Goal: Task Accomplishment & Management: Complete application form

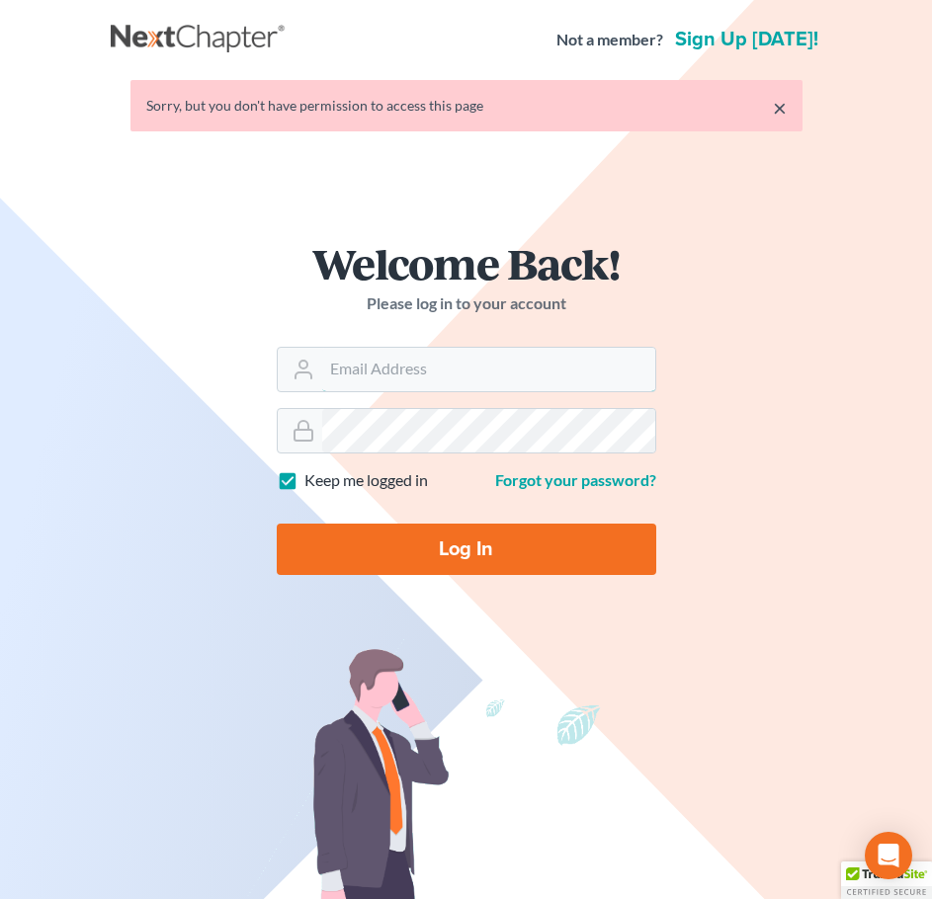
type input "[EMAIL_ADDRESS][DOMAIN_NAME]"
click at [406, 545] on input "Log In" at bounding box center [466, 549] width 379 height 51
type input "Thinking..."
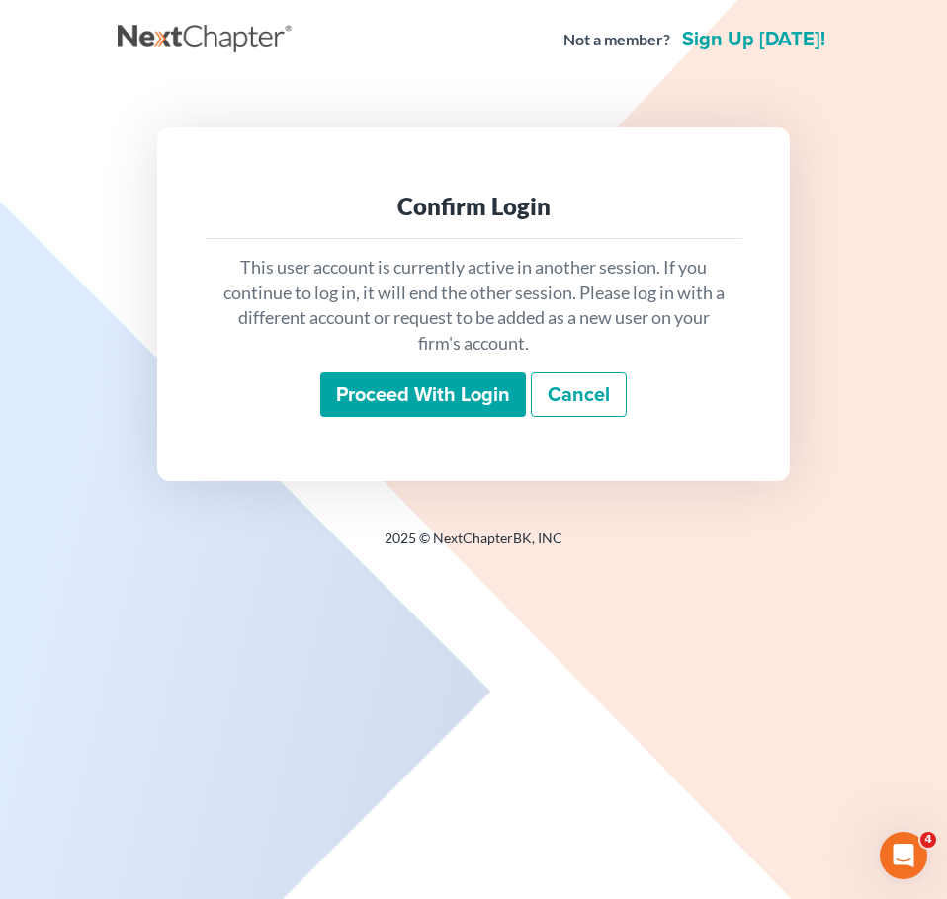
click at [445, 399] on input "Proceed with login" at bounding box center [423, 395] width 206 height 45
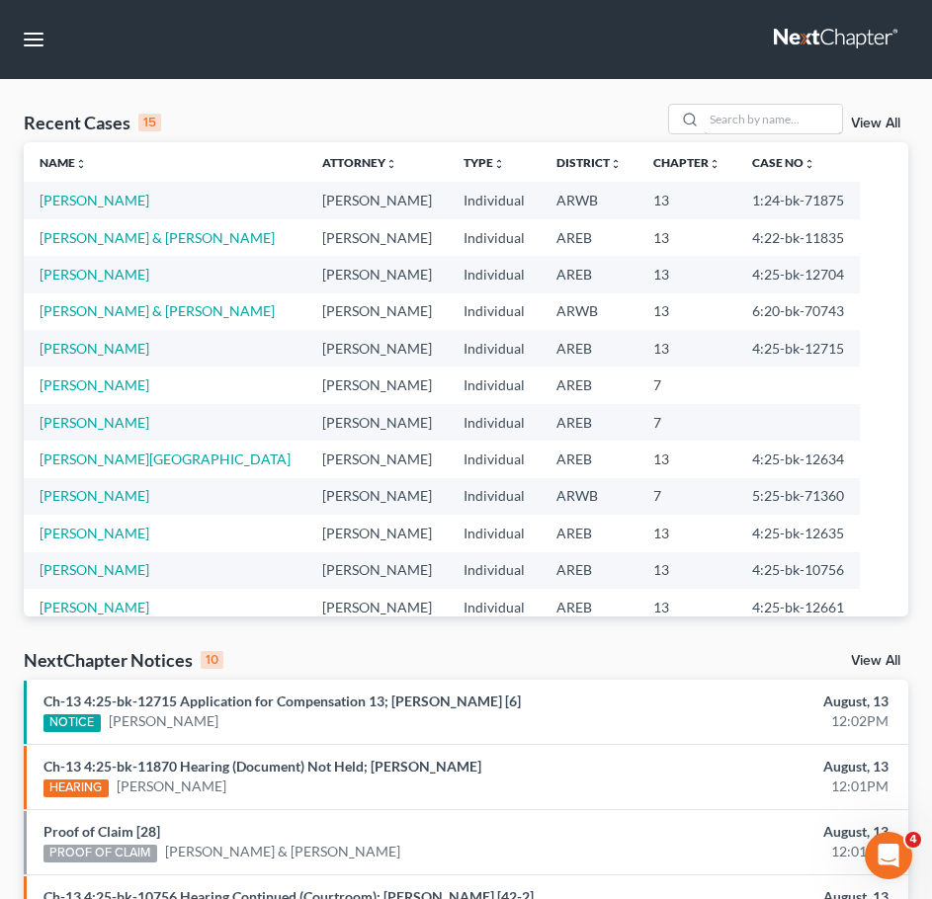
drag, startPoint x: 749, startPoint y: 118, endPoint x: 760, endPoint y: 97, distance: 23.4
click at [749, 118] on input "search" at bounding box center [773, 119] width 138 height 29
type input "perry"
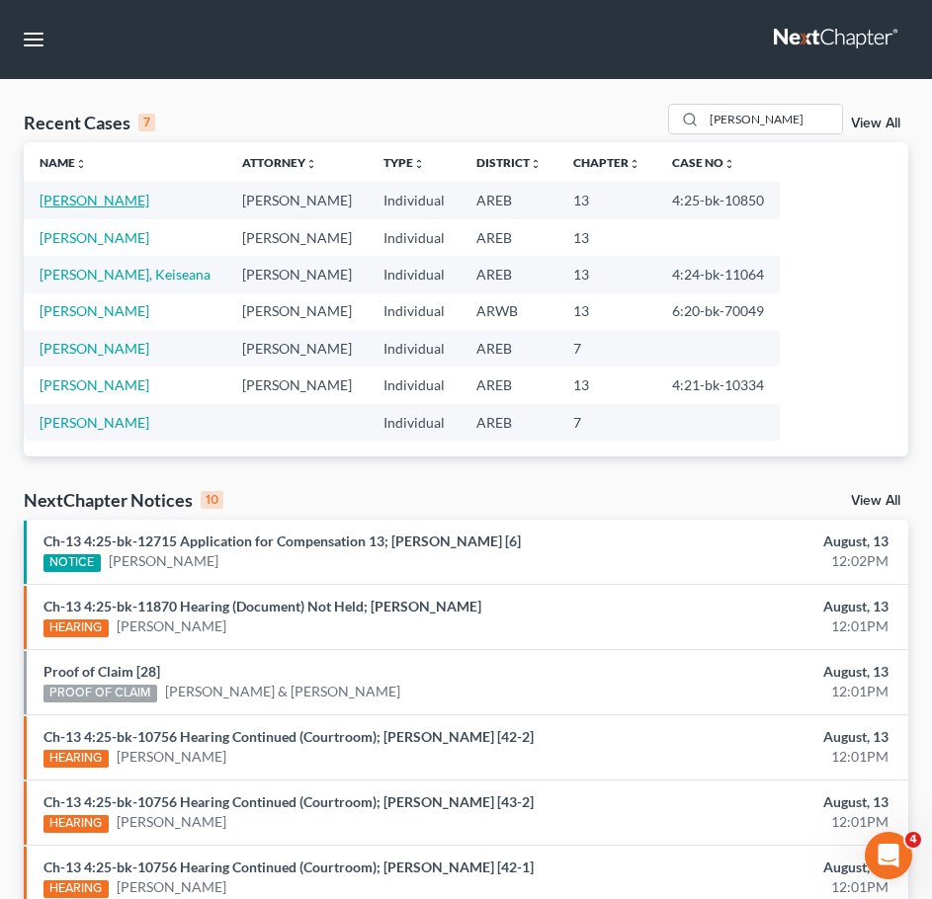
click at [117, 200] on link "[PERSON_NAME]" at bounding box center [95, 200] width 110 height 17
select select "9"
select select "2"
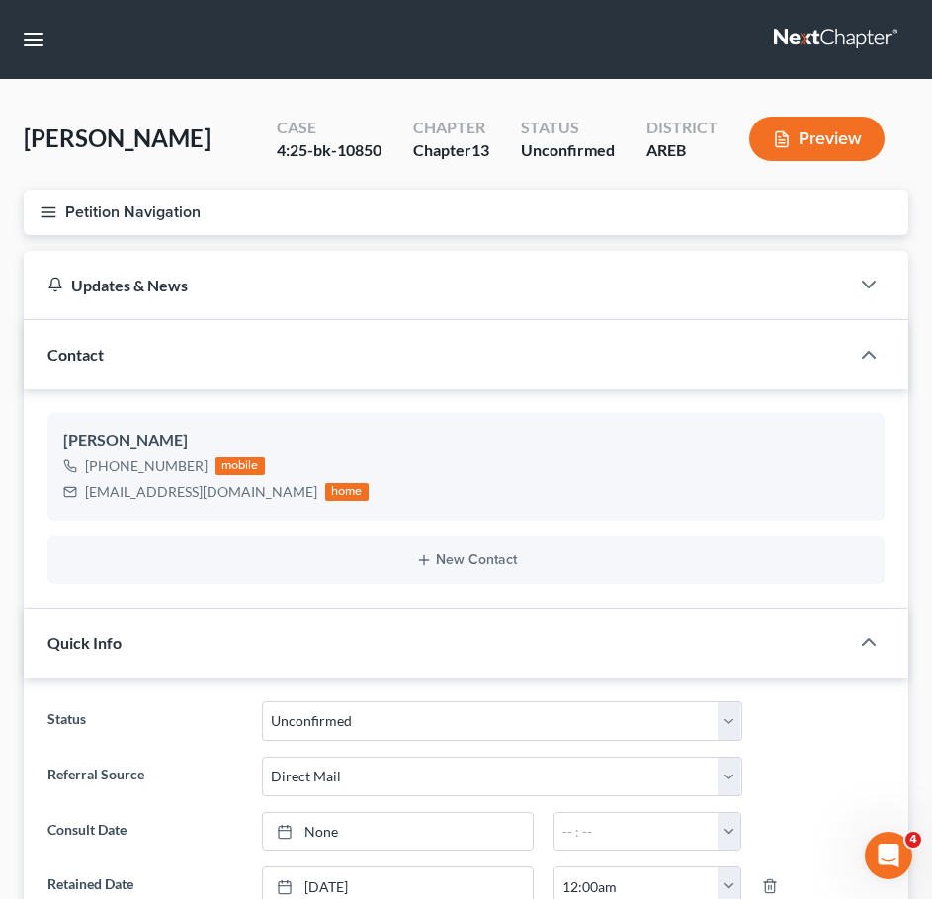
click at [41, 209] on icon "button" at bounding box center [49, 213] width 18 height 18
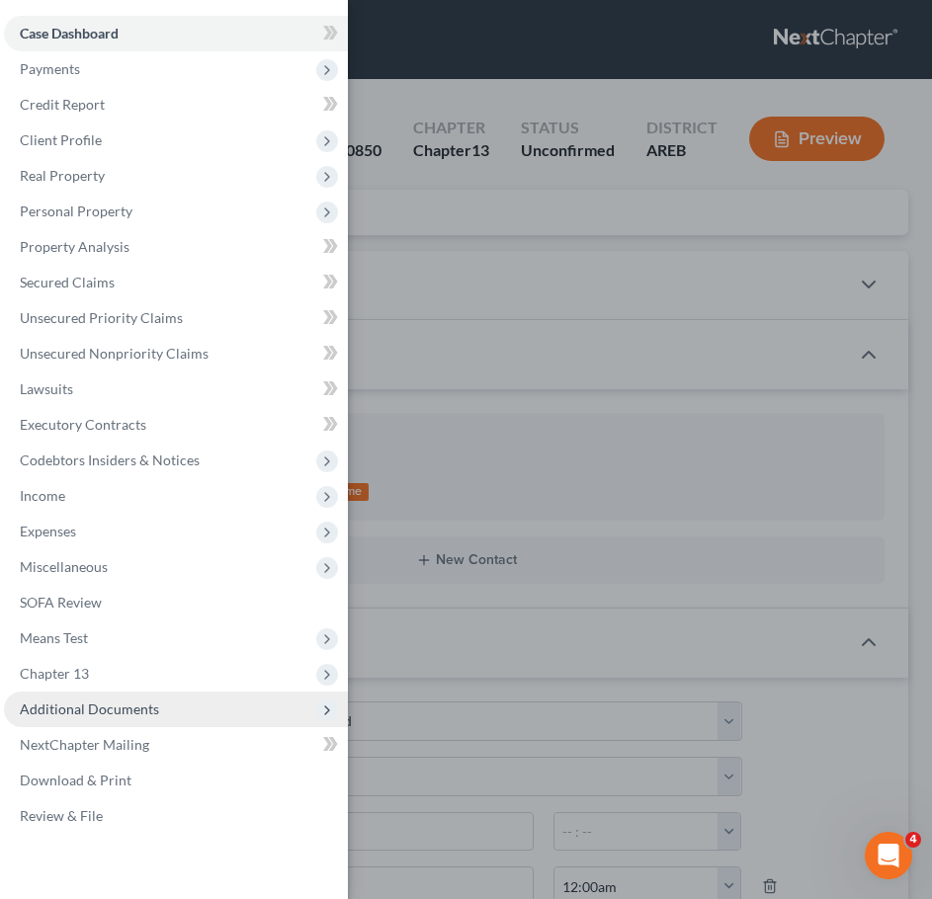
click at [119, 704] on span "Additional Documents" at bounding box center [89, 709] width 139 height 17
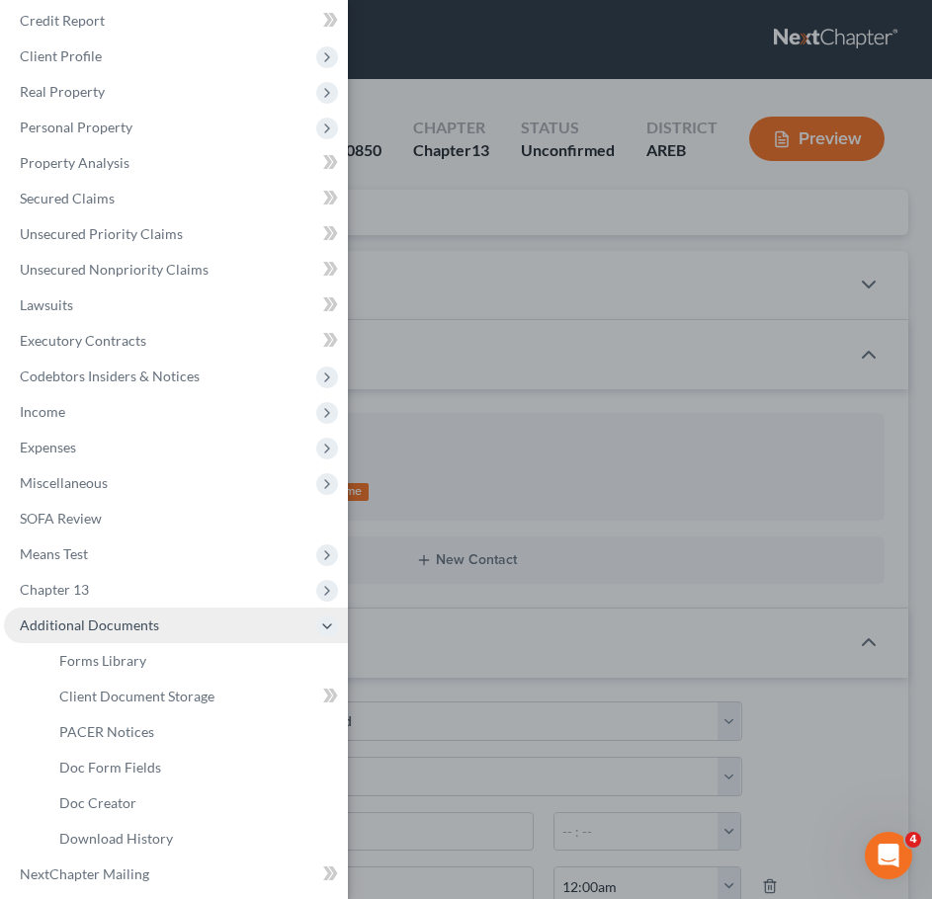
scroll to position [85, 0]
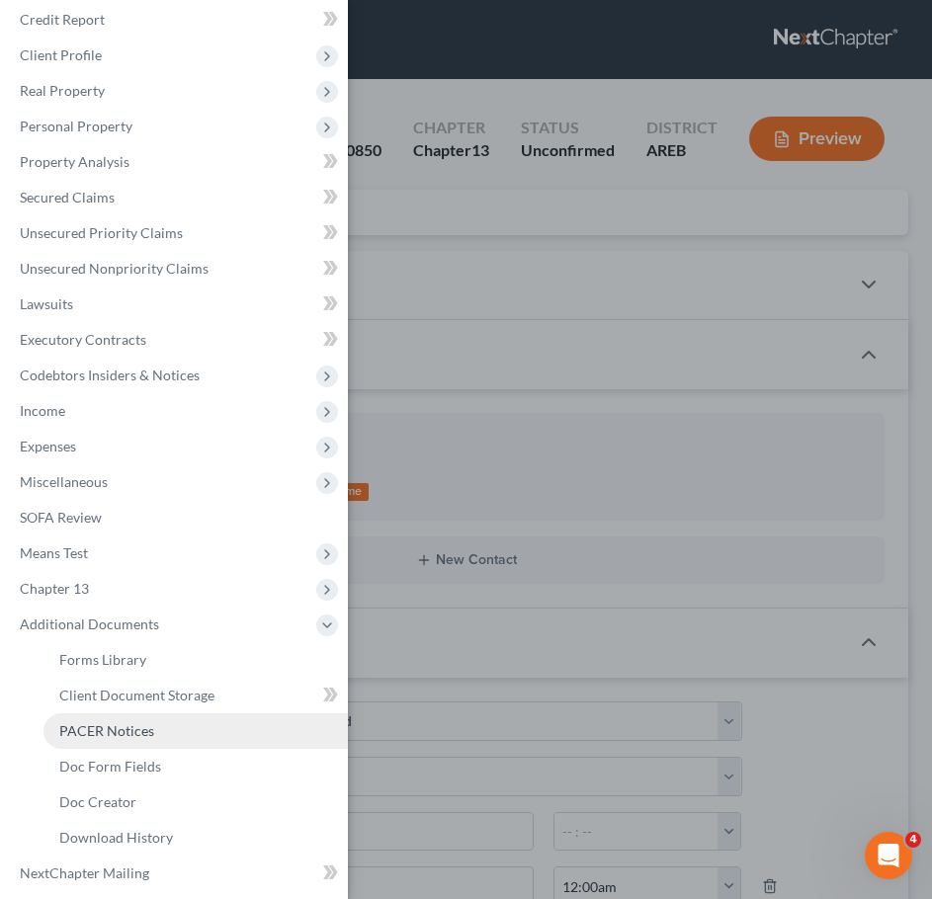
click at [100, 734] on span "PACER Notices" at bounding box center [106, 730] width 95 height 17
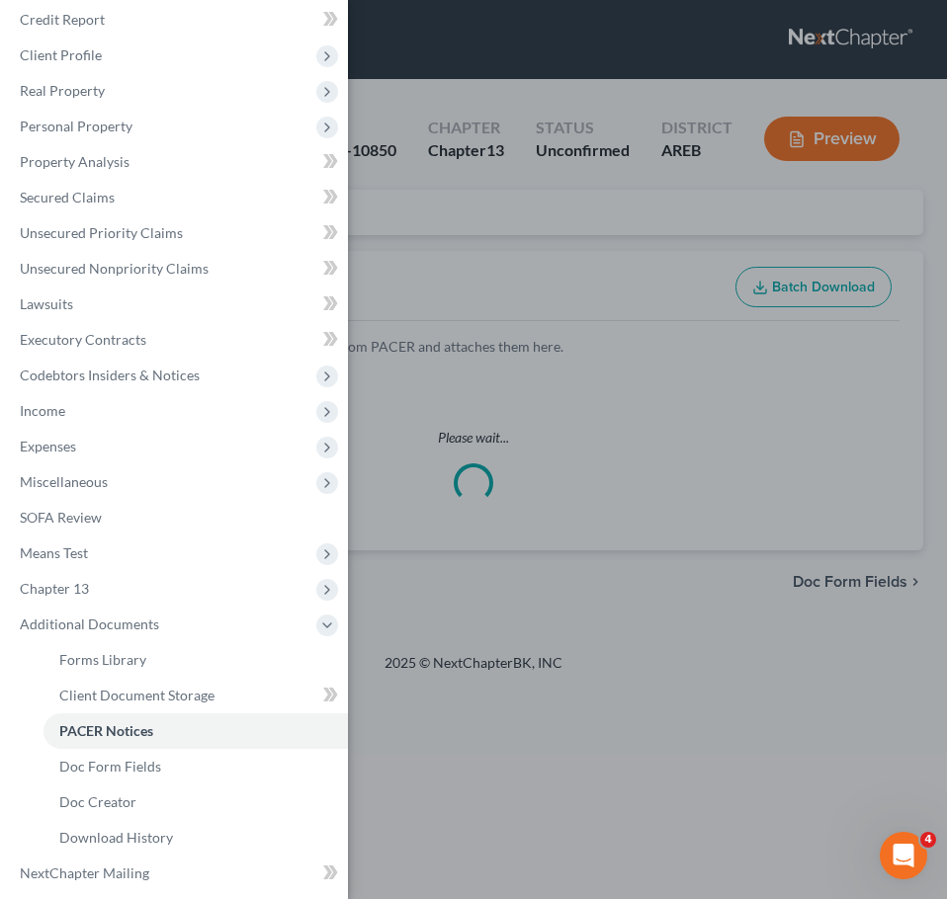
click at [517, 237] on div "Case Dashboard Payments Invoices Payments Payments Credit Report Client Profile" at bounding box center [473, 449] width 947 height 899
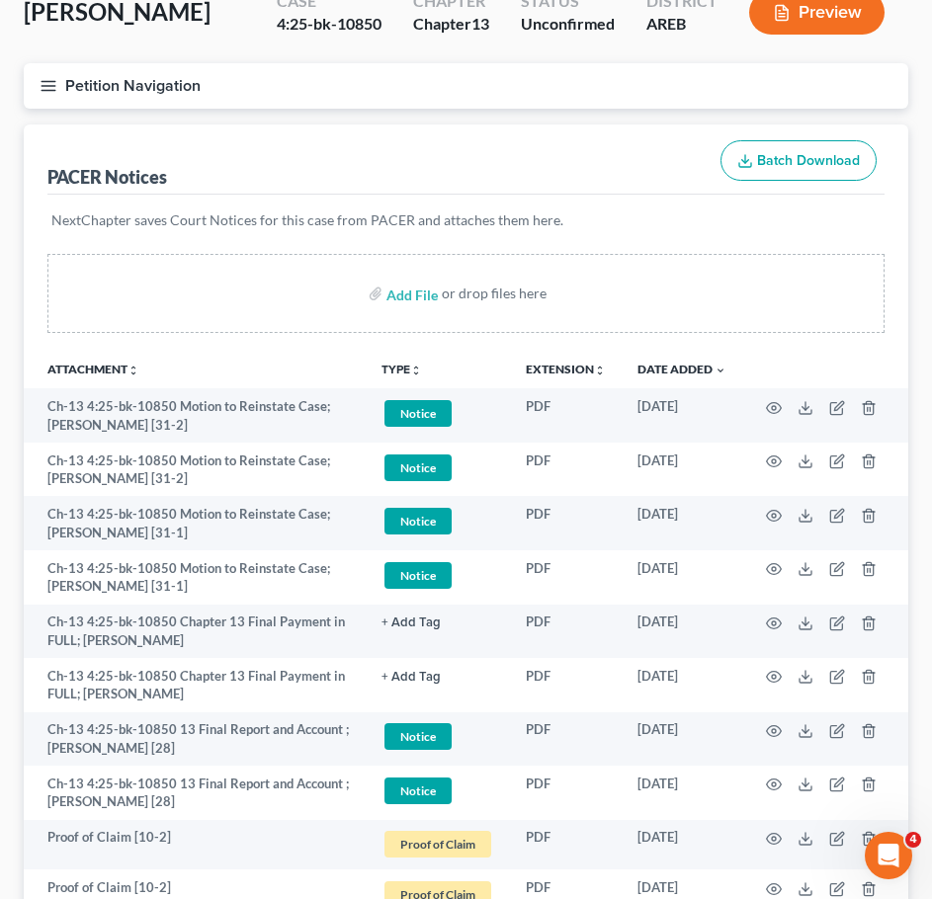
scroll to position [127, 0]
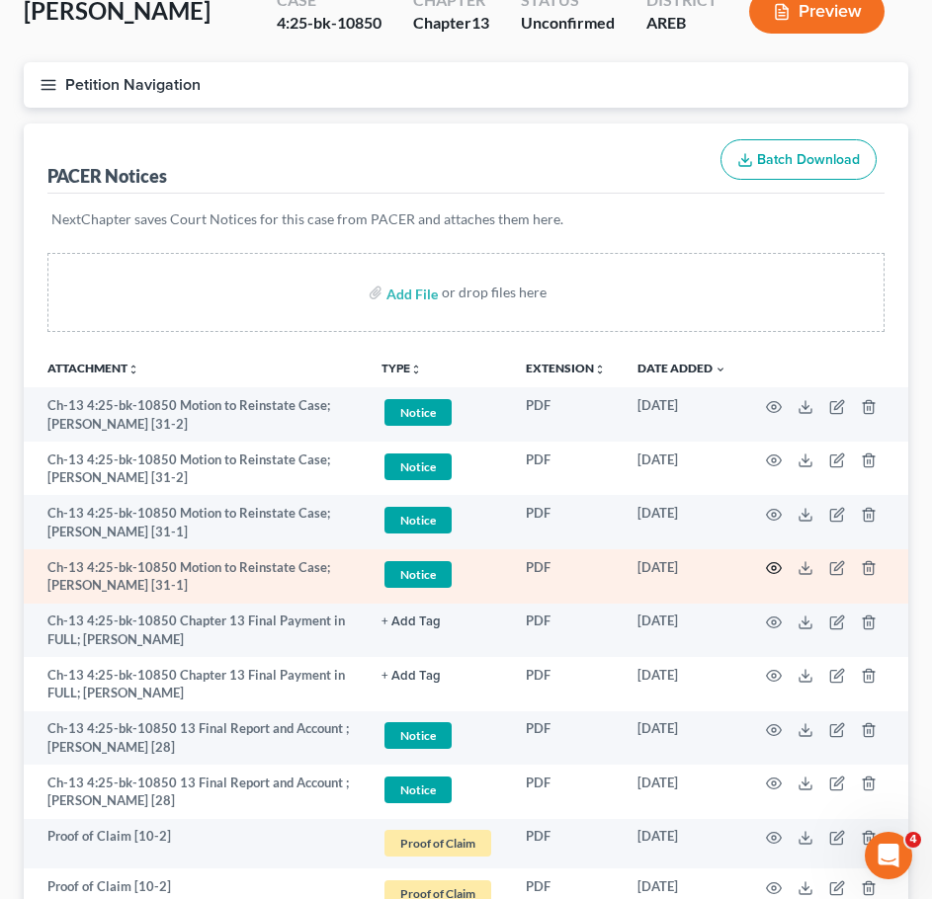
click at [770, 571] on icon "button" at bounding box center [774, 568] width 16 height 16
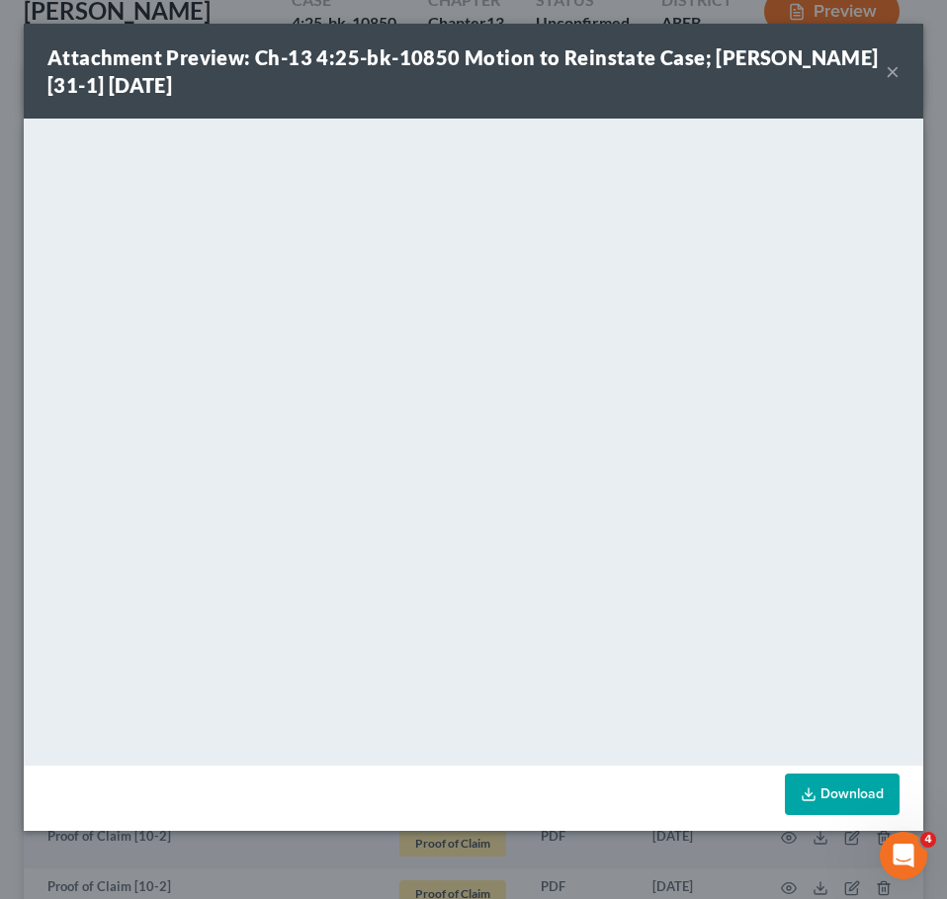
click at [893, 67] on button "×" at bounding box center [892, 71] width 14 height 24
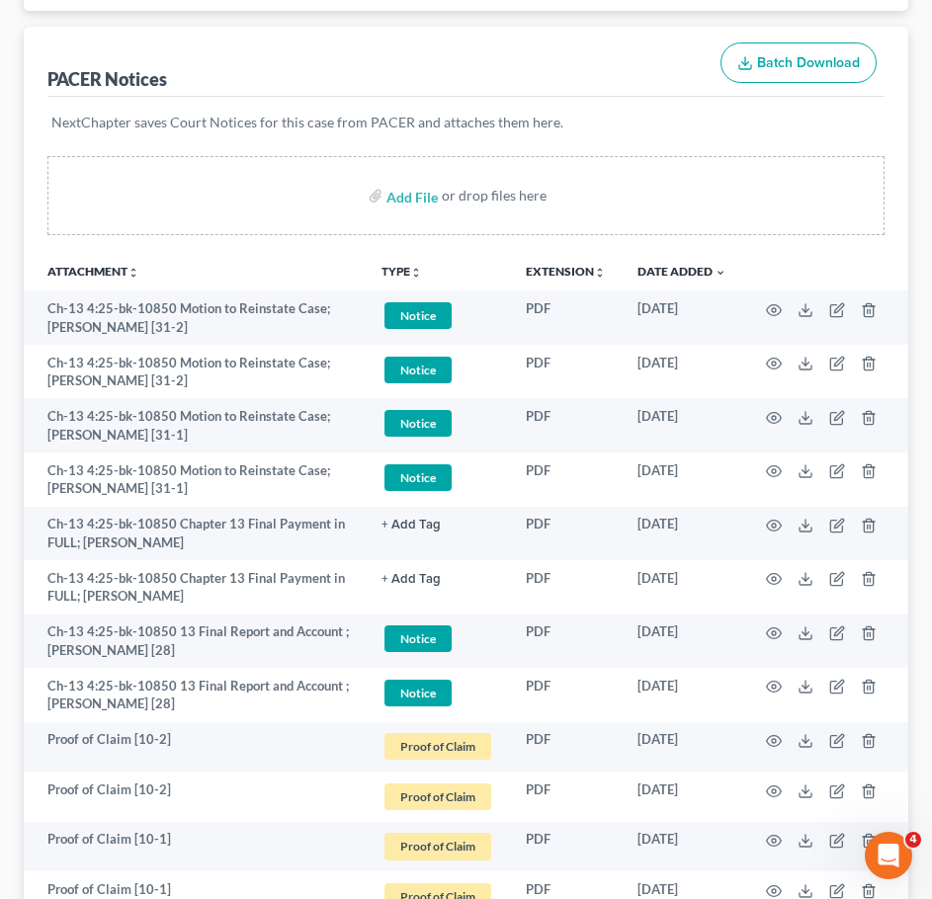
scroll to position [0, 0]
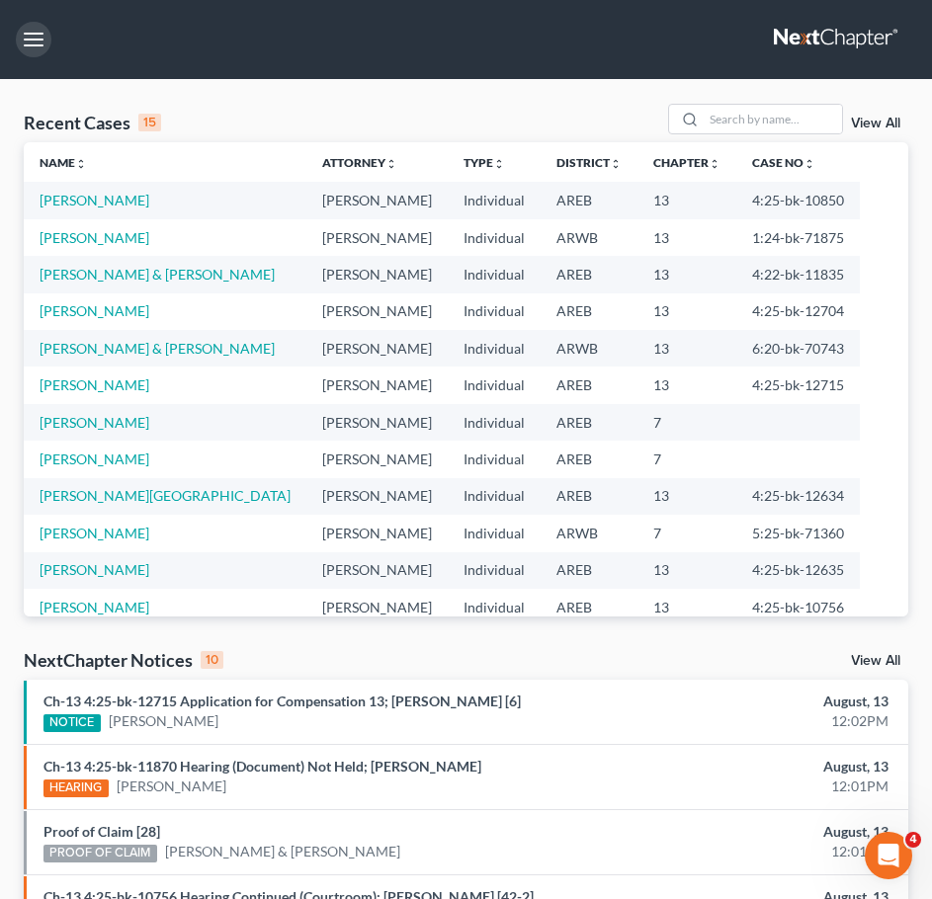
click at [37, 54] on button "button" at bounding box center [34, 40] width 36 height 36
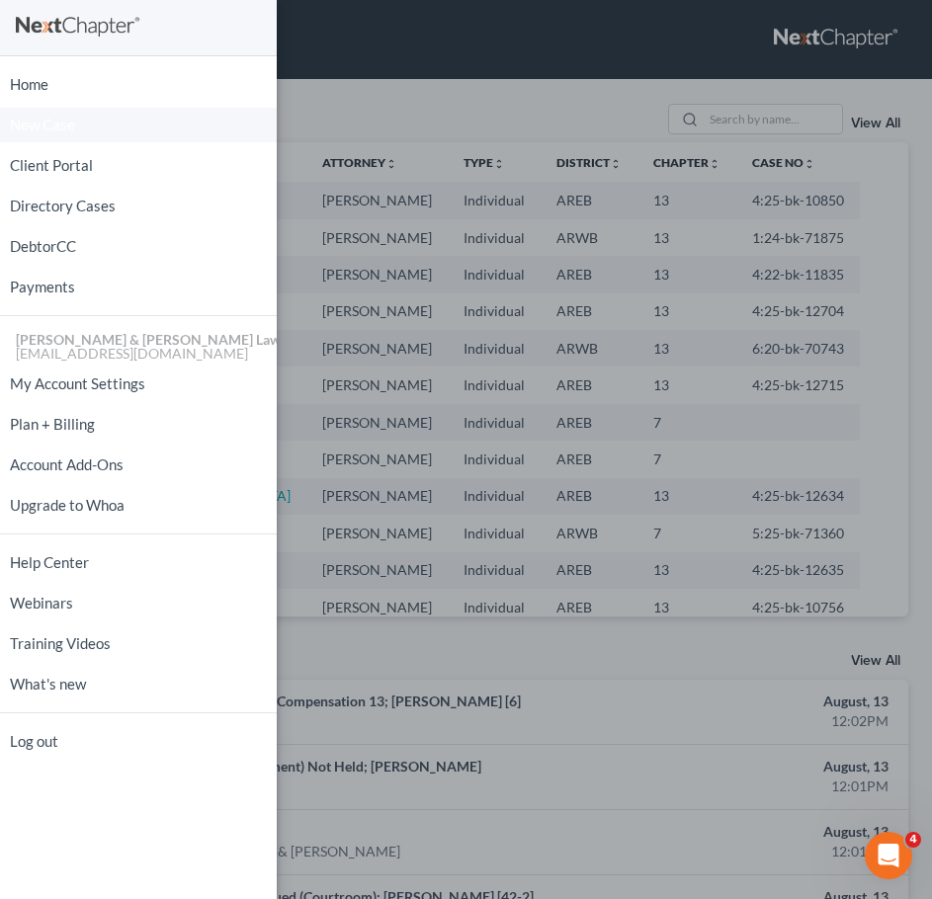
click at [55, 132] on span "New Case" at bounding box center [42, 125] width 65 height 15
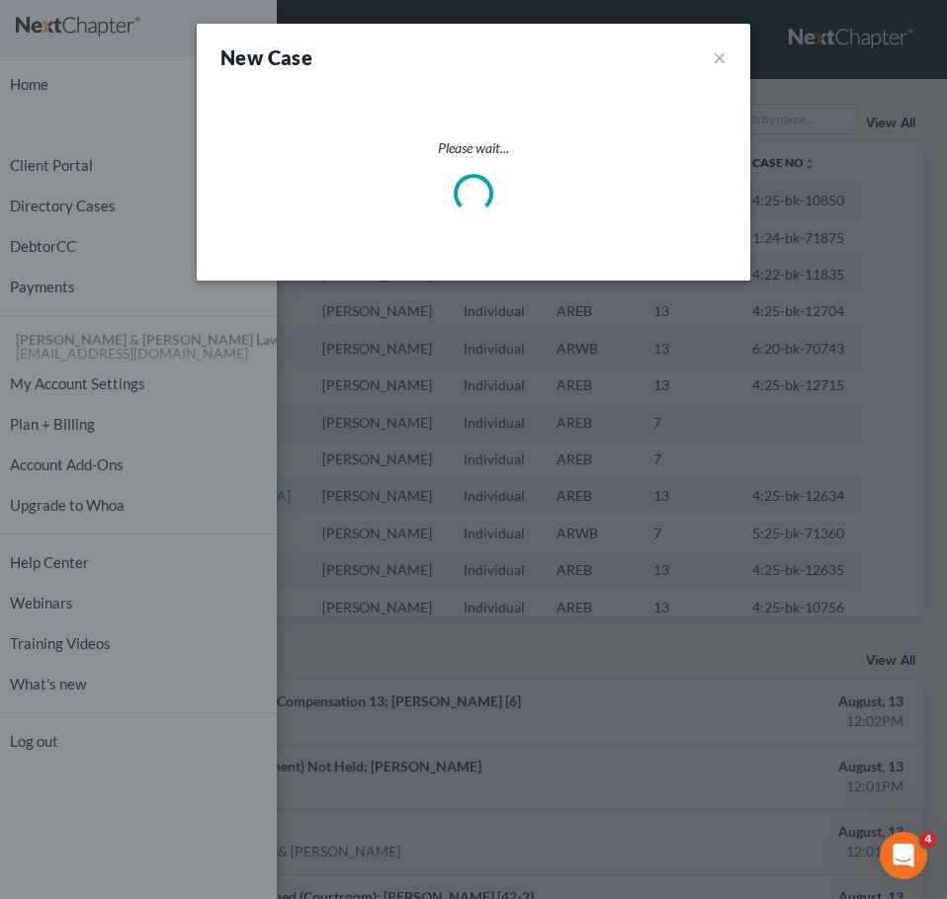
select select "5"
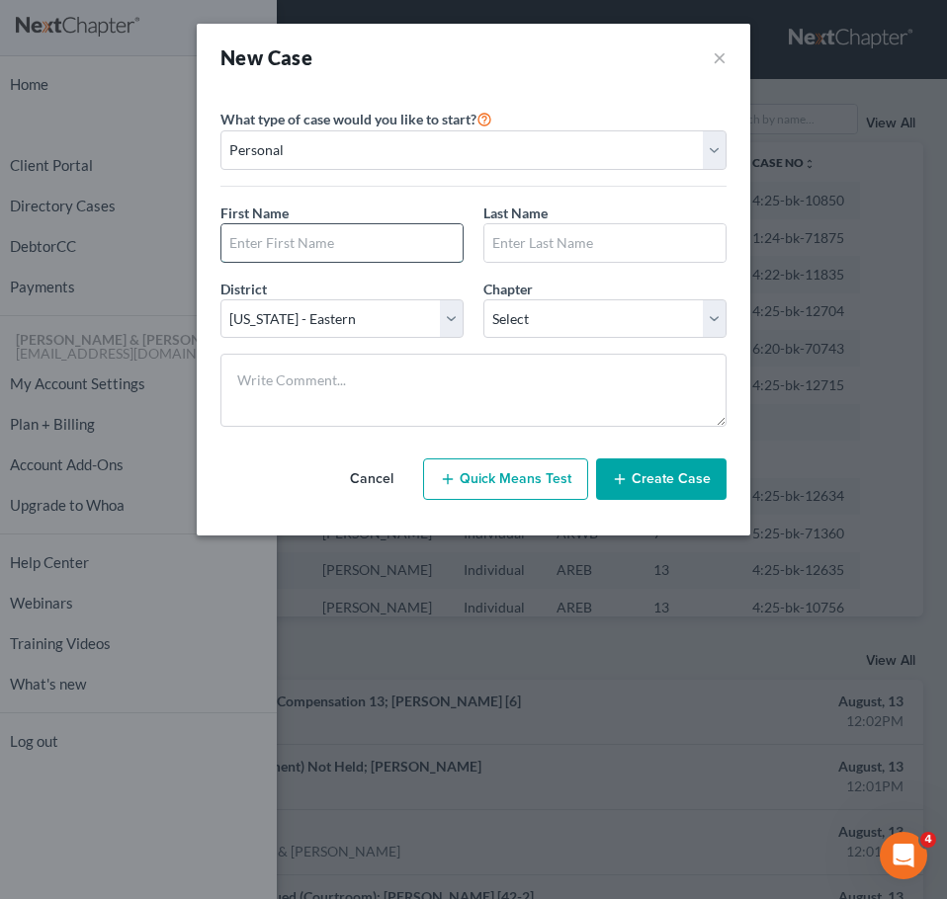
click at [338, 239] on input "text" at bounding box center [341, 243] width 241 height 38
type input "Linda"
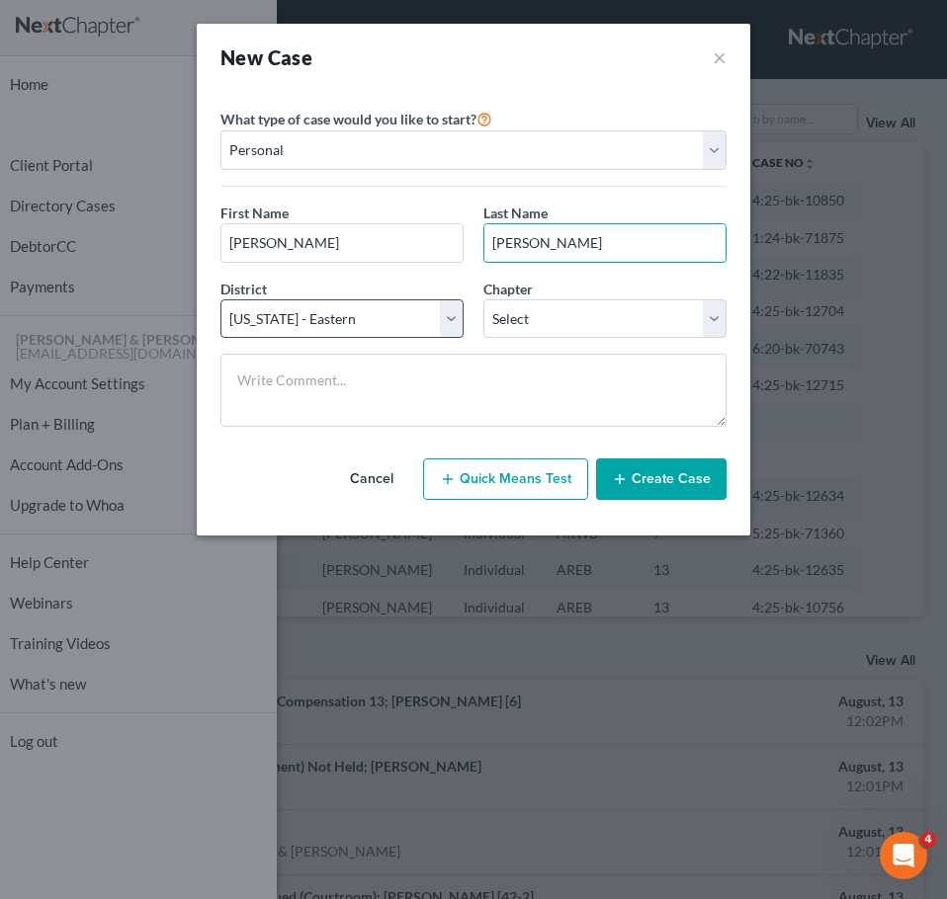
type input "Pettway"
click at [383, 329] on select "Select Alabama - Middle Alabama - Northern Alabama - Southern Alaska Arizona Ar…" at bounding box center [341, 319] width 243 height 40
select select "6"
click at [220, 299] on select "Select Alabama - Middle Alabama - Northern Alabama - Southern Alaska Arizona Ar…" at bounding box center [341, 319] width 243 height 40
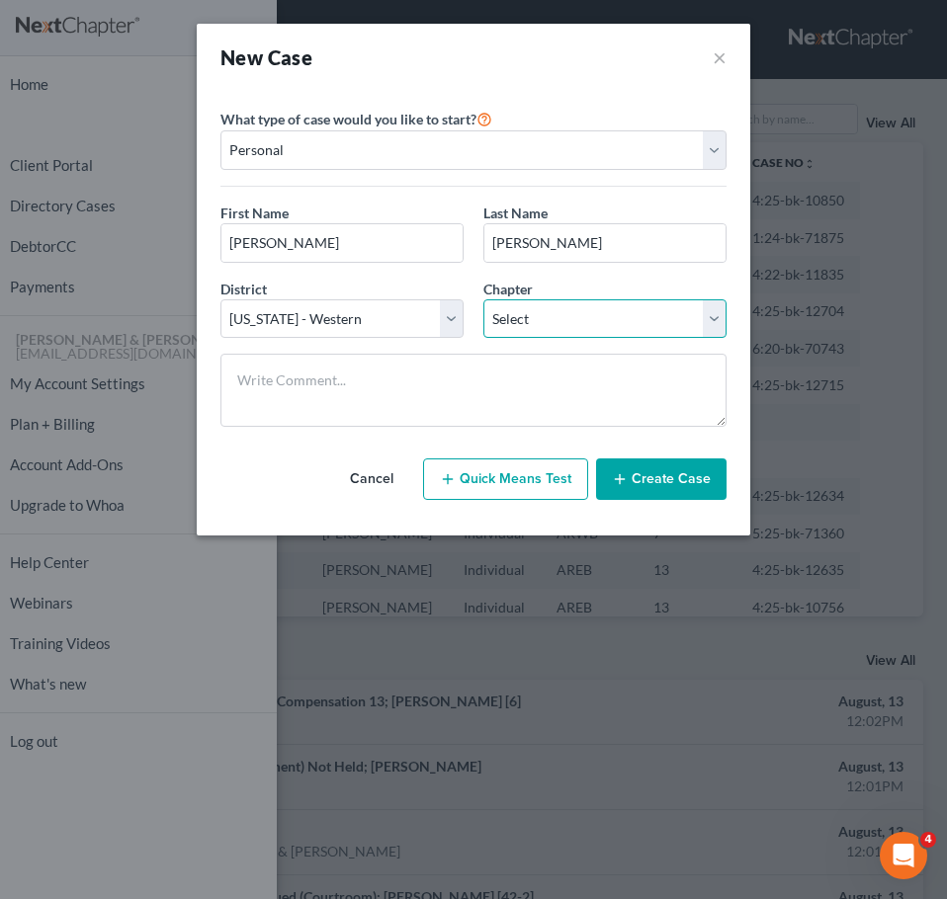
click at [574, 322] on select "Select 7 11 12 13" at bounding box center [604, 319] width 243 height 40
select select "3"
click at [483, 299] on select "Select 7 11 12 13" at bounding box center [604, 319] width 243 height 40
click at [640, 465] on button "Create Case" at bounding box center [661, 478] width 130 height 41
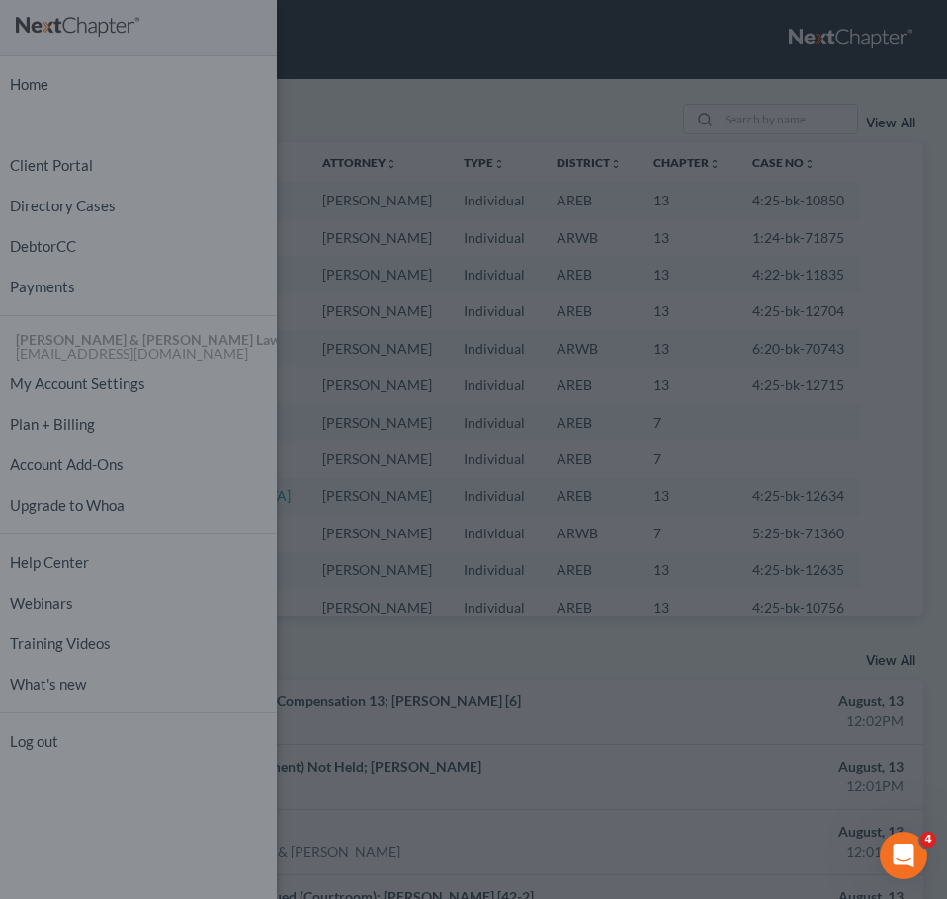
click at [814, 297] on div "New Case × Please select case type * Bankruptcy Bankruptcy What type of case wo…" at bounding box center [473, 449] width 947 height 899
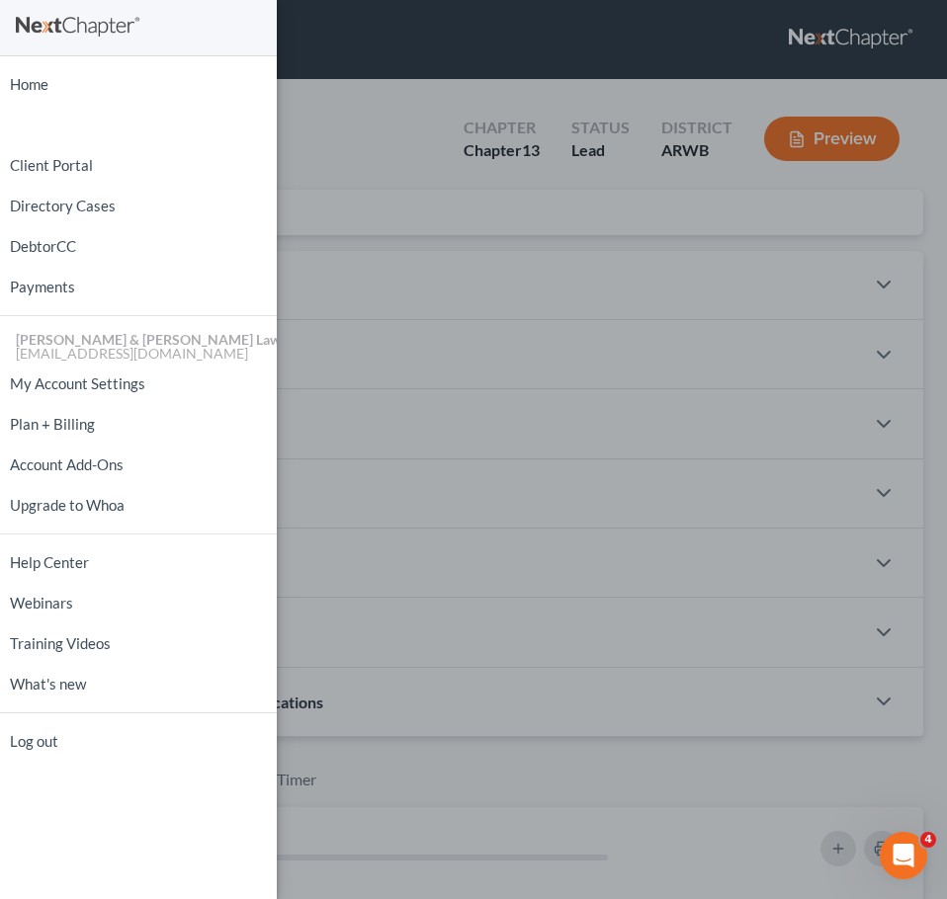
click at [520, 259] on div "Home New Case Client Portal Directory Cases DebtorCC Payments Lambert & Perry L…" at bounding box center [473, 449] width 947 height 899
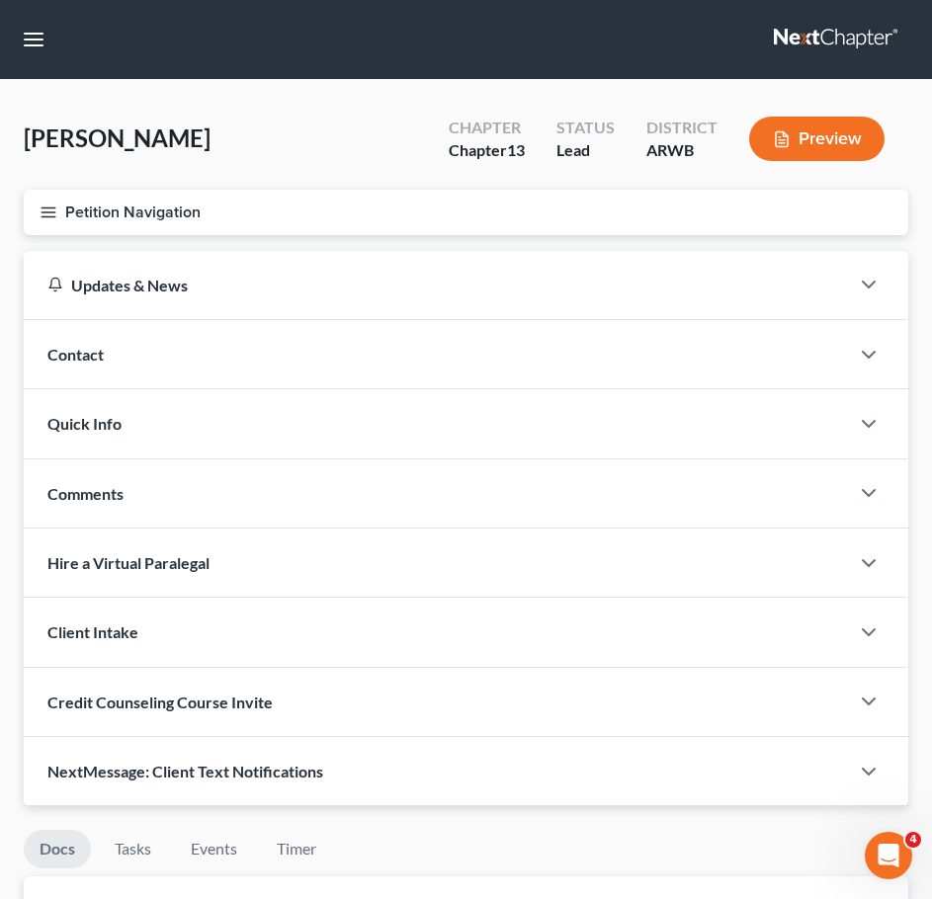
click at [456, 366] on div "Contact" at bounding box center [436, 354] width 825 height 68
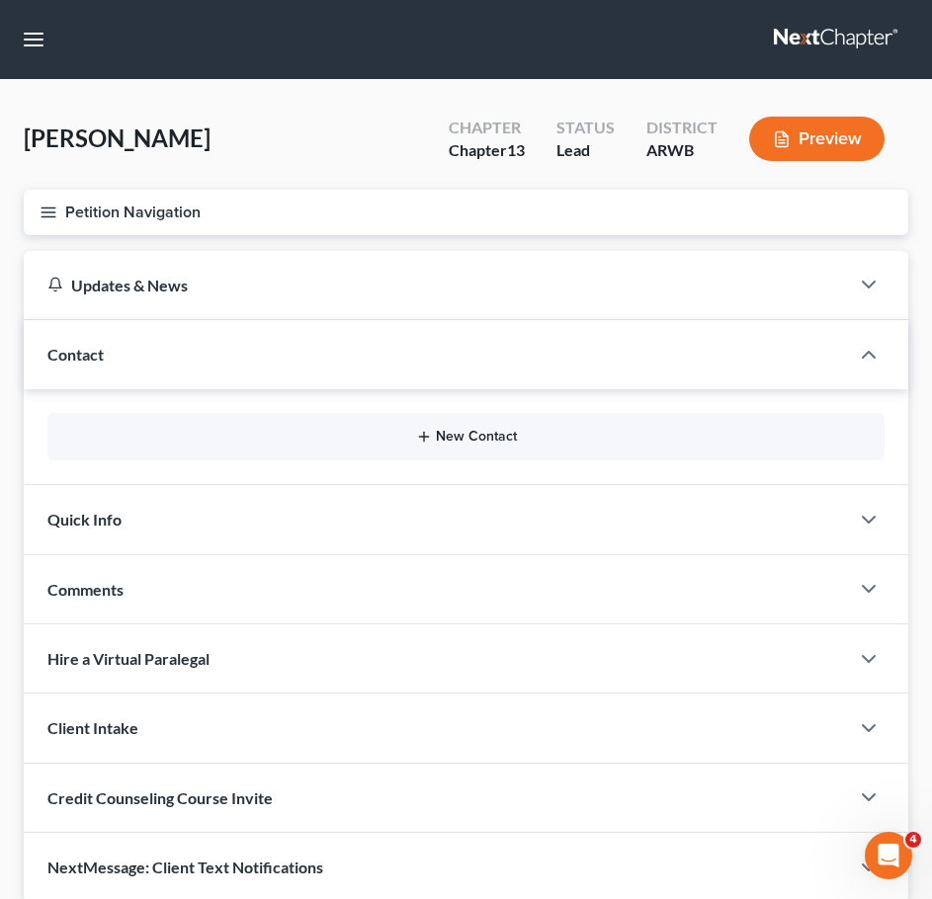
click at [429, 444] on icon "button" at bounding box center [424, 437] width 16 height 16
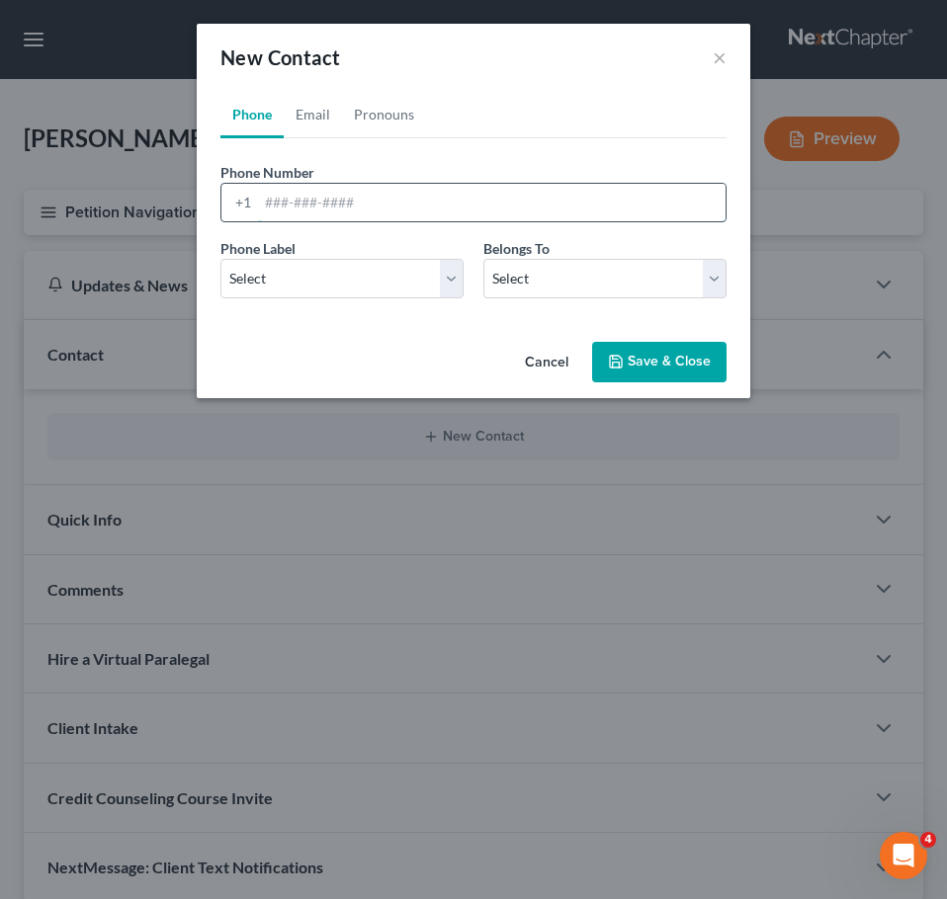
click at [309, 207] on input "tel" at bounding box center [491, 203] width 467 height 38
type input "870-279-7016"
click at [352, 289] on select "Select Mobile Home Work Other" at bounding box center [341, 279] width 243 height 40
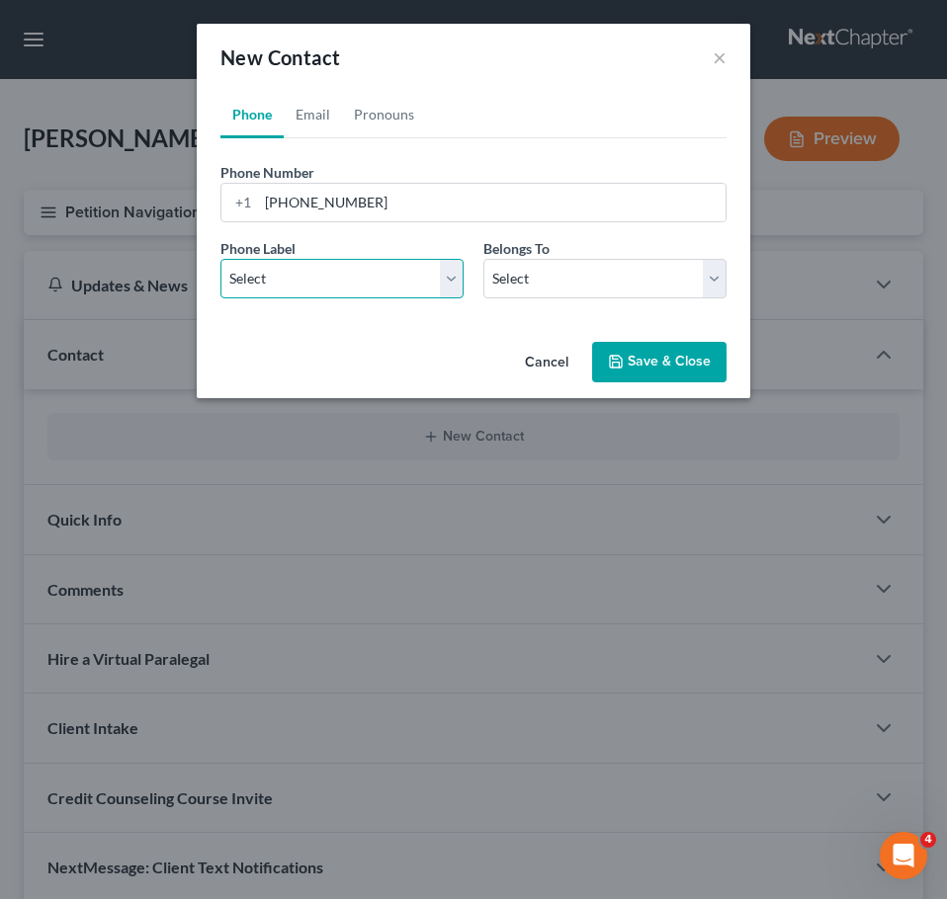
select select "0"
click at [220, 259] on select "Select Mobile Home Work Other" at bounding box center [341, 279] width 243 height 40
click at [528, 270] on select "Select Client Other" at bounding box center [604, 279] width 243 height 40
select select "0"
click at [483, 259] on select "Select Client Other" at bounding box center [604, 279] width 243 height 40
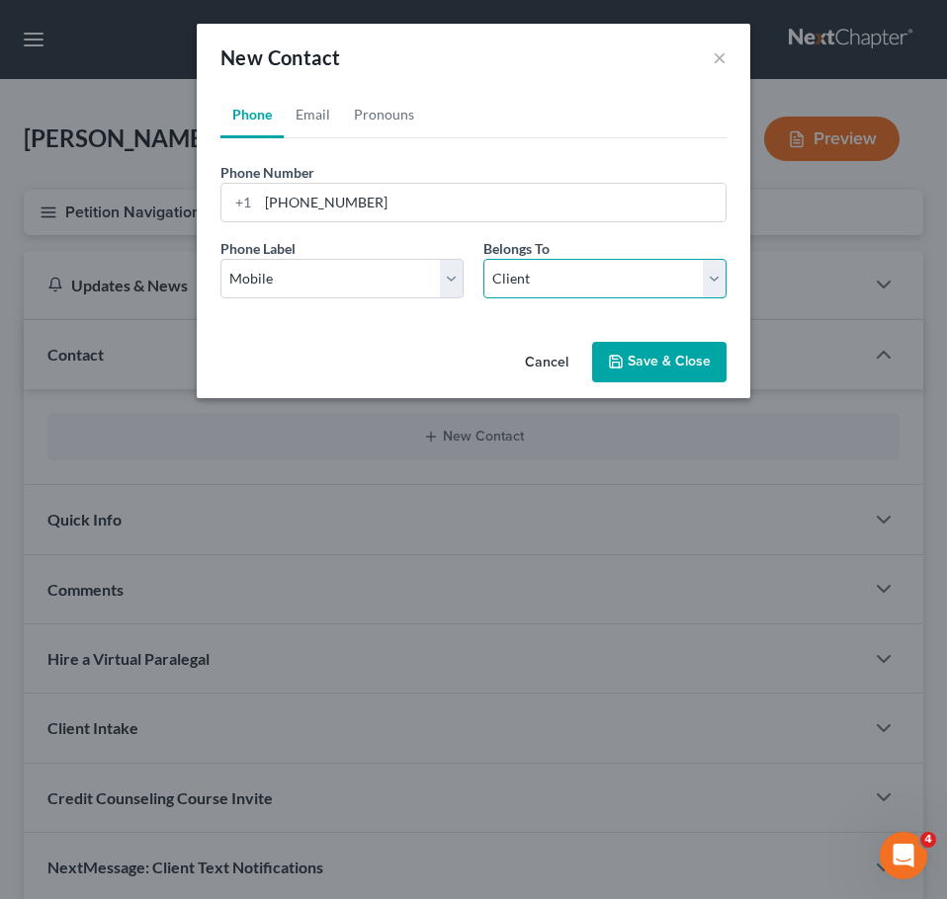
select select "0"
click at [385, 129] on link "Pronouns" at bounding box center [384, 114] width 84 height 47
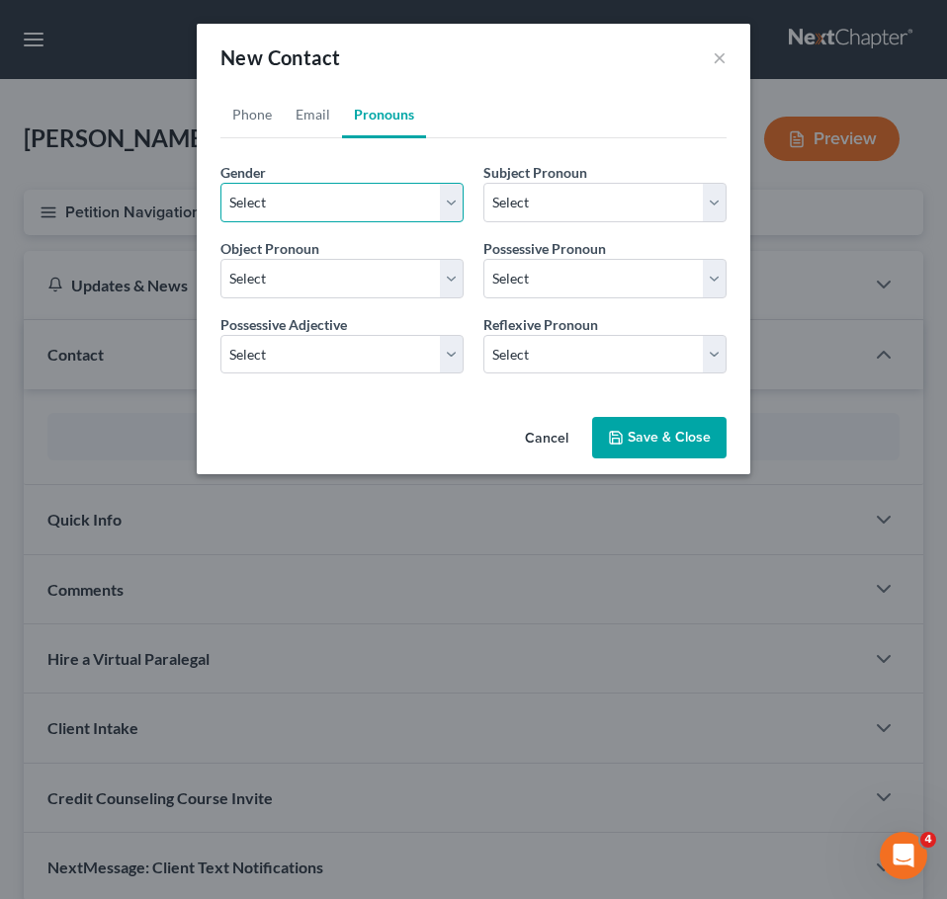
click at [355, 202] on select "Select Male Female Non Binary More Than One Person" at bounding box center [341, 203] width 243 height 40
select select "1"
click at [220, 183] on select "Select Male Female Non Binary More Than One Person" at bounding box center [341, 203] width 243 height 40
select select "1"
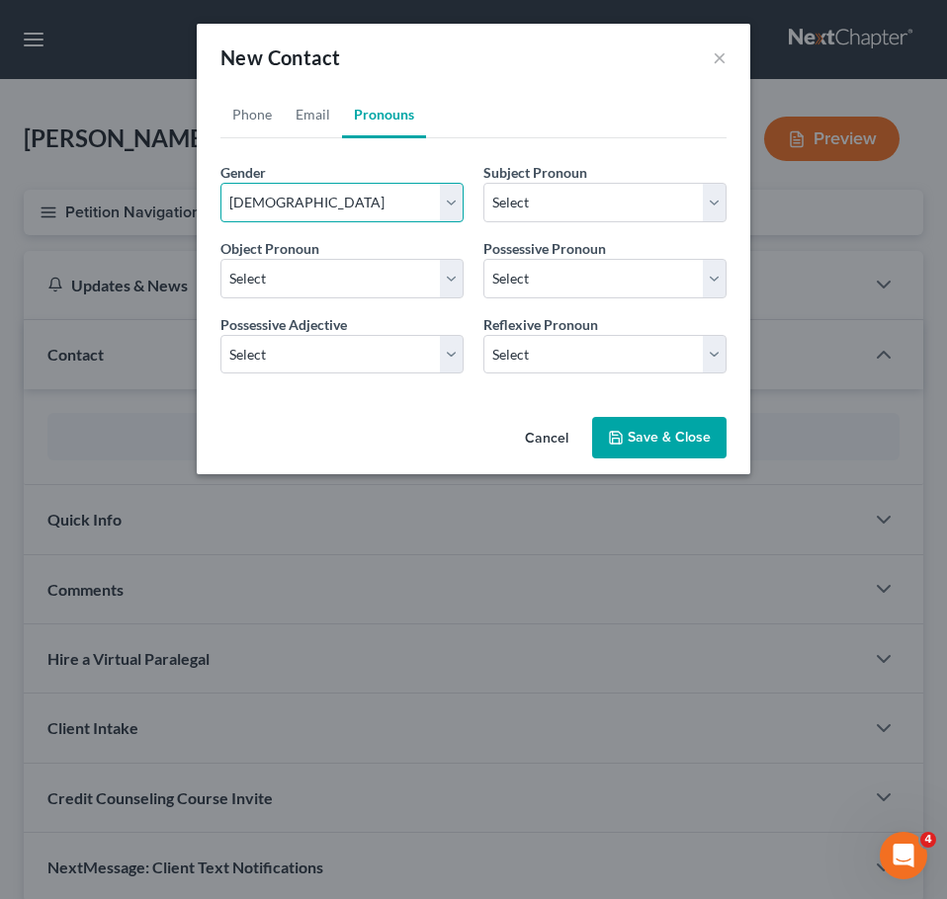
select select "1"
click at [320, 90] on div "New Contact ×" at bounding box center [473, 57] width 553 height 67
click at [310, 114] on link "Email" at bounding box center [313, 114] width 58 height 47
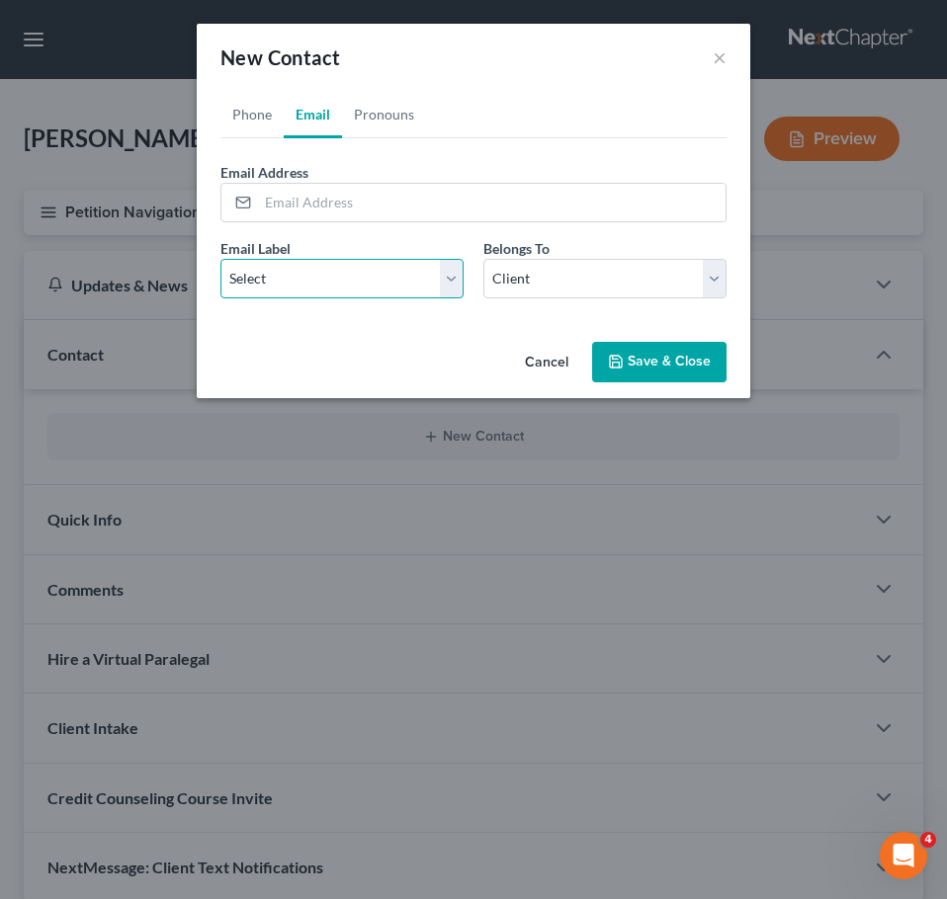
click at [330, 282] on select "Select Home Work Other" at bounding box center [341, 279] width 243 height 40
select select "0"
click at [220, 259] on select "Select Home Work Other" at bounding box center [341, 279] width 243 height 40
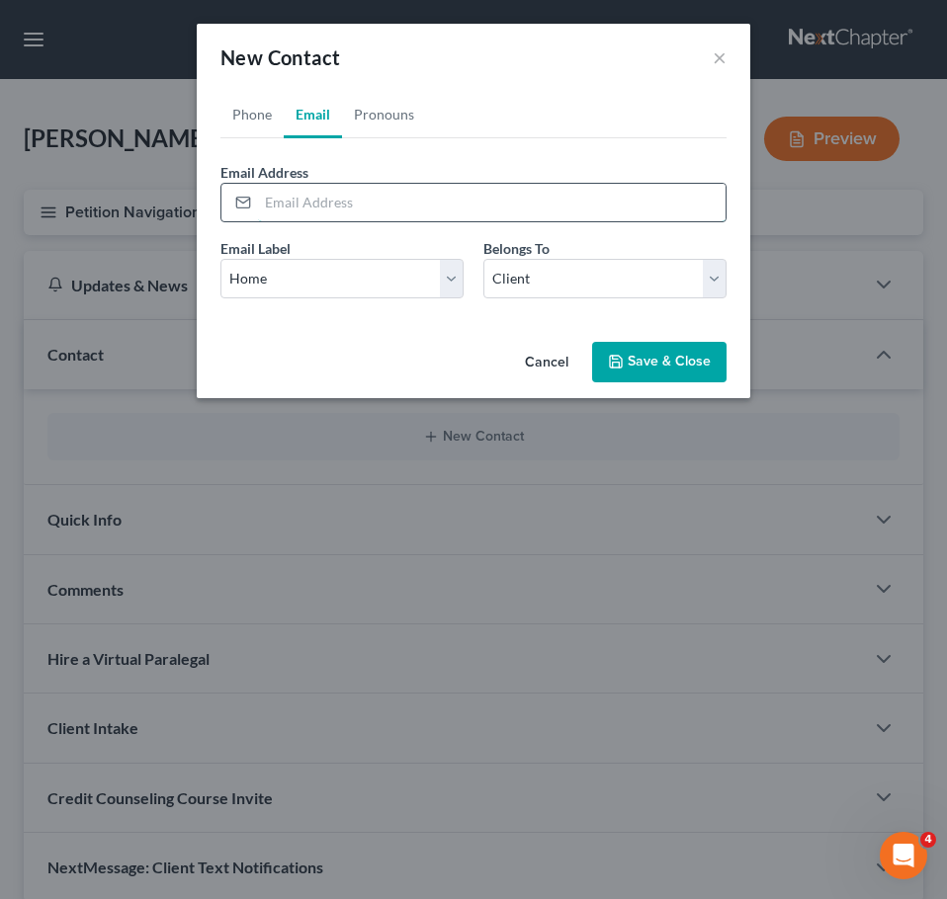
click at [306, 211] on input "email" at bounding box center [491, 203] width 467 height 38
type input "lindapettway65@gmail.com"
click at [678, 362] on button "Save & Close" at bounding box center [659, 362] width 134 height 41
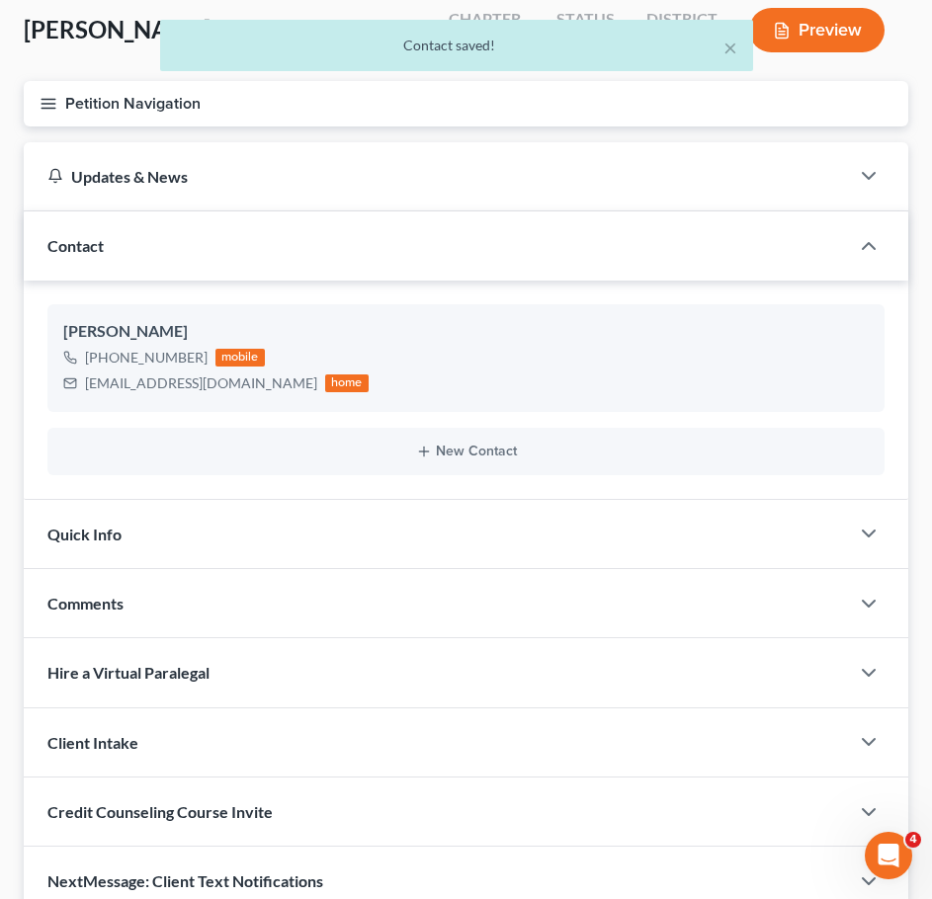
click at [411, 538] on div "Quick Info" at bounding box center [436, 534] width 825 height 68
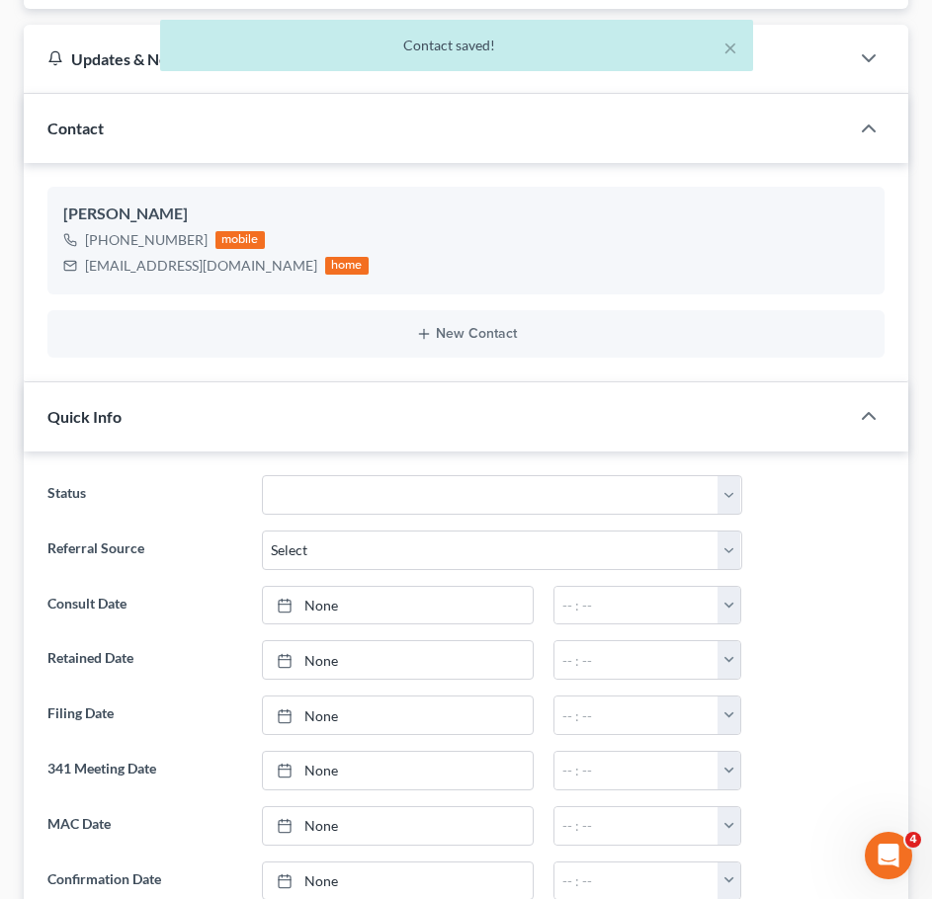
scroll to position [234, 0]
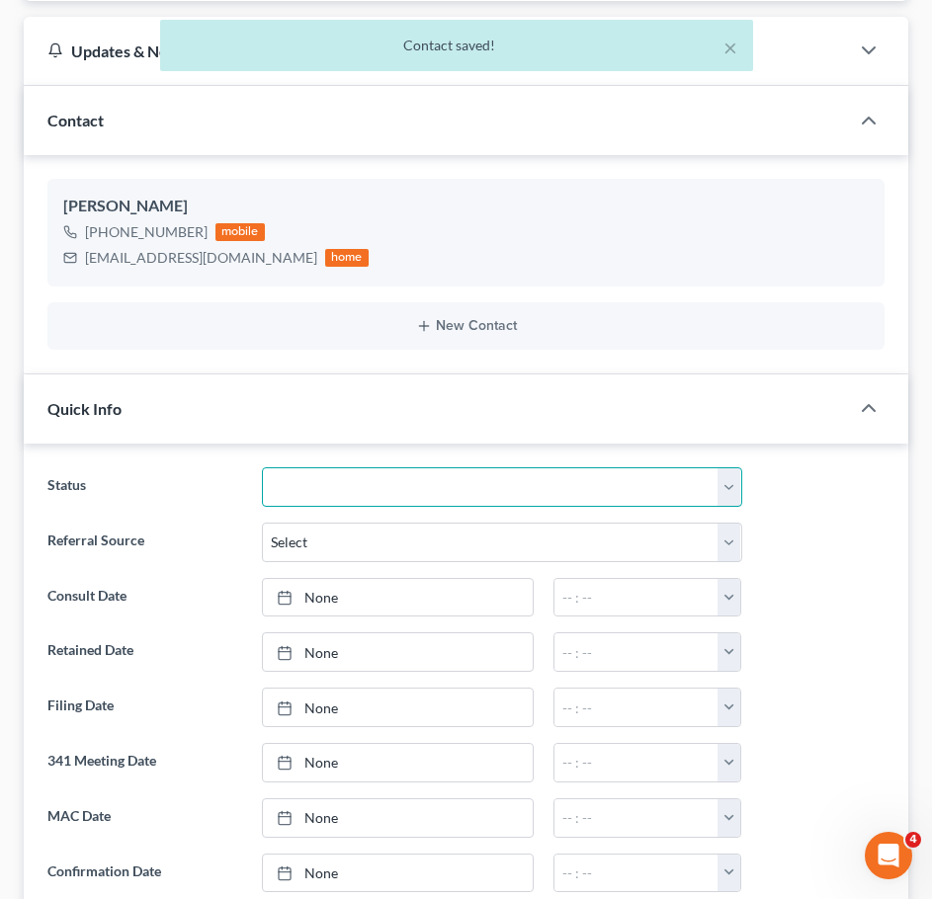
click at [362, 486] on select "Awaiting 341 Chapter 7 - Attended Meeting Confirmed Discharged Dismissed New Co…" at bounding box center [502, 487] width 480 height 40
select select "5"
click at [262, 467] on select "Awaiting 341 Chapter 7 - Attended Meeting Confirmed Discharged Dismissed New Co…" at bounding box center [502, 487] width 480 height 40
click at [343, 573] on ng-include "Status Awaiting 341 Chapter 7 - Attended Meeting Confirmed Discharged Dismissed…" at bounding box center [465, 789] width 837 height 645
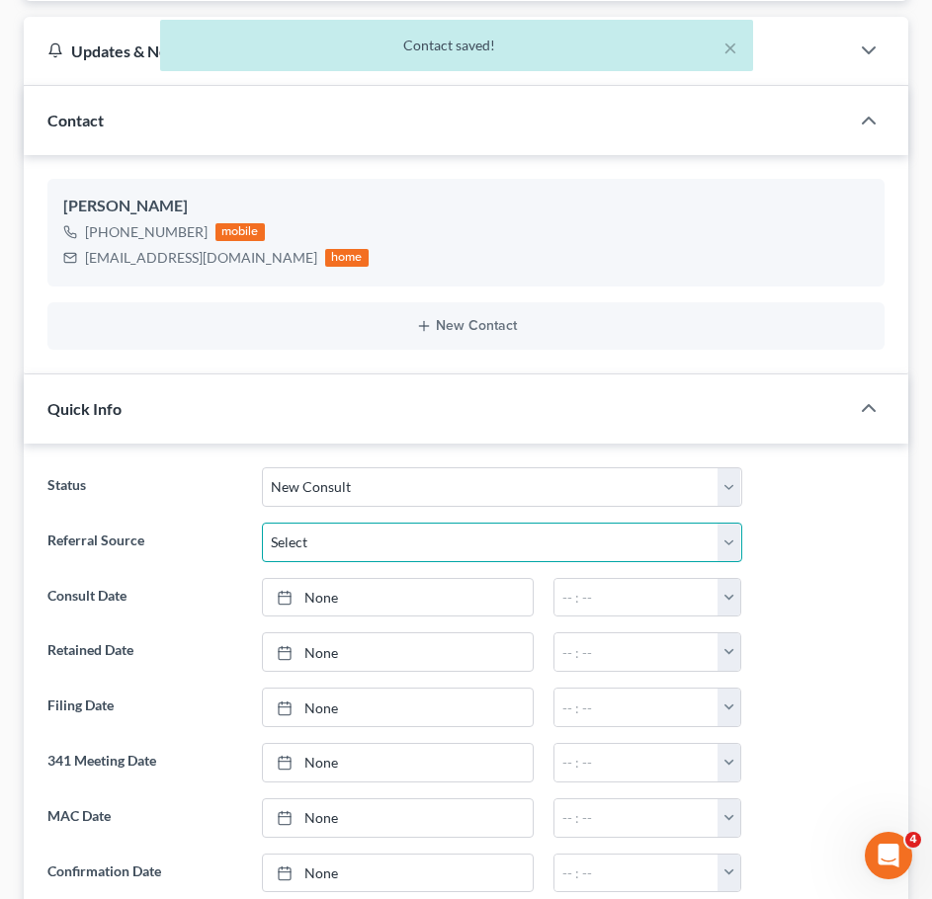
click at [341, 553] on select "Select Word Of Mouth Previous Clients Direct Mail Website Google Search Modern …" at bounding box center [502, 543] width 480 height 40
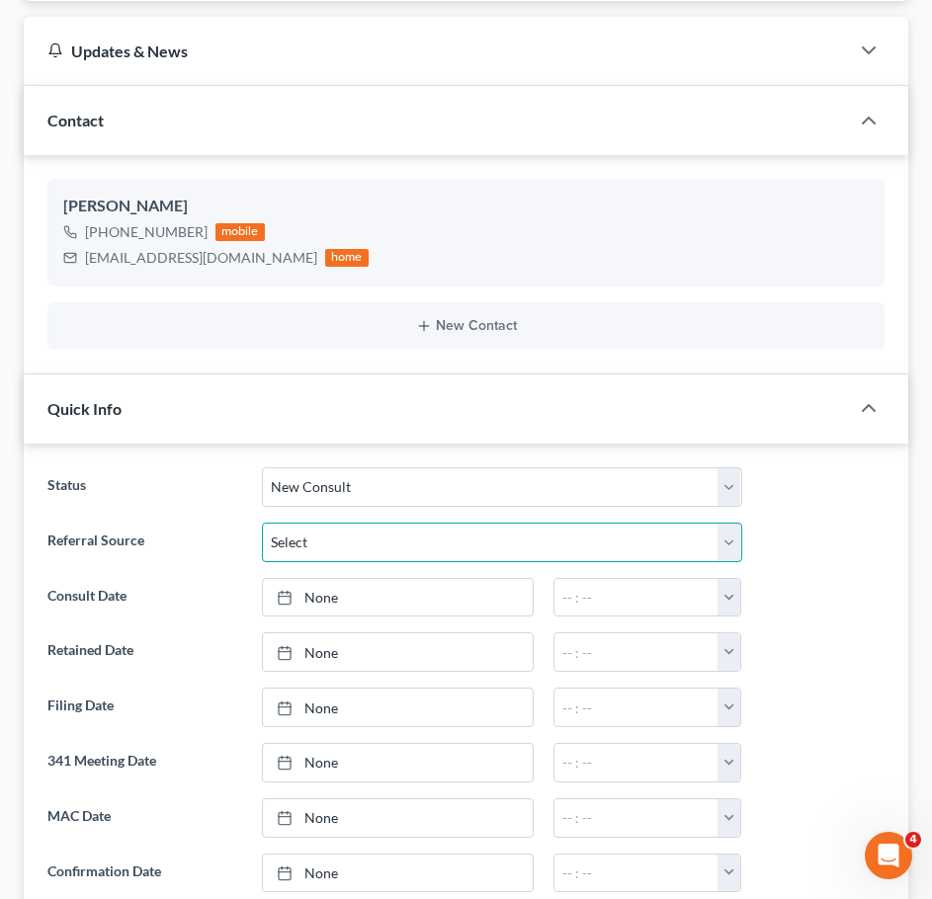
select select "2"
click at [262, 523] on select "Select Word Of Mouth Previous Clients Direct Mail Website Google Search Modern …" at bounding box center [502, 543] width 480 height 40
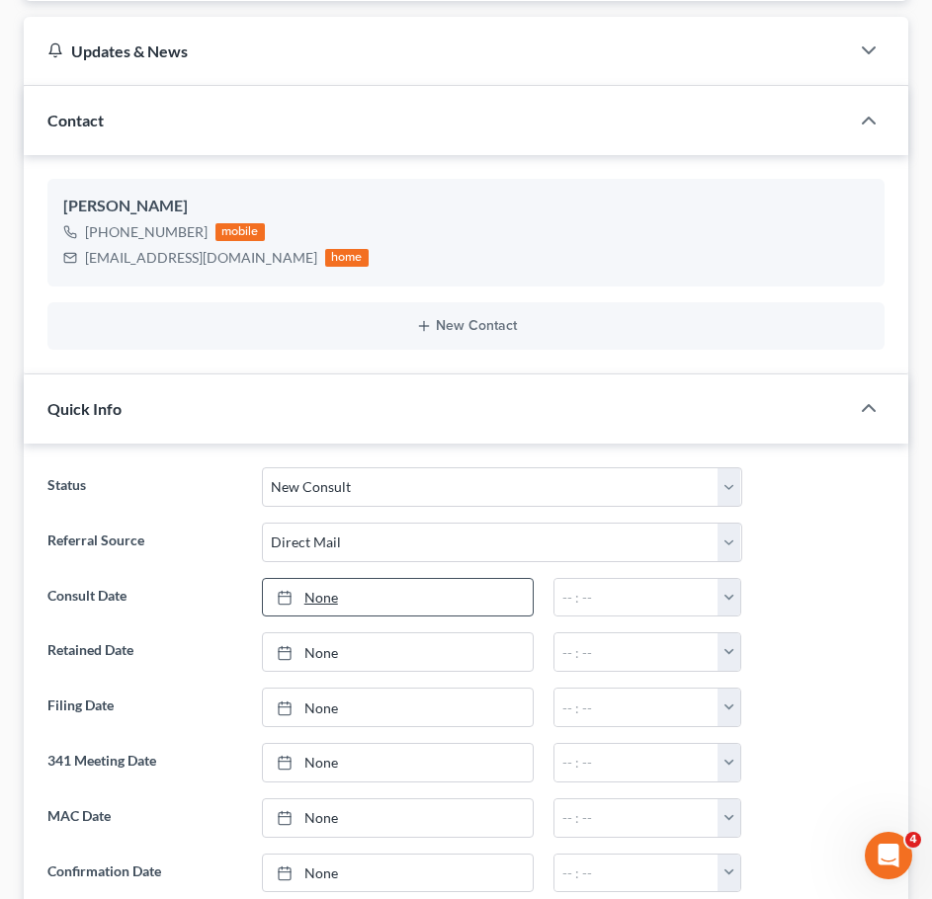
click at [337, 607] on link "None" at bounding box center [398, 598] width 270 height 38
type input "8/13/2025"
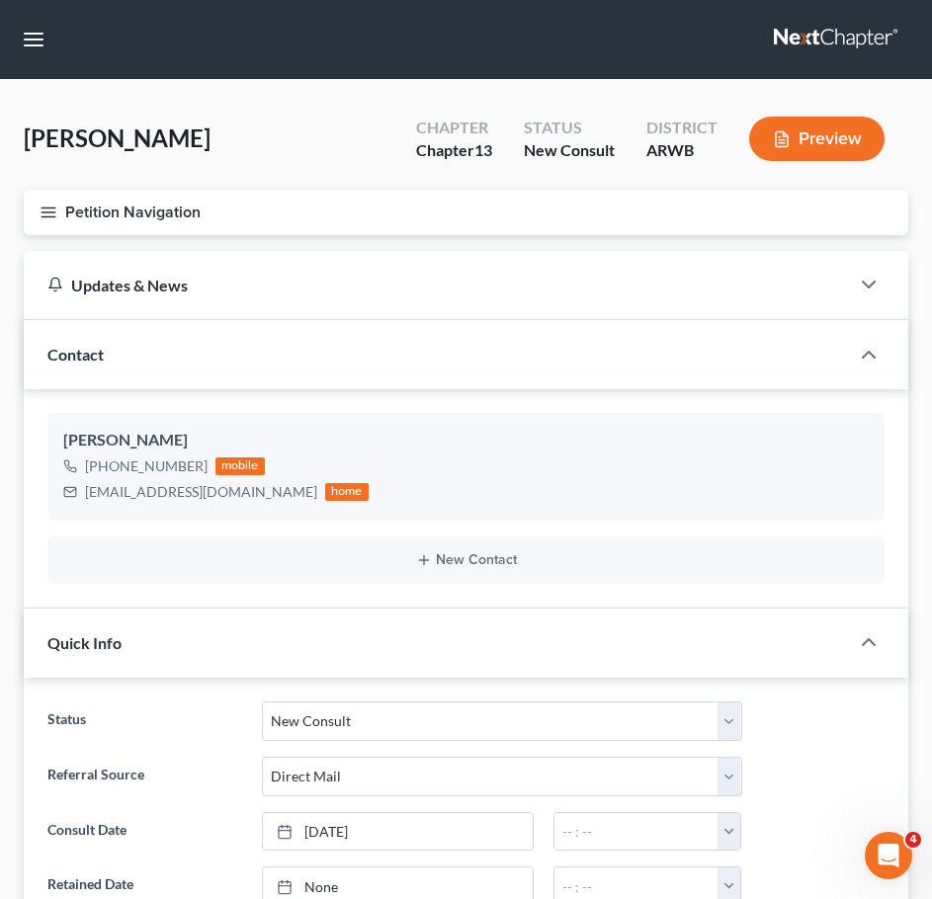
click at [48, 214] on icon "button" at bounding box center [49, 213] width 18 height 18
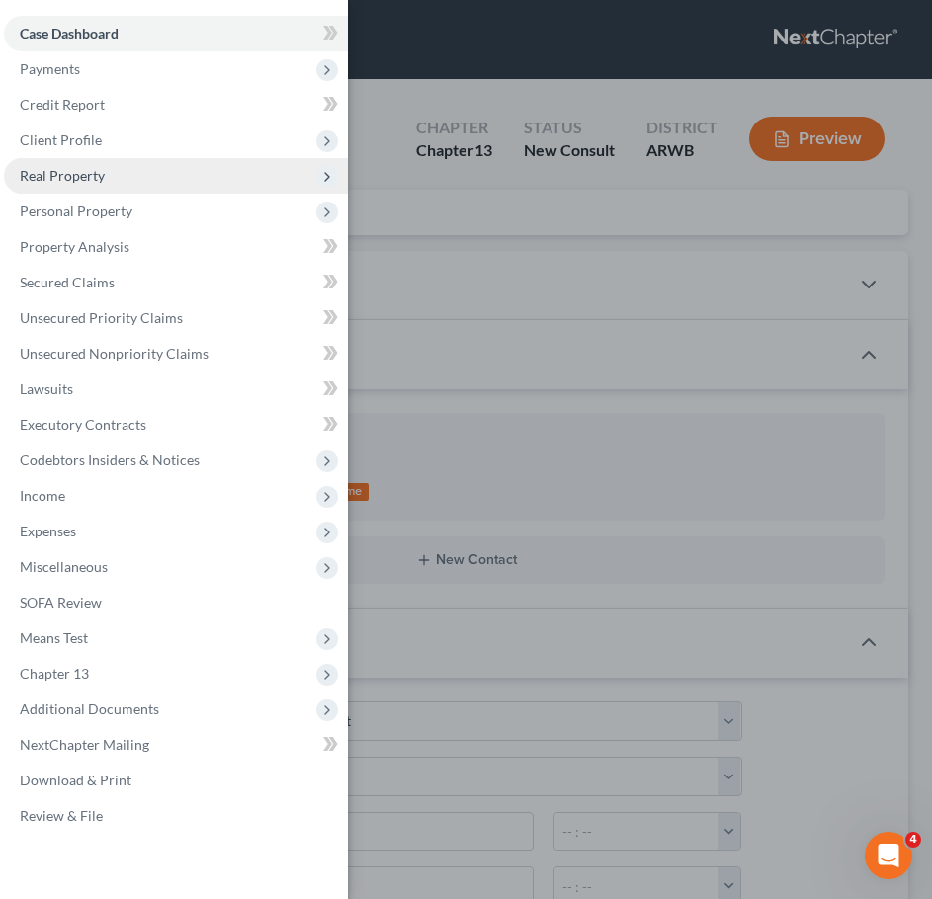
click at [83, 177] on span "Real Property" at bounding box center [62, 175] width 85 height 17
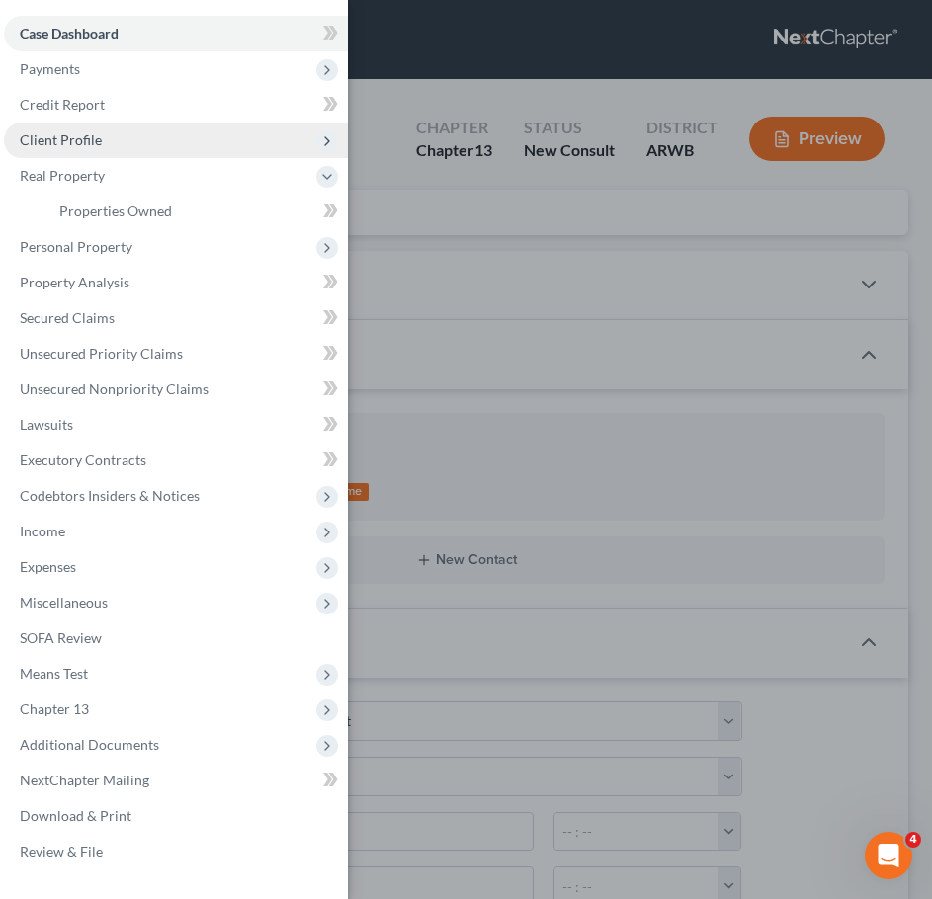
click at [72, 144] on span "Client Profile" at bounding box center [61, 139] width 82 height 17
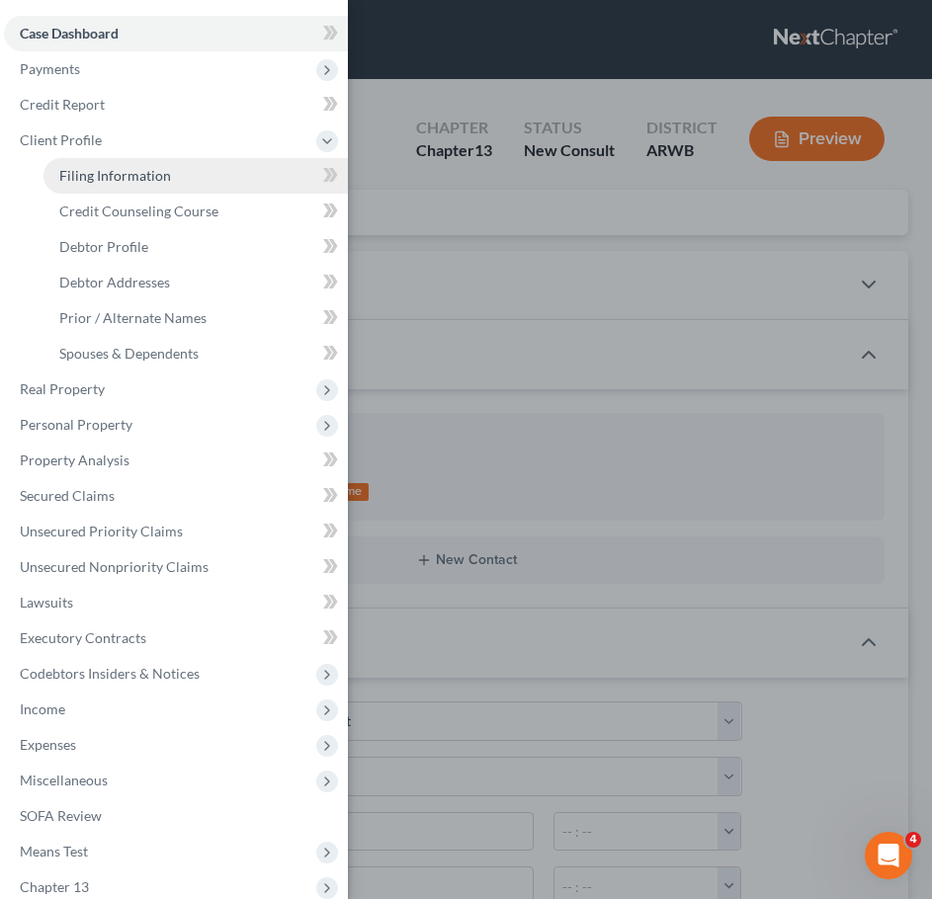
click at [86, 162] on link "Filing Information" at bounding box center [195, 176] width 304 height 36
select select "1"
select select "0"
select select "3"
select select "6"
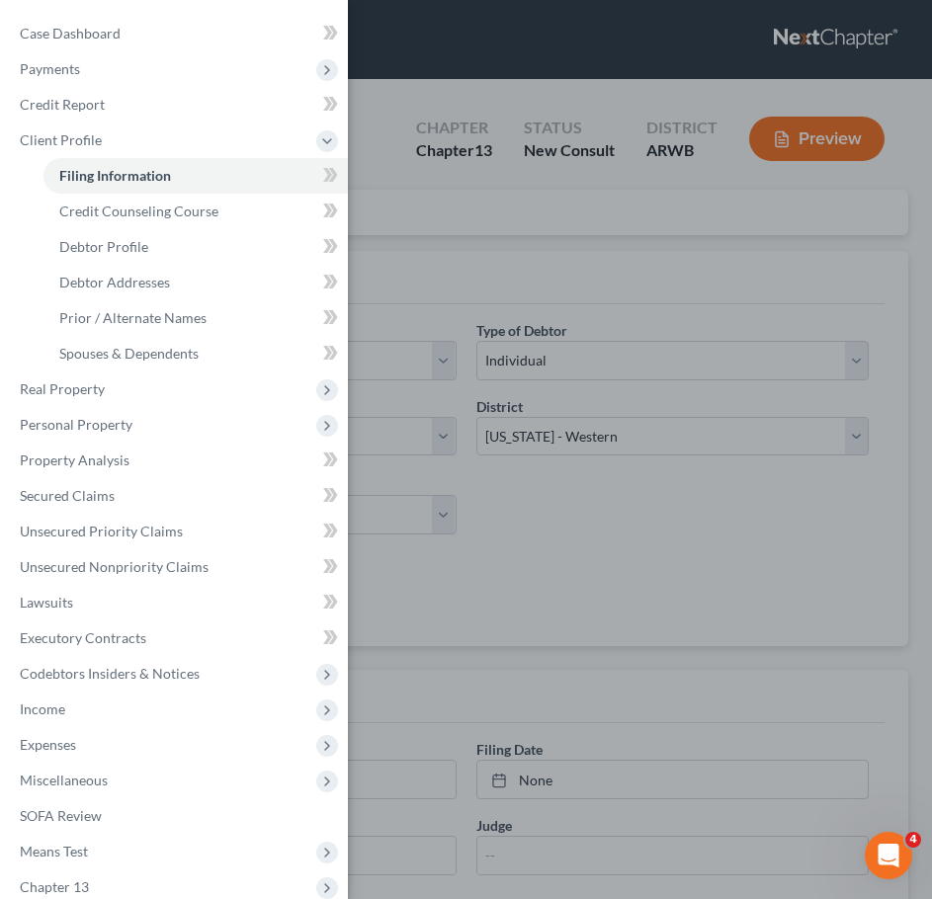
click at [540, 362] on div "Case Dashboard Payments Invoices Payments Payments Credit Report Client Profile" at bounding box center [466, 449] width 932 height 899
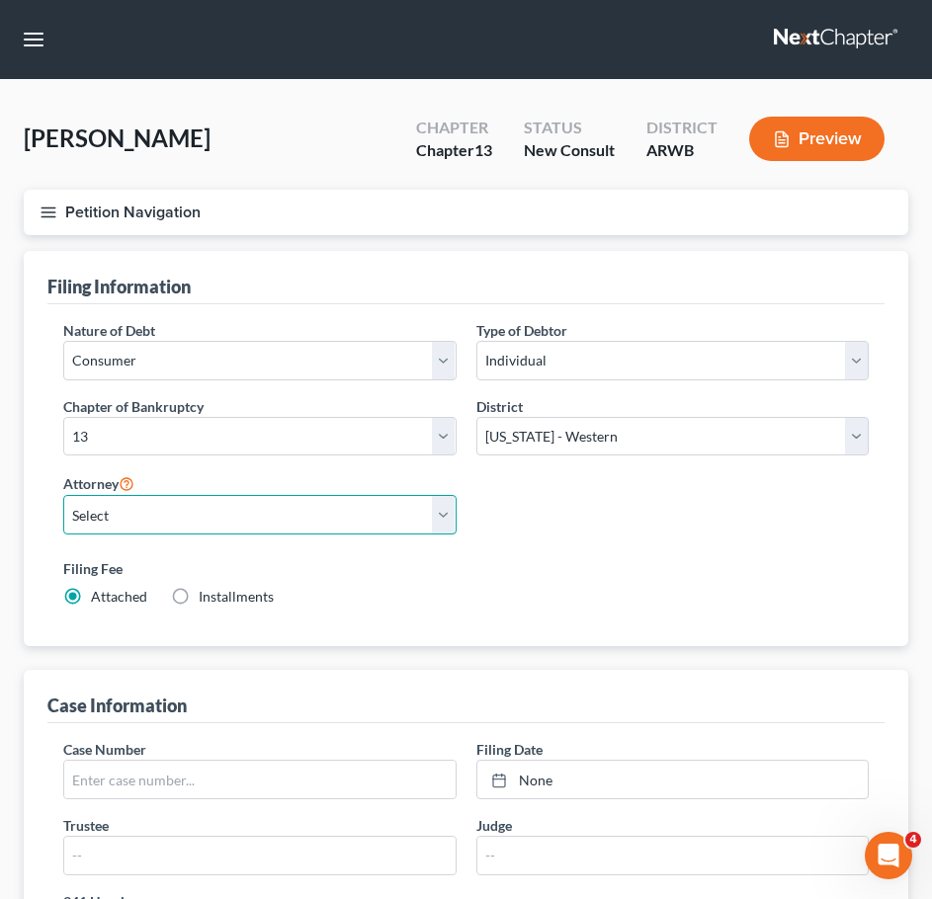
click at [378, 504] on select "Select Samantha Lambert - AREB Samantha Lambert - ARWB Ben D. Perry - AREB Ben …" at bounding box center [259, 515] width 393 height 40
select select "1"
click at [63, 495] on select "Select Samantha Lambert - AREB Samantha Lambert - ARWB Ben D. Perry - AREB Ben …" at bounding box center [259, 515] width 393 height 40
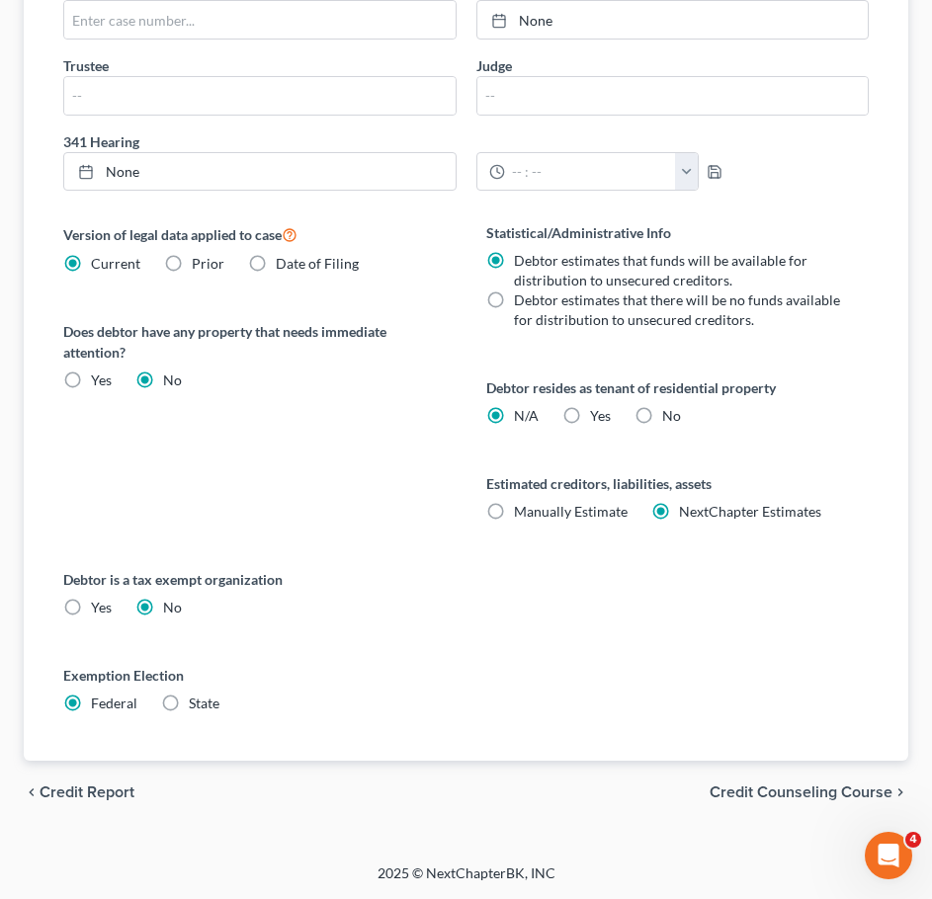
click at [819, 796] on span "Credit Counseling Course" at bounding box center [800, 793] width 183 height 16
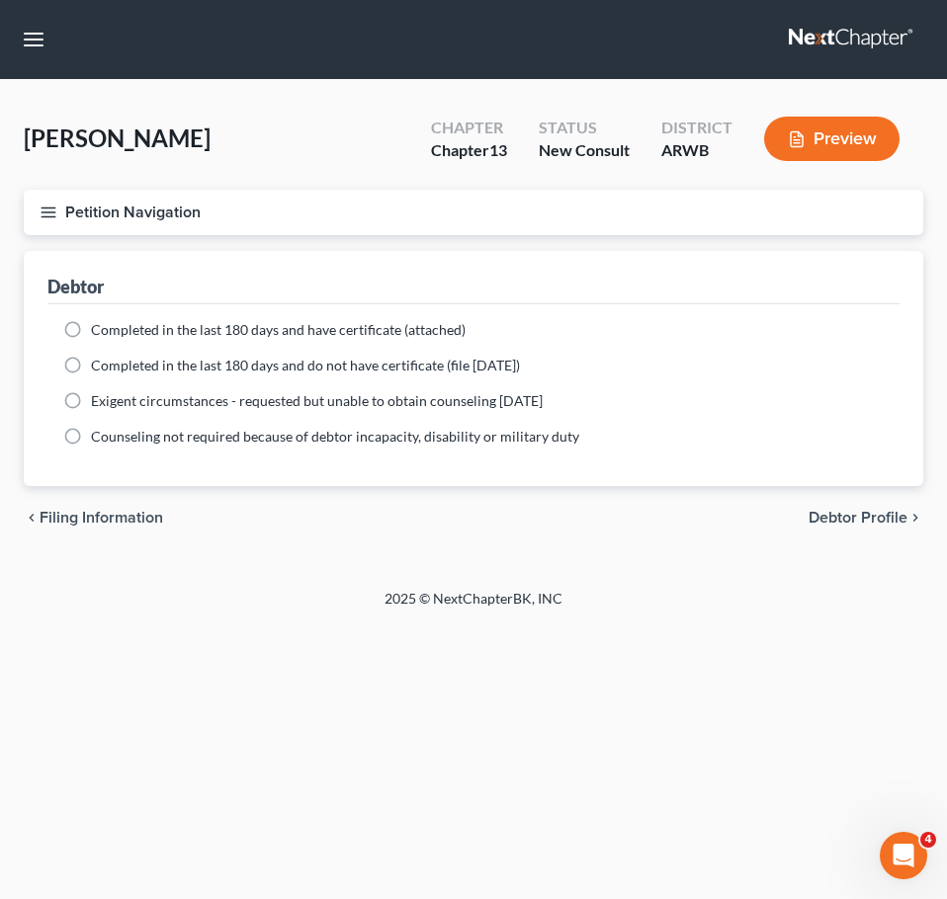
click at [862, 510] on span "Debtor Profile" at bounding box center [857, 518] width 99 height 16
select select "0"
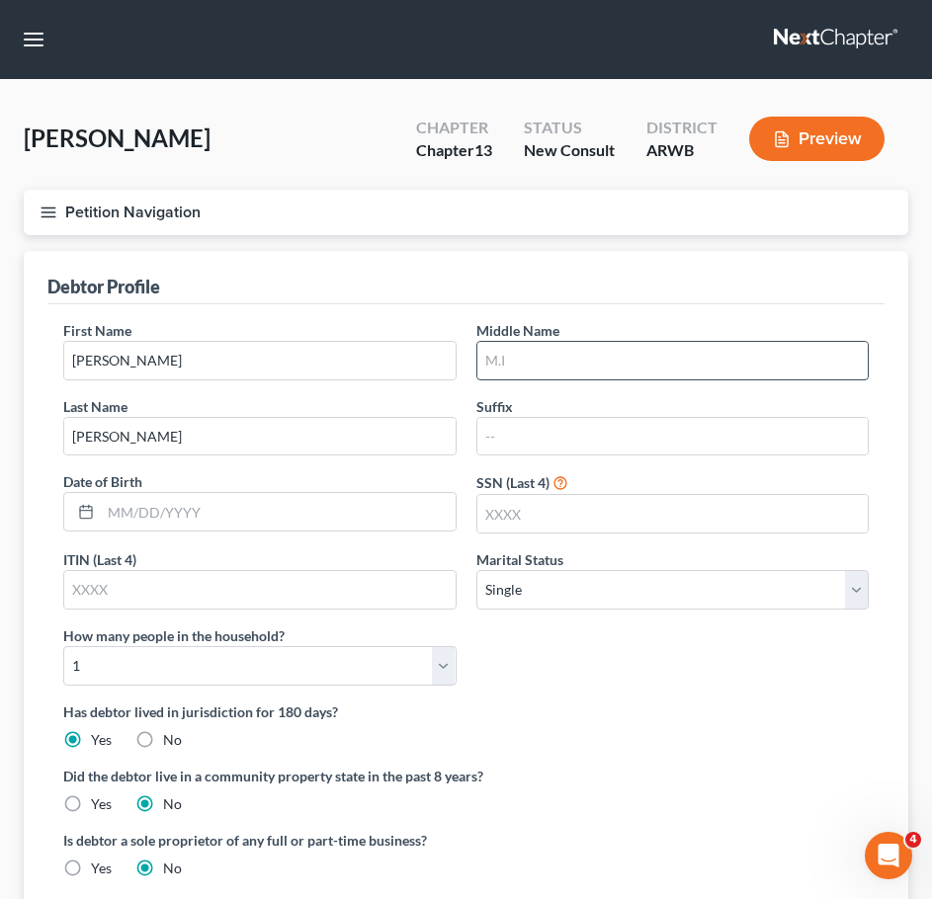
click at [575, 360] on input "text" at bounding box center [672, 361] width 391 height 38
type input "Katryce"
click at [345, 510] on input "text" at bounding box center [278, 512] width 355 height 38
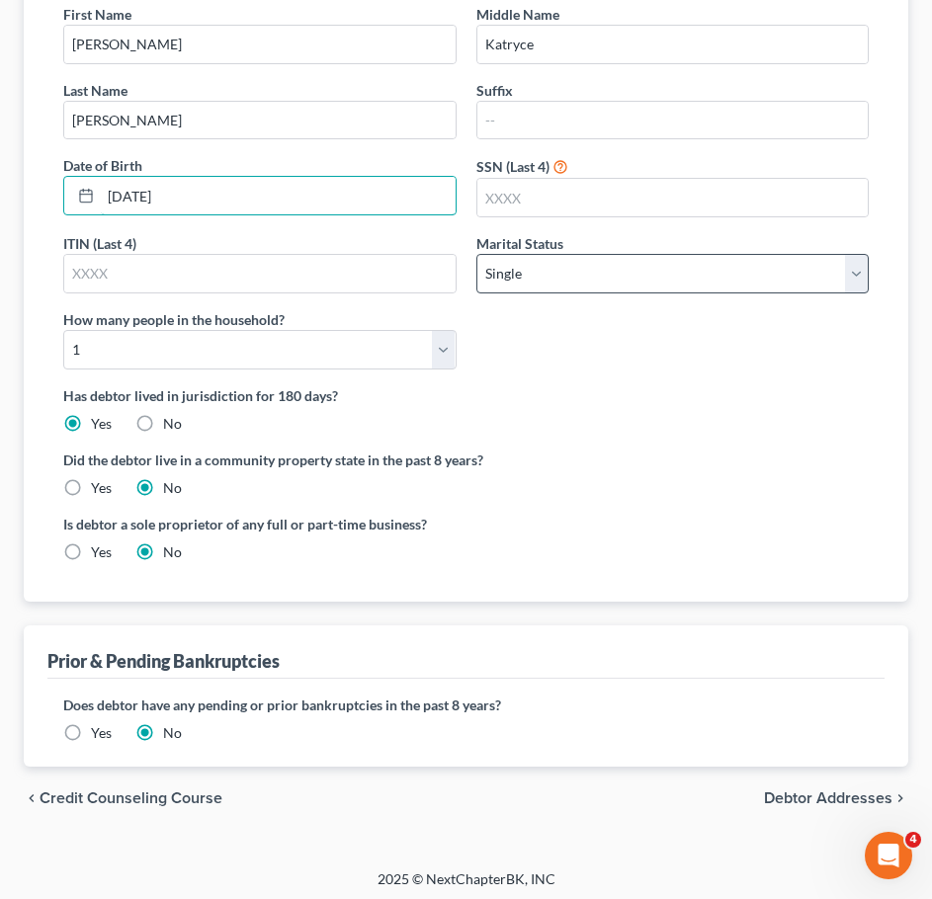
scroll to position [322, 0]
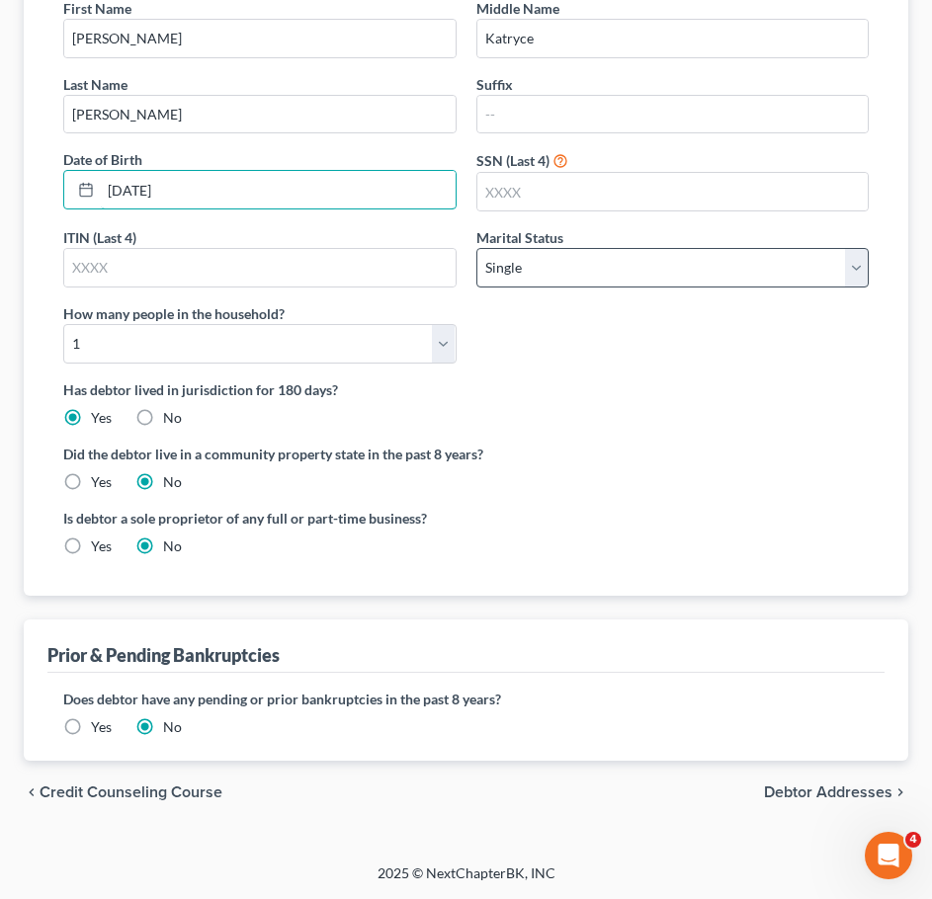
type input "05/29/1976"
click at [675, 276] on select "Select Single Married Separated Divorced Widowed" at bounding box center [672, 268] width 393 height 40
click at [476, 248] on select "Select Single Married Separated Divorced Widowed" at bounding box center [672, 268] width 393 height 40
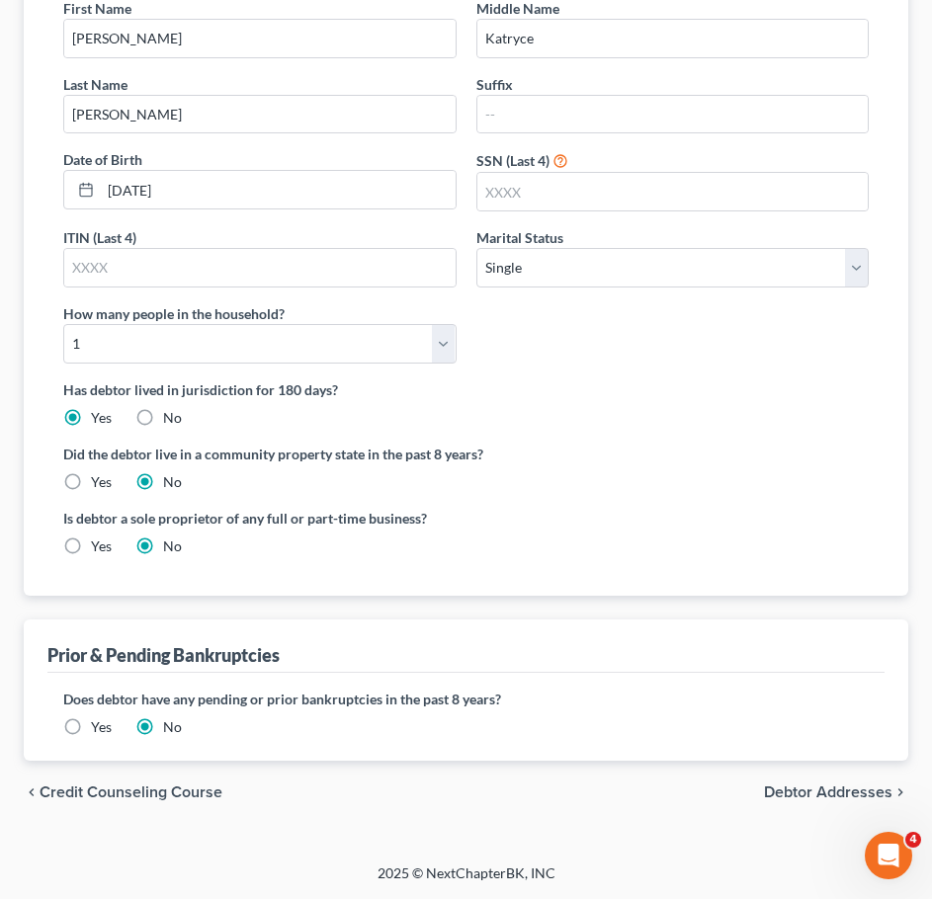
click at [91, 737] on label "Yes" at bounding box center [101, 727] width 21 height 20
click at [99, 730] on input "Yes" at bounding box center [105, 723] width 13 height 13
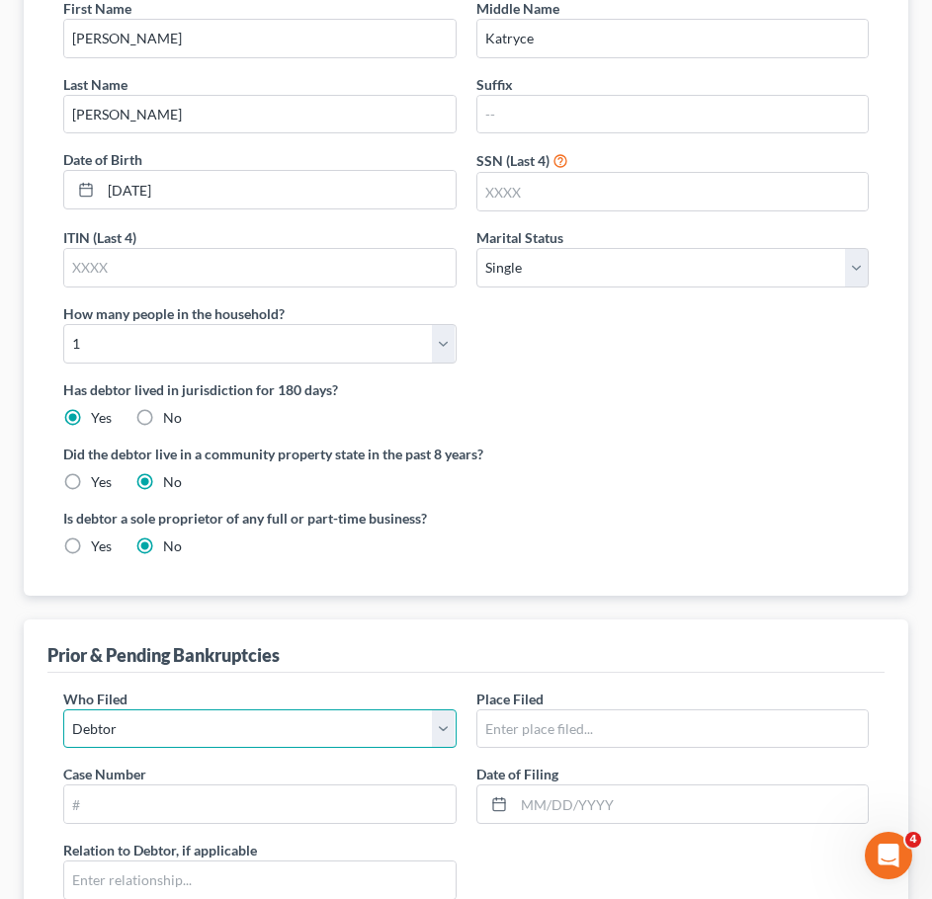
drag, startPoint x: 74, startPoint y: 738, endPoint x: 120, endPoint y: 716, distance: 50.4
click at [74, 738] on select "Debtor Other" at bounding box center [259, 729] width 393 height 40
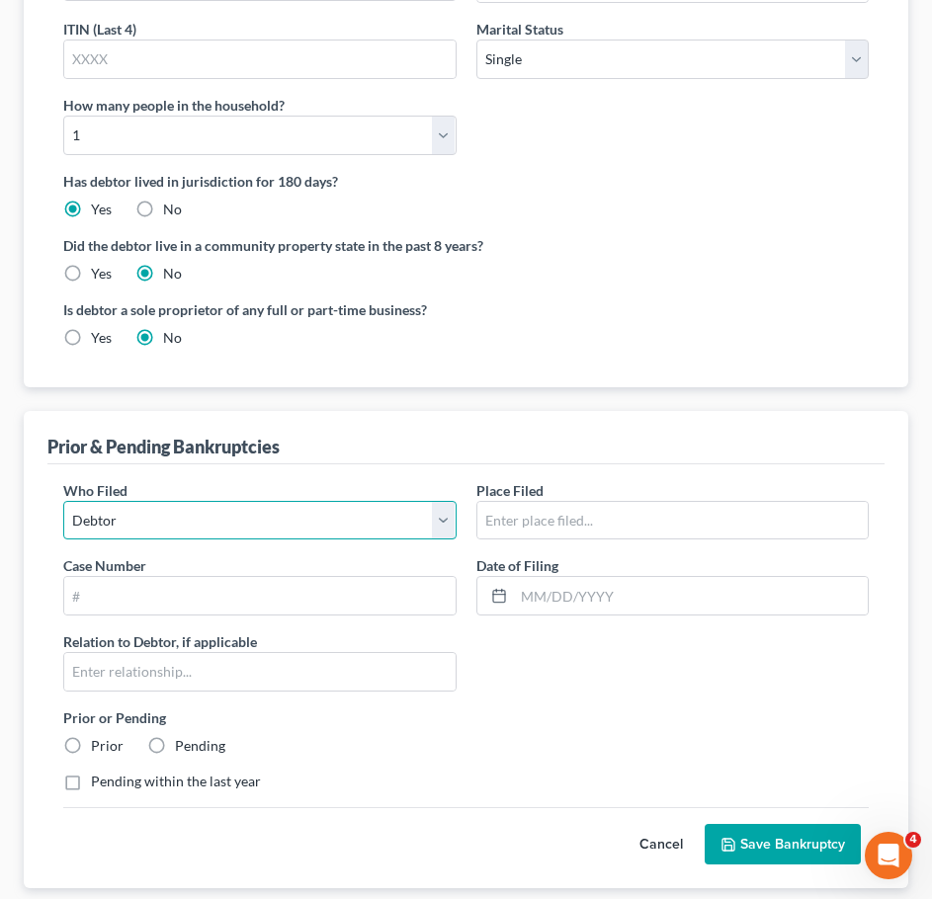
scroll to position [535, 0]
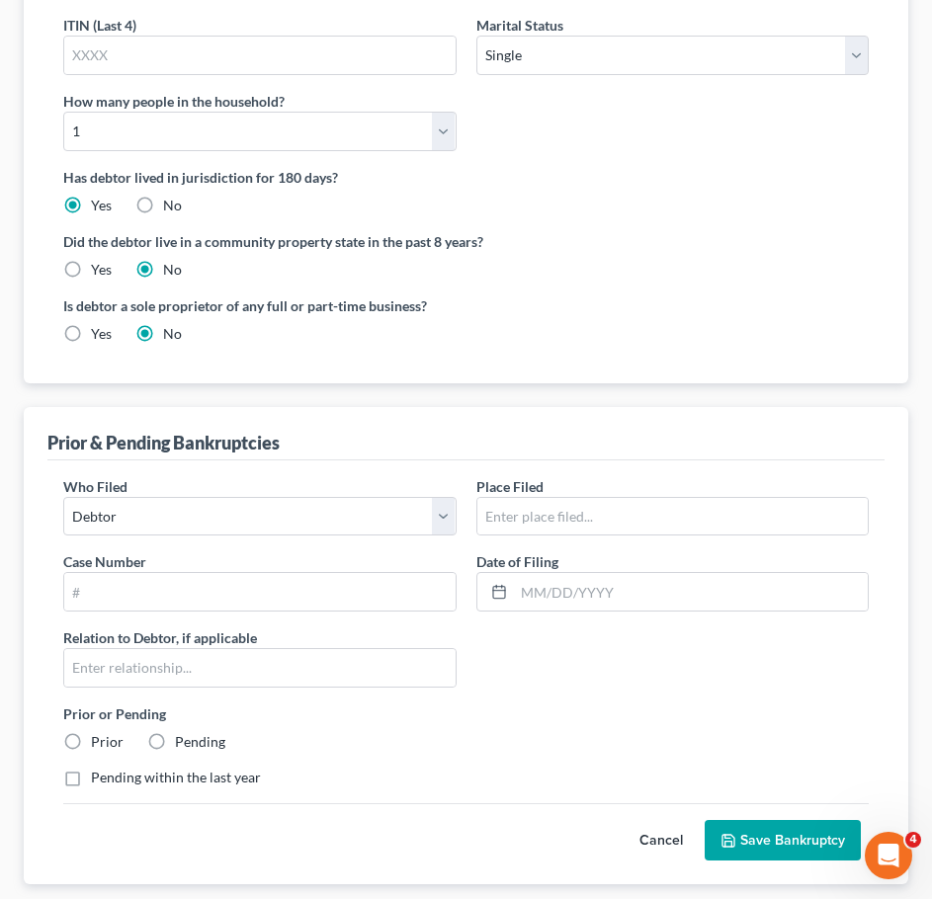
click at [452, 626] on div "Who Filed * Debtor Other Place Filed * Case Number Date of Filing * Relation to…" at bounding box center [465, 639] width 825 height 327
click at [350, 580] on input "text" at bounding box center [259, 592] width 391 height 38
type input "4:17-bk-73120"
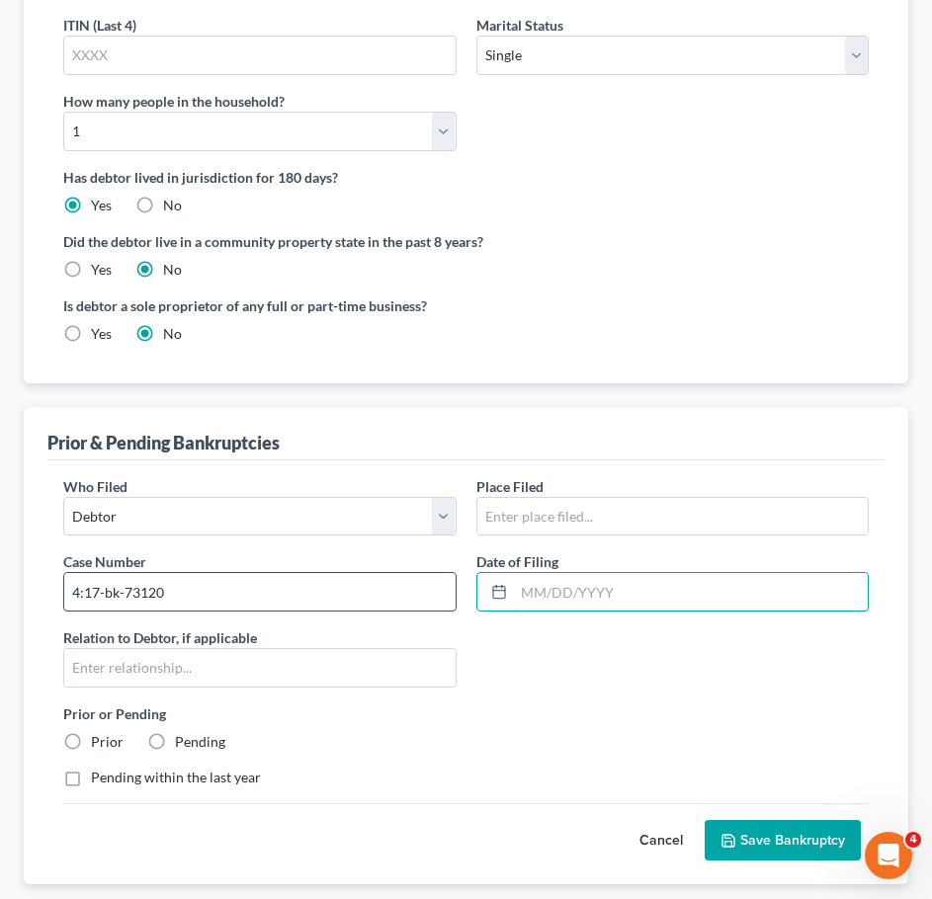
type input "S"
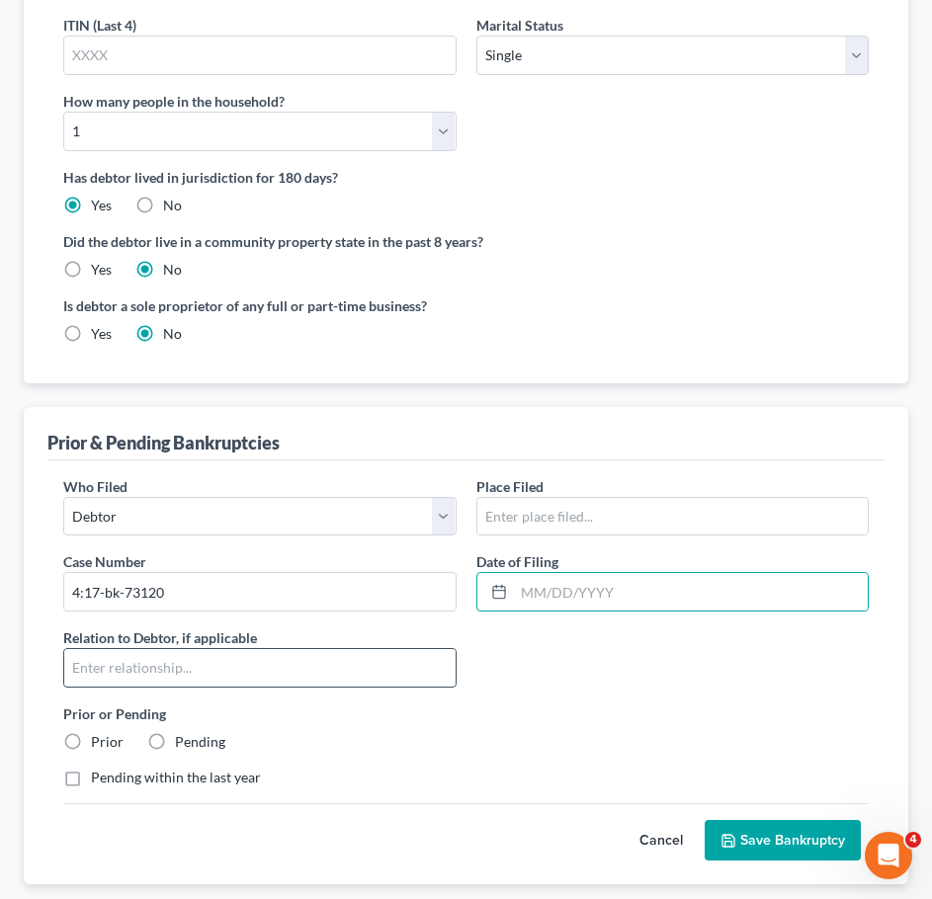
click at [324, 674] on input "text" at bounding box center [259, 668] width 391 height 38
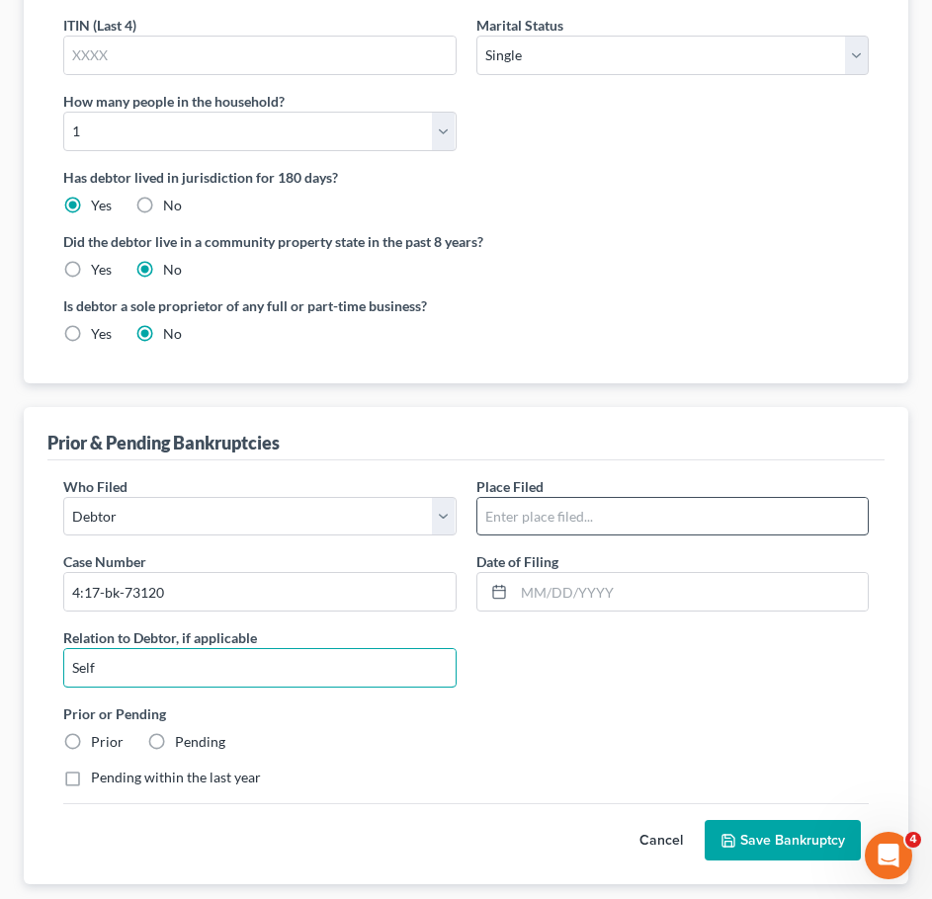
type input "Self"
click at [527, 526] on input "text" at bounding box center [672, 517] width 391 height 38
type input "Arkansas Western"
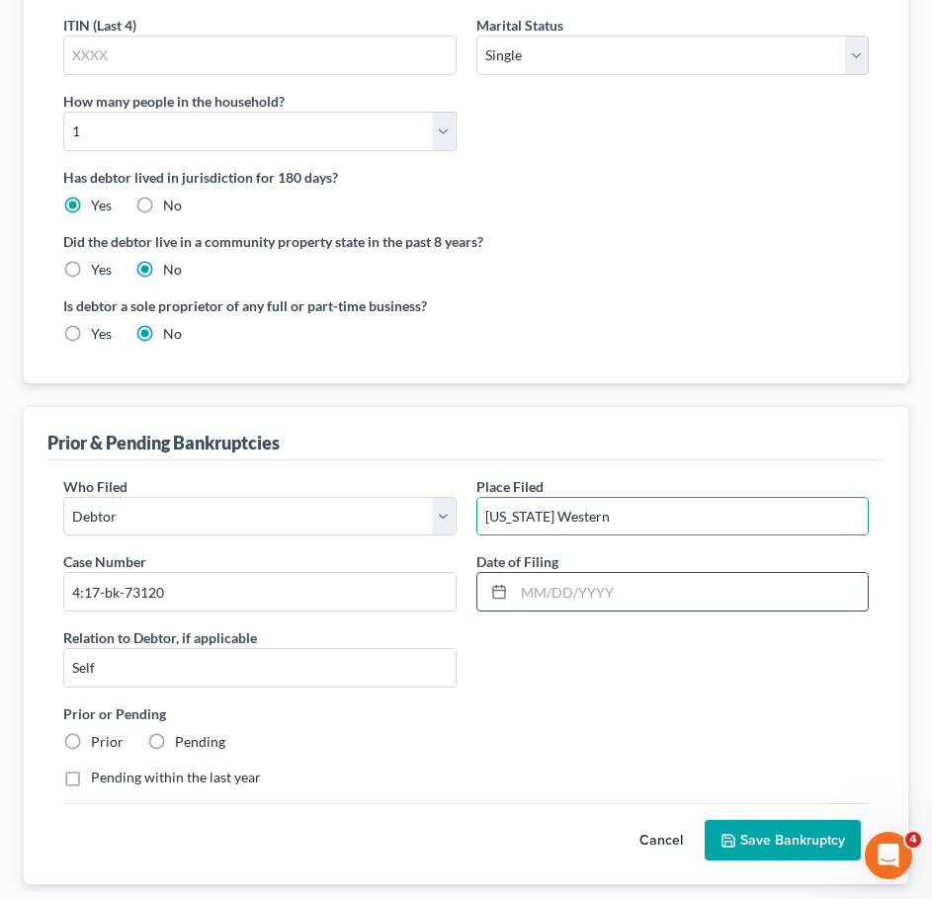
click at [547, 588] on input "text" at bounding box center [691, 592] width 355 height 38
type input "12/15/2017"
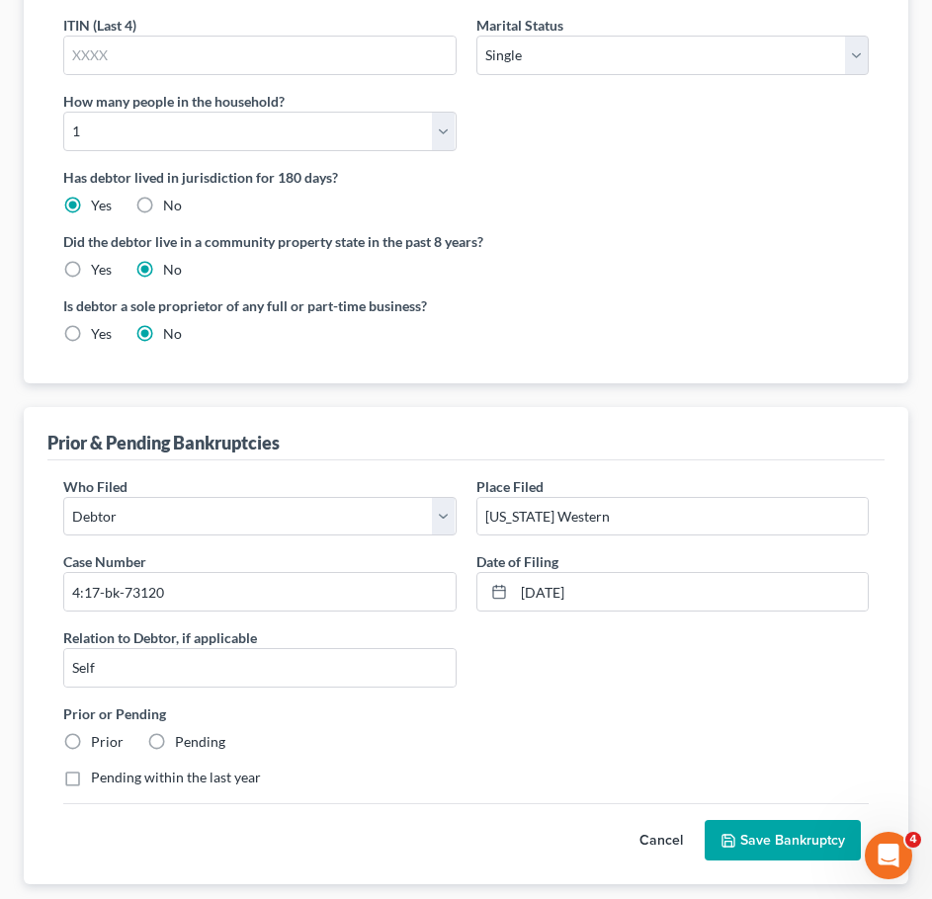
click at [90, 746] on div "Prior" at bounding box center [93, 742] width 60 height 20
click at [175, 739] on label "Pending" at bounding box center [200, 742] width 50 height 20
click at [183, 739] on input "Pending" at bounding box center [189, 738] width 13 height 13
radio input "true"
click at [176, 773] on label "Pending within the last year" at bounding box center [176, 778] width 170 height 20
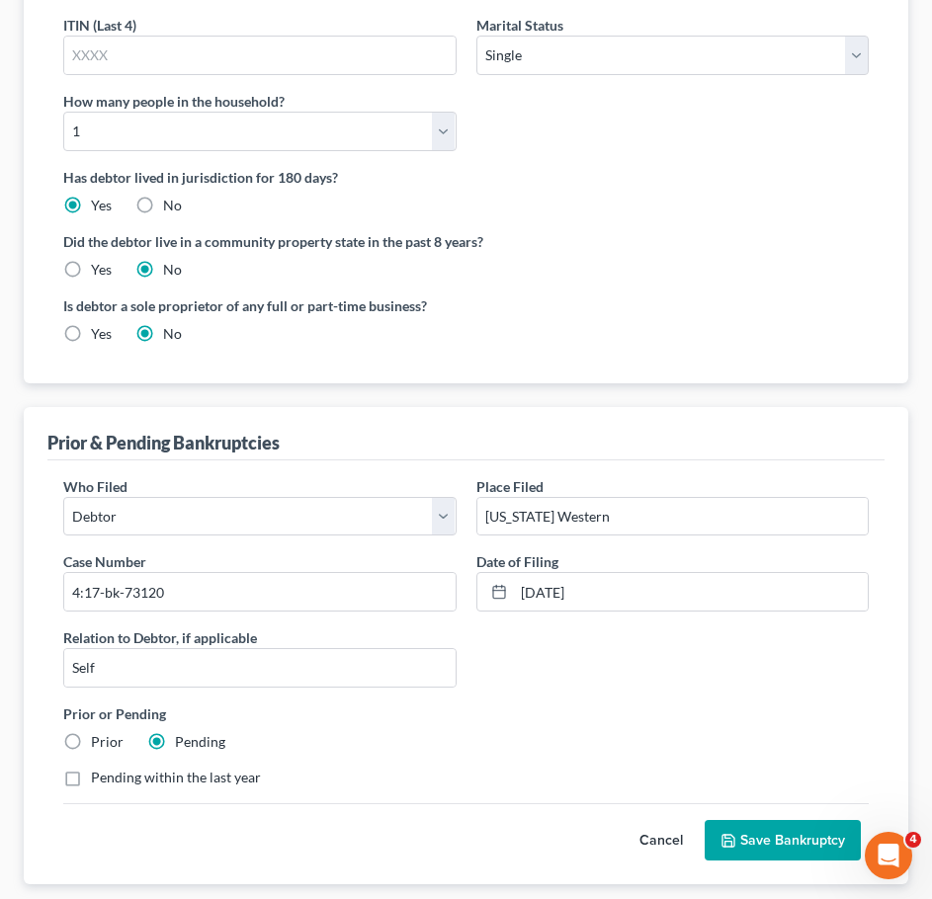
click at [112, 773] on input "Pending within the last year" at bounding box center [105, 774] width 13 height 13
checkbox input "true"
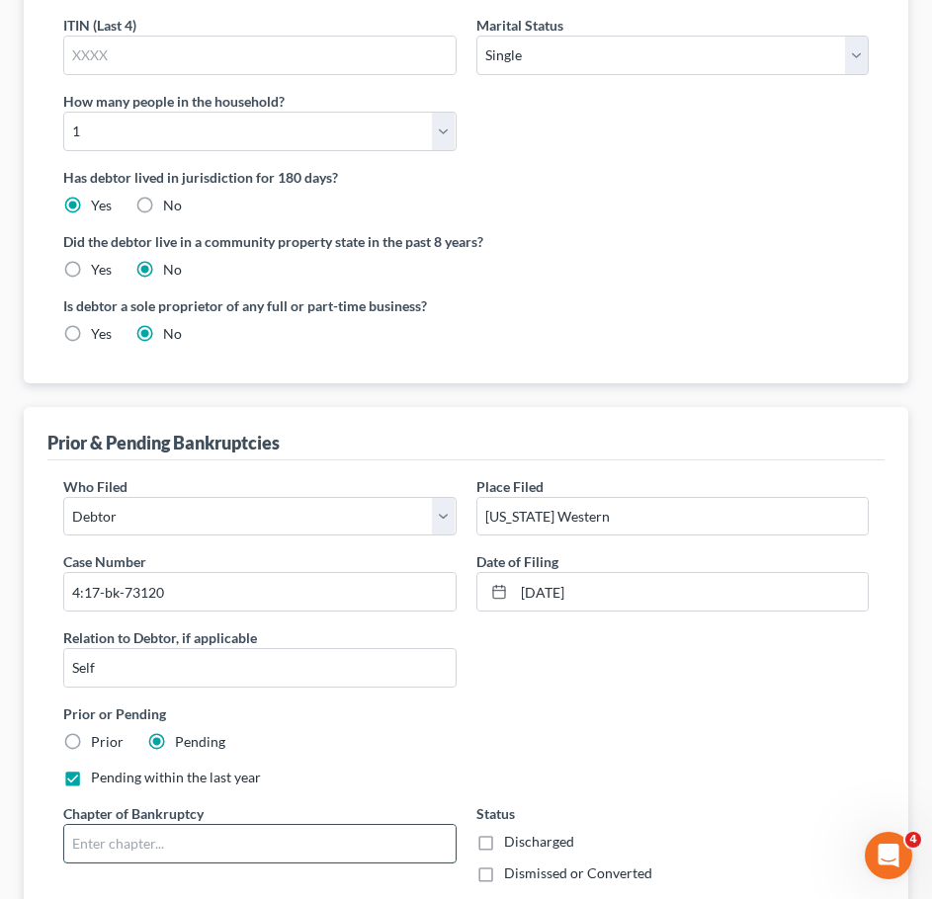
click at [264, 825] on input "text" at bounding box center [259, 844] width 391 height 38
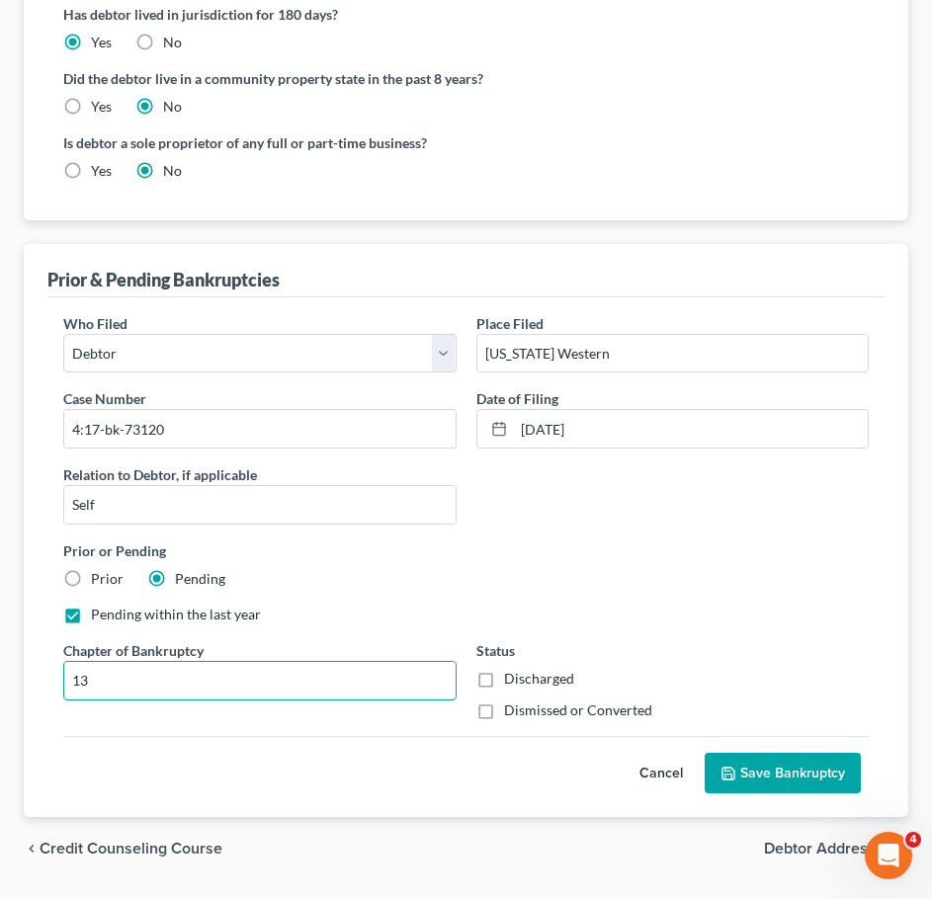
scroll to position [724, 0]
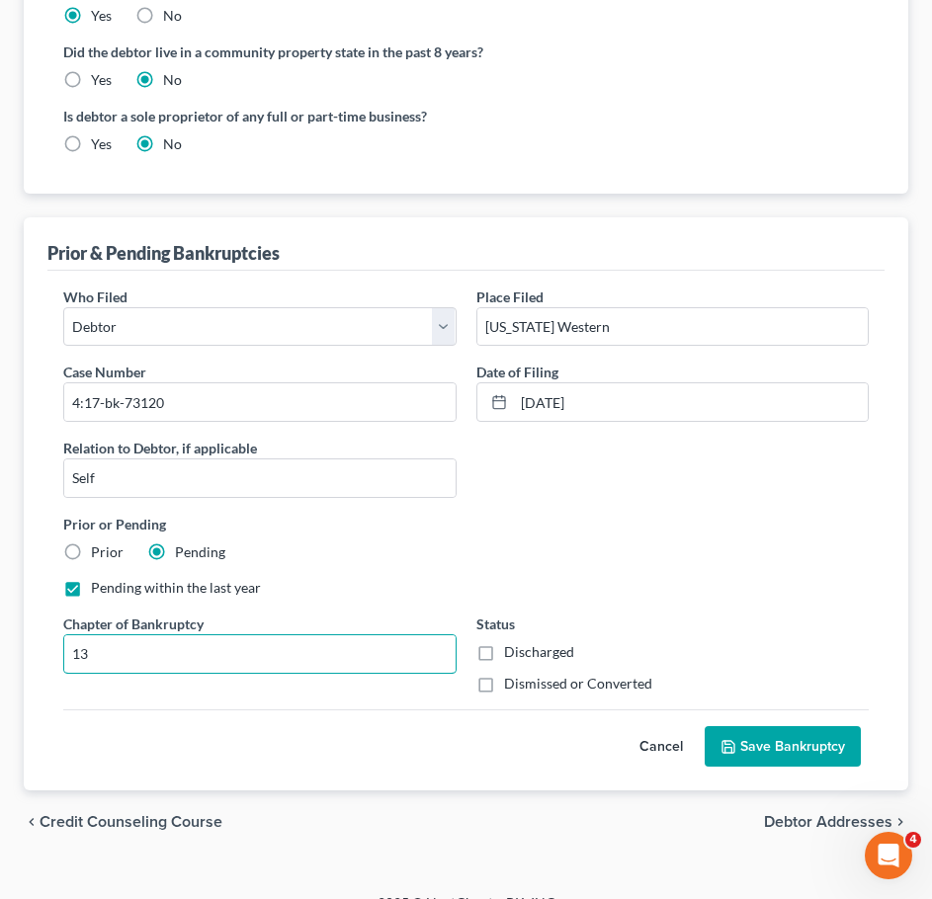
type input "13"
click at [546, 688] on label "Dismissed or Converted" at bounding box center [578, 684] width 148 height 20
click at [525, 687] on input "Dismissed or Converted" at bounding box center [518, 680] width 13 height 13
checkbox input "true"
click at [796, 744] on button "Save Bankruptcy" at bounding box center [782, 746] width 156 height 41
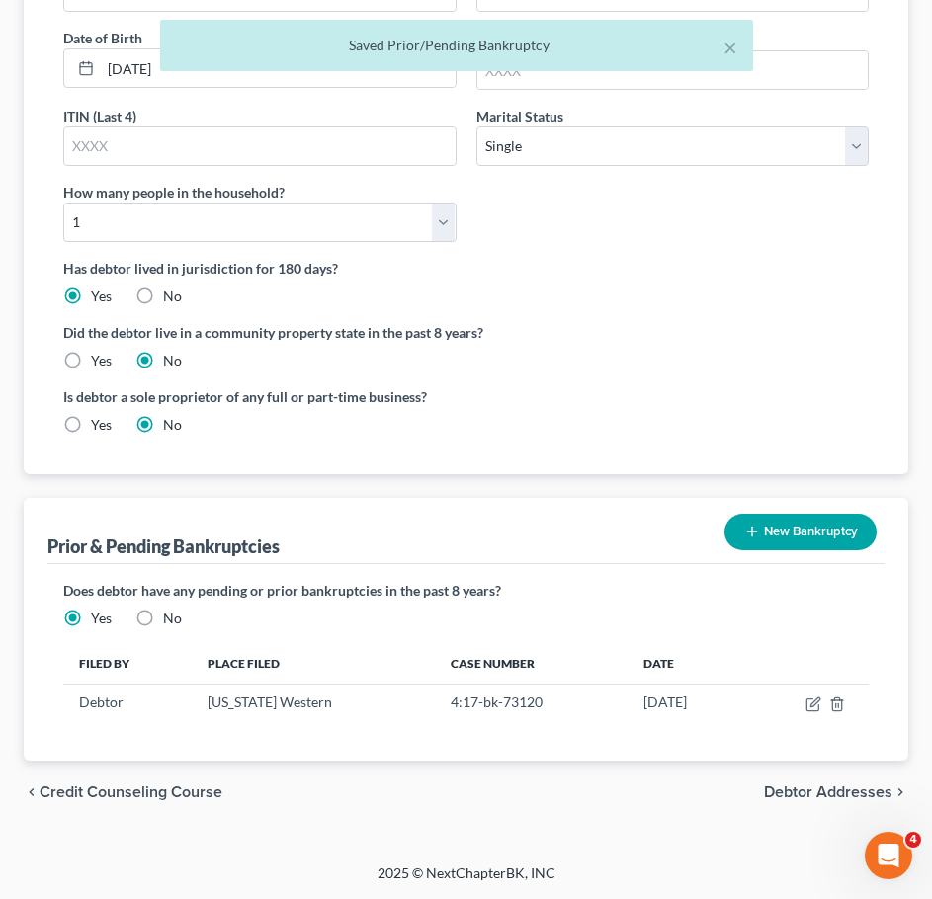
scroll to position [444, 0]
click at [853, 792] on span "Debtor Addresses" at bounding box center [828, 793] width 128 height 16
select select "0"
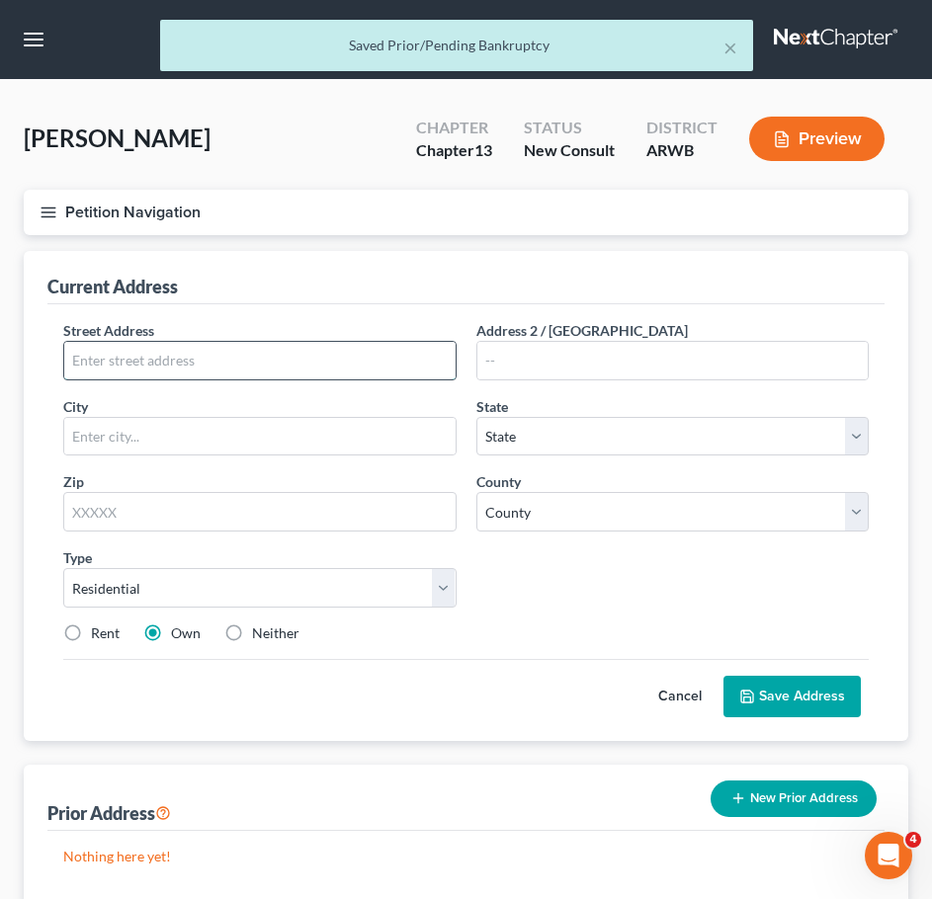
click at [248, 362] on input "text" at bounding box center [259, 361] width 391 height 38
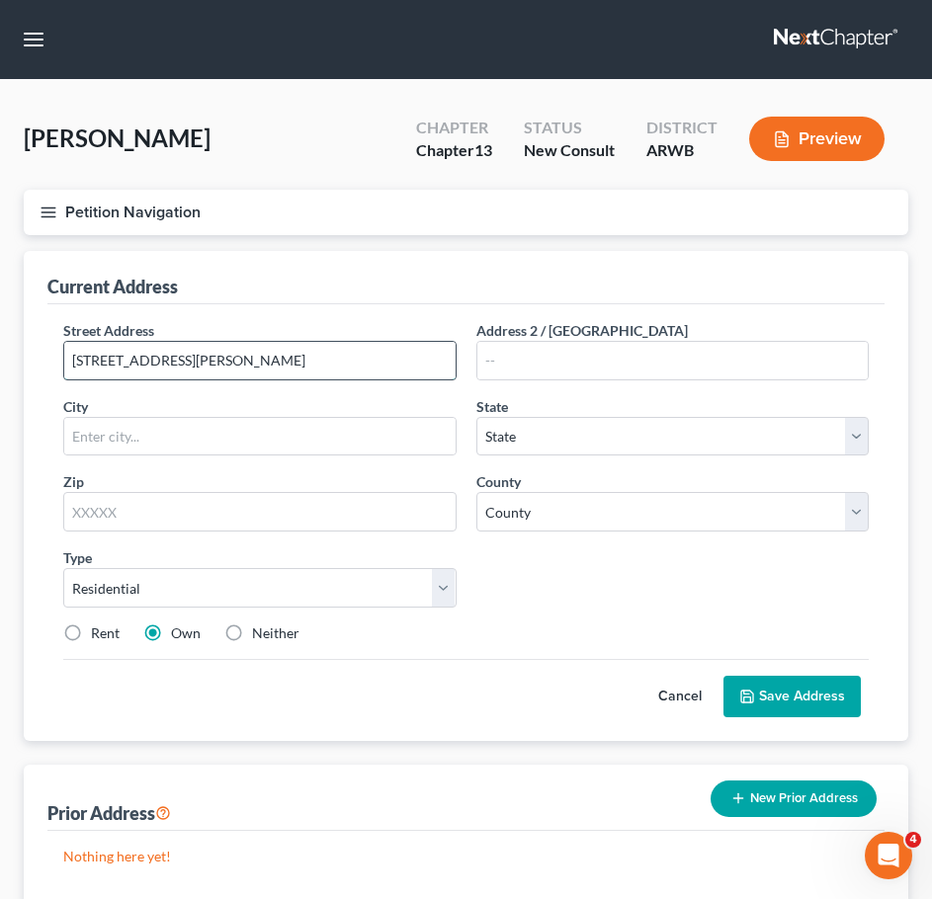
type input "220 Bush St"
type input "Nashville"
select select "2"
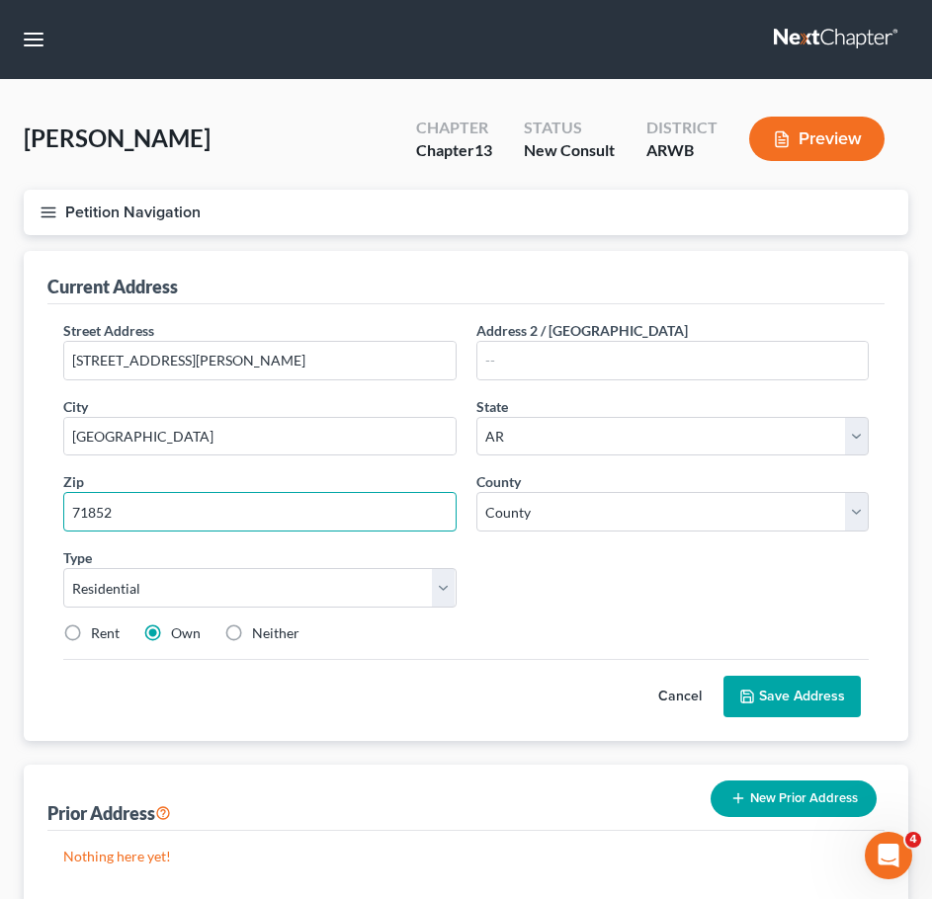
type input "71852"
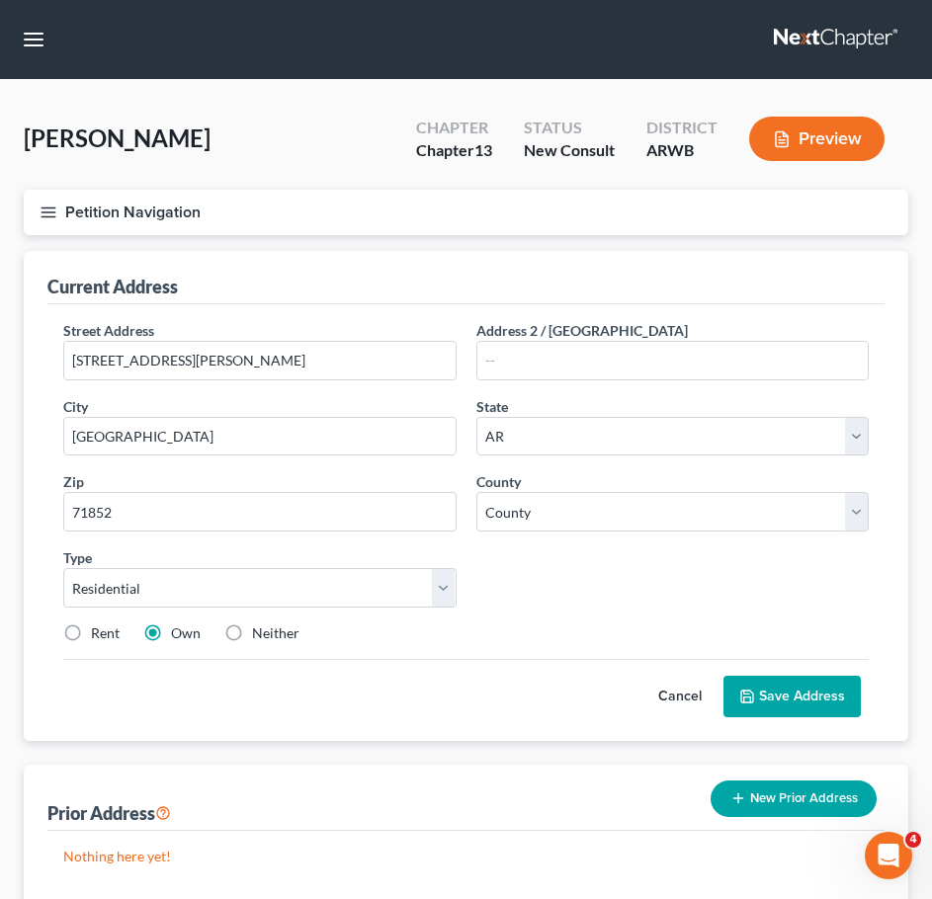
click at [586, 534] on div "Street Address * 220 Bush St Address 2 / PO Box City * Nashville State * State …" at bounding box center [465, 489] width 825 height 339
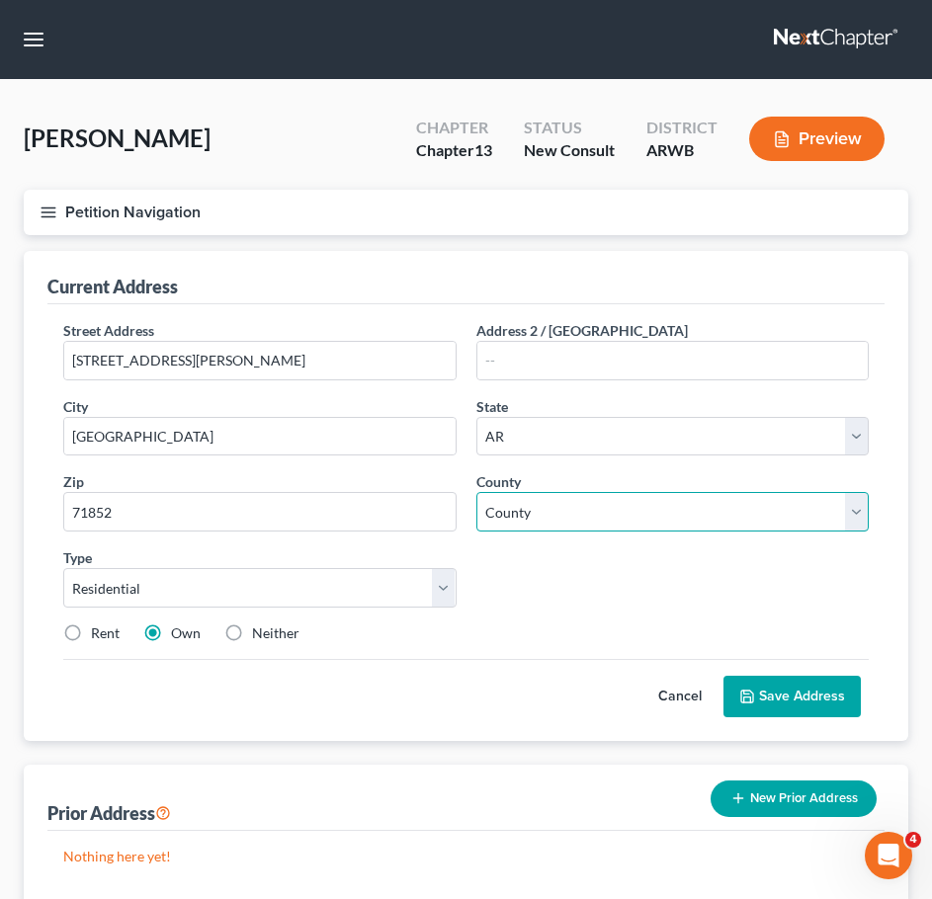
click at [575, 520] on select "County Arkansas County Ashley County Baxter County Benton County Boone County B…" at bounding box center [672, 512] width 393 height 40
select select "30"
click at [476, 492] on select "County Arkansas County Ashley County Baxter County Benton County Boone County B…" at bounding box center [672, 512] width 393 height 40
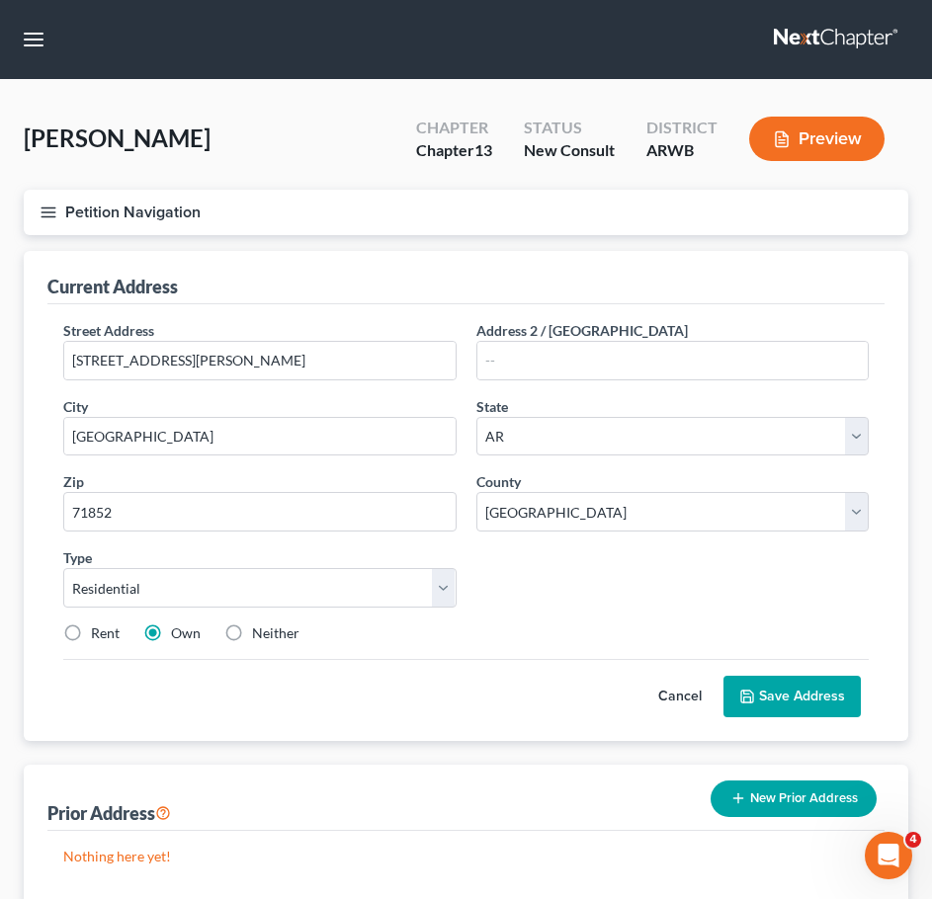
click at [821, 706] on button "Save Address" at bounding box center [791, 696] width 137 height 41
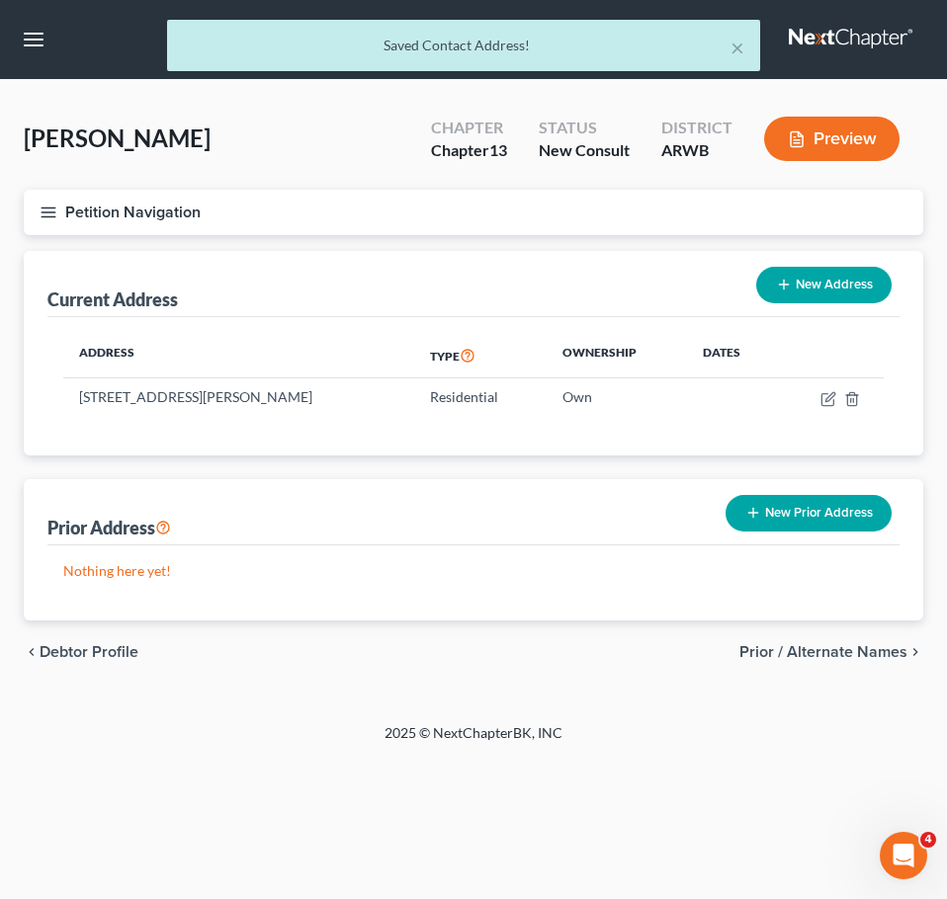
click at [855, 648] on span "Prior / Alternate Names" at bounding box center [823, 652] width 168 height 16
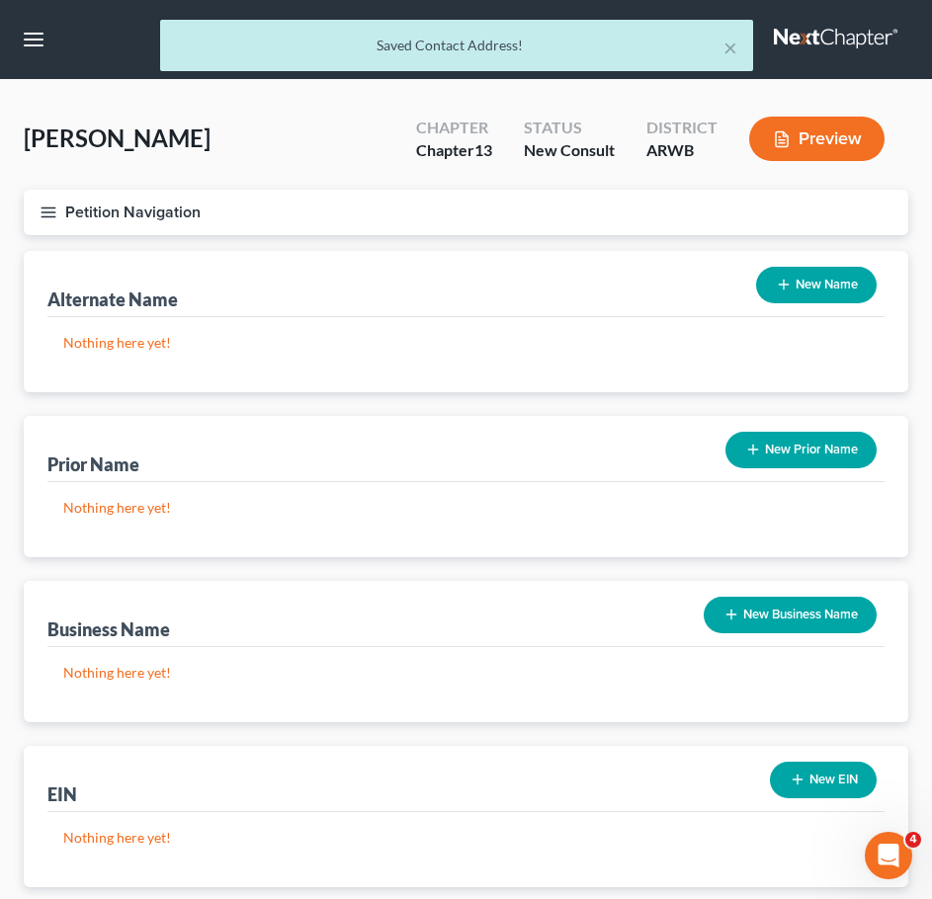
scroll to position [126, 0]
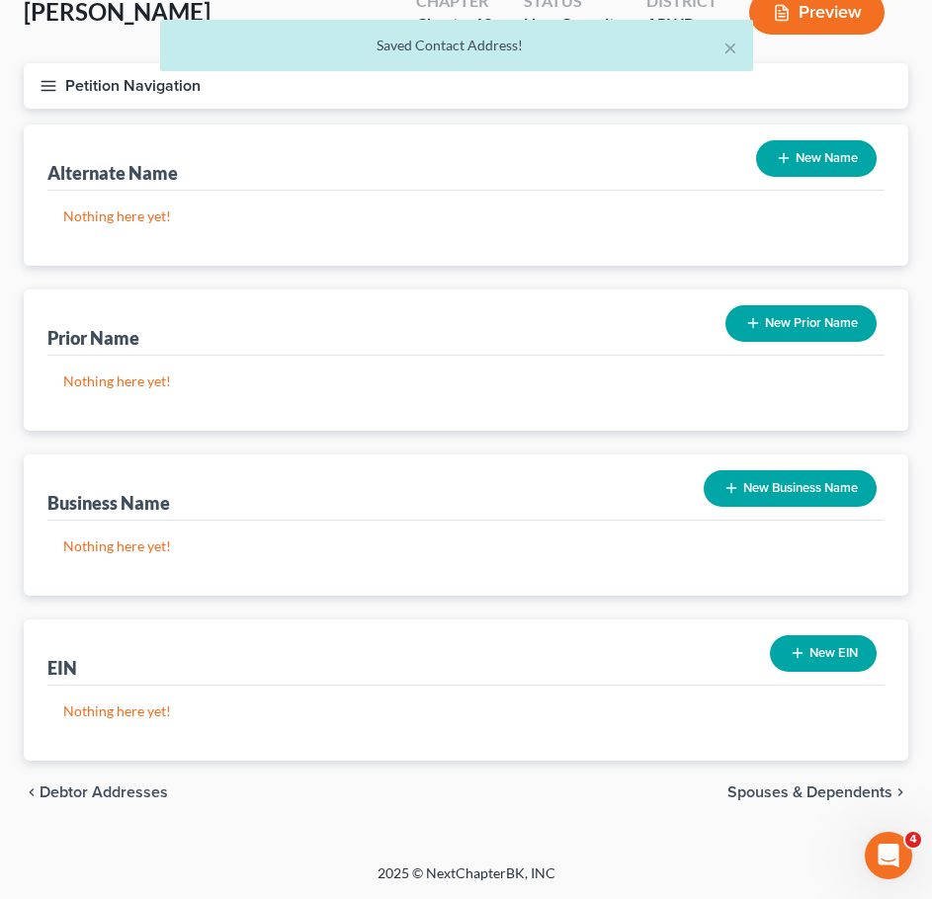
click at [839, 788] on span "Spouses & Dependents" at bounding box center [809, 793] width 165 height 16
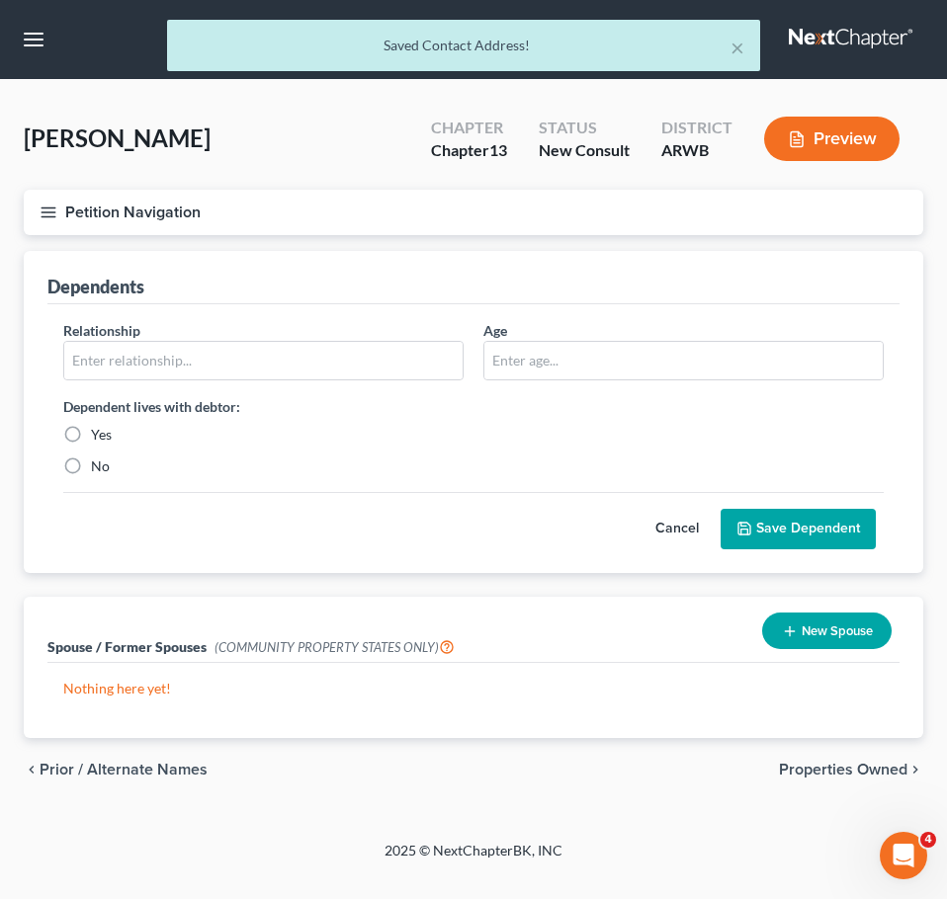
click at [859, 764] on span "Properties Owned" at bounding box center [843, 770] width 128 height 16
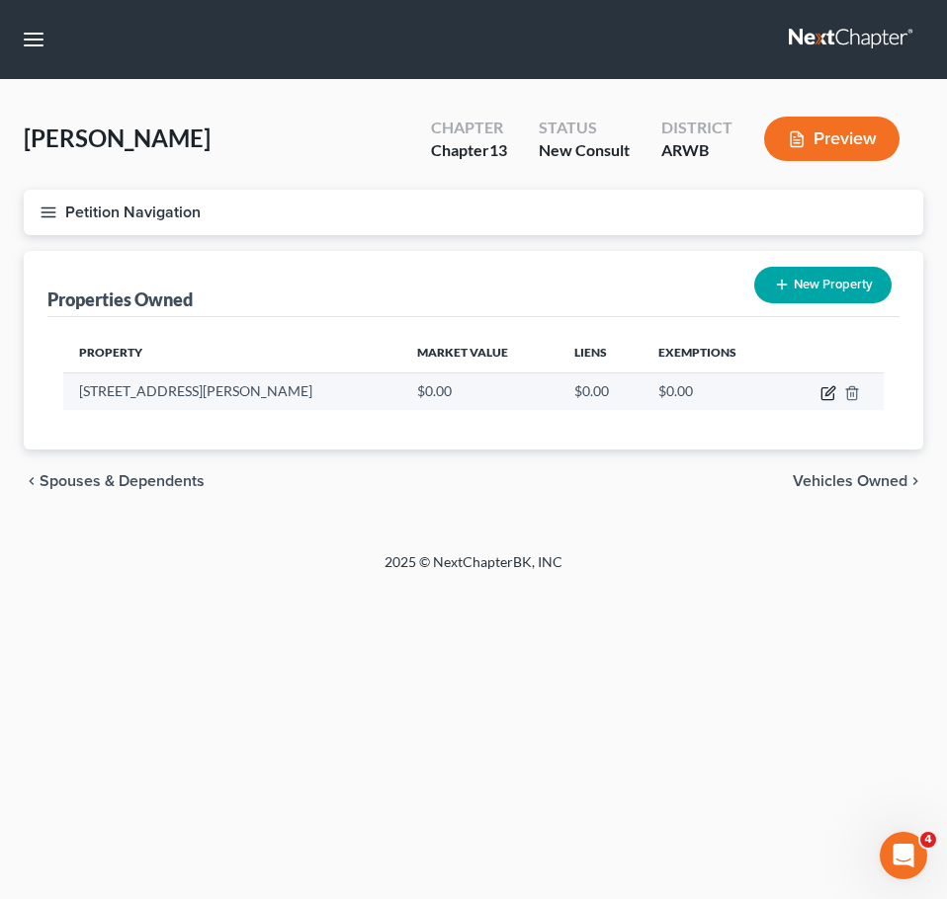
click at [821, 392] on icon "button" at bounding box center [827, 394] width 12 height 12
select select "2"
select select "30"
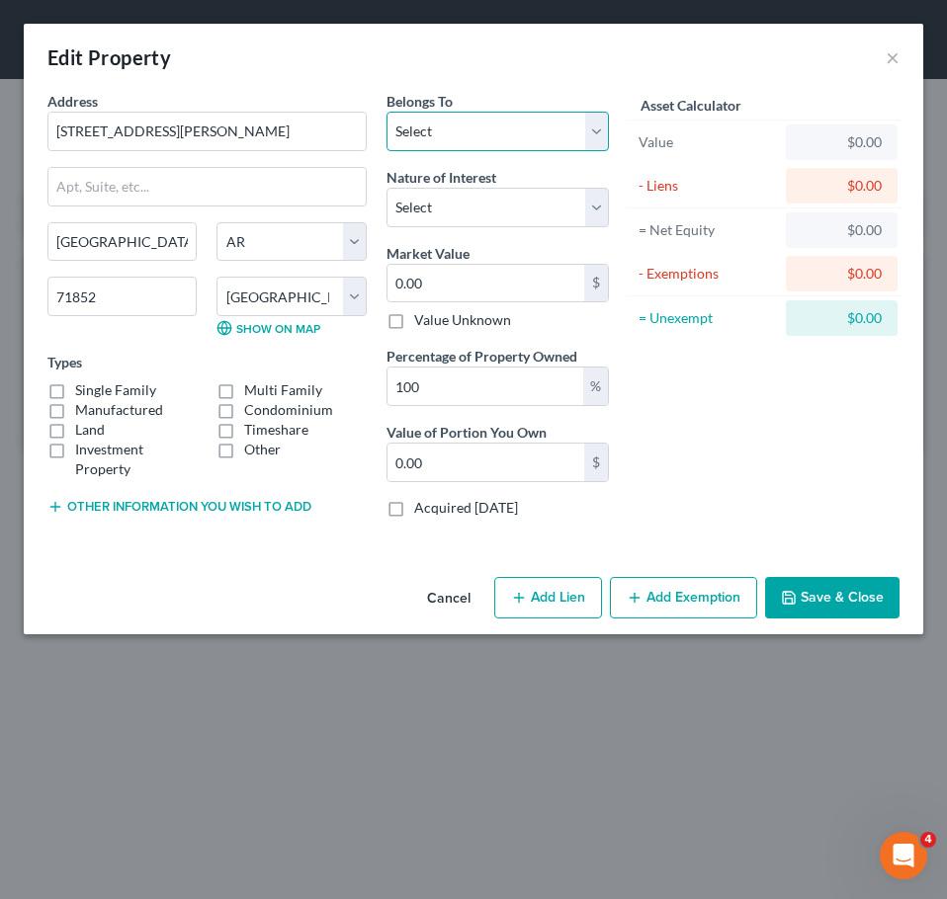
click at [495, 130] on select "Select Debtor 1 Only Debtor 2 Only Debtor 1 And Debtor 2 Only At Least One Of T…" at bounding box center [497, 132] width 222 height 40
select select "0"
click at [386, 112] on select "Select Debtor 1 Only Debtor 2 Only Debtor 1 And Debtor 2 Only At Least One Of T…" at bounding box center [497, 132] width 222 height 40
click at [520, 213] on select "Select Fee Simple Joint Tenant Life Estate Equitable Interest Future Interest T…" at bounding box center [497, 208] width 222 height 40
select select "0"
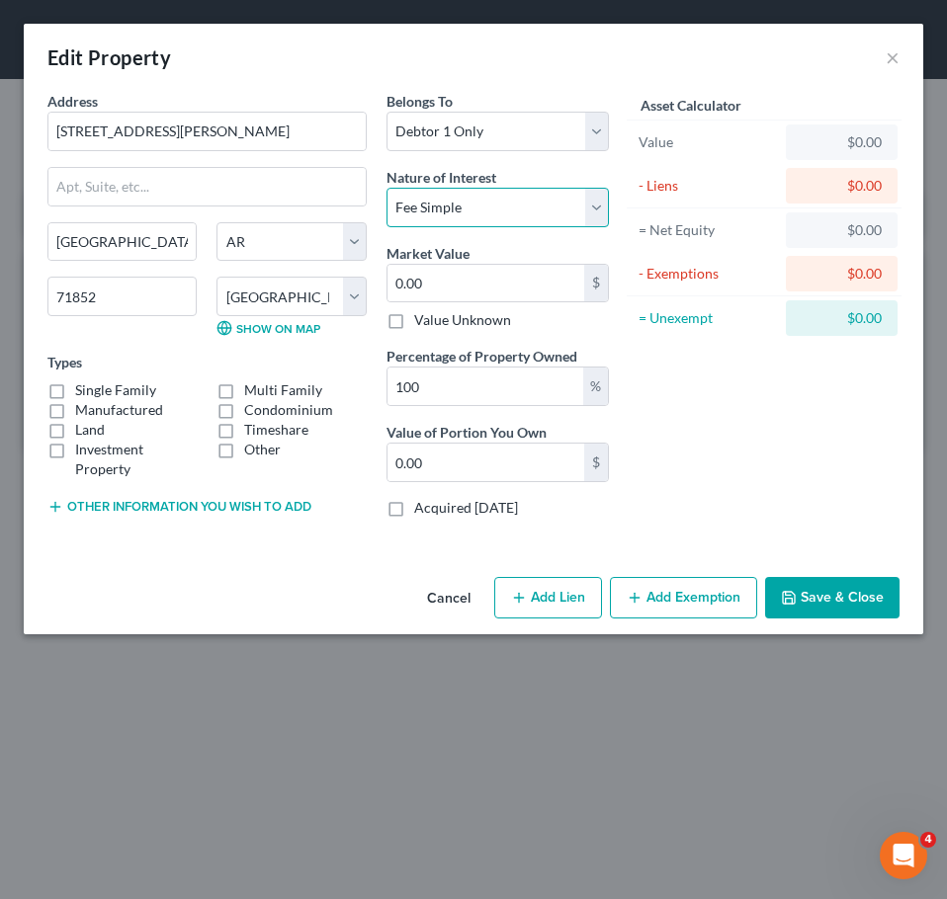
click at [386, 188] on select "Select Fee Simple Joint Tenant Life Estate Equitable Interest Future Interest T…" at bounding box center [497, 208] width 222 height 40
click at [120, 384] on label "Single Family" at bounding box center [115, 390] width 81 height 20
click at [96, 384] on input "Single Family" at bounding box center [89, 386] width 13 height 13
checkbox input "true"
click at [95, 430] on label "Land" at bounding box center [90, 430] width 30 height 20
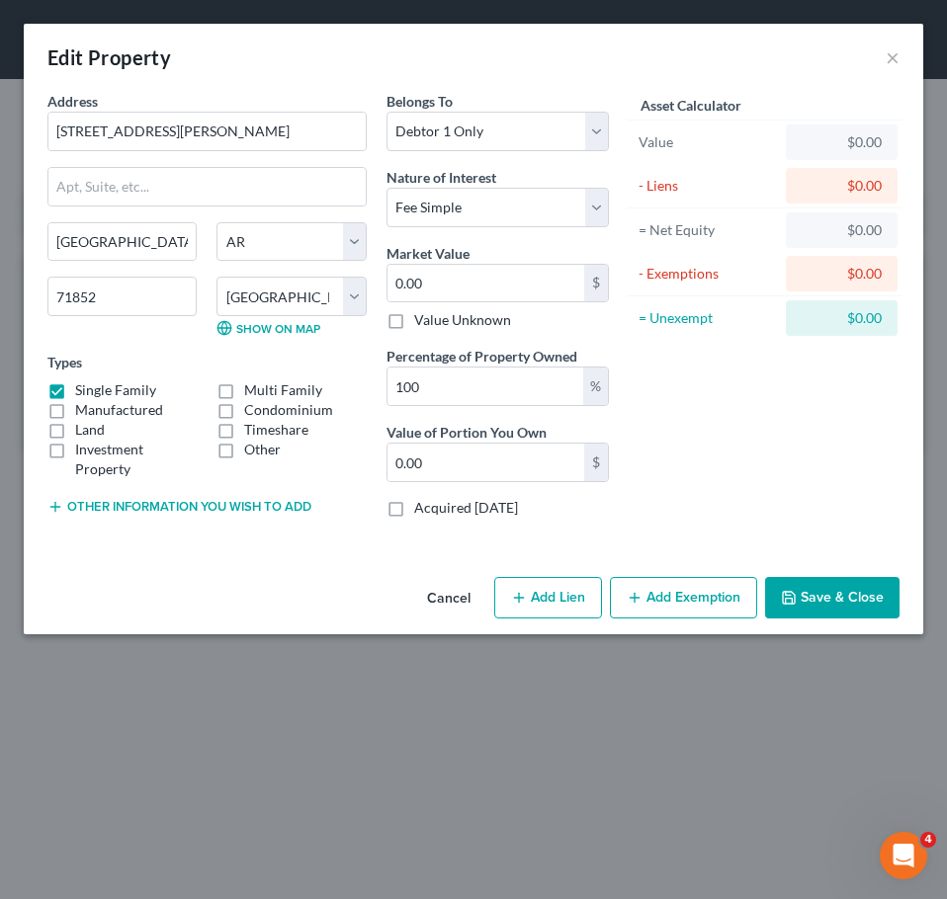
click at [95, 430] on input "Land" at bounding box center [89, 426] width 13 height 13
checkbox input "true"
click at [456, 281] on input "0.00" at bounding box center [485, 284] width 197 height 38
type input "1"
type input "1.00"
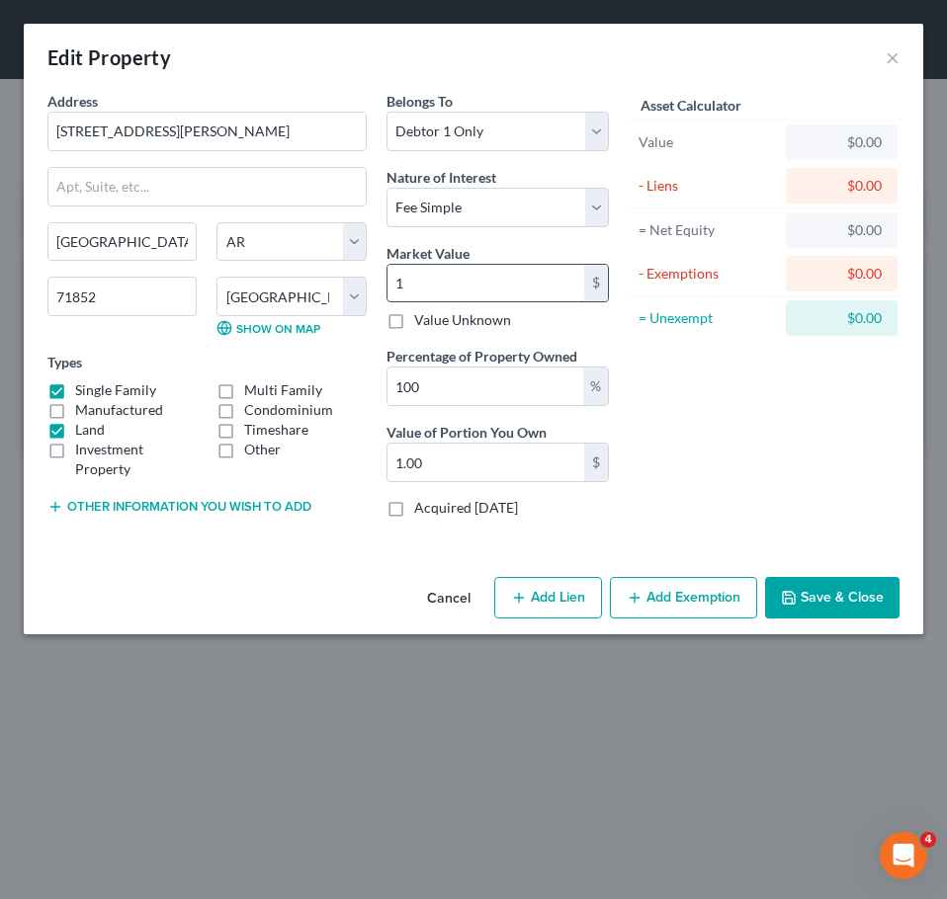
type input "11"
type input "11.00"
type input "112"
type input "112.00"
type input "1124"
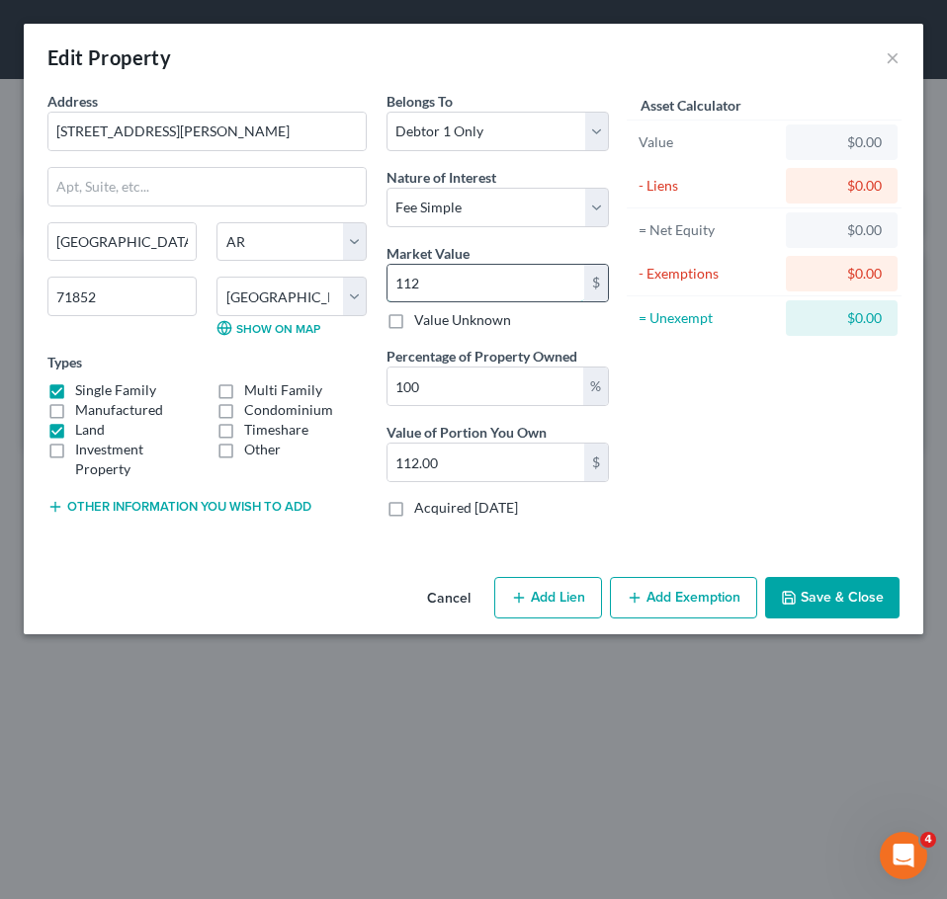
type input "1,124.00"
type input "1,1240"
type input "11,240.00"
type input "11,2400"
type input "112,400.00"
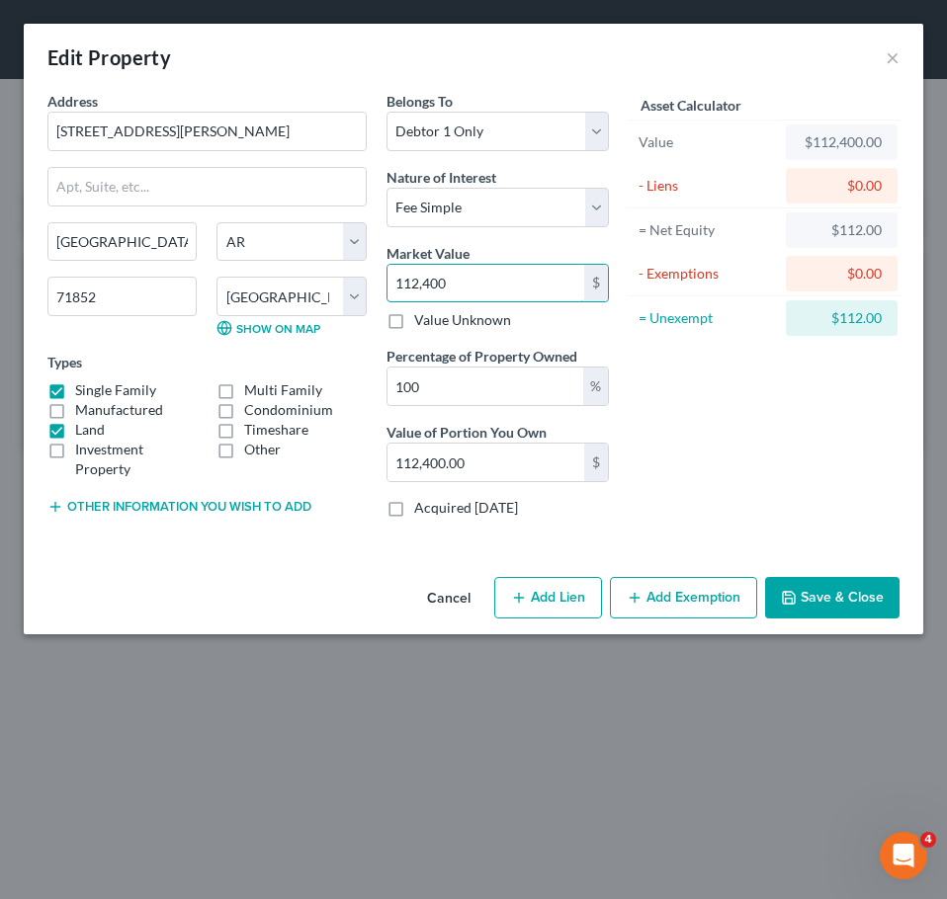
type input "112,400"
click at [538, 592] on button "Add Lien" at bounding box center [548, 597] width 108 height 41
select select "0"
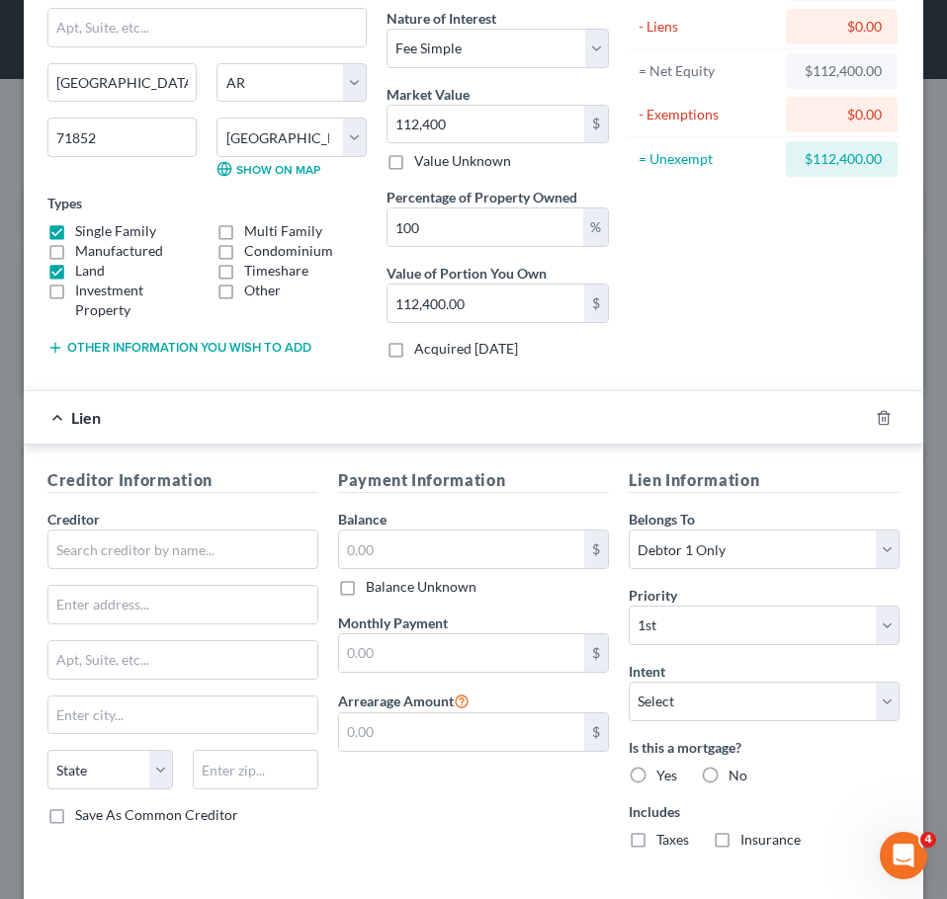
scroll to position [249, 0]
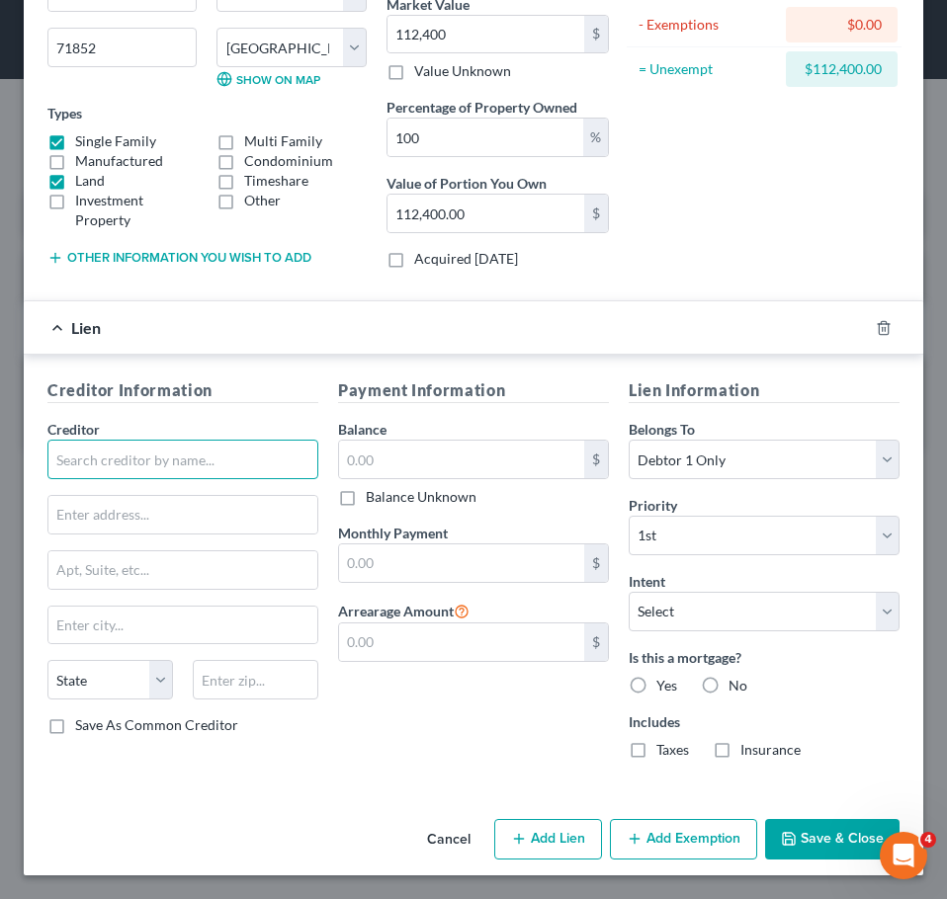
click at [192, 472] on input "text" at bounding box center [182, 460] width 271 height 40
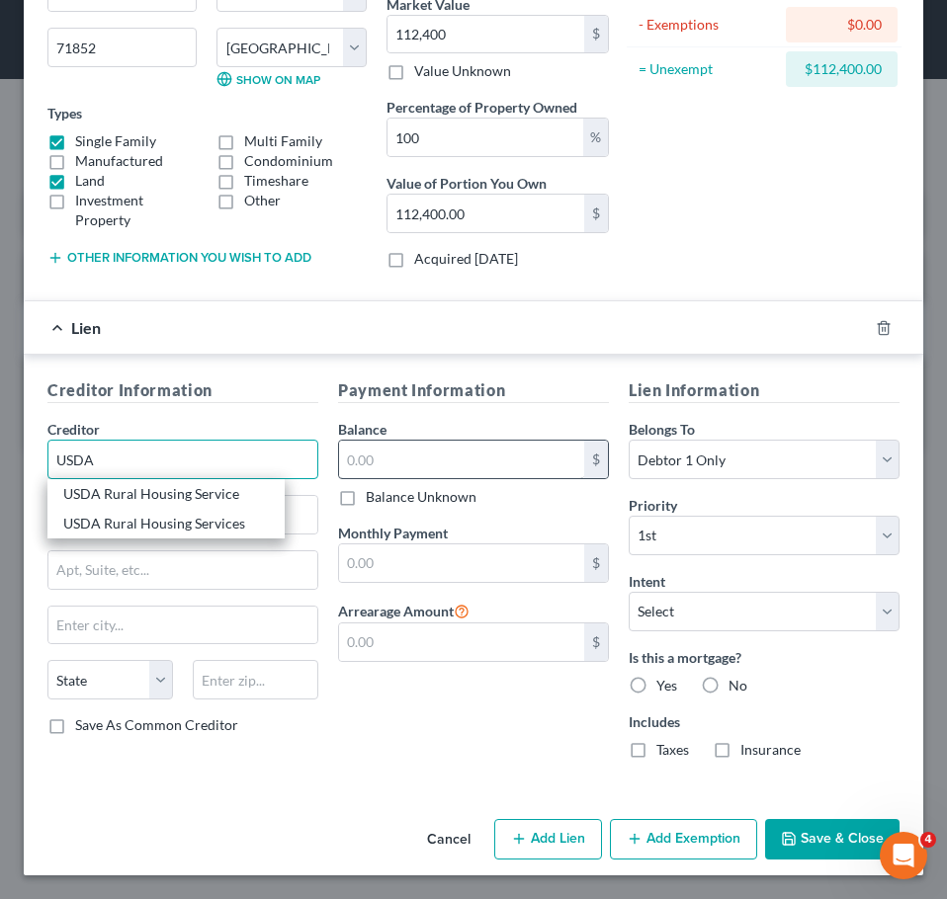
type input "USDA"
click at [403, 456] on input "text" at bounding box center [461, 460] width 245 height 38
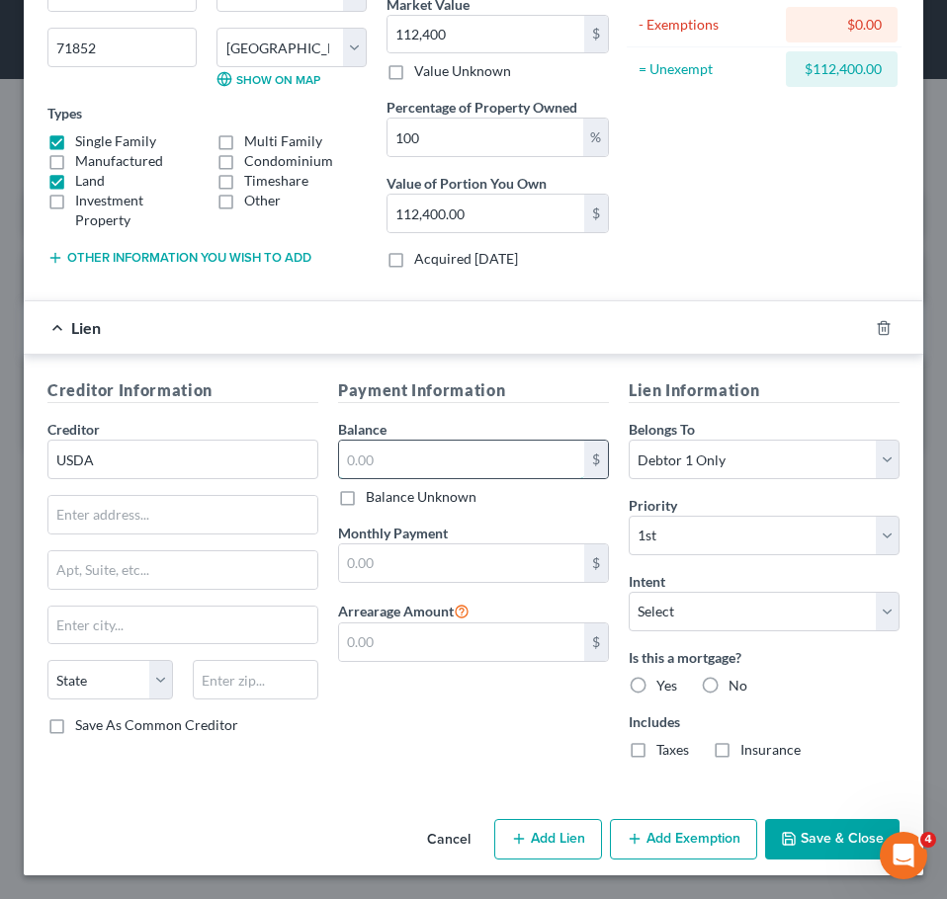
click at [389, 460] on input "text" at bounding box center [461, 460] width 245 height 38
type input "42,000"
click at [644, 683] on div "Yes" at bounding box center [652, 686] width 48 height 20
click at [656, 694] on label "Yes" at bounding box center [666, 686] width 21 height 20
click at [664, 689] on input "Yes" at bounding box center [670, 682] width 13 height 13
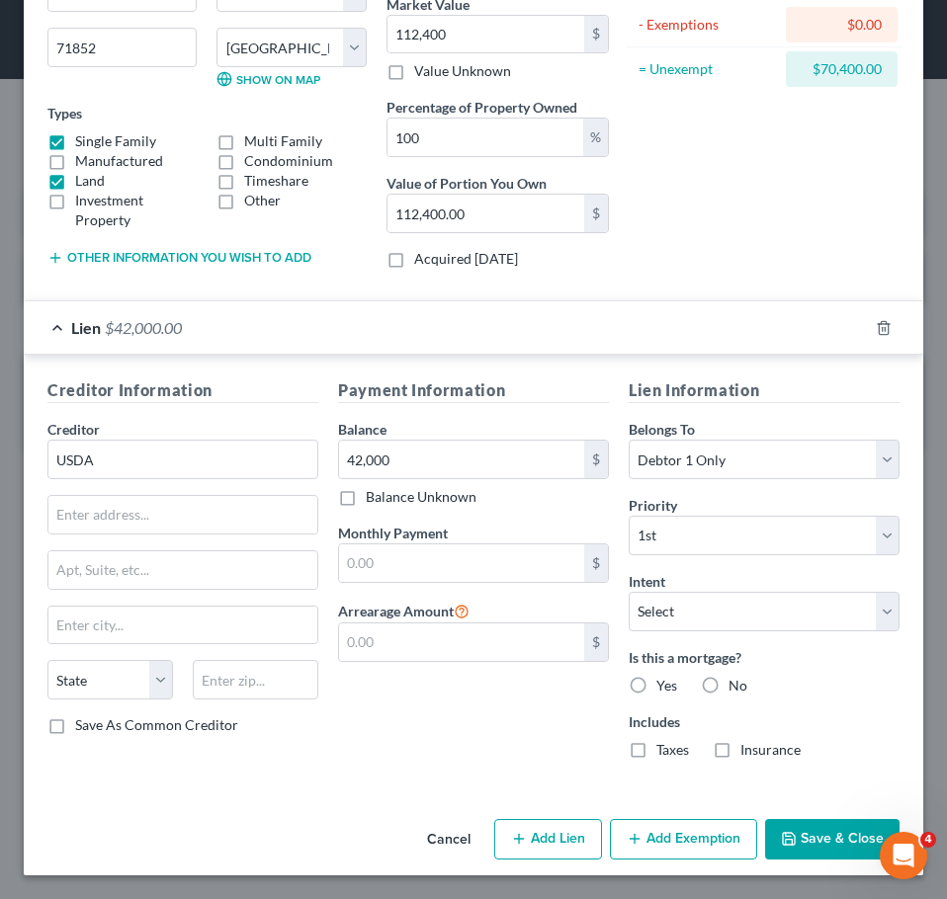
radio input "true"
click at [656, 745] on label "Taxes" at bounding box center [672, 750] width 33 height 20
click at [664, 745] on input "Taxes" at bounding box center [670, 746] width 13 height 13
checkbox input "true"
click at [740, 749] on label "Insurance" at bounding box center [770, 750] width 60 height 20
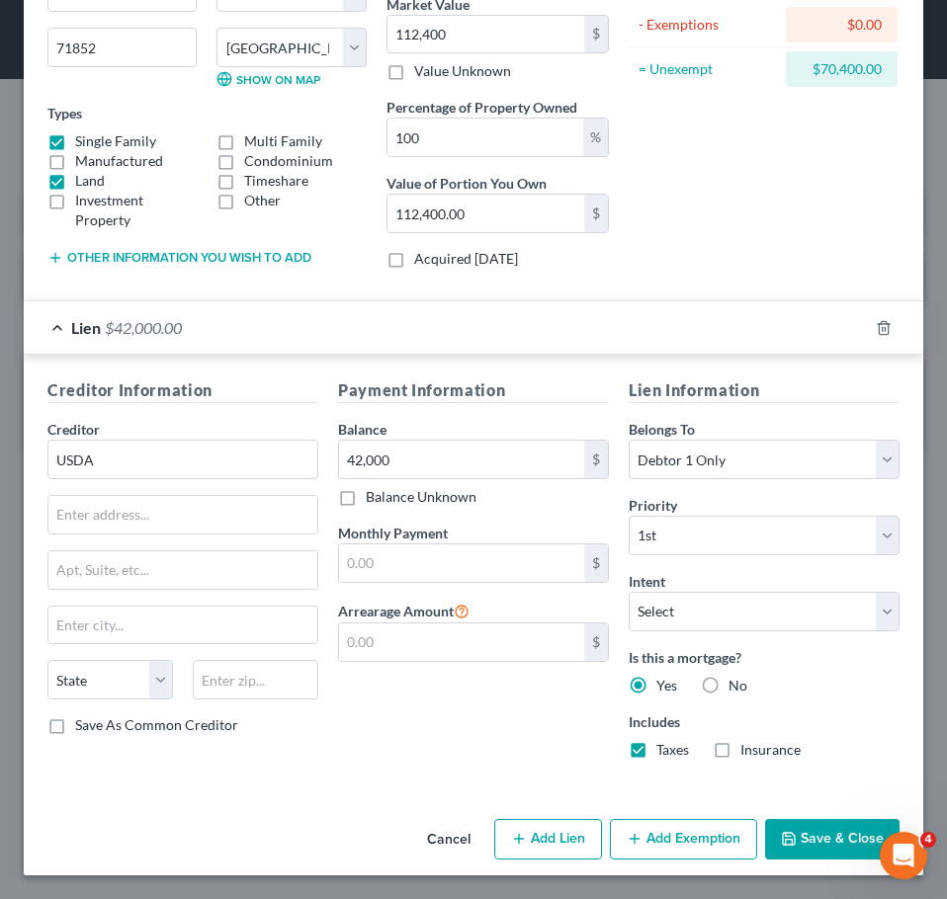
click at [748, 749] on input "Insurance" at bounding box center [754, 746] width 13 height 13
checkbox input "true"
click at [430, 465] on input "42,000" at bounding box center [461, 460] width 245 height 38
type input "48,000"
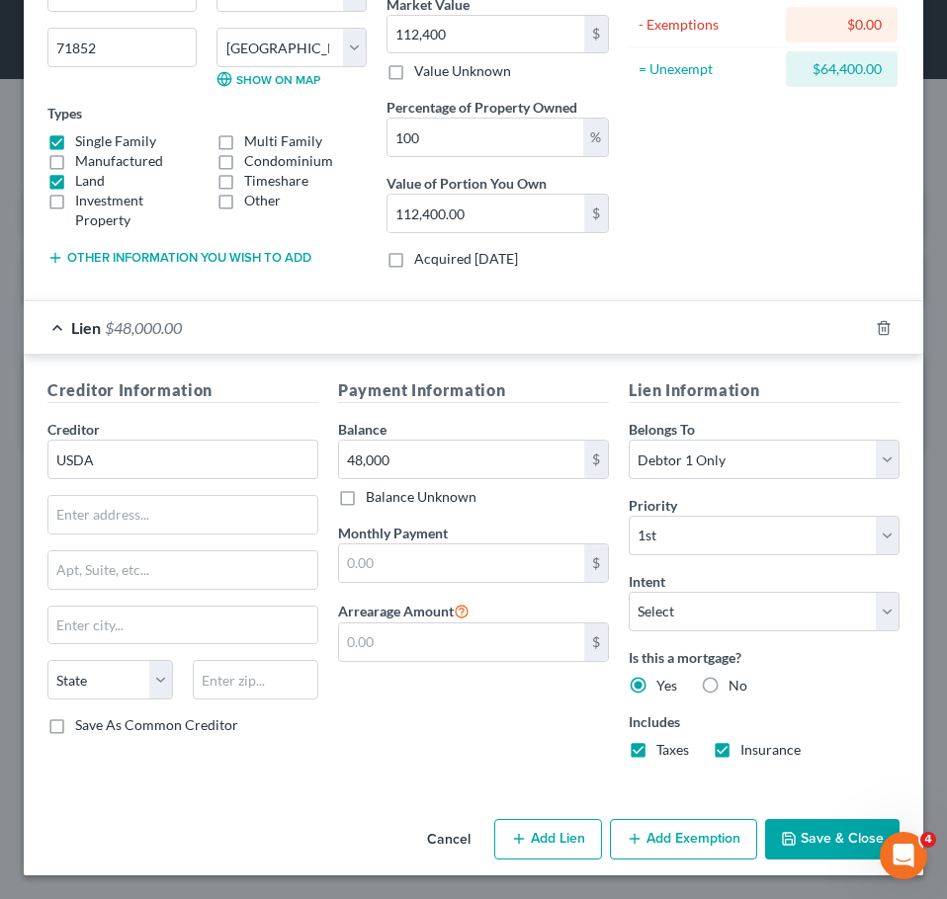
click at [666, 829] on button "Add Exemption" at bounding box center [683, 839] width 147 height 41
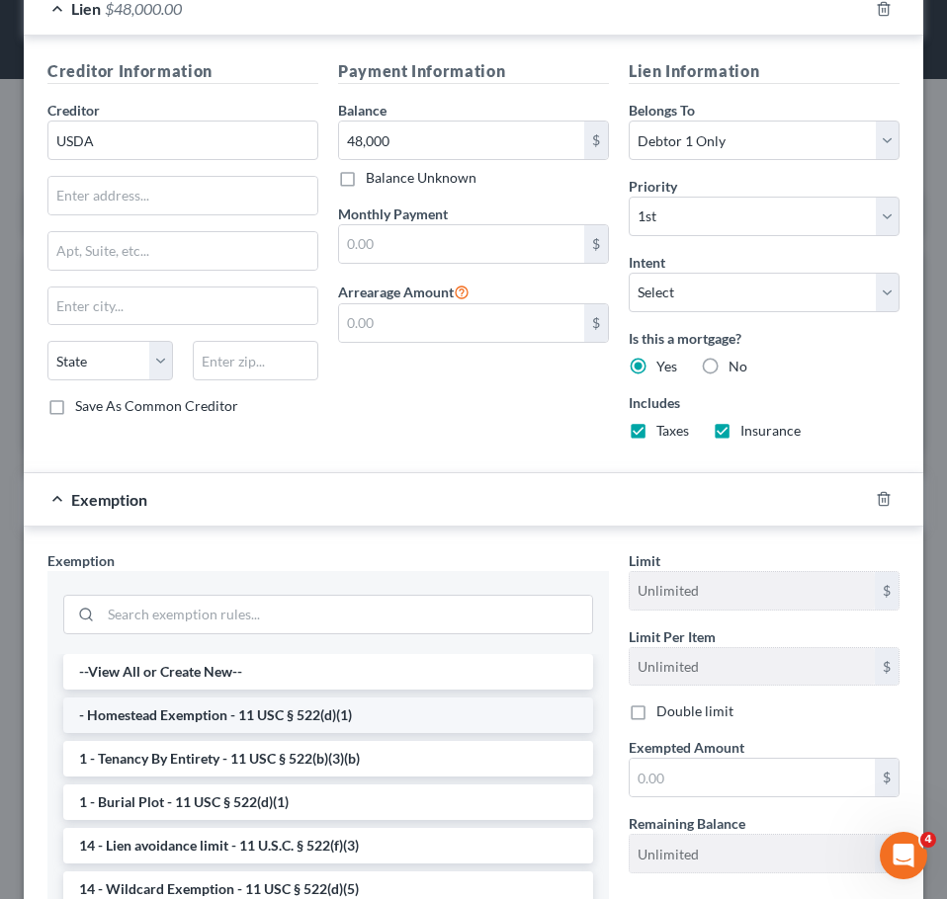
scroll to position [571, 0]
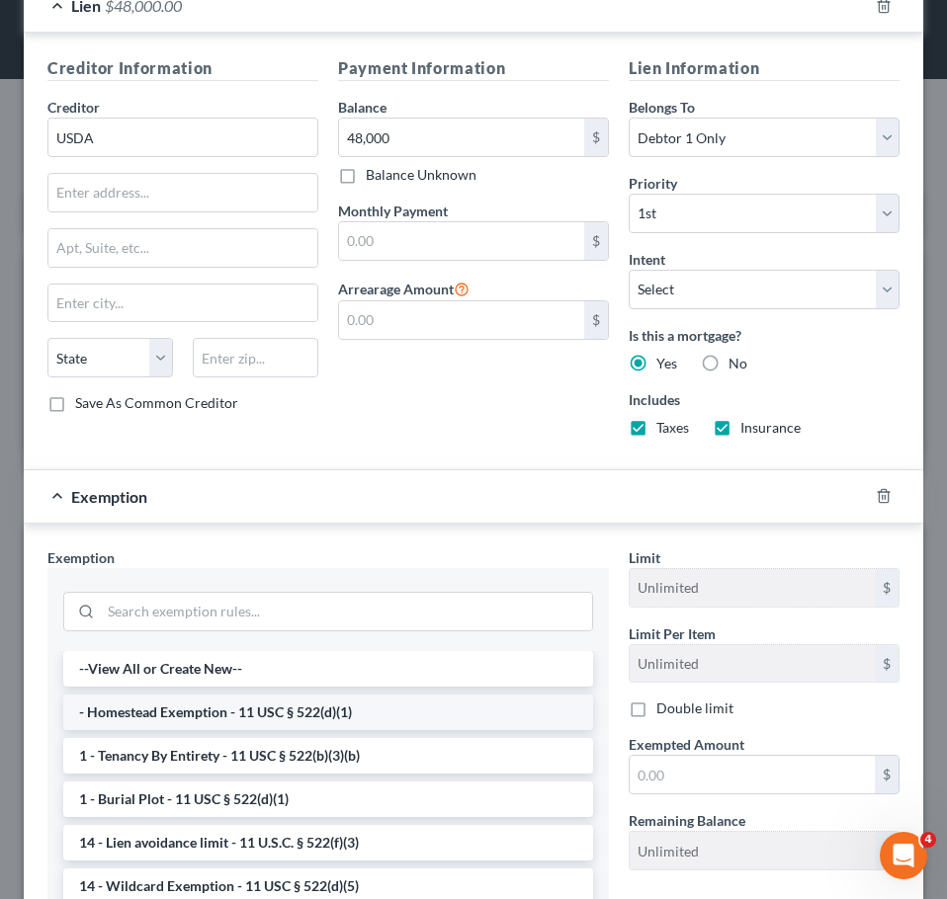
click at [365, 710] on li "- Homestead Exemption - 11 USC § 522(d)(1)" at bounding box center [328, 713] width 530 height 36
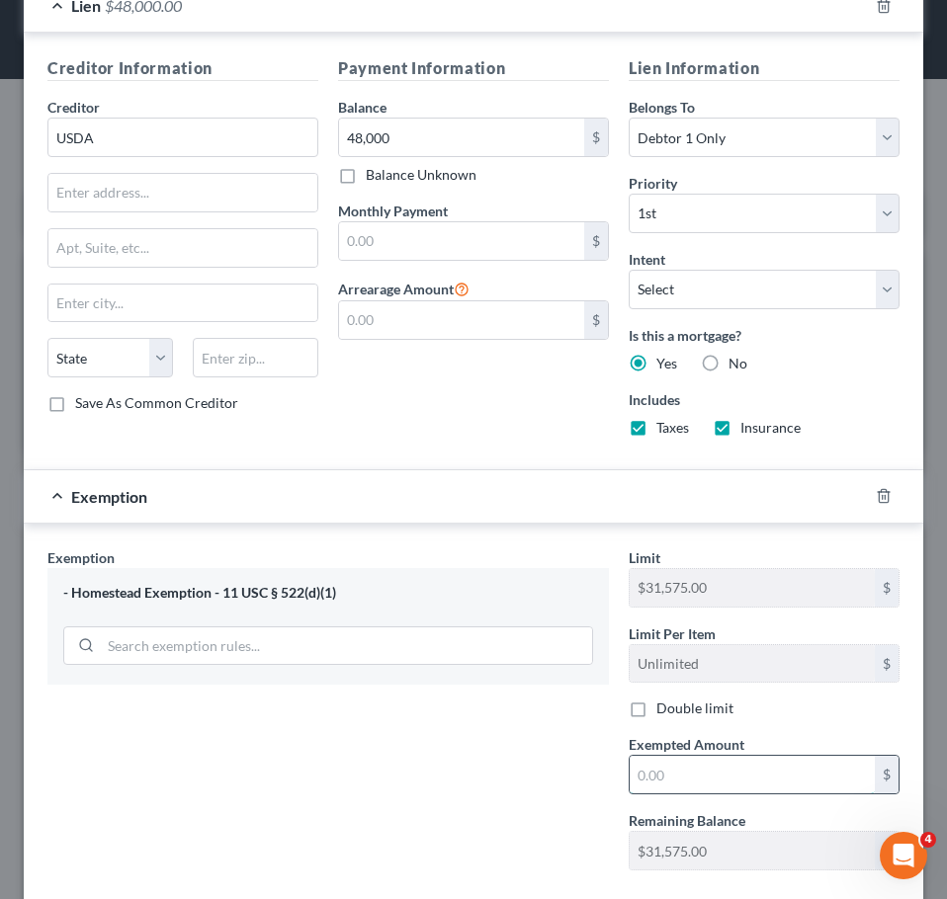
click at [706, 773] on input "text" at bounding box center [751, 775] width 245 height 38
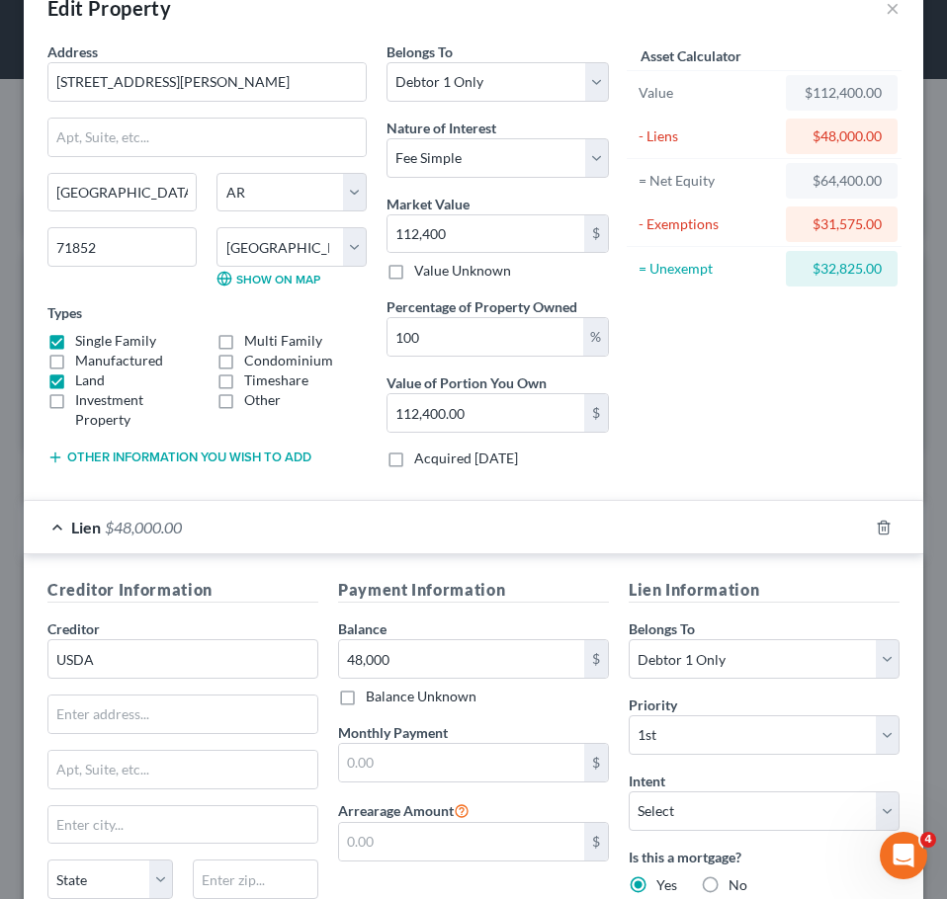
scroll to position [47, 0]
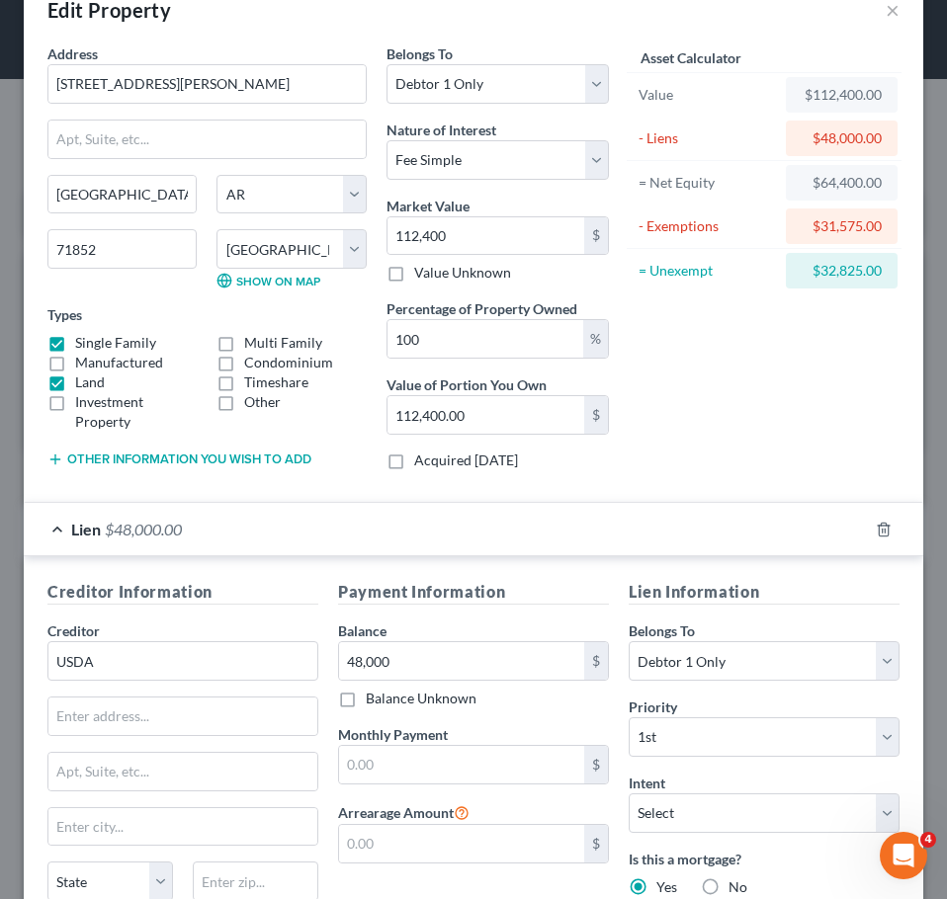
type input "31,575"
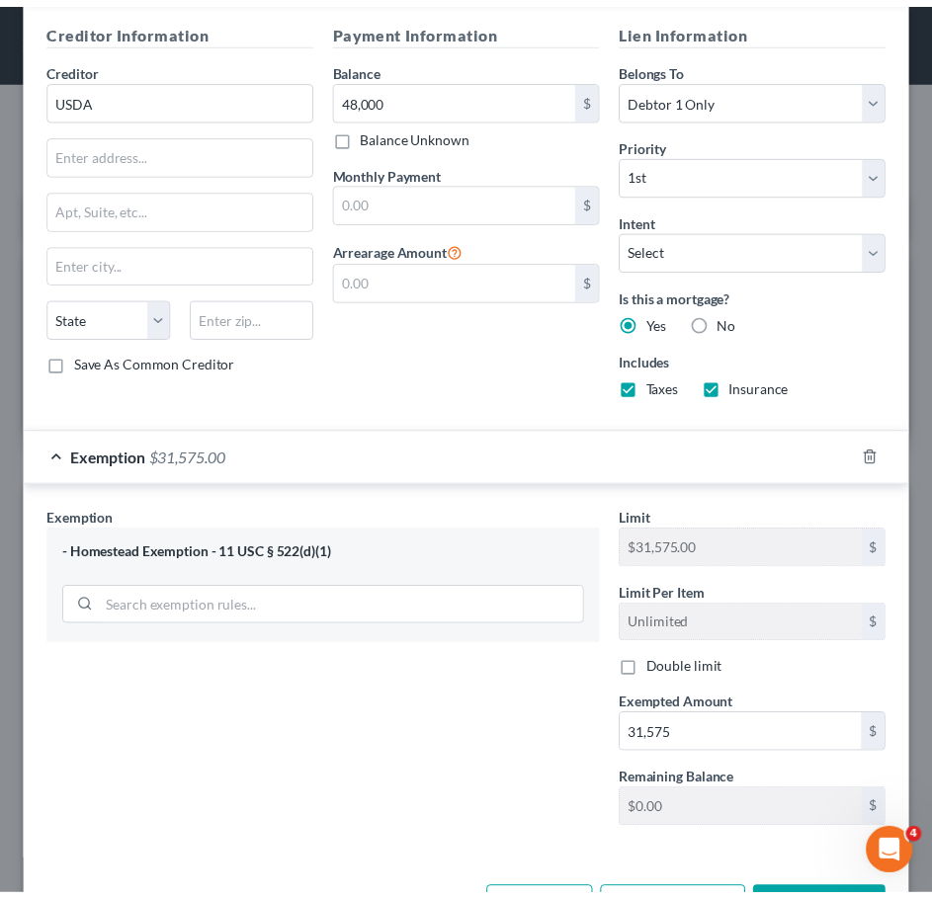
scroll to position [684, 0]
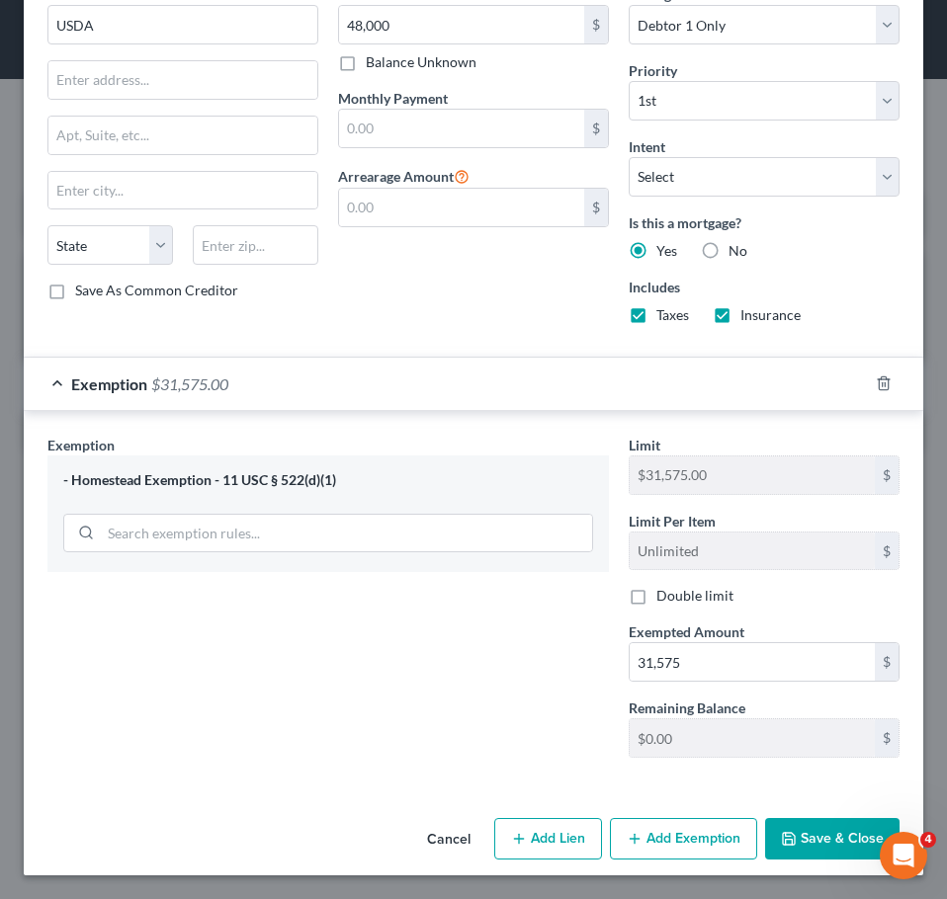
click at [812, 839] on button "Save & Close" at bounding box center [832, 838] width 134 height 41
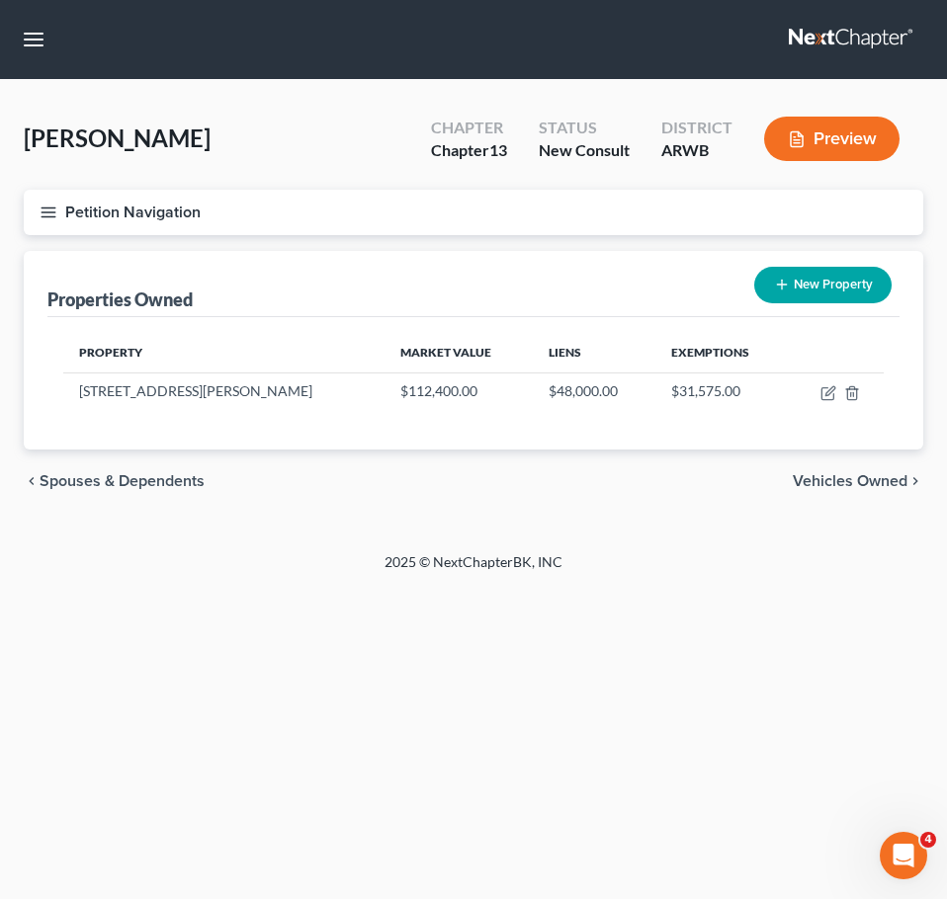
click at [874, 482] on span "Vehicles Owned" at bounding box center [849, 481] width 115 height 16
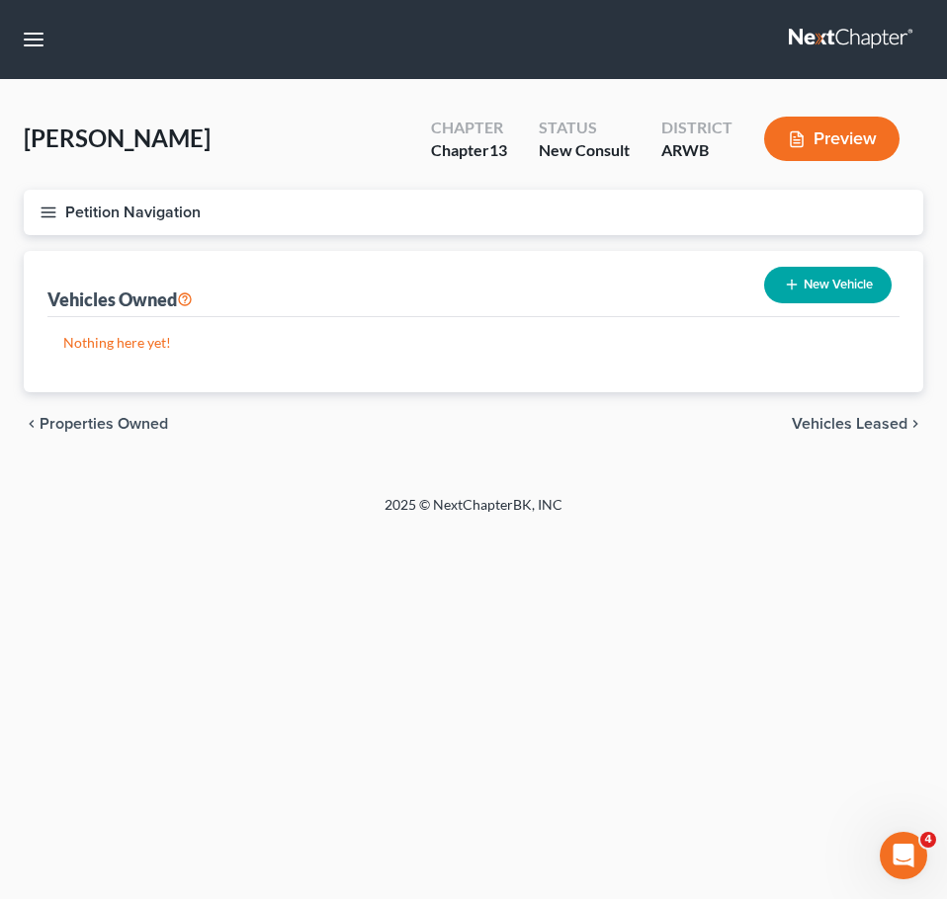
click at [846, 432] on span "Vehicles Leased" at bounding box center [849, 424] width 116 height 16
click at [853, 423] on span "Secured Assets" at bounding box center [851, 424] width 112 height 16
click at [863, 434] on div "chevron_left Vehicles Leased Personal Items chevron_right" at bounding box center [473, 423] width 899 height 63
click at [856, 416] on span "Personal Items" at bounding box center [854, 424] width 106 height 16
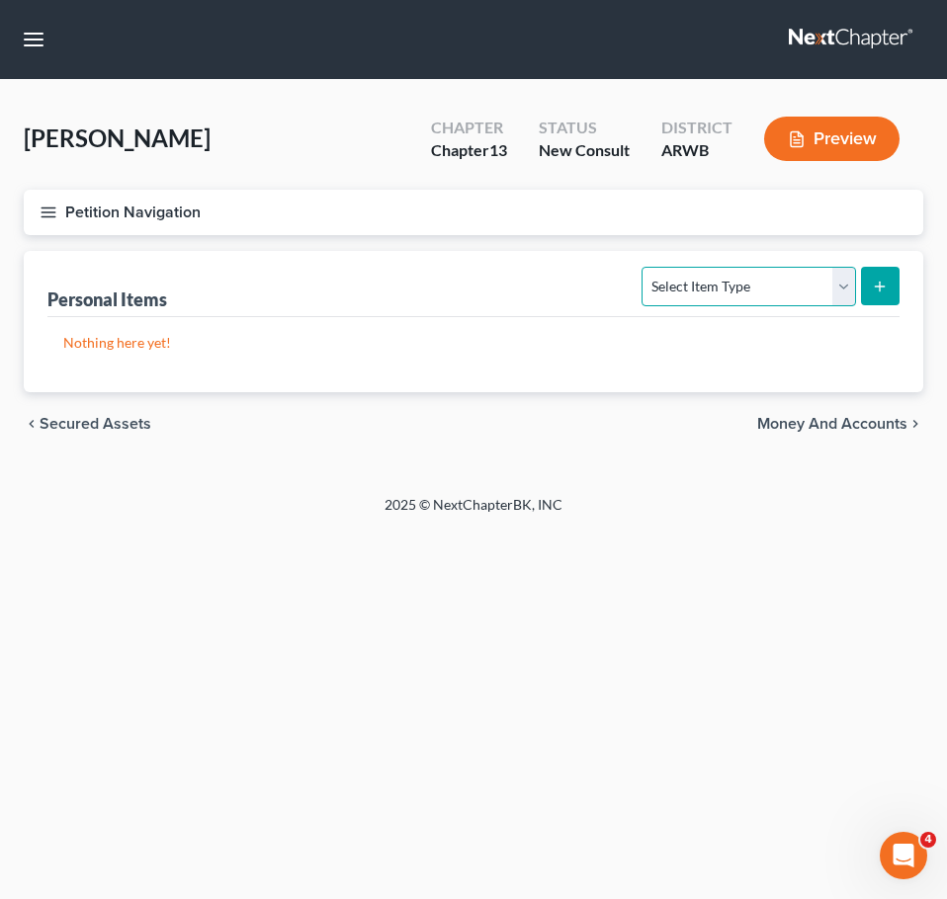
click at [802, 304] on select "Select Item Type Clothing Collectibles Of Value Electronics Firearms Household …" at bounding box center [747, 287] width 213 height 40
select select "household_goods"
click at [644, 267] on select "Select Item Type Clothing Collectibles Of Value Electronics Firearms Household …" at bounding box center [747, 287] width 213 height 40
click at [886, 276] on button "submit" at bounding box center [880, 286] width 39 height 39
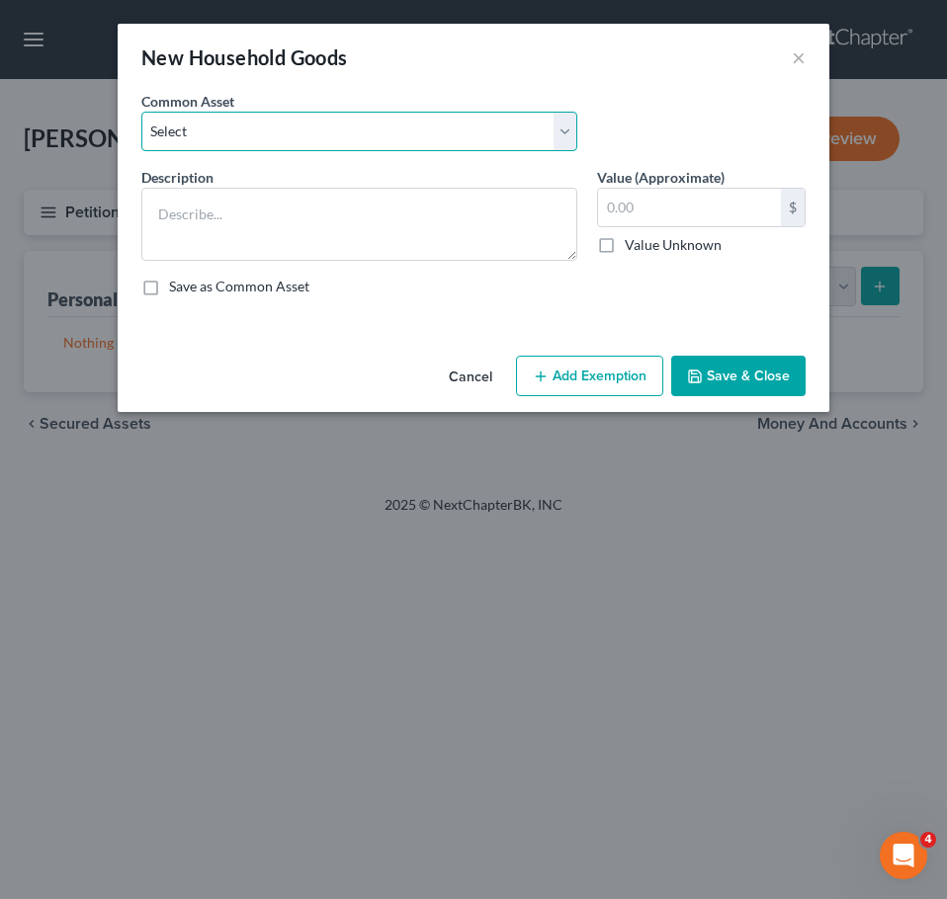
click at [396, 141] on select "Select Household goods and furnishings" at bounding box center [359, 132] width 436 height 40
select select "0"
click at [141, 112] on select "Select Household goods and furnishings" at bounding box center [359, 132] width 436 height 40
type textarea "Household goods and furnishings"
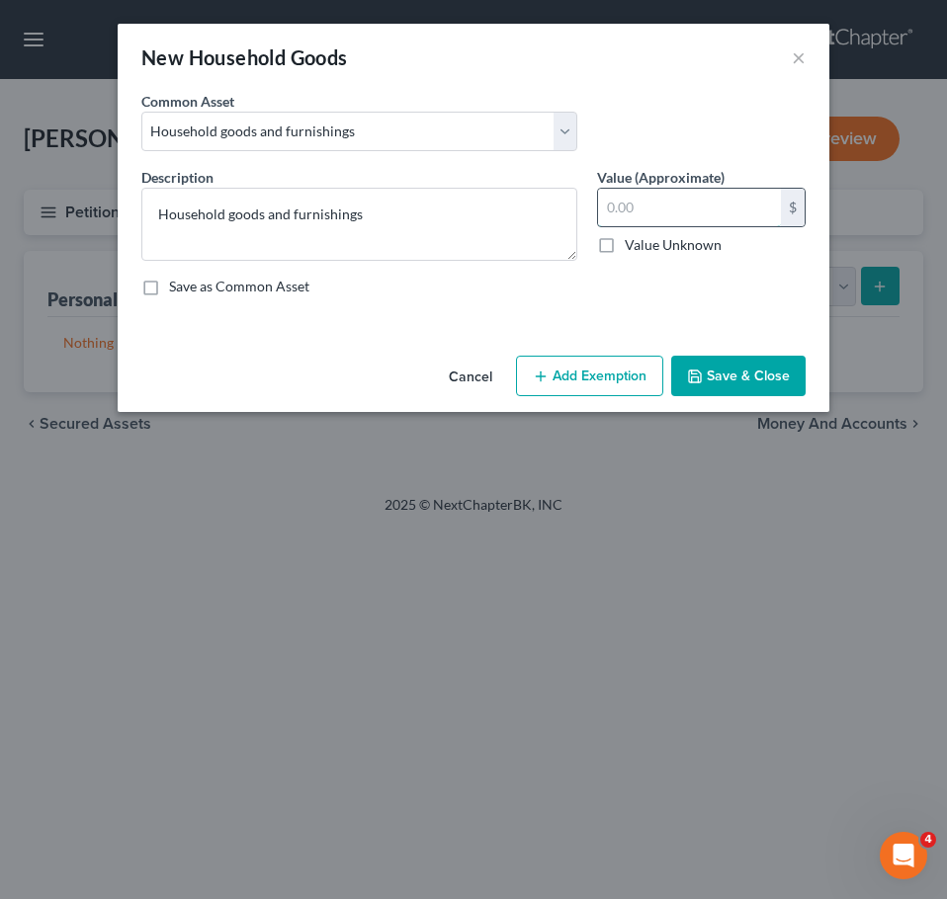
drag, startPoint x: 639, startPoint y: 201, endPoint x: 616, endPoint y: 203, distance: 23.8
click at [616, 203] on input "text" at bounding box center [689, 208] width 183 height 38
type input "3,000"
click at [749, 392] on button "Save & Close" at bounding box center [738, 376] width 134 height 41
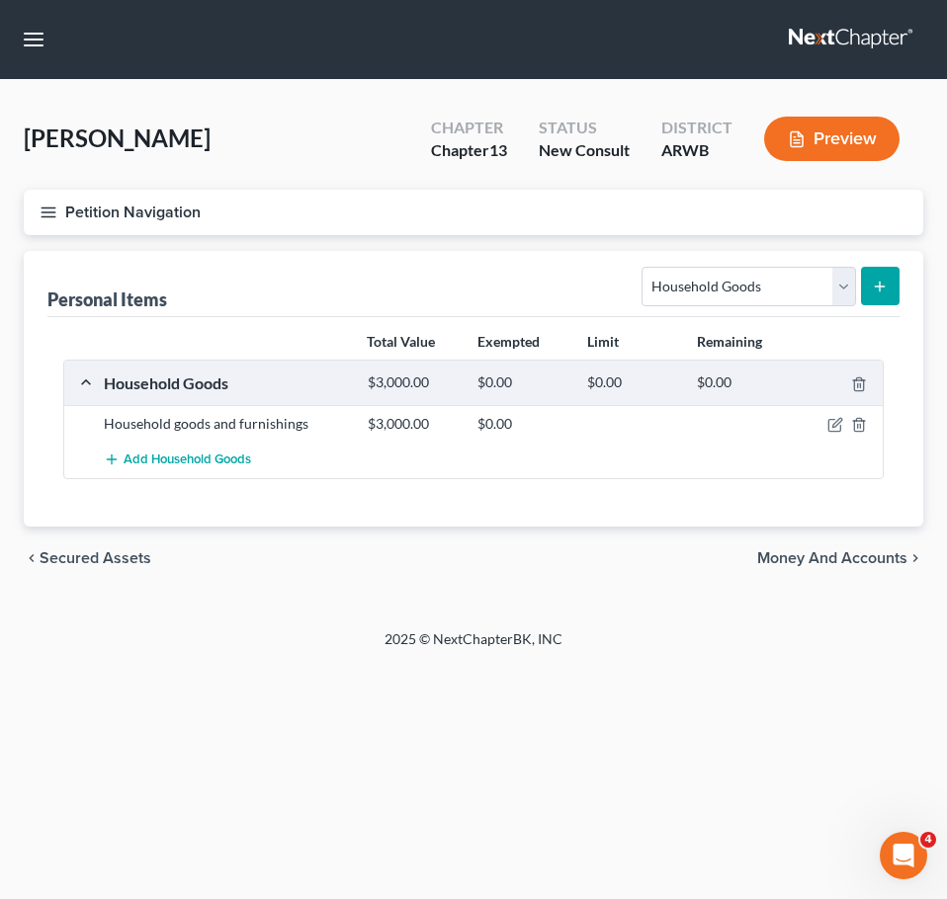
click at [761, 307] on div "Select Item Type Clothing Collectibles Of Value Electronics Firearms Household …" at bounding box center [766, 285] width 266 height 52
click at [737, 291] on select "Select Item Type Clothing Collectibles Of Value Electronics Firearms Household …" at bounding box center [747, 287] width 213 height 40
select select "electronics"
click at [644, 267] on select "Select Item Type Clothing Collectibles Of Value Electronics Firearms Household …" at bounding box center [747, 287] width 213 height 40
click at [872, 282] on icon "submit" at bounding box center [879, 287] width 16 height 16
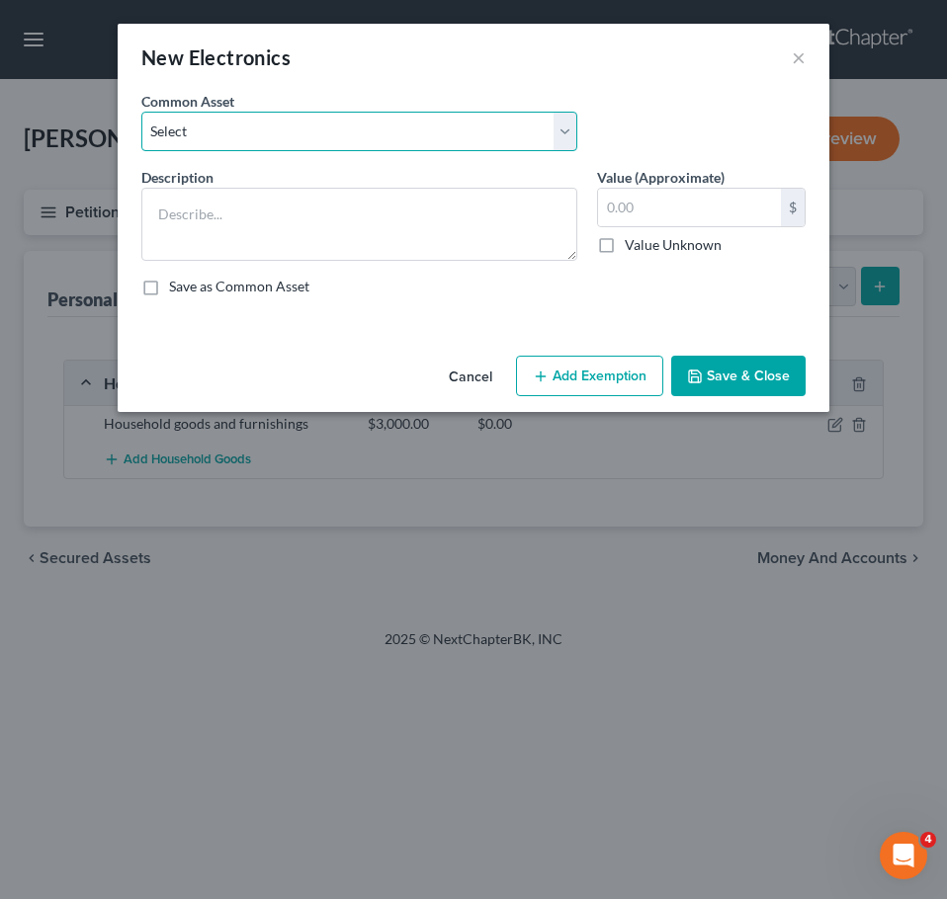
click at [454, 140] on select "Select Household electronics" at bounding box center [359, 132] width 436 height 40
select select "0"
click at [141, 112] on select "Select Household electronics" at bounding box center [359, 132] width 436 height 40
type textarea "Household electronics"
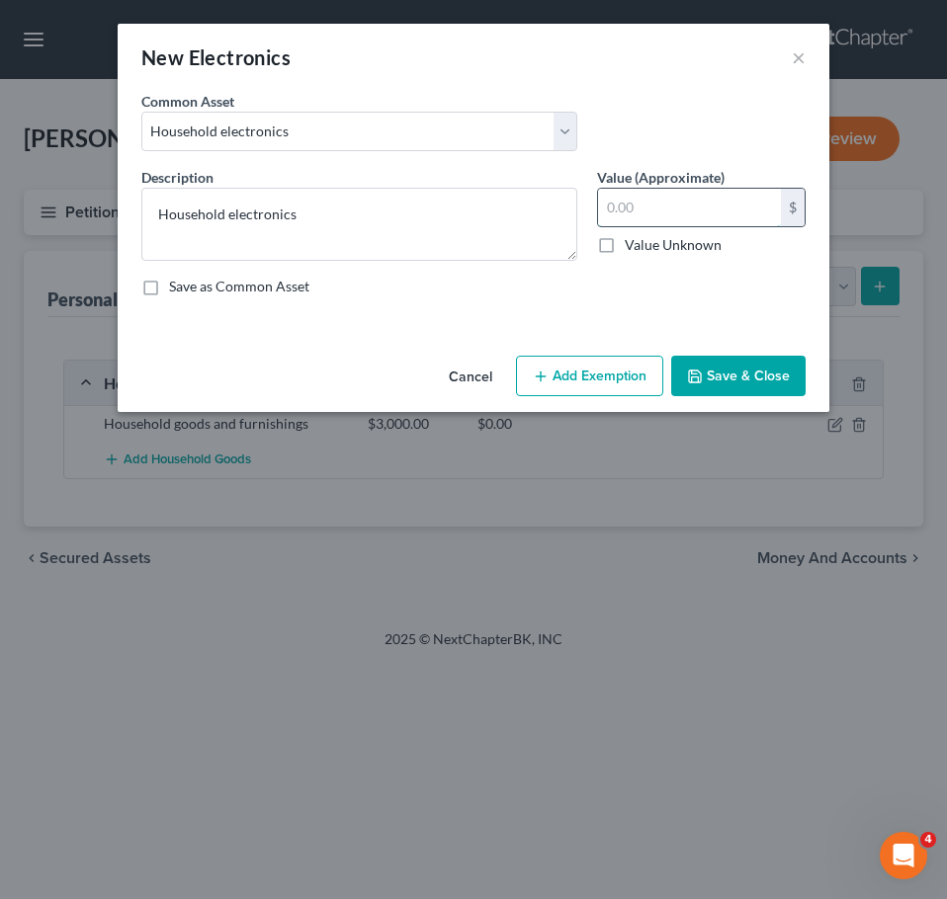
click at [710, 212] on input "text" at bounding box center [689, 208] width 183 height 38
type input "550"
click at [765, 370] on button "Save & Close" at bounding box center [738, 376] width 134 height 41
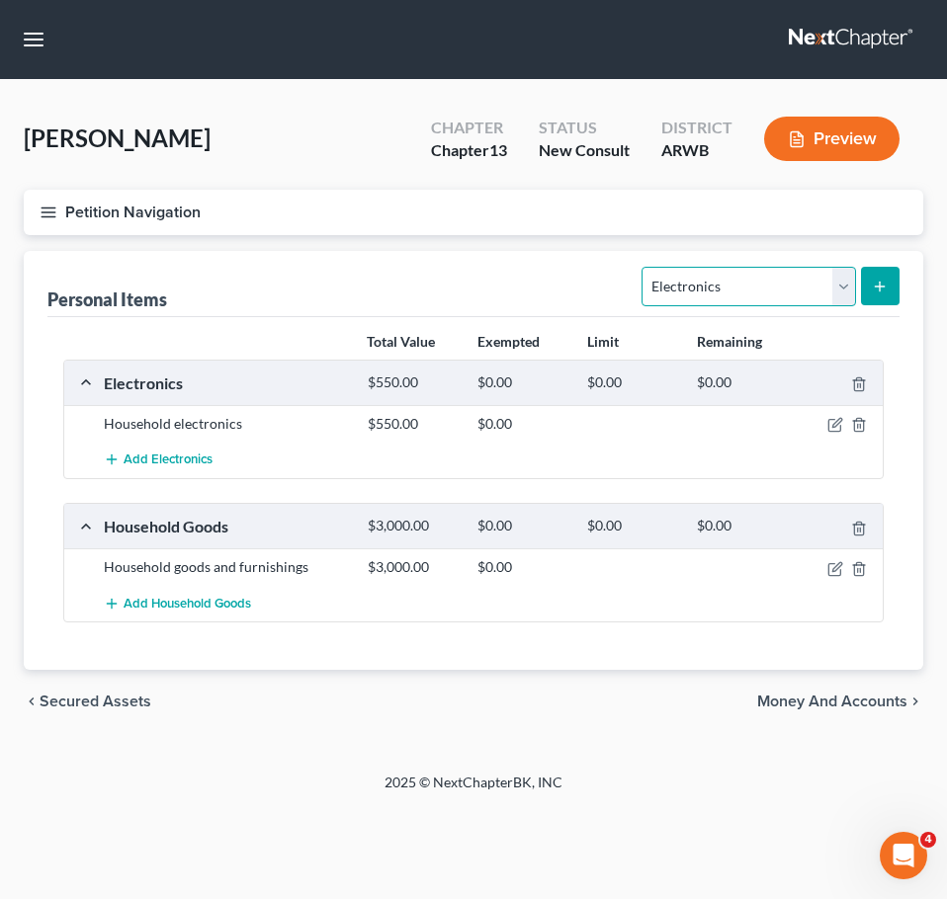
click at [791, 294] on select "Select Item Type Clothing Collectibles Of Value Electronics Firearms Household …" at bounding box center [747, 287] width 213 height 40
select select "clothing"
click at [644, 267] on select "Select Item Type Clothing Collectibles Of Value Electronics Firearms Household …" at bounding box center [747, 287] width 213 height 40
click at [883, 284] on icon "submit" at bounding box center [879, 287] width 16 height 16
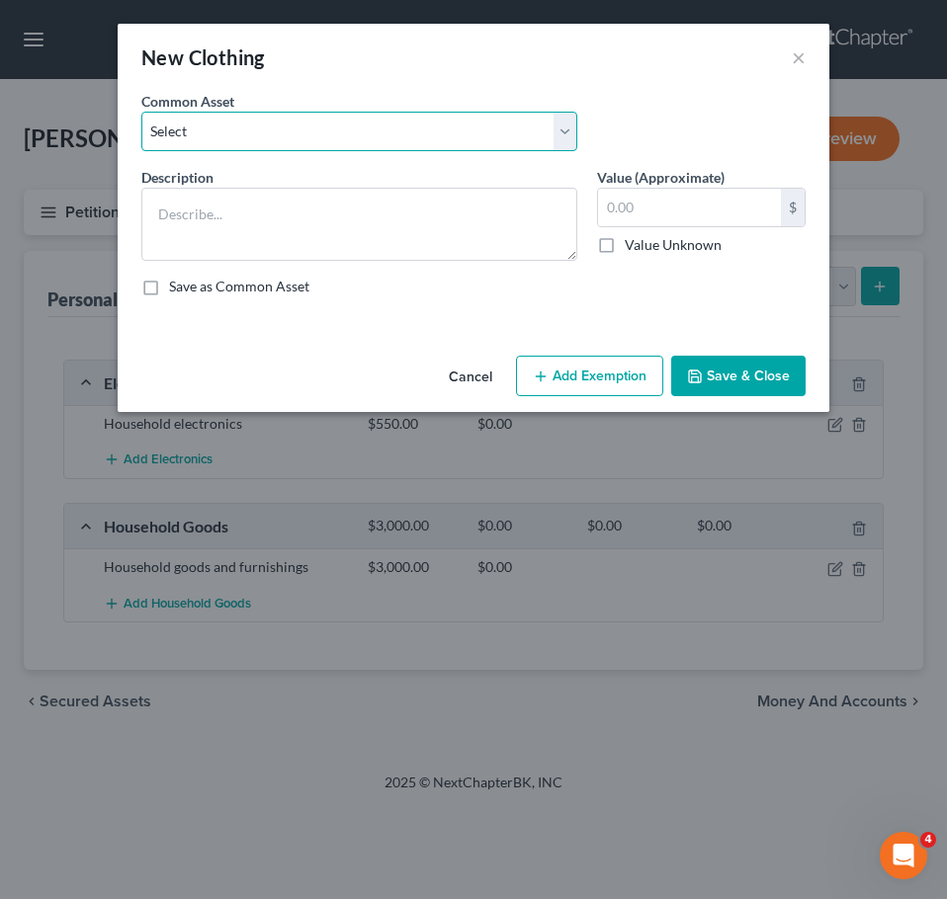
click at [526, 113] on select "Select Clothing" at bounding box center [359, 132] width 436 height 40
select select "0"
click at [141, 112] on select "Select Clothing" at bounding box center [359, 132] width 436 height 40
type textarea "Clothing"
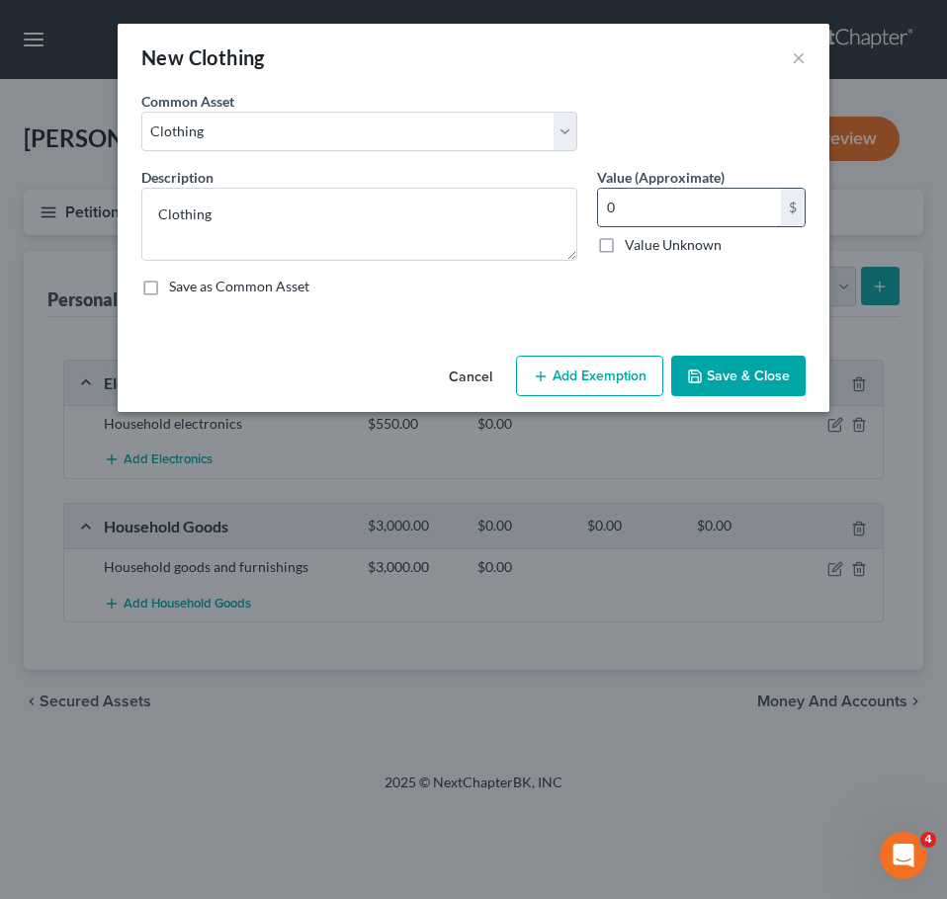
click at [624, 209] on input "0" at bounding box center [689, 208] width 183 height 38
type input "200"
click at [705, 351] on div "Cancel Add Exemption Save & Close" at bounding box center [473, 380] width 711 height 65
click at [710, 372] on button "Save & Close" at bounding box center [738, 376] width 134 height 41
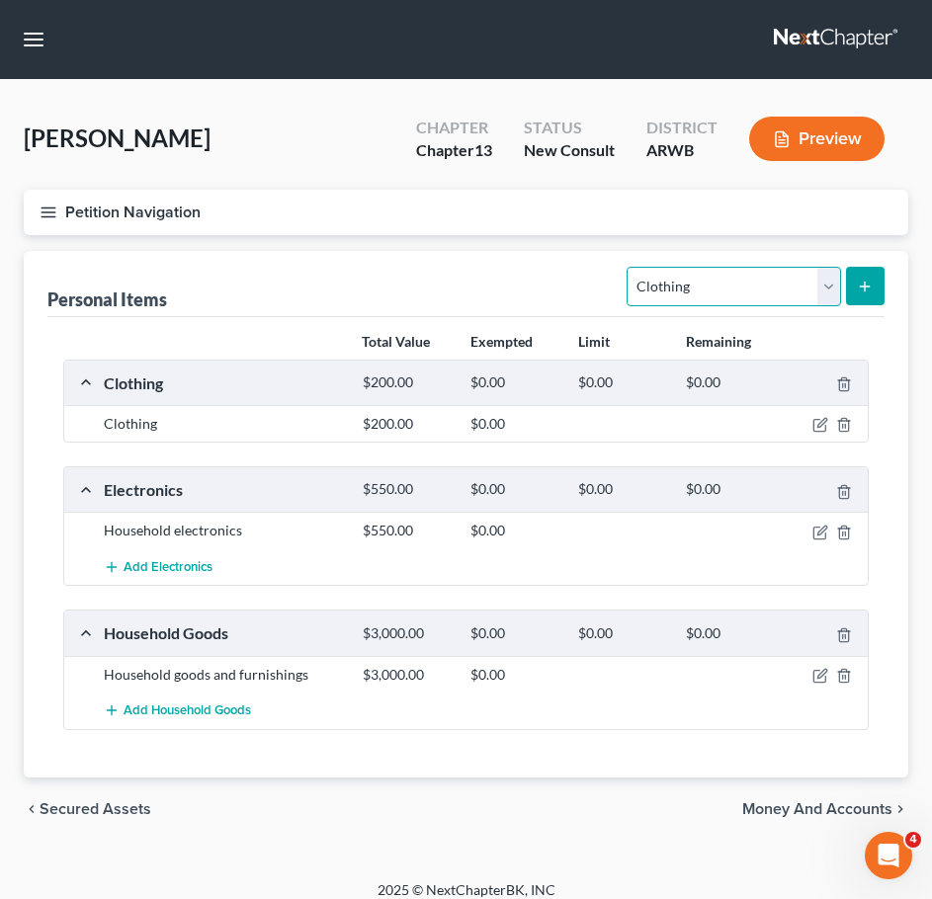
click at [760, 287] on select "Select Item Type Clothing Collectibles Of Value Electronics Firearms Household …" at bounding box center [732, 287] width 213 height 40
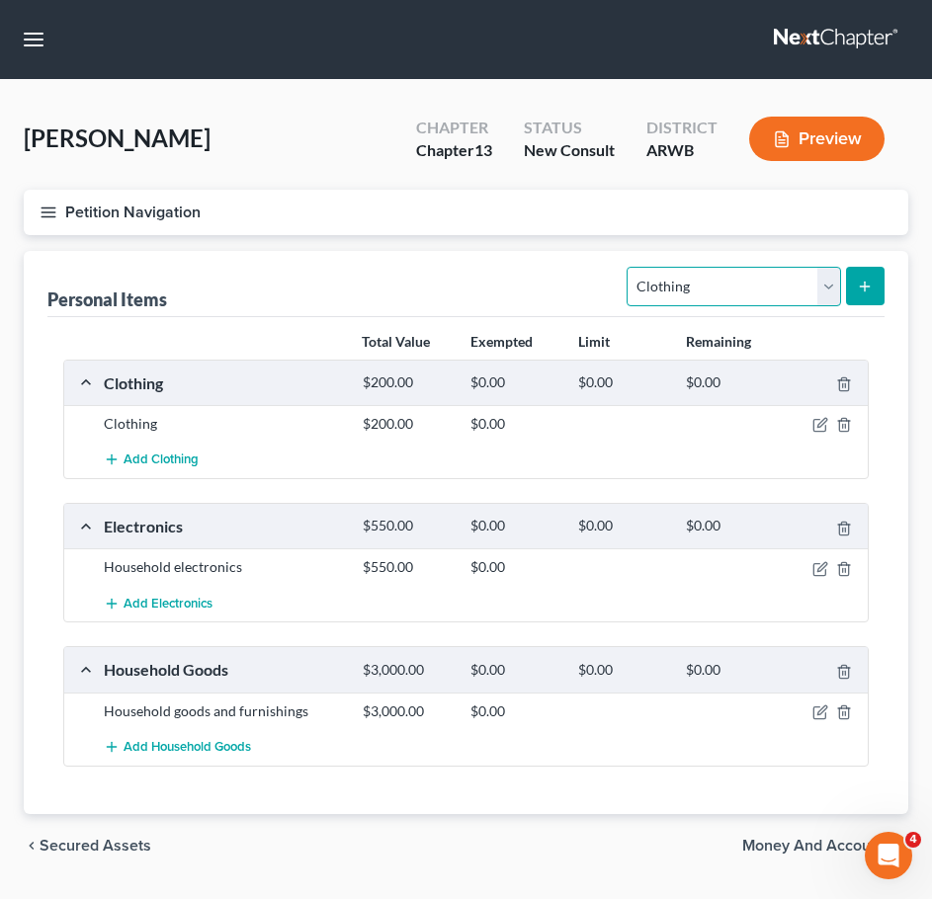
select select "jewelry"
click at [629, 267] on select "Select Item Type Clothing Collectibles Of Value Electronics Firearms Household …" at bounding box center [732, 287] width 213 height 40
click at [886, 278] on div "Personal Items Select Item Type Clothing Collectibles Of Value Electronics Fire…" at bounding box center [466, 532] width 884 height 563
click at [872, 286] on icon "submit" at bounding box center [865, 287] width 16 height 16
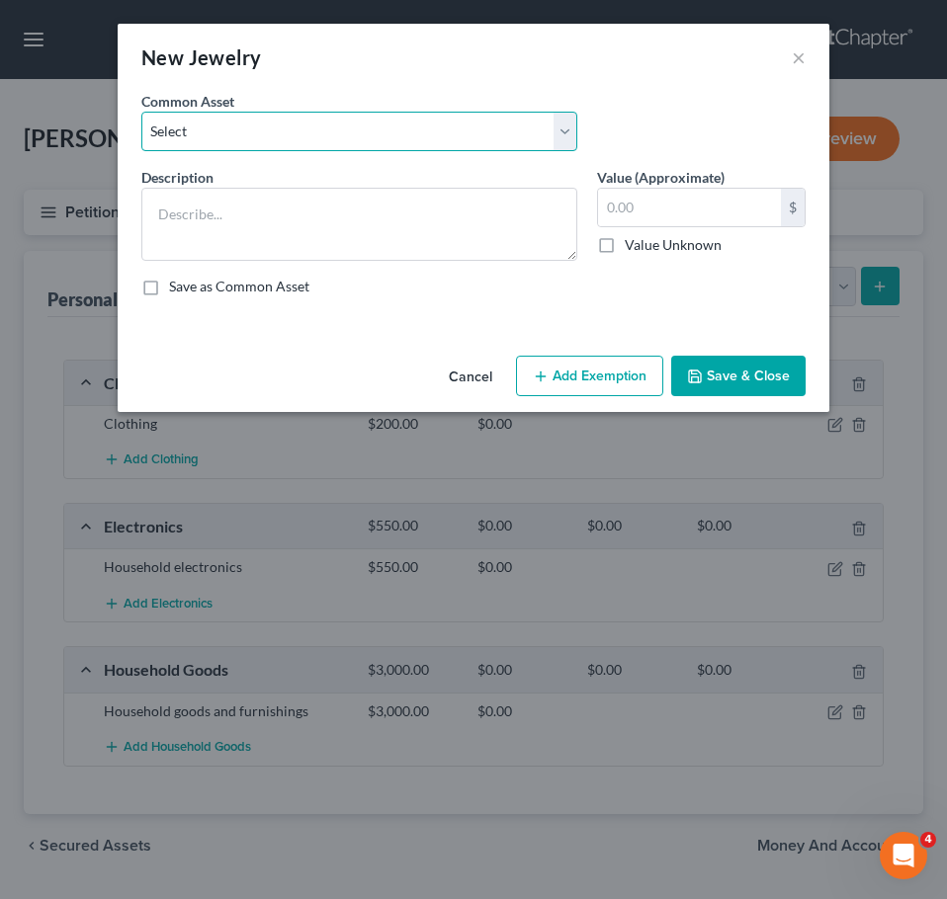
click at [503, 130] on select "Select Jewelry" at bounding box center [359, 132] width 436 height 40
select select "0"
click at [141, 112] on select "Select Jewelry" at bounding box center [359, 132] width 436 height 40
type textarea "Jewelry"
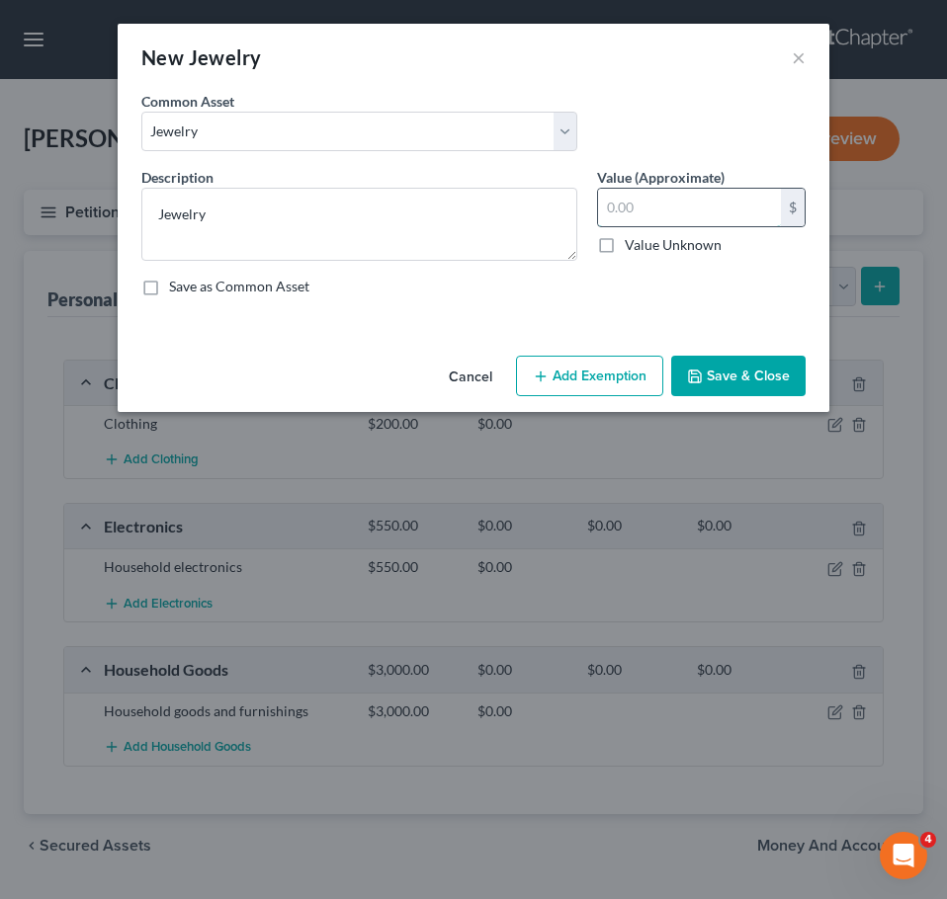
click at [671, 211] on input "text" at bounding box center [689, 208] width 183 height 38
type input "200"
click at [769, 376] on button "Save & Close" at bounding box center [738, 376] width 134 height 41
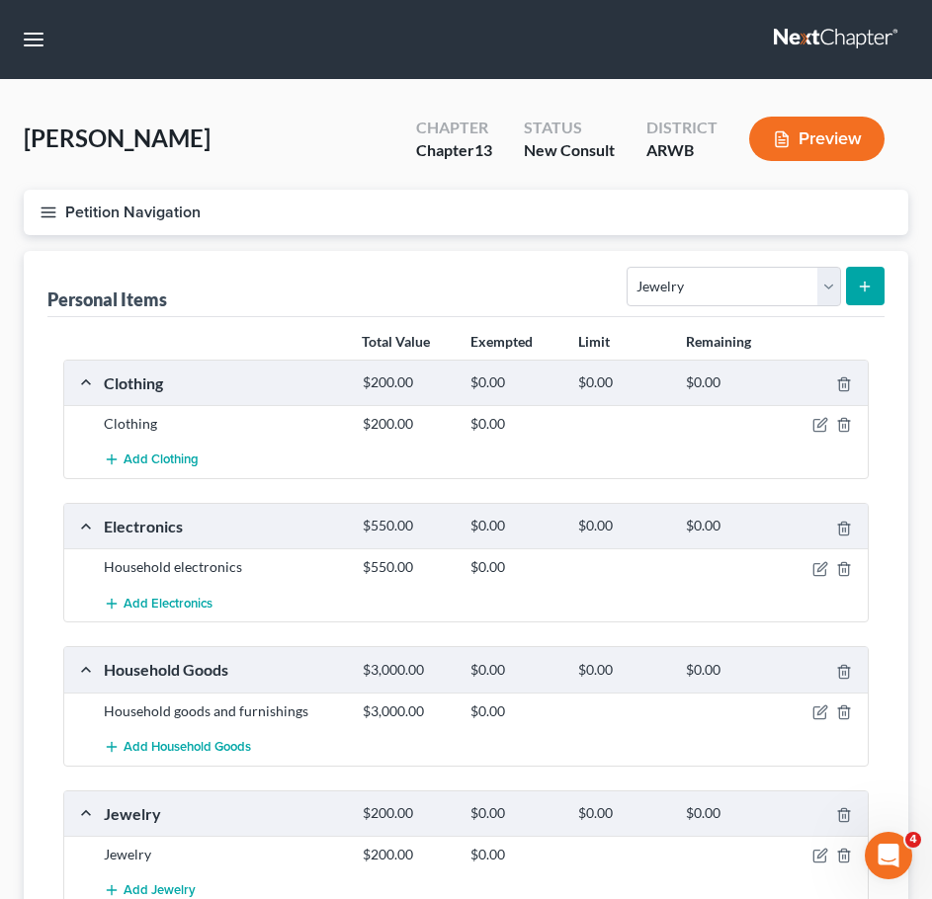
scroll to position [197, 0]
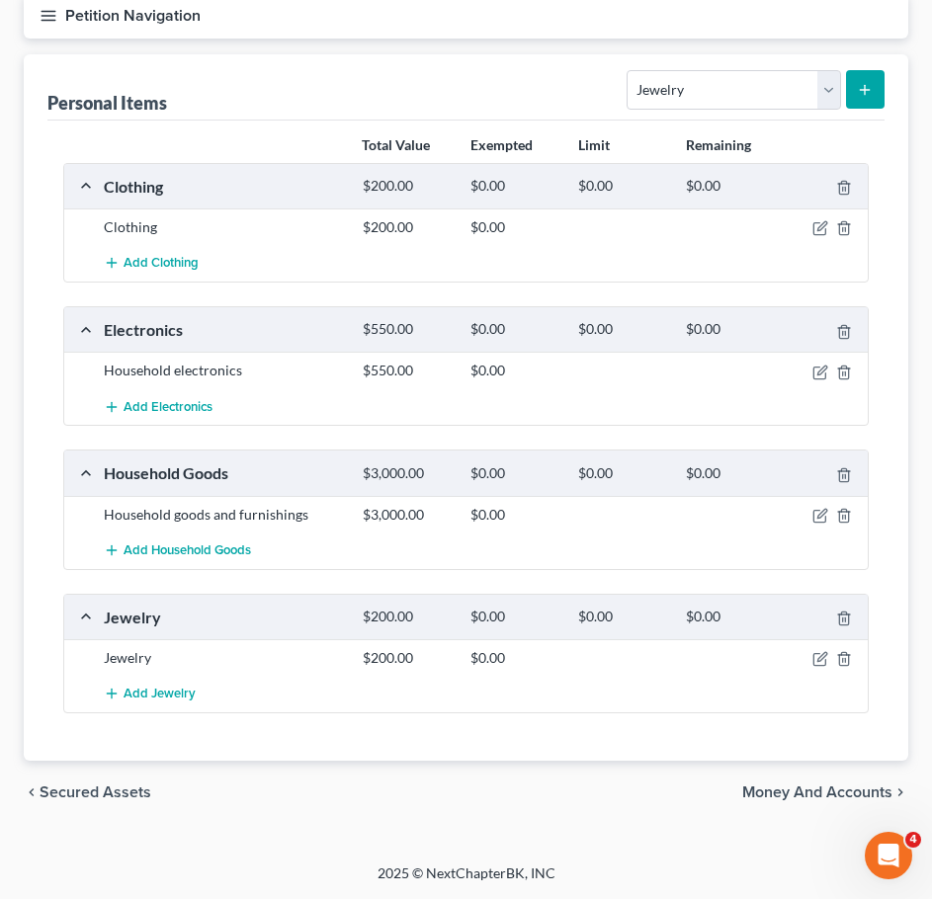
click at [829, 786] on span "Money and Accounts" at bounding box center [817, 793] width 150 height 16
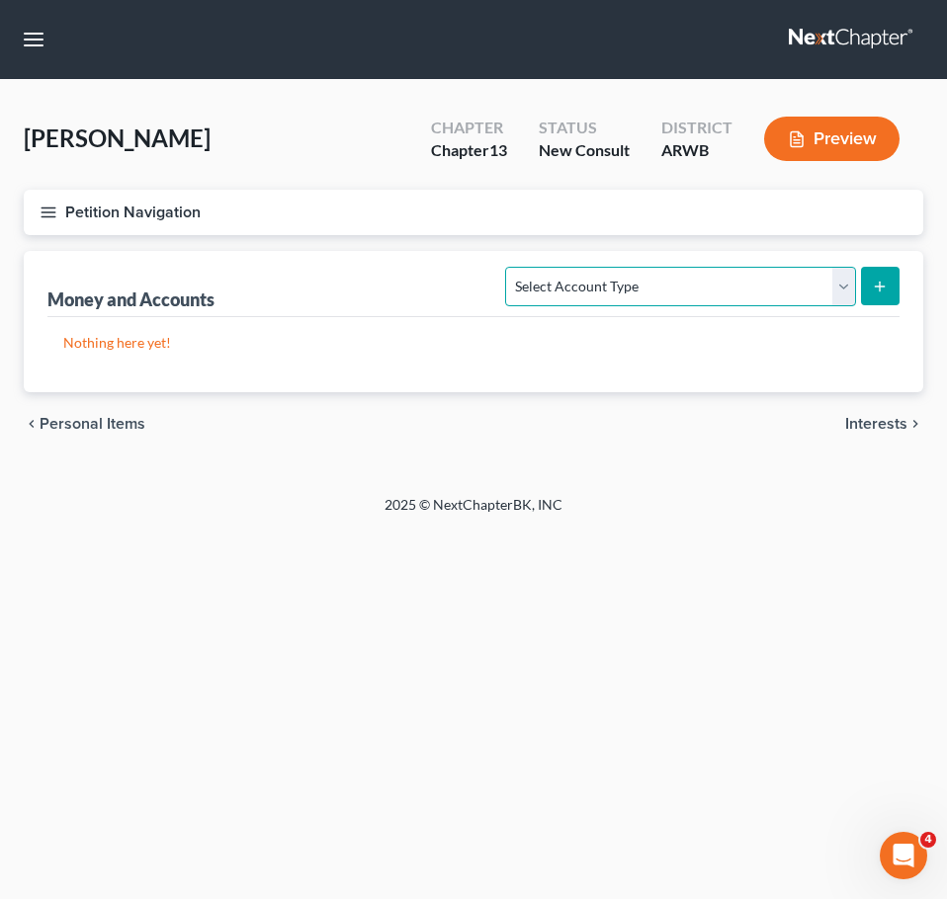
click at [788, 294] on select "Select Account Type Brokerage Cash on Hand Certificates of Deposit Checking Acc…" at bounding box center [680, 287] width 350 height 40
select select "checking"
click at [510, 267] on select "Select Account Type Brokerage Cash on Hand Certificates of Deposit Checking Acc…" at bounding box center [680, 287] width 350 height 40
click at [873, 297] on button "submit" at bounding box center [880, 286] width 39 height 39
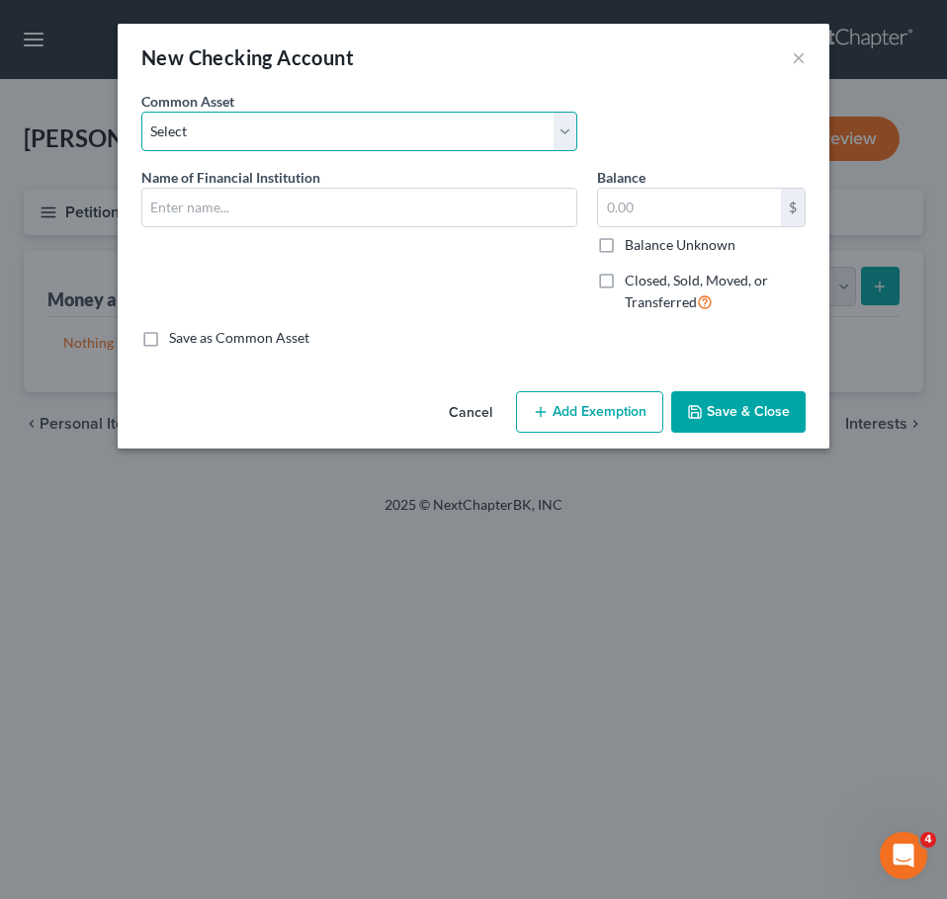
click at [401, 140] on select "Select Checking account" at bounding box center [359, 132] width 436 height 40
select select "0"
click at [141, 112] on select "Select Checking account" at bounding box center [359, 132] width 436 height 40
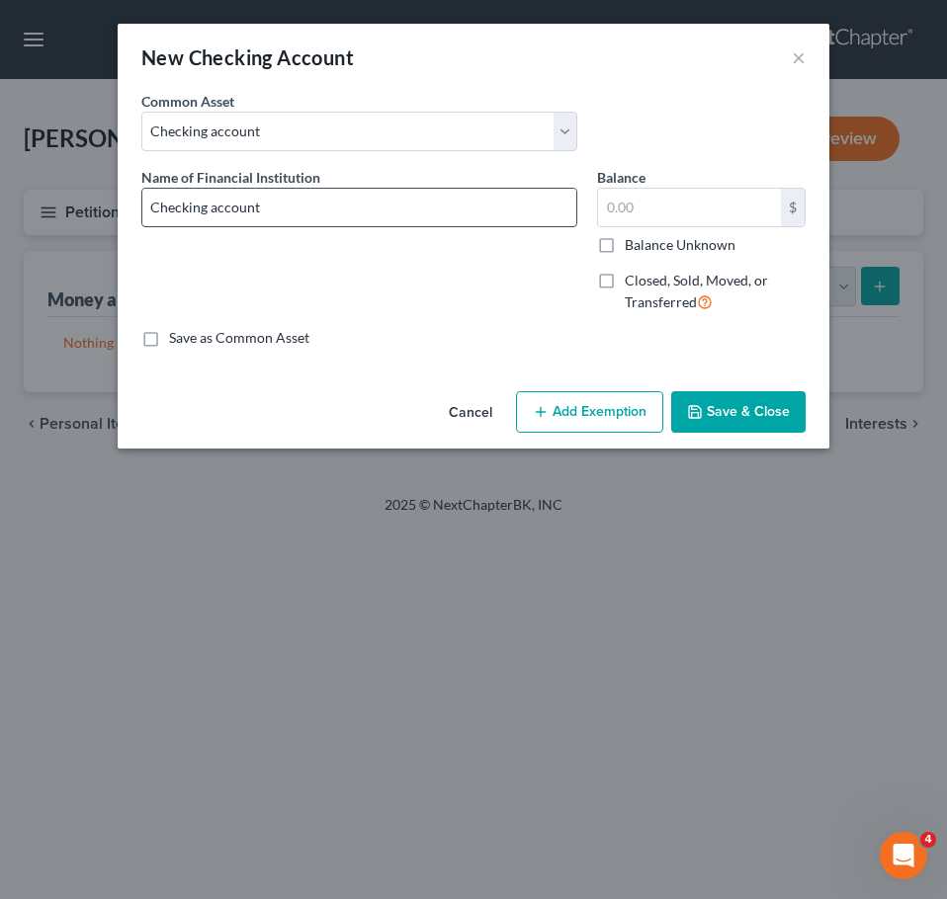
click at [444, 209] on input "Checking account" at bounding box center [359, 208] width 434 height 38
type input "Checking account - Texar FCU"
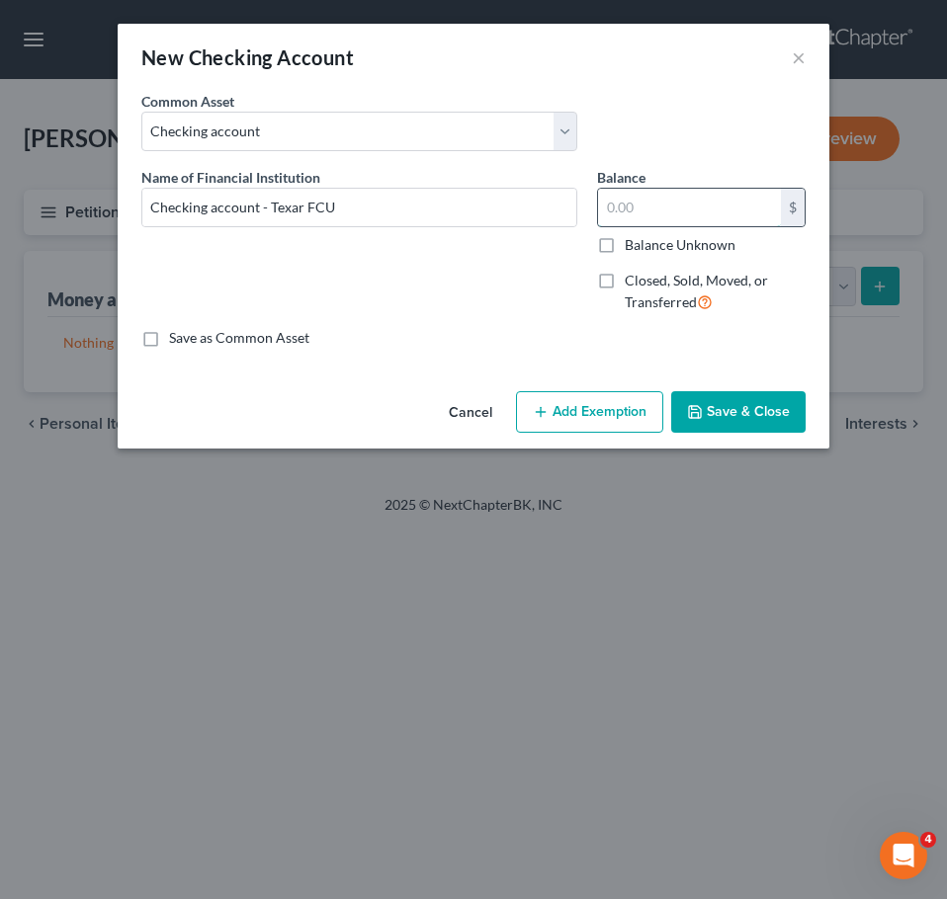
click at [711, 212] on input "text" at bounding box center [689, 208] width 183 height 38
type input "700"
click at [762, 422] on button "Save & Close" at bounding box center [738, 411] width 134 height 41
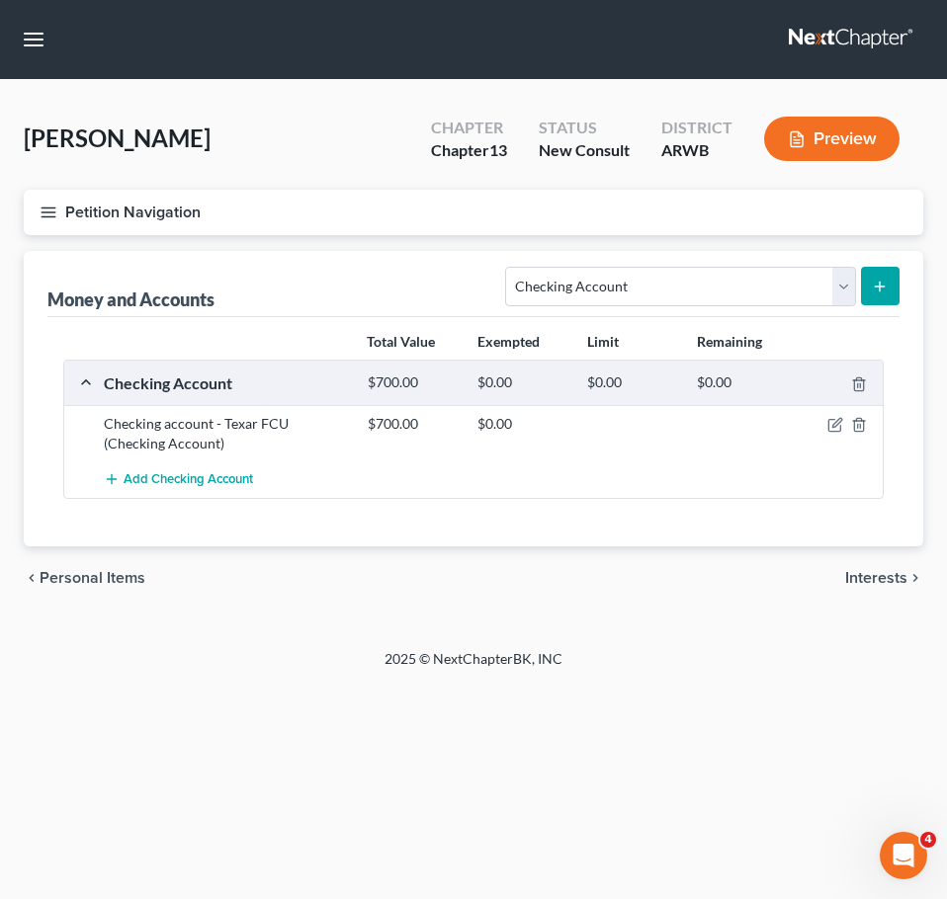
click at [862, 570] on span "Interests" at bounding box center [876, 578] width 62 height 16
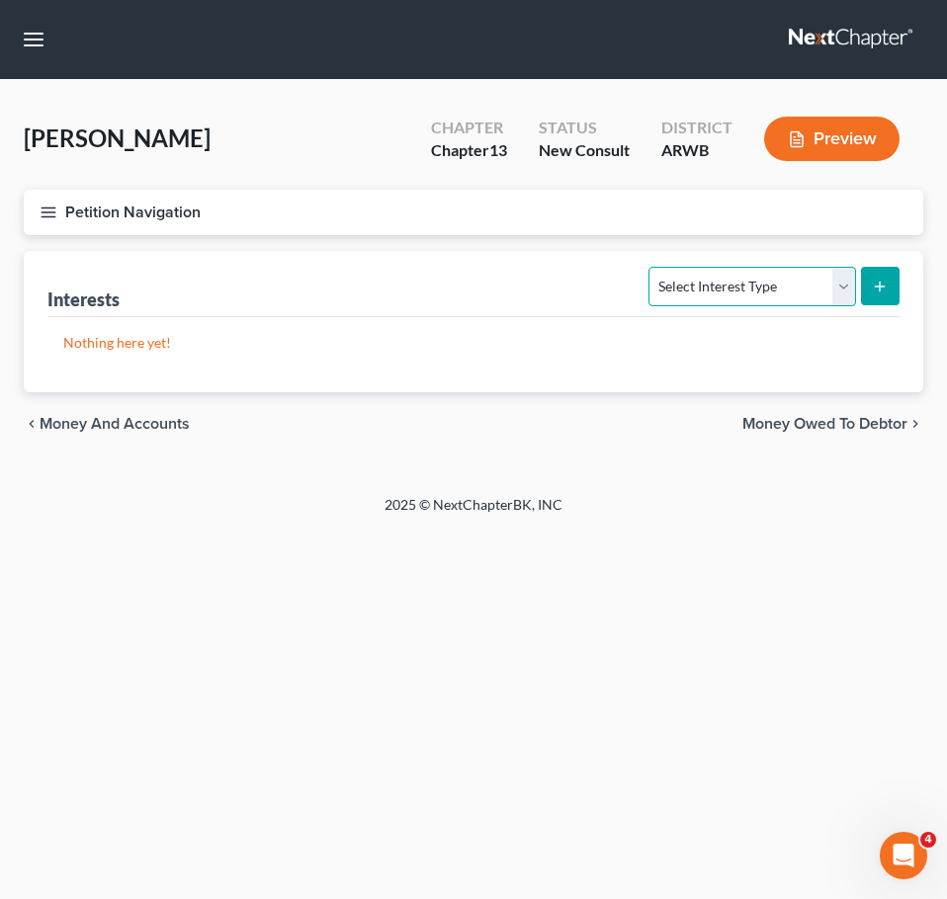
click at [761, 283] on select "Select Interest Type 401K Annuity Bond Education IRA Government Bond Government…" at bounding box center [751, 287] width 207 height 40
click at [38, 422] on icon "chevron_left" at bounding box center [32, 424] width 16 height 16
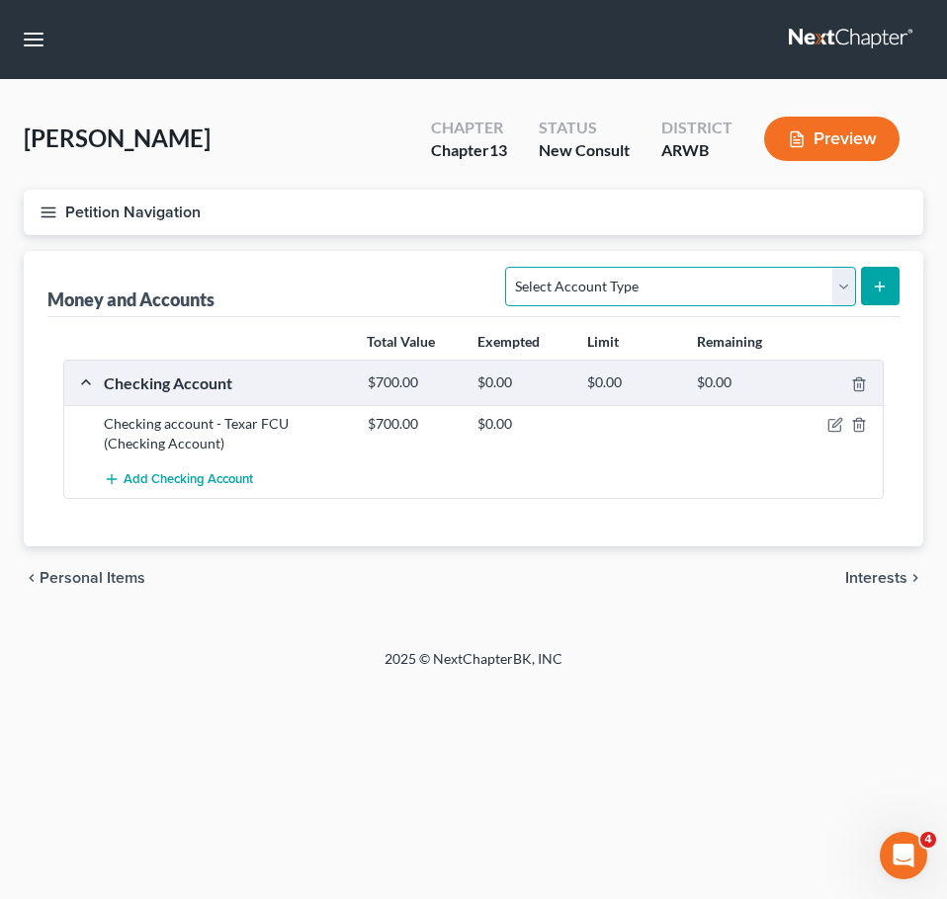
click at [640, 281] on select "Select Account Type Brokerage Cash on Hand Certificates of Deposit Checking Acc…" at bounding box center [680, 287] width 350 height 40
select select "savings"
click at [510, 267] on select "Select Account Type Brokerage Cash on Hand Certificates of Deposit Checking Acc…" at bounding box center [680, 287] width 350 height 40
click at [882, 298] on button "submit" at bounding box center [880, 286] width 39 height 39
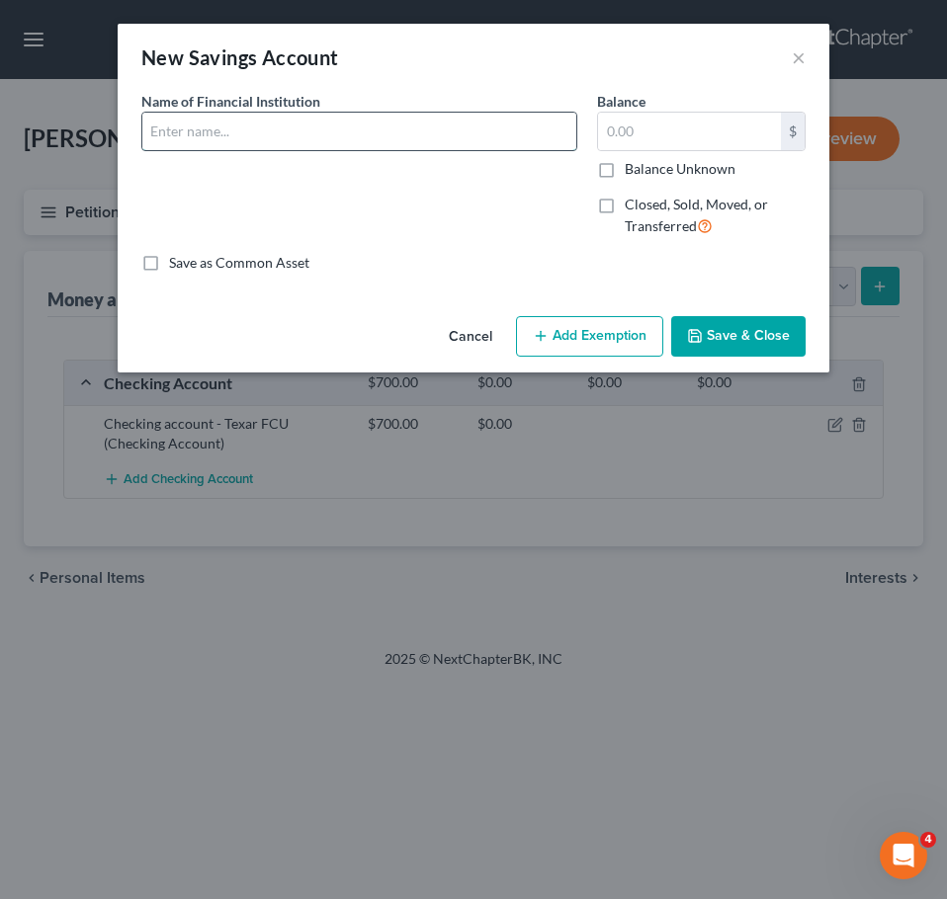
click at [377, 117] on input "text" at bounding box center [359, 132] width 434 height 38
type input "Farmers Bank"
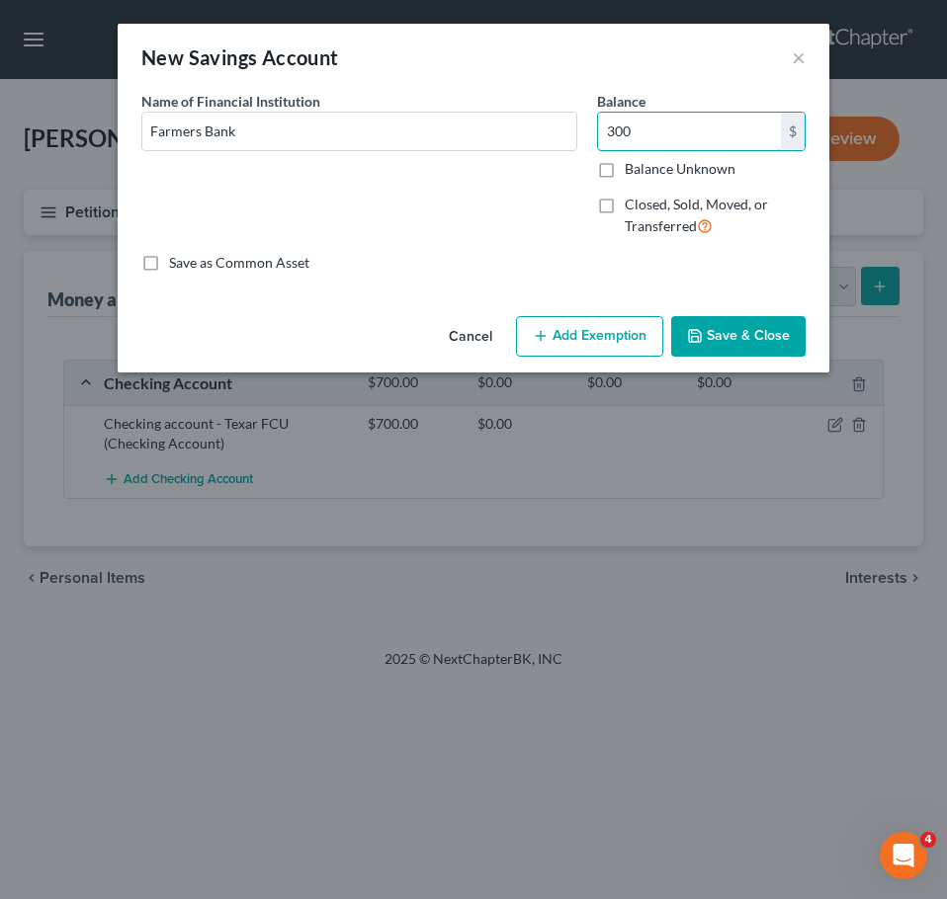
type input "300"
click at [720, 337] on button "Save & Close" at bounding box center [738, 336] width 134 height 41
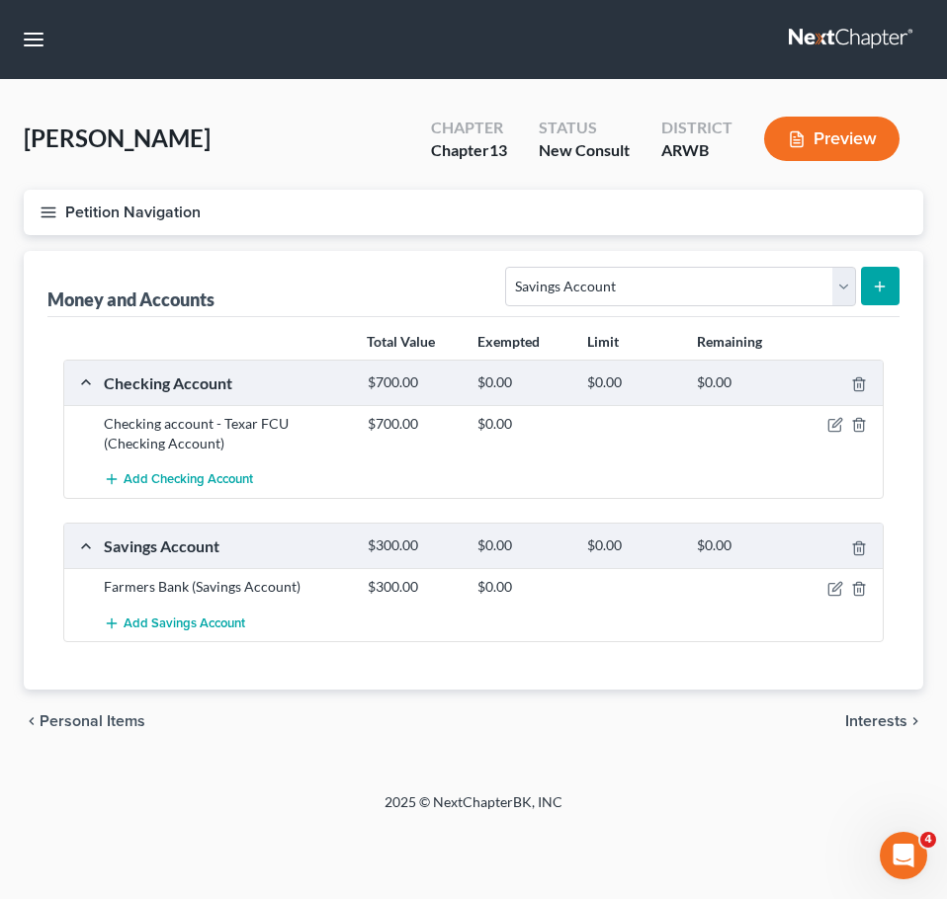
click at [892, 726] on span "Interests" at bounding box center [876, 721] width 62 height 16
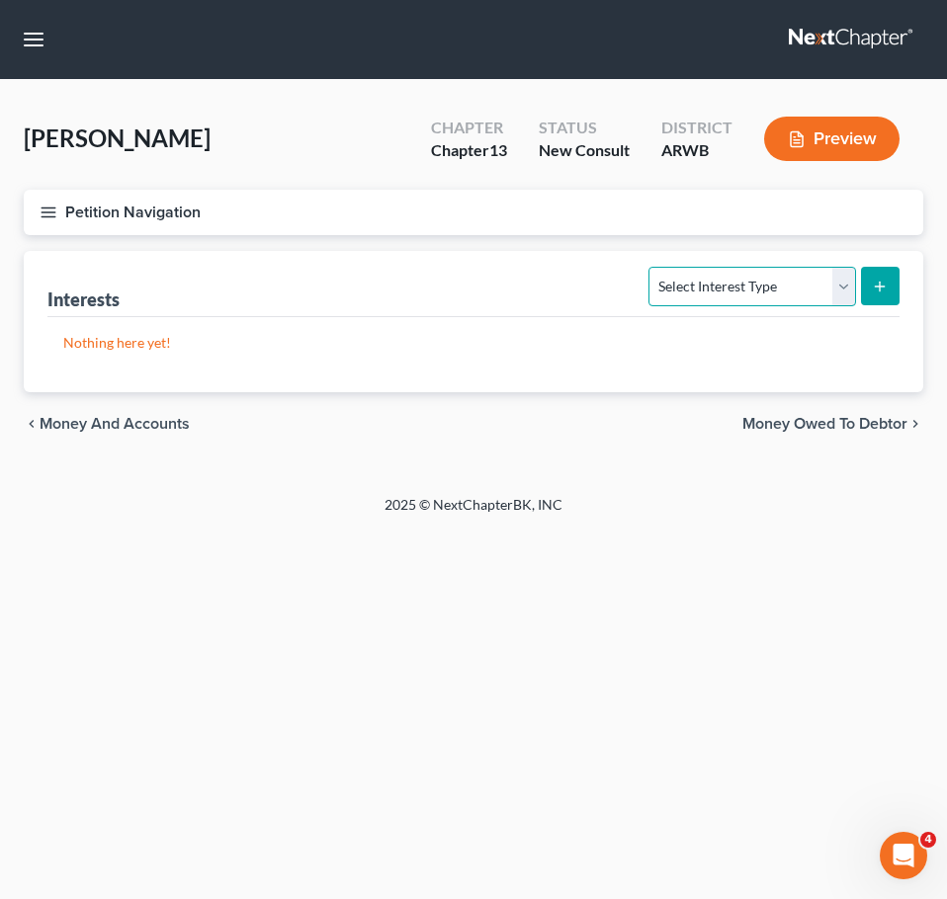
click at [790, 286] on select "Select Interest Type 401K Annuity Bond Education IRA Government Bond Government…" at bounding box center [751, 287] width 207 height 40
click at [904, 608] on div "Home New Case Client Portal Directory Cases DebtorCC Payments Lambert & Perry L…" at bounding box center [473, 449] width 947 height 899
click at [776, 274] on select "Select Interest Type 401K Annuity Bond Education IRA Government Bond Government…" at bounding box center [751, 287] width 207 height 40
select select "term_life_insurance"
click at [651, 267] on select "Select Interest Type 401K Annuity Bond Education IRA Government Bond Government…" at bounding box center [751, 287] width 207 height 40
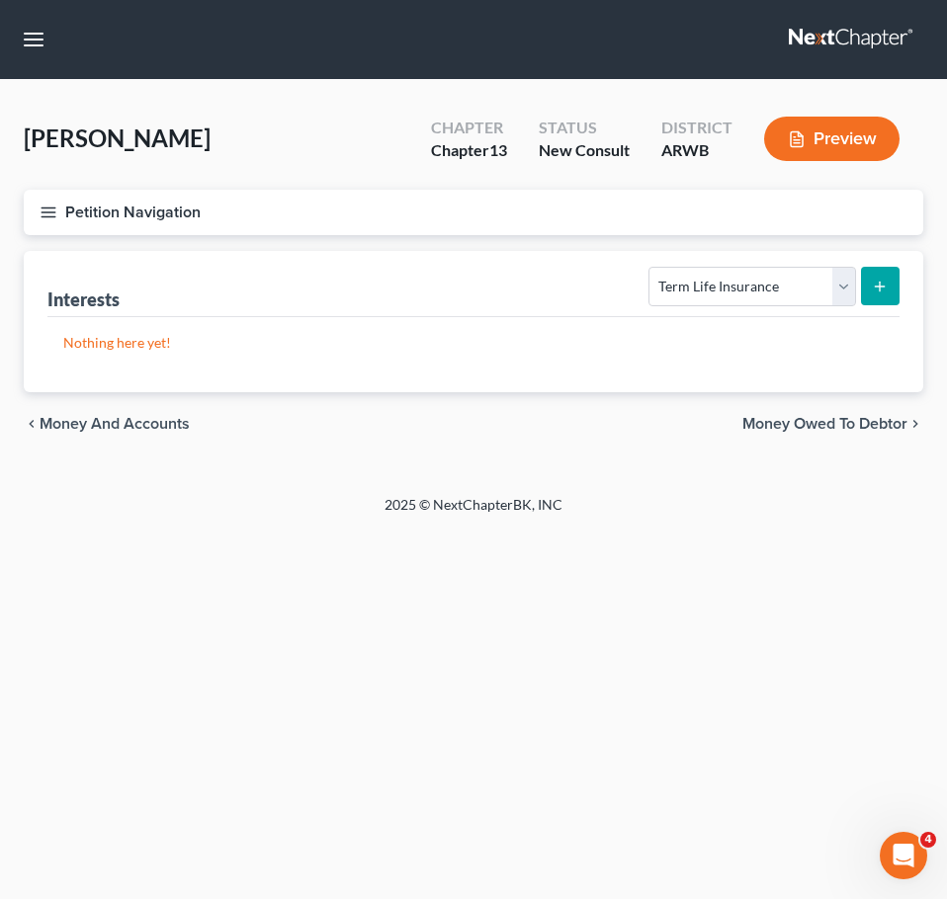
click at [886, 284] on icon "submit" at bounding box center [879, 287] width 16 height 16
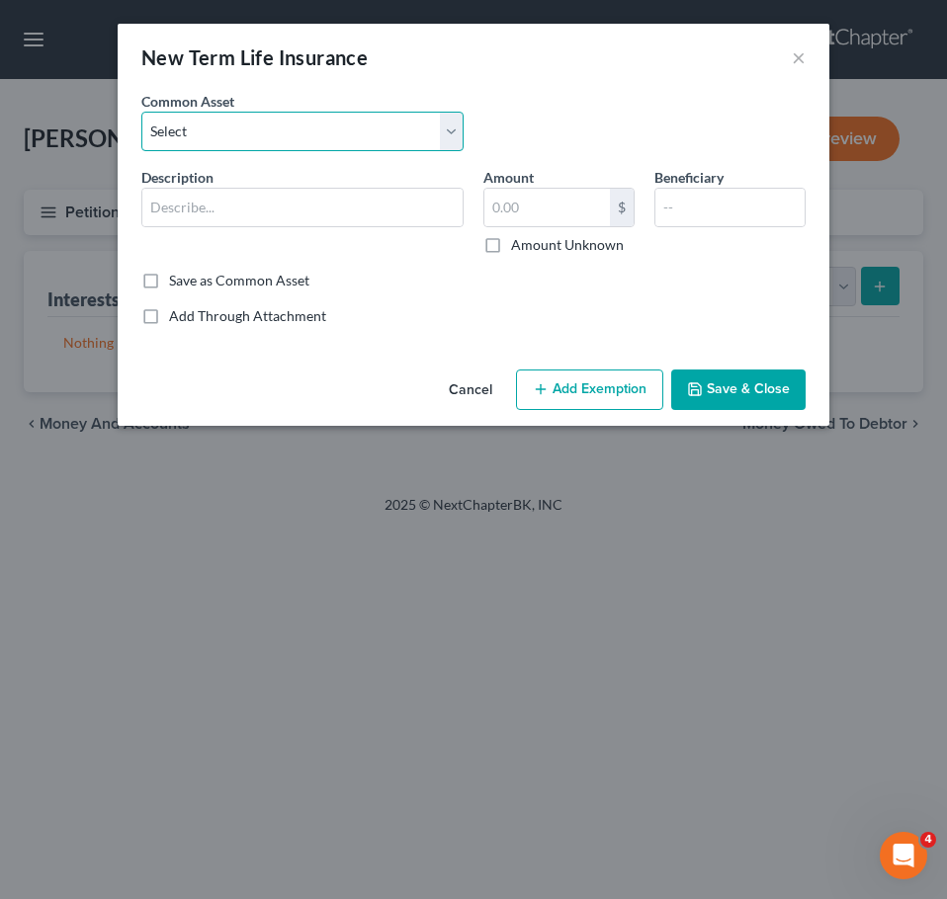
click at [290, 117] on select "Select Term life insurance" at bounding box center [302, 132] width 322 height 40
select select "0"
click at [141, 112] on select "Select Term life insurance" at bounding box center [302, 132] width 322 height 40
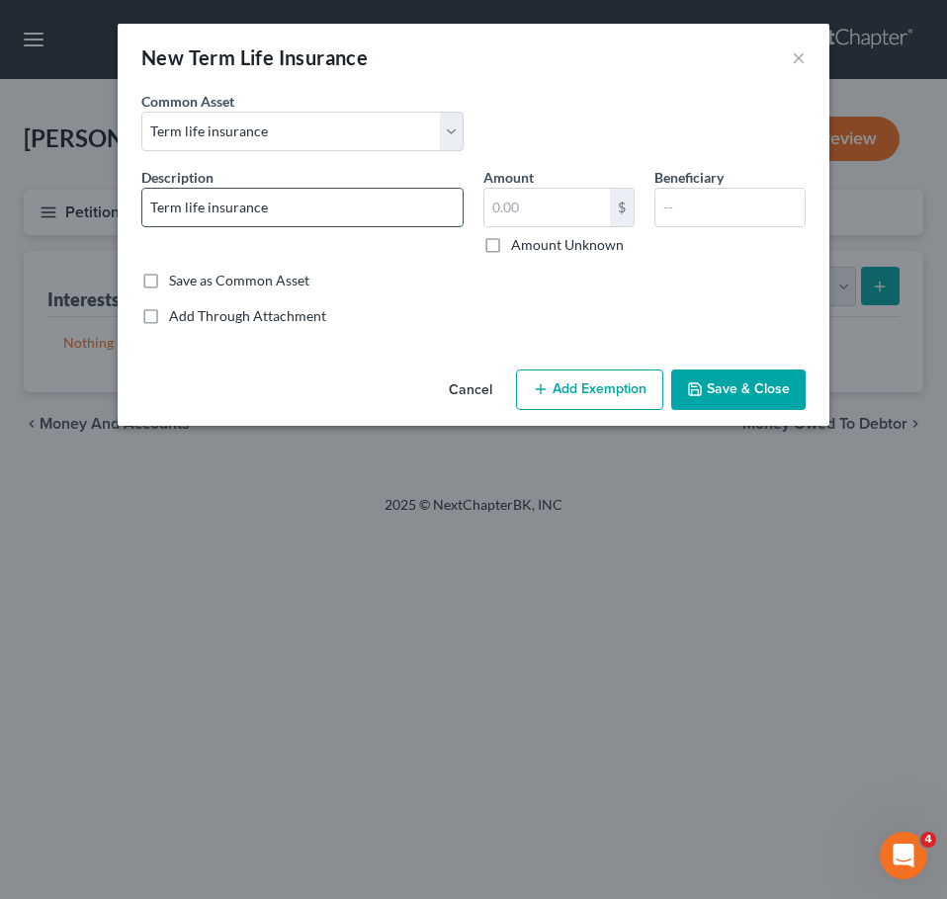
click at [346, 199] on input "Term life insurance" at bounding box center [302, 208] width 320 height 38
type input "Term Life Insurance - no cash value"
click at [732, 387] on button "Save & Close" at bounding box center [738, 390] width 134 height 41
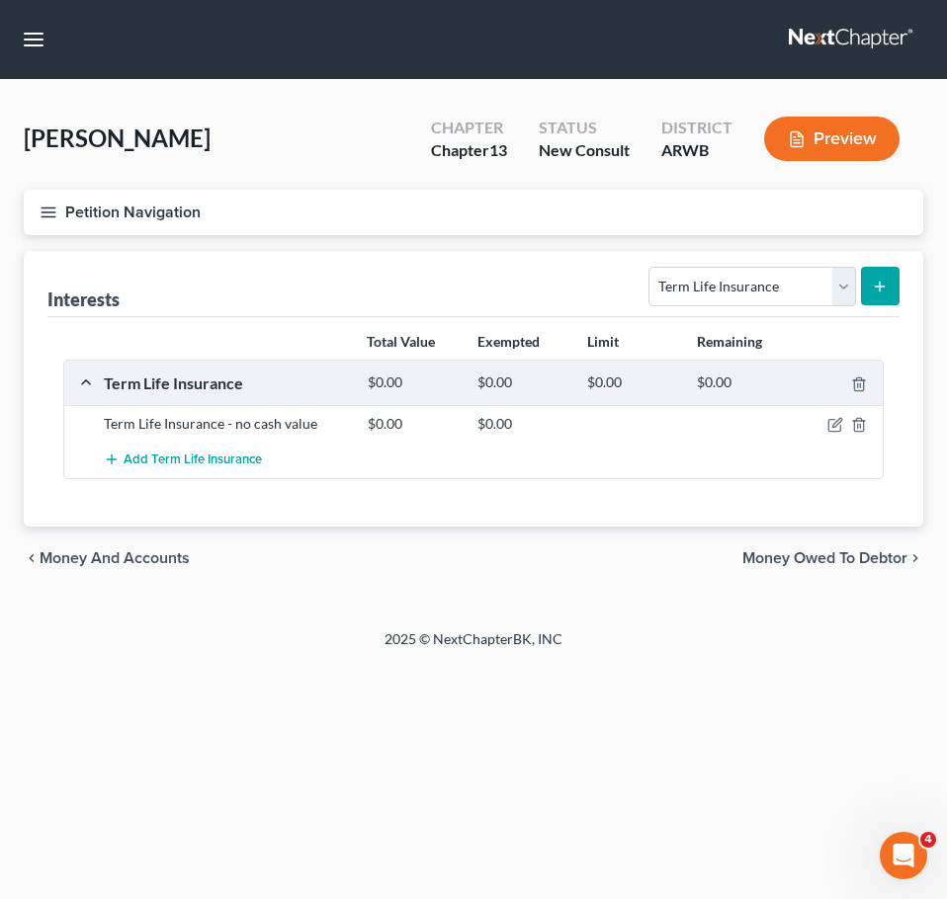
click at [843, 562] on span "Money Owed to Debtor" at bounding box center [824, 558] width 165 height 16
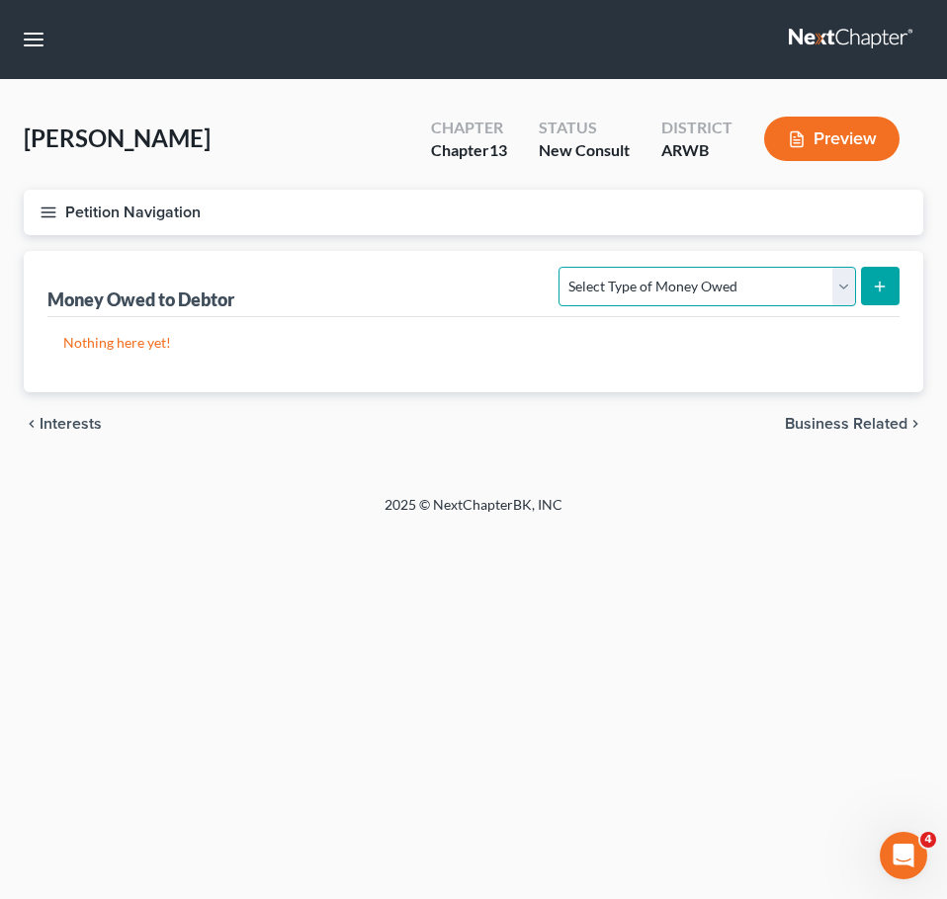
click at [809, 298] on select "Select Type of Money Owed Accounts Receivable Alimony Child Support Claims Agai…" at bounding box center [706, 287] width 296 height 40
select select "expected_tax_refund"
click at [562, 267] on select "Select Type of Money Owed Accounts Receivable Alimony Child Support Claims Agai…" at bounding box center [706, 287] width 296 height 40
click at [886, 297] on button "submit" at bounding box center [880, 286] width 39 height 39
select select "0"
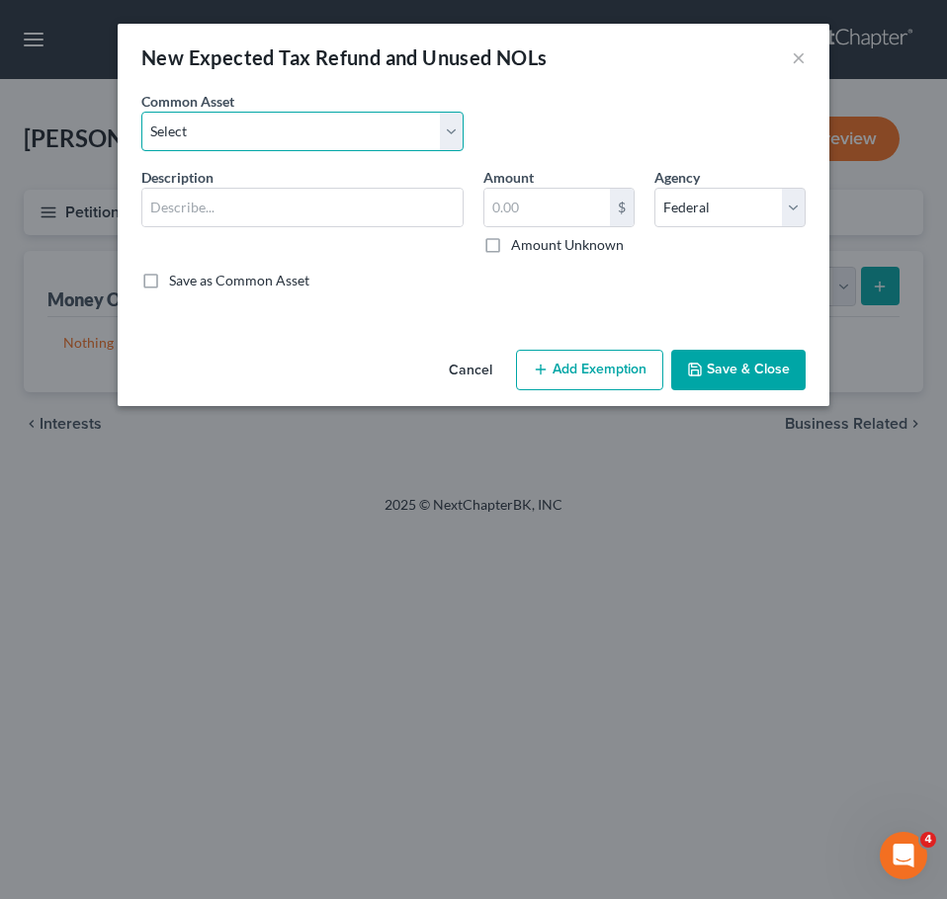
click at [271, 134] on select "Select Expected refund for 2024 tax refund" at bounding box center [302, 132] width 322 height 40
select select "1"
click at [141, 112] on select "Select Expected refund for 2024 tax refund" at bounding box center [302, 132] width 322 height 40
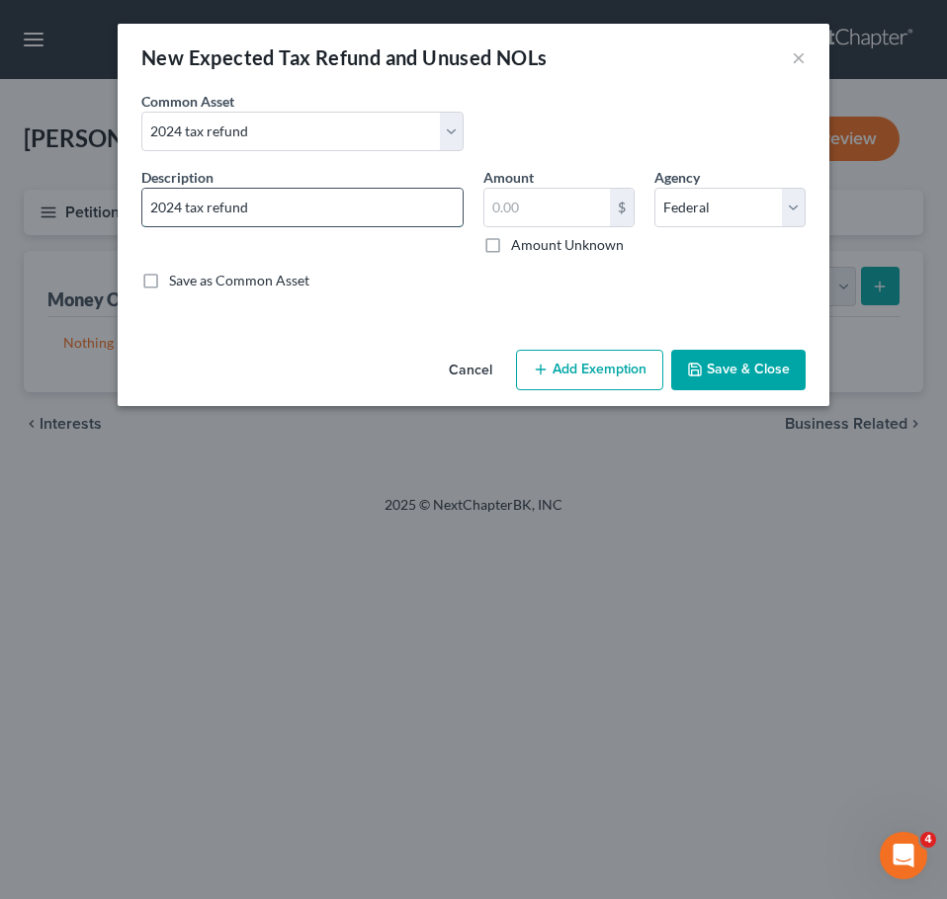
click at [330, 215] on input "2024 tax refund" at bounding box center [302, 208] width 320 height 38
type input "2024 tax refund, owes $2500"
click at [735, 373] on button "Save & Close" at bounding box center [738, 370] width 134 height 41
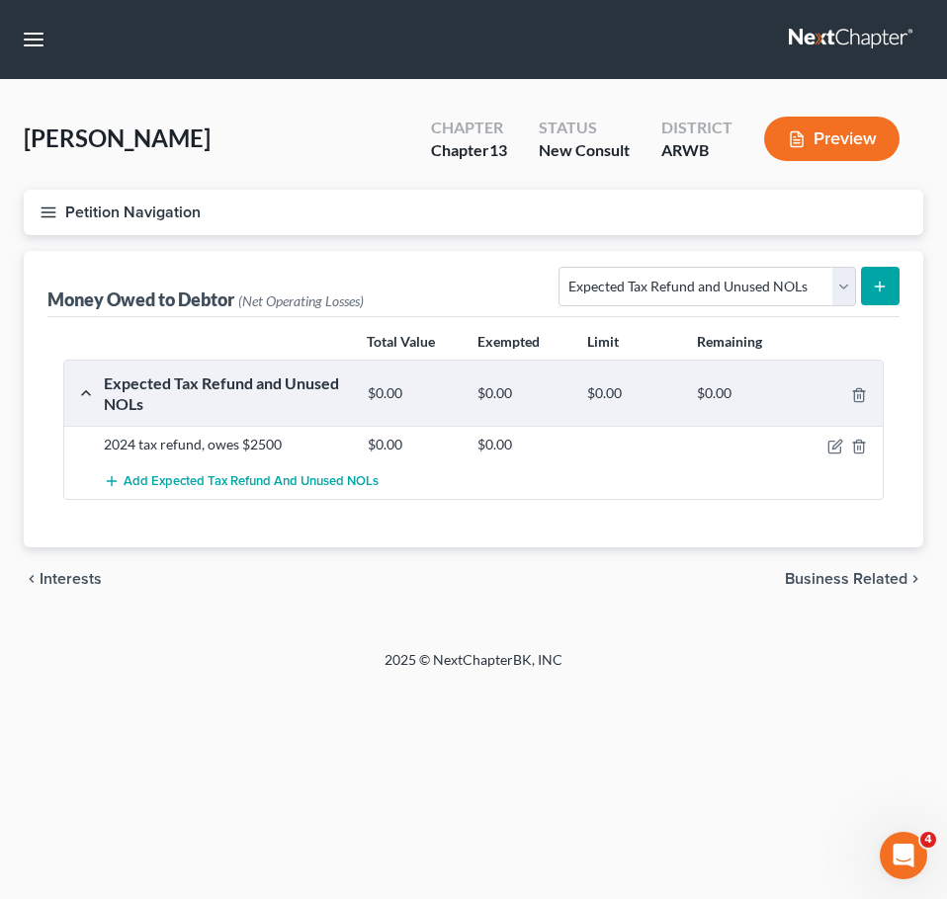
click at [828, 574] on span "Business Related" at bounding box center [846, 579] width 123 height 16
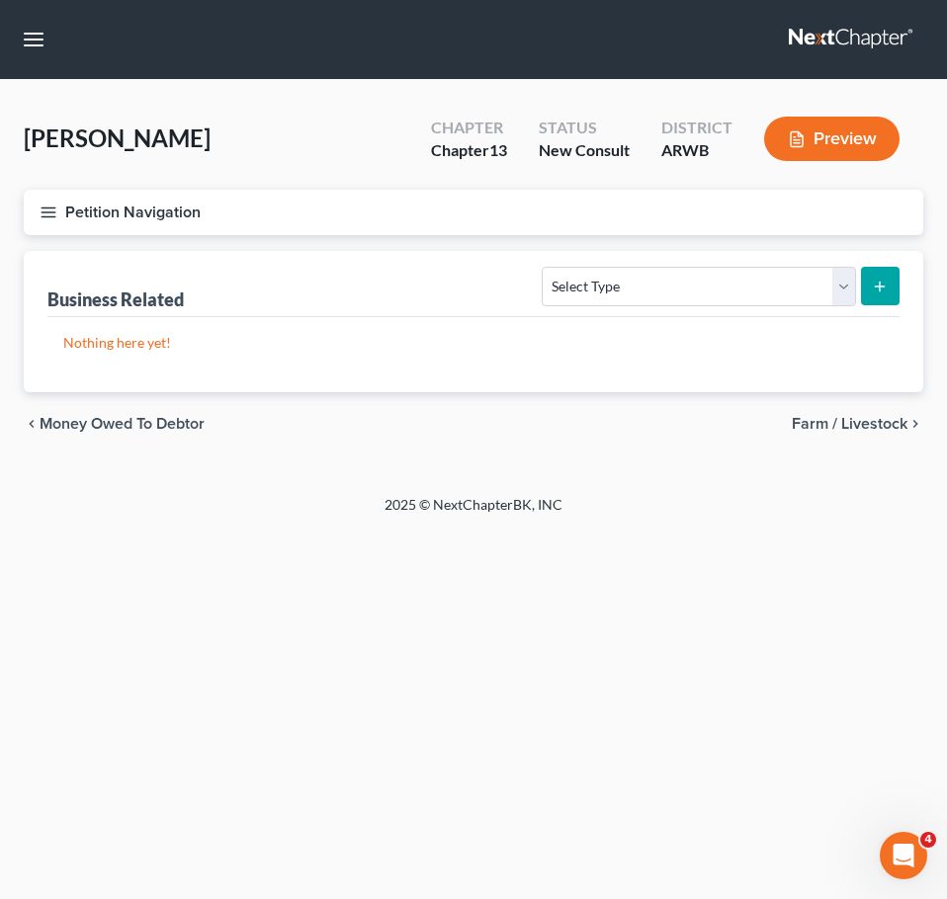
click at [852, 427] on span "Farm / Livestock" at bounding box center [849, 424] width 116 height 16
click at [842, 430] on span "Miscellaneous Property" at bounding box center [823, 424] width 167 height 16
click at [864, 422] on span "Property Analysis" at bounding box center [844, 424] width 125 height 16
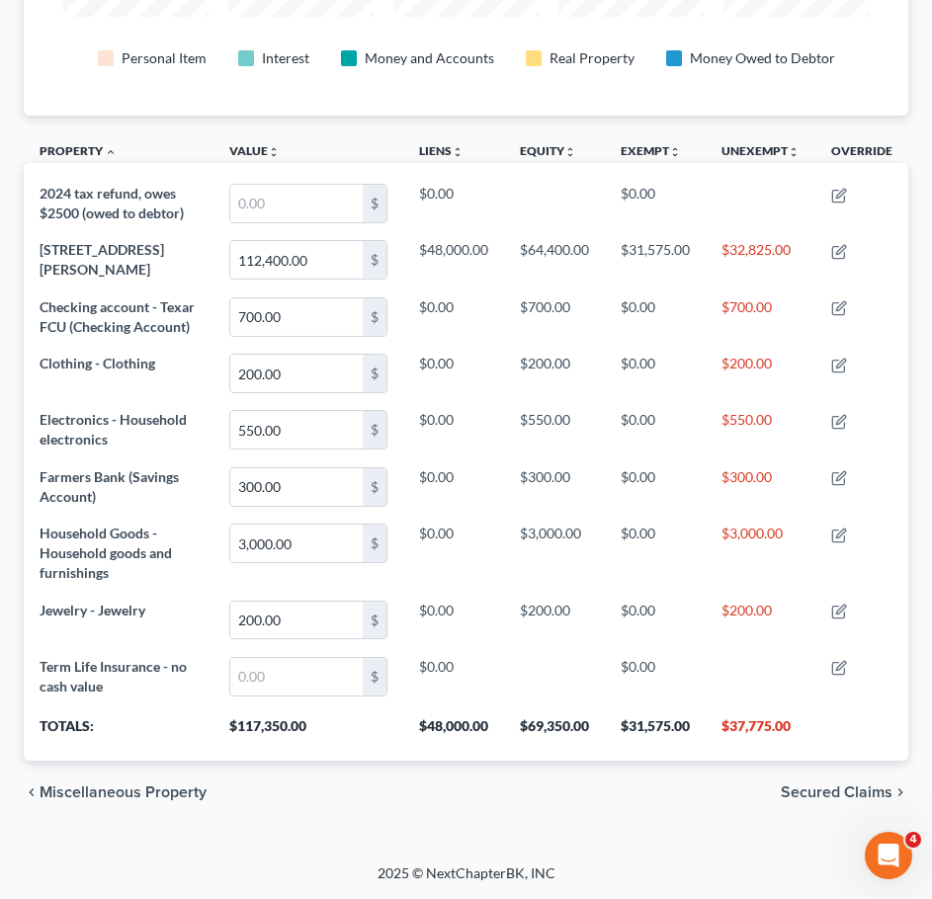
click at [867, 790] on span "Secured Claims" at bounding box center [837, 793] width 112 height 16
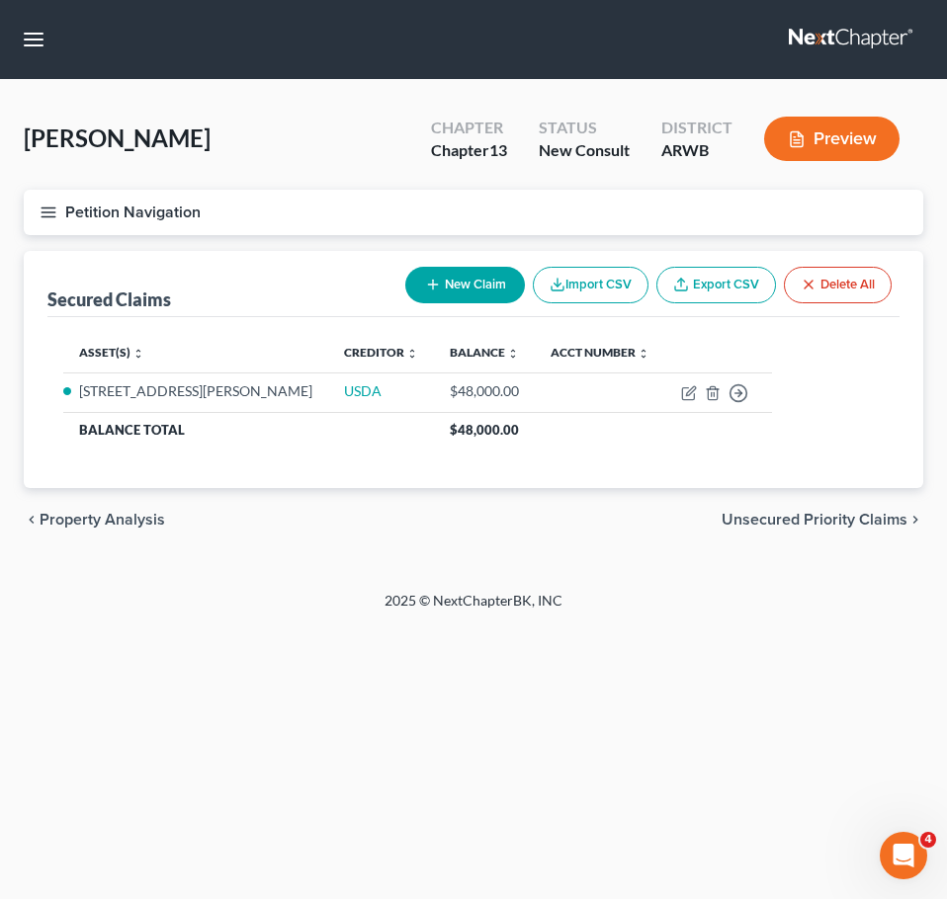
click at [789, 514] on span "Unsecured Priority Claims" at bounding box center [814, 520] width 186 height 16
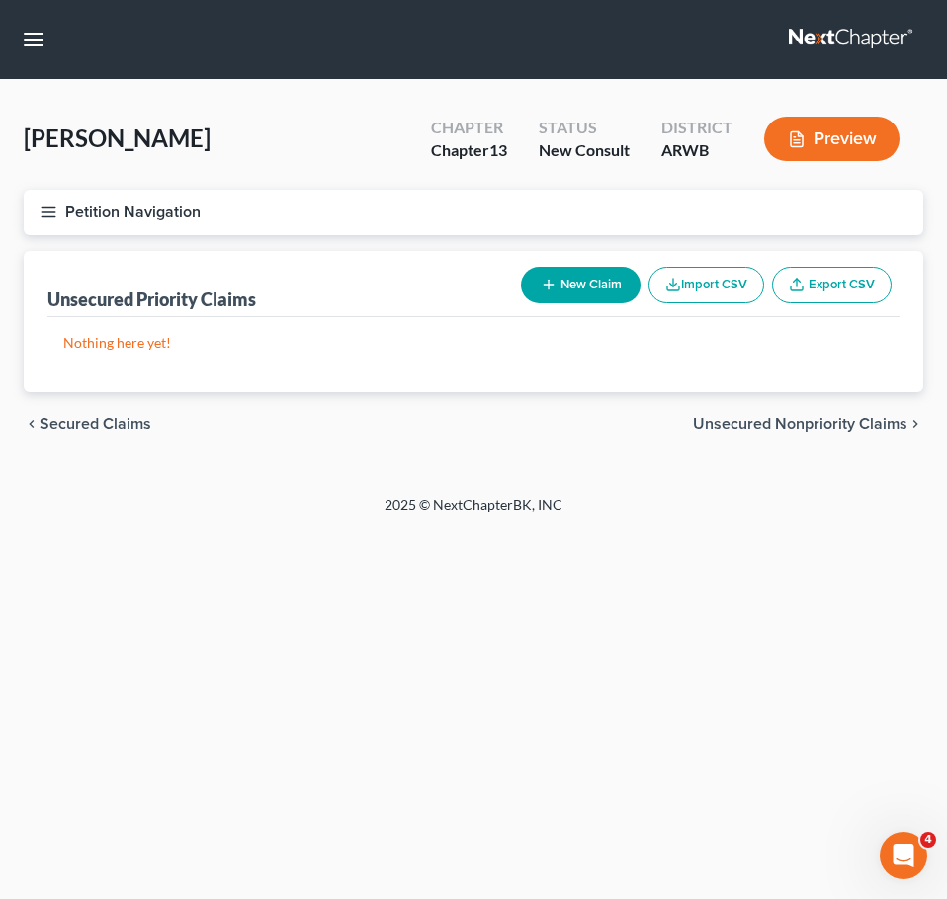
click at [827, 423] on span "Unsecured Nonpriority Claims" at bounding box center [800, 424] width 214 height 16
click at [869, 430] on span "Lawsuits" at bounding box center [876, 424] width 62 height 16
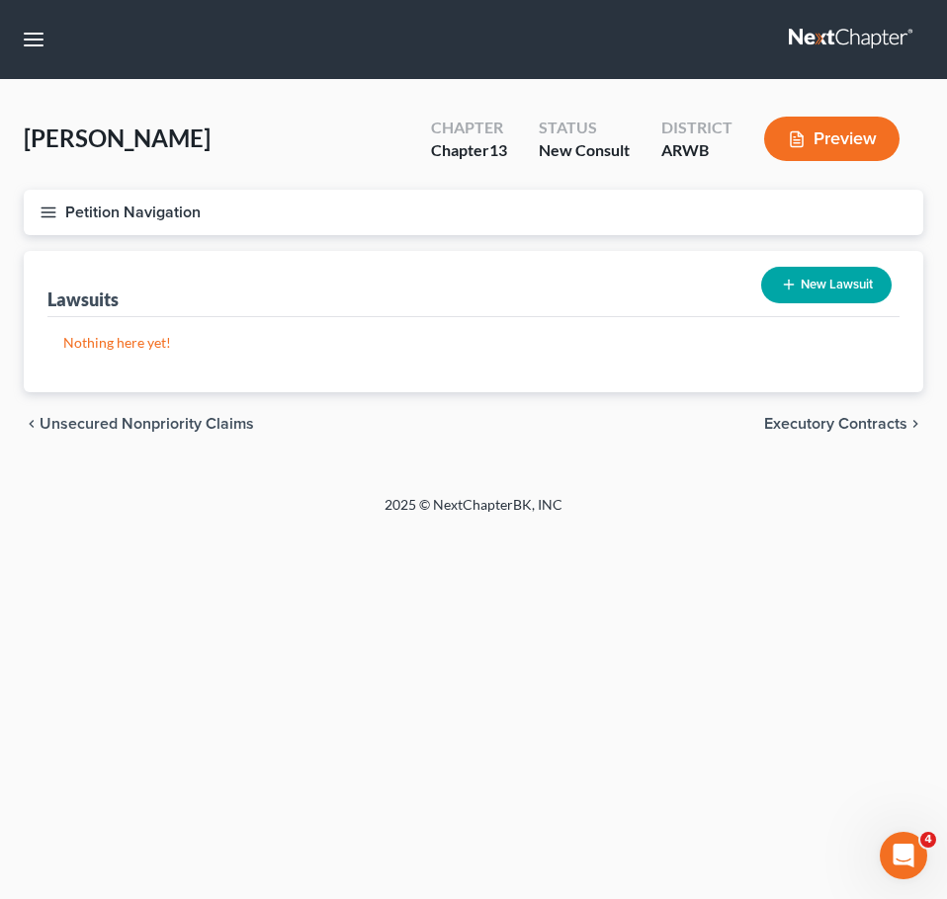
click at [869, 430] on span "Executory Contracts" at bounding box center [835, 424] width 143 height 16
click at [879, 432] on span "Codebtors" at bounding box center [870, 424] width 74 height 16
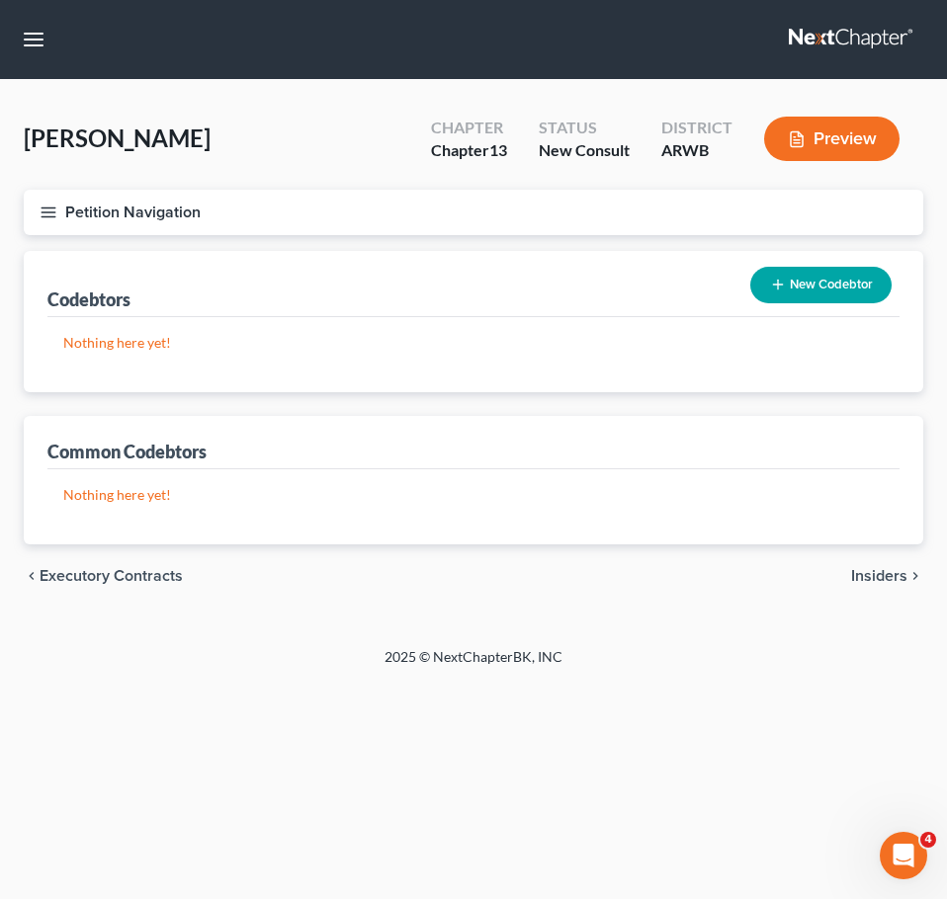
click at [870, 573] on span "Insiders" at bounding box center [879, 576] width 56 height 16
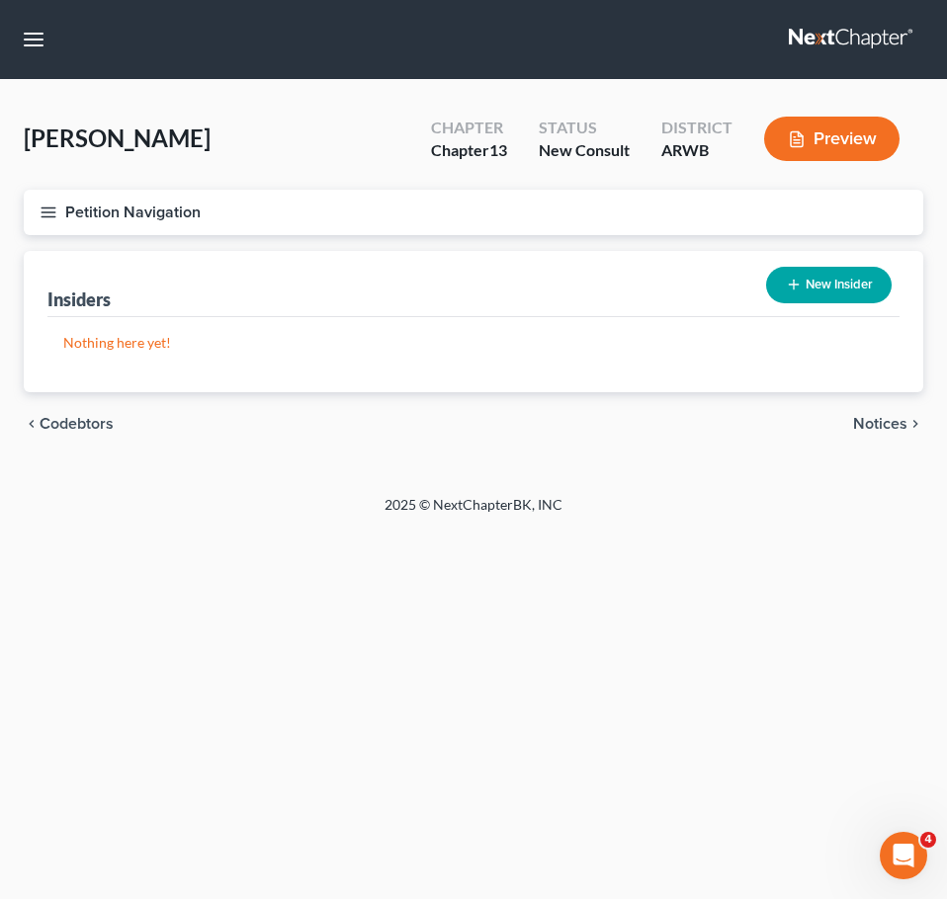
click at [878, 416] on span "Notices" at bounding box center [880, 424] width 54 height 16
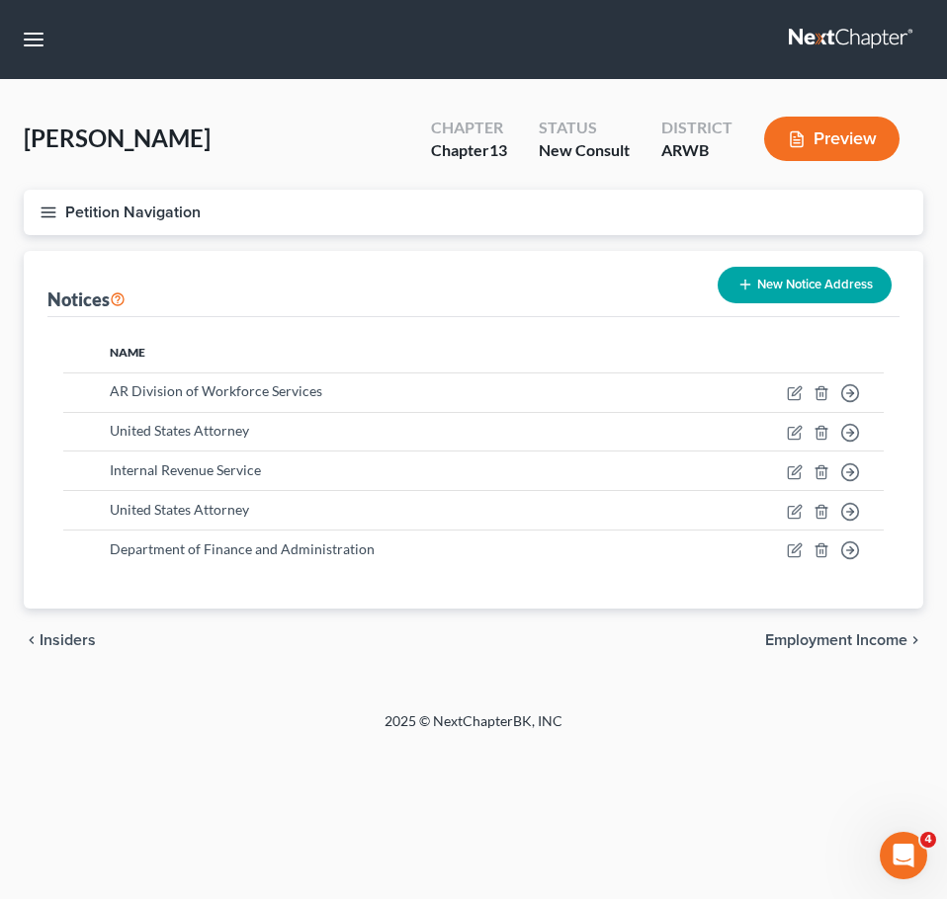
click at [849, 640] on span "Employment Income" at bounding box center [836, 640] width 142 height 16
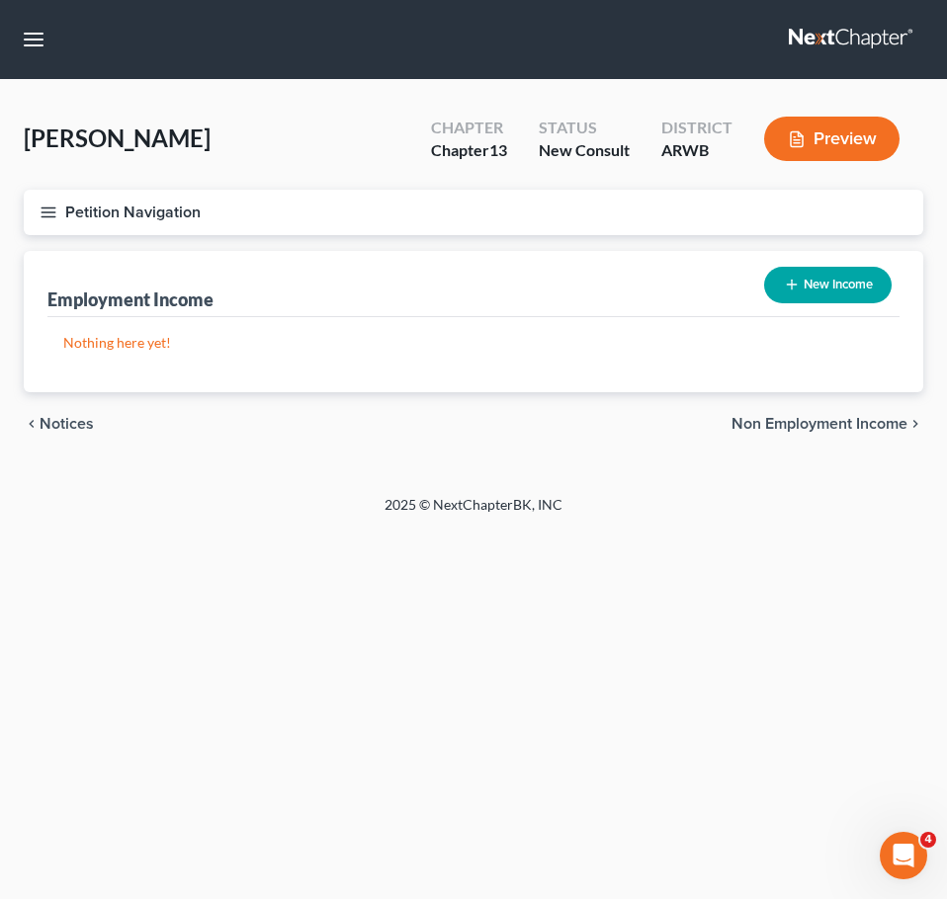
click at [835, 292] on button "New Income" at bounding box center [827, 285] width 127 height 37
select select "0"
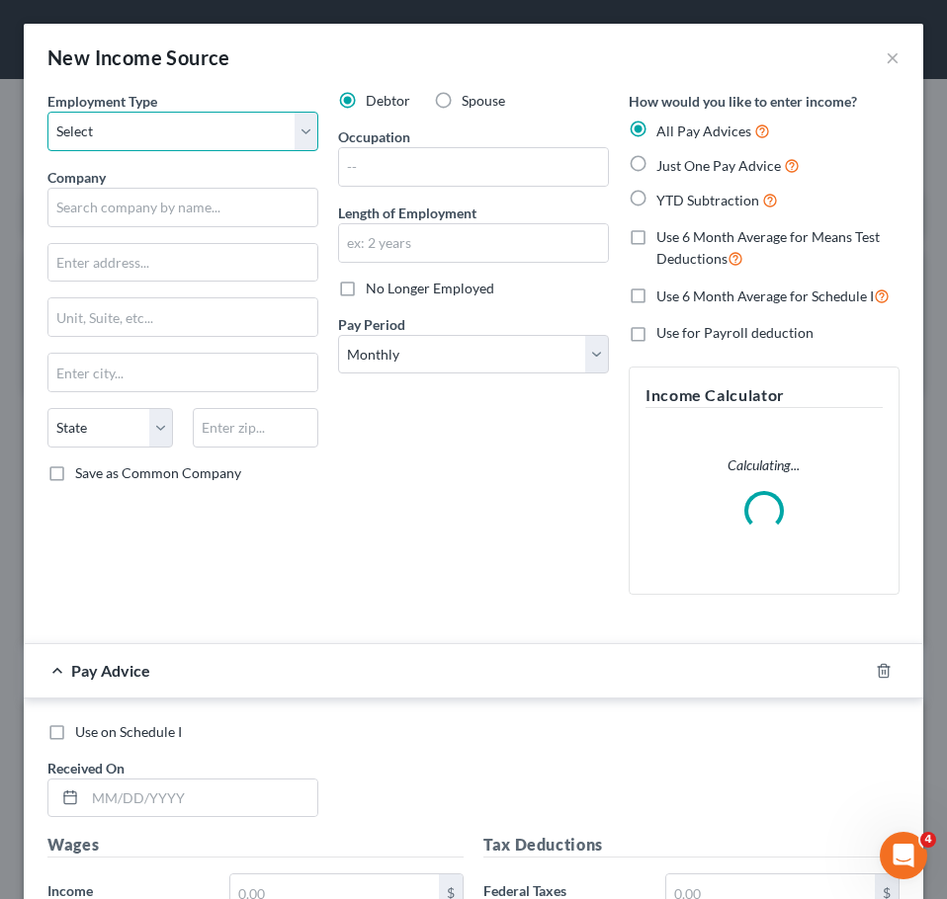
click at [218, 134] on select "Select Full or Part Time Employment Self Employment" at bounding box center [182, 132] width 271 height 40
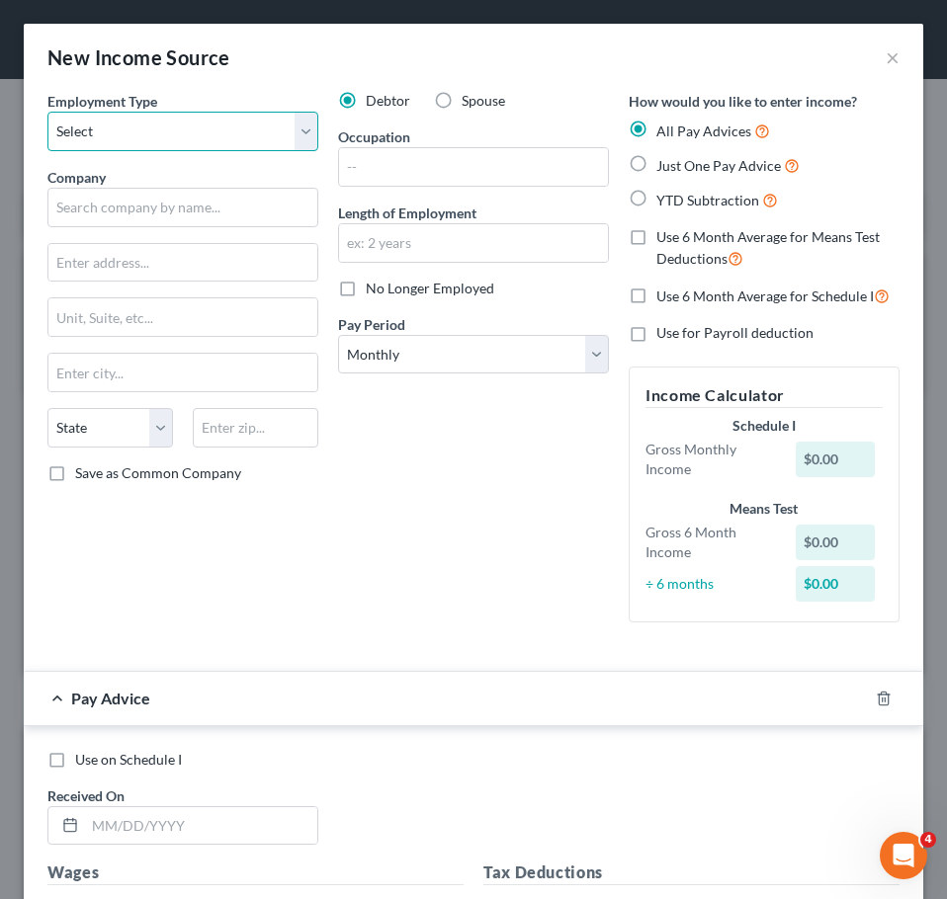
select select "0"
click at [47, 112] on select "Select Full or Part Time Employment Self Employment" at bounding box center [182, 132] width 271 height 40
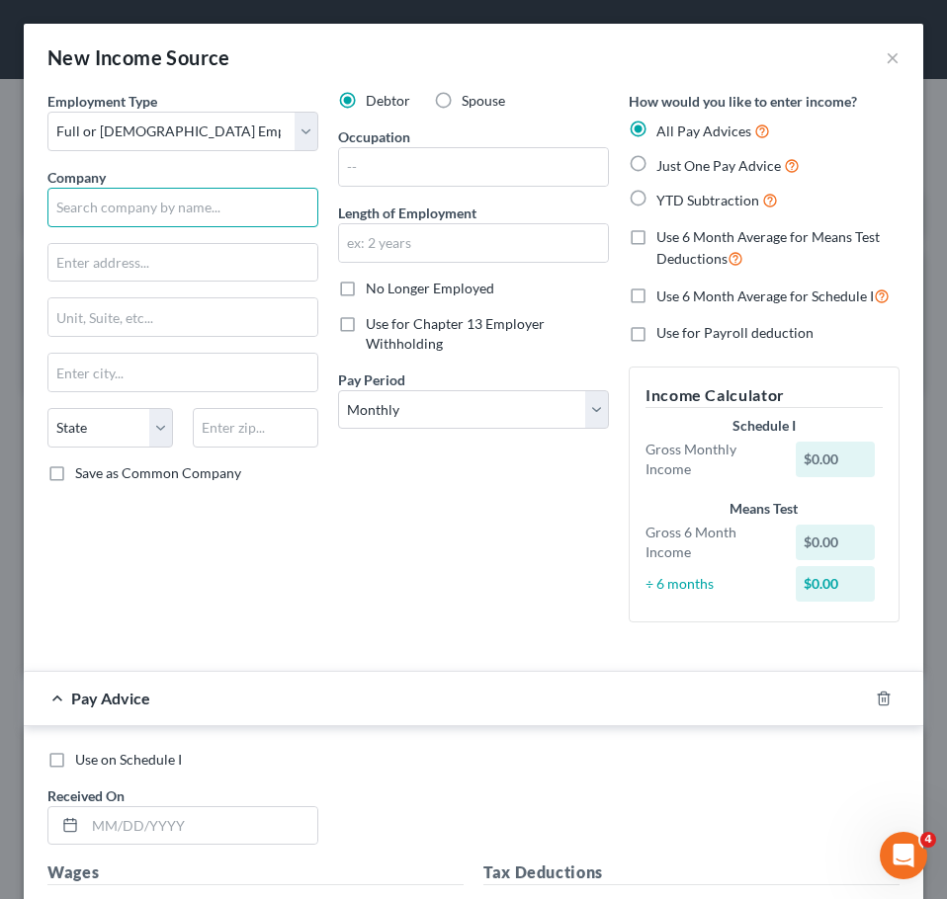
click at [191, 200] on input "text" at bounding box center [182, 208] width 271 height 40
type input "Amarize"
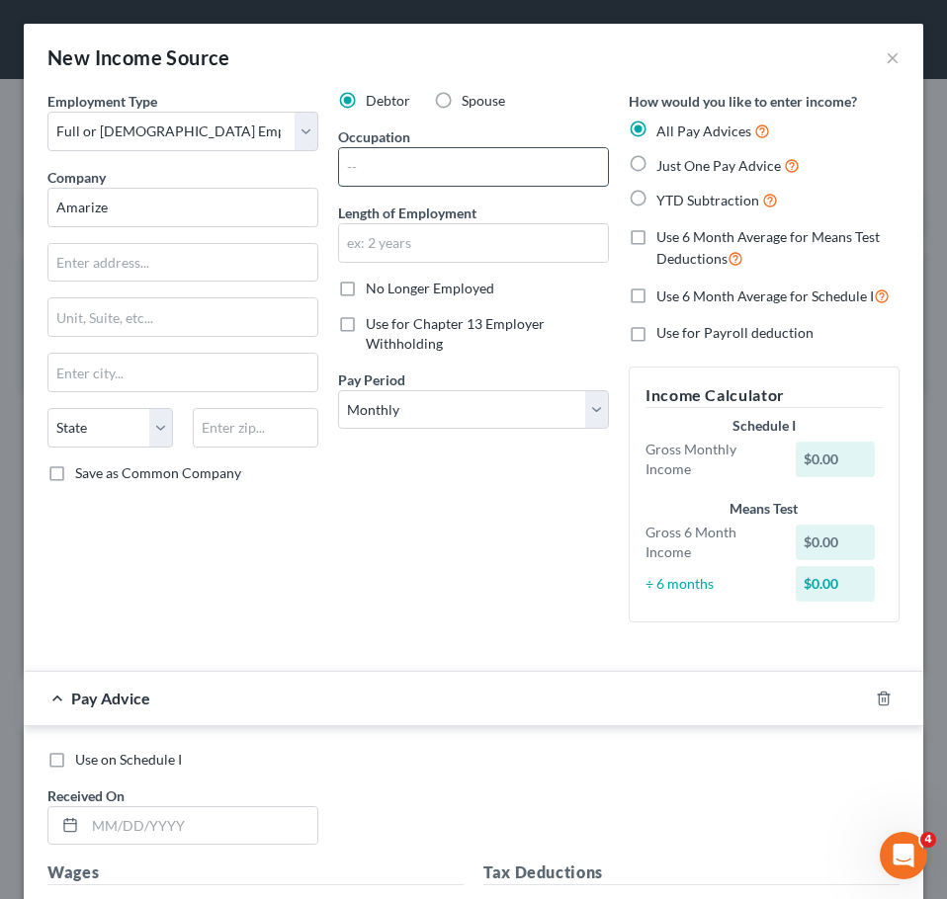
click at [471, 171] on input "text" at bounding box center [473, 167] width 269 height 38
type input "Screen Operator"
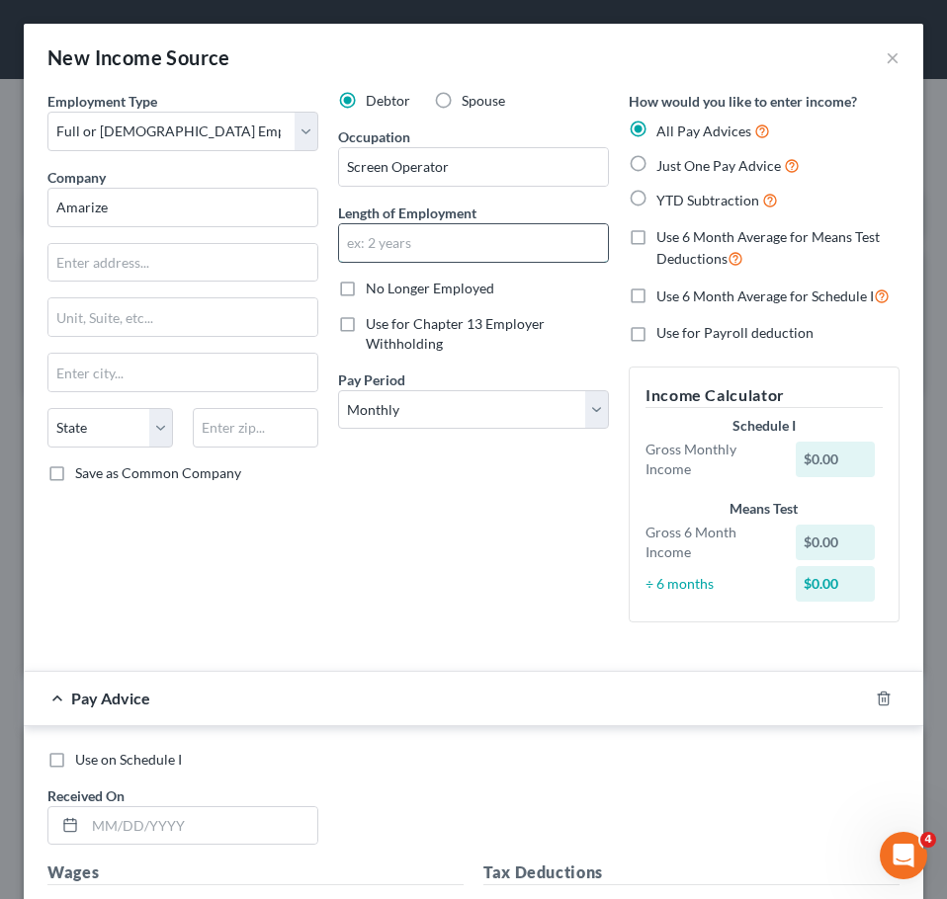
click at [487, 238] on input "text" at bounding box center [473, 243] width 269 height 38
type input "3"
type input "5 months"
click at [502, 530] on div "Debtor Spouse Occupation Screen Operator Length of Employment 5 months No Longe…" at bounding box center [473, 364] width 290 height 547
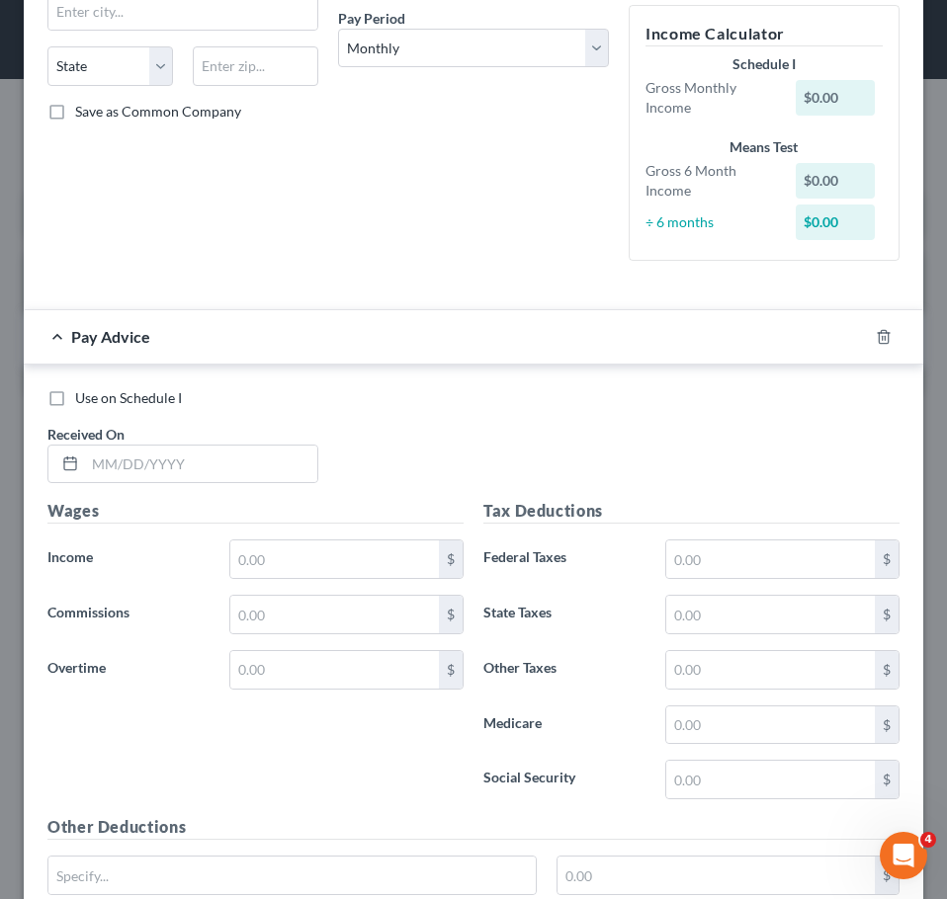
scroll to position [363, 0]
click at [158, 401] on span "Use on Schedule I" at bounding box center [128, 396] width 107 height 17
click at [96, 400] on input "Use on Schedule I" at bounding box center [89, 393] width 13 height 13
checkbox input "true"
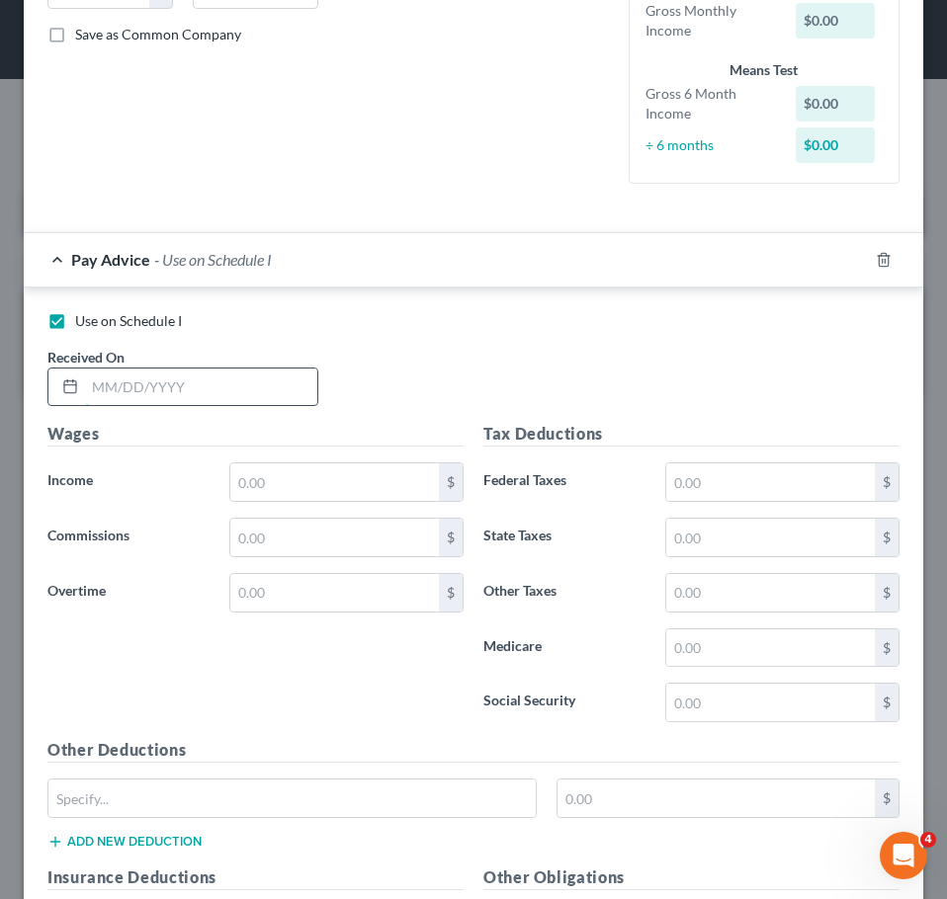
click at [239, 380] on input "text" at bounding box center [201, 388] width 232 height 38
type input "3/1/25"
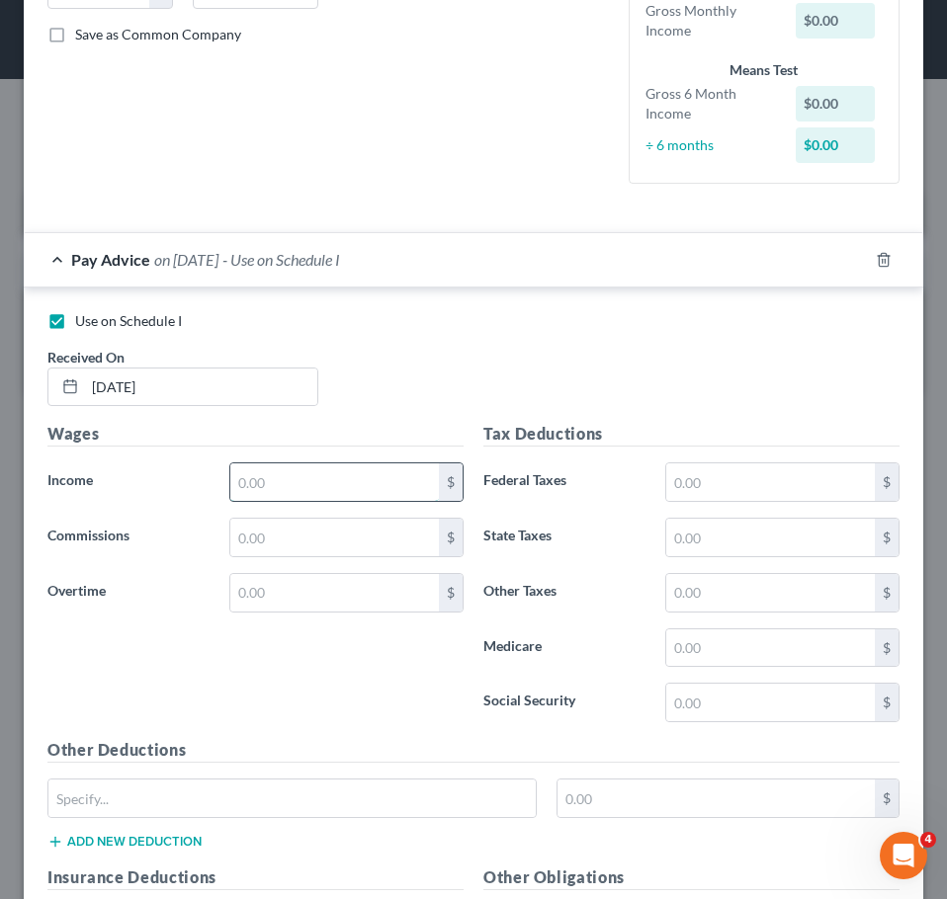
click at [378, 487] on input "text" at bounding box center [334, 482] width 208 height 38
type input "4"
type input "5,633"
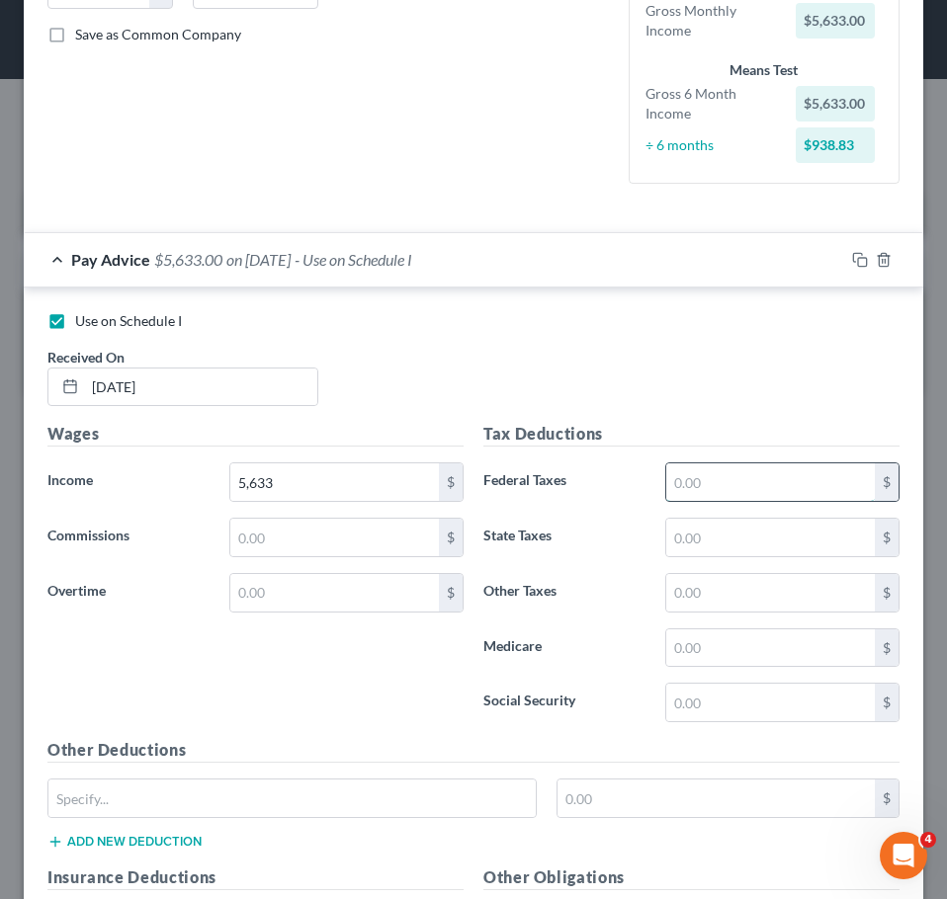
click at [789, 490] on input "text" at bounding box center [770, 482] width 208 height 38
type input "3,683"
click at [350, 485] on input "5,633" at bounding box center [334, 482] width 208 height 38
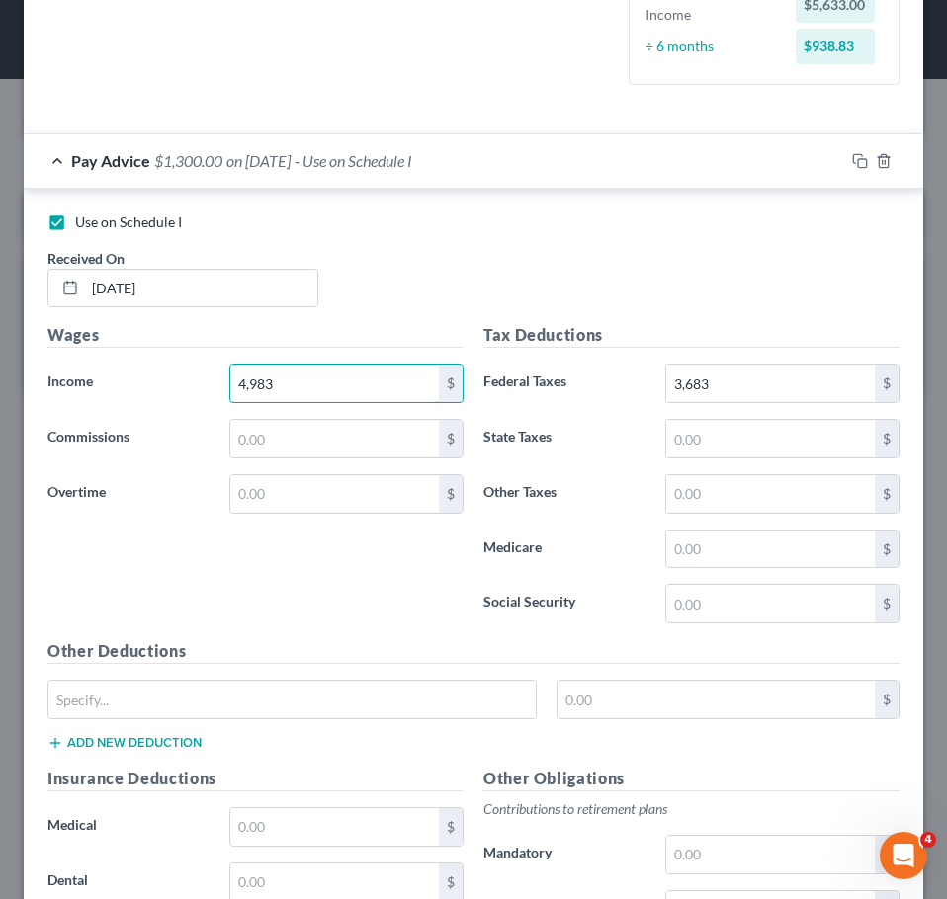
scroll to position [538, 0]
type input "4,983"
click at [720, 383] on input "3,683" at bounding box center [770, 383] width 208 height 38
type input "1,300"
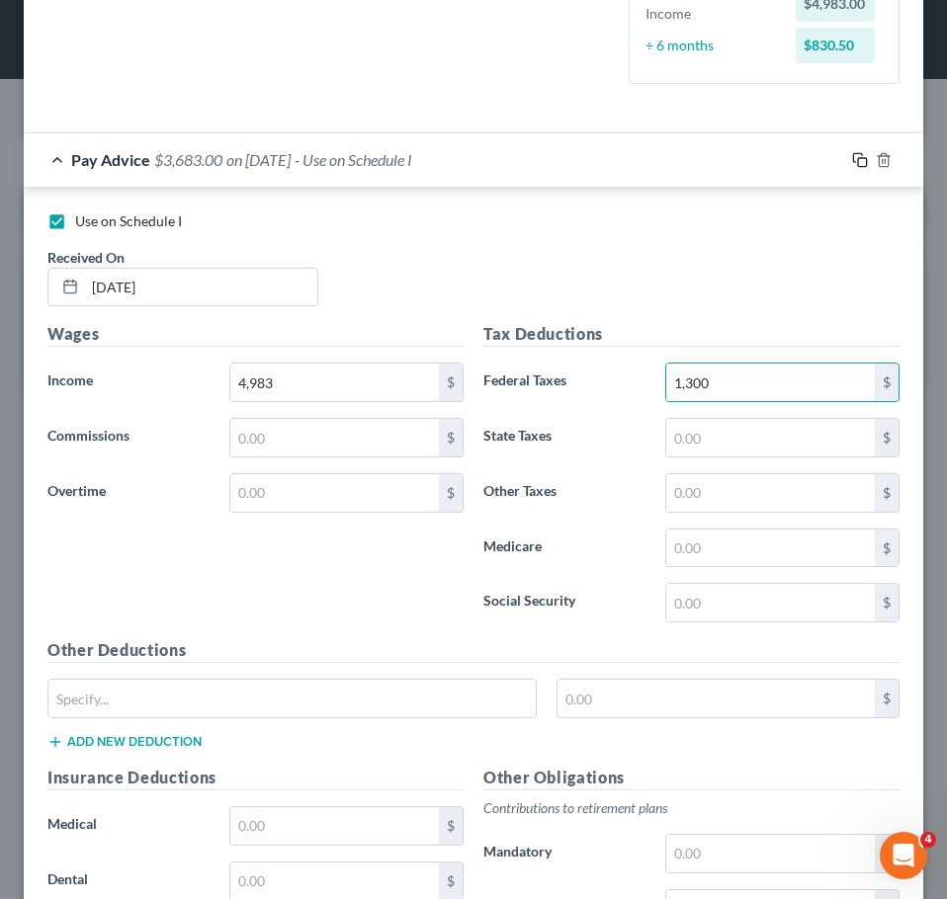
click at [852, 156] on icon "button" at bounding box center [860, 160] width 16 height 16
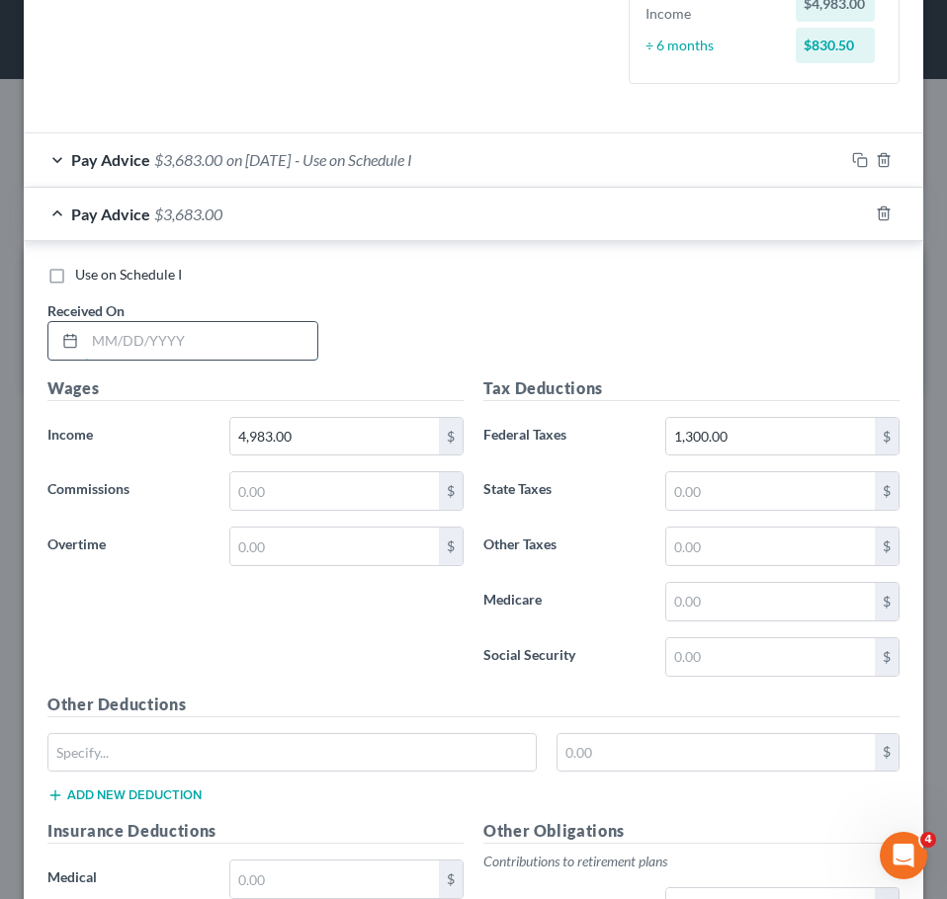
click at [197, 346] on input "text" at bounding box center [201, 341] width 232 height 38
type input "4/1/25"
click at [853, 208] on icon "button" at bounding box center [857, 211] width 9 height 9
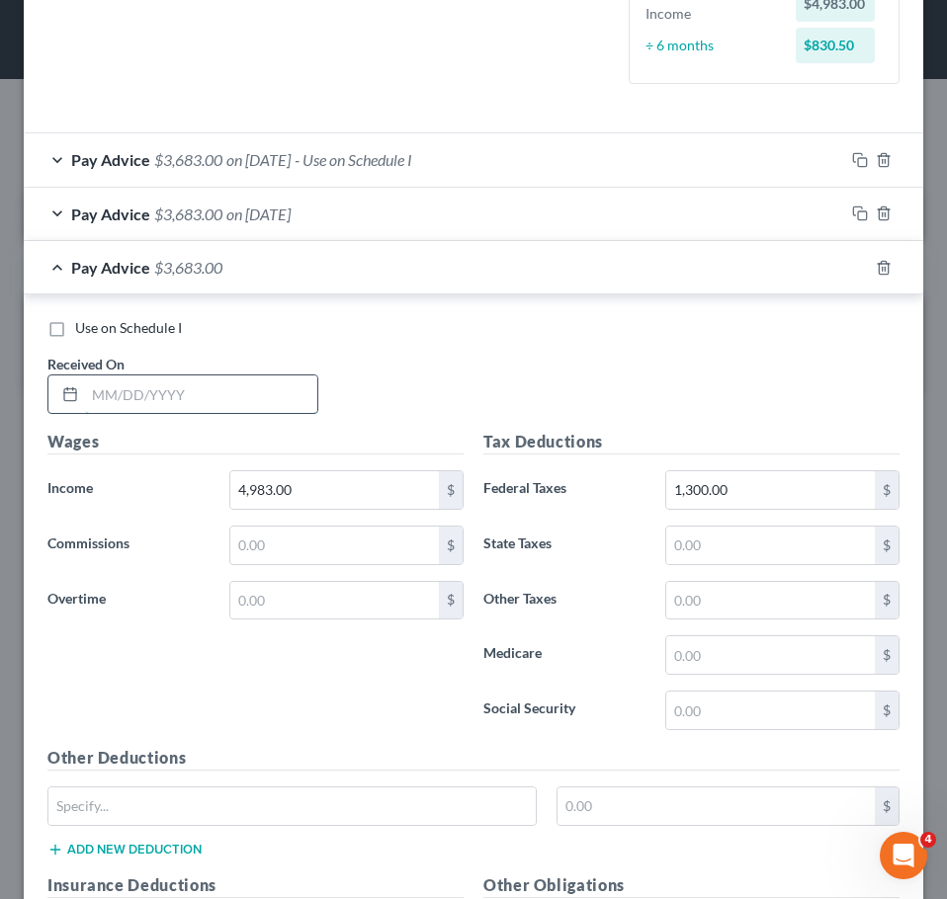
click at [134, 394] on input "text" at bounding box center [201, 394] width 232 height 38
type input "5/1/25"
click at [852, 272] on icon "button" at bounding box center [860, 268] width 16 height 16
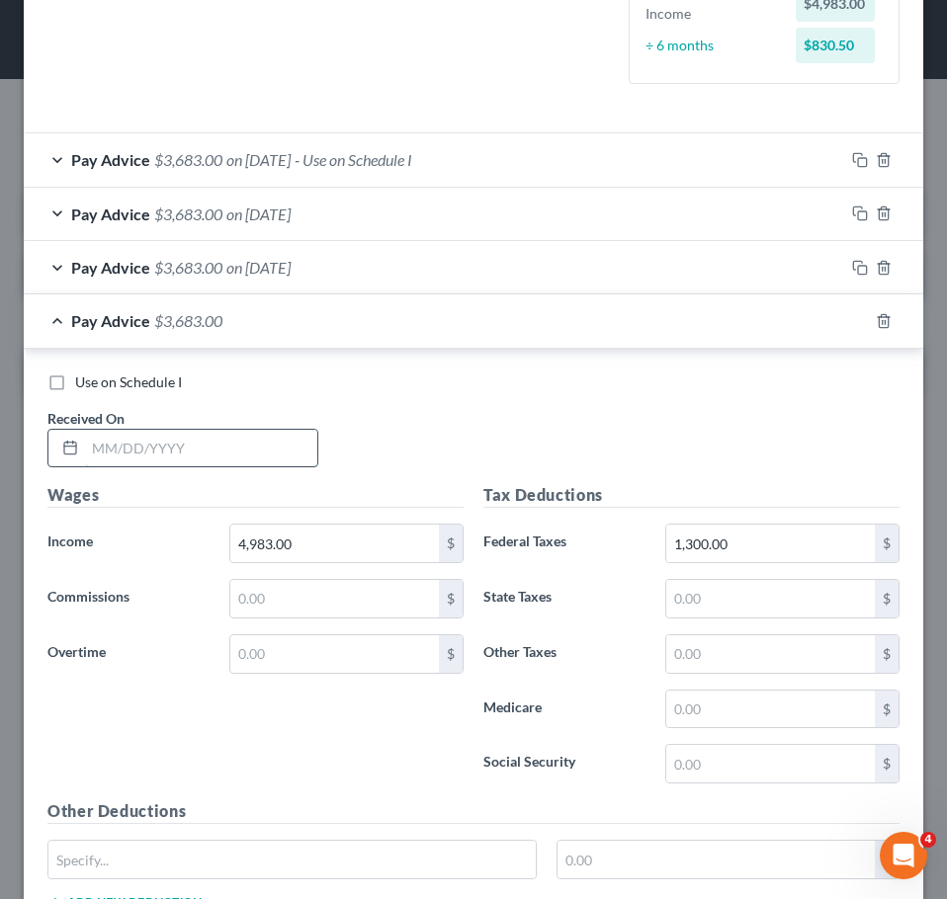
click at [246, 449] on input "text" at bounding box center [201, 449] width 232 height 38
type input "6/1/25"
click at [853, 314] on icon "button" at bounding box center [857, 318] width 9 height 9
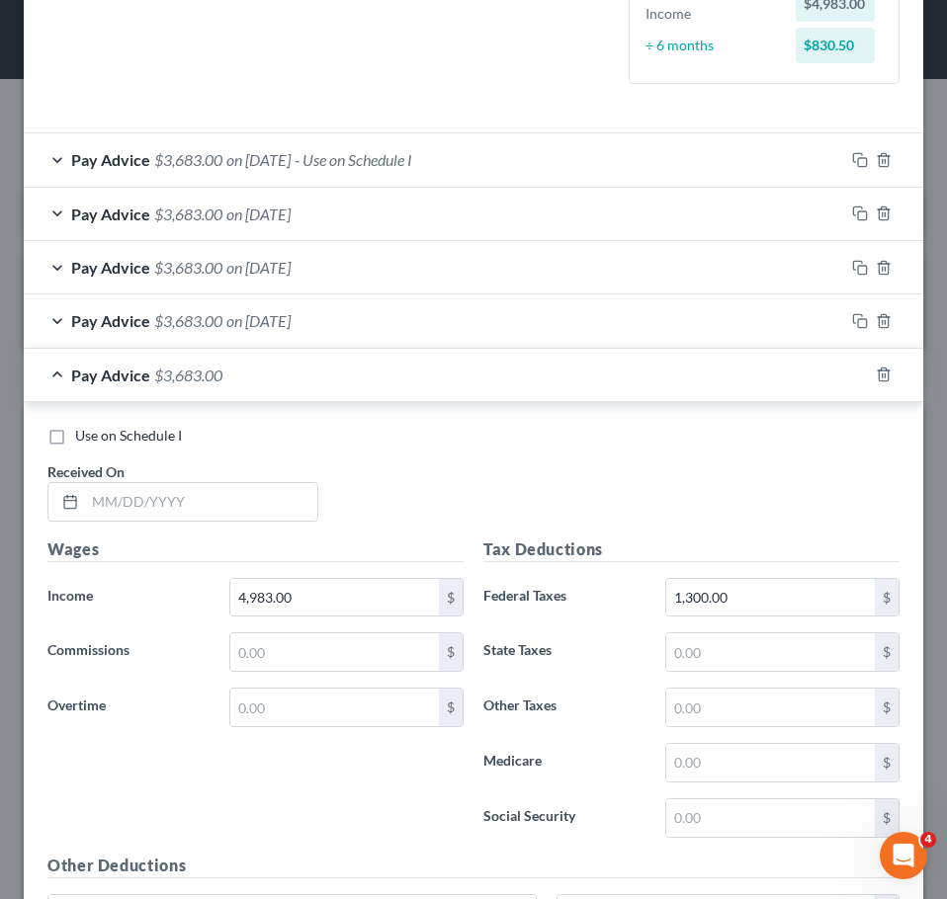
click at [187, 480] on div "Received On *" at bounding box center [183, 491] width 290 height 60
click at [170, 494] on input "text" at bounding box center [201, 502] width 232 height 38
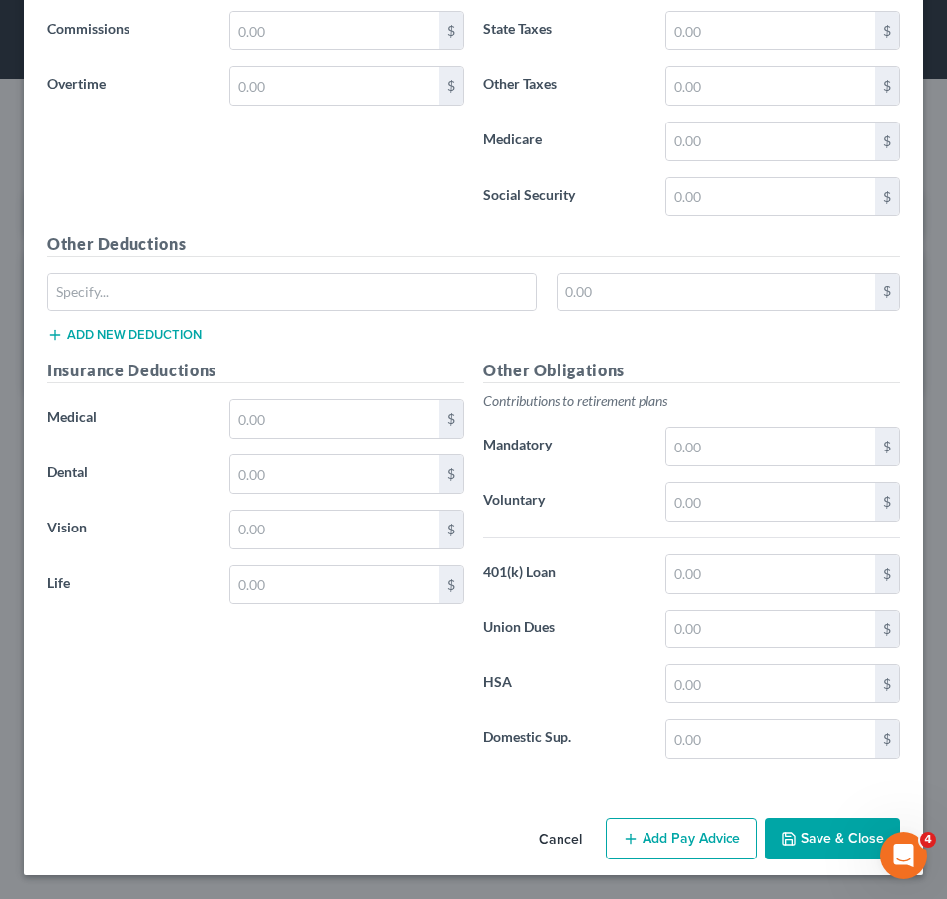
type input "7/1/25"
click at [827, 850] on button "Save & Close" at bounding box center [832, 838] width 134 height 41
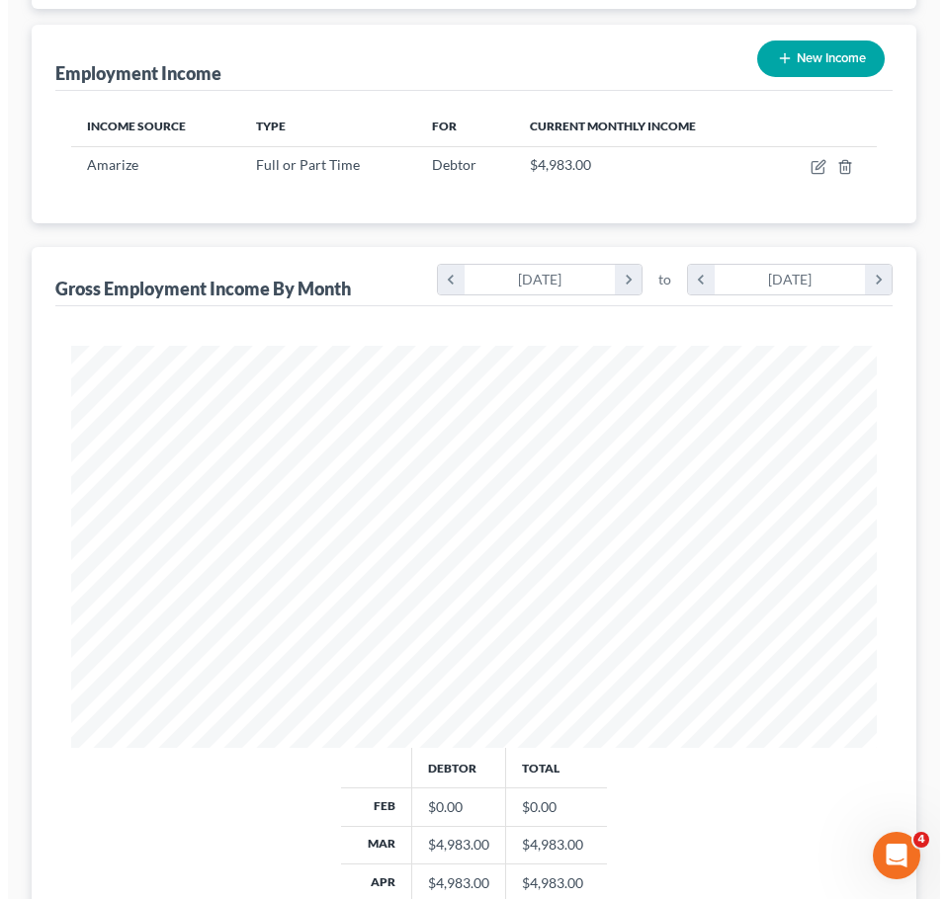
scroll to position [224, 0]
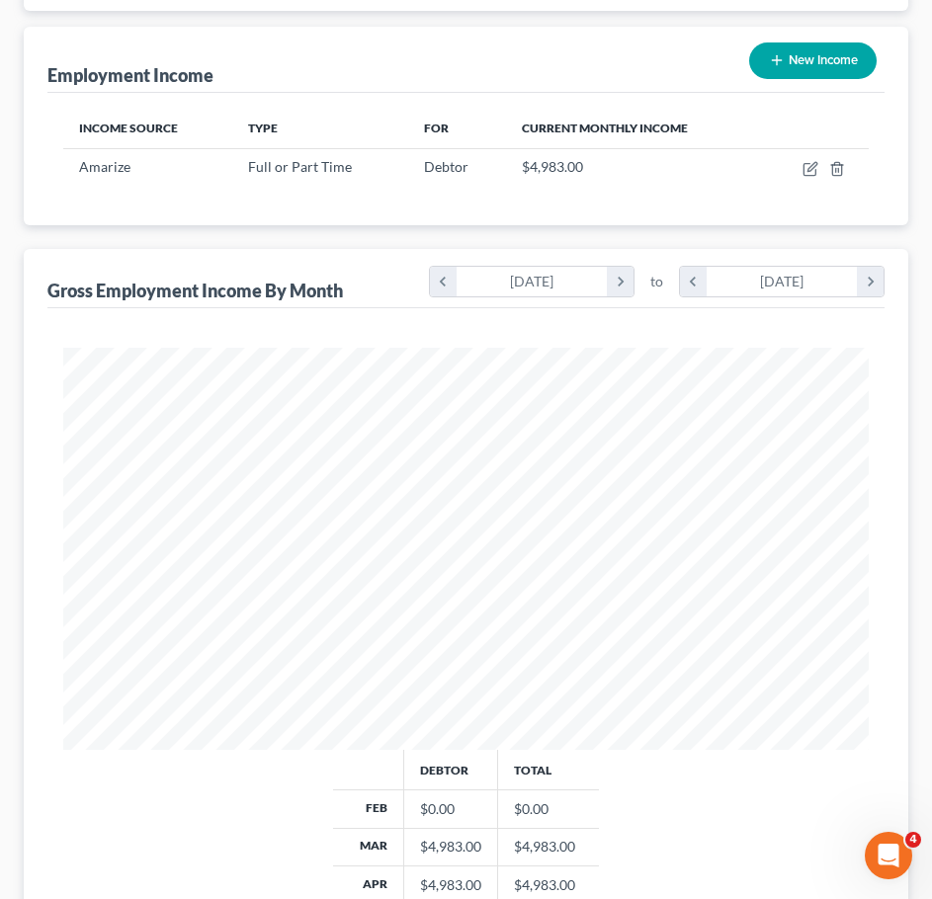
click at [802, 57] on button "New Income" at bounding box center [812, 60] width 127 height 37
select select "0"
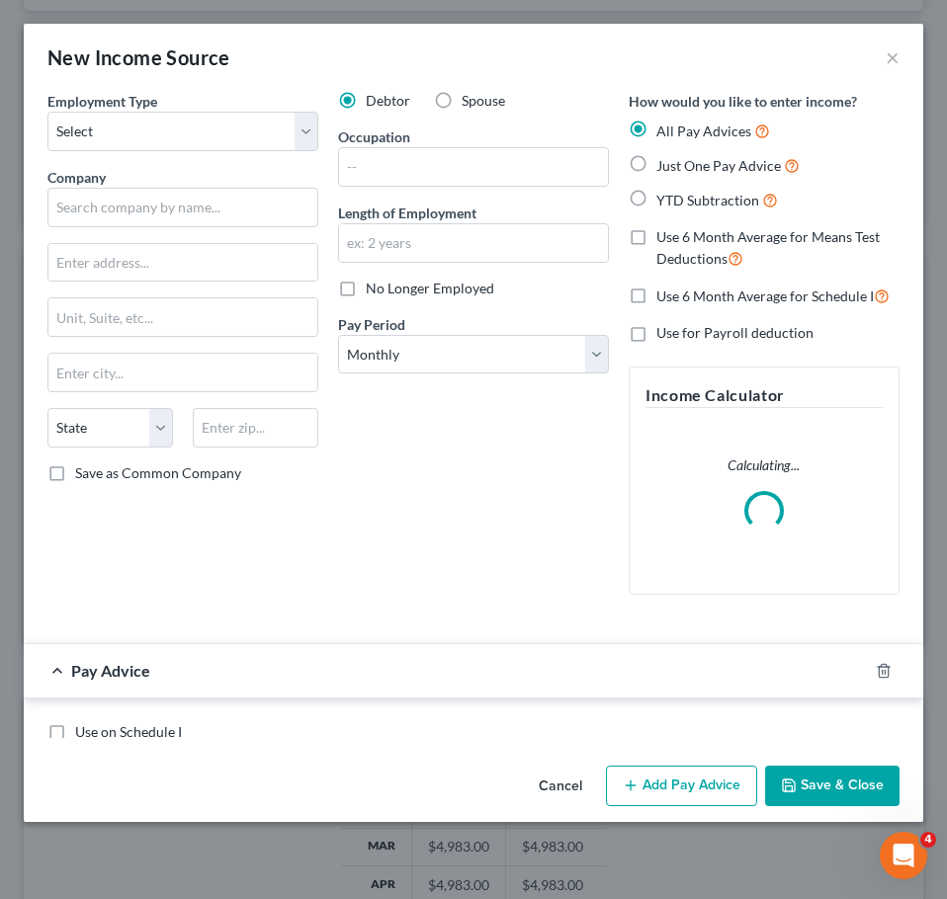
scroll to position [410, 860]
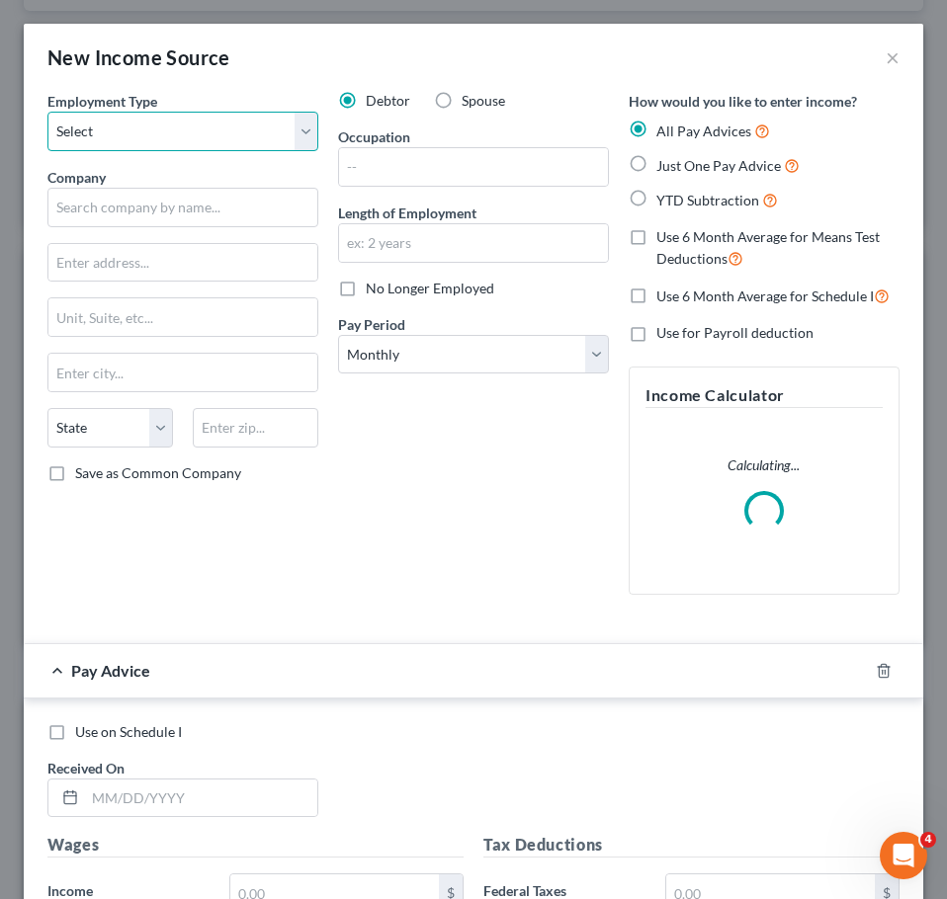
click at [204, 137] on select "Select Full or Part Time Employment Self Employment" at bounding box center [182, 132] width 271 height 40
click at [47, 112] on select "Select Full or Part Time Employment Self Employment" at bounding box center [182, 132] width 271 height 40
click at [203, 121] on select "Select Full or Part Time Employment Self Employment" at bounding box center [182, 132] width 271 height 40
select select "0"
click at [47, 112] on select "Select Full or Part Time Employment Self Employment" at bounding box center [182, 132] width 271 height 40
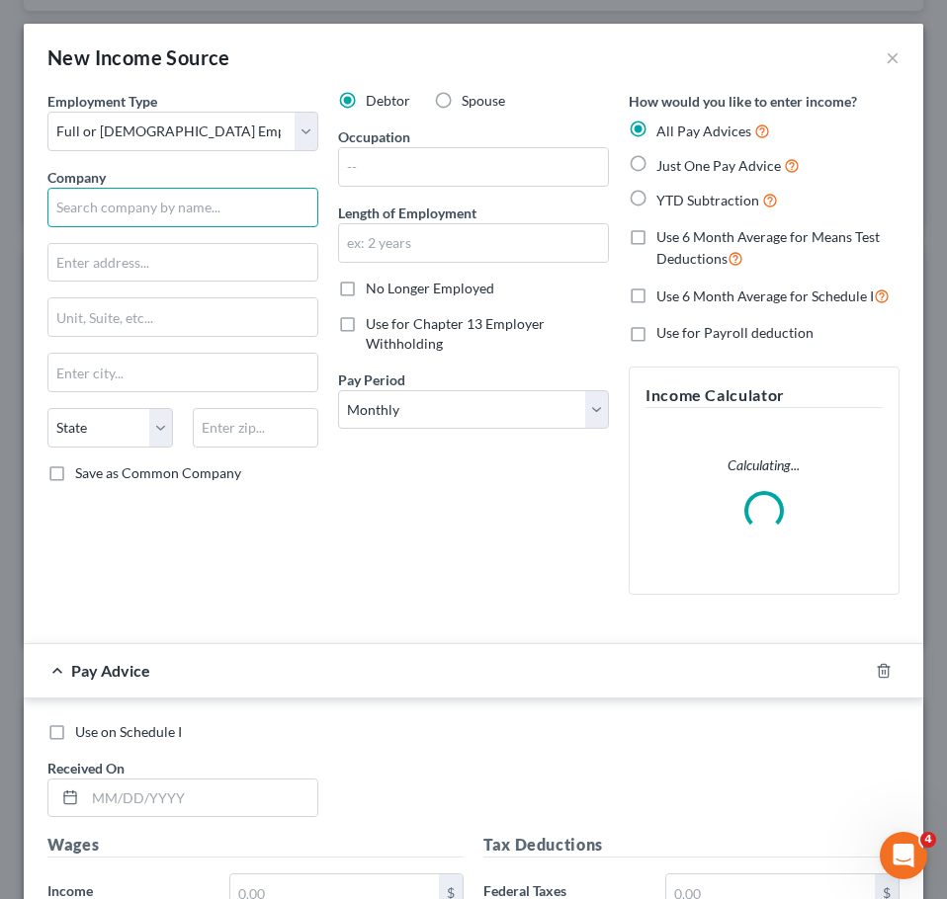
click at [207, 196] on input "text" at bounding box center [182, 208] width 271 height 40
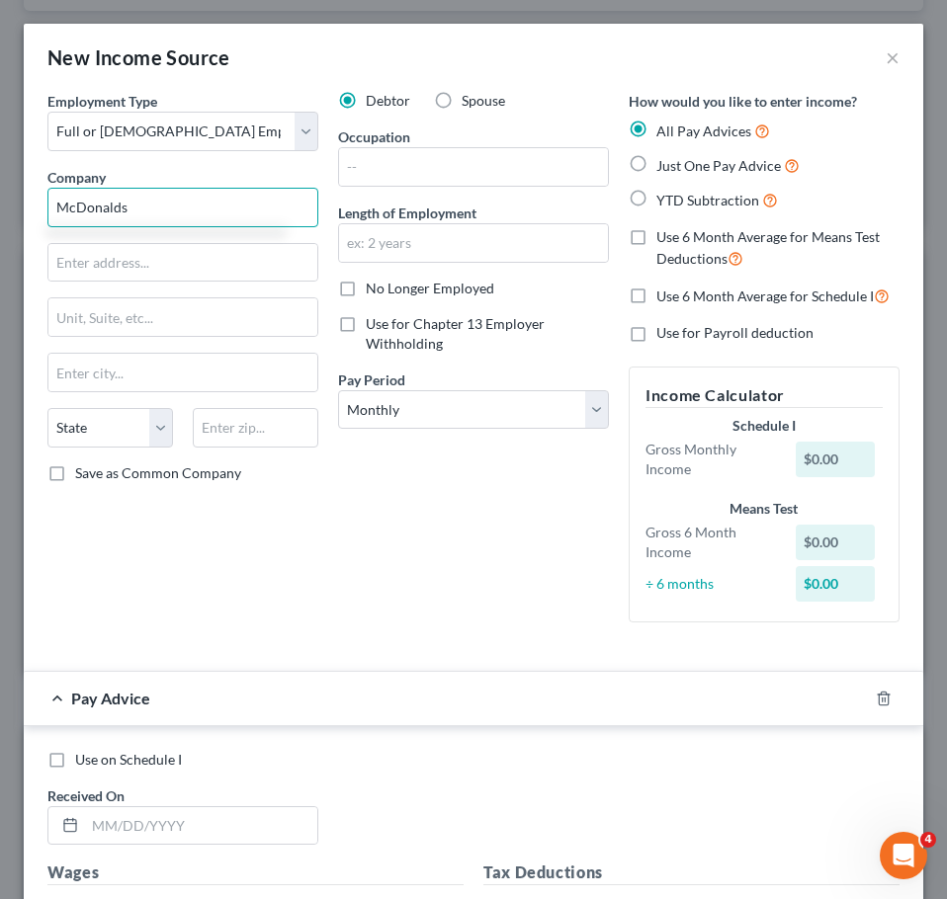
type input "McDonalds"
click at [394, 292] on span "No Longer Employed" at bounding box center [430, 288] width 128 height 17
click at [386, 291] on input "No Longer Employed" at bounding box center [379, 285] width 13 height 13
checkbox input "true"
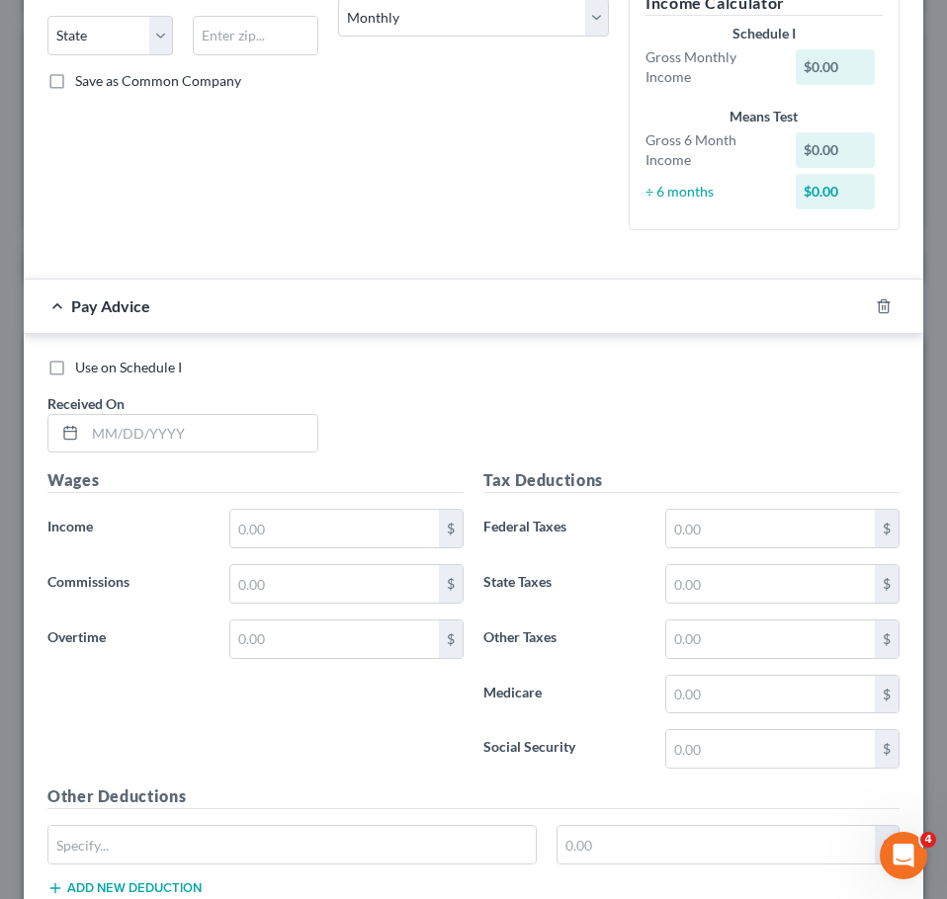
scroll to position [395, 0]
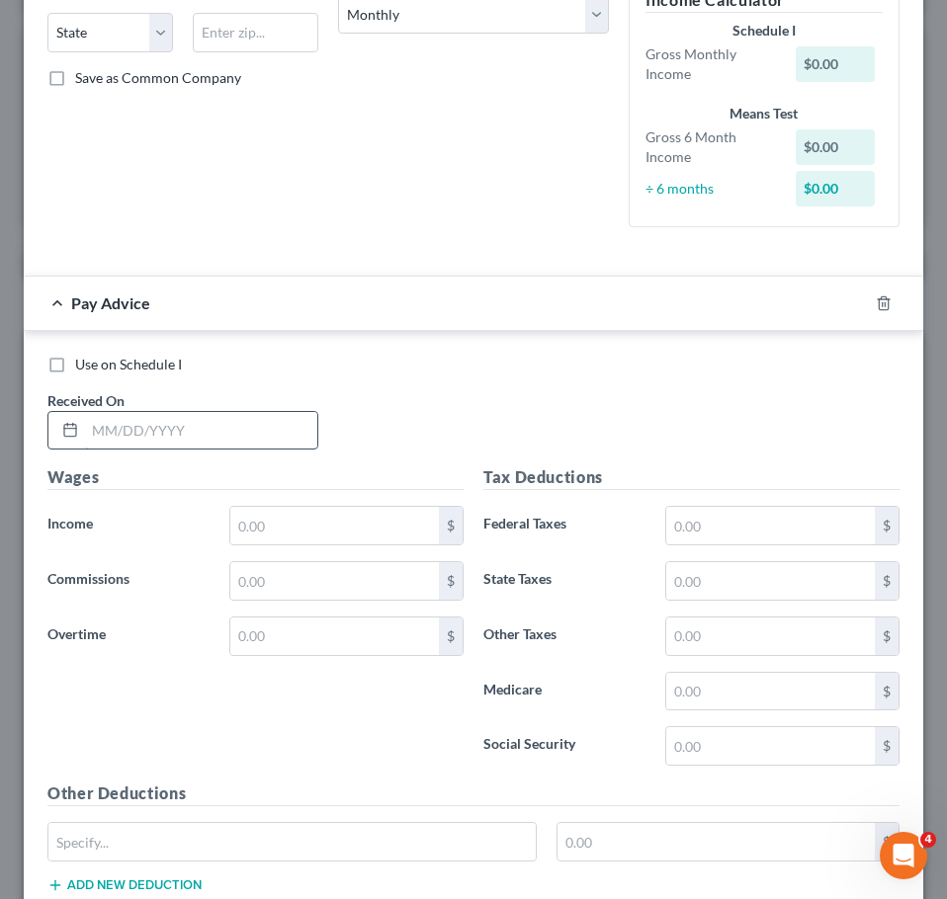
click at [229, 430] on input "text" at bounding box center [201, 431] width 232 height 38
type input "2/1/2025"
click at [584, 419] on div "Use on Schedule I Received On * 2/1/2025" at bounding box center [473, 411] width 871 height 112
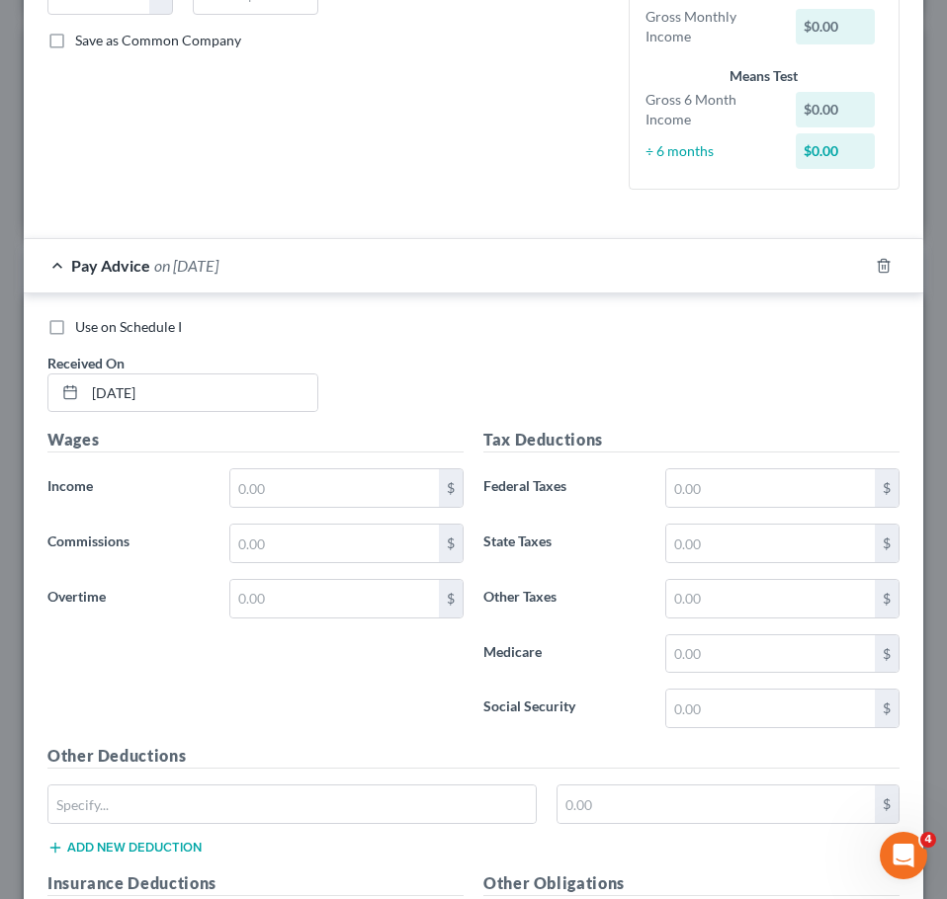
scroll to position [434, 0]
click at [255, 491] on input "text" at bounding box center [334, 487] width 208 height 38
click at [361, 492] on input "text" at bounding box center [334, 487] width 208 height 38
type input "400"
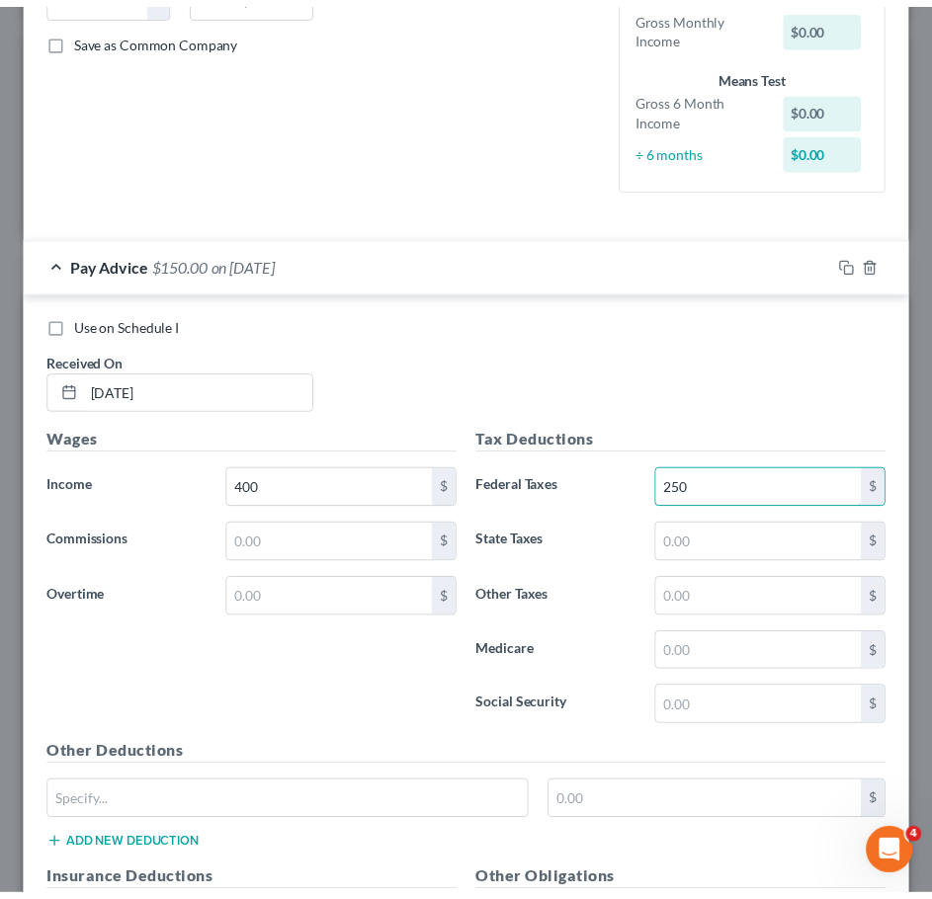
scroll to position [945, 0]
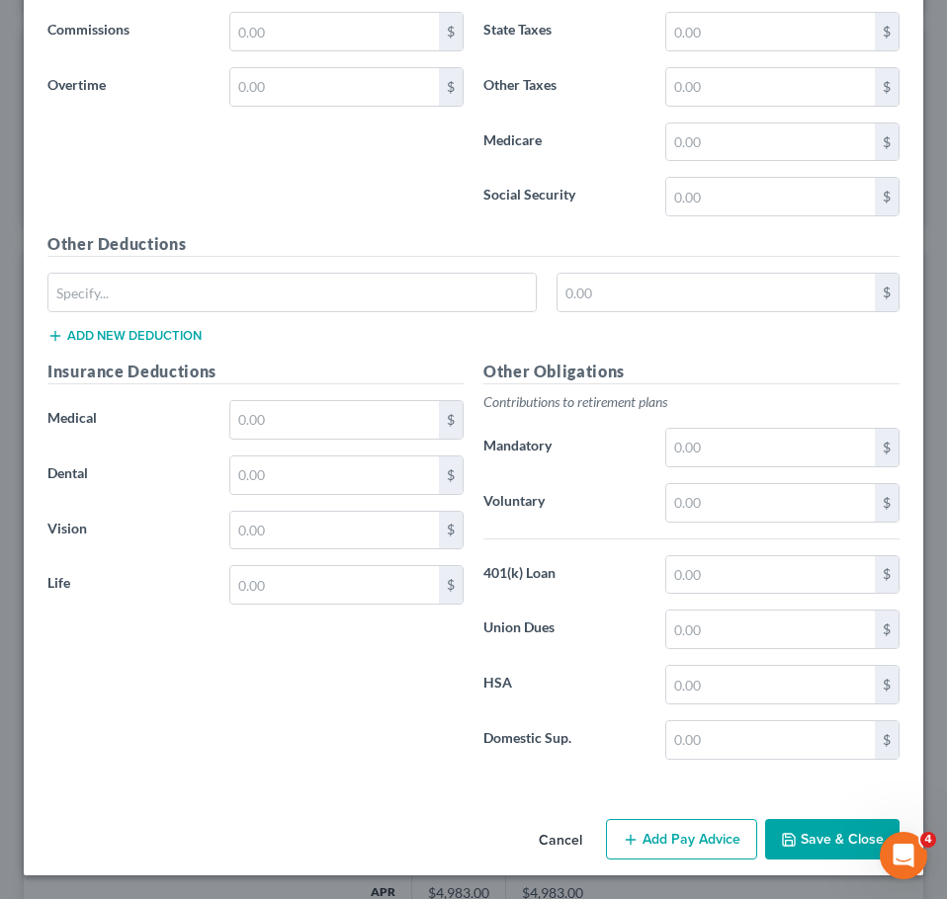
type input "250"
click at [818, 853] on button "Save & Close" at bounding box center [832, 839] width 134 height 41
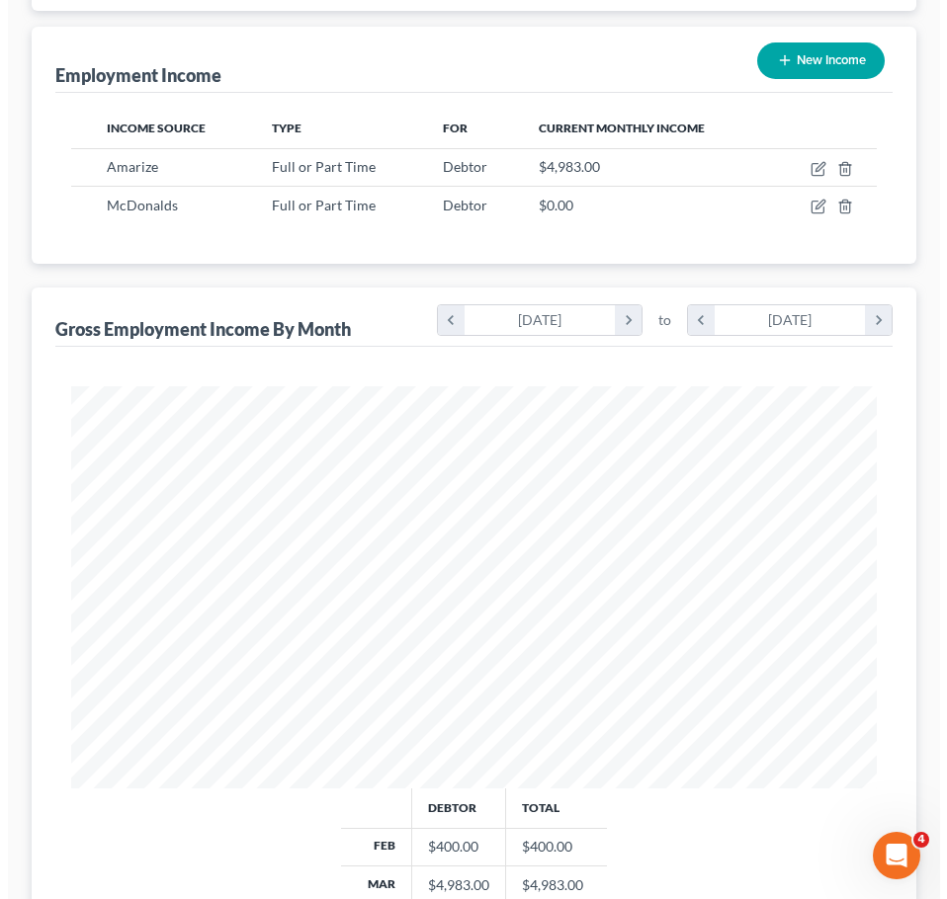
scroll to position [987662, 987219]
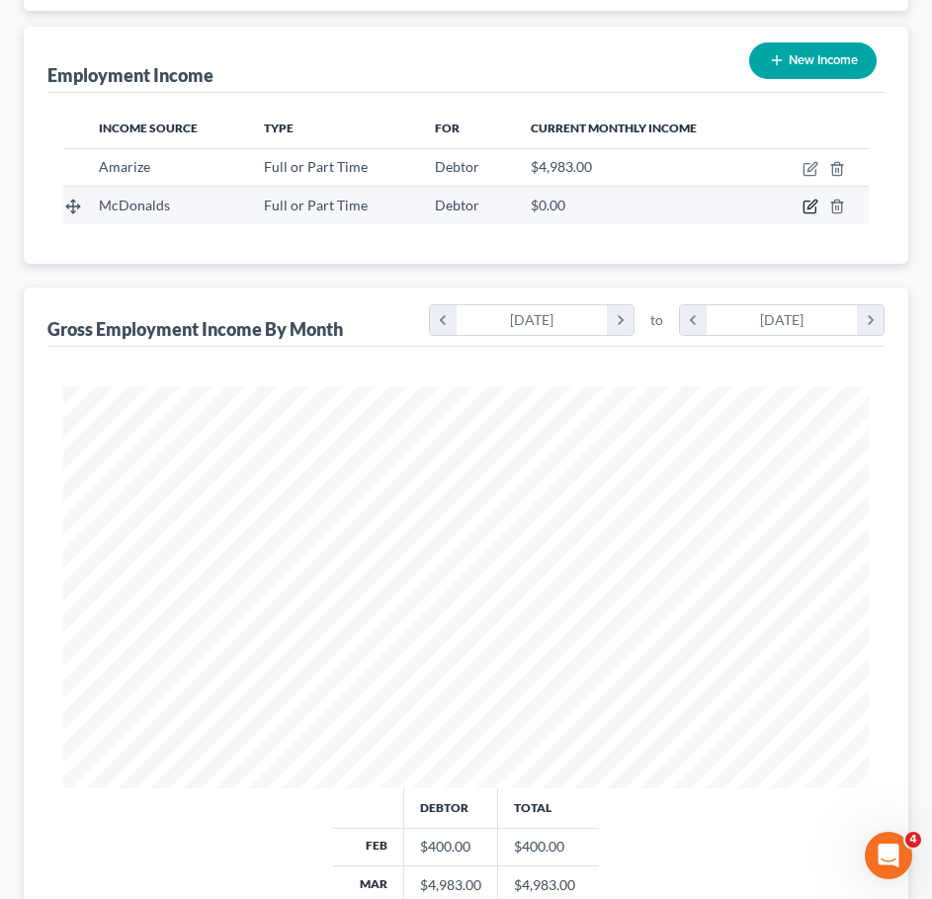
click at [805, 208] on icon "button" at bounding box center [810, 207] width 16 height 16
select select "0"
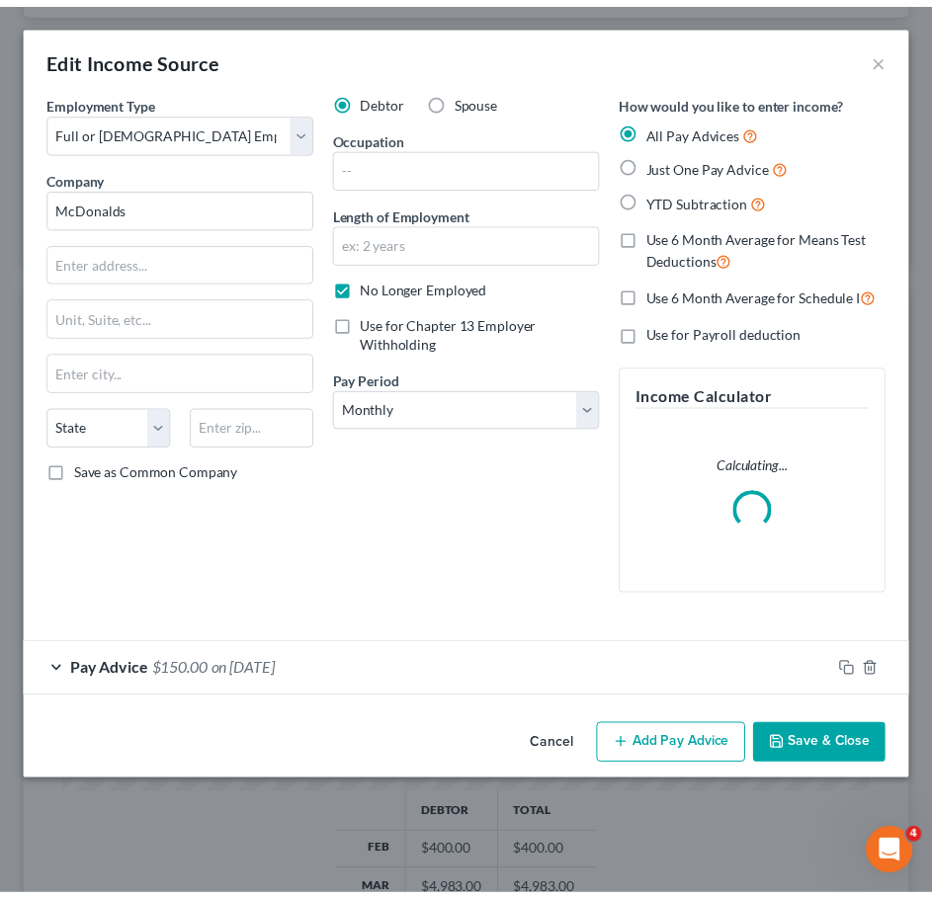
scroll to position [410, 860]
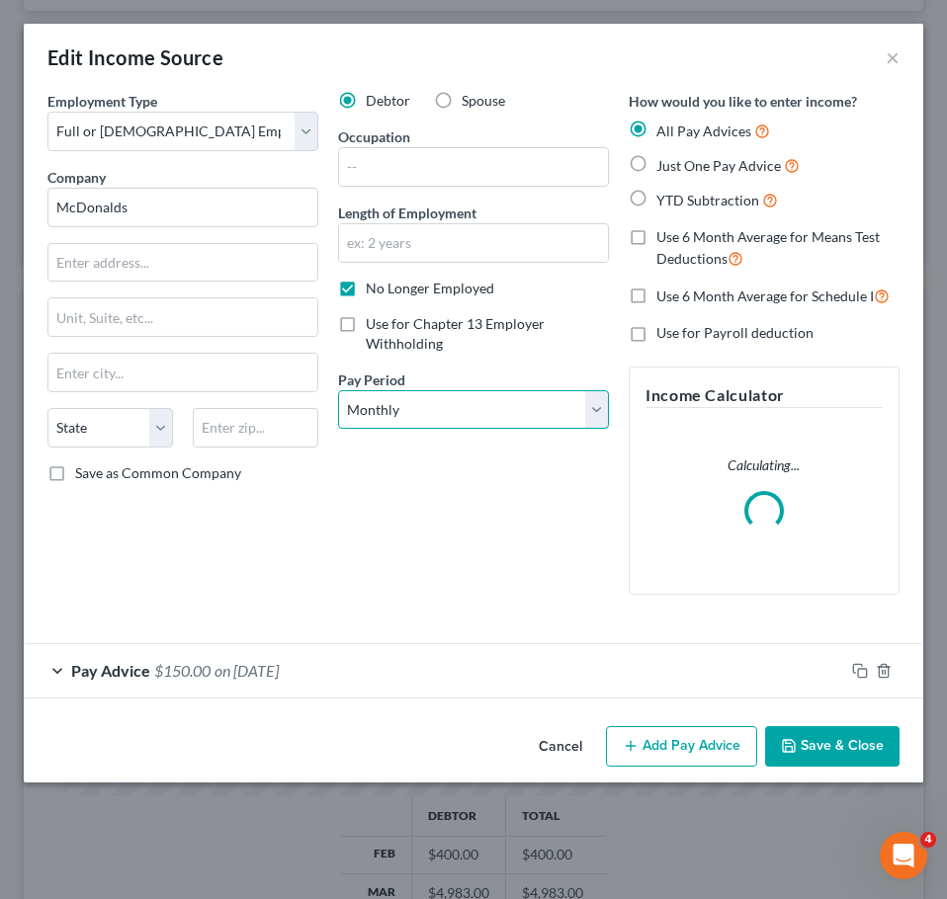
click at [517, 427] on select "Select Monthly Twice Monthly Every Other Week Weekly" at bounding box center [473, 410] width 271 height 40
select select "2"
click at [338, 390] on select "Select Monthly Twice Monthly Every Other Week Weekly" at bounding box center [473, 410] width 271 height 40
click at [797, 760] on button "Save & Close" at bounding box center [832, 746] width 134 height 41
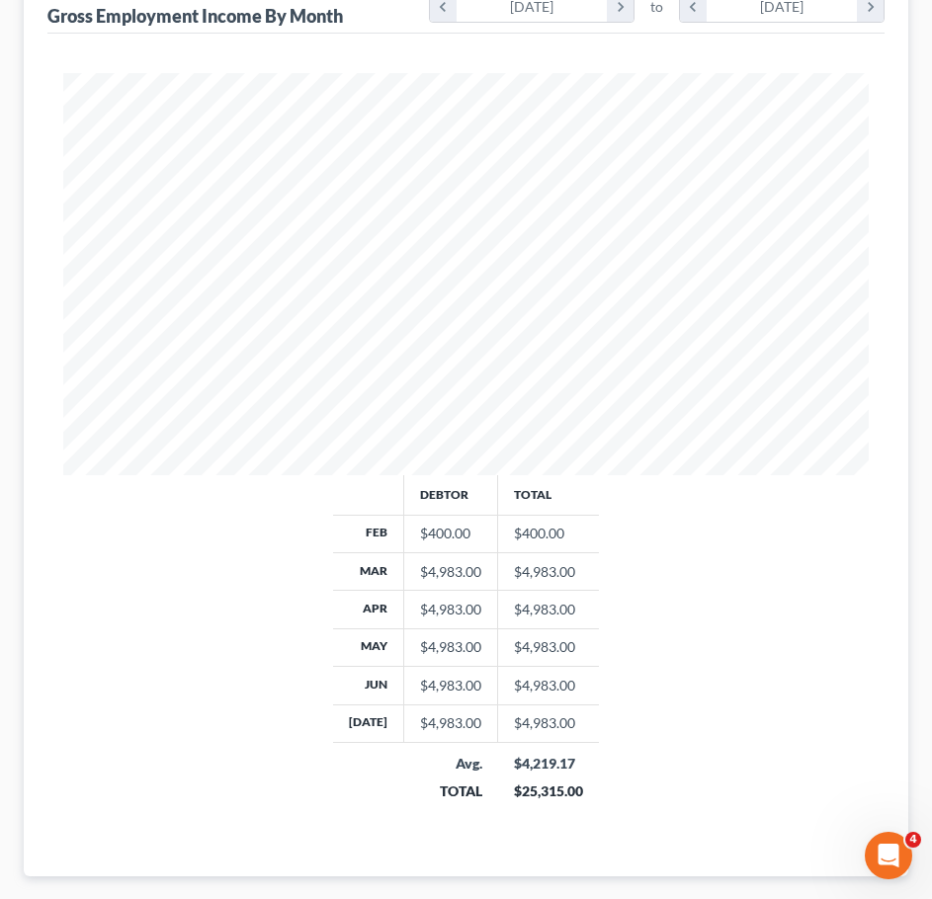
scroll to position [653, 0]
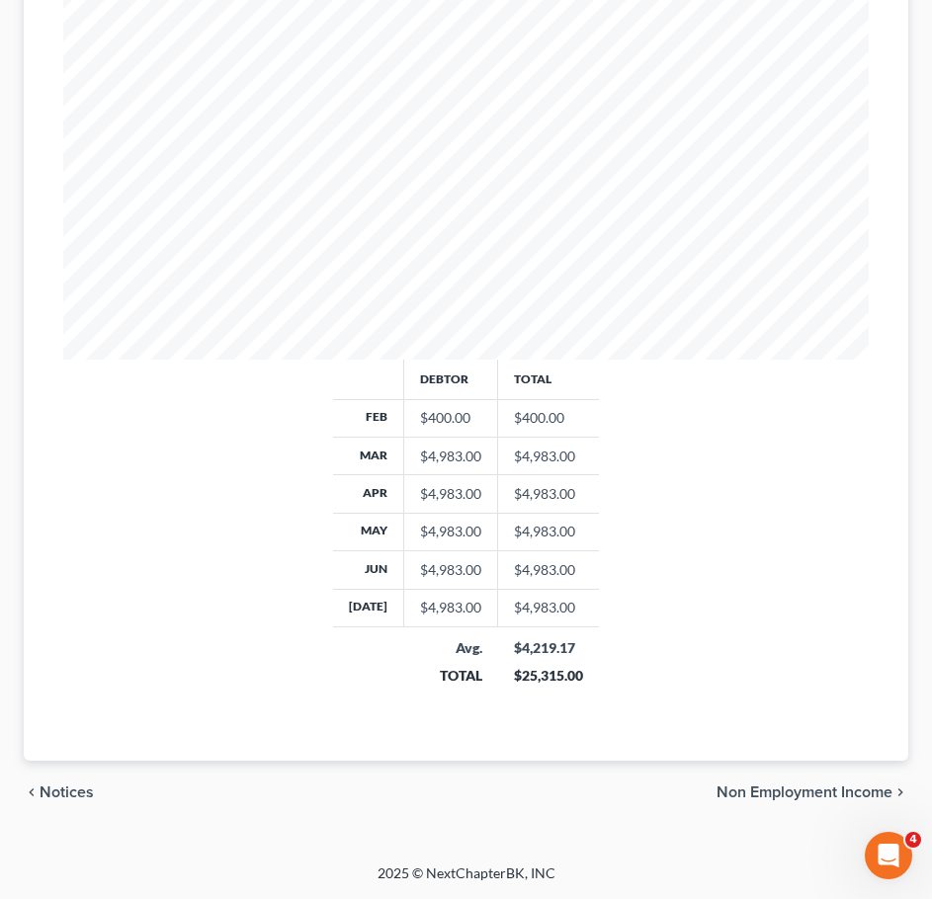
click at [815, 791] on span "Non Employment Income" at bounding box center [804, 793] width 176 height 16
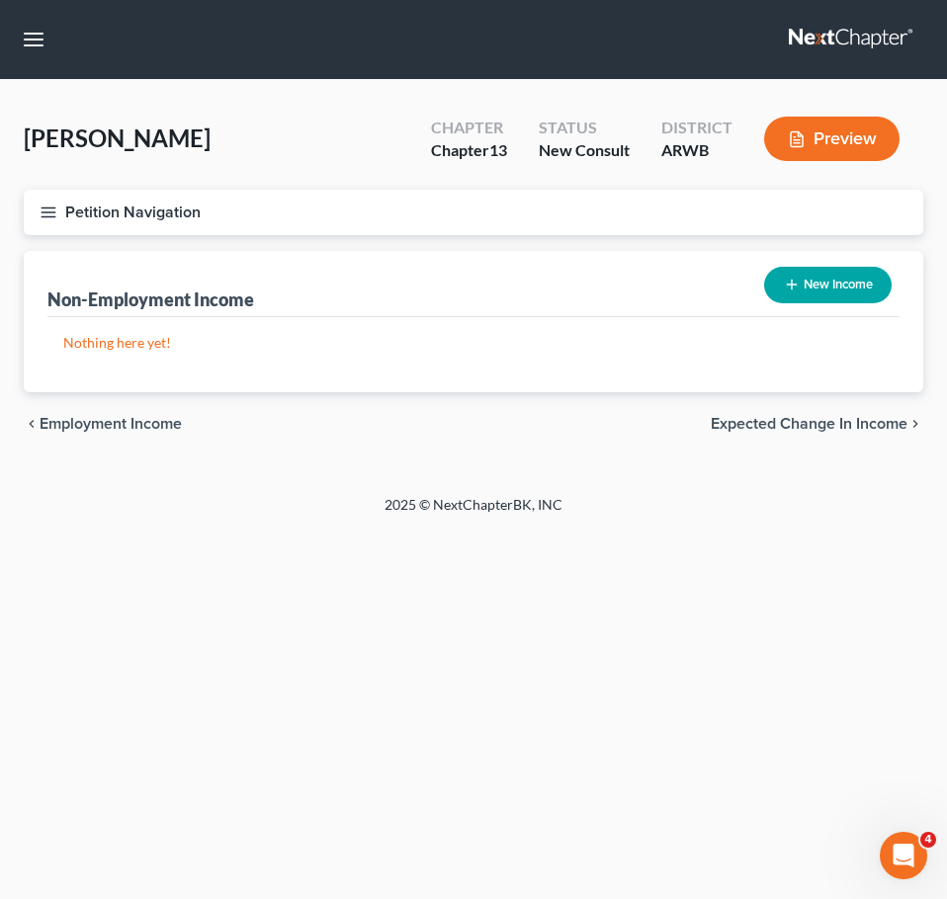
click at [863, 436] on div "chevron_left Employment Income Expected Change in Income chevron_right" at bounding box center [473, 423] width 899 height 63
click at [854, 424] on span "Expected Change in Income" at bounding box center [808, 424] width 197 height 16
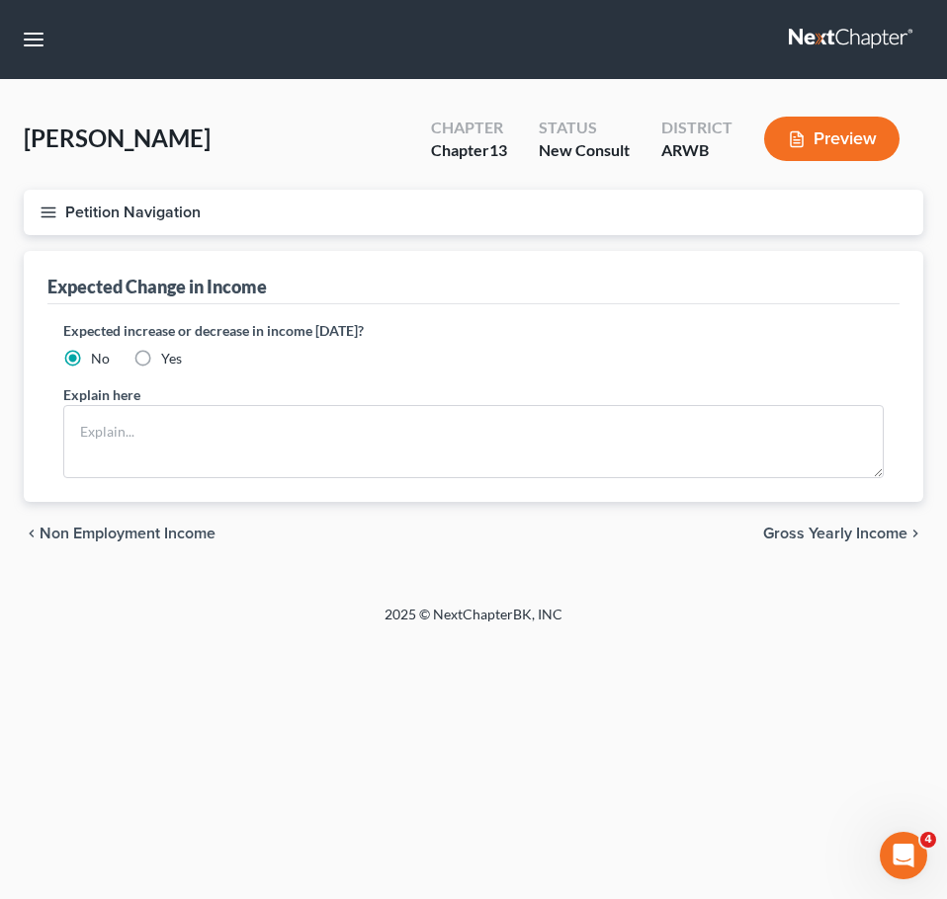
click at [853, 521] on div "chevron_left Non Employment Income Gross Yearly Income chevron_right" at bounding box center [473, 533] width 899 height 63
click at [840, 528] on span "Gross Yearly Income" at bounding box center [835, 534] width 144 height 16
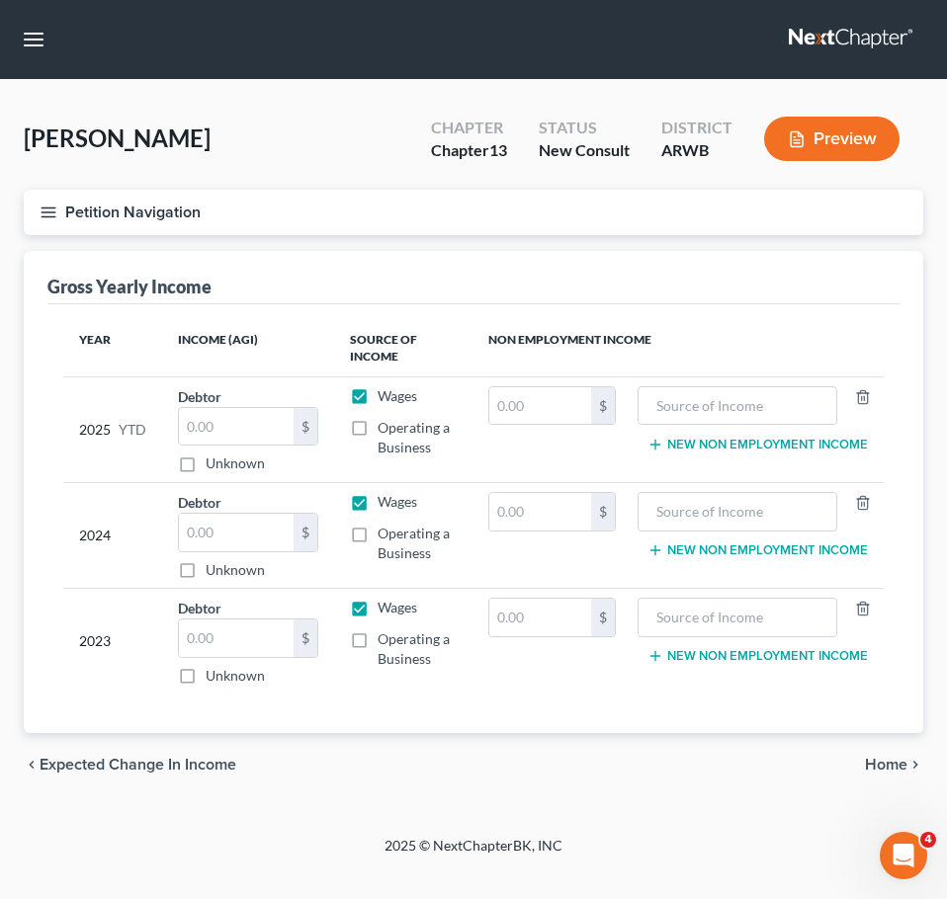
click at [897, 775] on div "chevron_left Expected Change in Income Home chevron_right" at bounding box center [473, 764] width 899 height 63
click at [890, 765] on span "Home" at bounding box center [886, 765] width 42 height 16
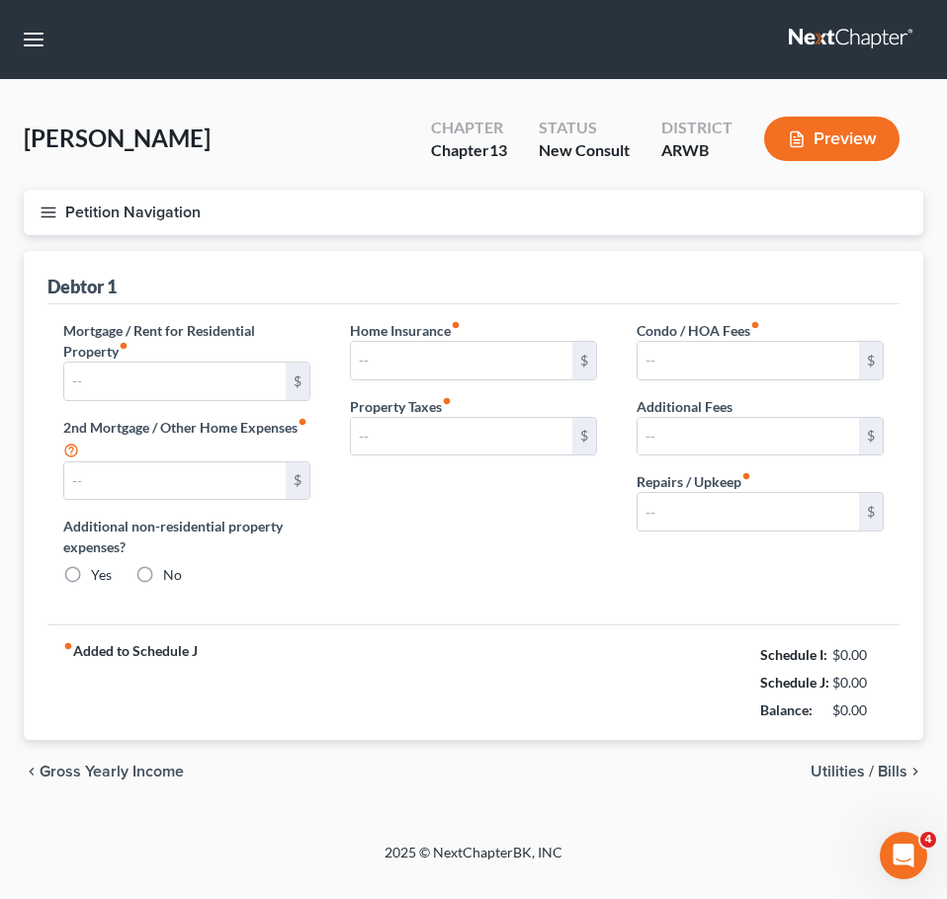
type input "0.00"
radio input "true"
type input "0.00"
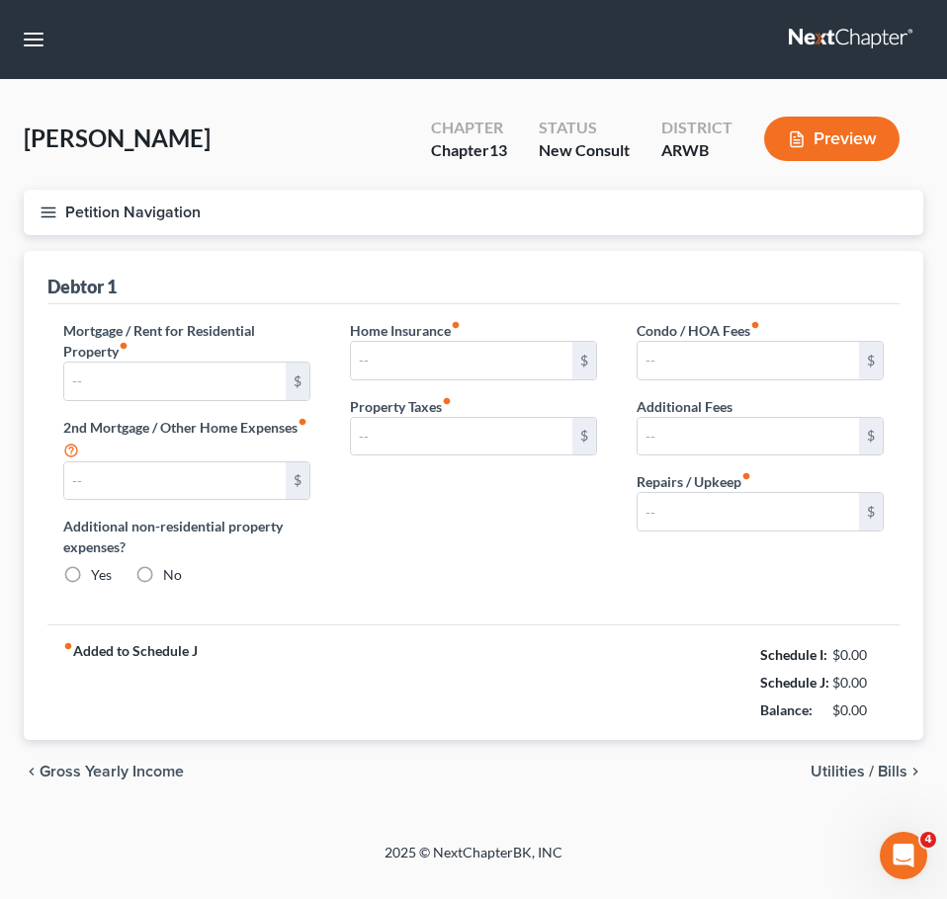
type input "0.00"
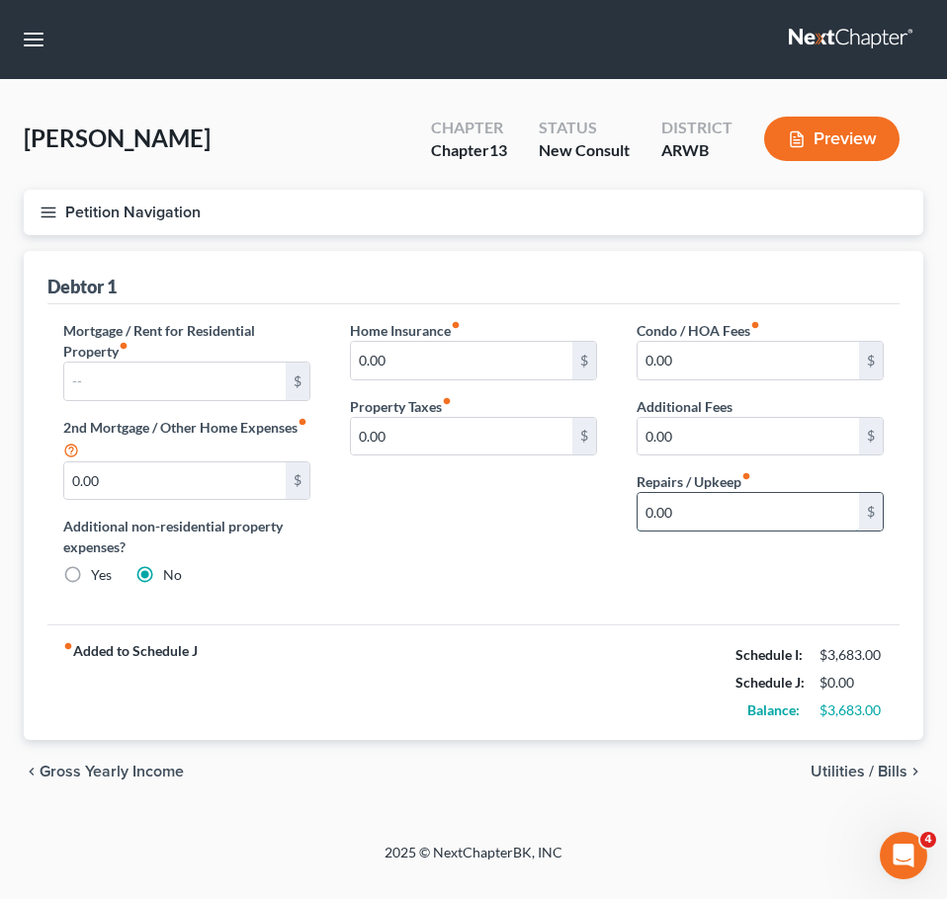
click at [699, 516] on input "0.00" at bounding box center [747, 512] width 221 height 38
type input "100"
click at [882, 757] on div "chevron_left Gross Yearly Income Utilities / Bills chevron_right" at bounding box center [473, 771] width 899 height 63
click at [856, 772] on span "Utilities / Bills" at bounding box center [858, 772] width 97 height 16
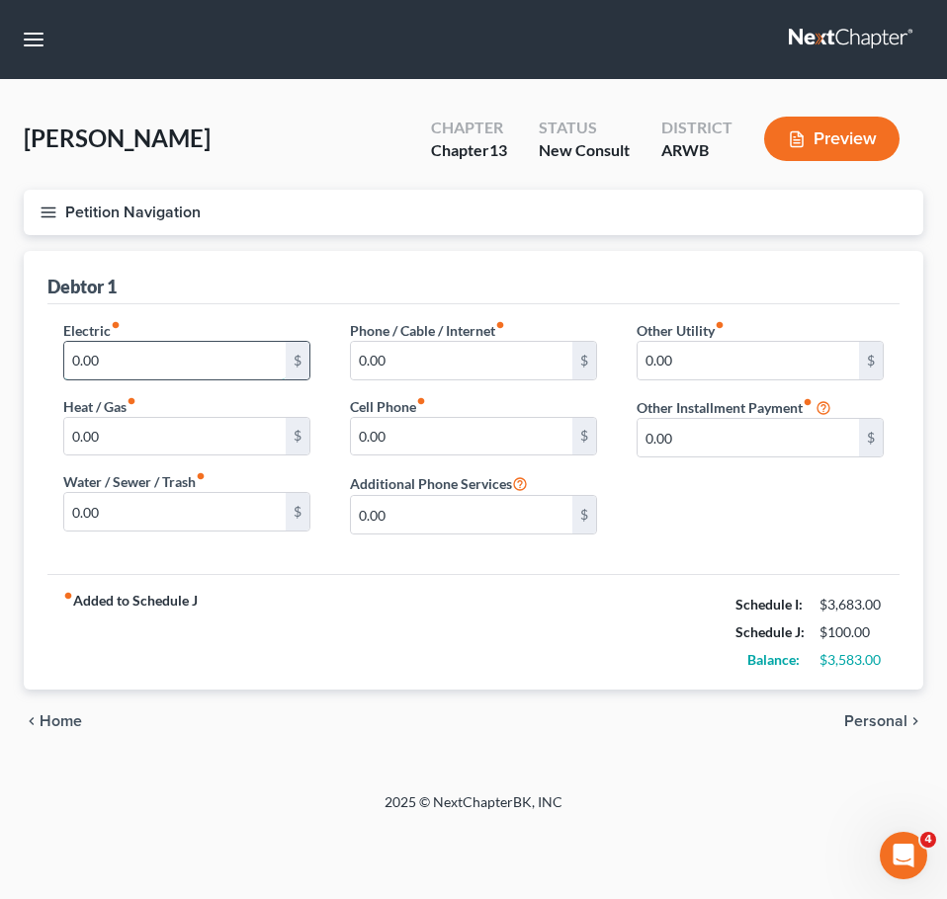
click at [179, 355] on input "0.00" at bounding box center [174, 361] width 221 height 38
type input "250"
click at [120, 432] on input "0.00" at bounding box center [174, 437] width 221 height 38
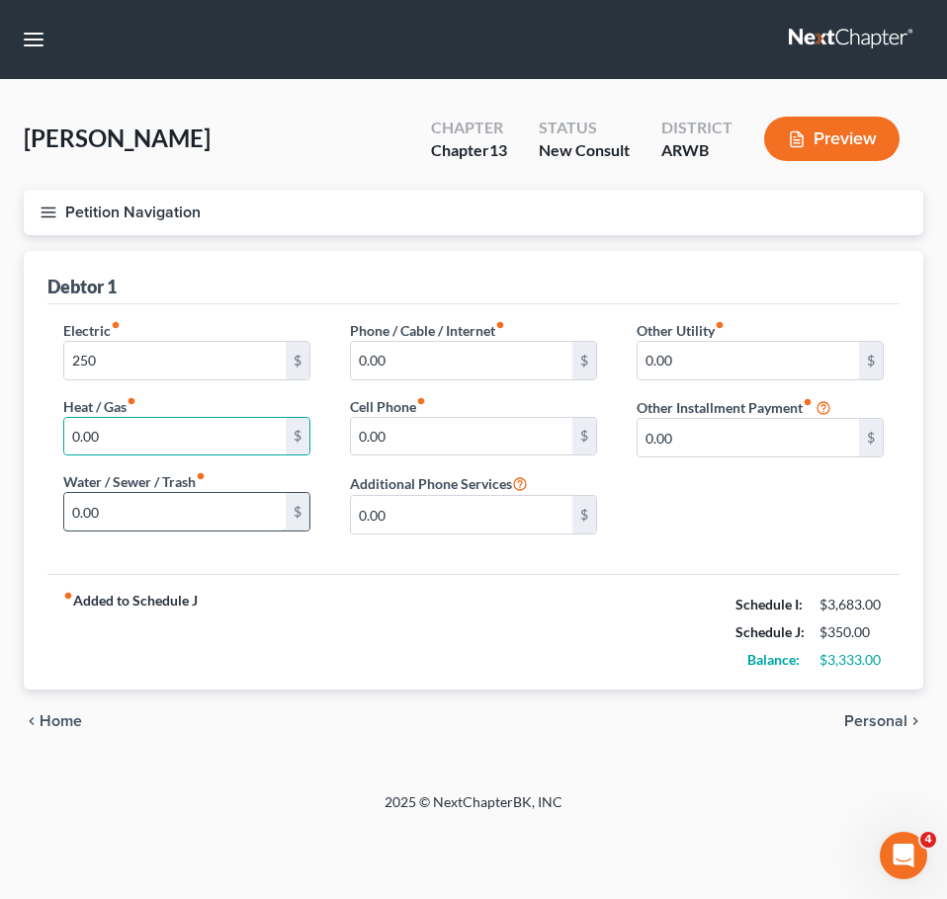
click at [139, 522] on input "0.00" at bounding box center [174, 512] width 221 height 38
type input "80"
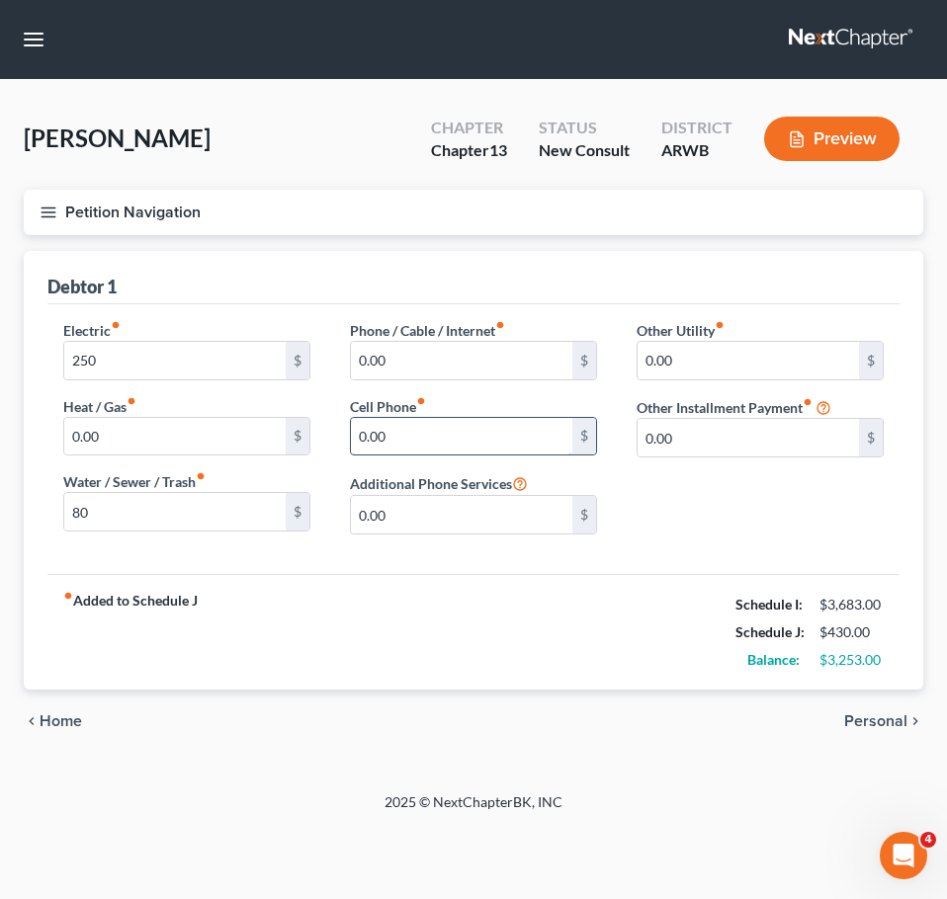
click at [403, 445] on input "0.00" at bounding box center [461, 437] width 221 height 38
type input "102"
click at [436, 353] on input "0.00" at bounding box center [461, 361] width 221 height 38
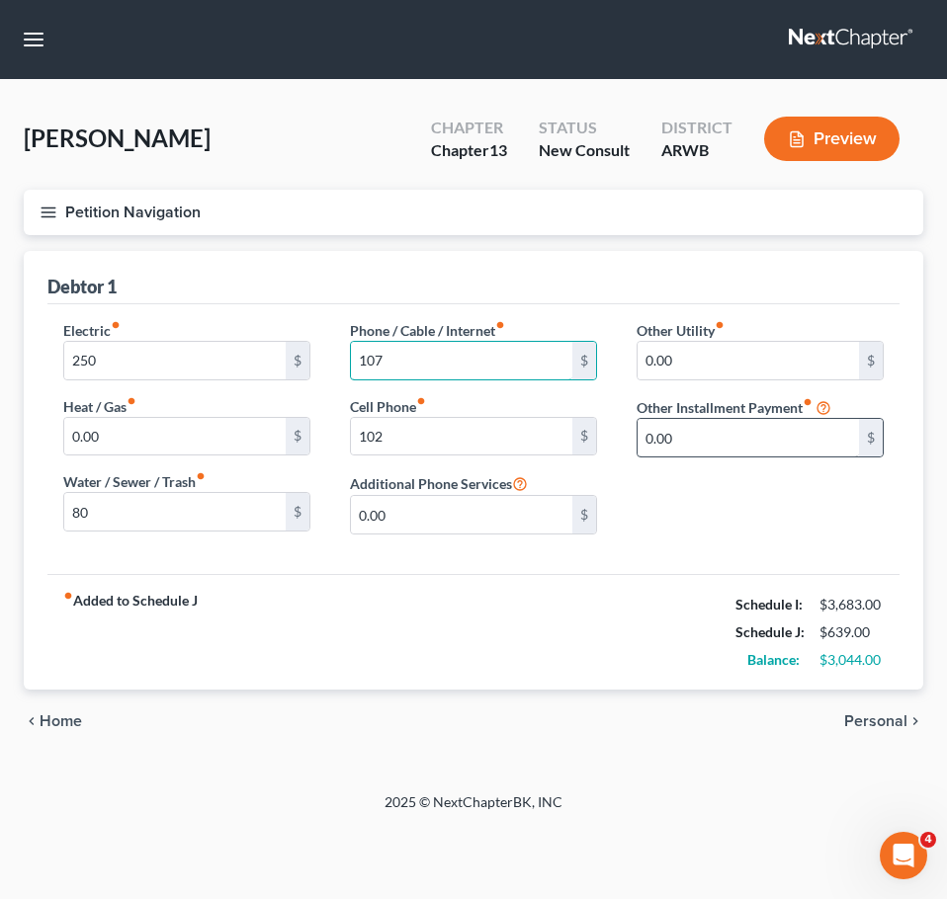
type input "107"
click at [708, 441] on input "0.00" at bounding box center [747, 438] width 221 height 38
type input "0"
type input "100"
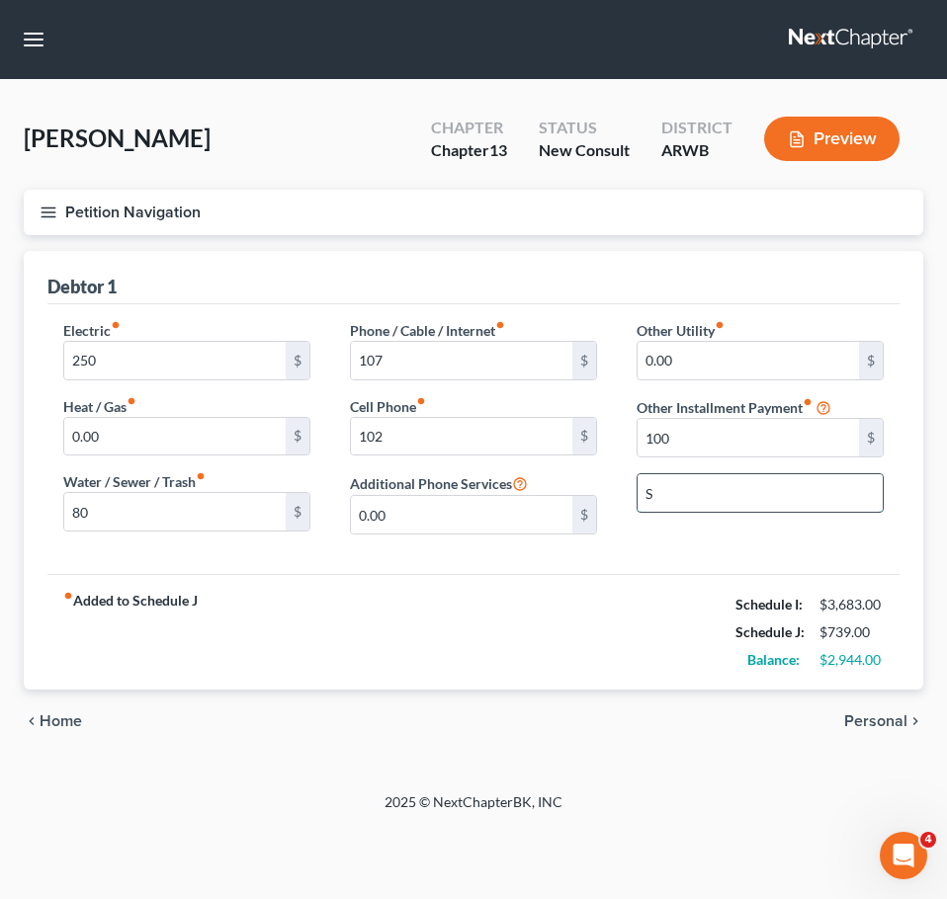
type input "Streaming Services"
click at [882, 720] on span "Personal" at bounding box center [875, 721] width 63 height 16
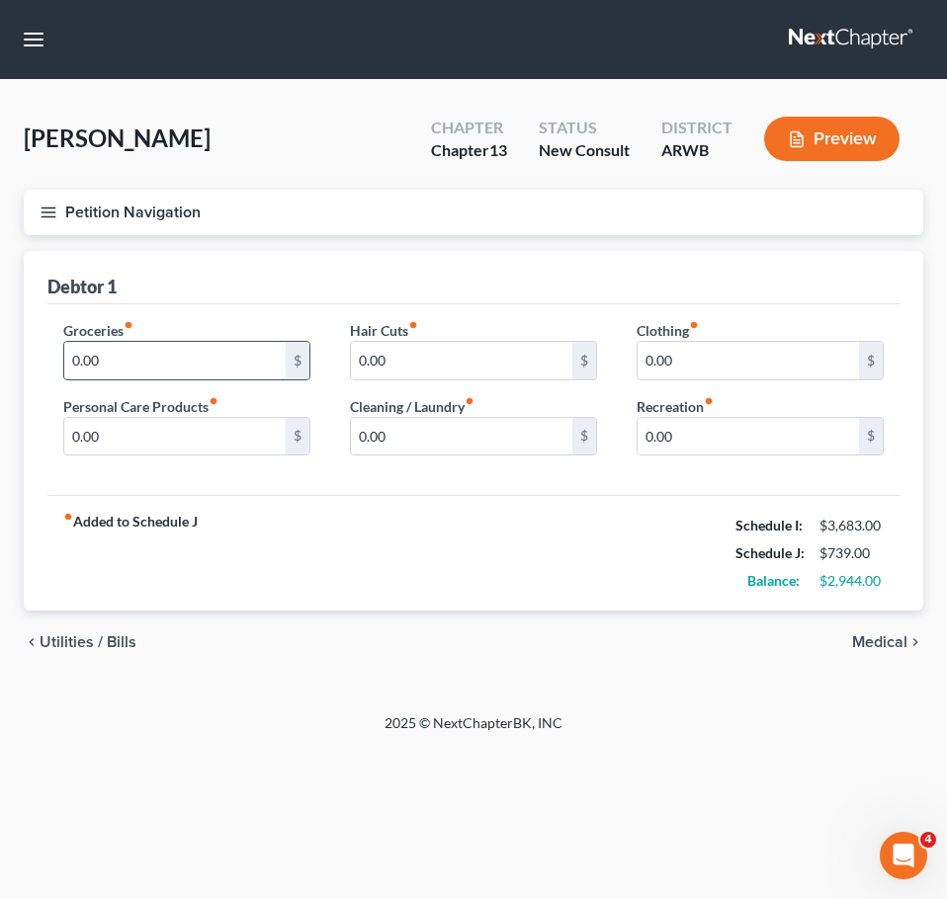
click at [193, 373] on input "0.00" at bounding box center [174, 361] width 221 height 38
type input "650"
type input "100"
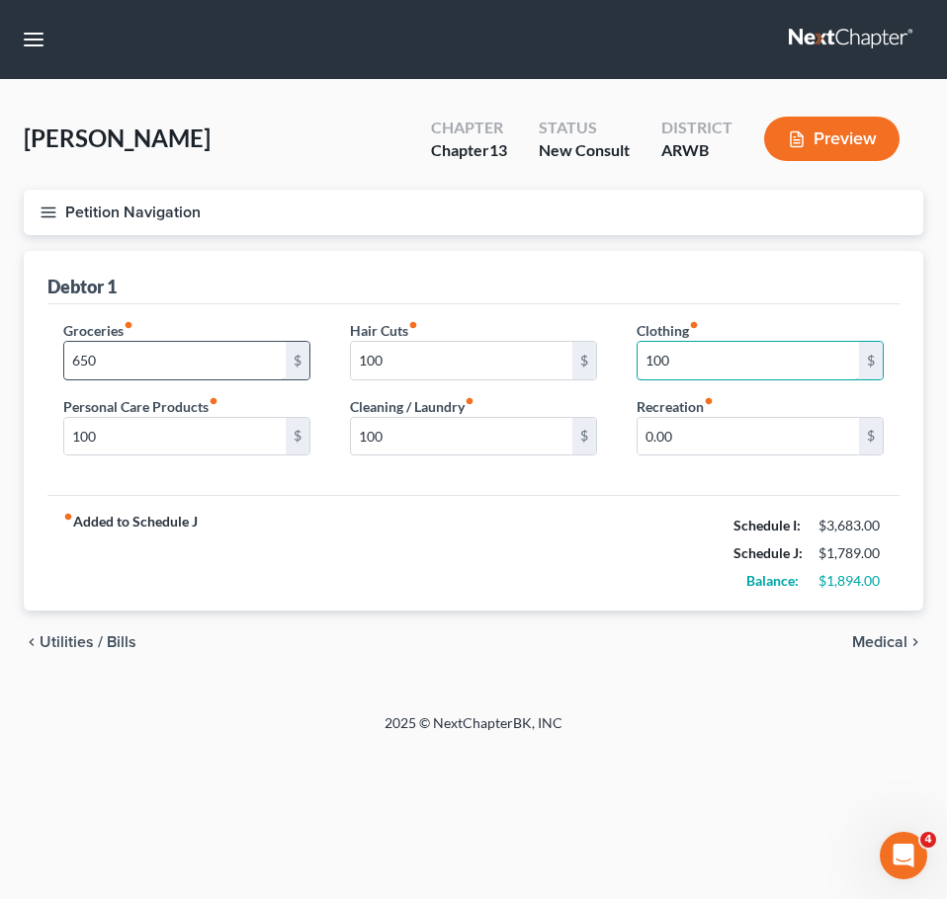
type input "100"
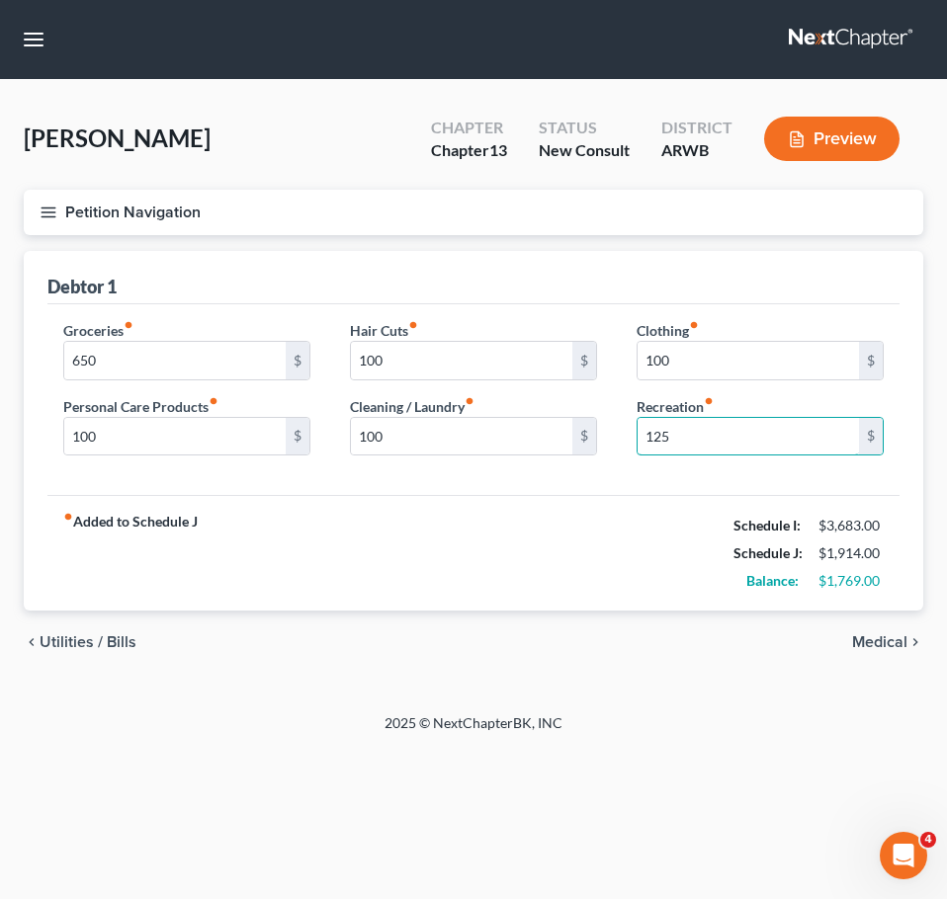
type input "125"
click at [890, 638] on span "Medical" at bounding box center [879, 642] width 55 height 16
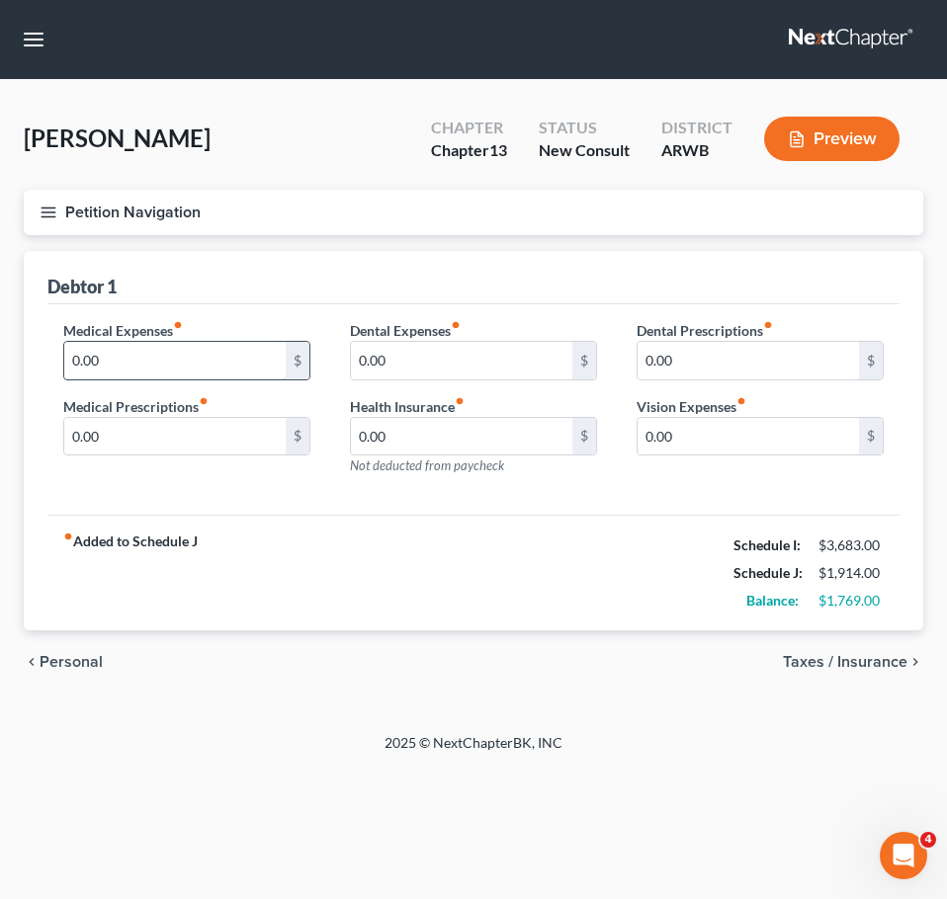
click at [167, 357] on input "0.00" at bounding box center [174, 361] width 221 height 38
type input "50"
click at [829, 667] on span "Taxes / Insurance" at bounding box center [845, 662] width 124 height 16
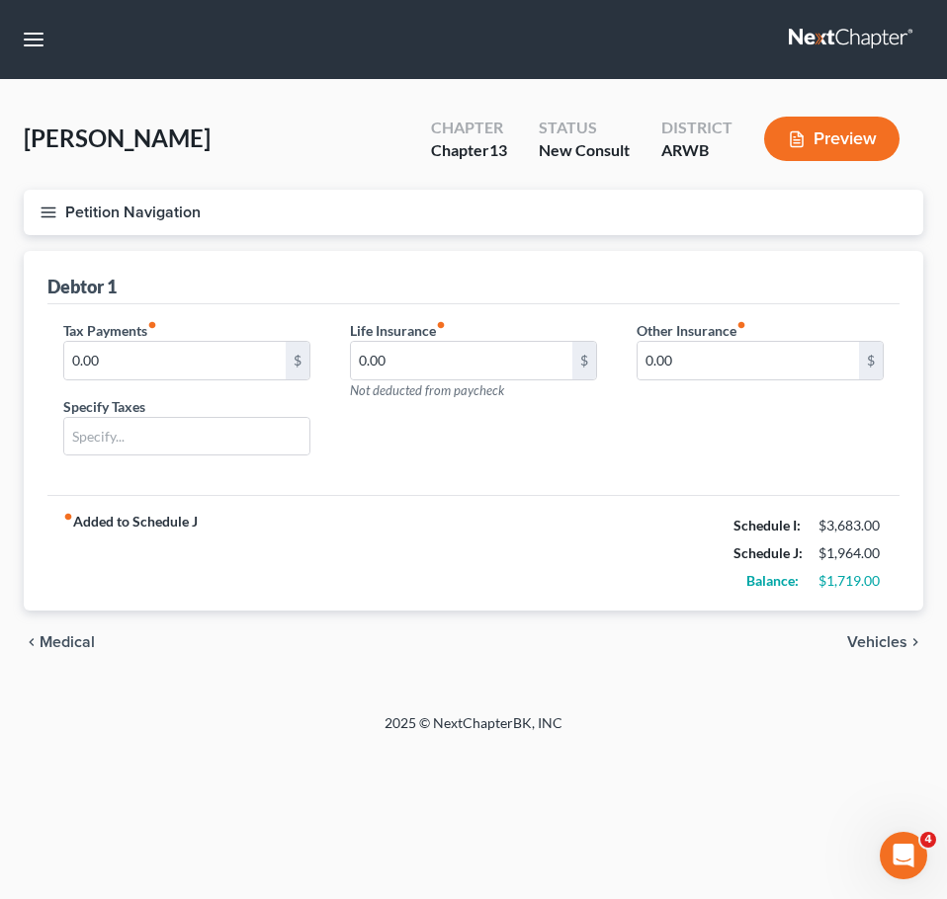
click at [890, 639] on span "Vehicles" at bounding box center [877, 642] width 60 height 16
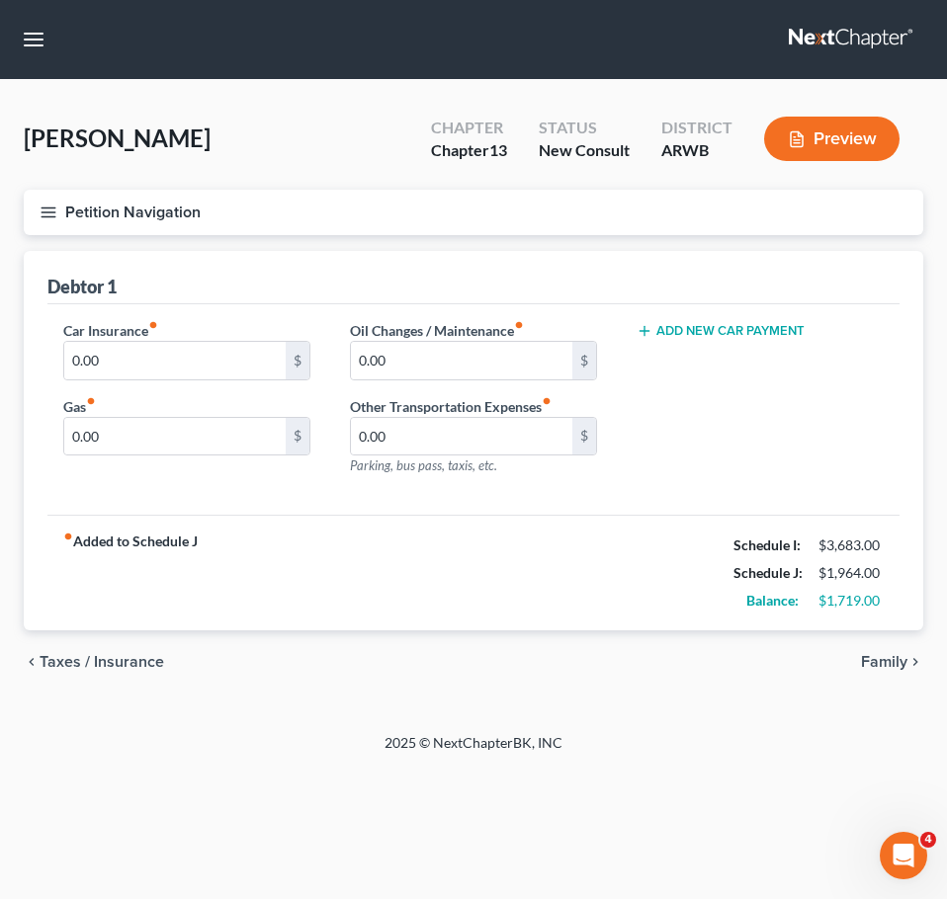
click at [879, 663] on span "Family" at bounding box center [884, 662] width 46 height 16
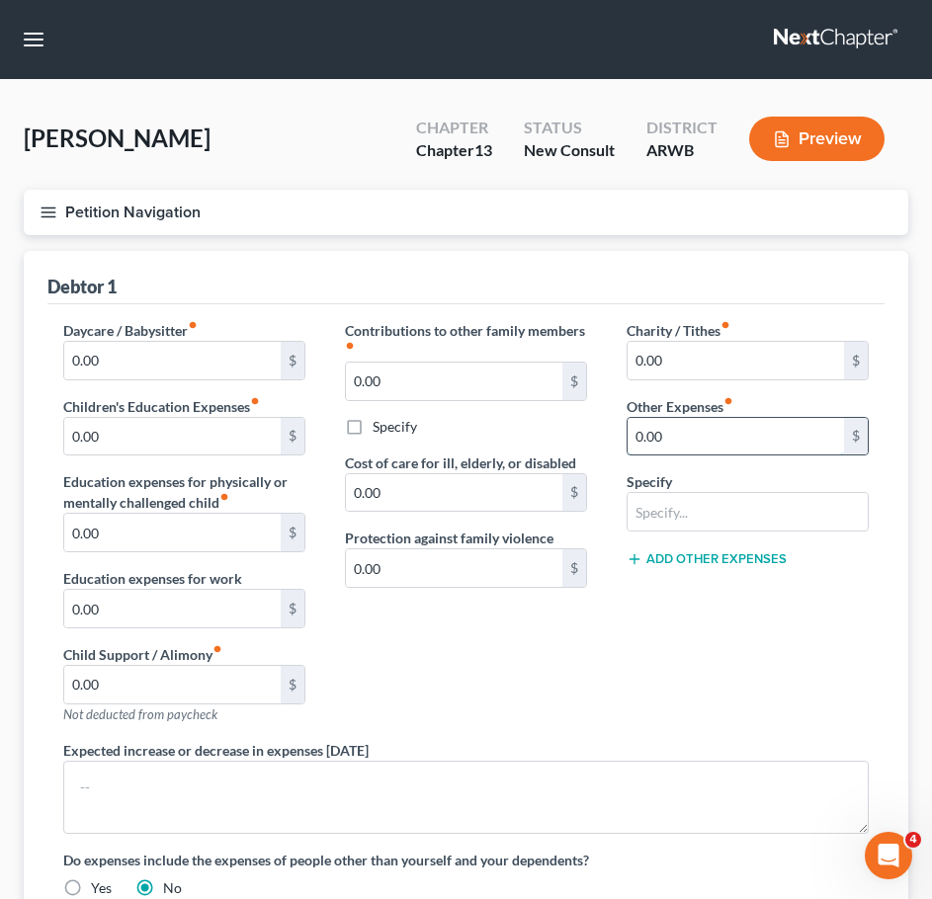
click at [732, 452] on input "0.00" at bounding box center [735, 437] width 216 height 38
type input "550"
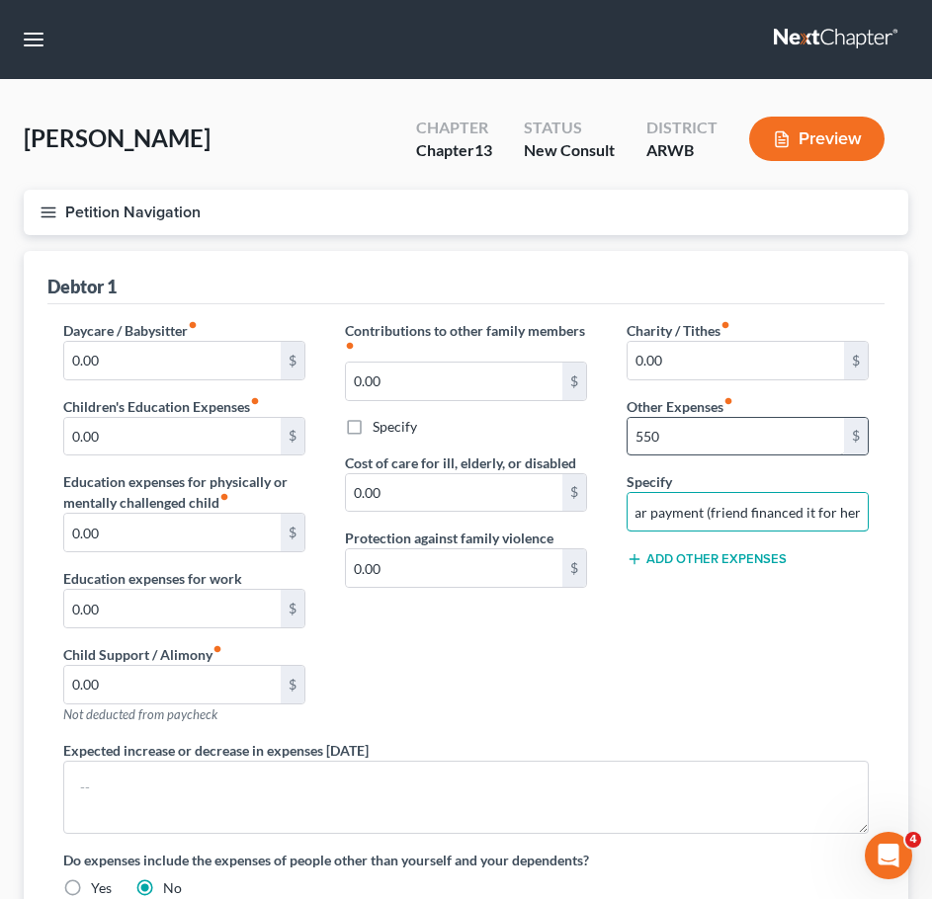
scroll to position [292, 0]
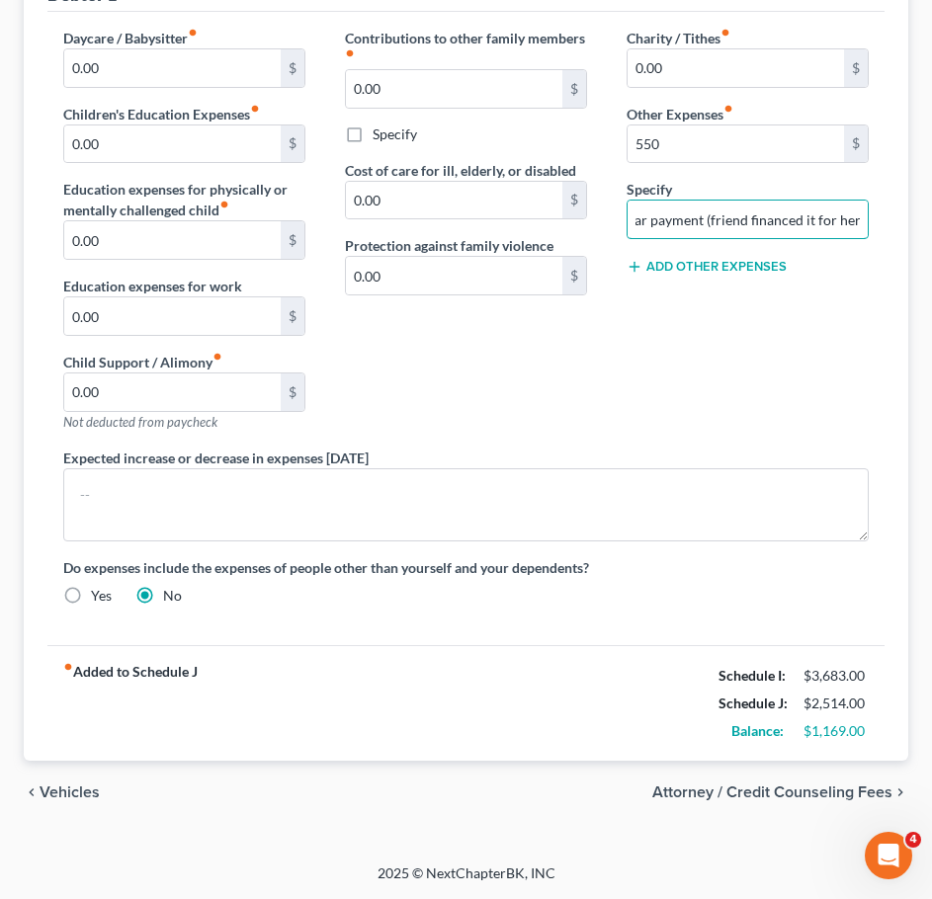
type input "Car payment (friend financed it for her)"
click at [74, 804] on div "chevron_left Vehicles Attorney / Credit Counseling Fees chevron_right" at bounding box center [466, 792] width 884 height 63
click at [69, 798] on span "Vehicles" at bounding box center [70, 793] width 60 height 16
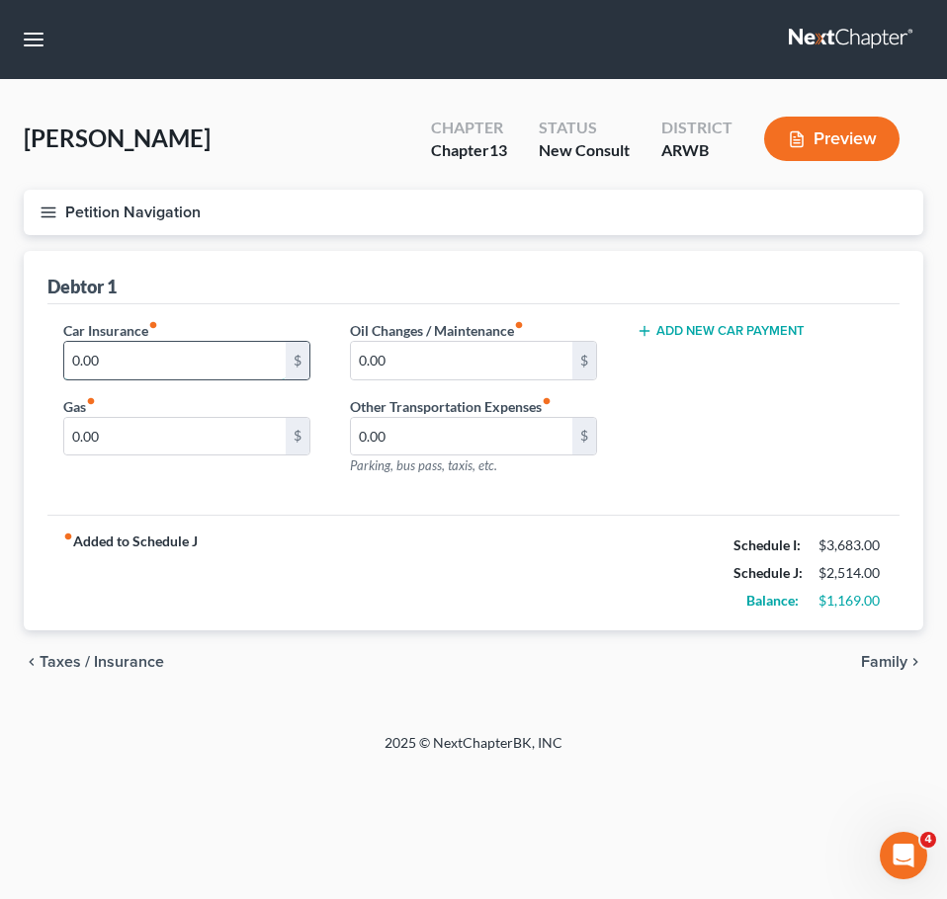
click at [126, 368] on input "0.00" at bounding box center [174, 361] width 221 height 38
type input "110"
click at [565, 564] on div "fiber_manual_record Added to Schedule J Schedule I: $3,683.00 Schedule J: $2,62…" at bounding box center [473, 573] width 852 height 116
click at [193, 437] on input "0.00" at bounding box center [174, 437] width 221 height 38
type input "200"
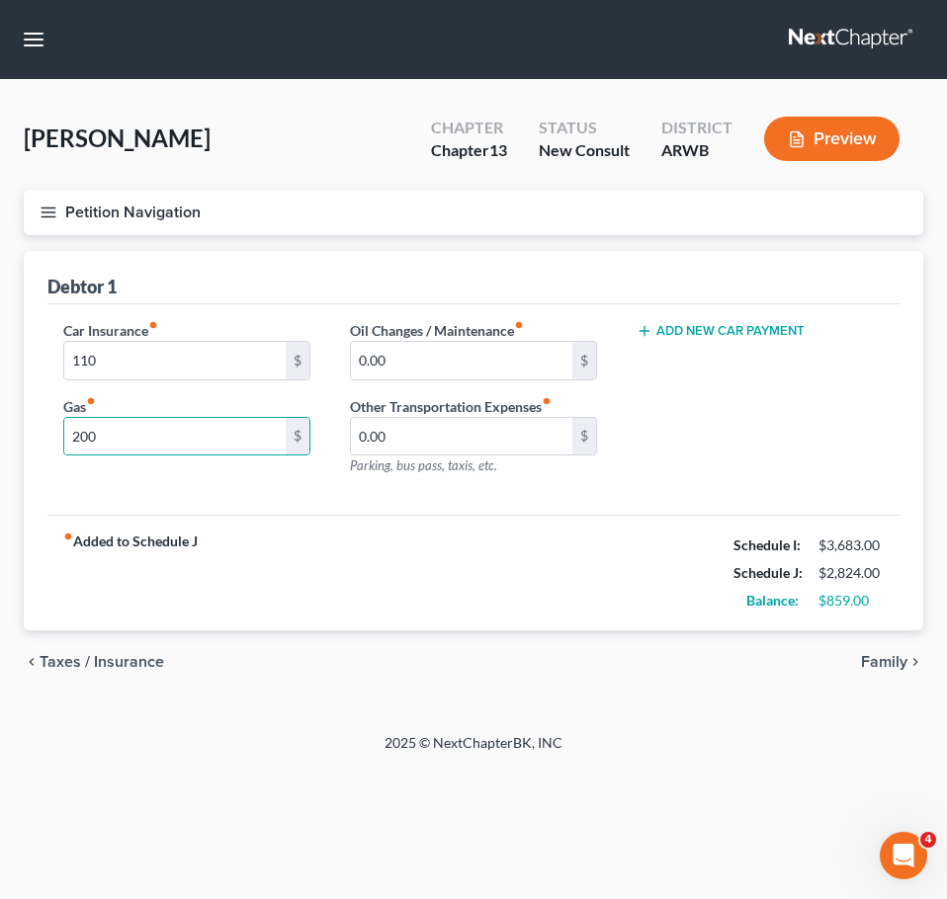
click at [895, 665] on span "Family" at bounding box center [884, 662] width 46 height 16
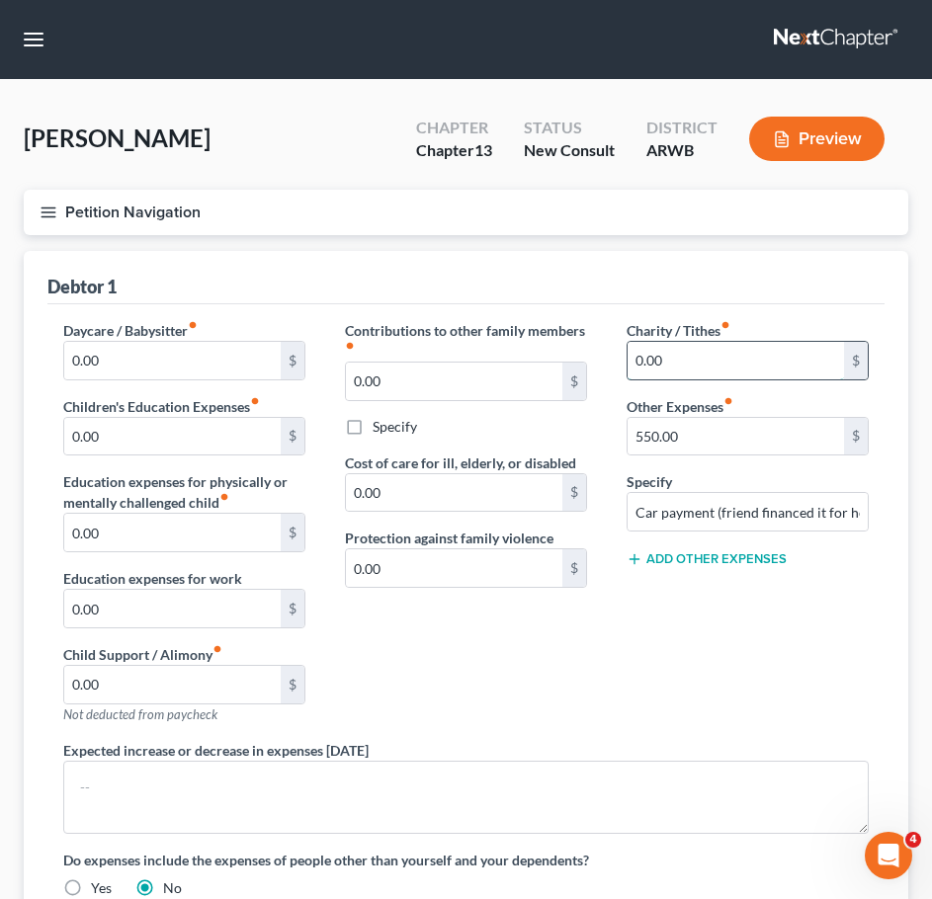
click at [736, 373] on input "0.00" at bounding box center [735, 361] width 216 height 38
click at [865, 714] on div "Charity / Tithes fiber_manual_record 100 $ Other Expenses fiber_manual_record 5…" at bounding box center [748, 530] width 282 height 420
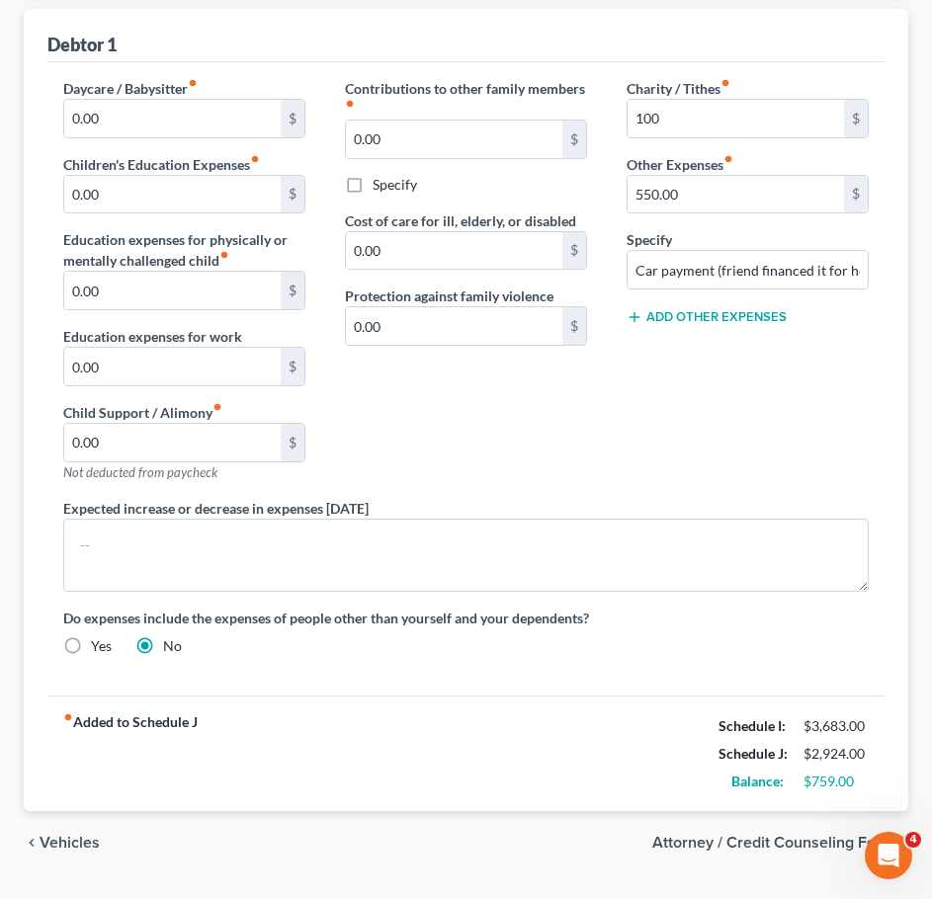
scroll to position [292, 0]
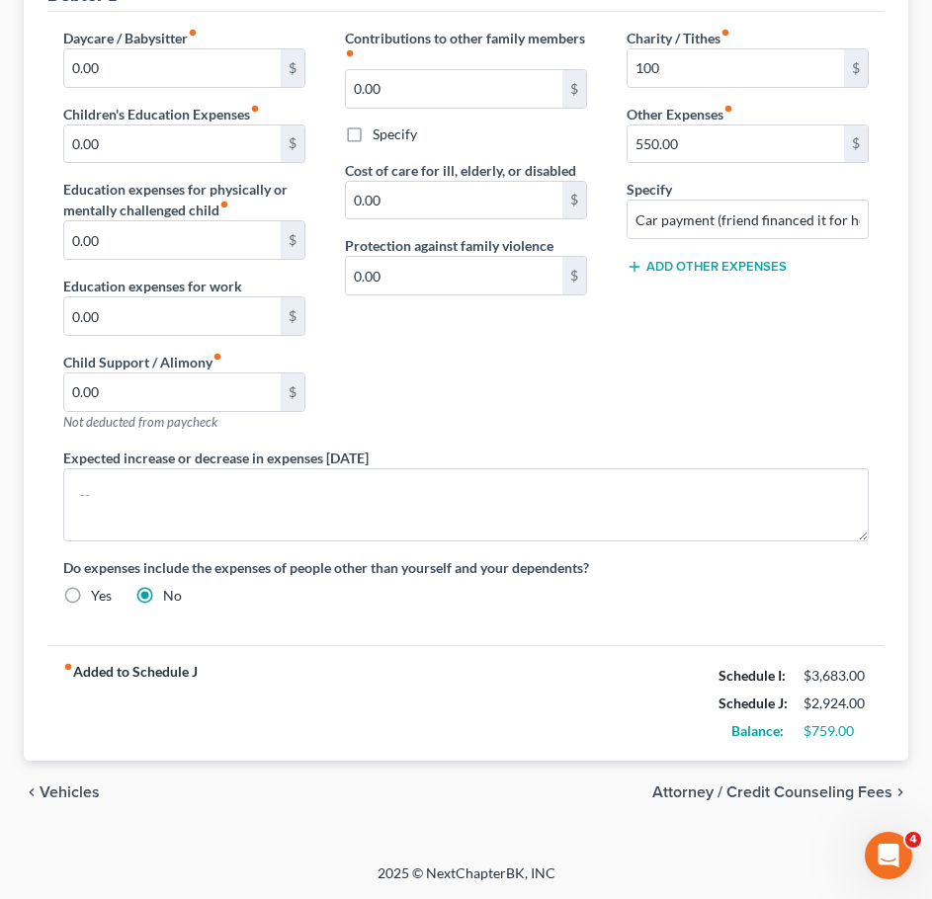
click at [812, 788] on span "Attorney / Credit Counseling Fees" at bounding box center [772, 793] width 240 height 16
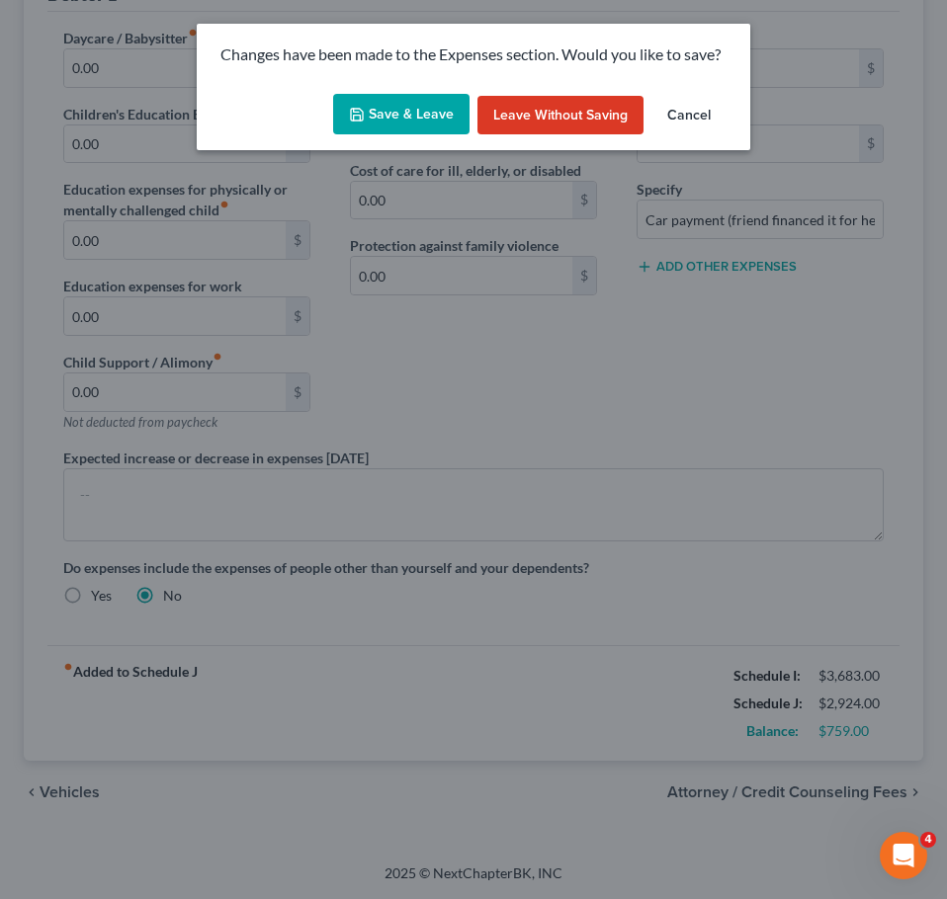
click at [400, 121] on button "Save & Leave" at bounding box center [401, 114] width 136 height 41
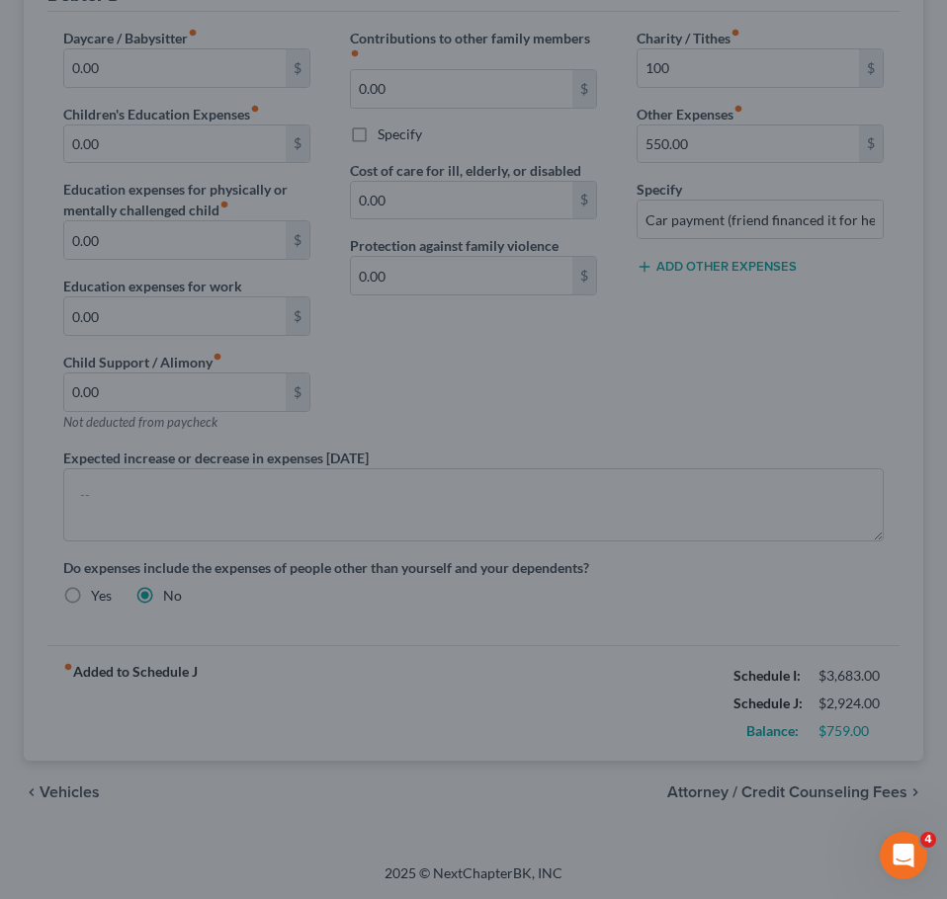
type input "100.00"
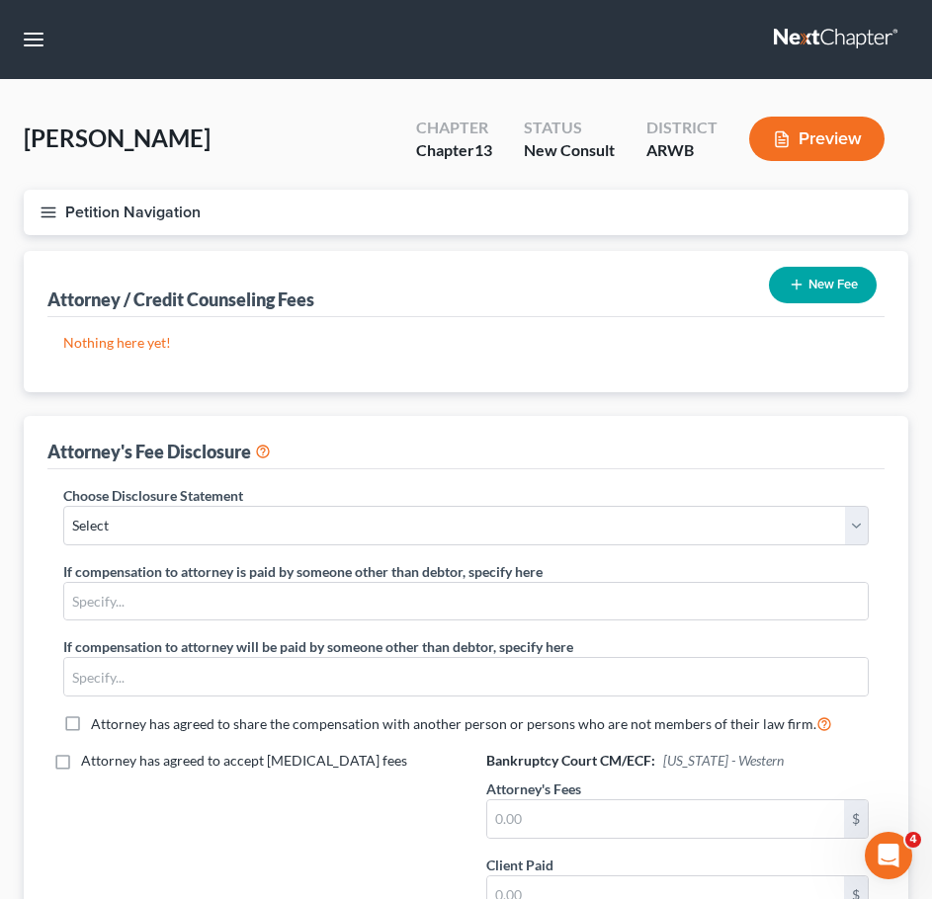
scroll to position [269, 0]
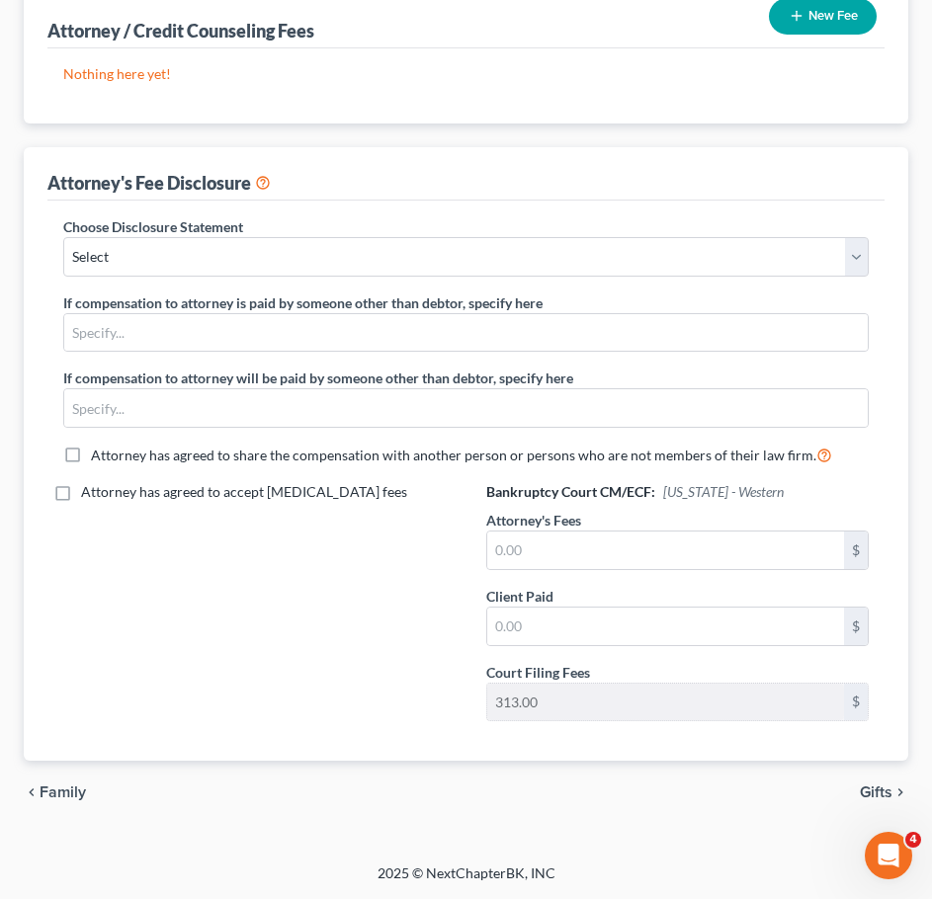
click at [877, 797] on span "Gifts" at bounding box center [876, 793] width 33 height 16
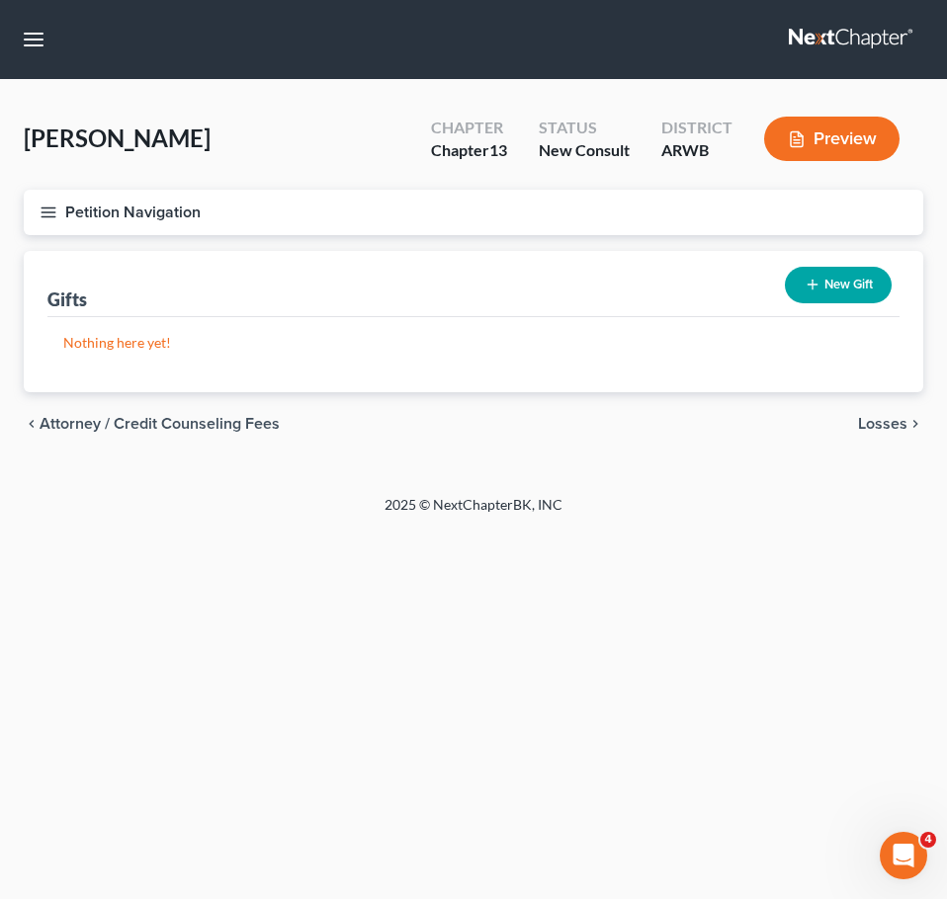
click at [886, 427] on span "Losses" at bounding box center [882, 424] width 49 height 16
click at [878, 411] on div "chevron_left Gifts Environmental Hazards chevron_right" at bounding box center [473, 423] width 899 height 63
click at [866, 423] on span "Environmental Hazards" at bounding box center [824, 424] width 166 height 16
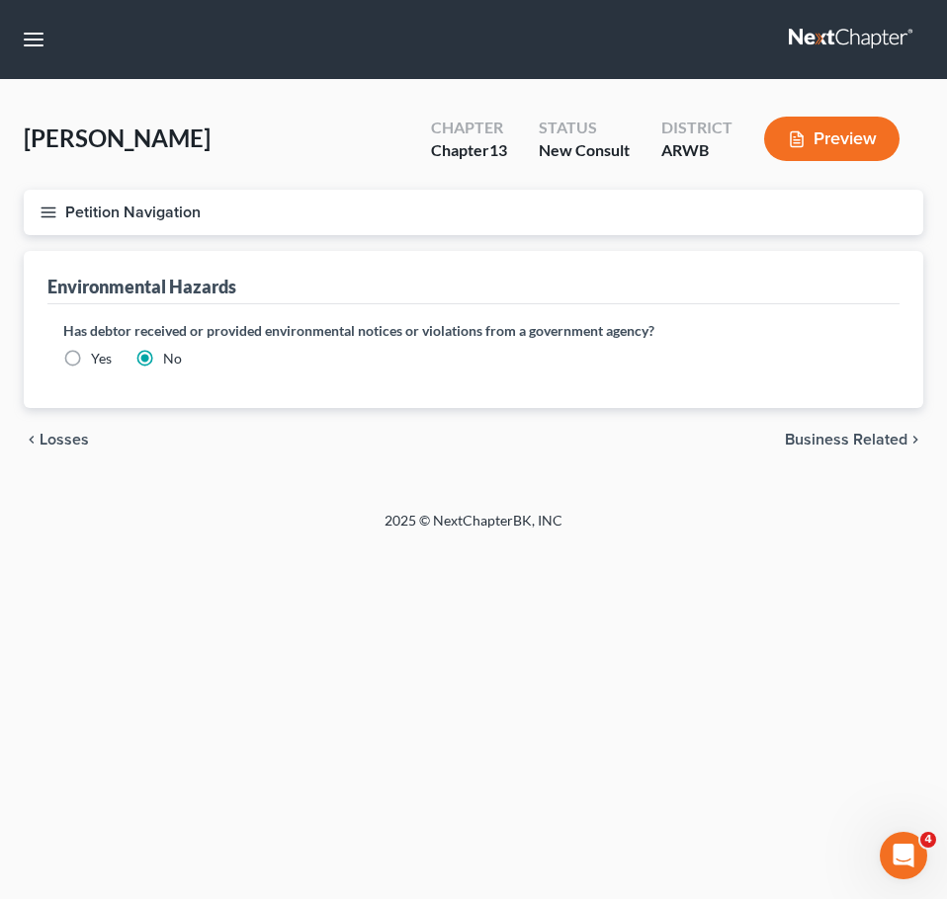
click at [863, 438] on span "Business Related" at bounding box center [846, 440] width 123 height 16
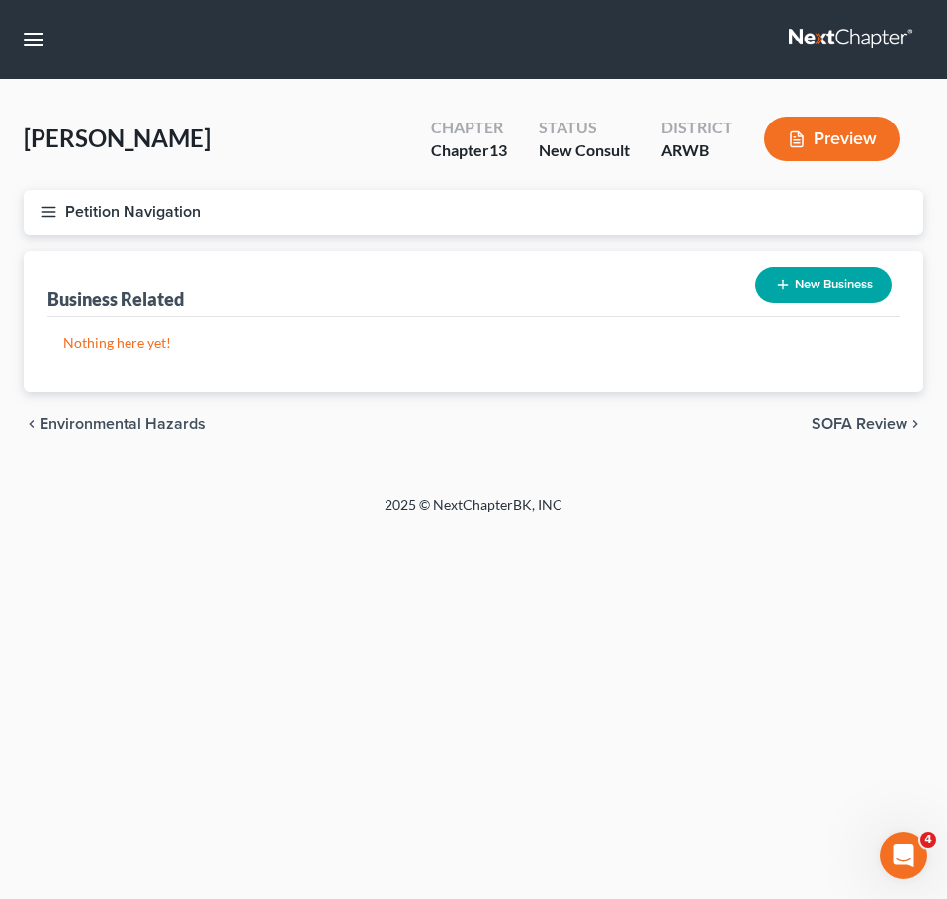
click at [877, 424] on span "SOFA Review" at bounding box center [859, 424] width 96 height 16
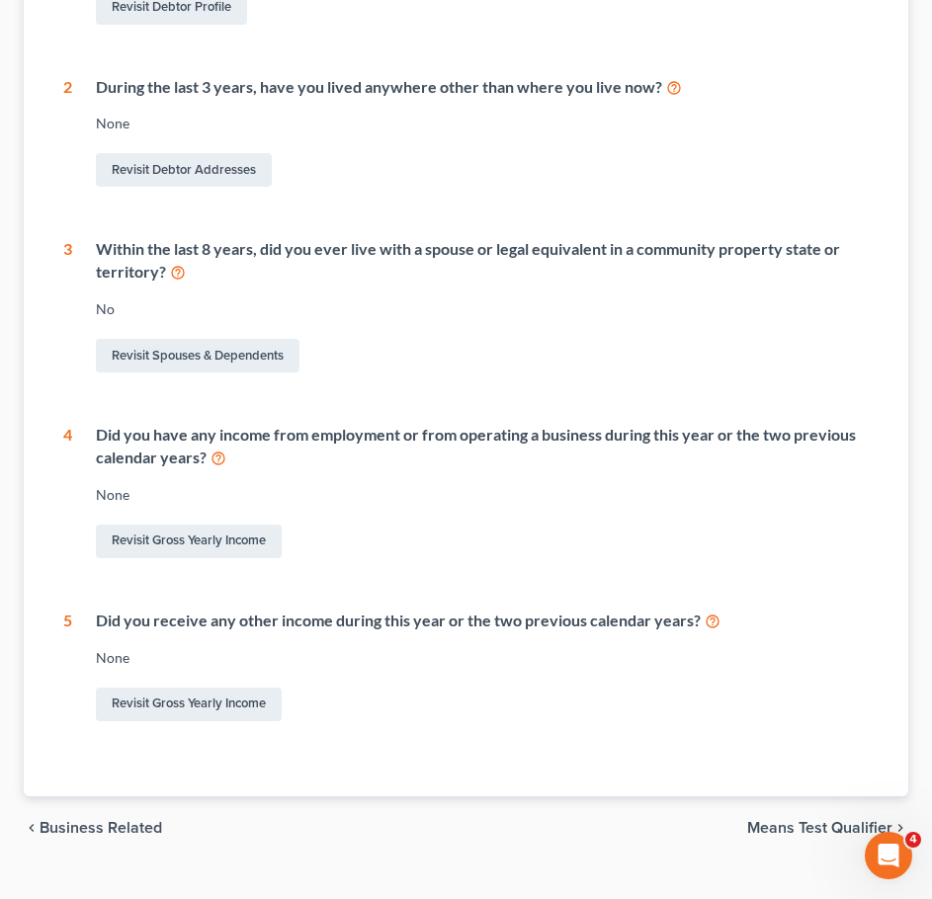
scroll to position [557, 0]
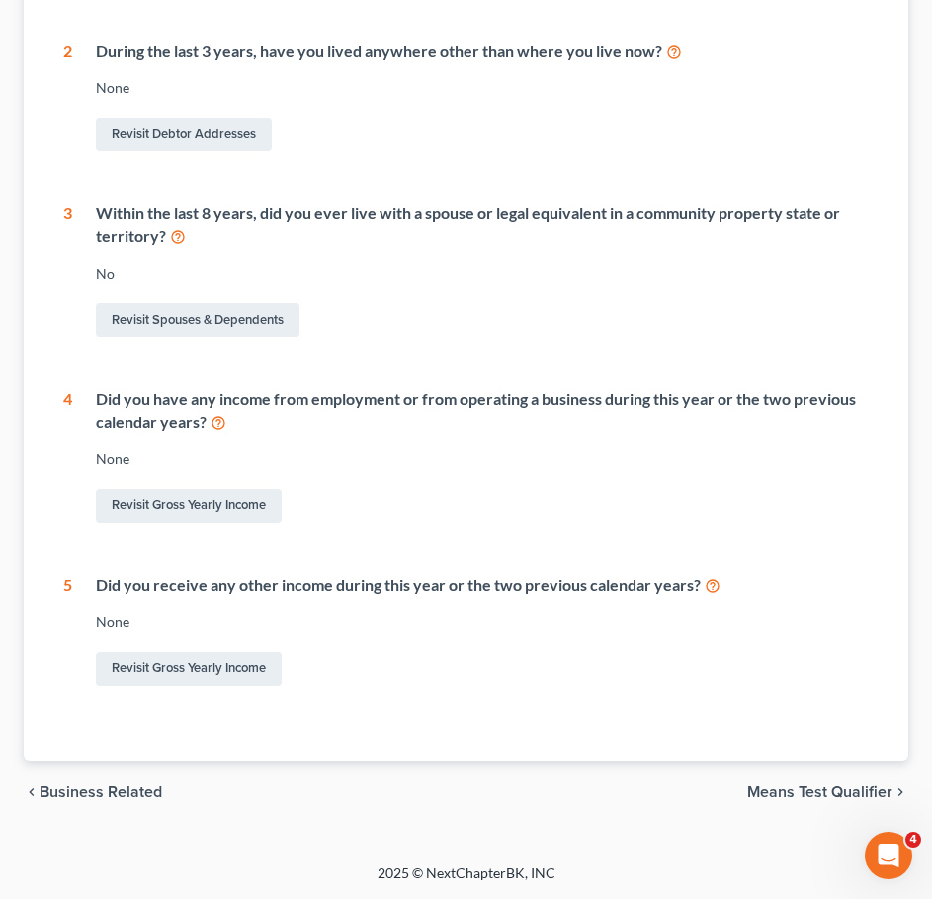
click at [851, 797] on span "Means Test Qualifier" at bounding box center [819, 793] width 145 height 16
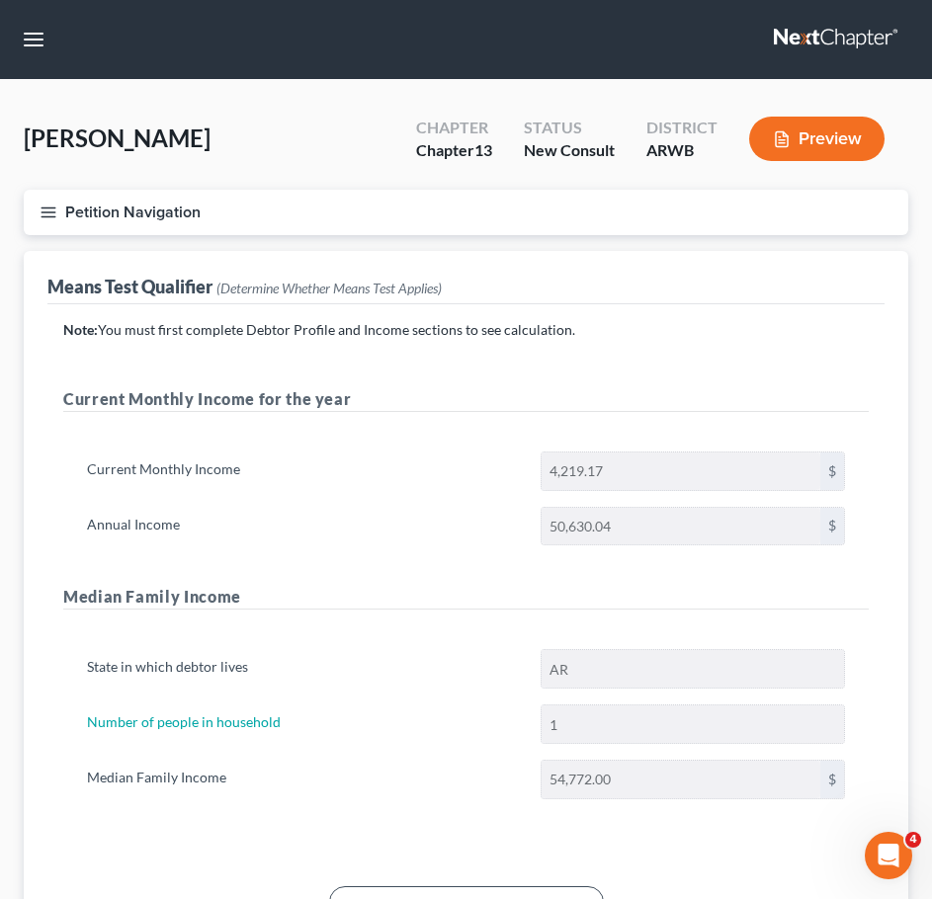
click at [30, 210] on button "Petition Navigation" at bounding box center [466, 212] width 884 height 45
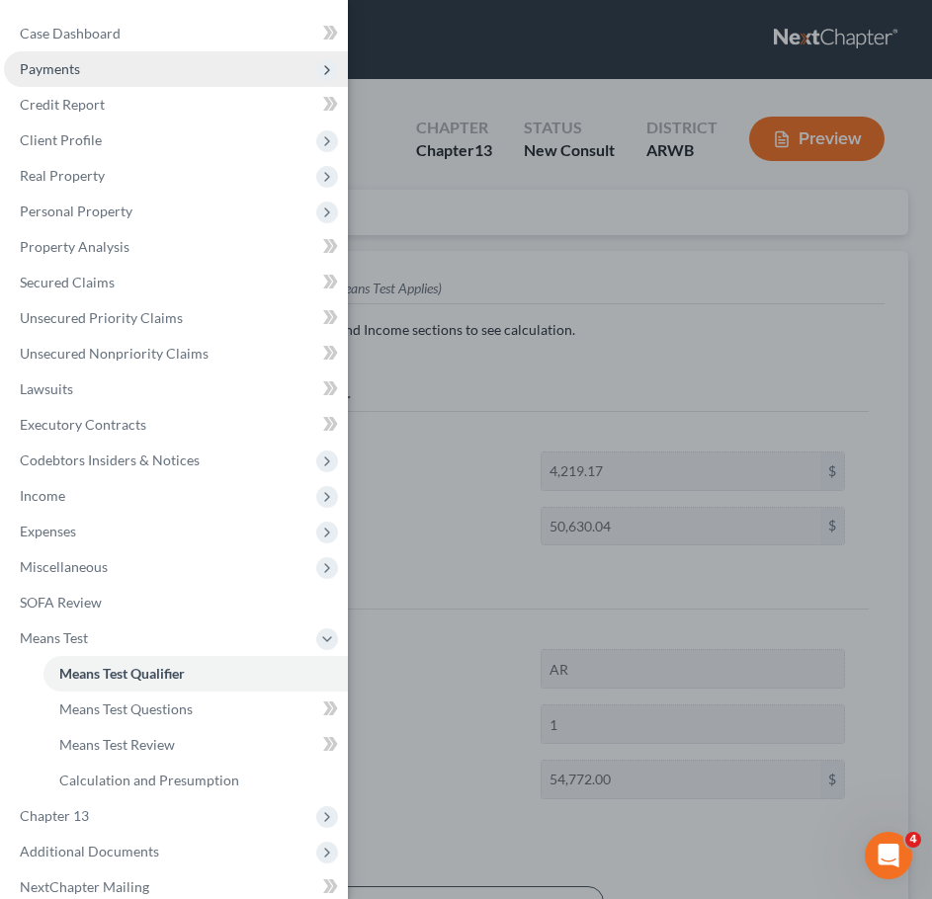
click at [65, 74] on span "Payments" at bounding box center [50, 68] width 60 height 17
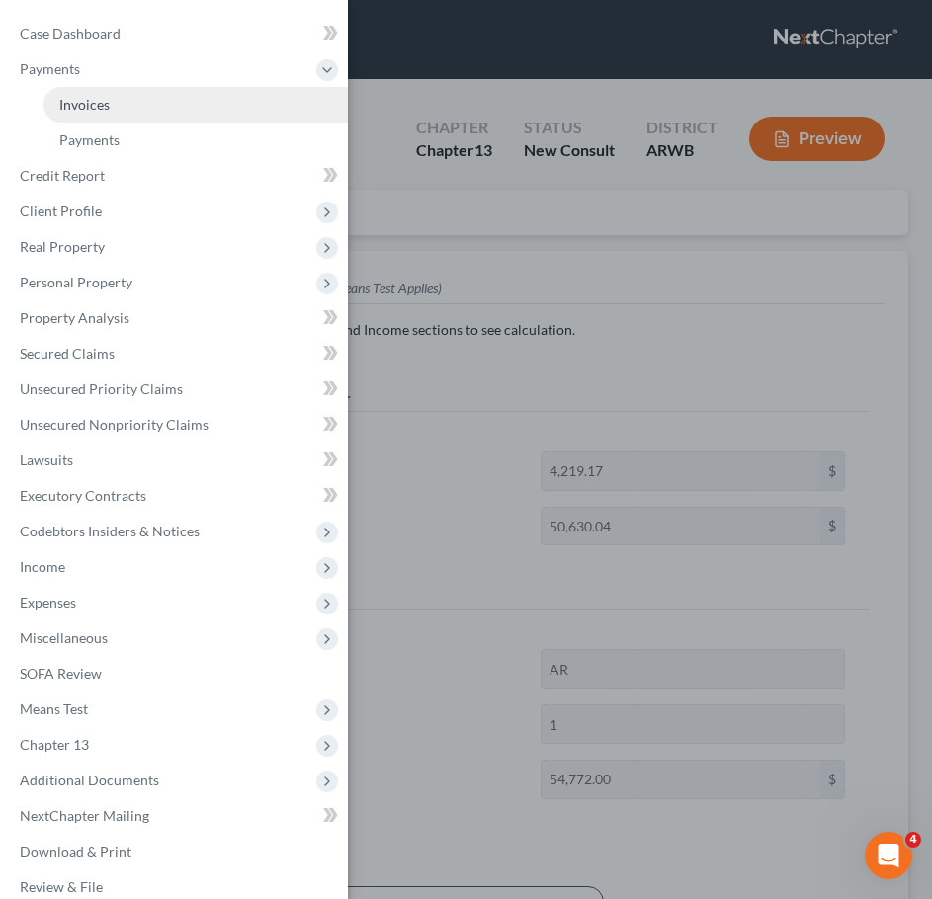
click at [93, 100] on span "Invoices" at bounding box center [84, 104] width 50 height 17
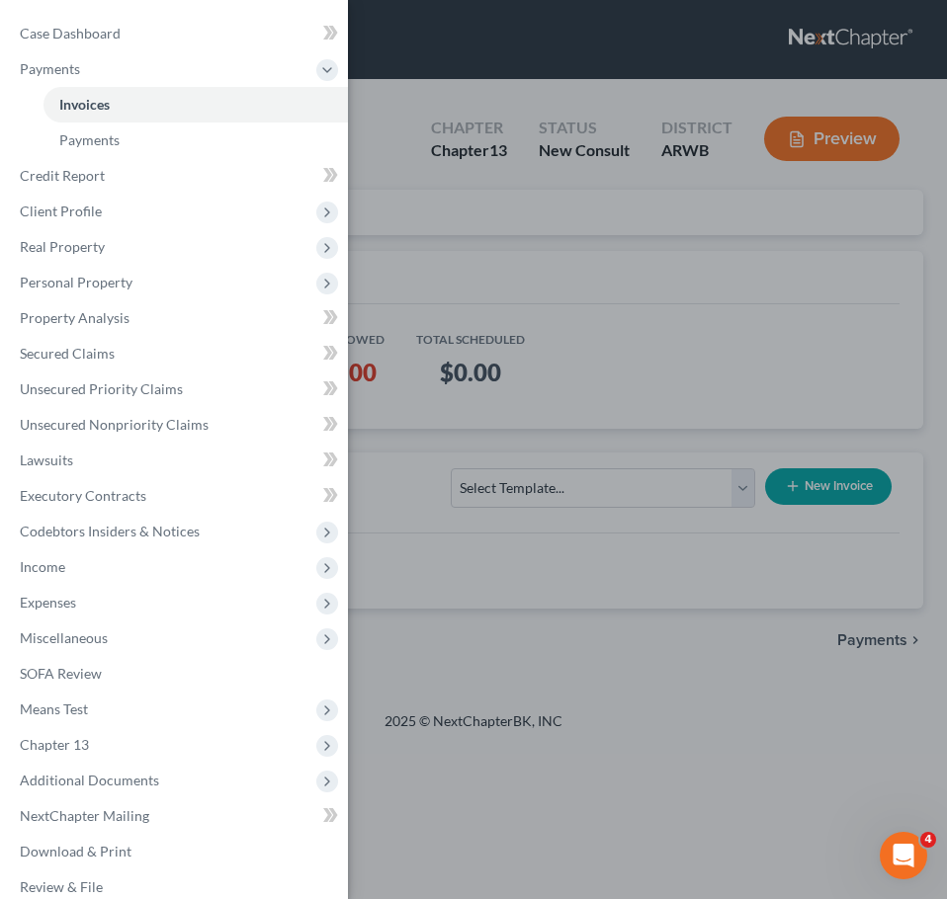
click at [763, 375] on div "Case Dashboard Payments Invoices Payments Payments Credit Report Client Profile" at bounding box center [473, 449] width 947 height 899
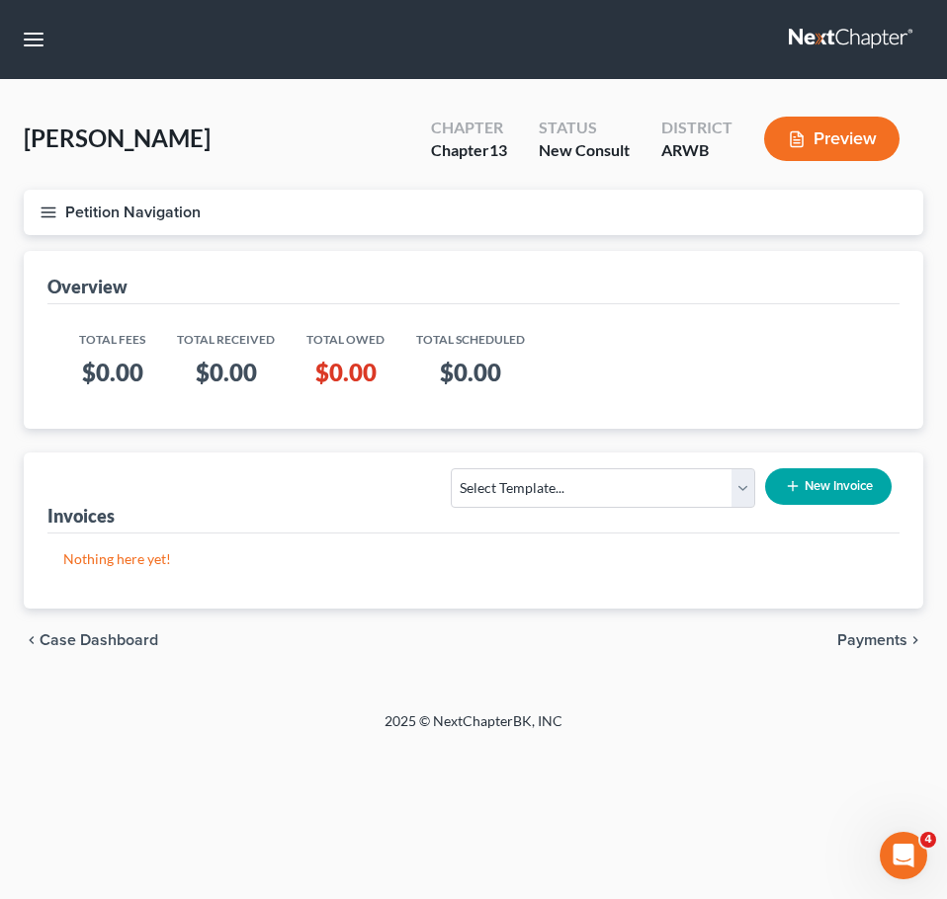
click at [792, 490] on icon "button" at bounding box center [793, 486] width 16 height 16
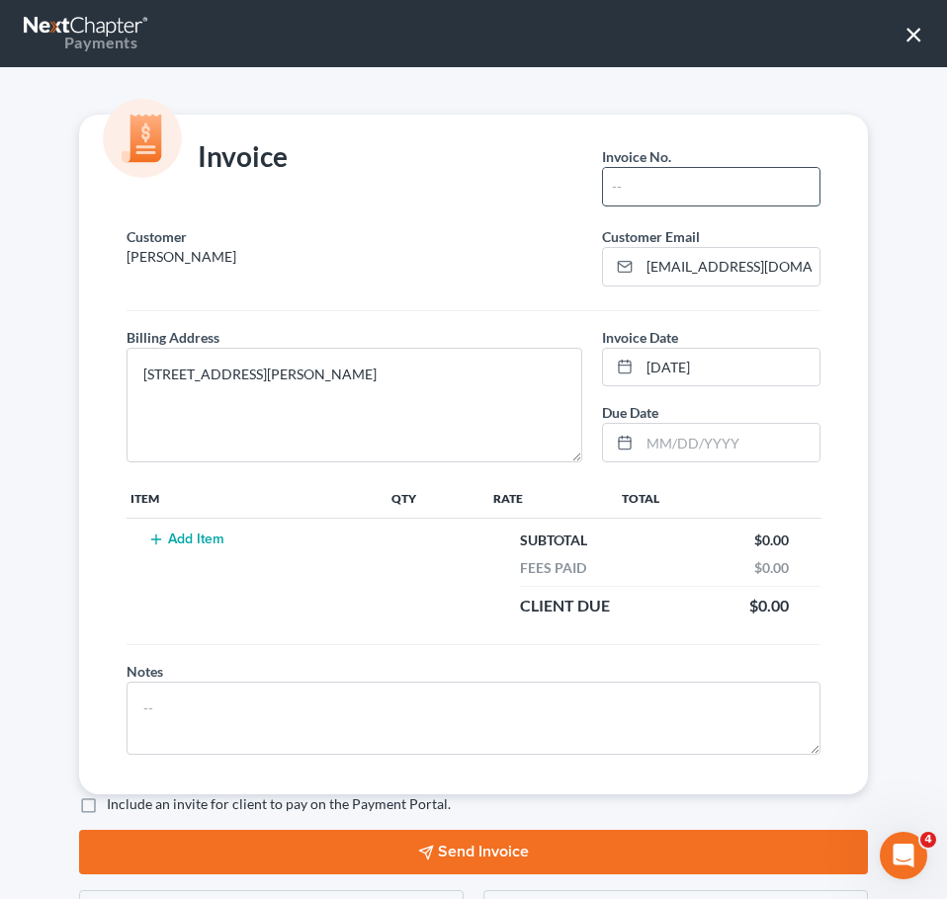
click at [650, 189] on input "text" at bounding box center [711, 187] width 216 height 38
type input "1"
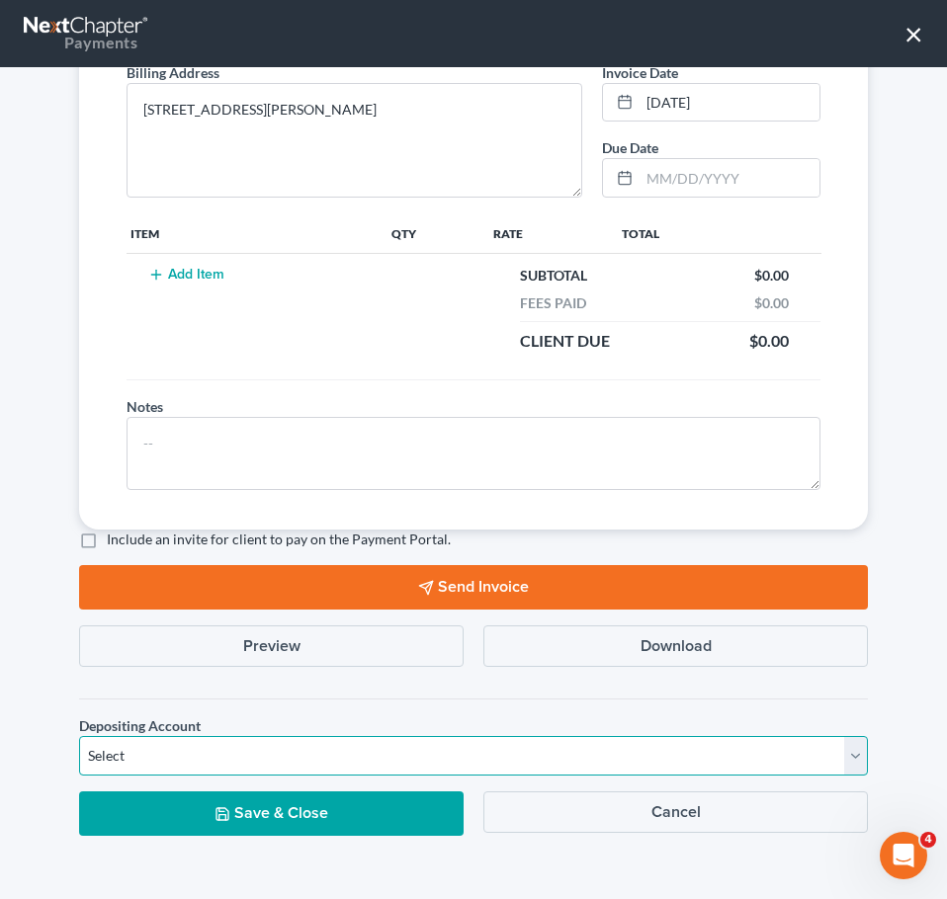
click at [460, 749] on select "Select Operation Trust" at bounding box center [473, 756] width 788 height 40
select select "1"
click at [79, 736] on select "Select Operation Trust" at bounding box center [473, 756] width 788 height 40
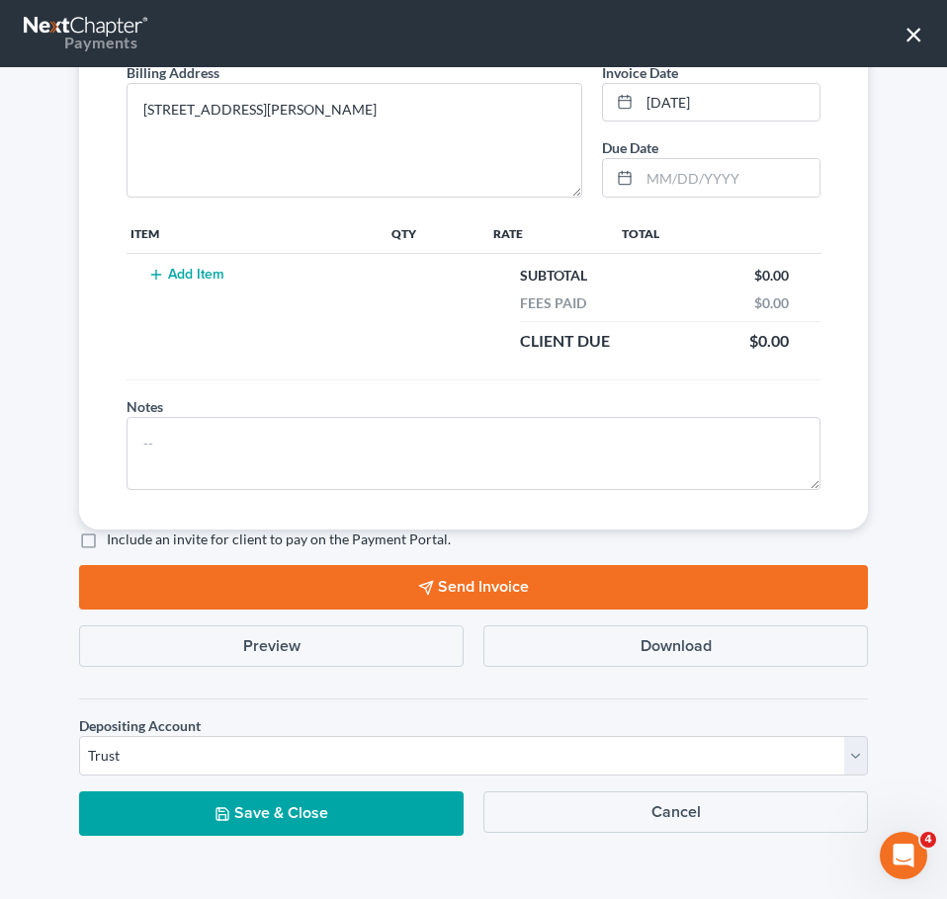
click at [303, 829] on button "Save & Close" at bounding box center [271, 813] width 384 height 44
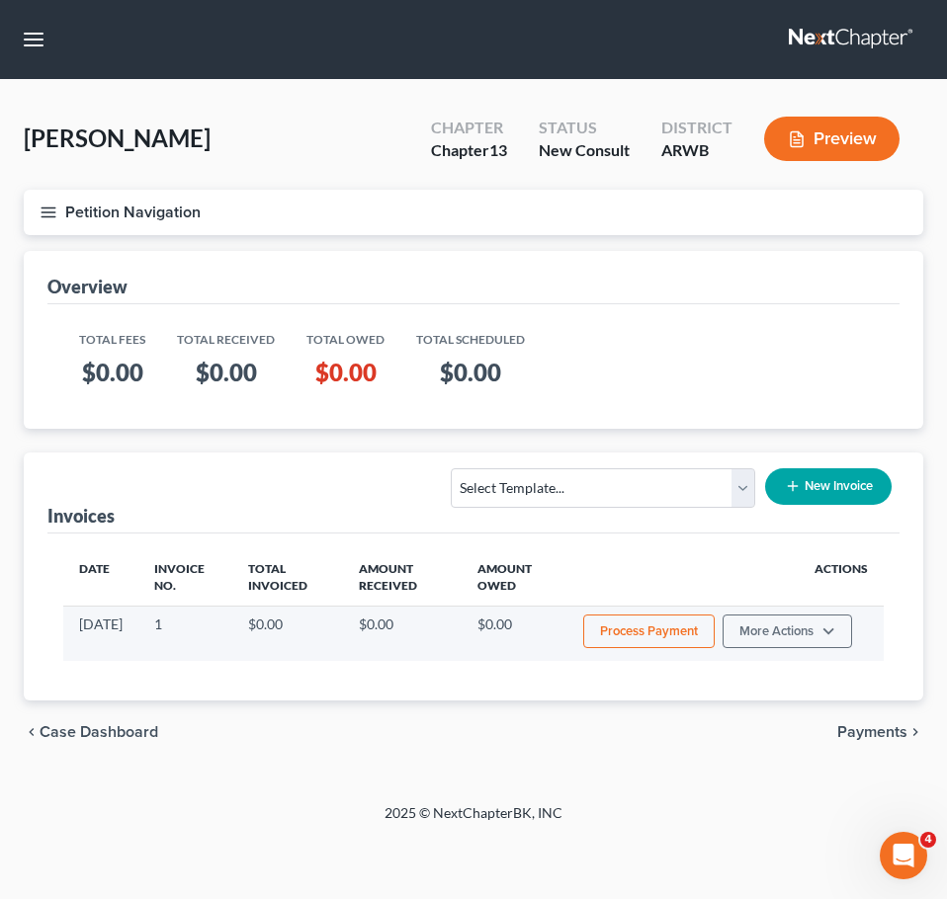
click at [644, 639] on button "Process Payment" at bounding box center [648, 632] width 131 height 34
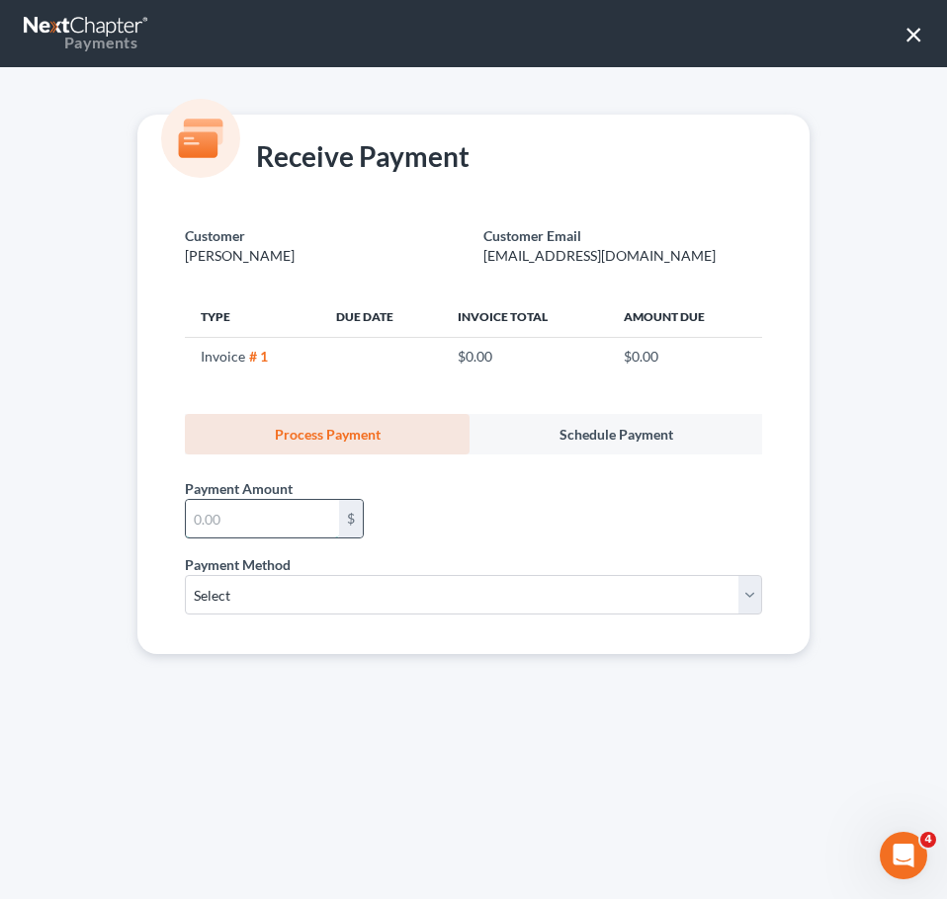
click at [232, 516] on input "text" at bounding box center [262, 519] width 153 height 38
type input "100.00"
click at [316, 623] on div "Payment Method * Select ACH Credit Card" at bounding box center [473, 592] width 597 height 76
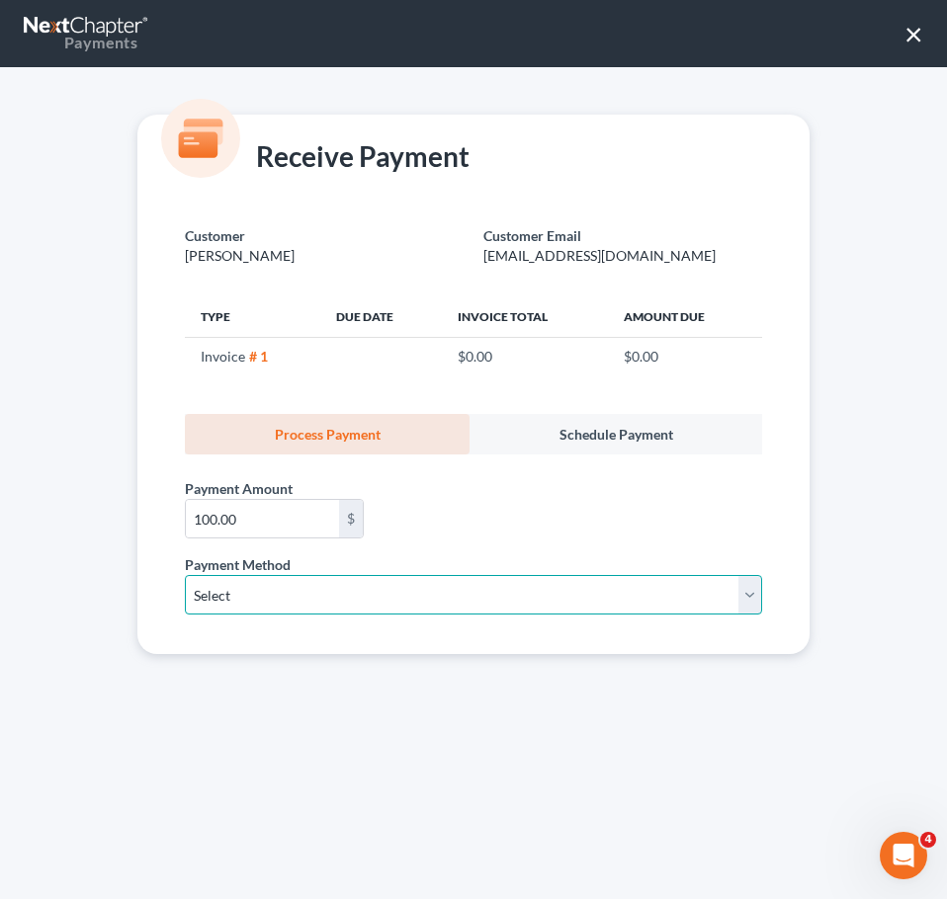
click at [296, 613] on select "Select ACH Credit Card" at bounding box center [473, 595] width 577 height 40
select select "1"
click at [185, 575] on select "Select ACH Credit Card" at bounding box center [473, 595] width 577 height 40
select select "2"
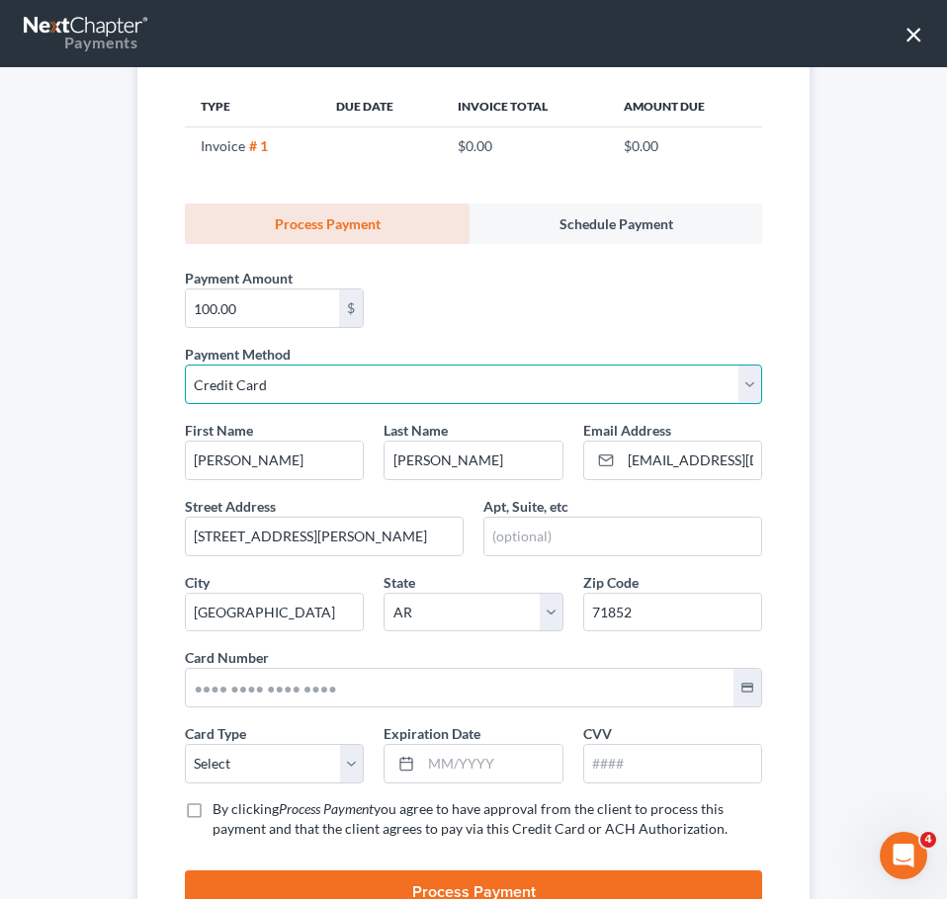
scroll to position [296, 0]
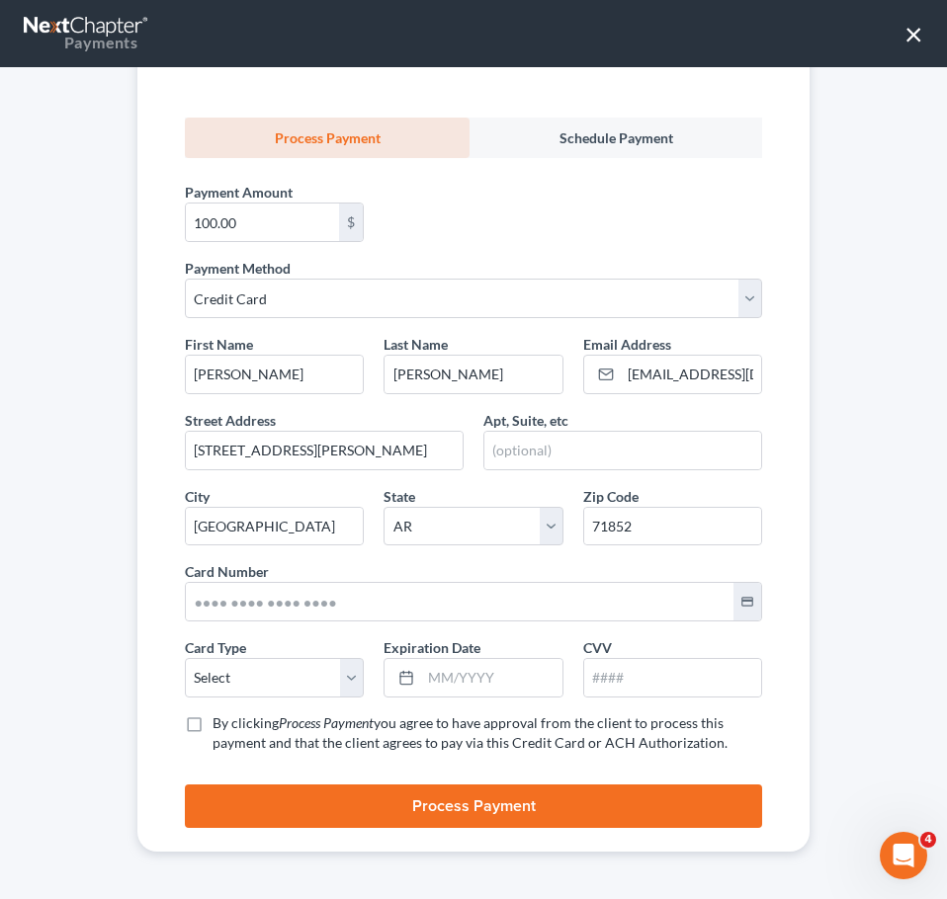
click at [212, 718] on label "By clicking Process Payment you agree to have approval from the client to proce…" at bounding box center [486, 733] width 549 height 40
click at [220, 718] on input "By clicking Process Payment you agree to have approval from the client to proce…" at bounding box center [226, 719] width 13 height 13
checkbox input "true"
click at [254, 677] on select "Select Visa MasterCard Discover American Express" at bounding box center [274, 678] width 179 height 40
click at [241, 241] on input "100.00" at bounding box center [262, 223] width 153 height 38
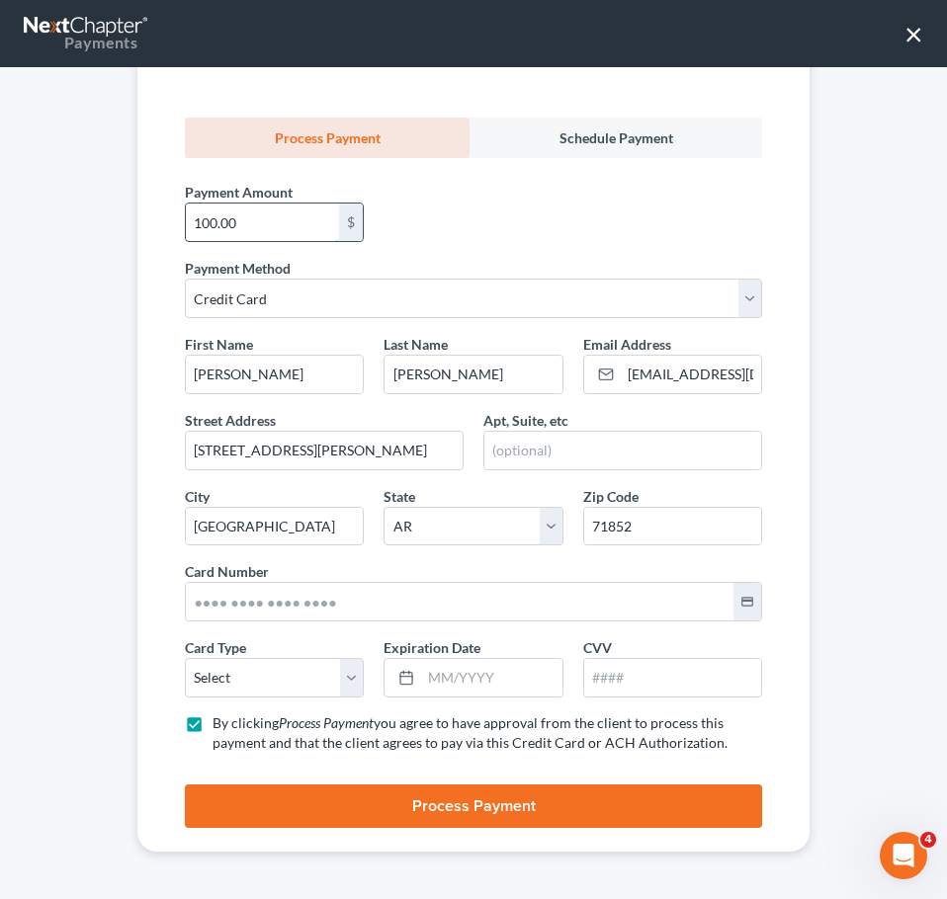
click at [241, 241] on input "100.00" at bounding box center [262, 223] width 153 height 38
type input "150.00"
click at [330, 685] on select "Select Visa MasterCard Discover American Express" at bounding box center [274, 678] width 179 height 40
select select "1"
click at [185, 658] on select "Select Visa MasterCard Discover American Express" at bounding box center [274, 678] width 179 height 40
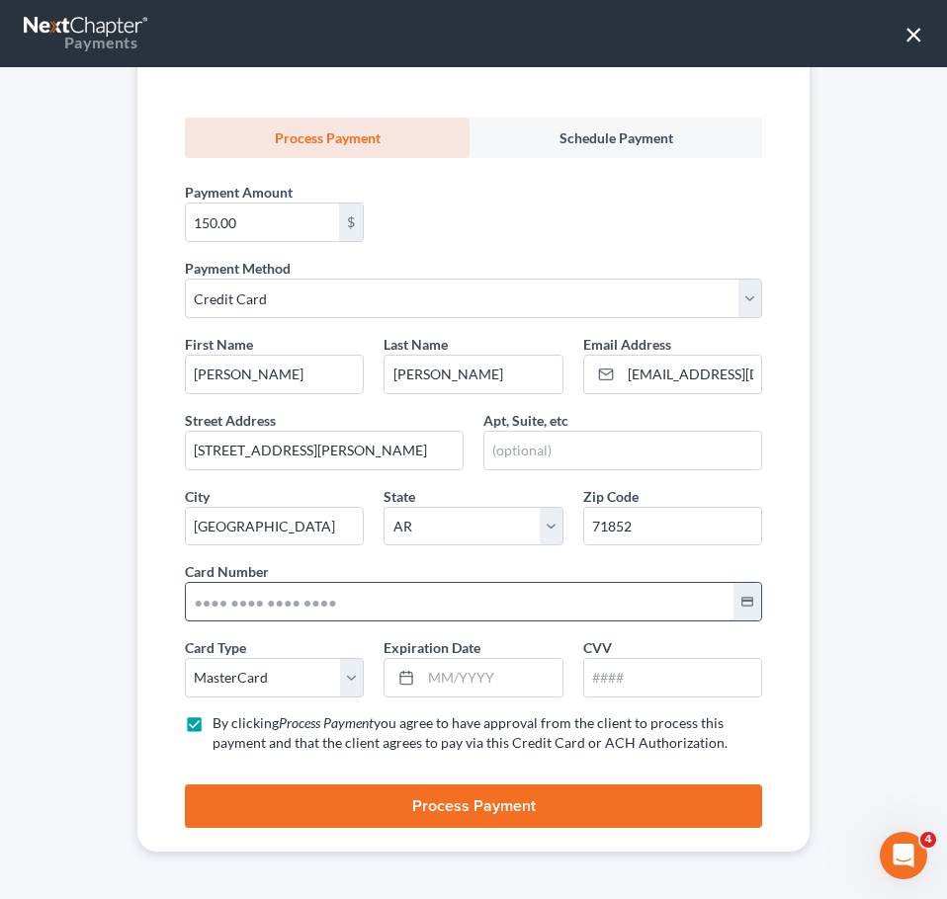
click at [208, 602] on input "text" at bounding box center [459, 602] width 547 height 38
type input "6011 9770 0047 5452"
click at [450, 678] on input "text" at bounding box center [491, 678] width 140 height 38
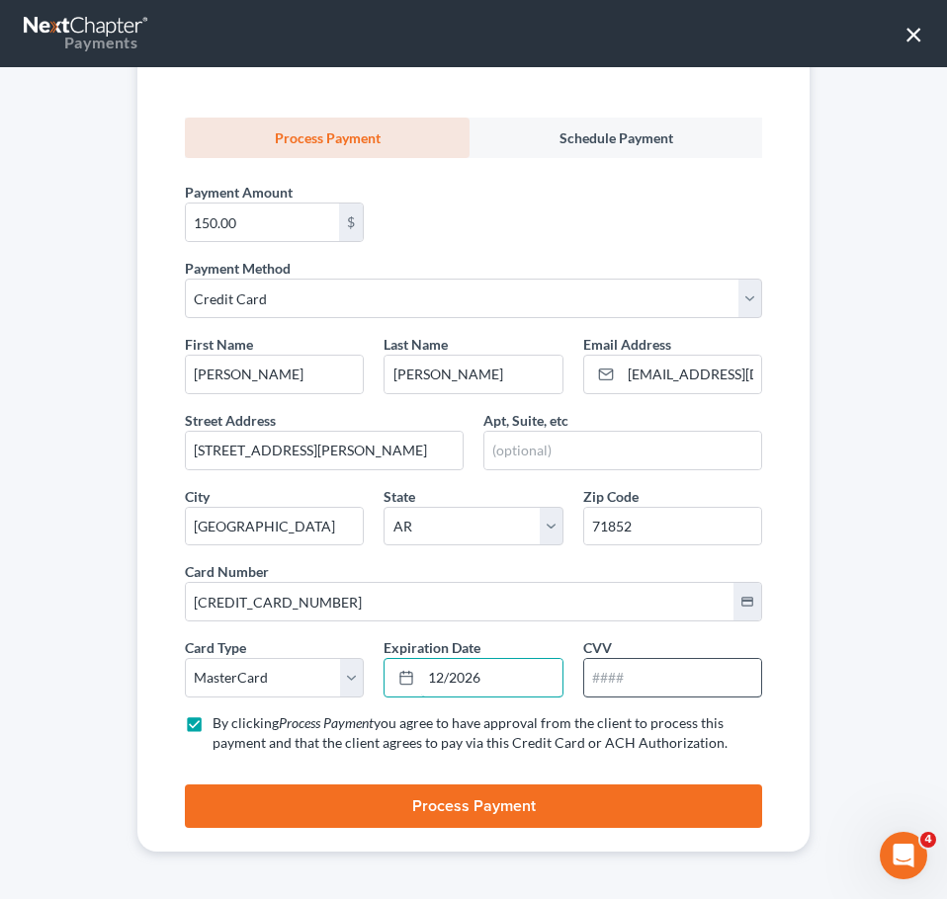
type input "12/2026"
click at [627, 679] on input "text" at bounding box center [672, 678] width 177 height 38
type input "513"
click at [824, 740] on div "Receive Payment Customer Pettway, Linda Customer Email lindapettway65@gmail.com…" at bounding box center [473, 483] width 947 height 832
click at [659, 813] on button "Process Payment" at bounding box center [473, 806] width 577 height 43
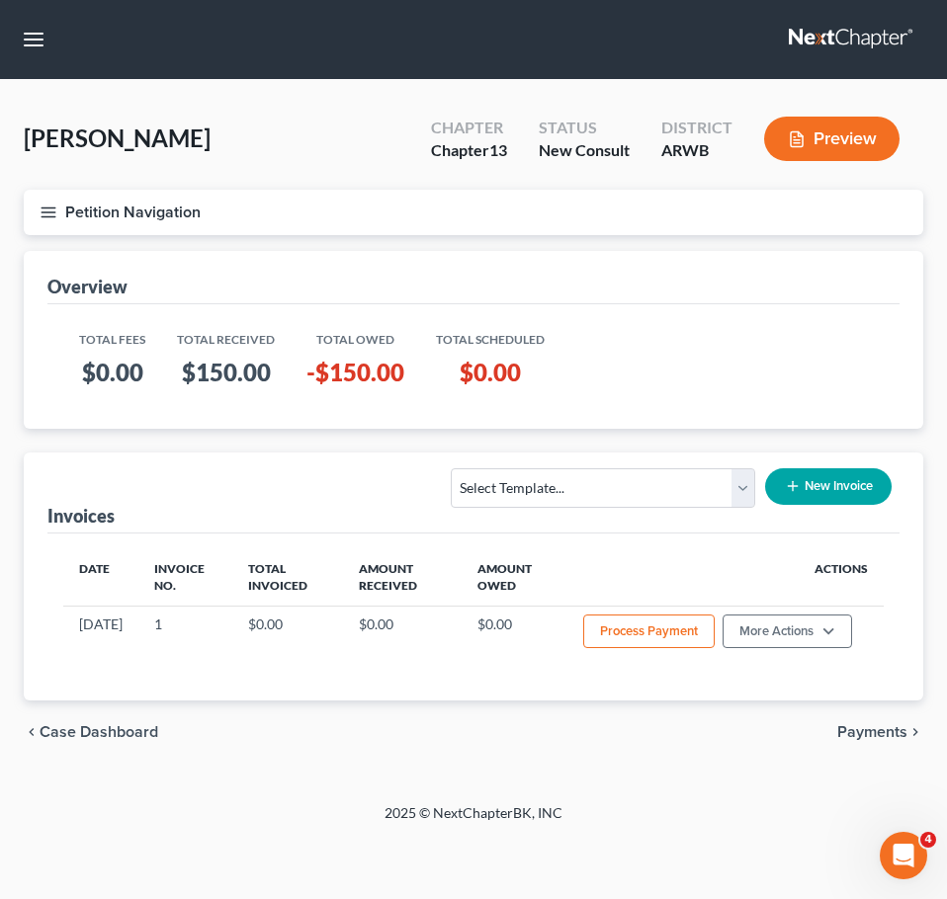
click at [103, 729] on span "Case Dashboard" at bounding box center [99, 732] width 119 height 16
select select "5"
select select "2"
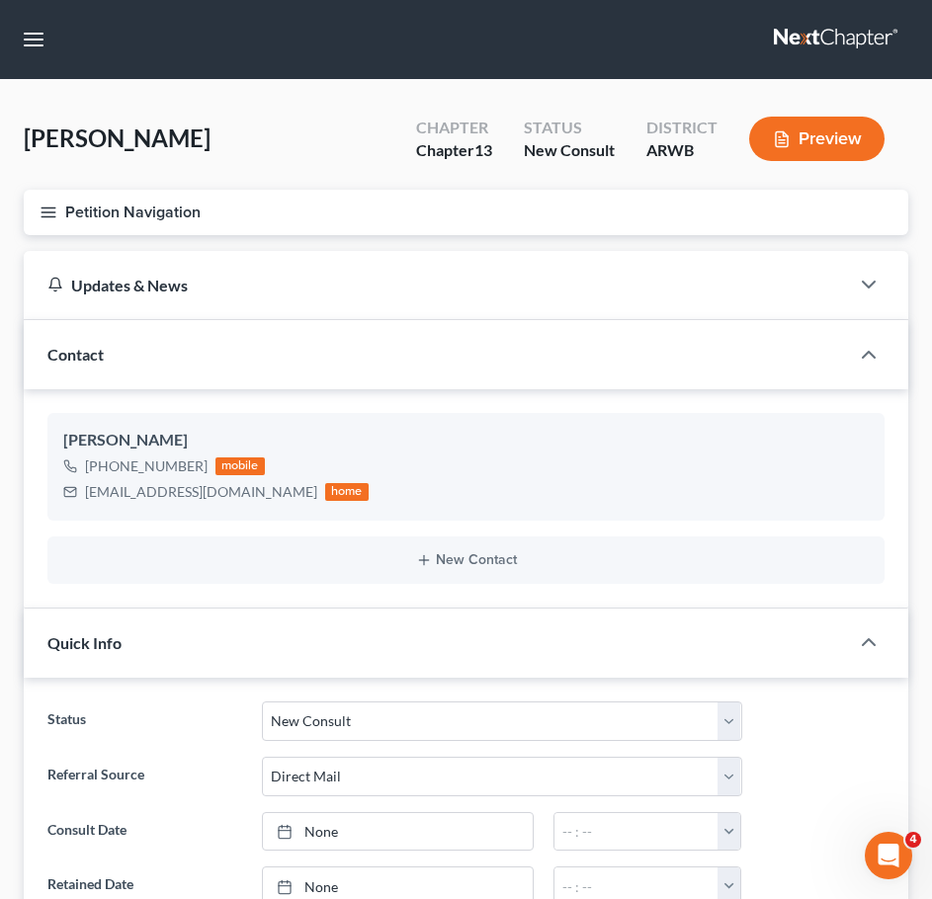
click at [43, 207] on icon "button" at bounding box center [49, 213] width 18 height 18
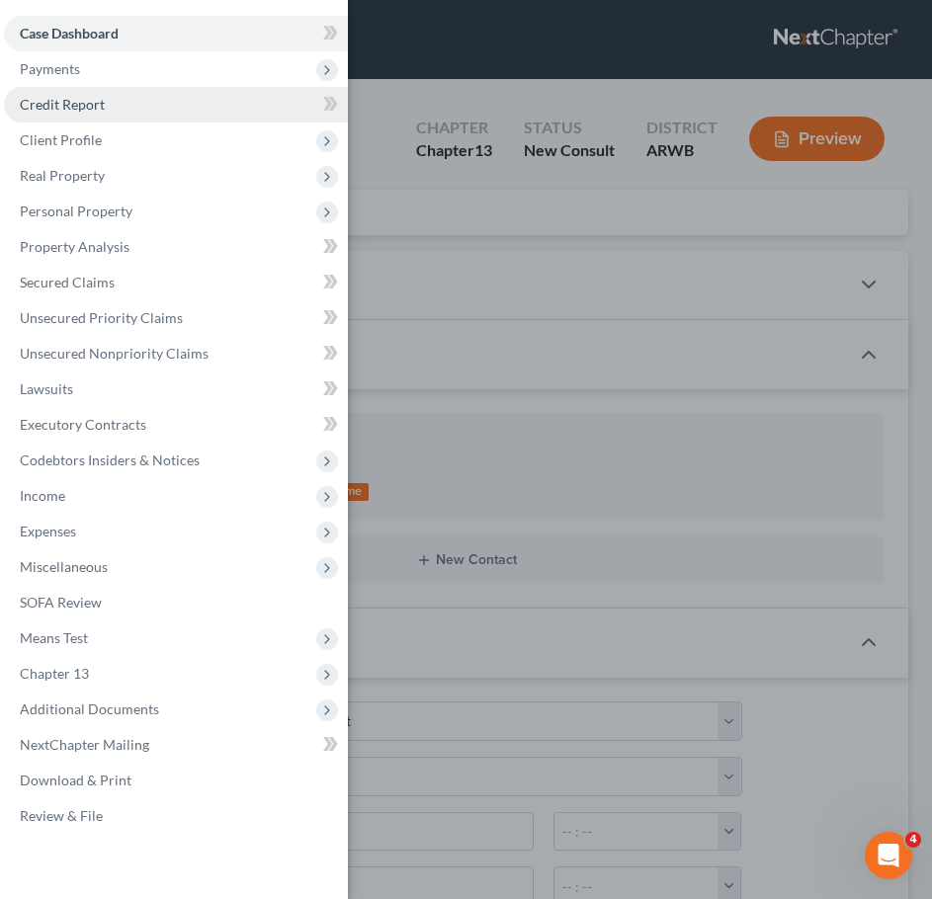
click at [75, 87] on link "Credit Report" at bounding box center [176, 105] width 344 height 36
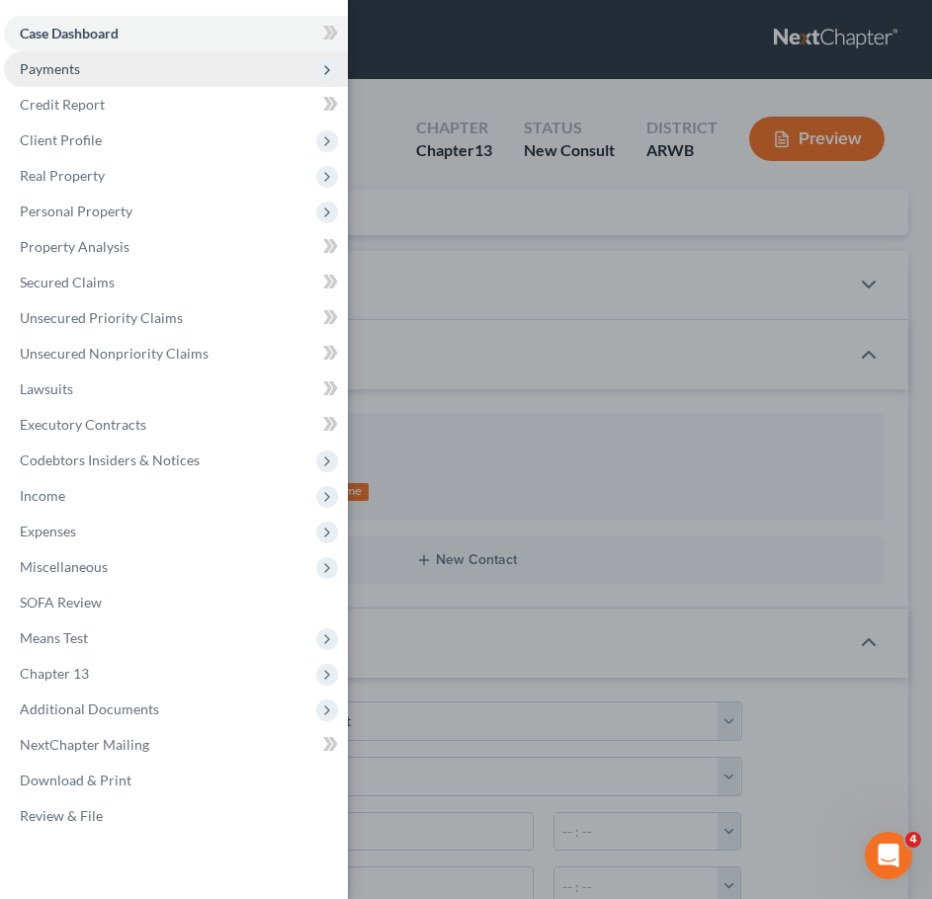
click at [60, 77] on span "Payments" at bounding box center [176, 69] width 344 height 36
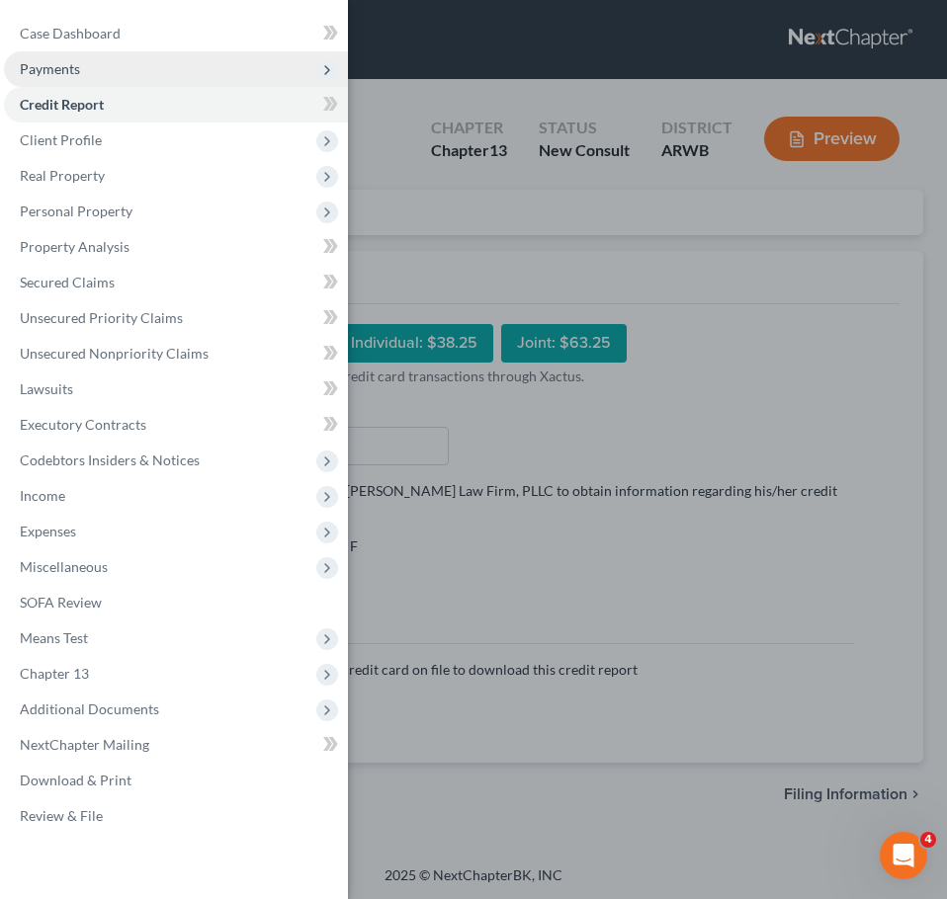
click at [114, 66] on span "Payments" at bounding box center [176, 69] width 344 height 36
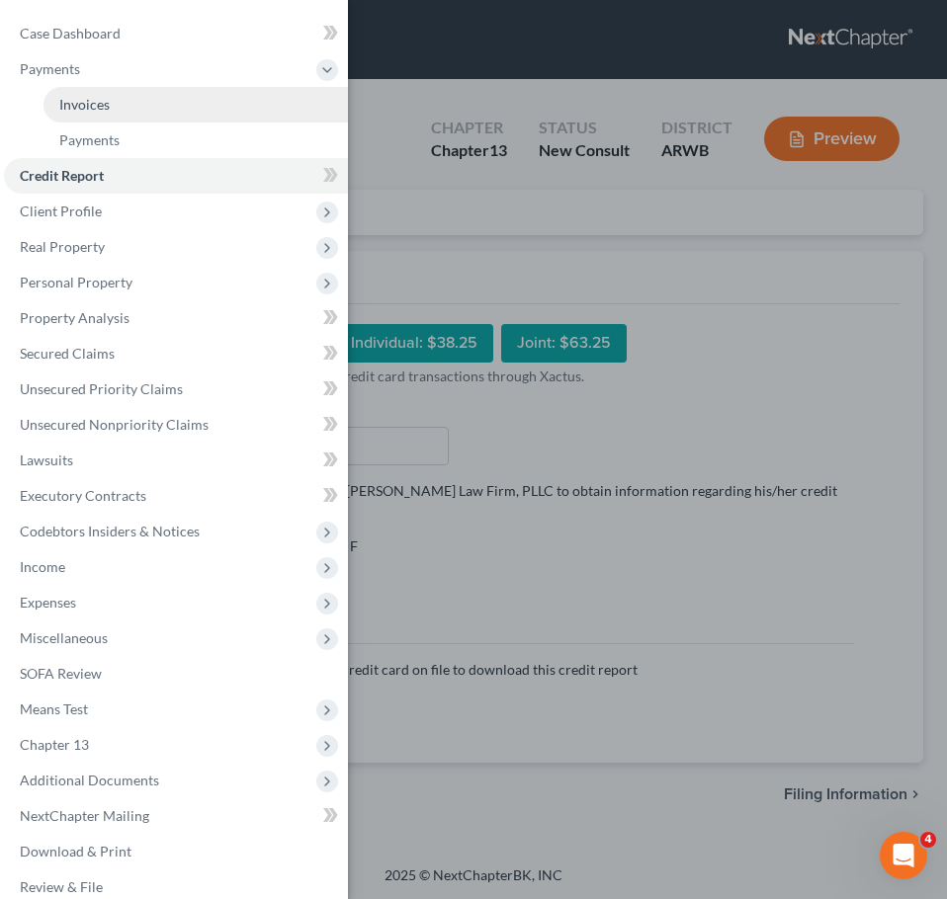
click at [109, 105] on span "Invoices" at bounding box center [84, 104] width 50 height 17
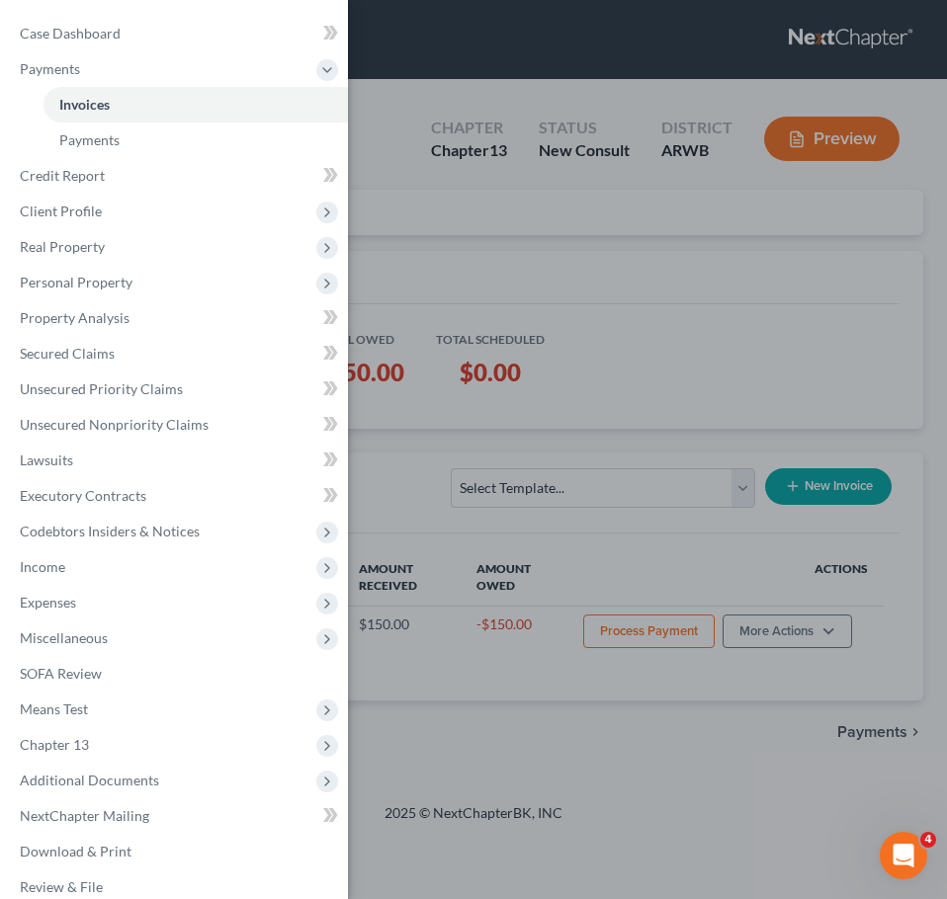
click at [736, 350] on div "Case Dashboard Payments Invoices Payments Payments Credit Report Client Profile" at bounding box center [473, 449] width 947 height 899
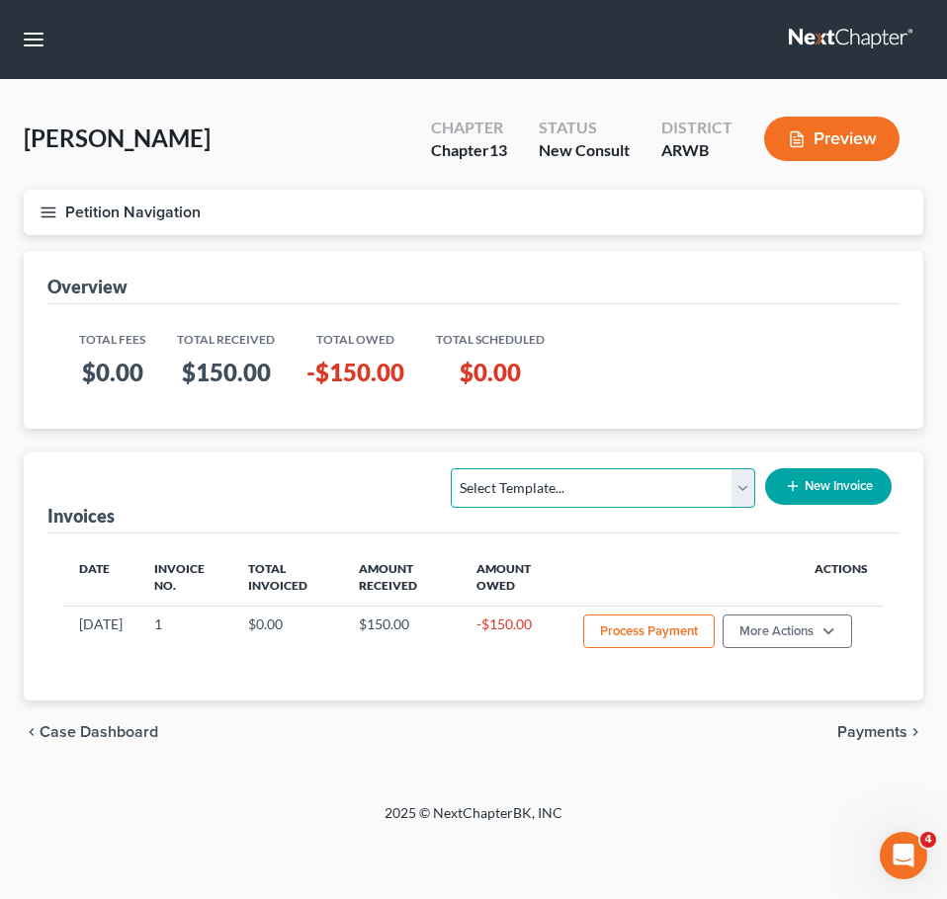
click at [656, 483] on select "Select Template... Chapter 13 Bankruptcy - Individual Chapter 13 Bankruptcy - J…" at bounding box center [603, 488] width 304 height 40
select select "0"
click at [452, 468] on select "Select Template... Chapter 13 Bankruptcy - Individual Chapter 13 Bankruptcy - J…" at bounding box center [603, 488] width 304 height 40
click at [818, 487] on button "New Invoice" at bounding box center [828, 486] width 126 height 37
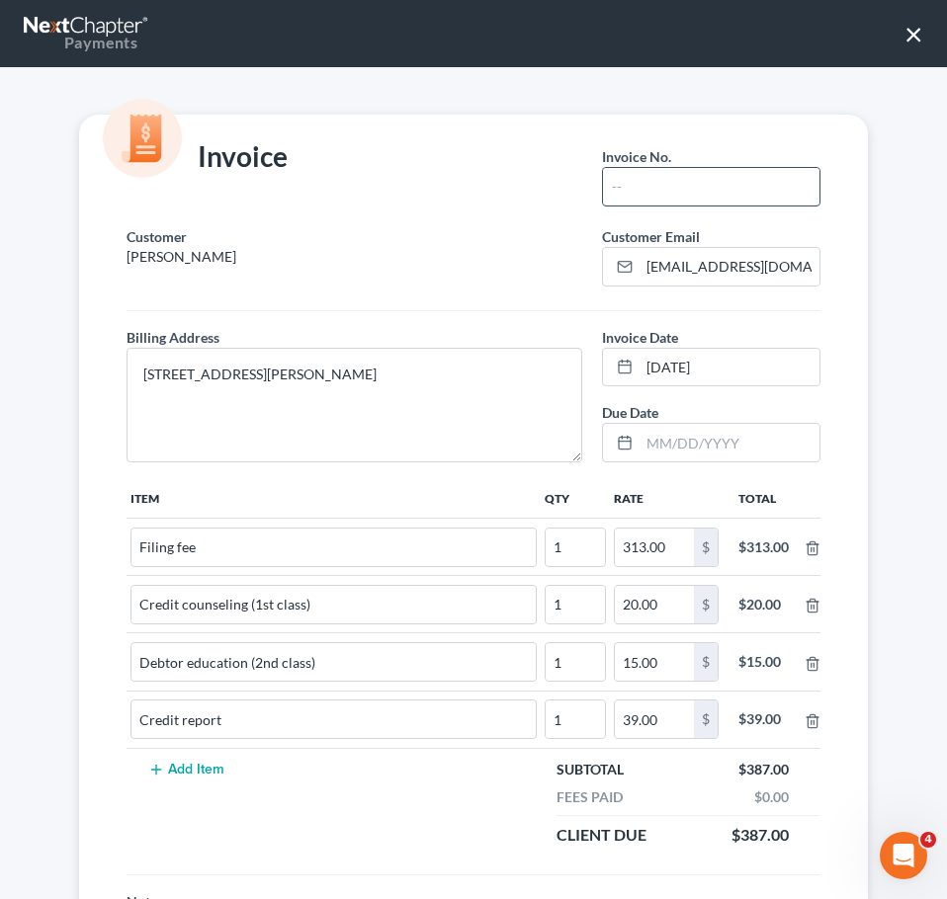
click at [724, 194] on input "text" at bounding box center [711, 187] width 216 height 38
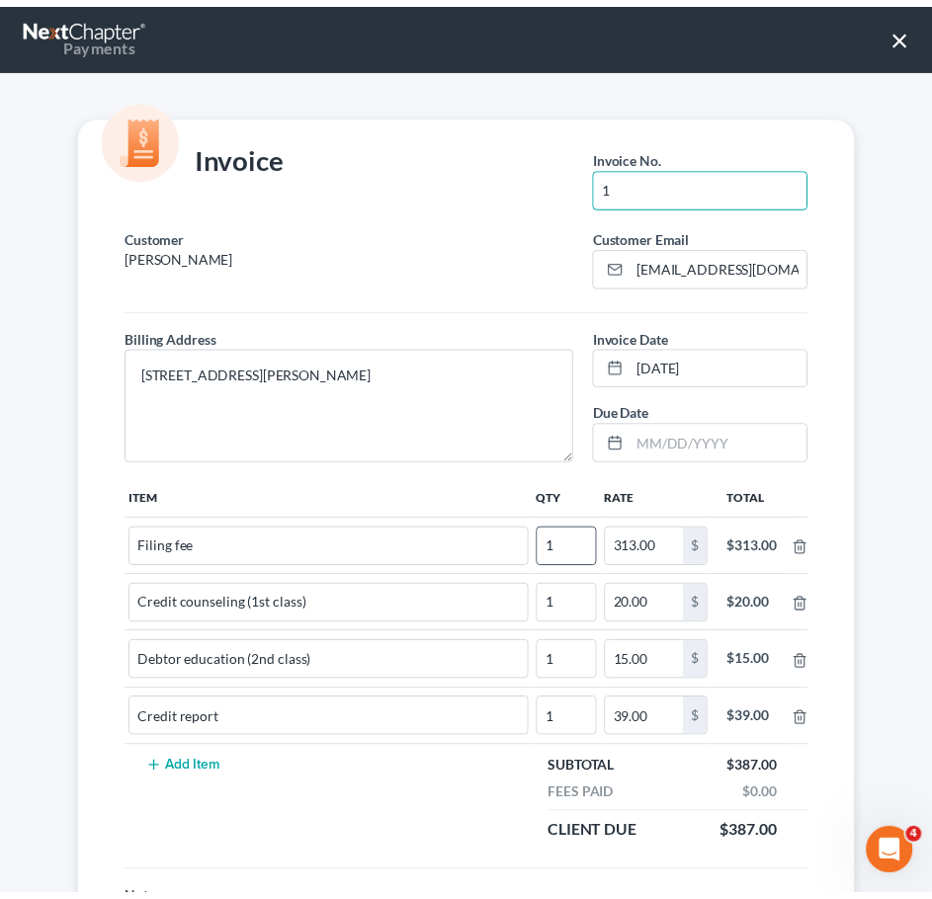
scroll to position [495, 0]
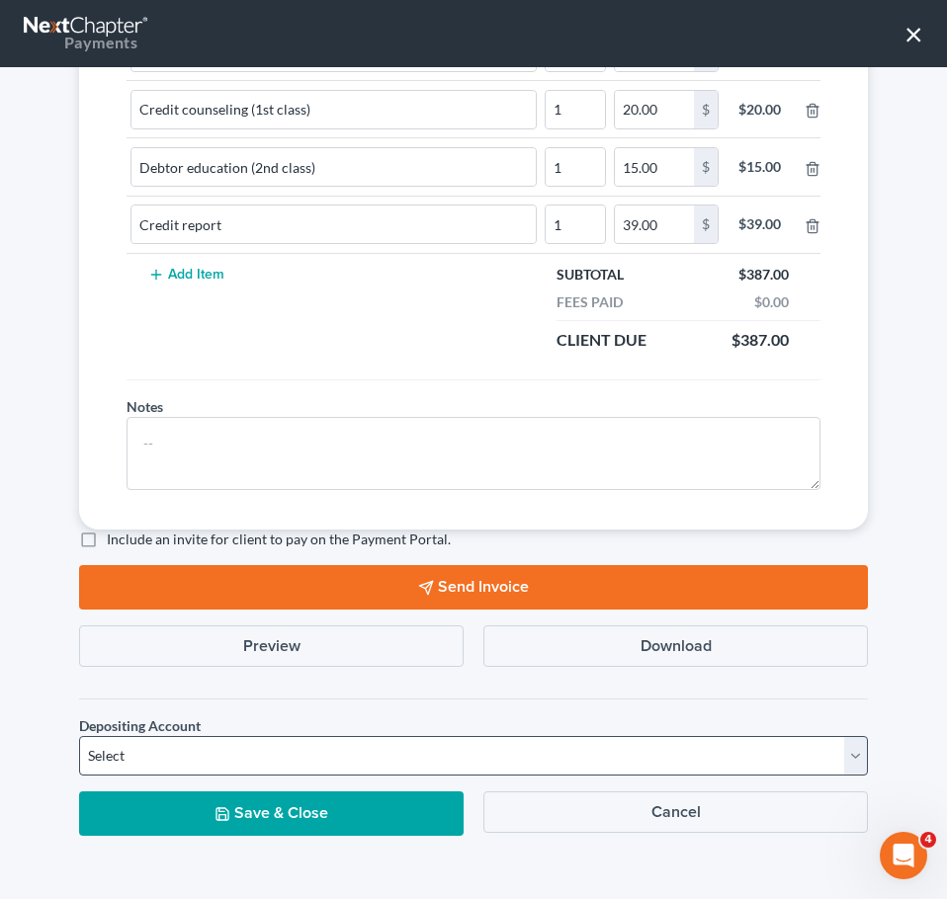
type input "1"
click at [389, 761] on select "Select Operation Trust" at bounding box center [473, 756] width 788 height 40
select select "1"
click at [79, 736] on select "Select Operation Trust" at bounding box center [473, 756] width 788 height 40
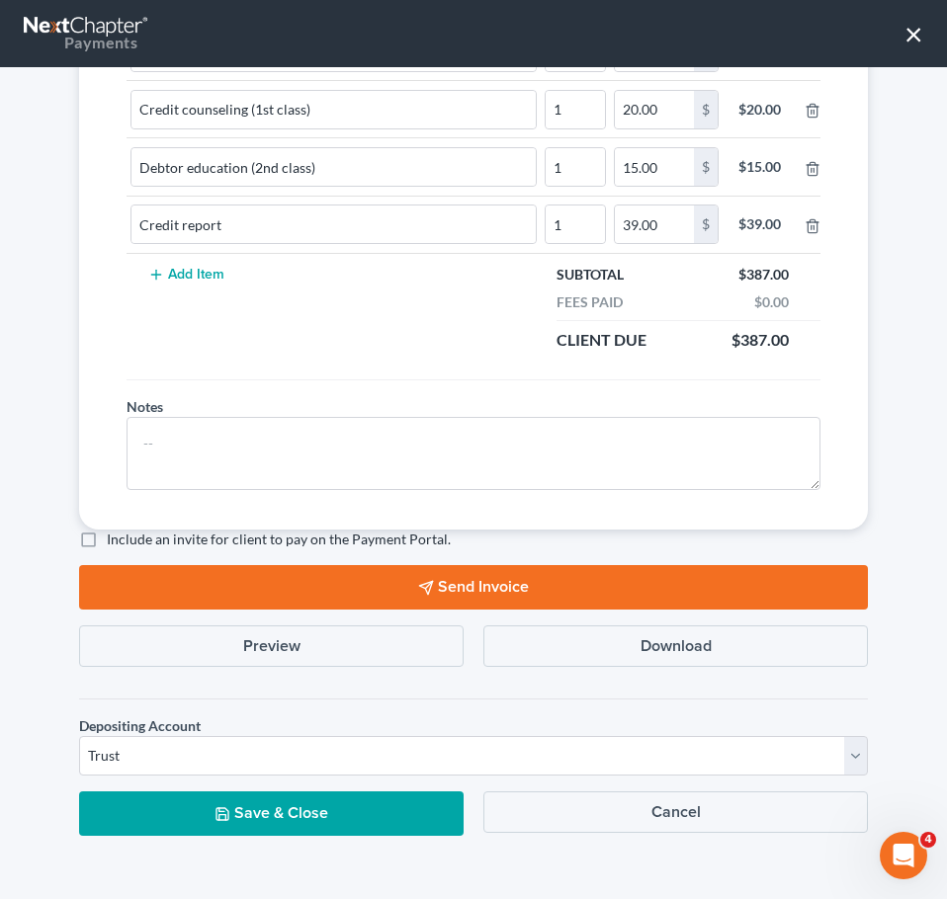
click at [284, 818] on button "Save & Close" at bounding box center [271, 813] width 384 height 44
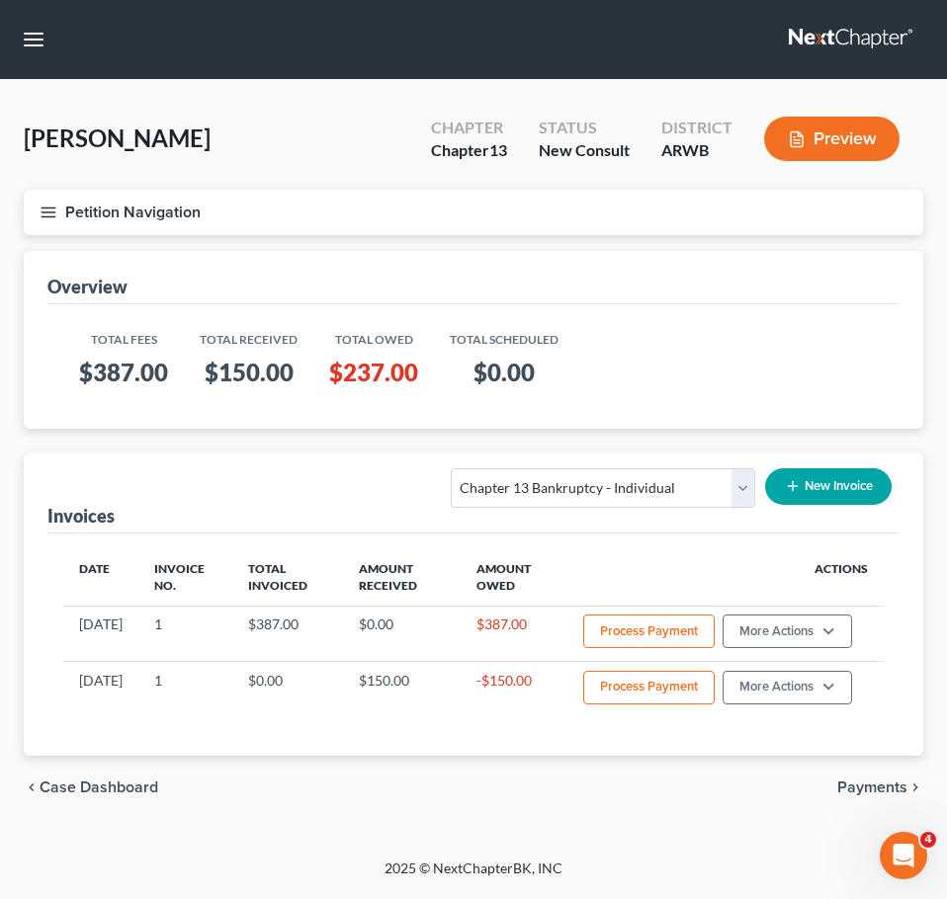
click at [48, 212] on line "button" at bounding box center [48, 212] width 14 height 0
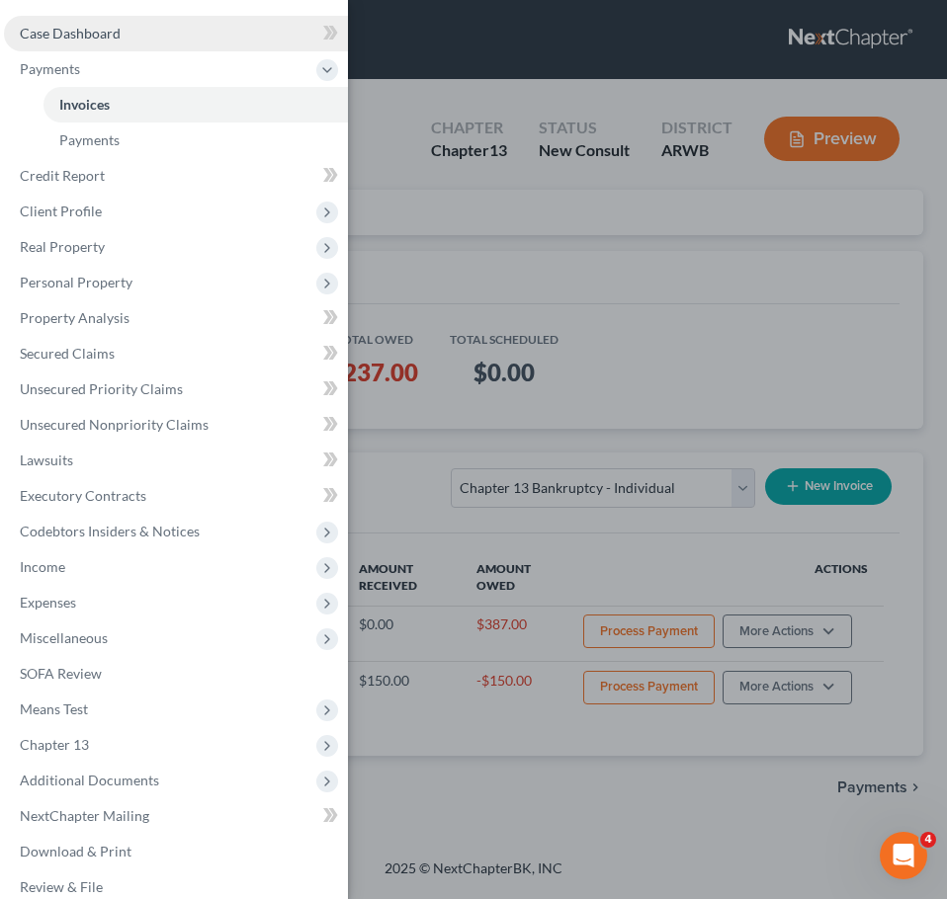
click at [91, 31] on span "Case Dashboard" at bounding box center [70, 33] width 101 height 17
select select "2"
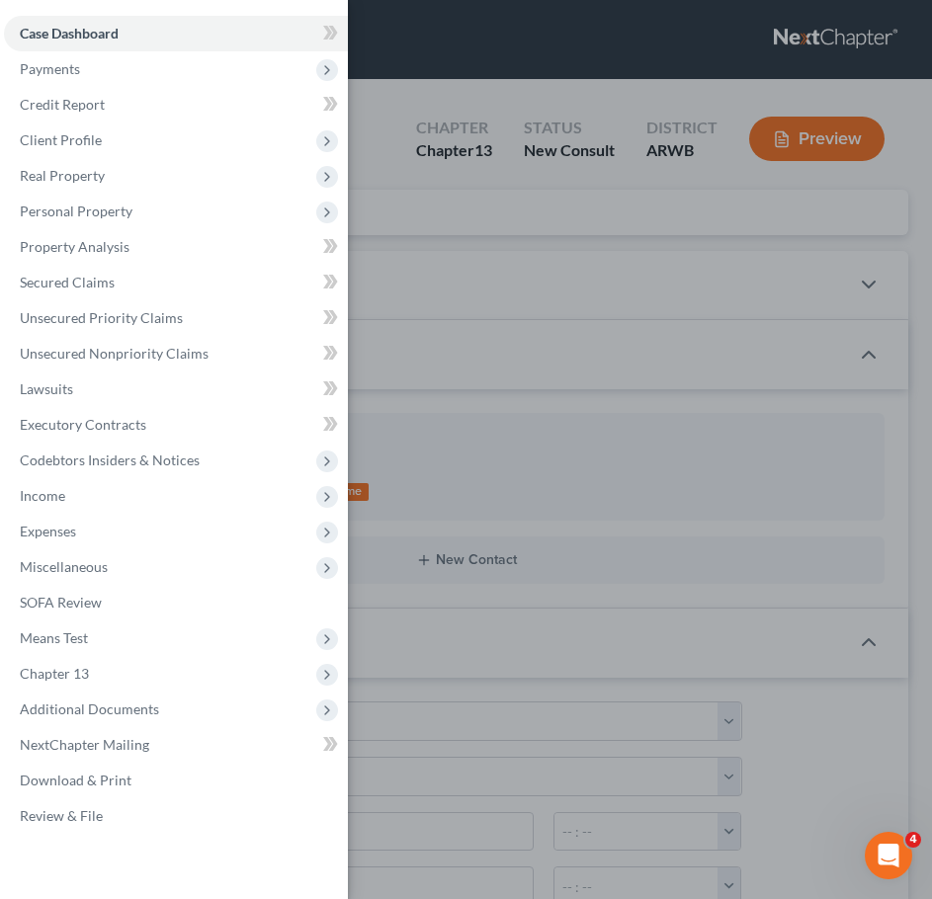
click at [553, 266] on div "Case Dashboard Payments Invoices Payments Payments Credit Report Client Profile" at bounding box center [466, 449] width 932 height 899
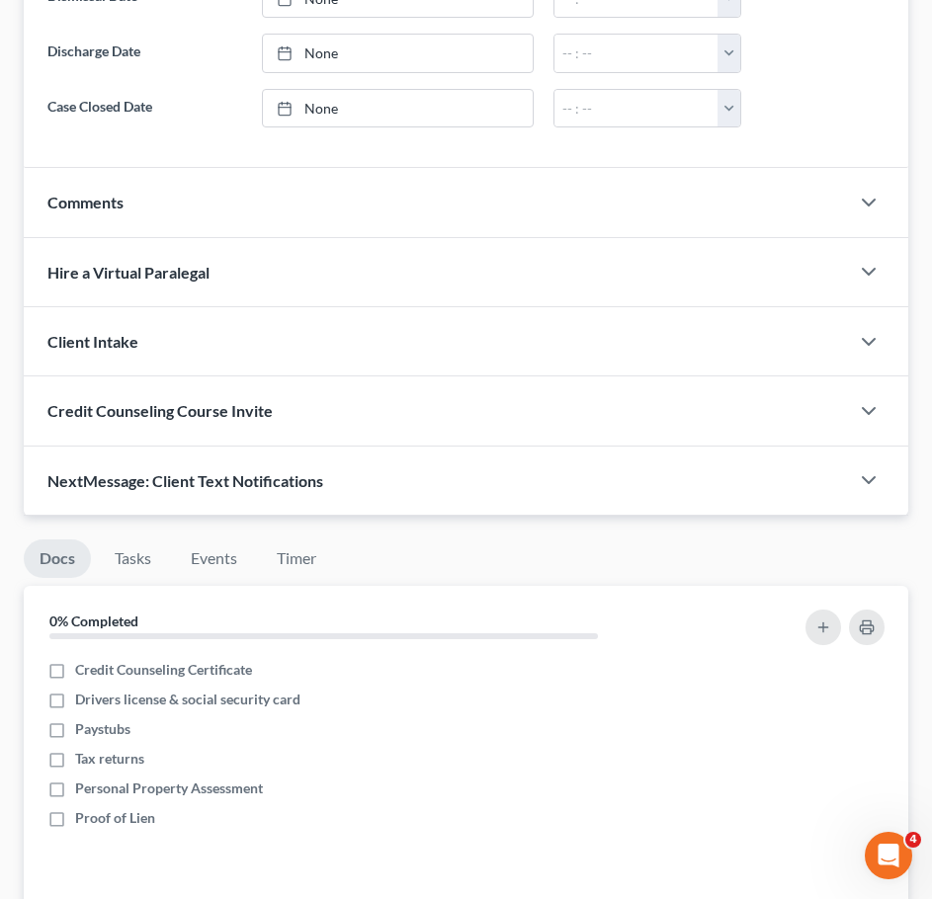
scroll to position [1172, 0]
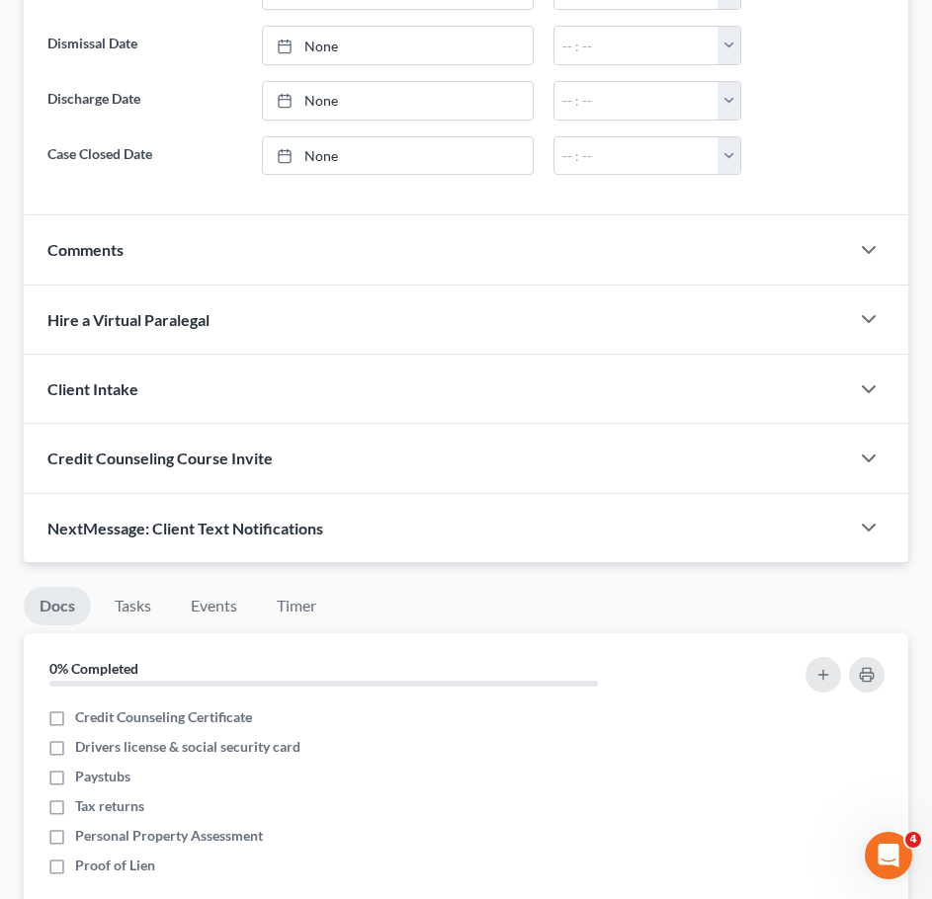
click at [503, 262] on div "Comments" at bounding box center [436, 249] width 825 height 68
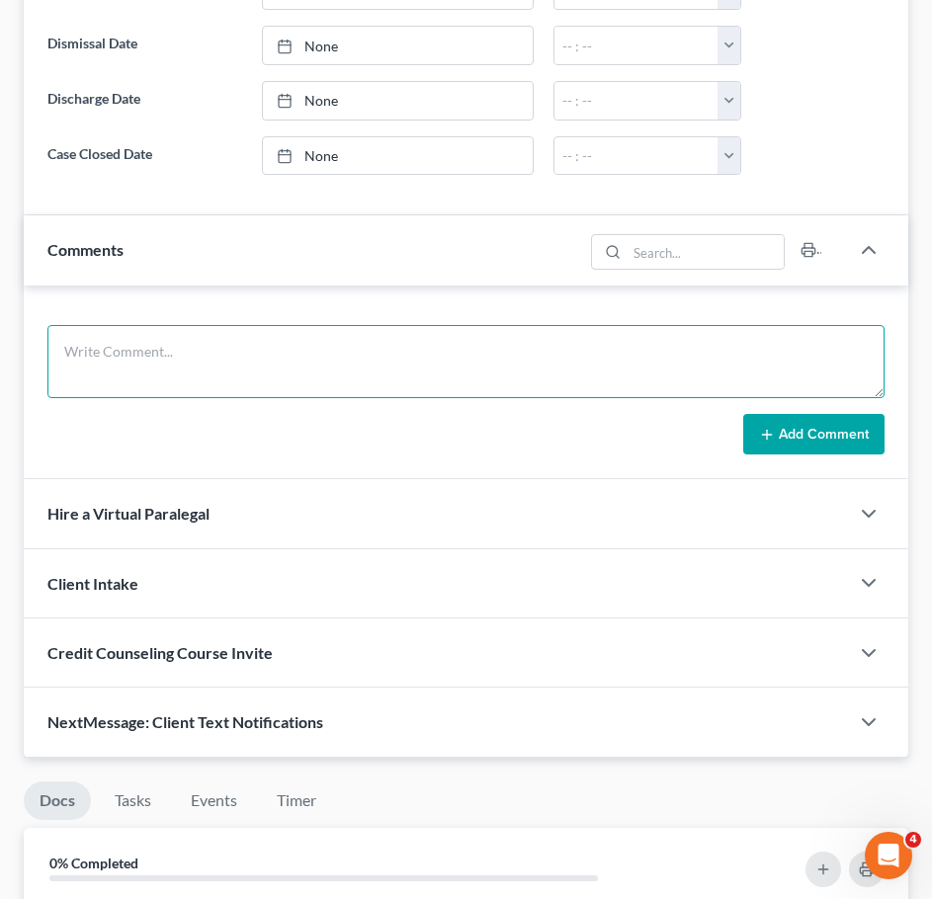
click at [496, 362] on textarea at bounding box center [465, 361] width 837 height 73
click at [276, 345] on textarea "DOB: SSN:" at bounding box center [465, 361] width 837 height 73
click at [133, 371] on textarea "DOB: 05/29/1976 SSN:" at bounding box center [465, 361] width 837 height 73
drag, startPoint x: 189, startPoint y: 369, endPoint x: 98, endPoint y: 372, distance: 91.0
click at [98, 372] on textarea "DOB: 05/29/1976 SSN: 424-98-8644" at bounding box center [465, 361] width 837 height 73
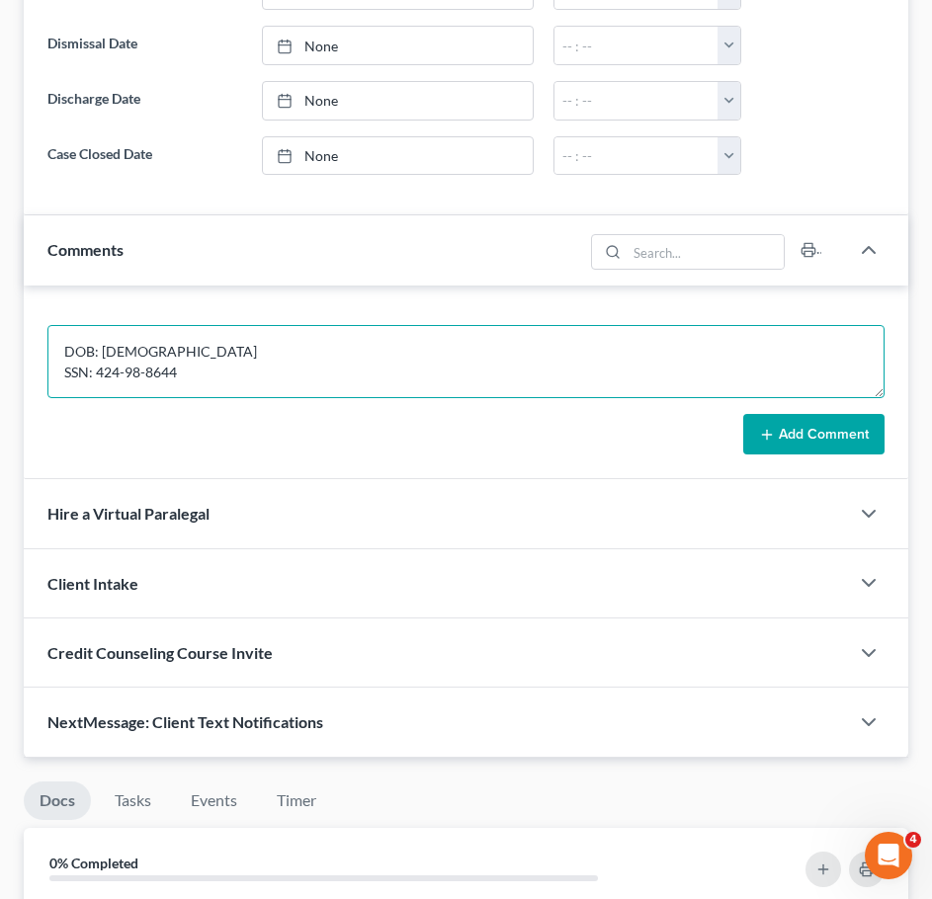
type textarea "DOB: 05/29/1976 SSN: 424-98-8644"
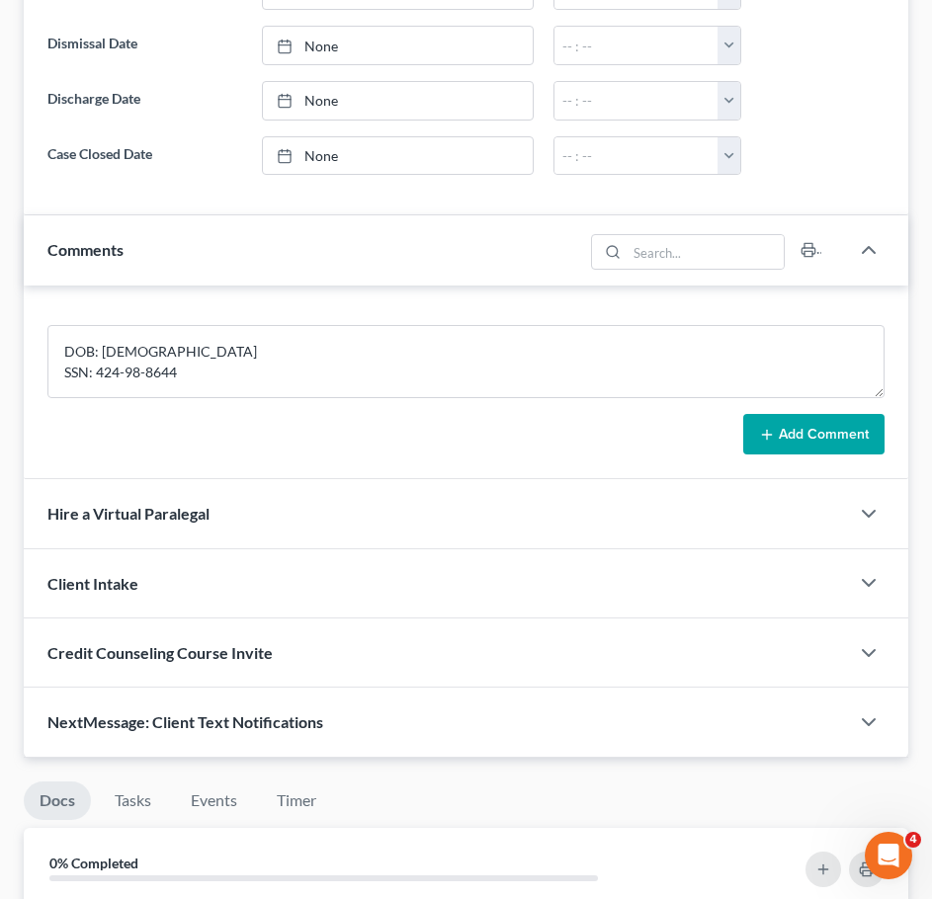
click at [819, 433] on button "Add Comment" at bounding box center [813, 434] width 141 height 41
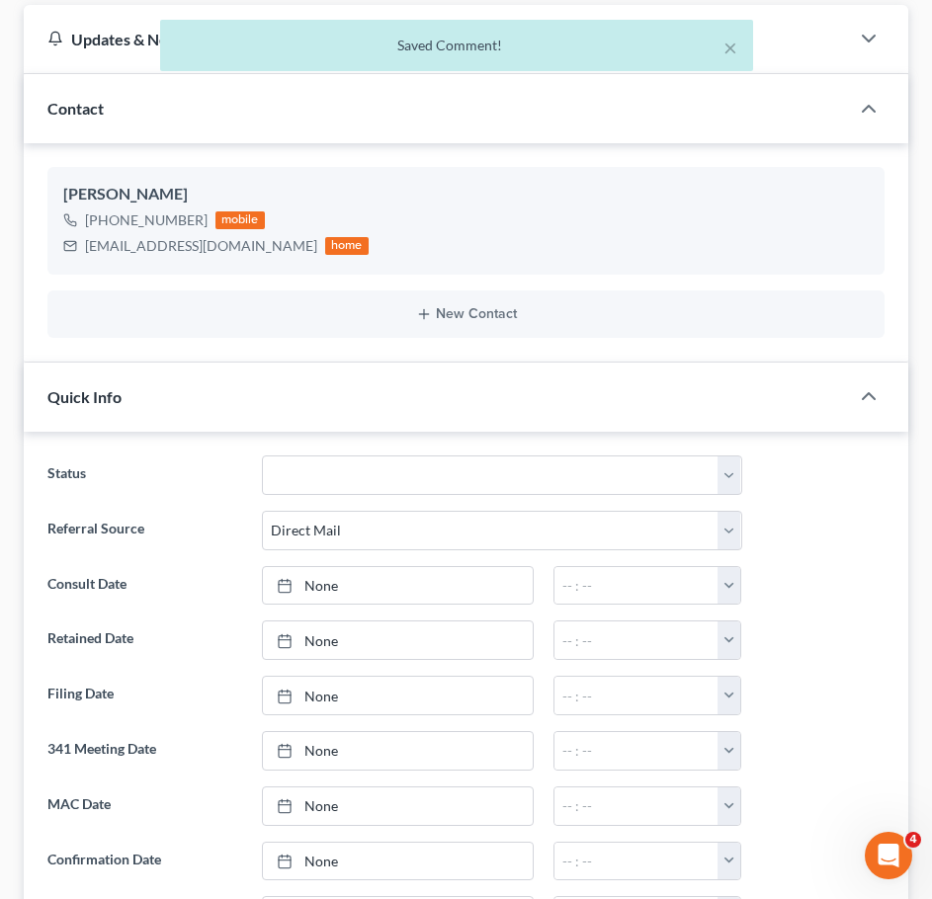
scroll to position [90, 0]
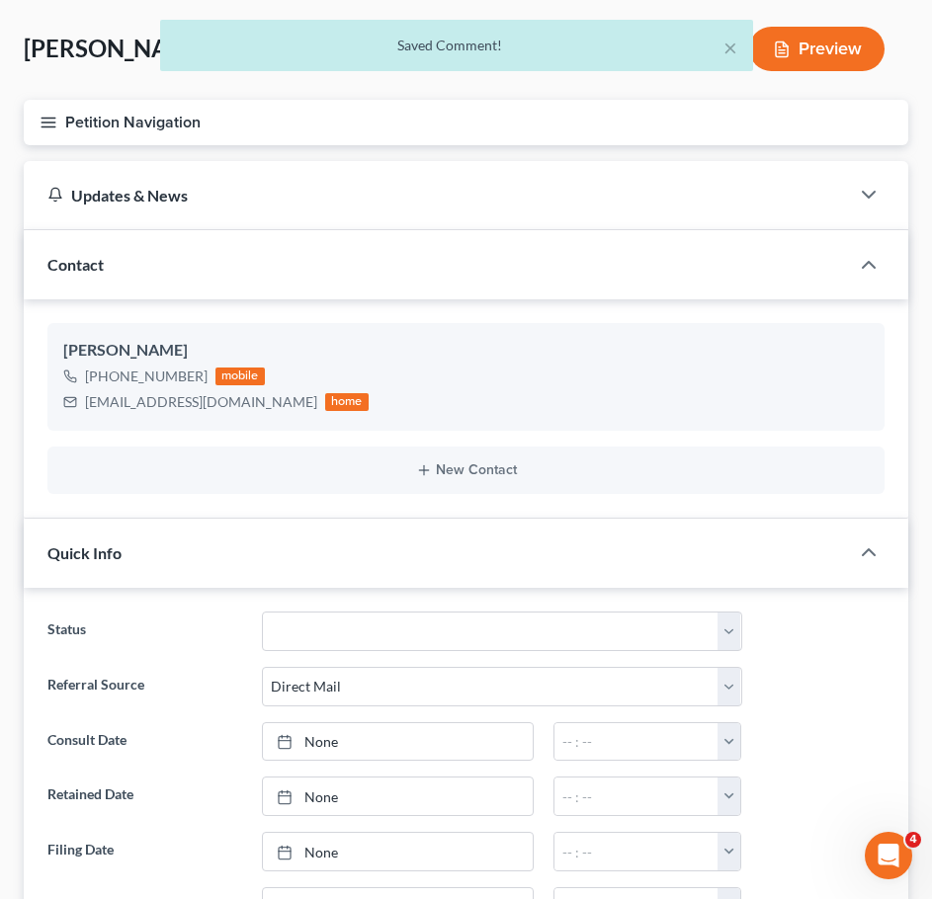
click at [48, 133] on button "Petition Navigation" at bounding box center [466, 122] width 884 height 45
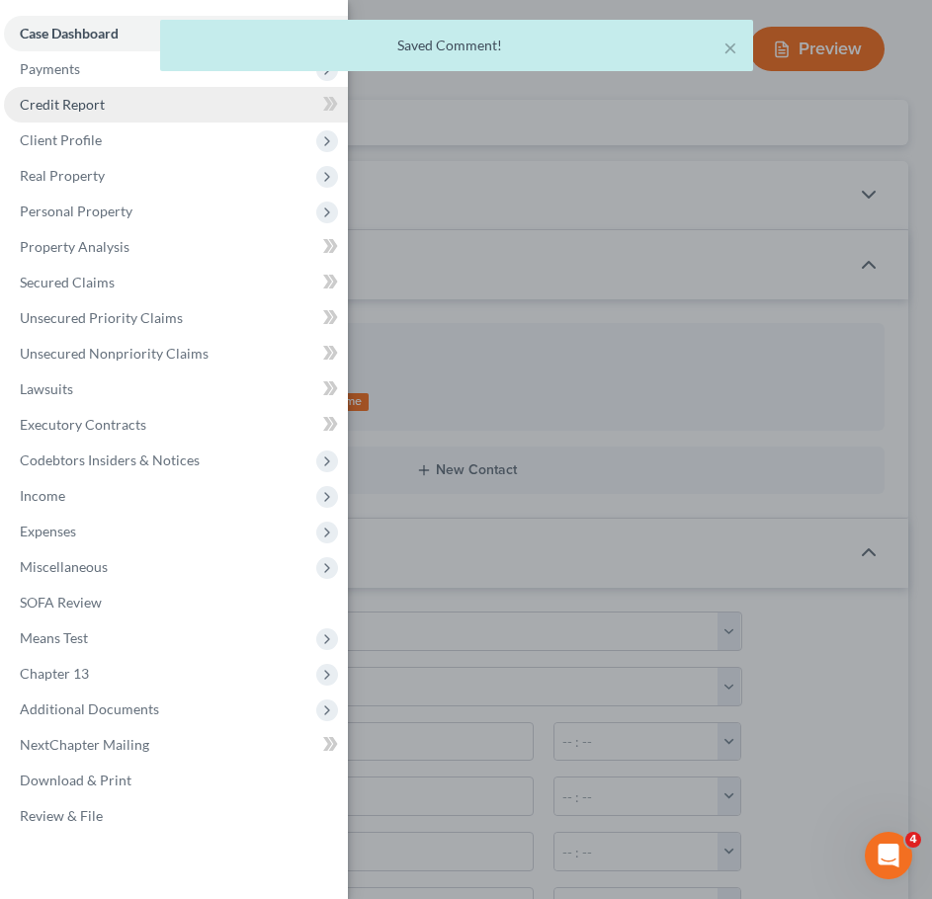
click at [78, 107] on span "Credit Report" at bounding box center [62, 104] width 85 height 17
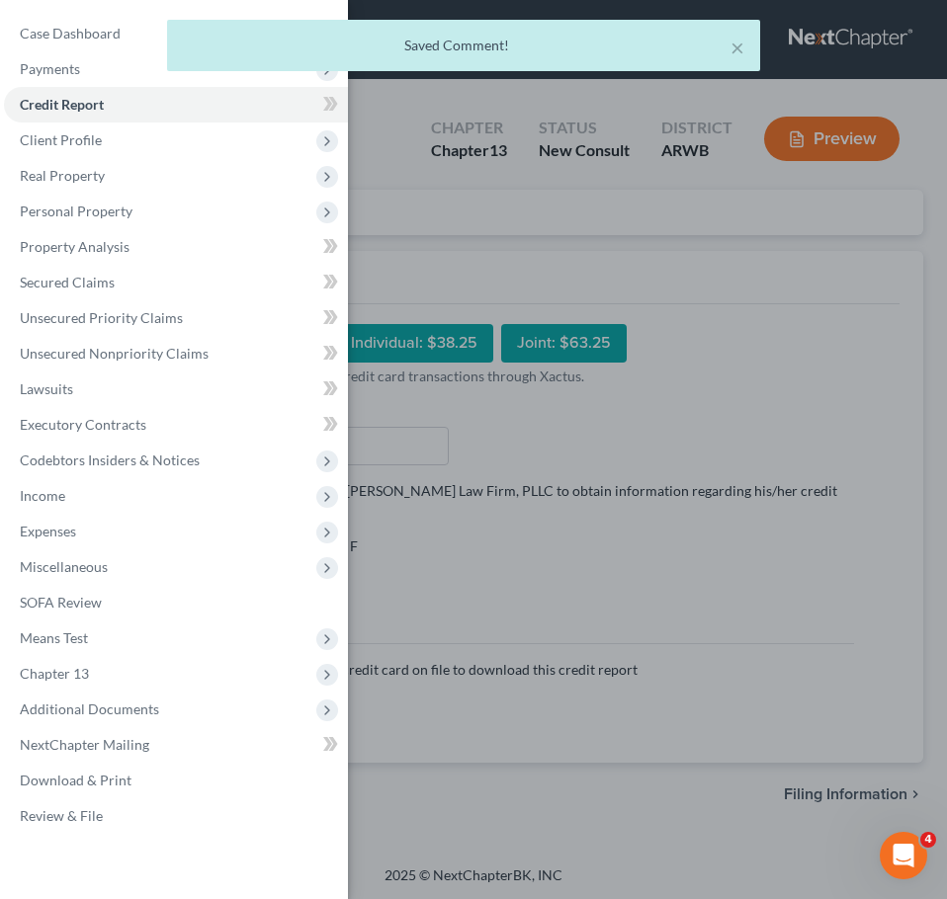
click at [635, 294] on div "Case Dashboard Payments Invoices Payments Payments Credit Report Client Profile" at bounding box center [473, 449] width 947 height 899
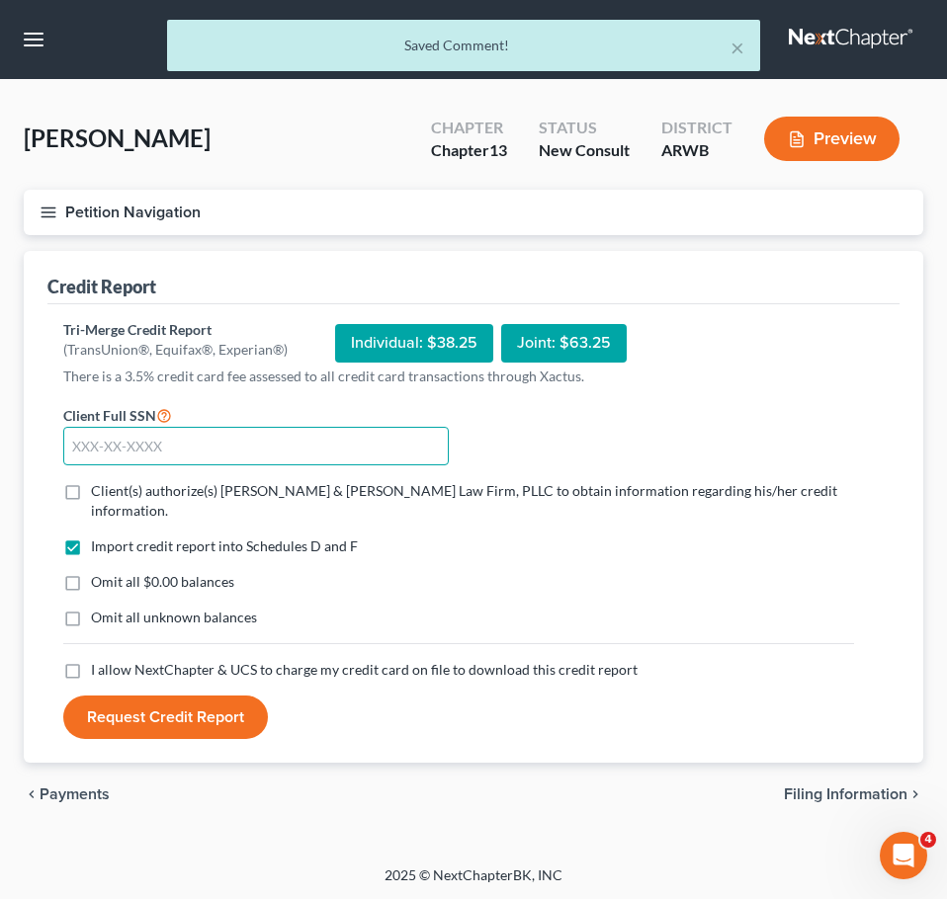
click at [333, 445] on input "text" at bounding box center [255, 447] width 385 height 40
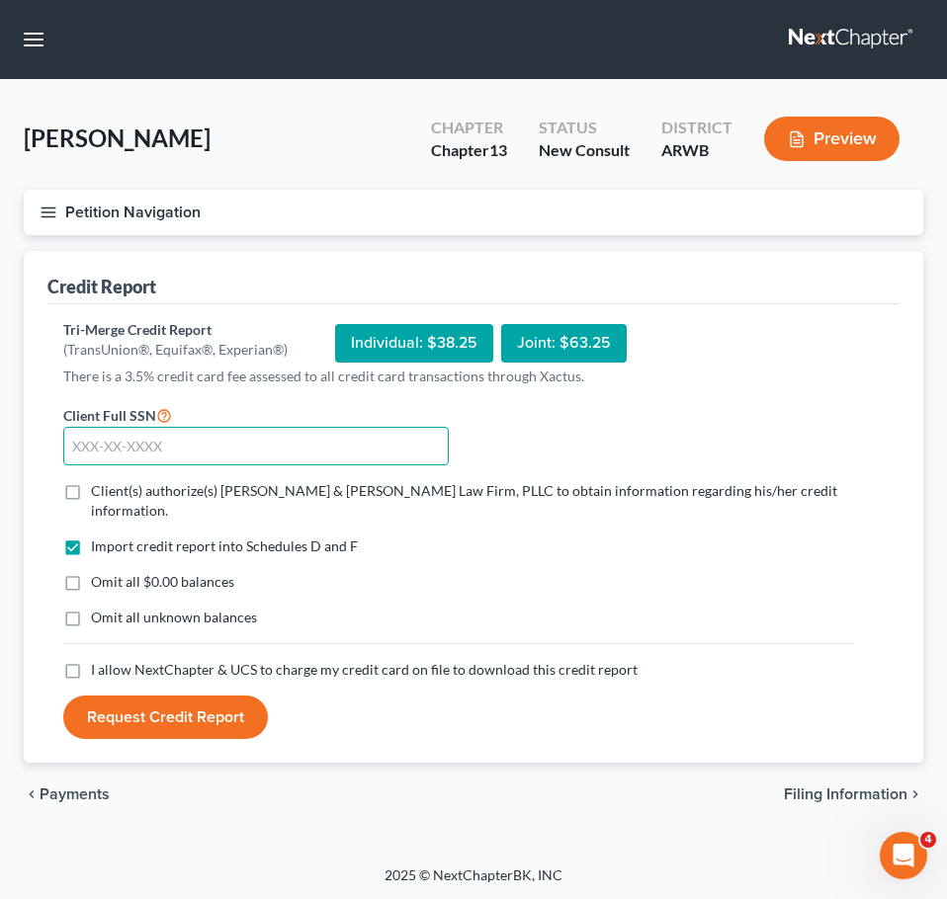
paste input "424-98-8644"
type input "424-98-8644"
click at [333, 483] on span "Client(s) authorize(s) Lambert & Perry Law Firm, PLLC to obtain information reg…" at bounding box center [464, 500] width 746 height 37
click at [112, 483] on input "Client(s) authorize(s) Lambert & Perry Law Firm, PLLC to obtain information reg…" at bounding box center [105, 487] width 13 height 13
checkbox input "true"
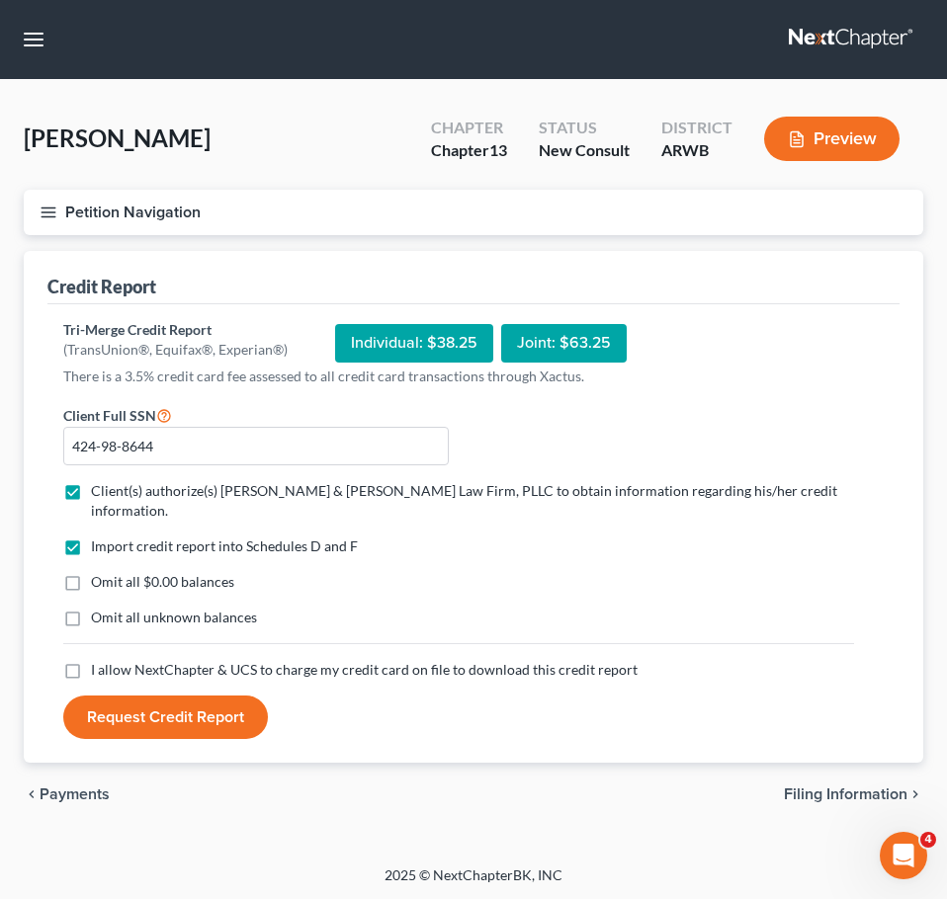
click at [358, 661] on span "I allow NextChapter & UCS to charge my credit card on file to download this cre…" at bounding box center [364, 669] width 546 height 17
click at [112, 660] on input "I allow NextChapter & UCS to charge my credit card on file to download this cre…" at bounding box center [105, 666] width 13 height 13
checkbox input "true"
click at [212, 706] on button "Request Credit Report" at bounding box center [165, 717] width 205 height 43
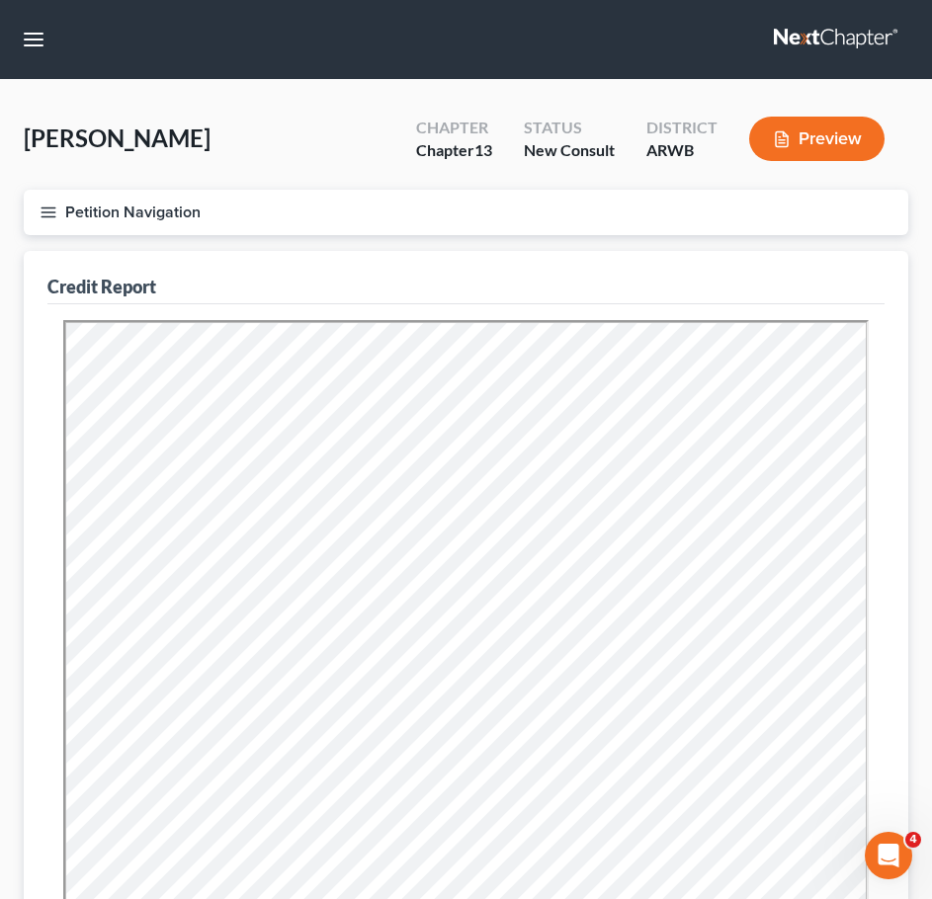
click at [42, 206] on icon "button" at bounding box center [49, 213] width 18 height 18
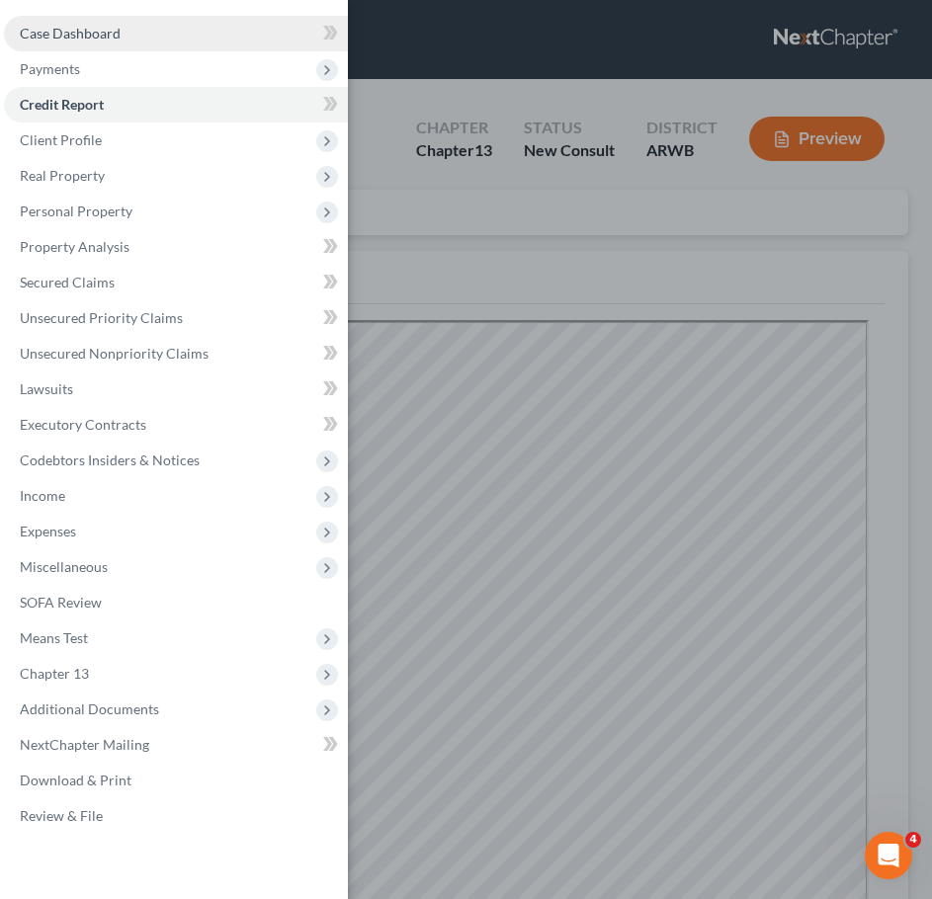
click at [106, 33] on span "Case Dashboard" at bounding box center [70, 33] width 101 height 17
select select "2"
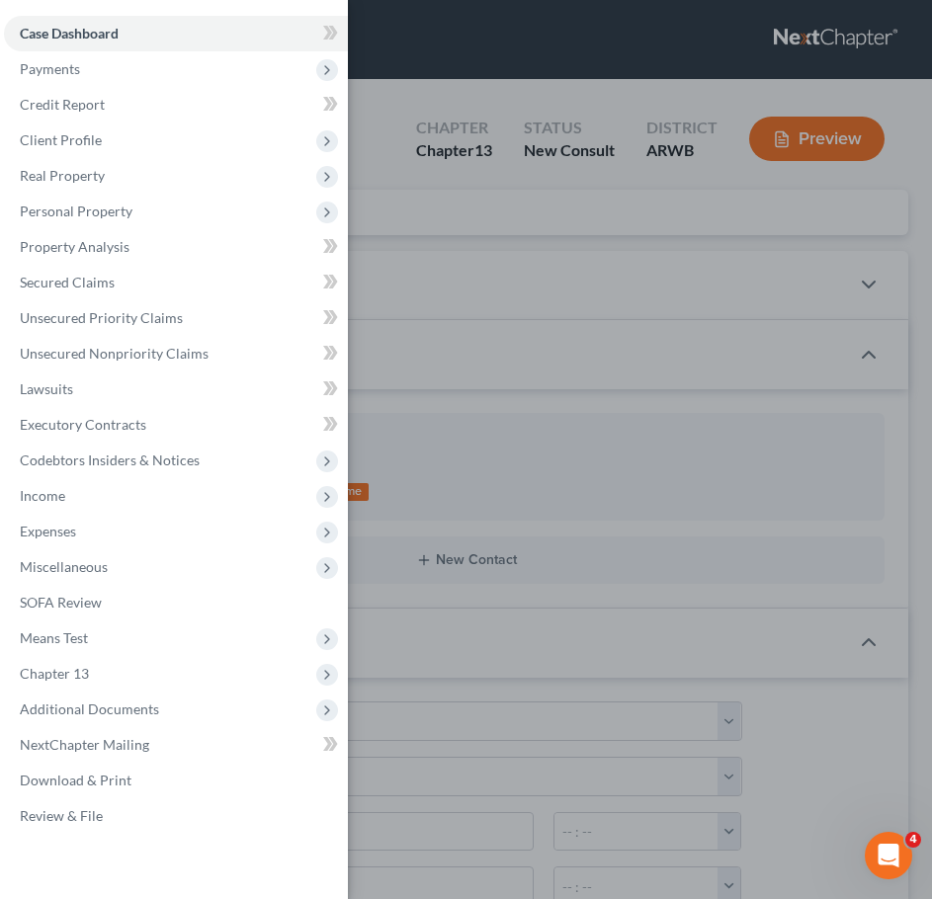
click at [470, 110] on div "Case Dashboard Payments Invoices Payments Payments Credit Report Client Profile" at bounding box center [466, 449] width 932 height 899
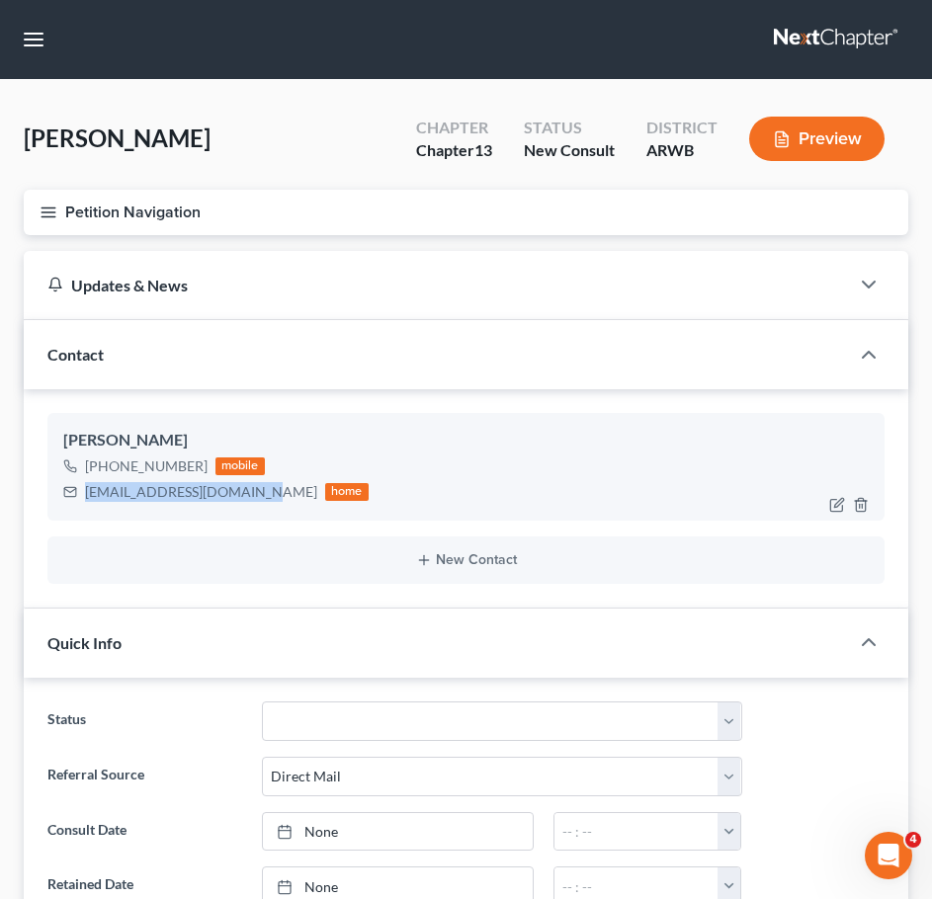
drag, startPoint x: 249, startPoint y: 495, endPoint x: 80, endPoint y: 492, distance: 169.0
click at [80, 492] on div "lindapettway65@gmail.com home" at bounding box center [215, 492] width 305 height 26
copy div "lindapettway65@gmail.com"
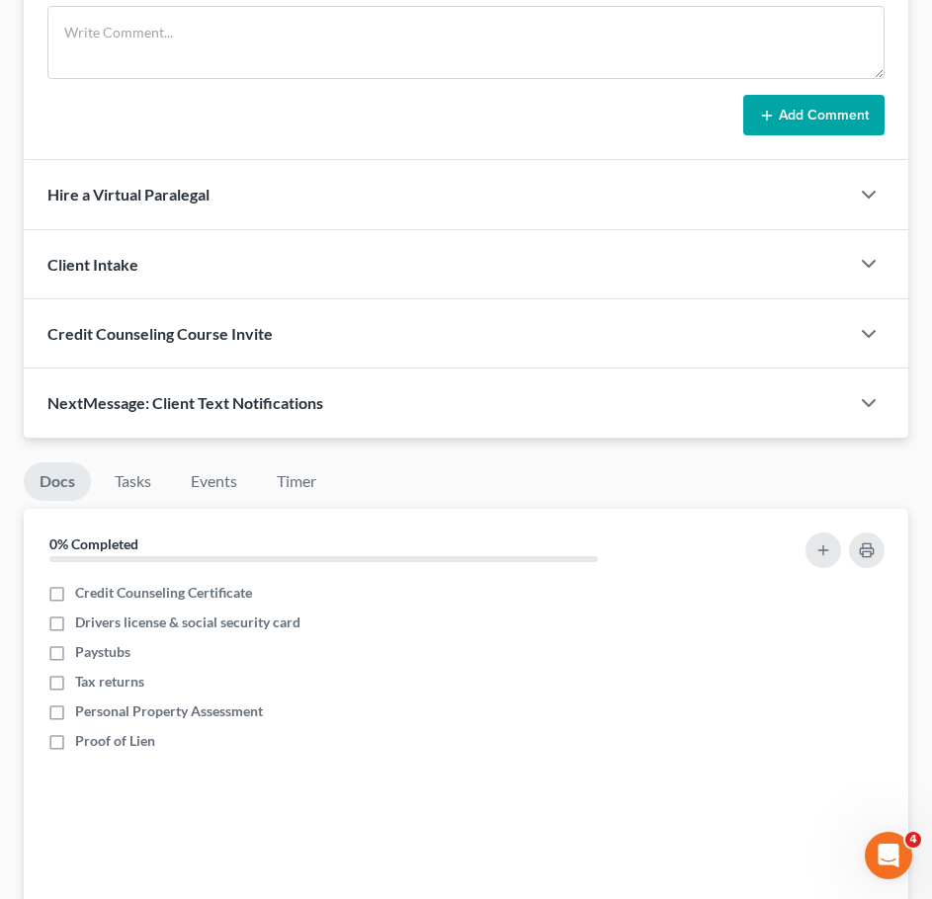
scroll to position [1894, 0]
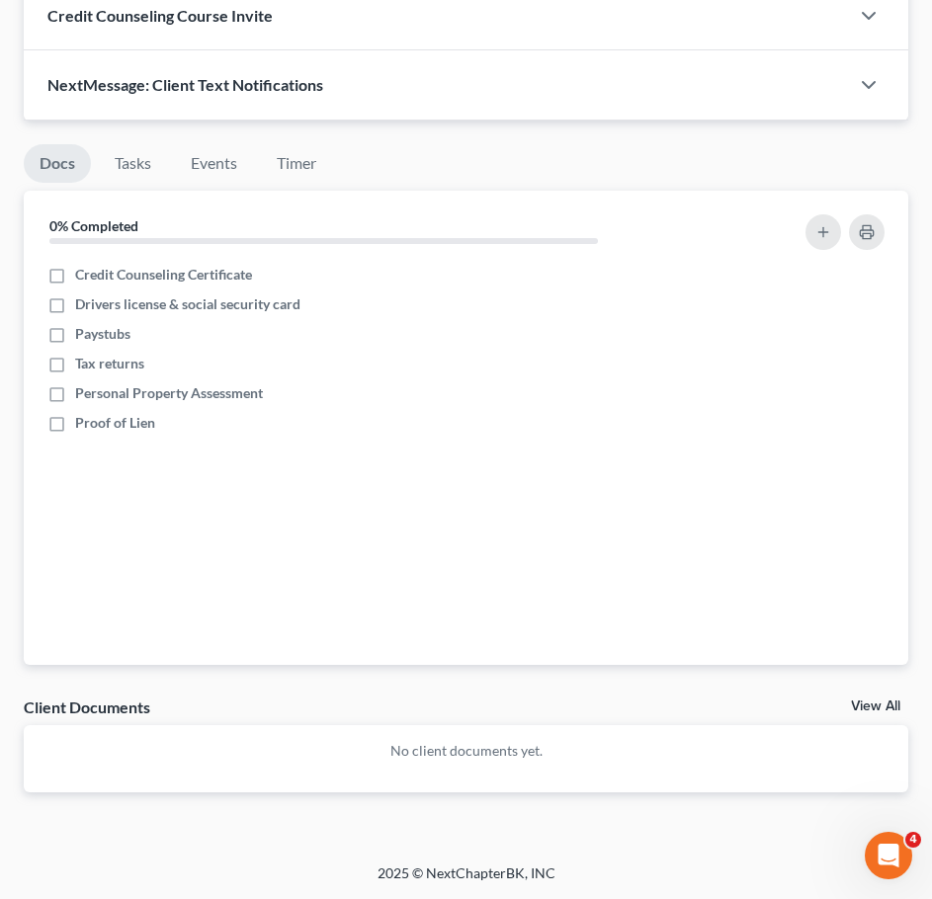
click at [877, 709] on link "View All" at bounding box center [875, 707] width 49 height 14
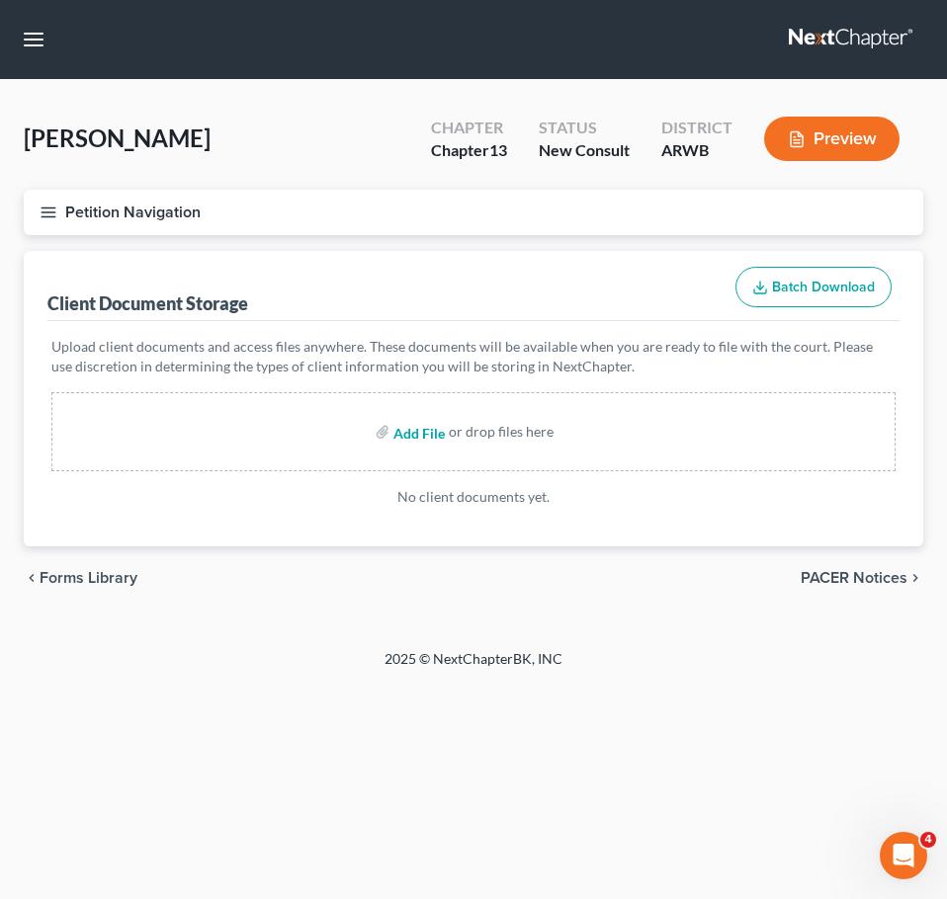
click at [429, 437] on input "file" at bounding box center [416, 432] width 47 height 36
type input "C:\fakepath\Consultation Worksheet L Pettway.docx"
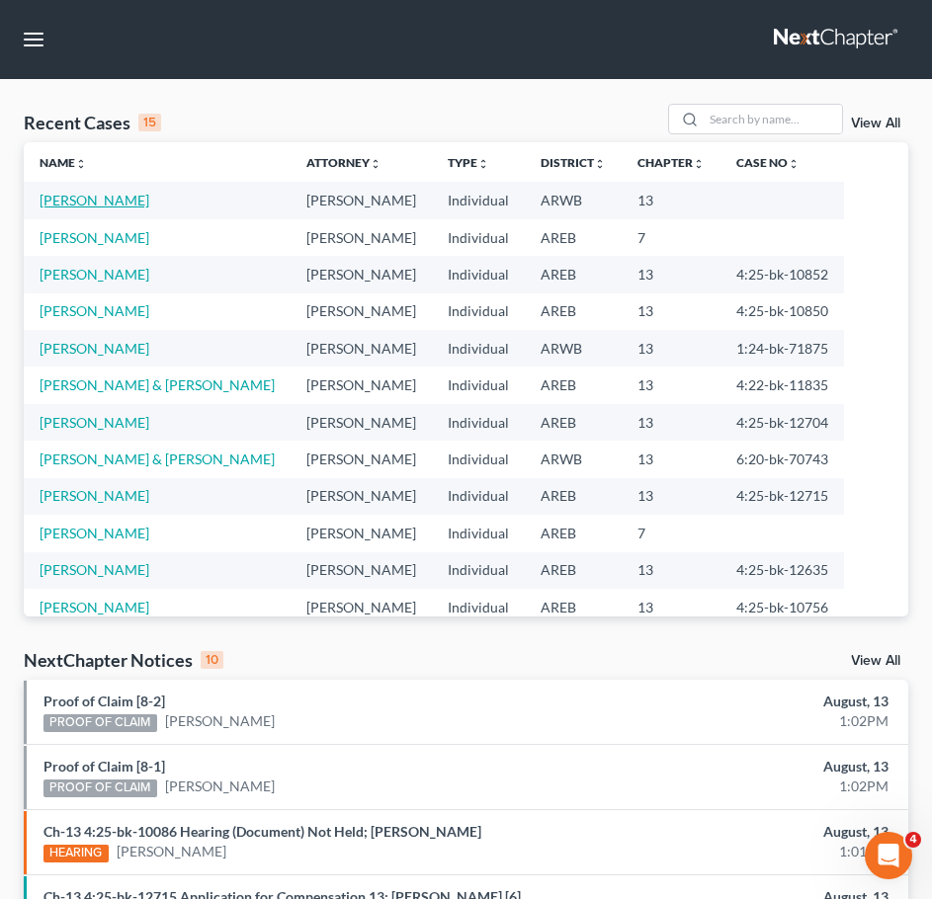
click at [89, 204] on link "[PERSON_NAME]" at bounding box center [95, 200] width 110 height 17
select select "2"
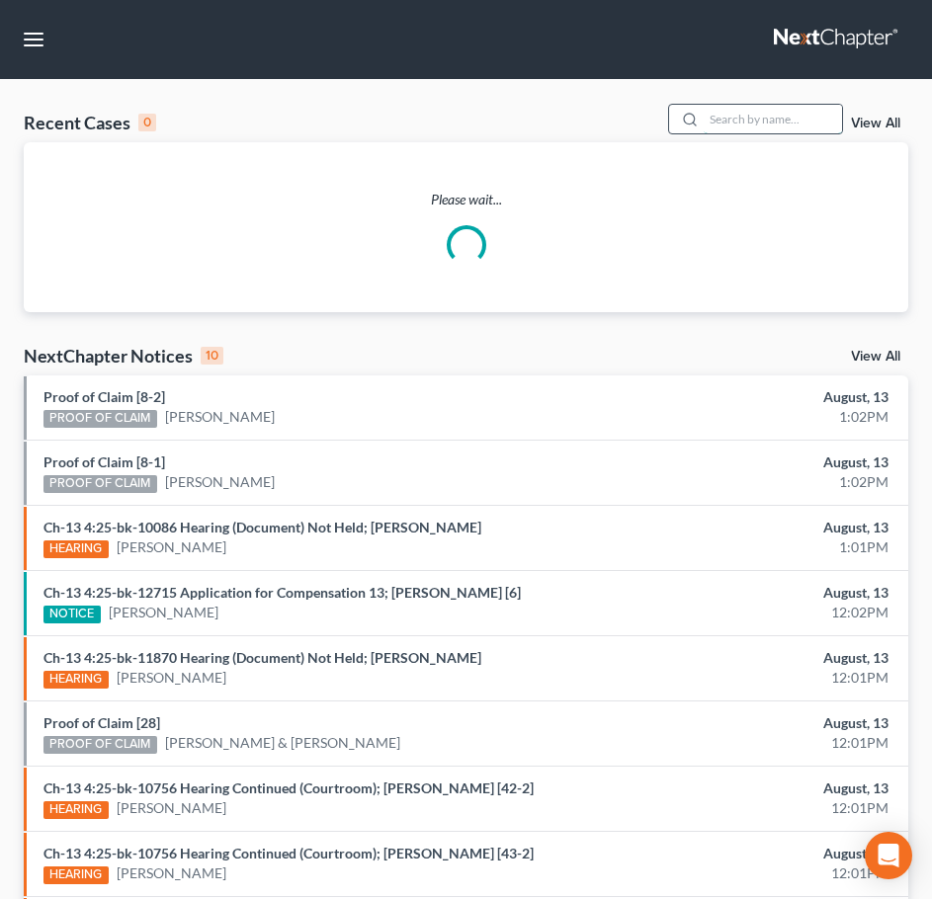
click at [735, 114] on input "search" at bounding box center [773, 119] width 138 height 29
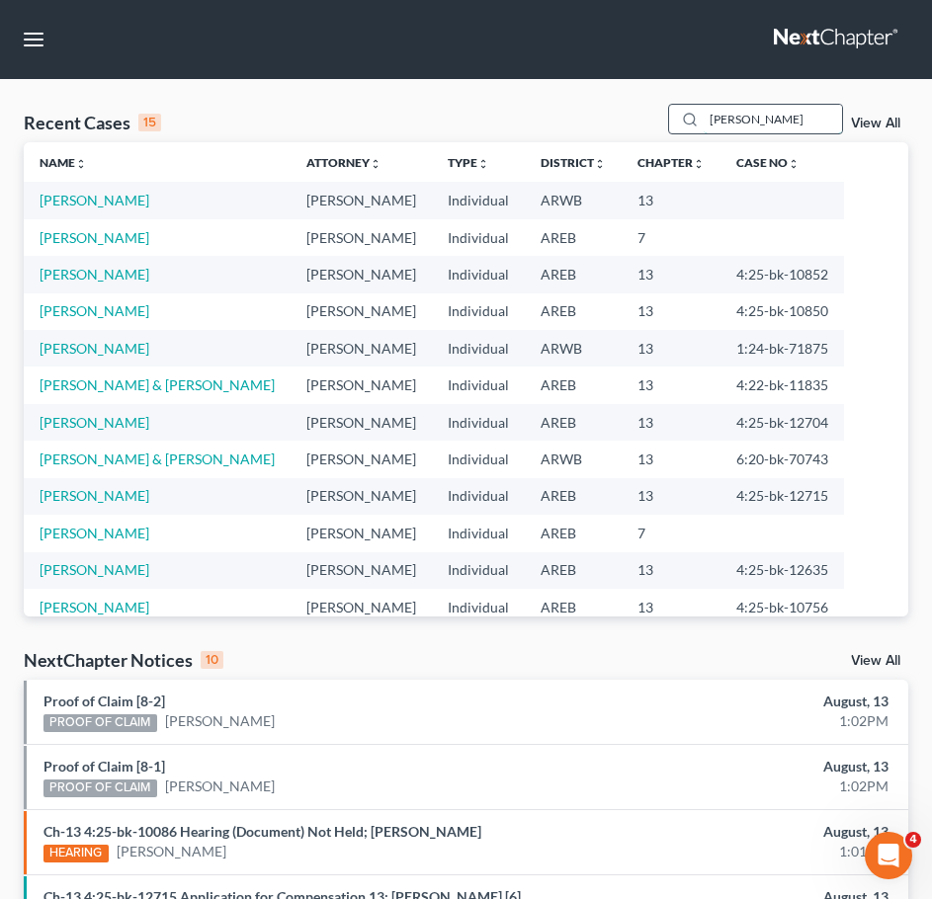
type input "[PERSON_NAME]"
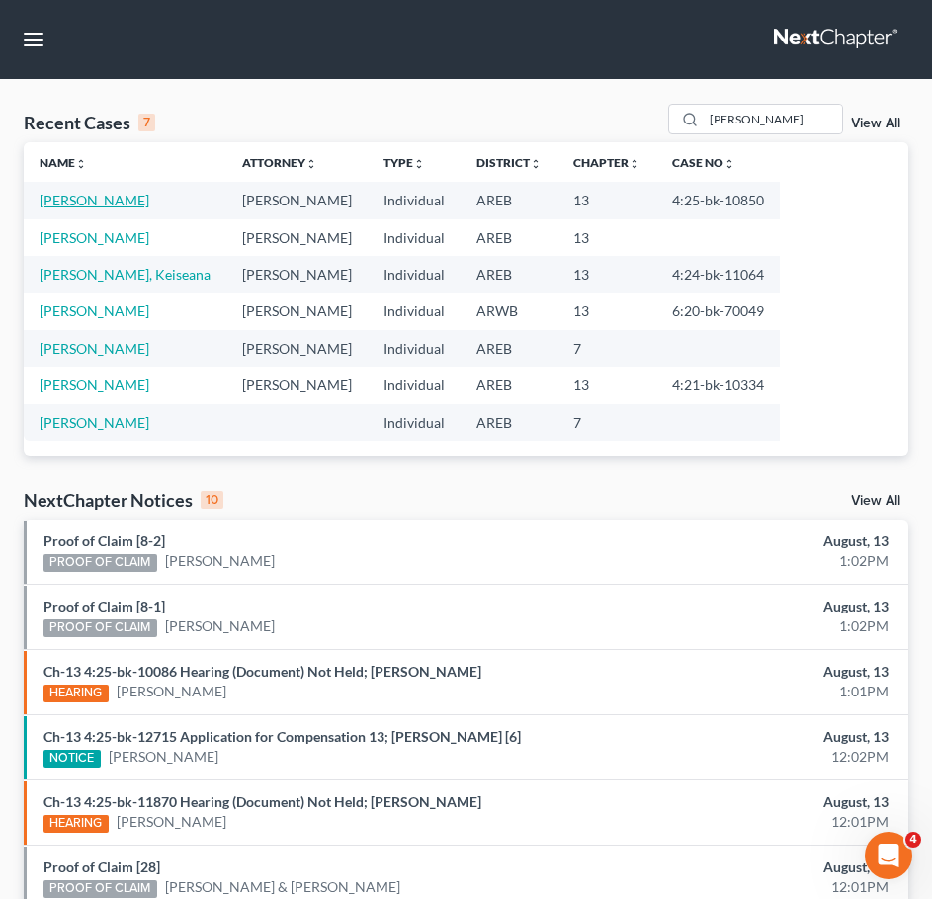
click at [97, 202] on link "[PERSON_NAME]" at bounding box center [95, 200] width 110 height 17
select select "2"
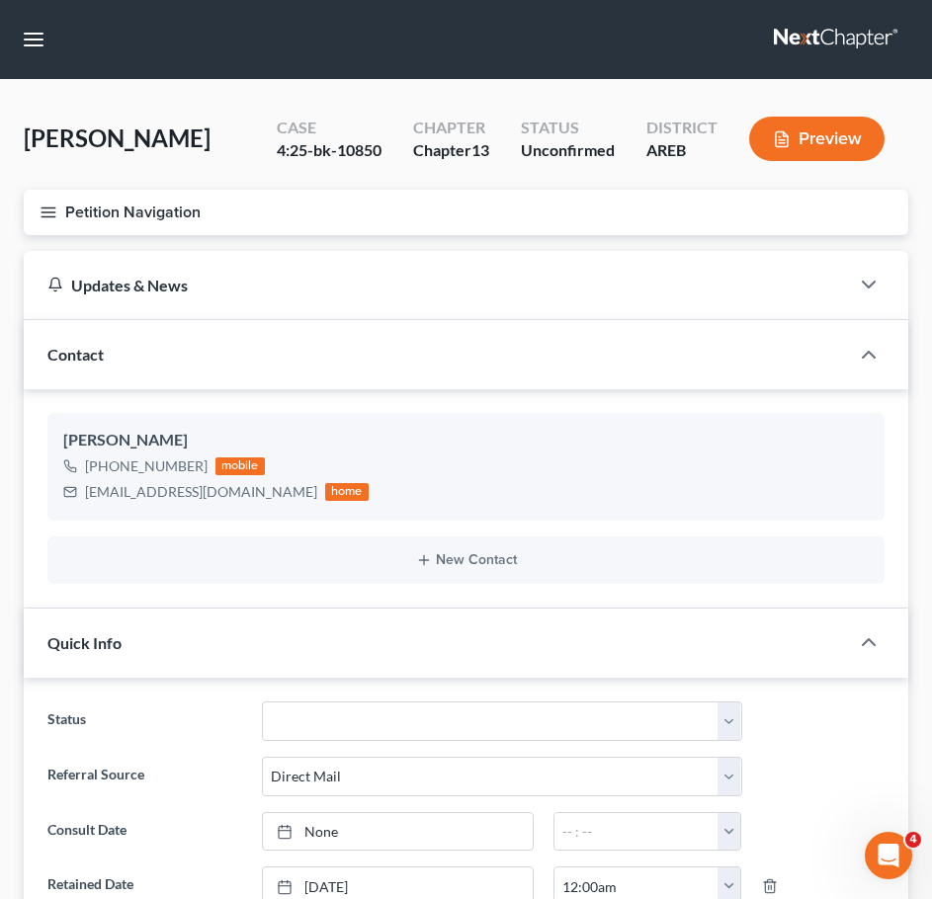
click at [41, 204] on icon "button" at bounding box center [49, 213] width 18 height 18
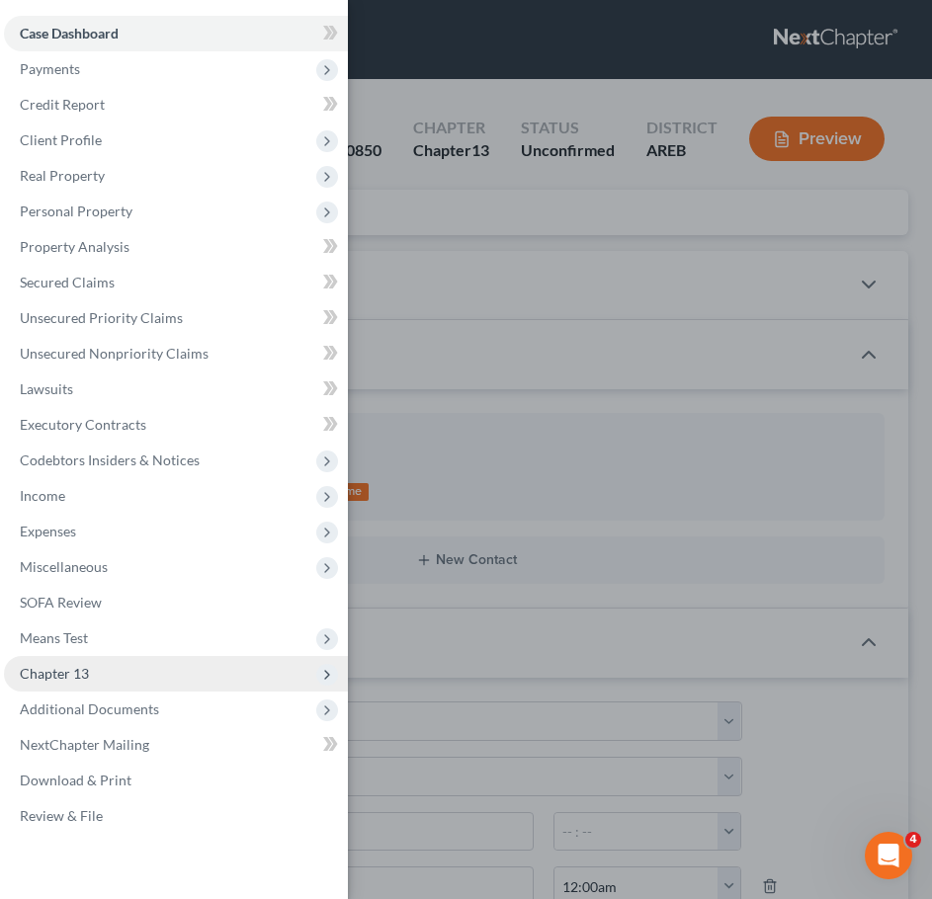
click at [195, 690] on span "Chapter 13" at bounding box center [176, 674] width 344 height 36
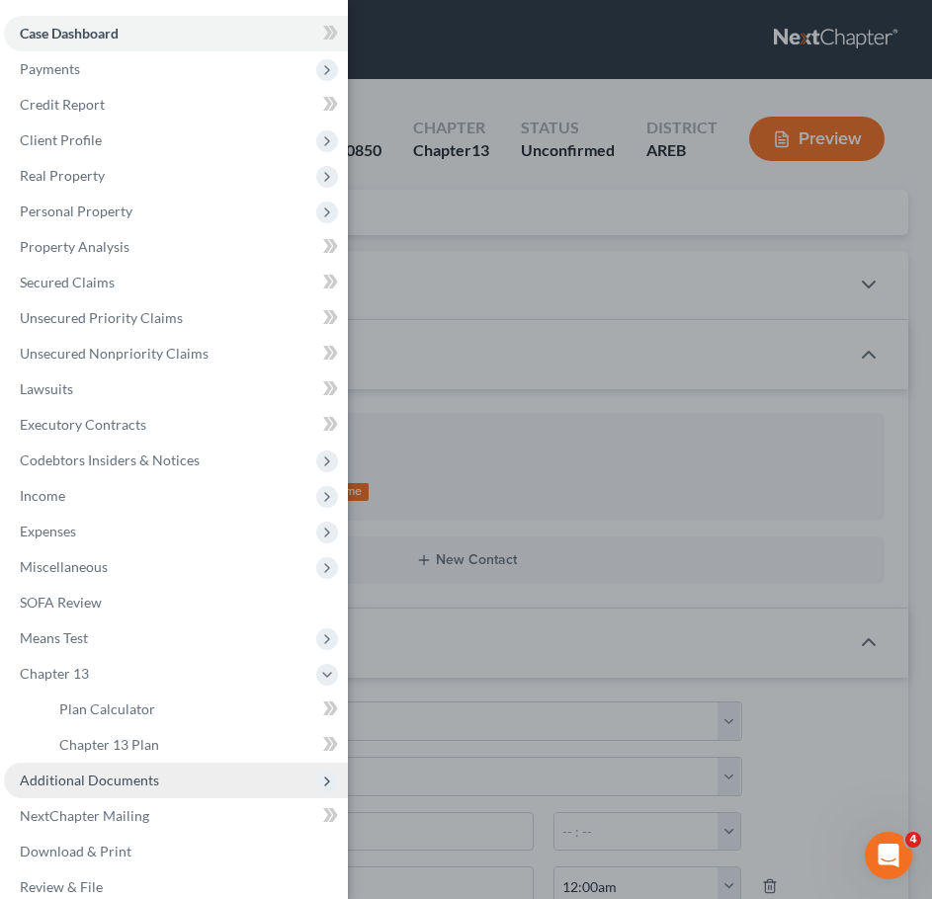
click at [137, 788] on span "Additional Documents" at bounding box center [176, 781] width 344 height 36
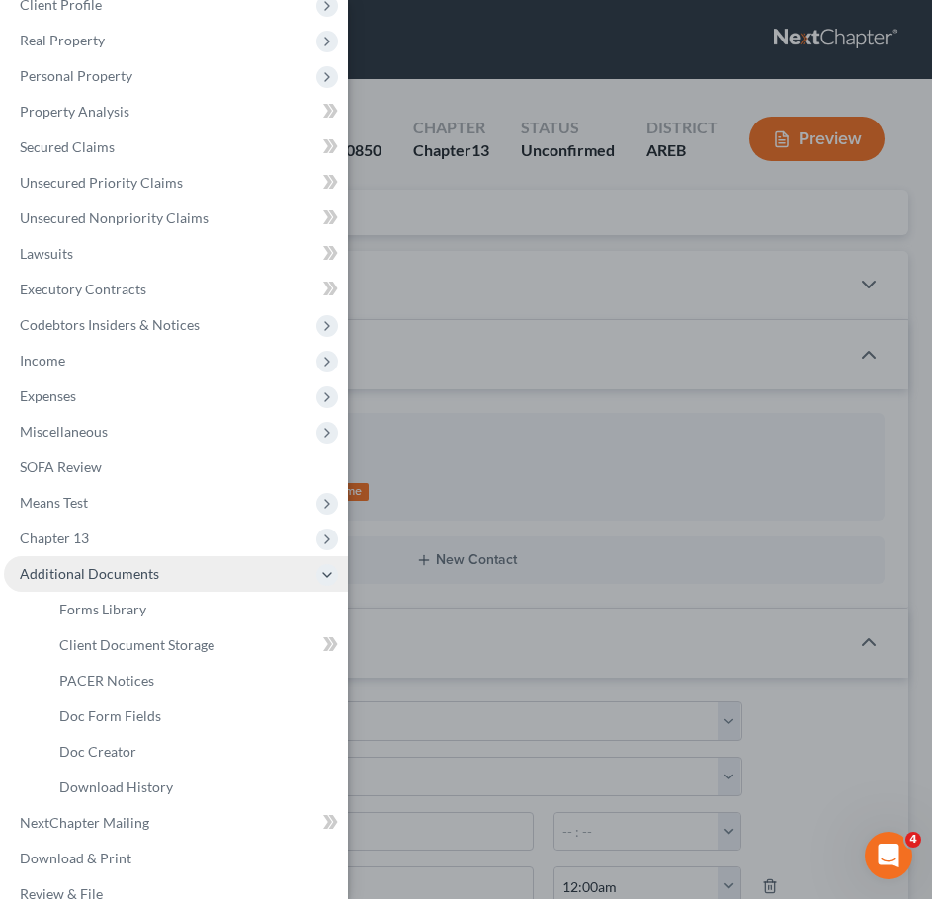
scroll to position [137, 0]
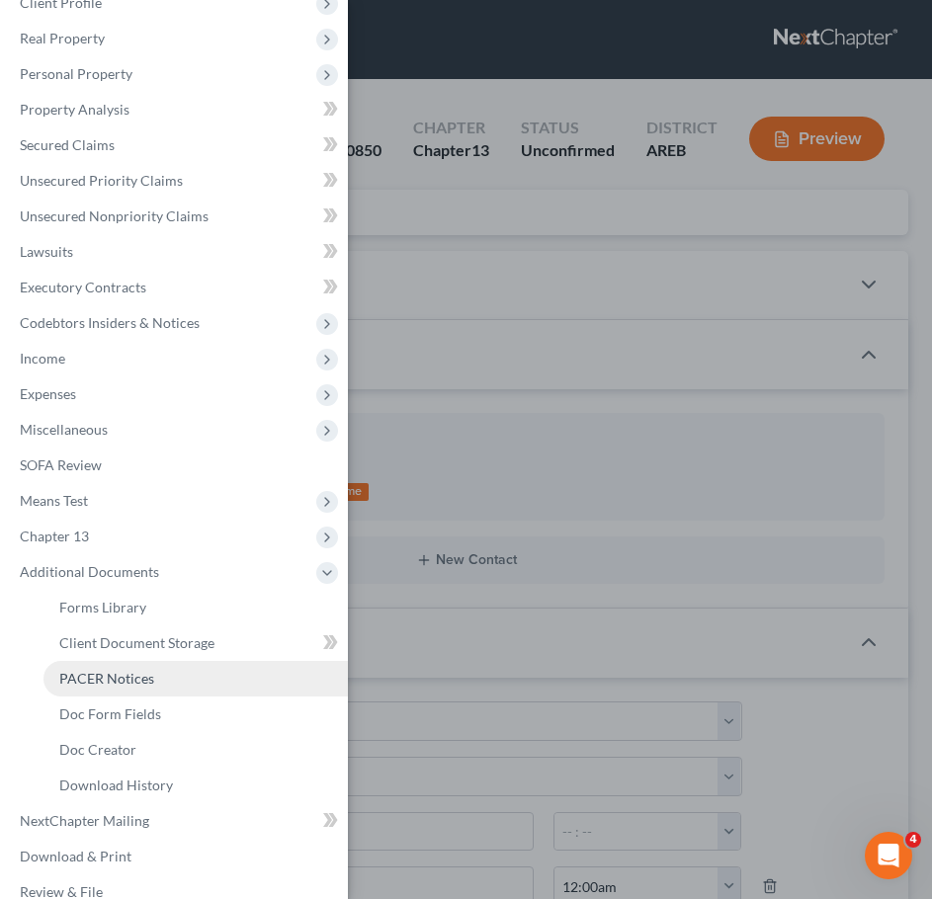
click at [100, 669] on link "PACER Notices" at bounding box center [195, 679] width 304 height 36
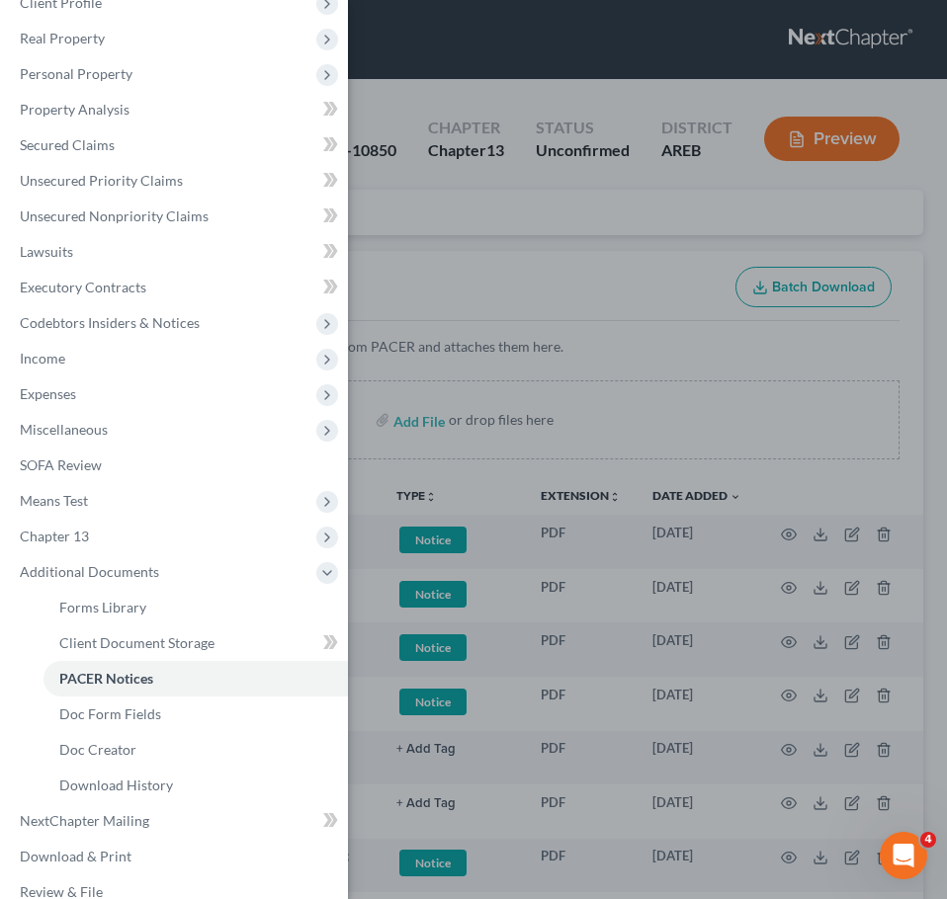
click at [620, 287] on div "Case Dashboard Payments Invoices Payments Payments Credit Report Client Profile" at bounding box center [473, 449] width 947 height 899
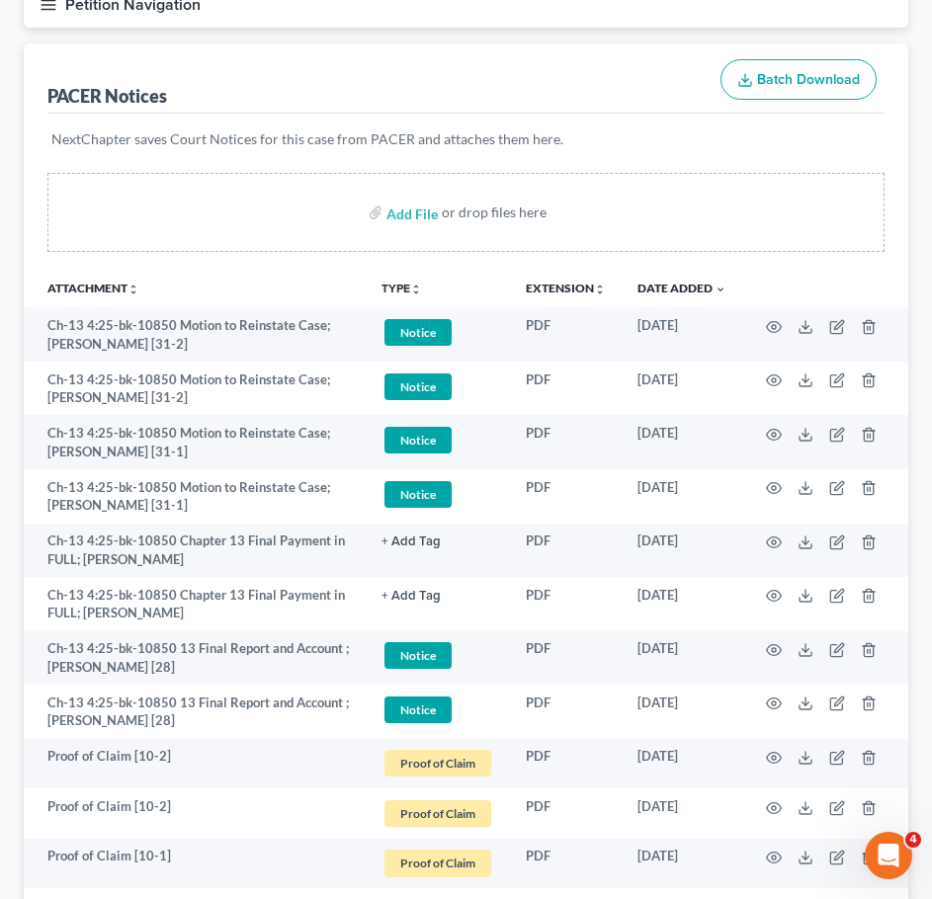
scroll to position [208, 0]
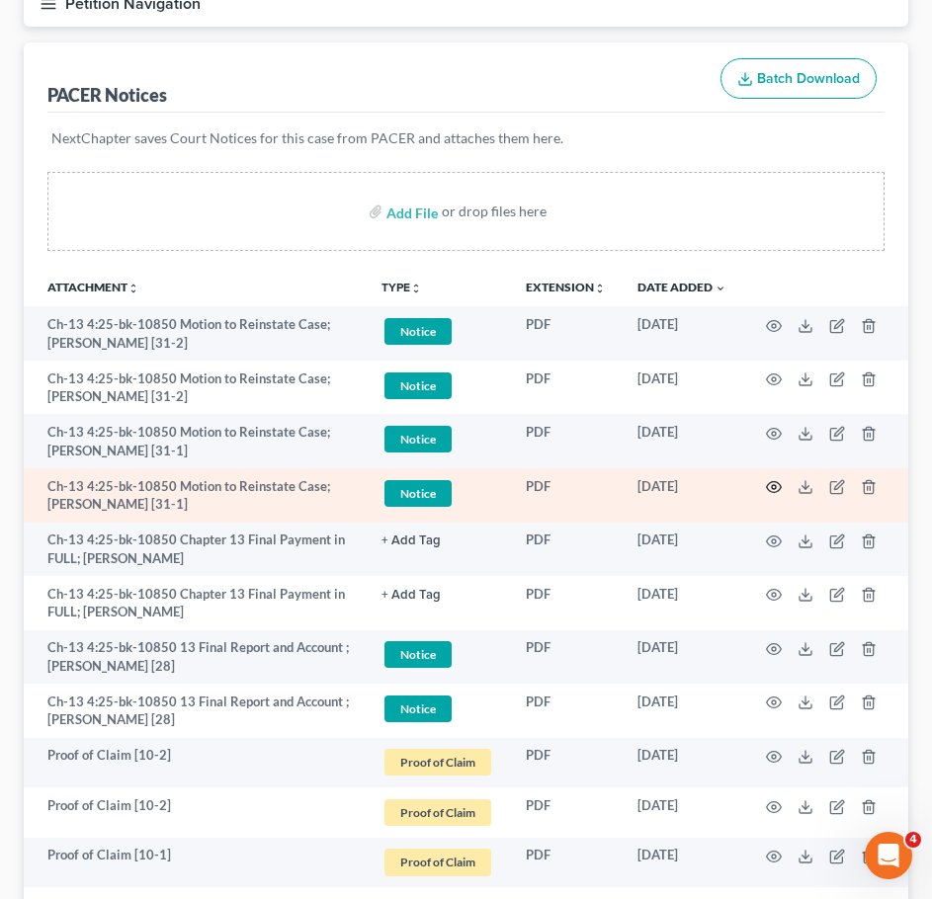
click at [771, 489] on icon "button" at bounding box center [774, 487] width 16 height 16
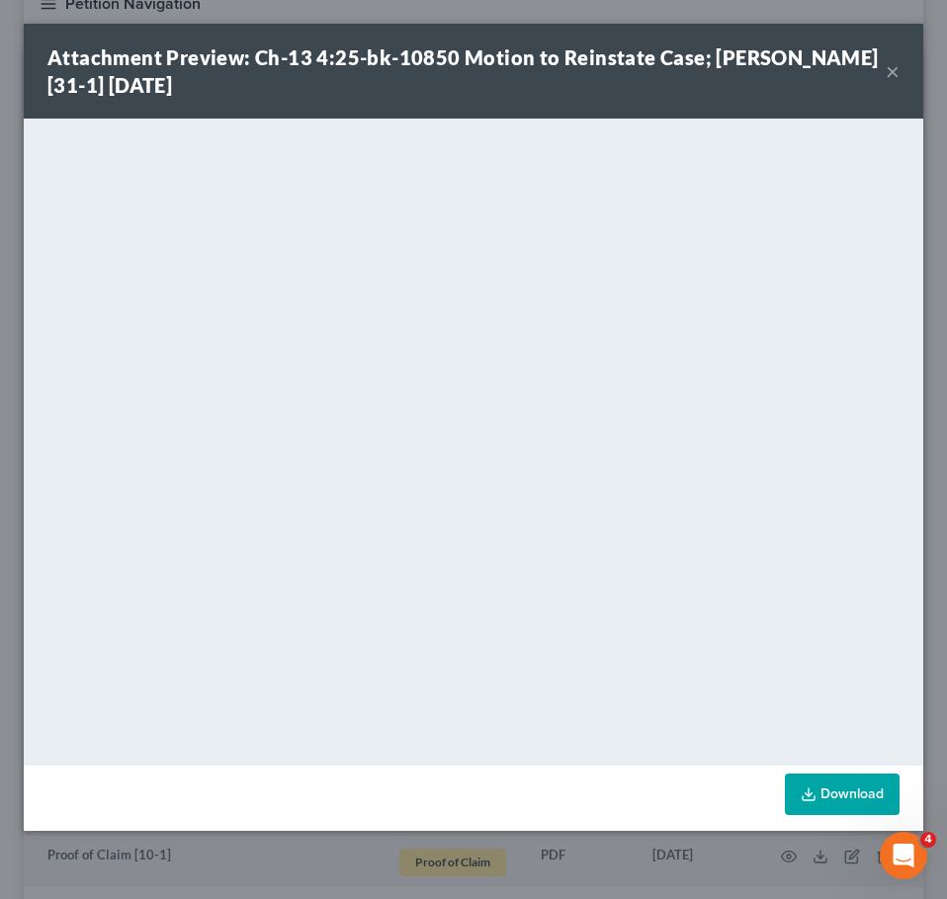
click at [893, 68] on button "×" at bounding box center [892, 71] width 14 height 24
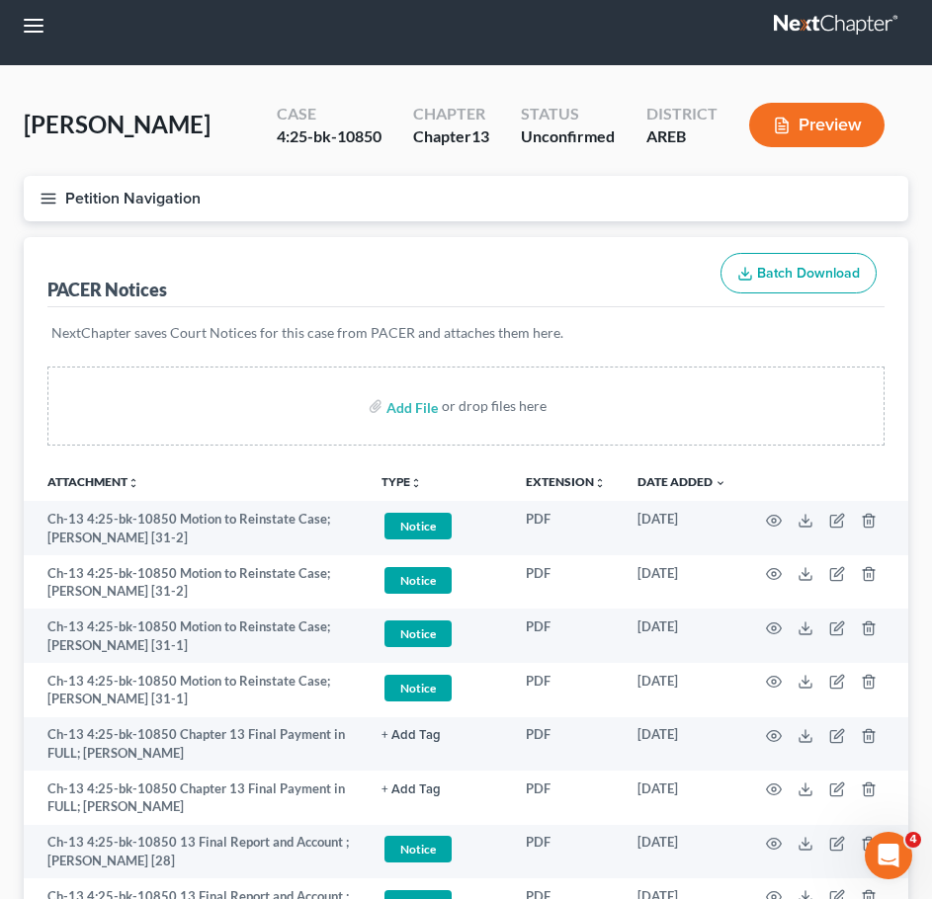
scroll to position [0, 0]
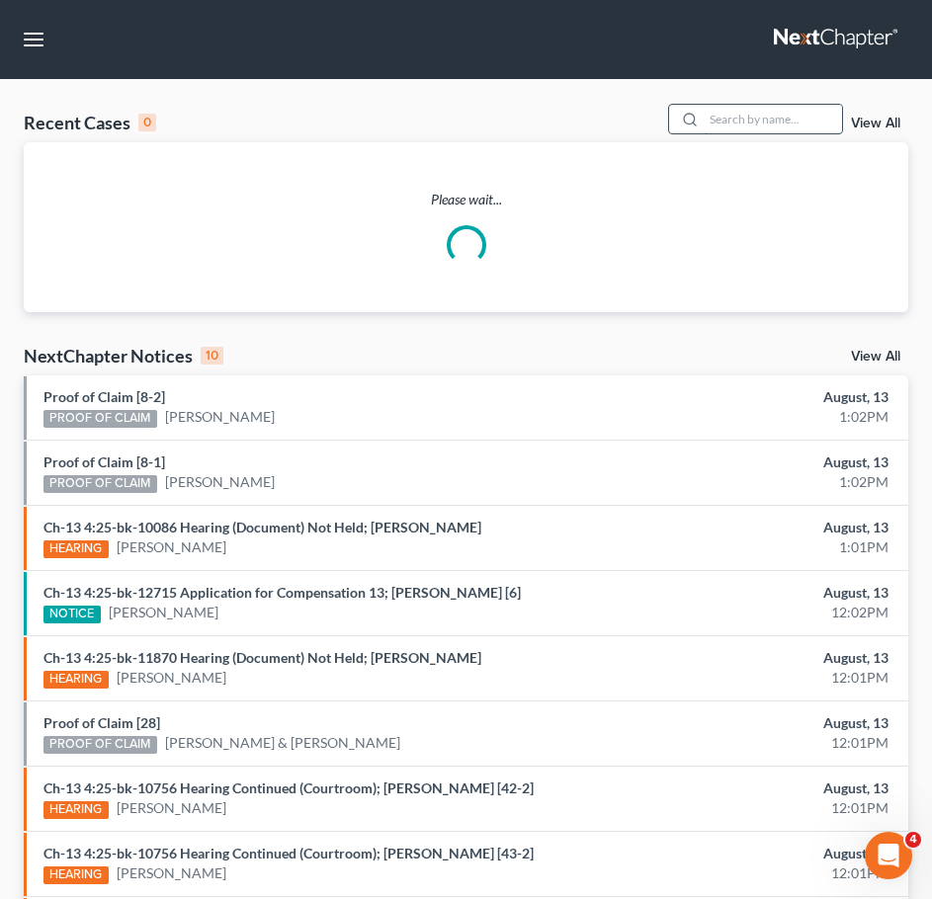
click at [773, 123] on input "search" at bounding box center [773, 119] width 138 height 29
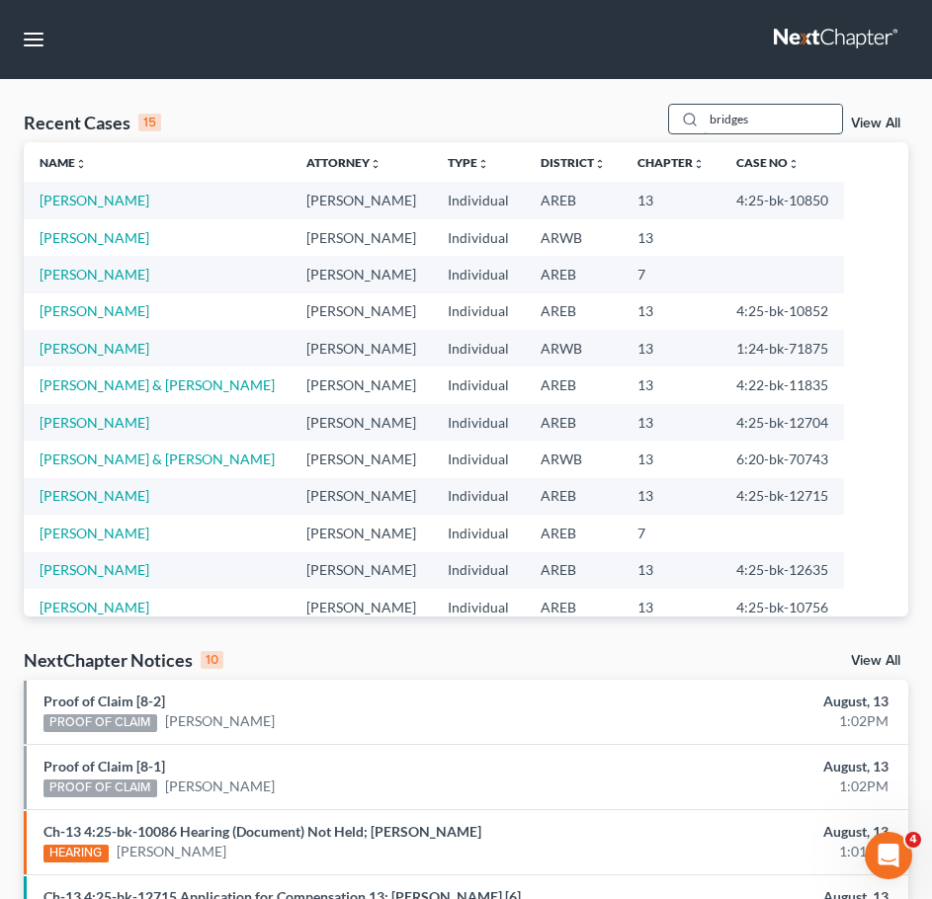
type input "bridges"
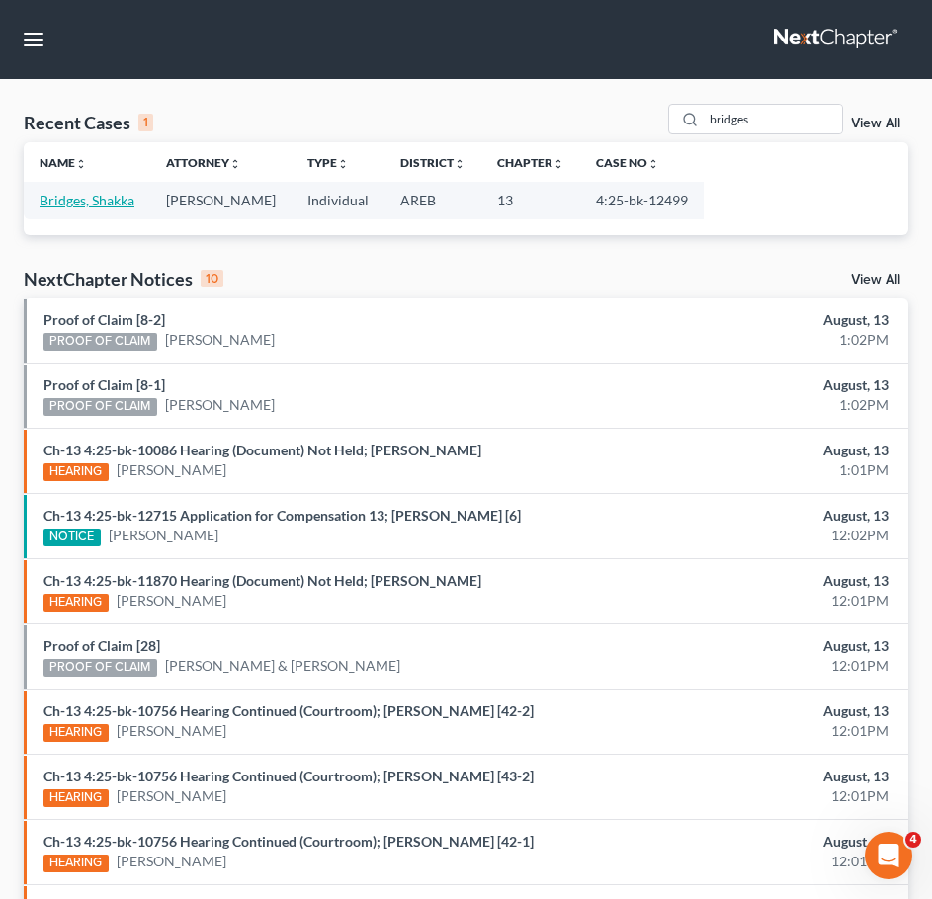
click at [102, 202] on link "Bridges, Shakka" at bounding box center [87, 200] width 95 height 17
select select "3"
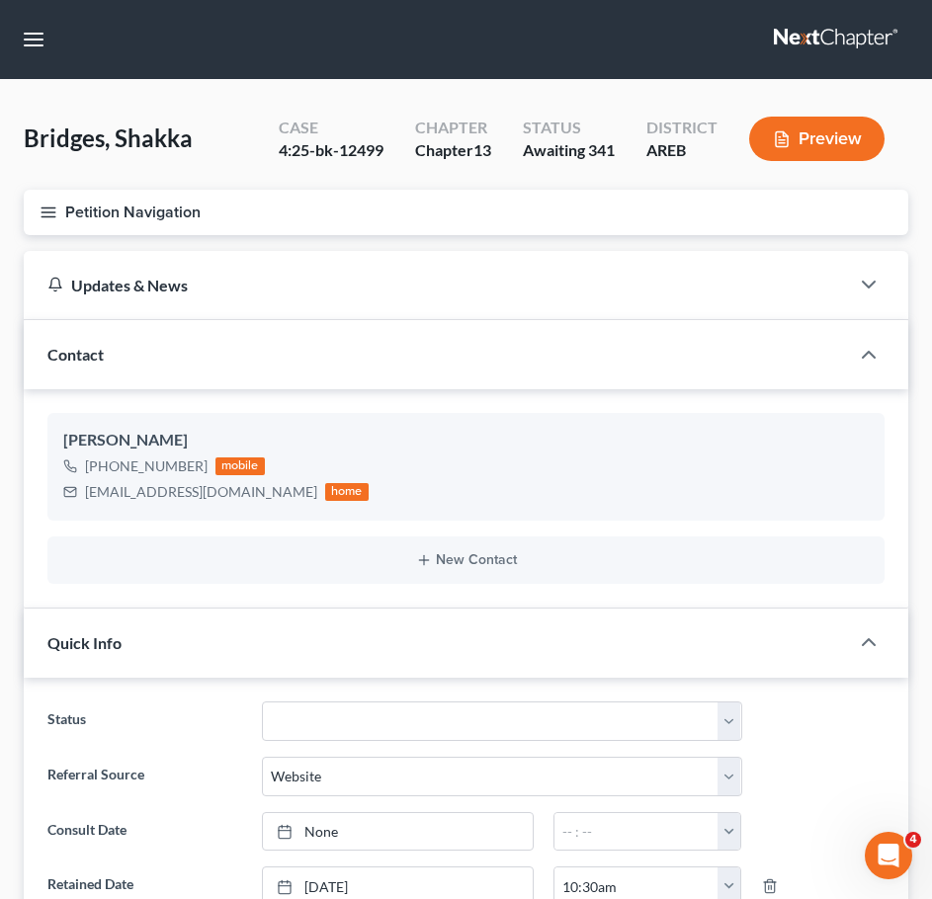
click at [47, 204] on icon "button" at bounding box center [49, 213] width 18 height 18
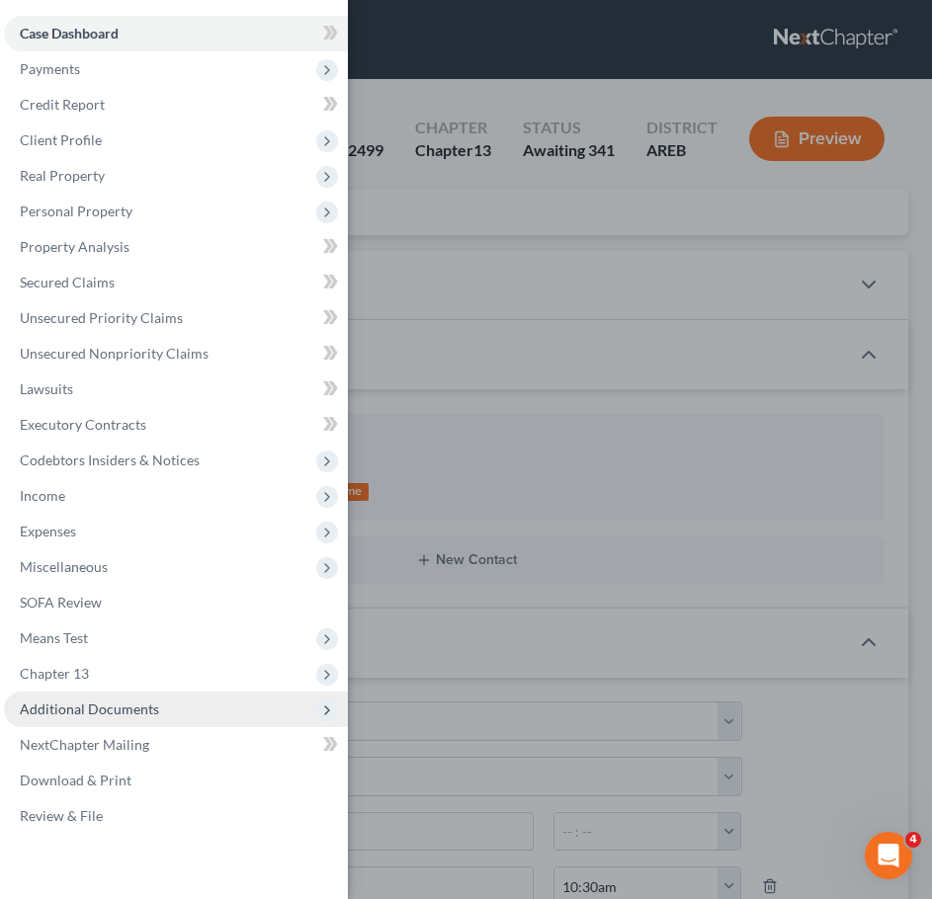
click at [140, 711] on span "Additional Documents" at bounding box center [89, 709] width 139 height 17
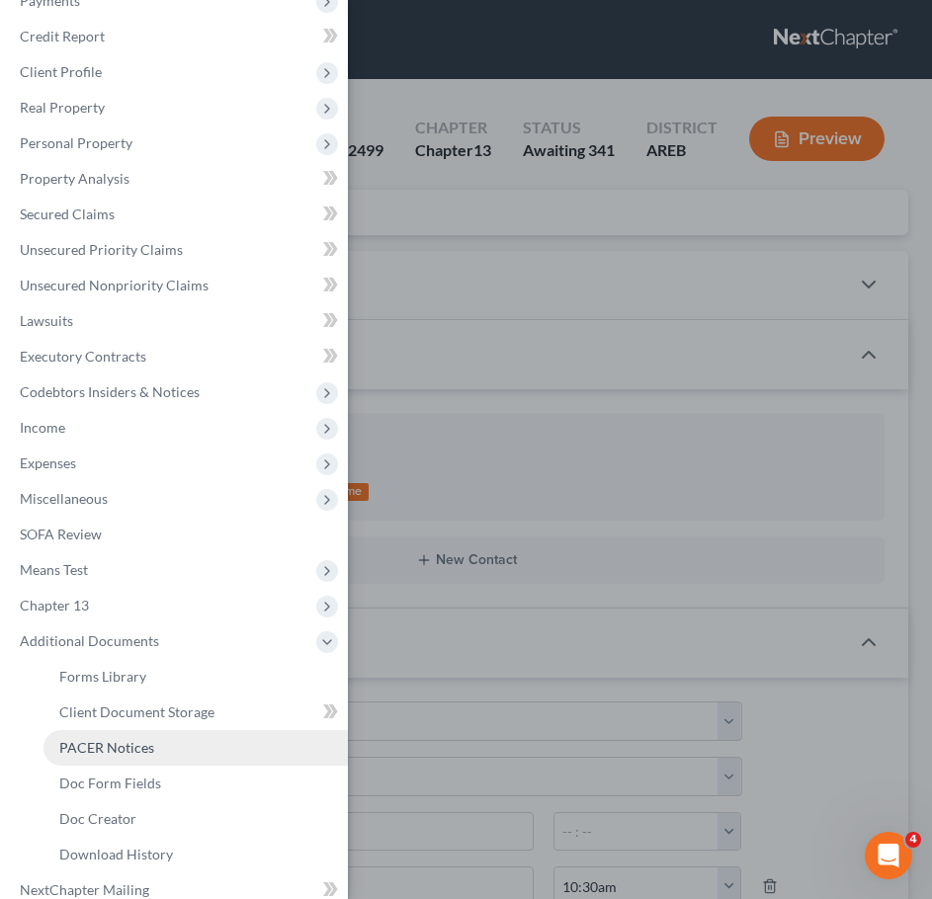
click at [93, 747] on span "PACER Notices" at bounding box center [106, 747] width 95 height 17
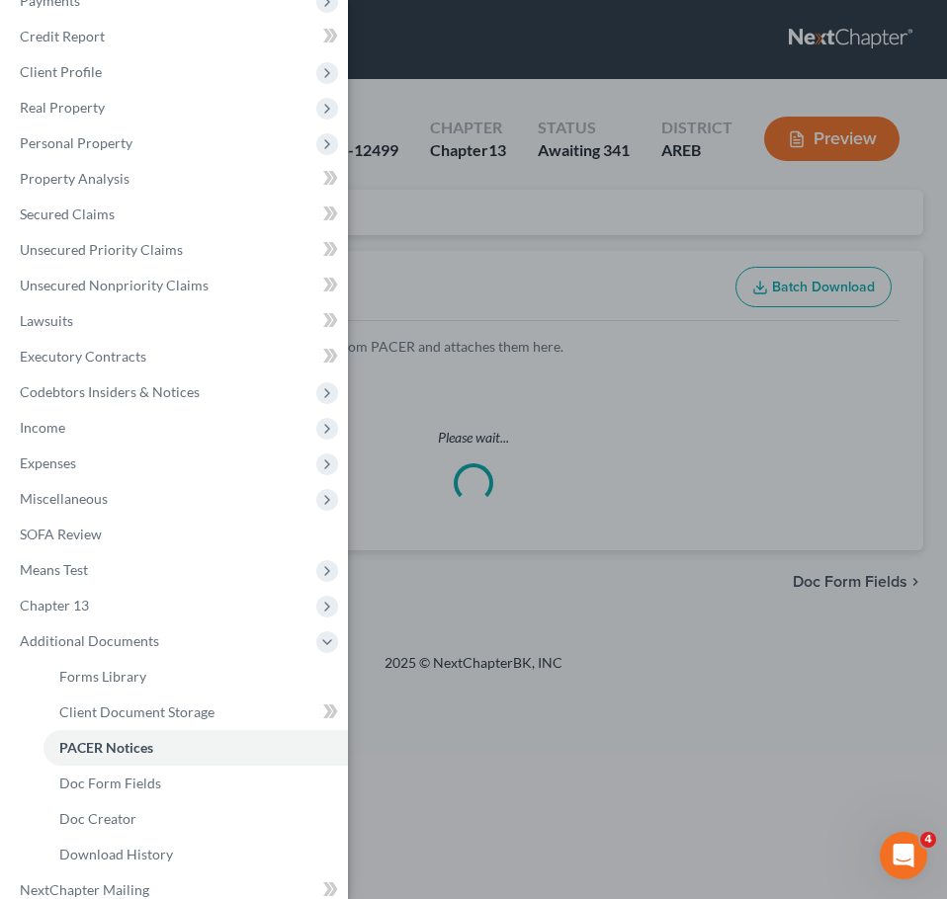
click at [591, 221] on div "Case Dashboard Payments Invoices Payments Payments Credit Report Client Profile" at bounding box center [473, 449] width 947 height 899
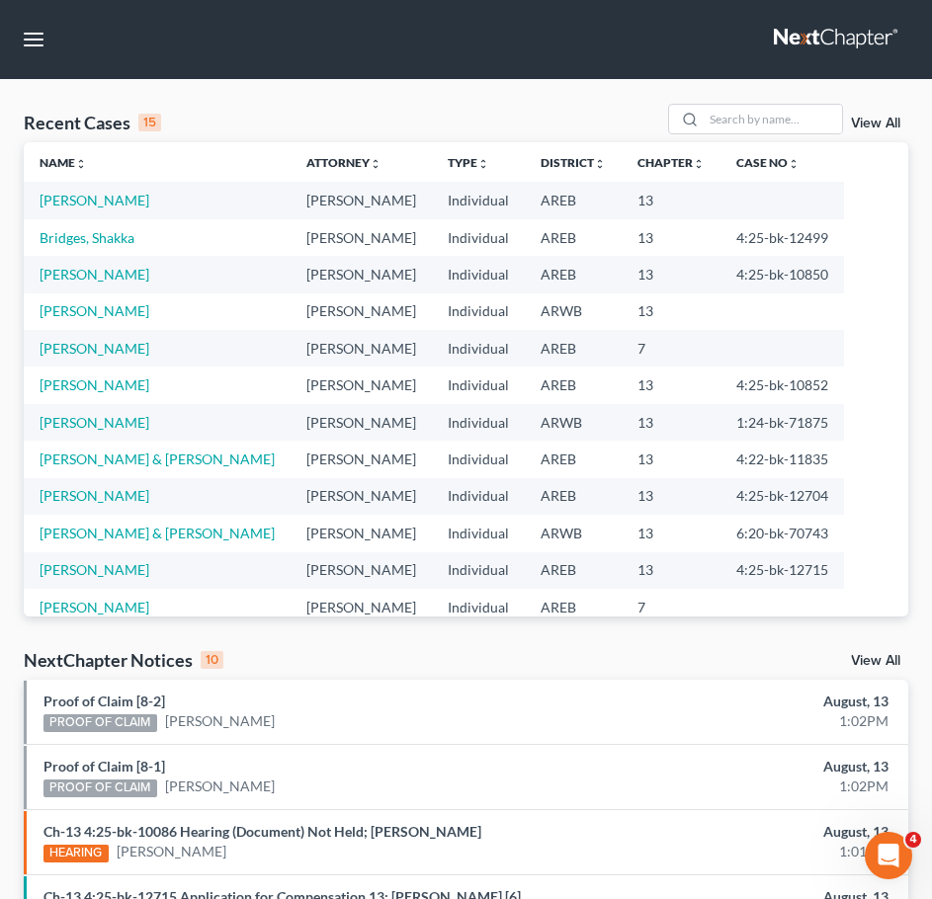
click at [876, 113] on div "View All" at bounding box center [788, 119] width 241 height 31
click at [875, 119] on link "View All" at bounding box center [875, 124] width 49 height 14
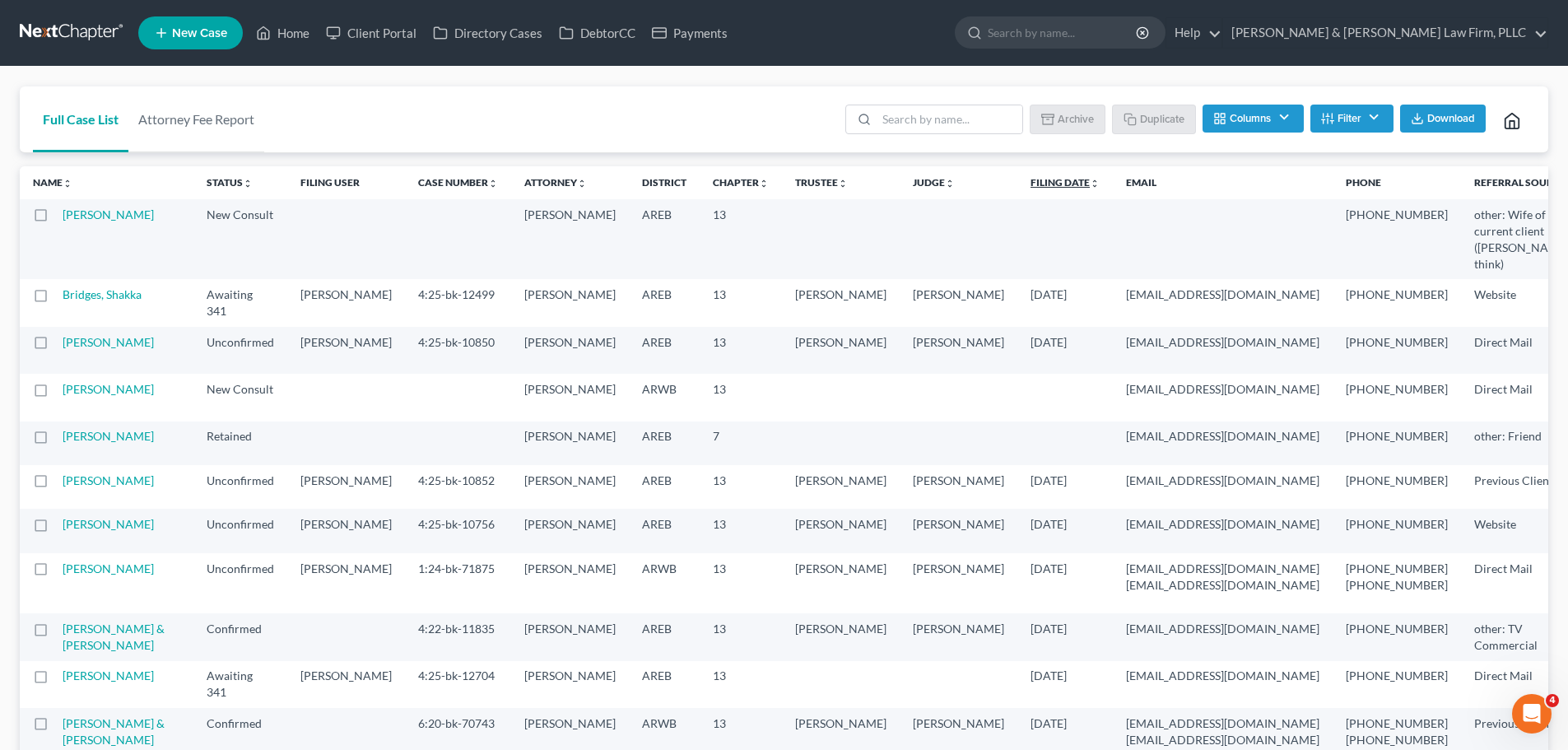
click at [788, 185] on link "Filing Date unfold_more expand_more expand_less" at bounding box center [1065, 182] width 69 height 12
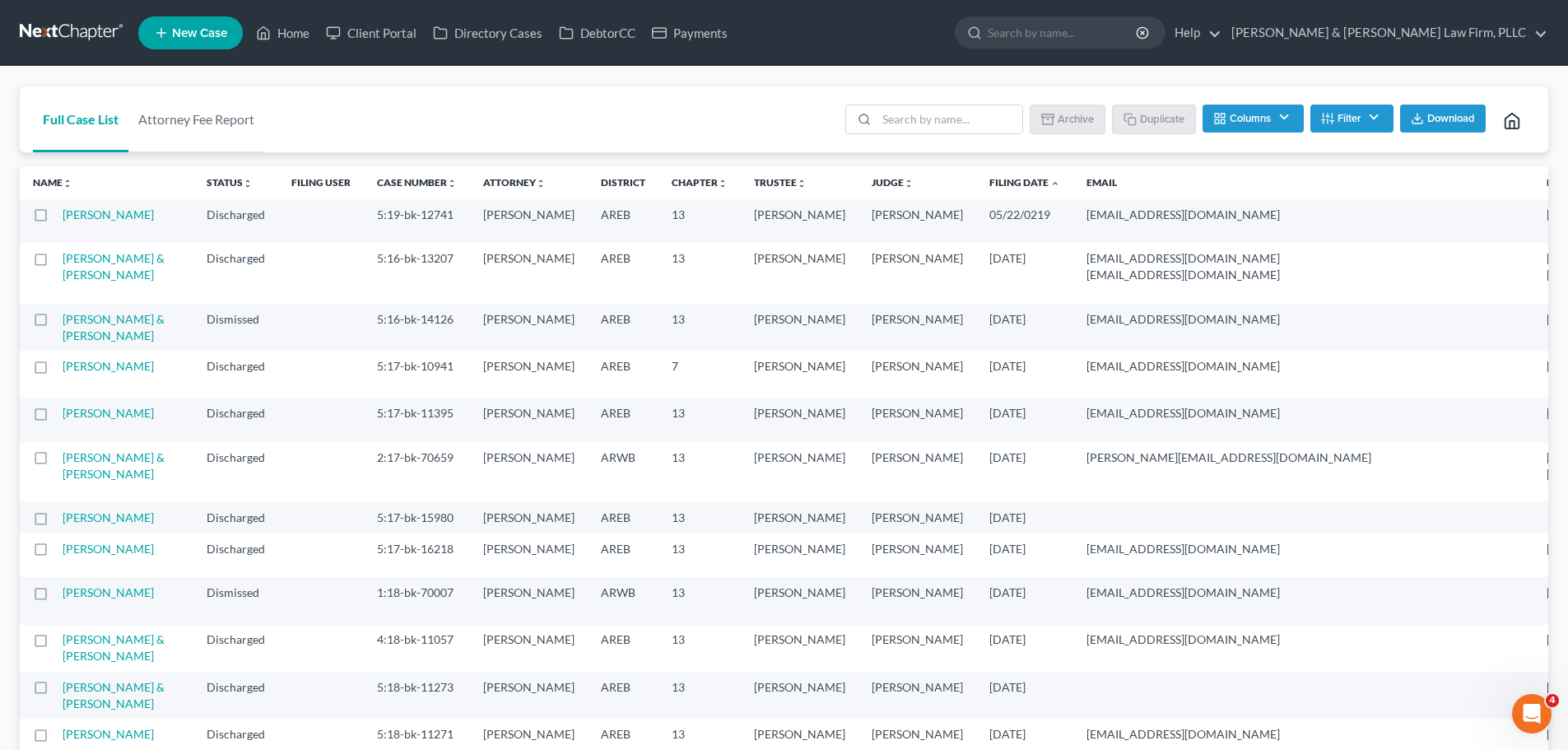
click at [788, 185] on link "Filing Date unfold_more expand_more expand_less" at bounding box center [1025, 182] width 71 height 12
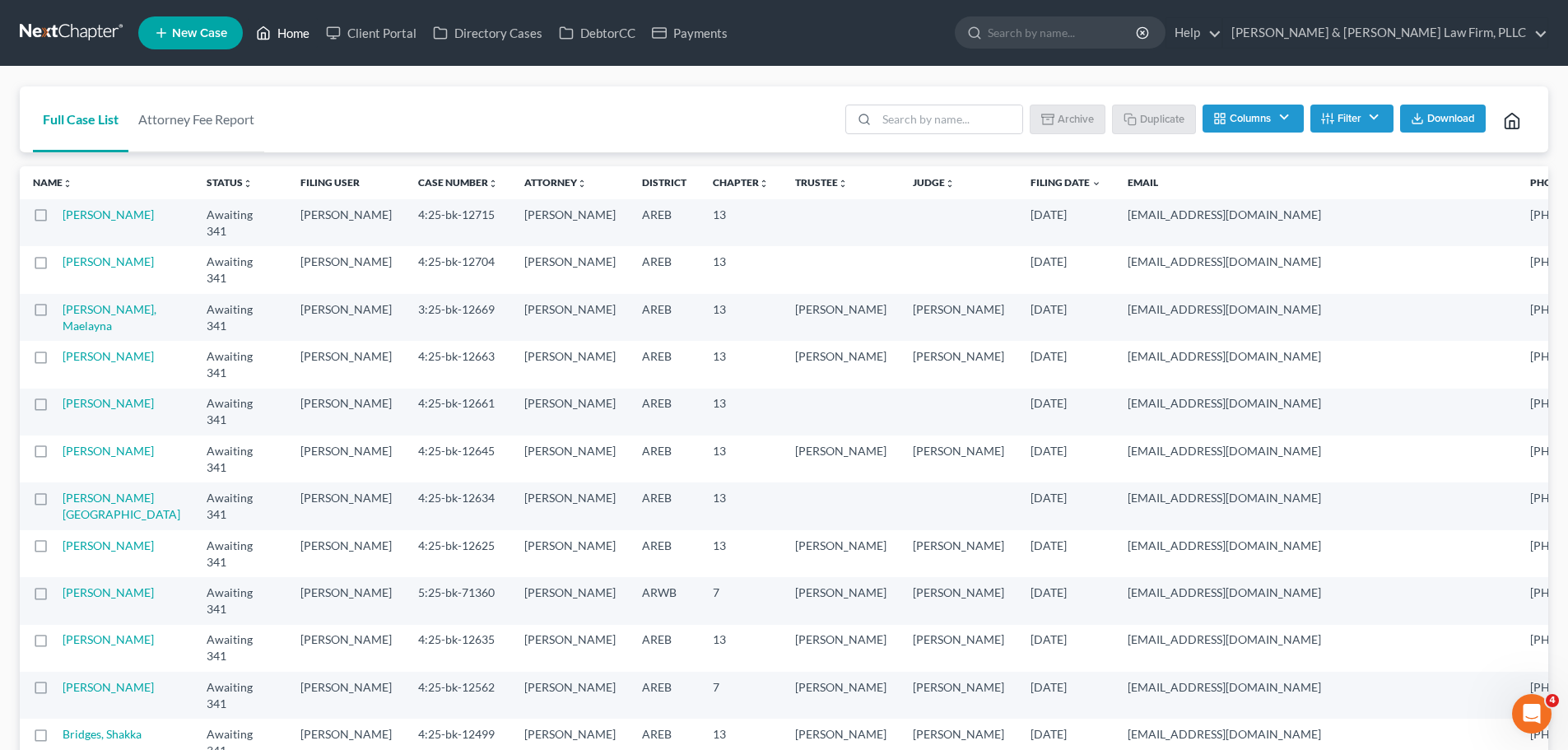
click at [293, 30] on link "Home" at bounding box center [282, 33] width 70 height 30
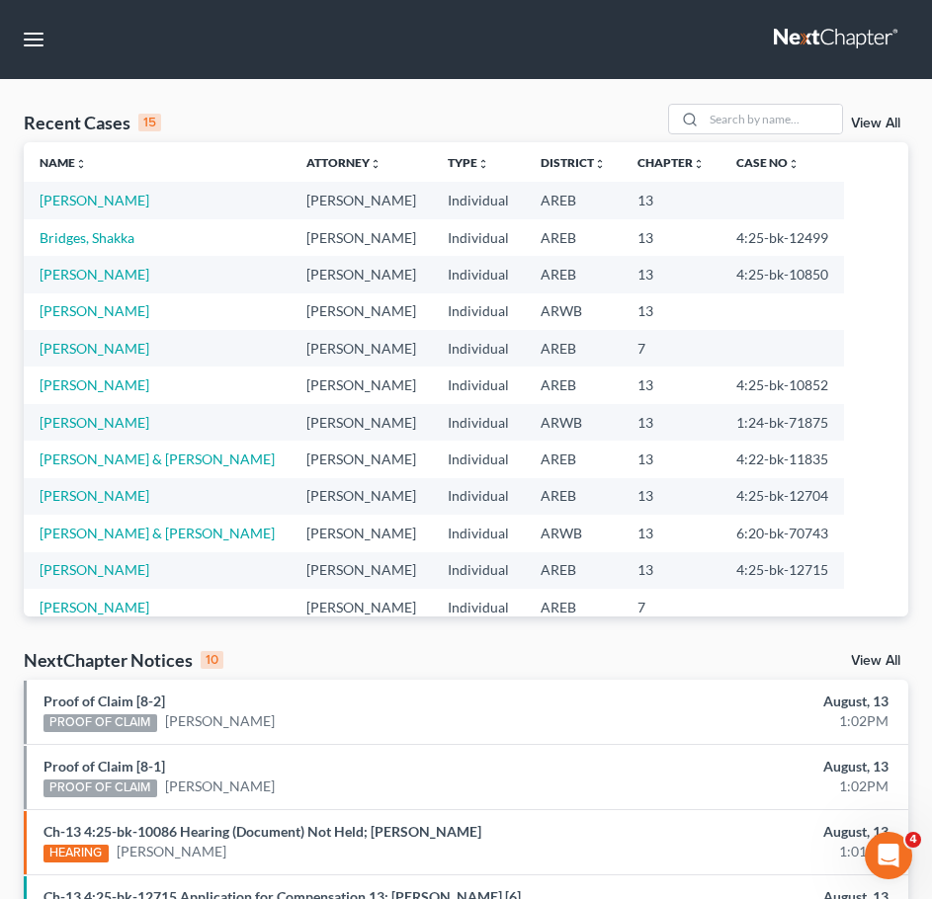
click at [12, 48] on nav "Home New Case Client Portal Directory Cases DebtorCC Payments Lambert & Perry L…" at bounding box center [466, 39] width 932 height 79
click at [21, 46] on button "button" at bounding box center [34, 40] width 36 height 36
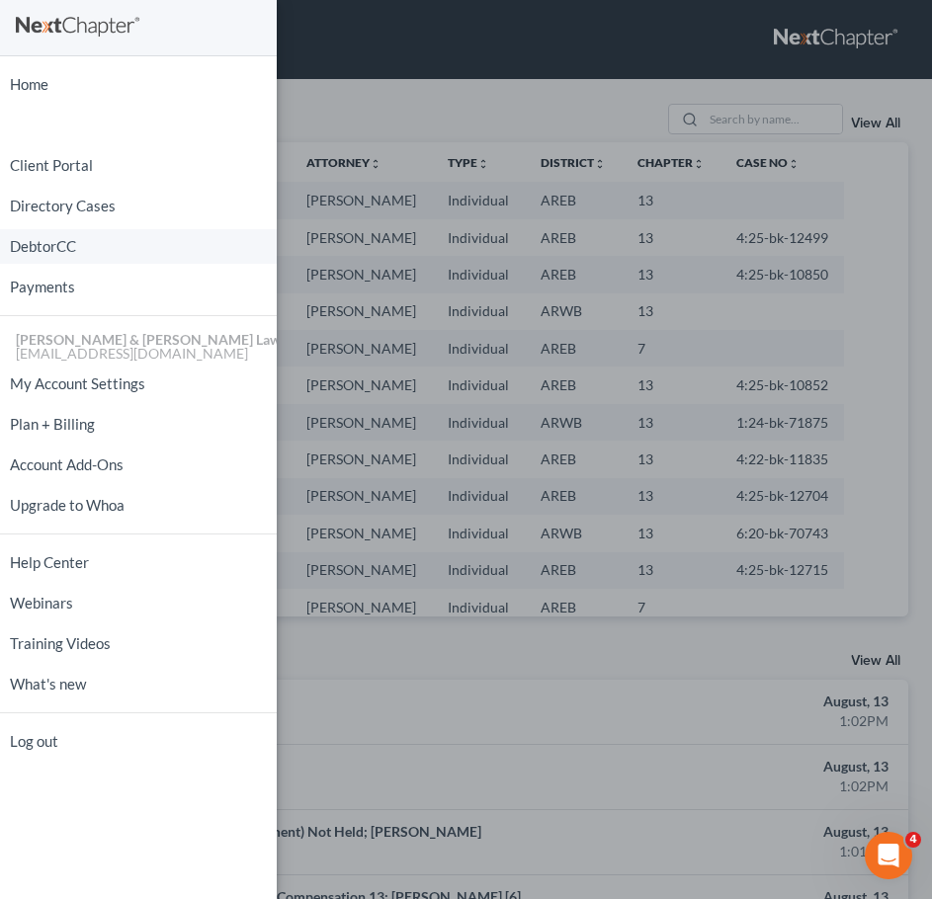
click at [70, 246] on link "DebtorCC" at bounding box center [138, 246] width 277 height 35
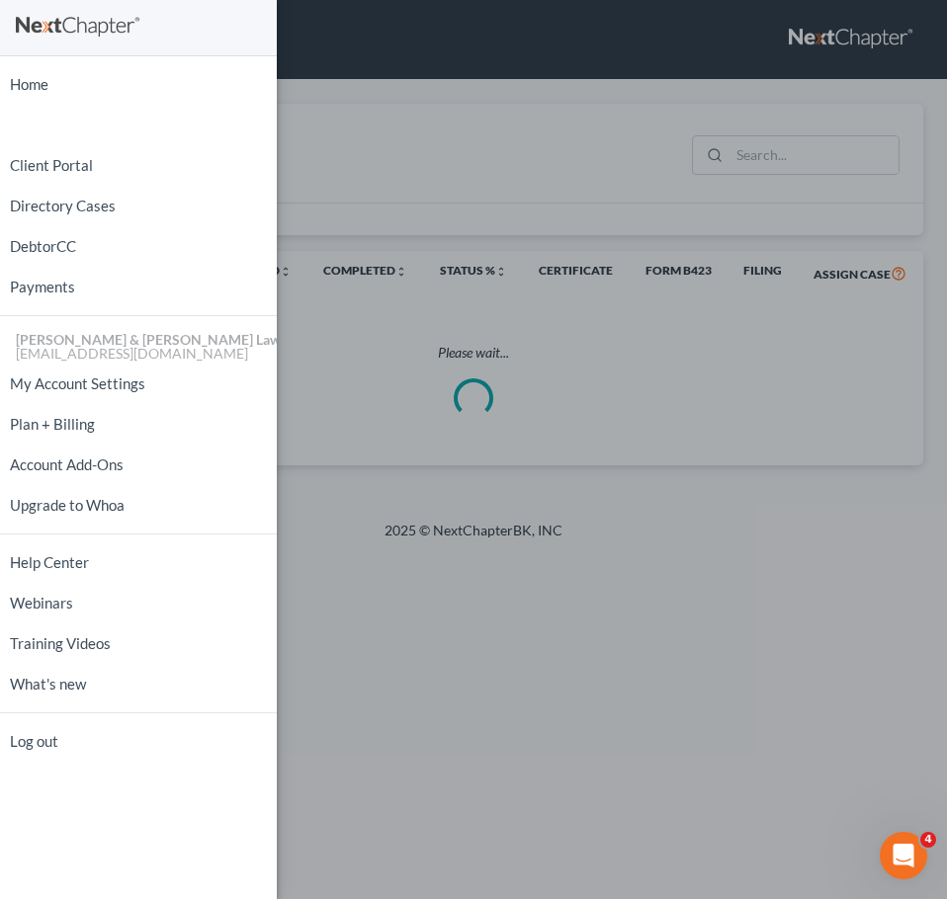
click at [537, 121] on div "Home New Case Client Portal Directory Cases DebtorCC Payments Lambert & Perry L…" at bounding box center [473, 449] width 947 height 899
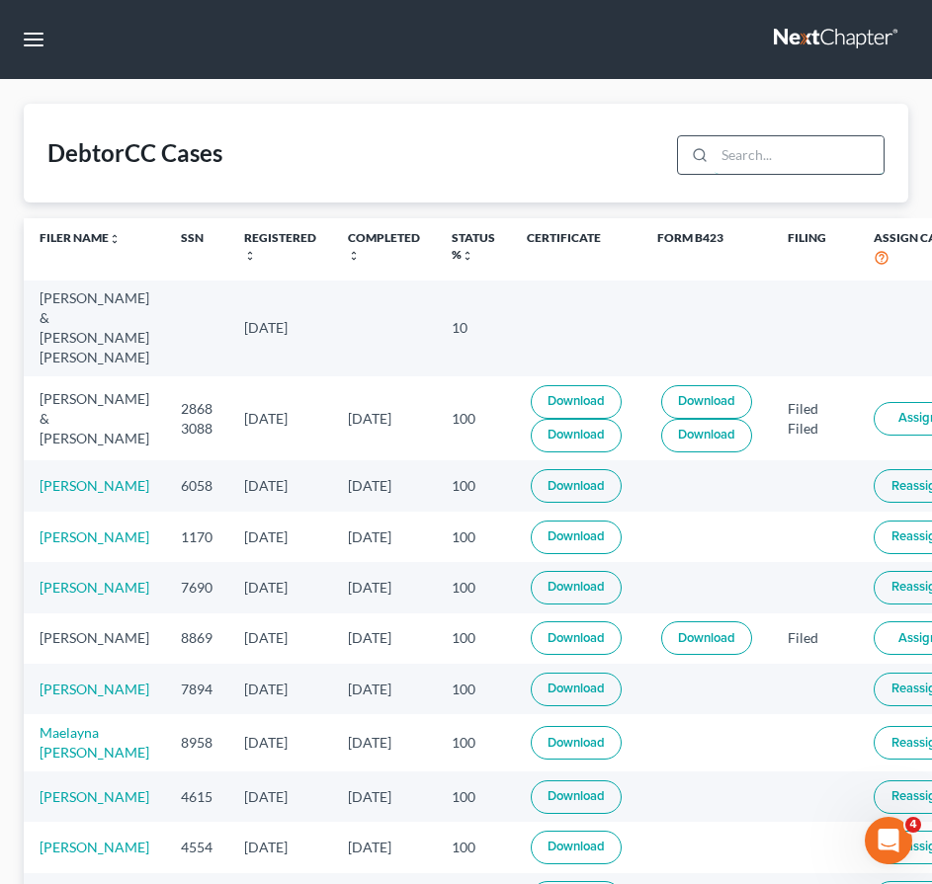
click at [789, 155] on input "search" at bounding box center [798, 155] width 169 height 38
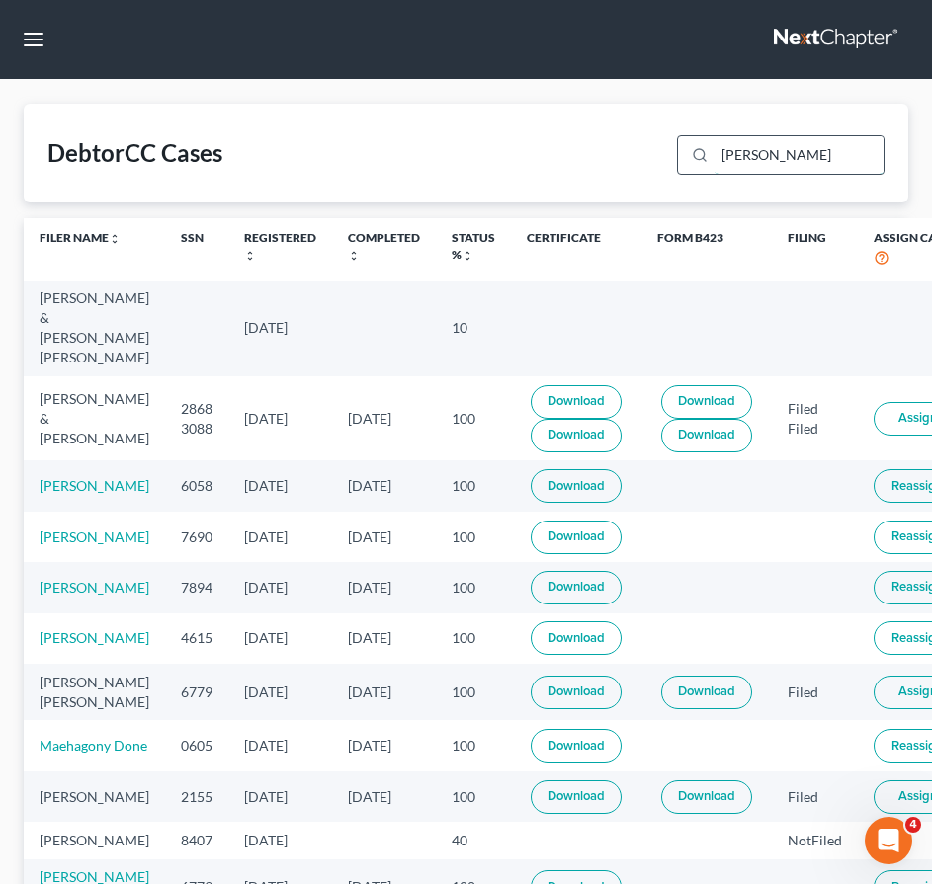
click at [815, 144] on input "harlie" at bounding box center [798, 155] width 169 height 38
drag, startPoint x: 810, startPoint y: 148, endPoint x: 689, endPoint y: 148, distance: 121.5
click at [689, 148] on div "harlie" at bounding box center [780, 155] width 207 height 40
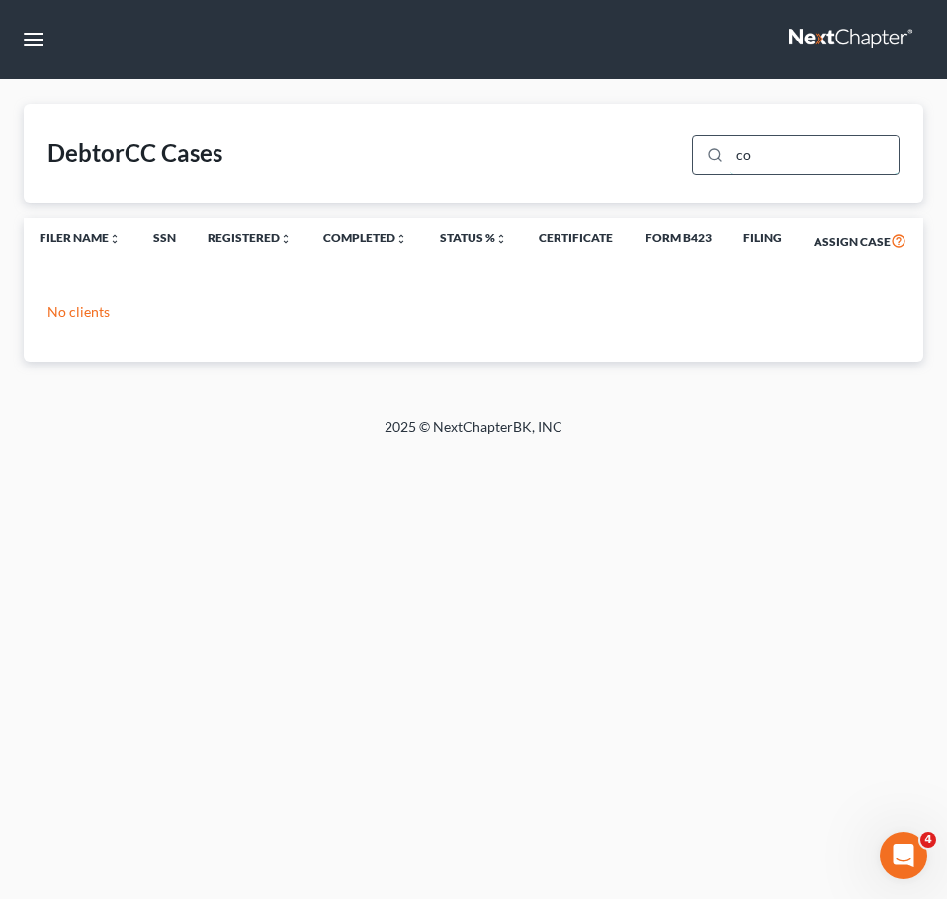
type input "c"
type input "harlie"
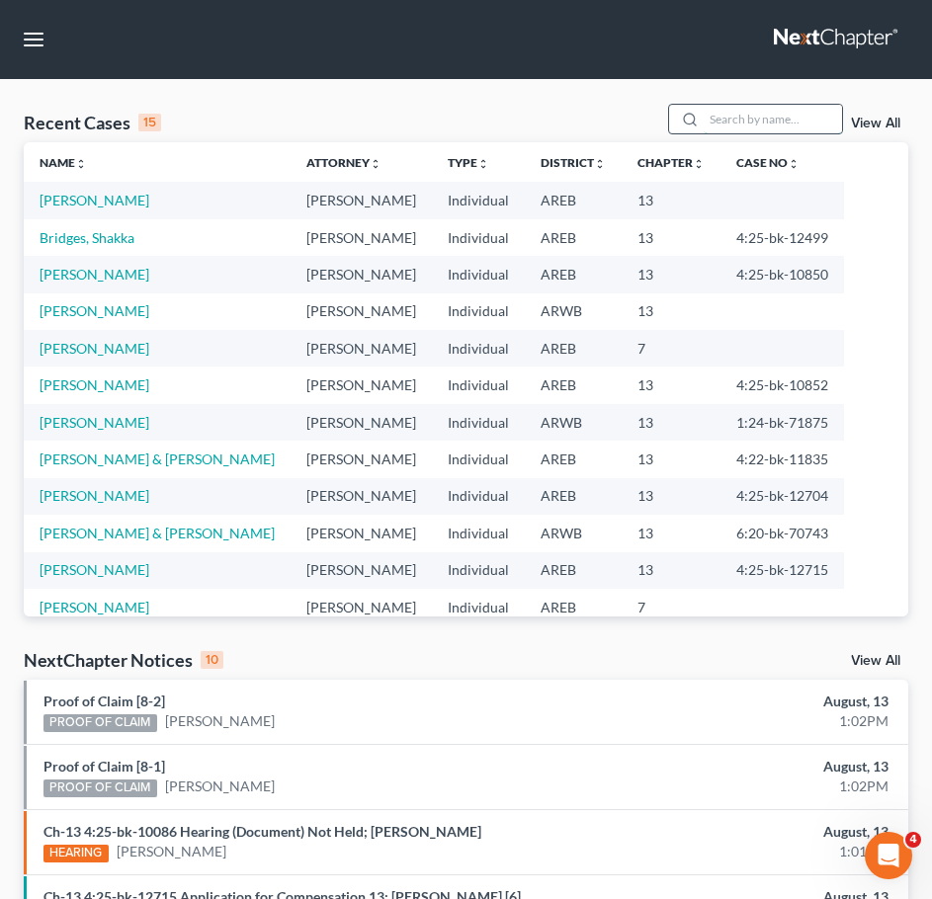
click at [774, 117] on input "search" at bounding box center [773, 119] width 138 height 29
type input "winters"
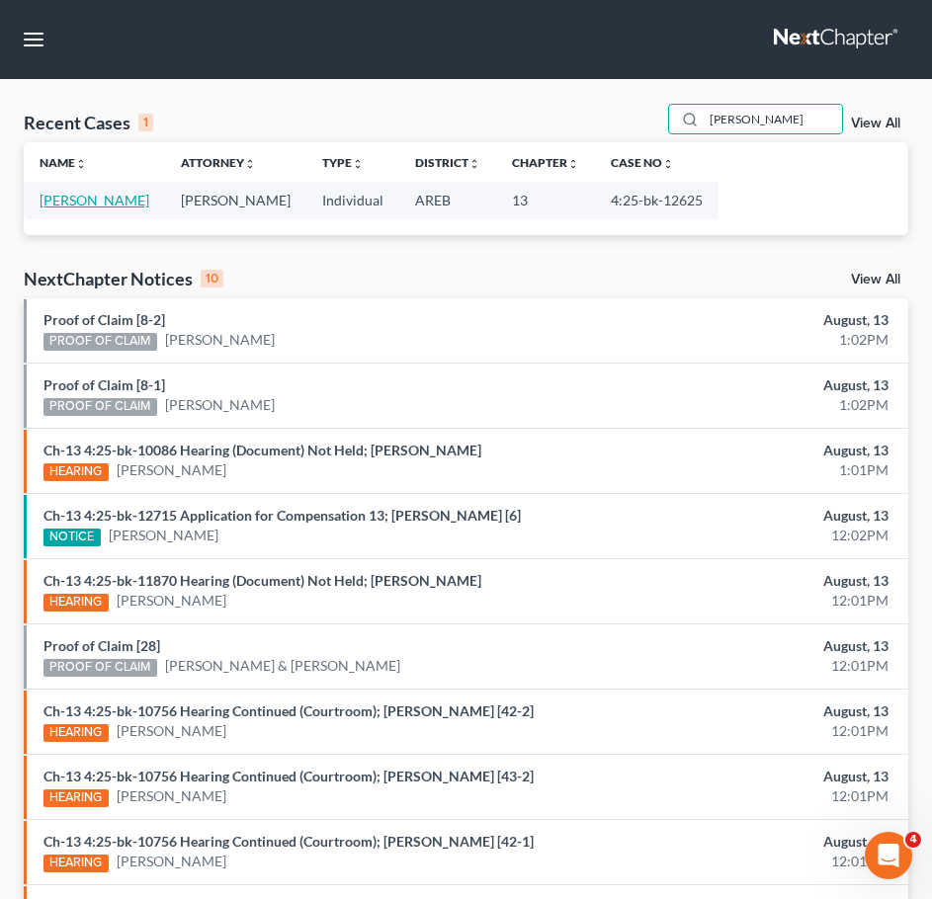
click at [83, 194] on link "[PERSON_NAME]" at bounding box center [95, 200] width 110 height 17
select select "6"
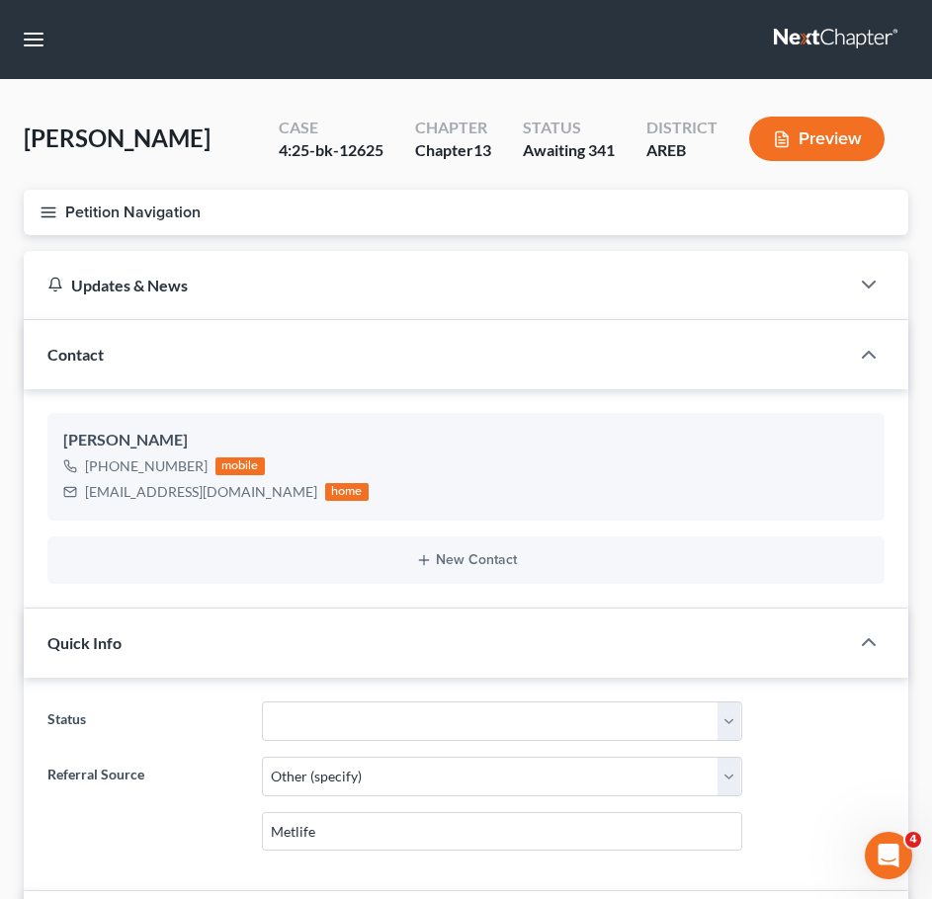
click at [40, 207] on icon "button" at bounding box center [49, 213] width 18 height 18
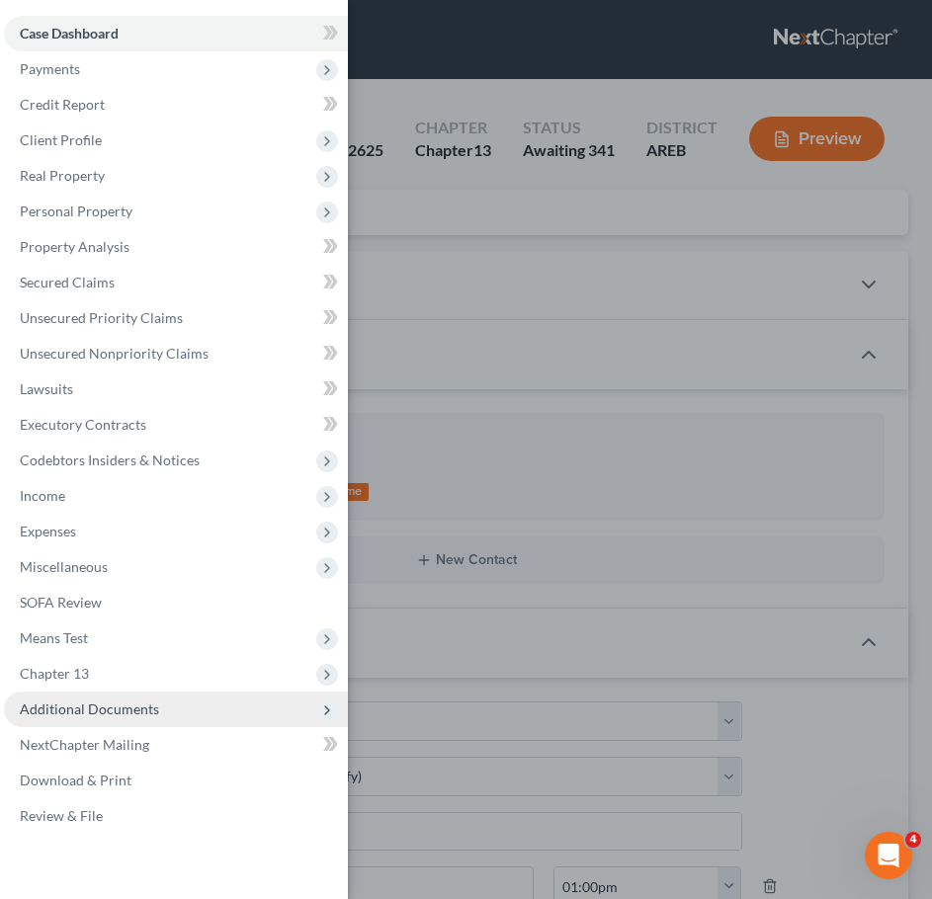
click at [159, 714] on span "Additional Documents" at bounding box center [176, 710] width 344 height 36
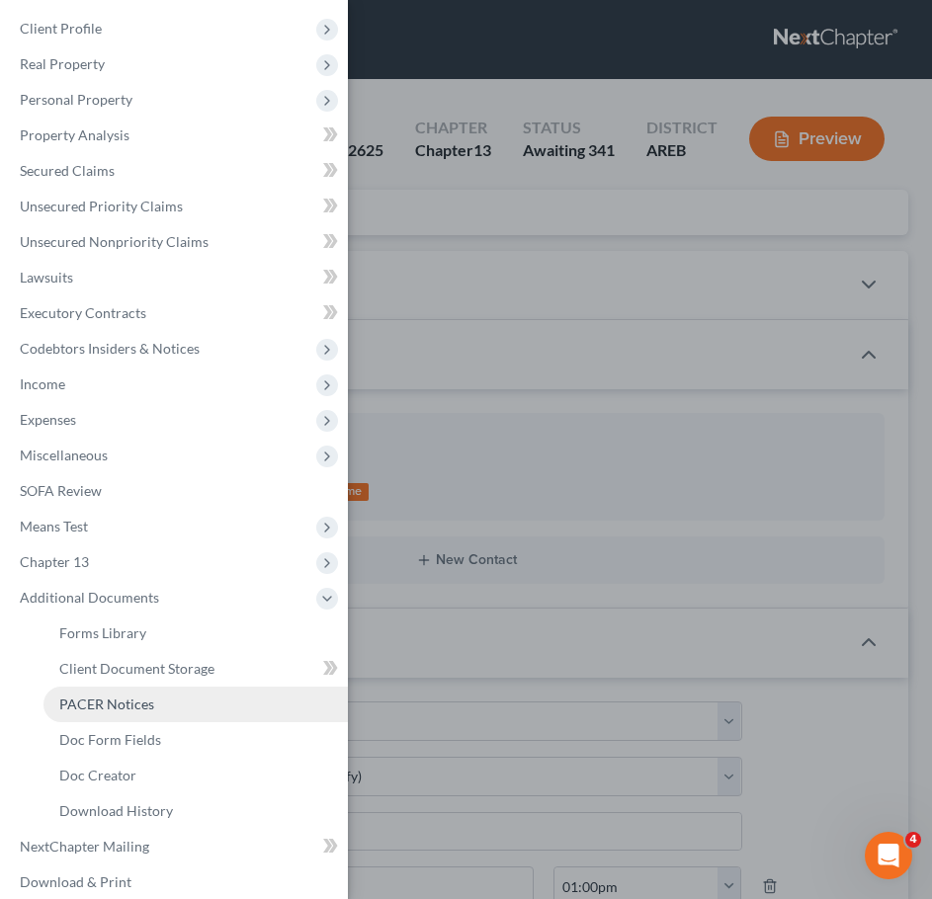
scroll to position [113, 0]
click at [118, 717] on link "PACER Notices" at bounding box center [195, 704] width 304 height 36
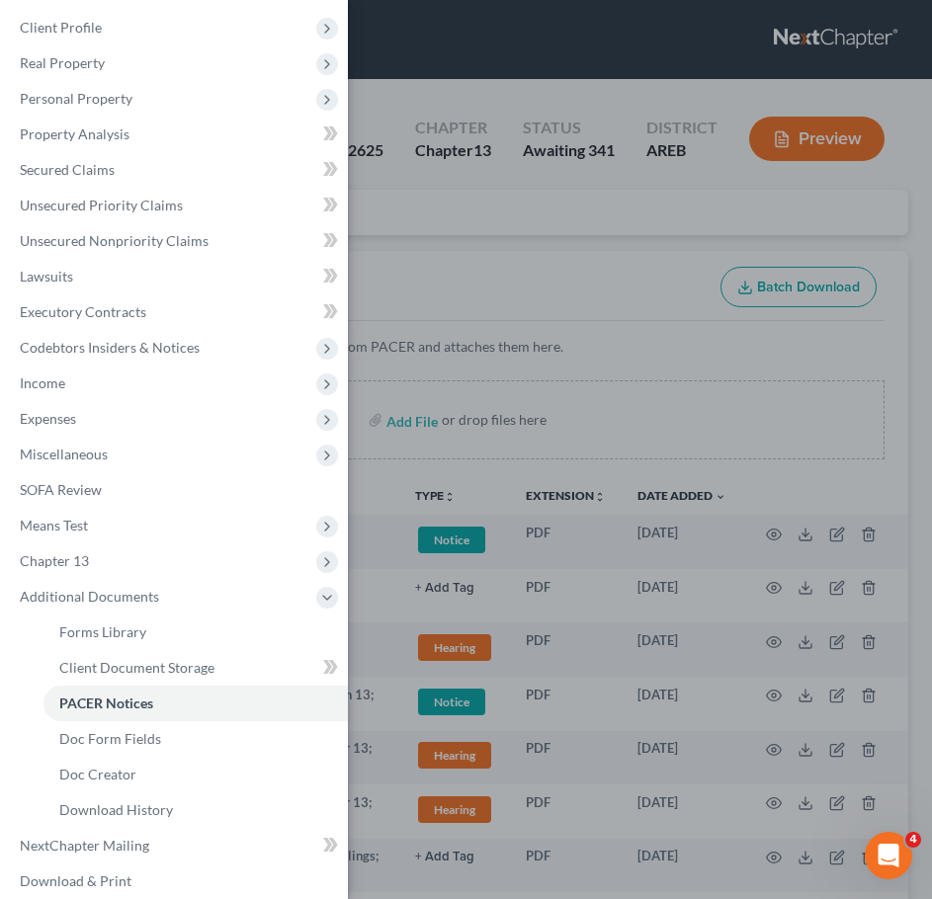
click at [565, 286] on div "Case Dashboard Payments Invoices Payments Payments Credit Report Client Profile" at bounding box center [466, 449] width 932 height 899
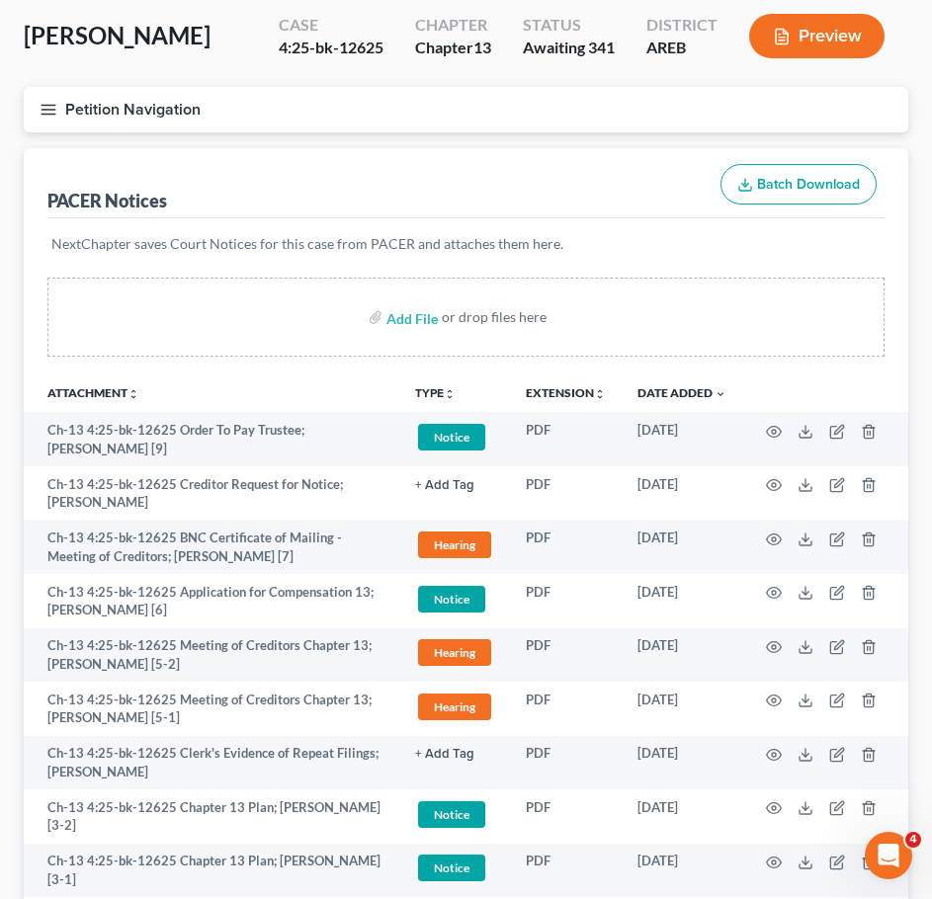
scroll to position [104, 0]
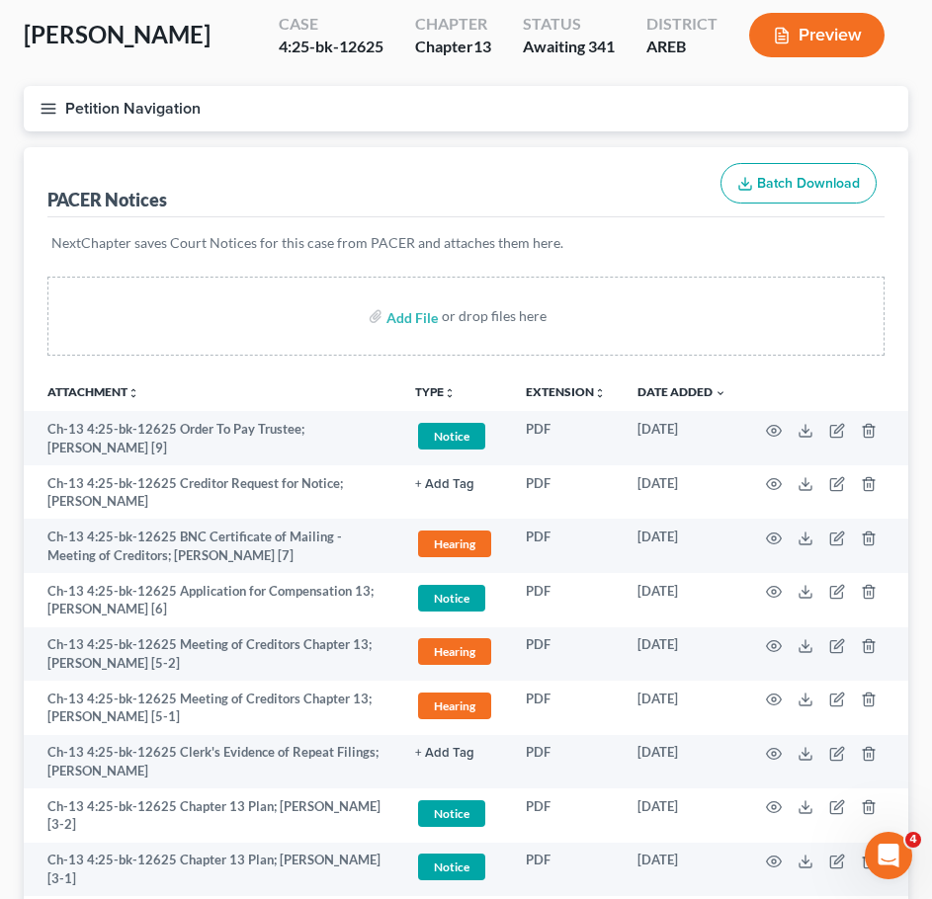
drag, startPoint x: 46, startPoint y: 103, endPoint x: 43, endPoint y: 113, distance: 10.3
click at [43, 113] on line "button" at bounding box center [48, 113] width 14 height 0
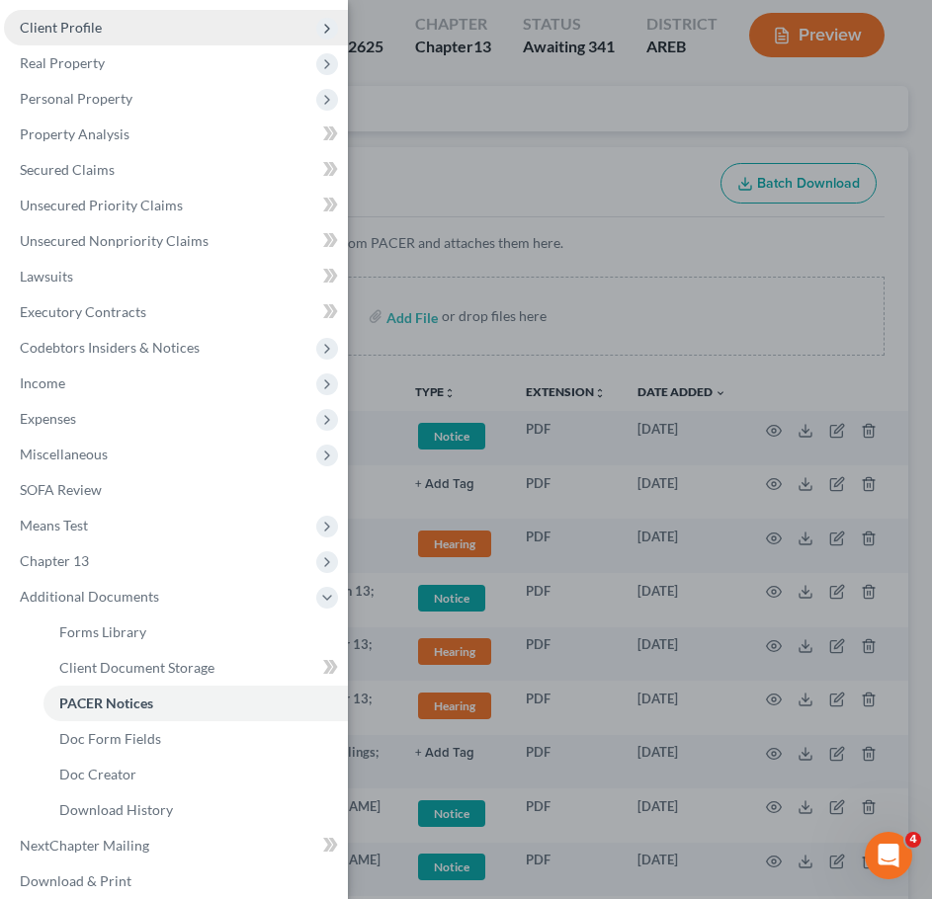
click at [75, 25] on span "Client Profile" at bounding box center [61, 27] width 82 height 17
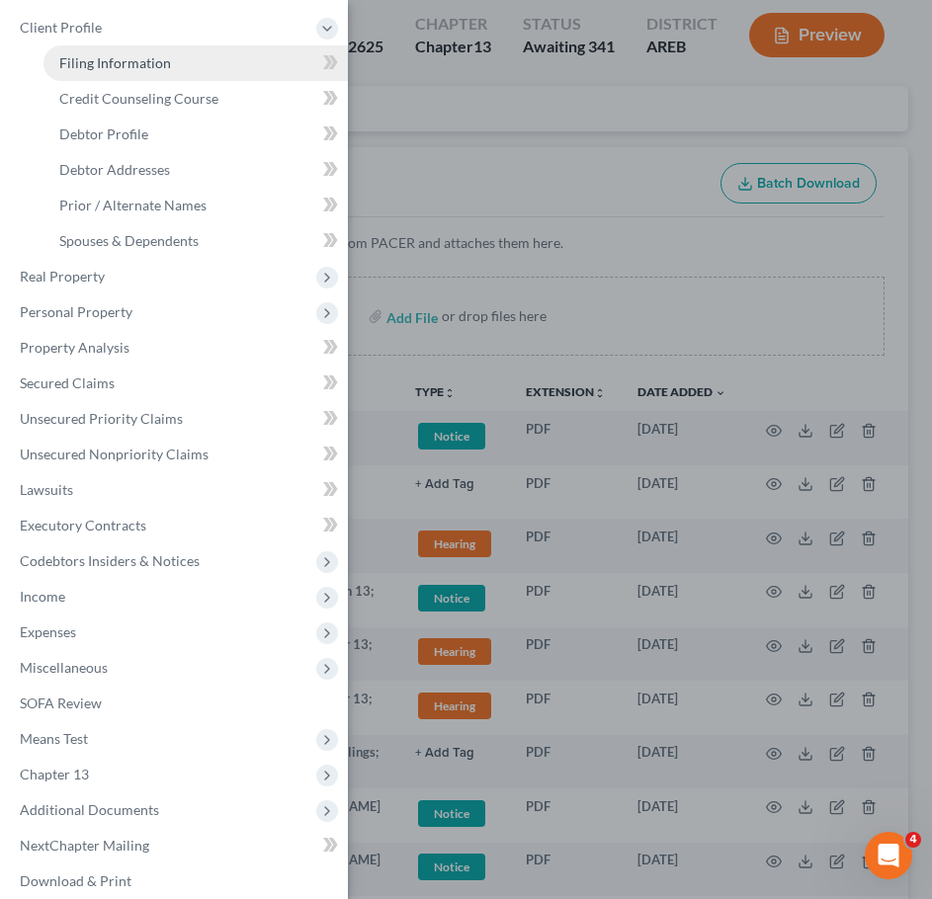
scroll to position [0, 0]
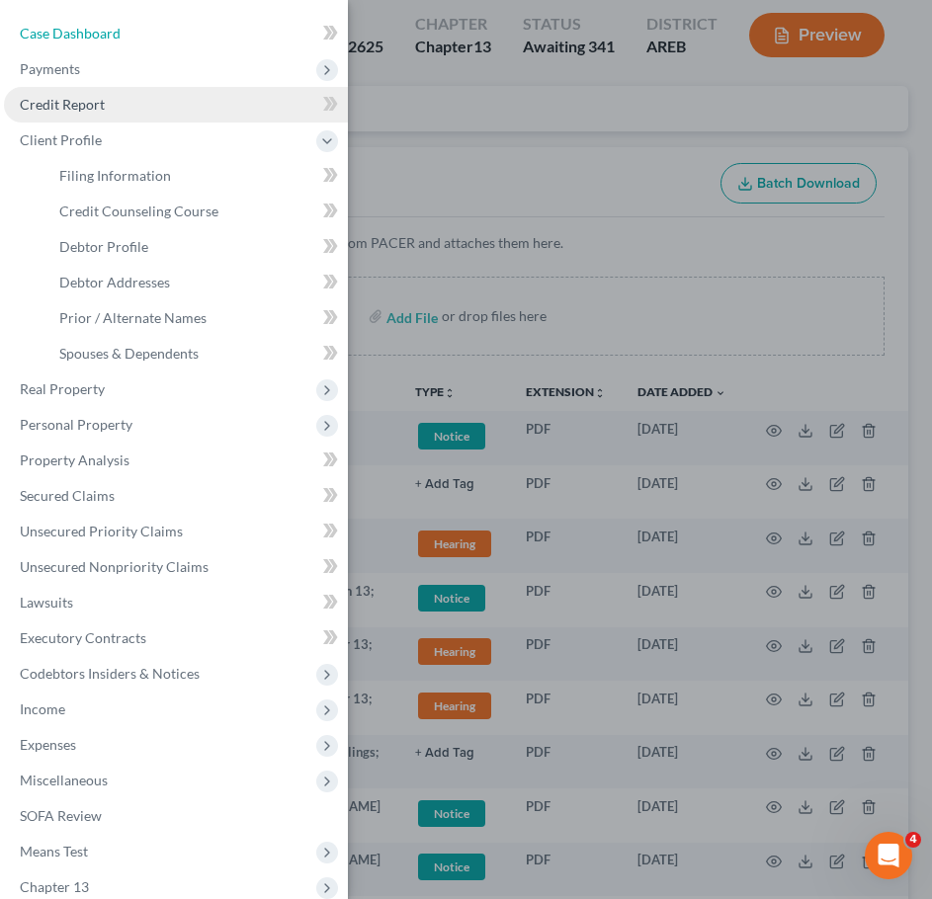
click at [116, 22] on link "Case Dashboard" at bounding box center [176, 34] width 344 height 36
select select "6"
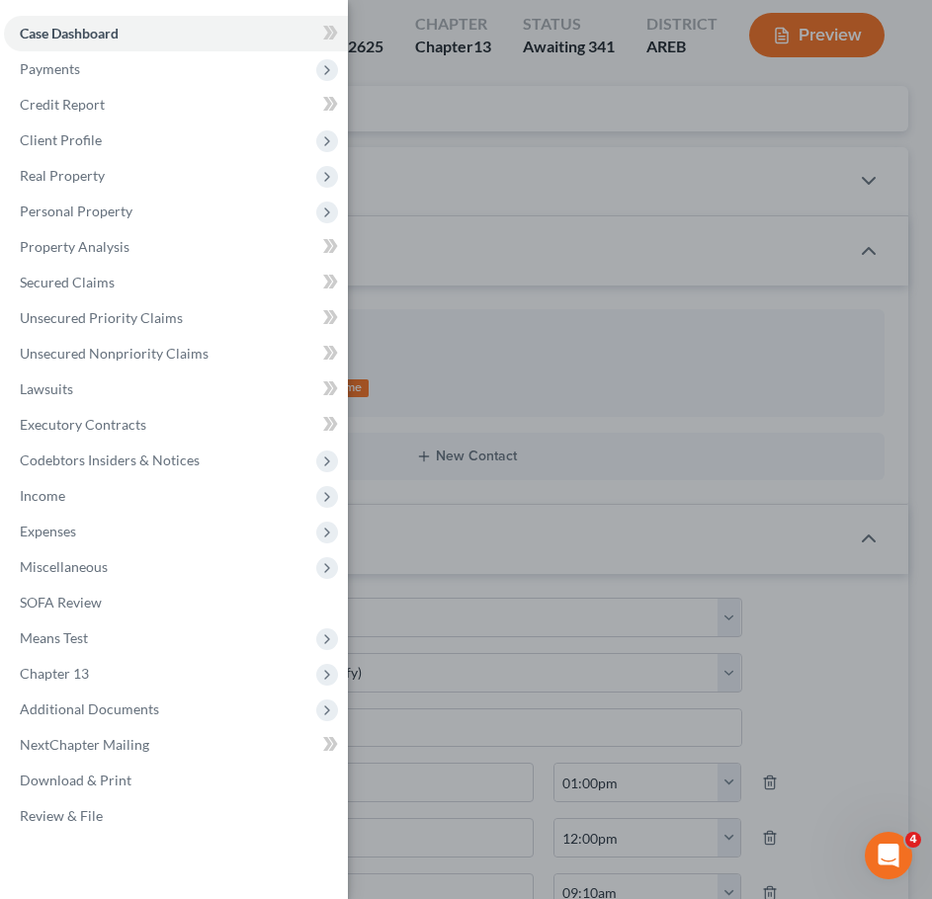
click at [700, 296] on div "Case Dashboard Payments Invoices Payments Payments Credit Report Client Profile" at bounding box center [466, 449] width 932 height 899
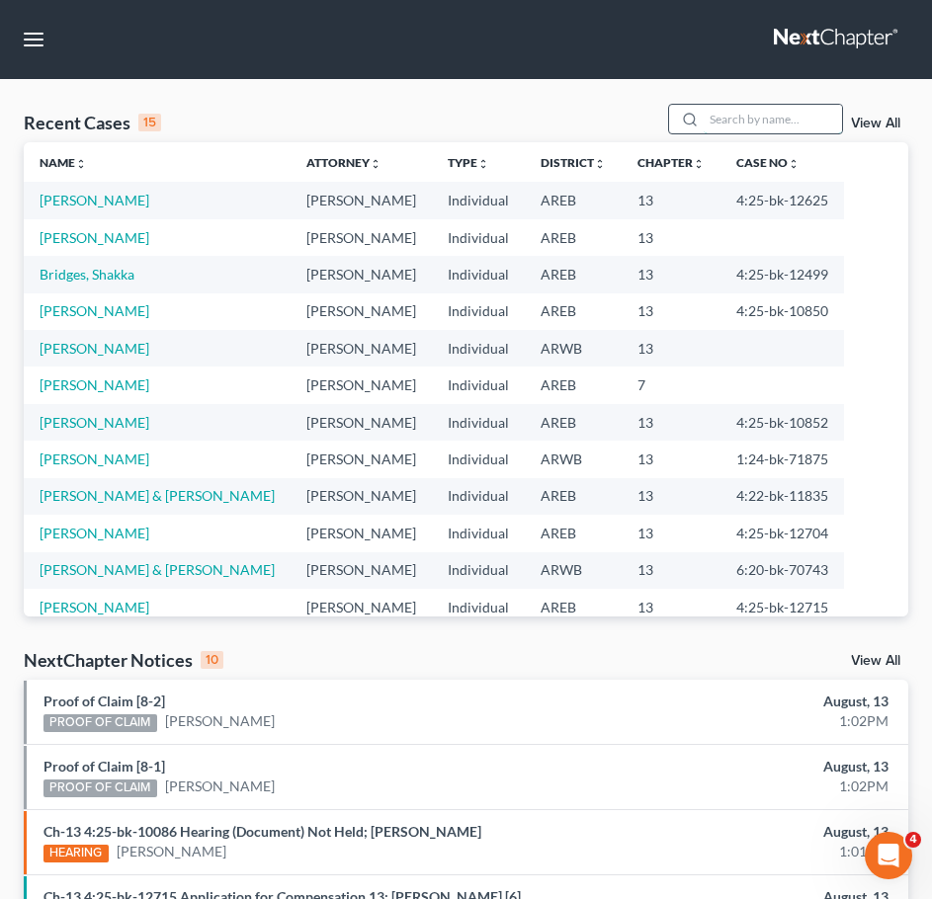
click at [795, 117] on input "search" at bounding box center [773, 119] width 138 height 29
type input "patsy"
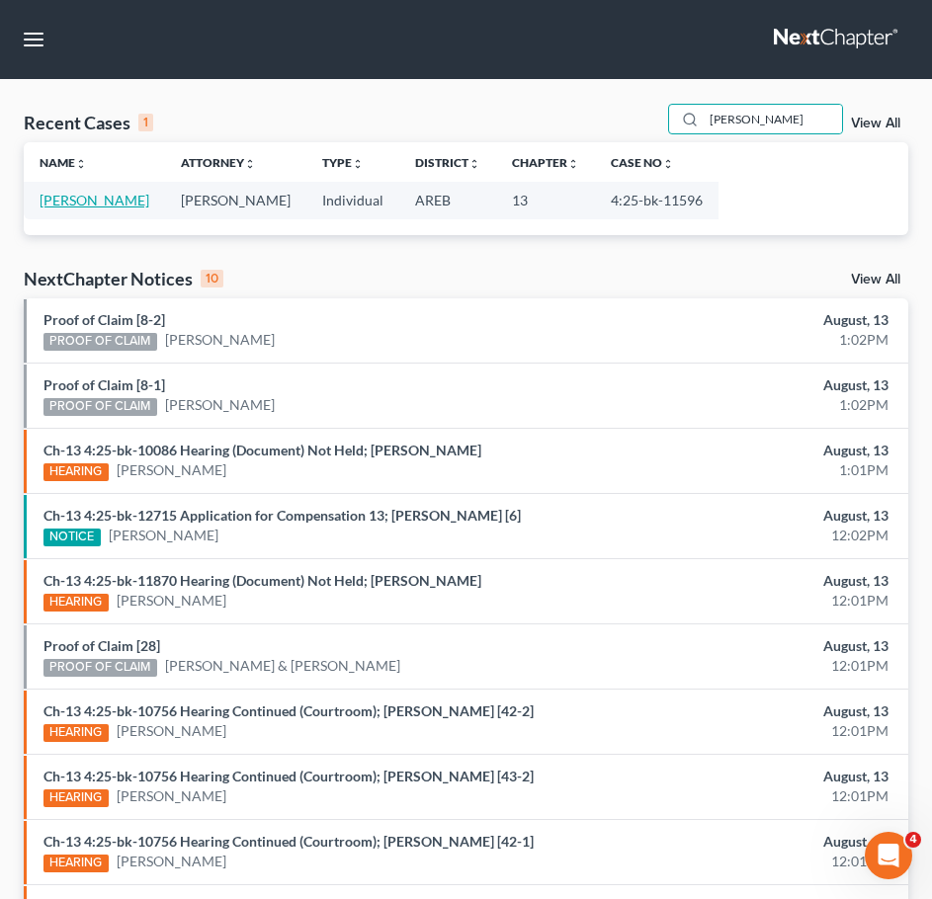
click at [84, 196] on link "[PERSON_NAME]" at bounding box center [95, 200] width 110 height 17
select select "1"
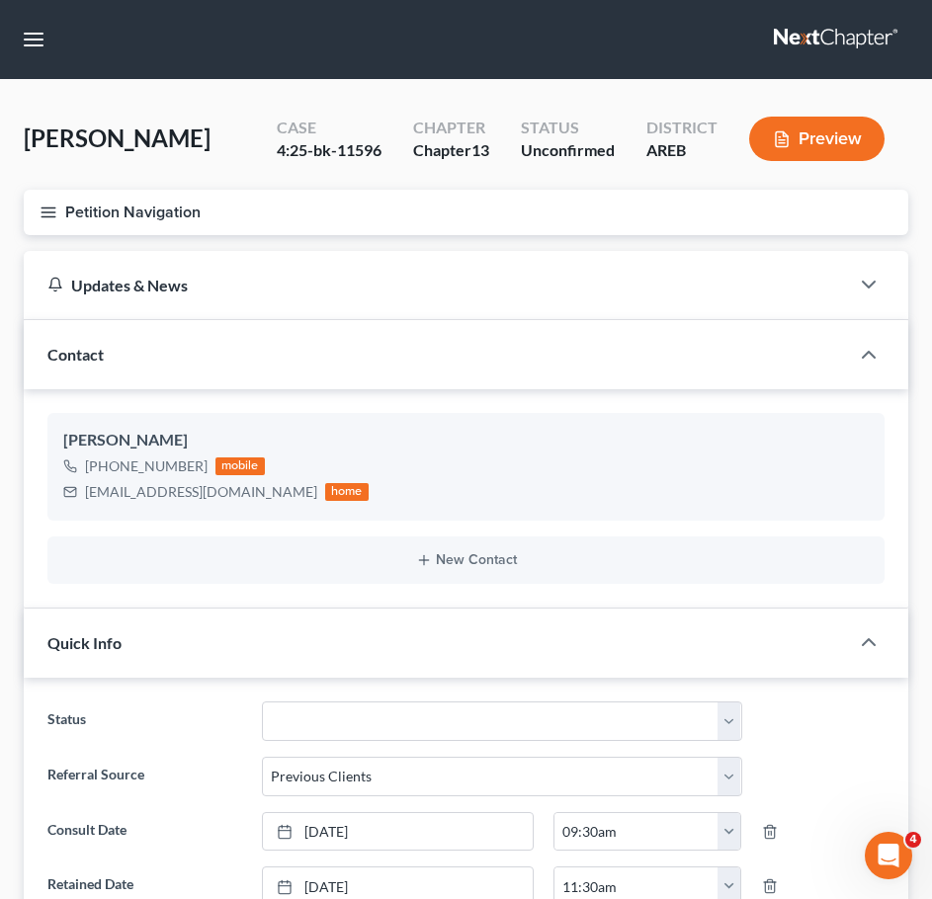
click at [54, 211] on icon "button" at bounding box center [49, 213] width 18 height 18
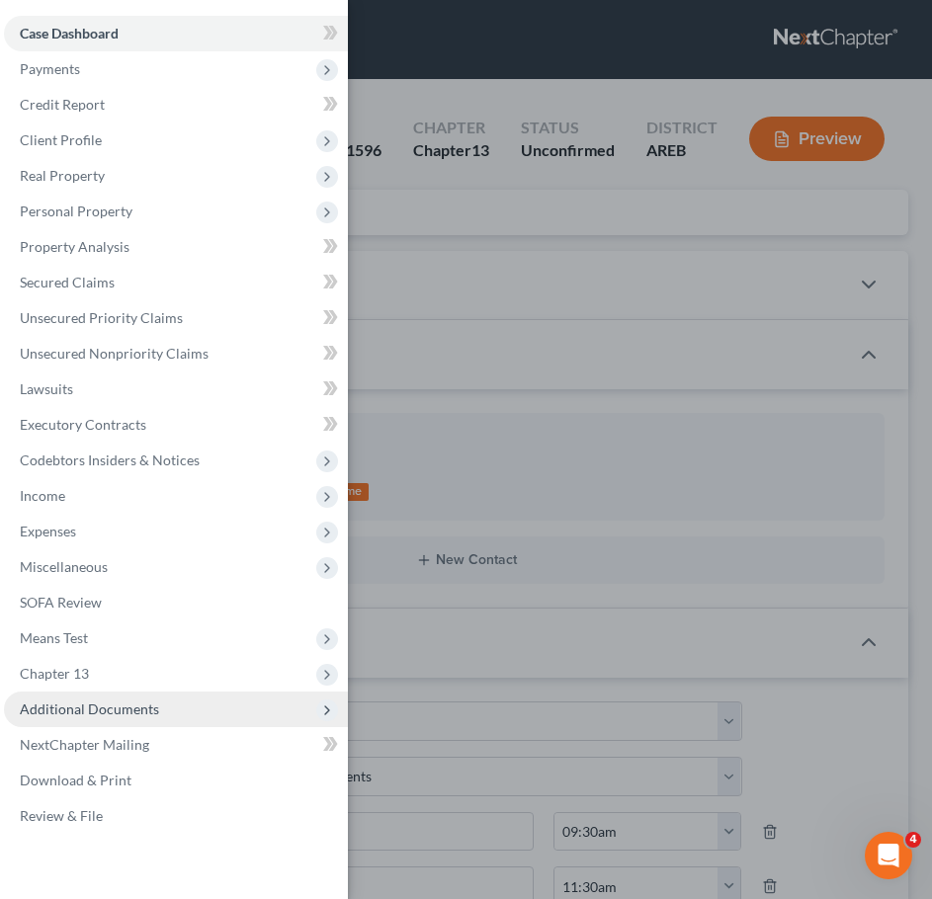
click at [124, 706] on span "Additional Documents" at bounding box center [89, 709] width 139 height 17
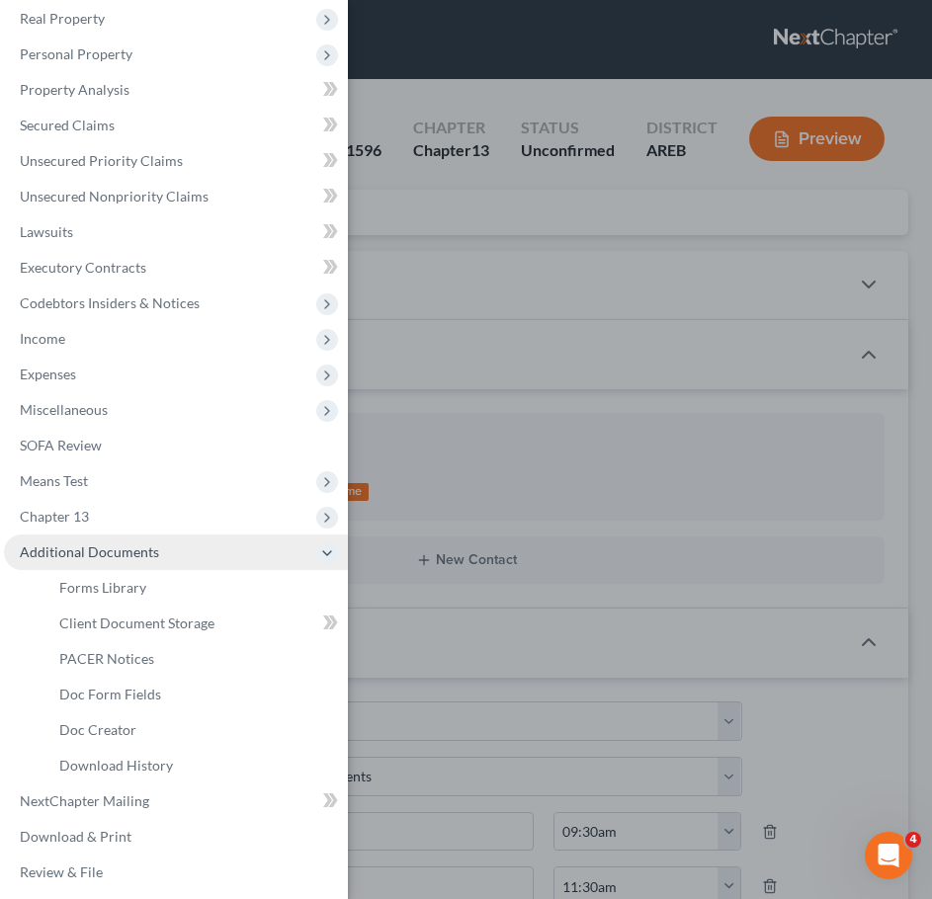
scroll to position [164, 0]
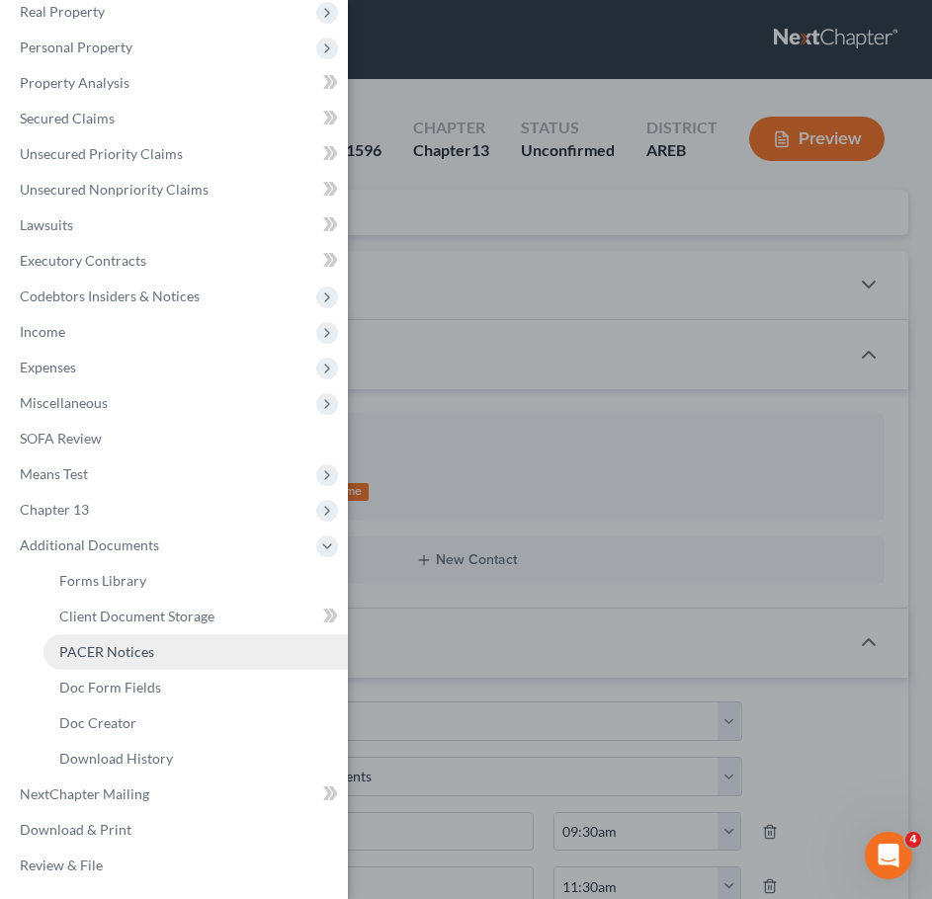
click at [90, 645] on span "PACER Notices" at bounding box center [106, 651] width 95 height 17
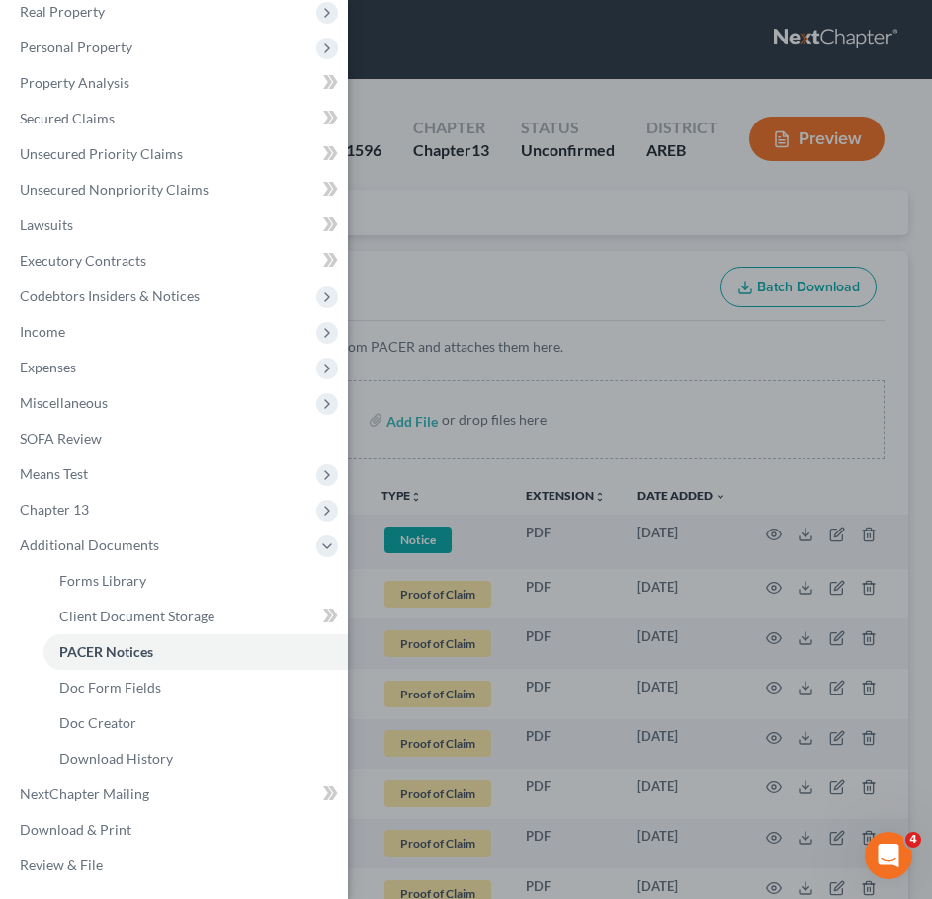
click at [610, 173] on div "Case Dashboard Payments Invoices Payments Payments Credit Report Client Profile" at bounding box center [466, 449] width 932 height 899
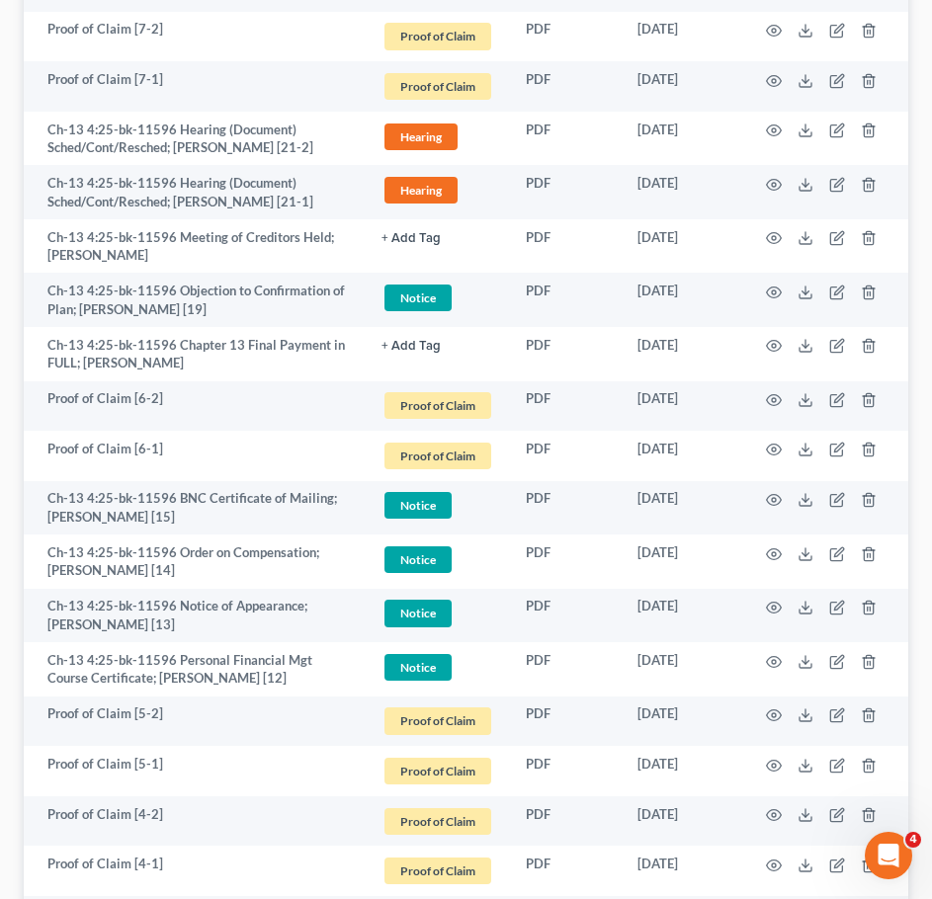
scroll to position [2562, 0]
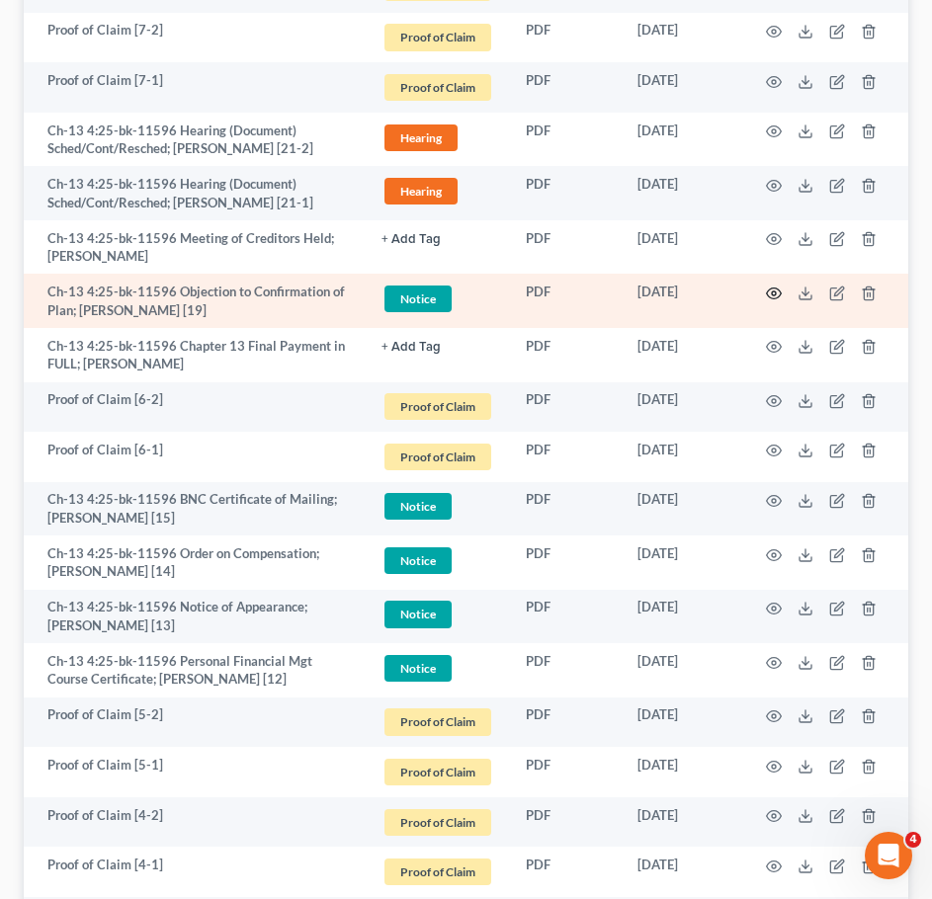
click at [772, 289] on icon "button" at bounding box center [774, 293] width 15 height 11
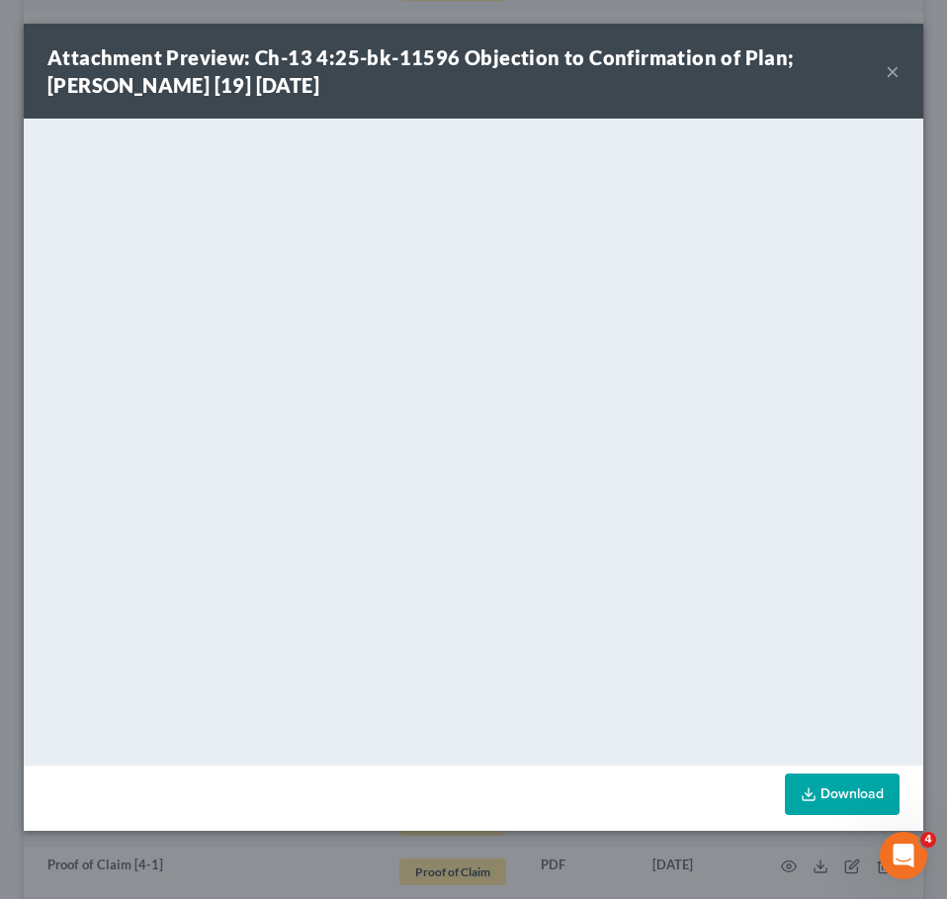
click at [886, 67] on button "×" at bounding box center [892, 71] width 14 height 24
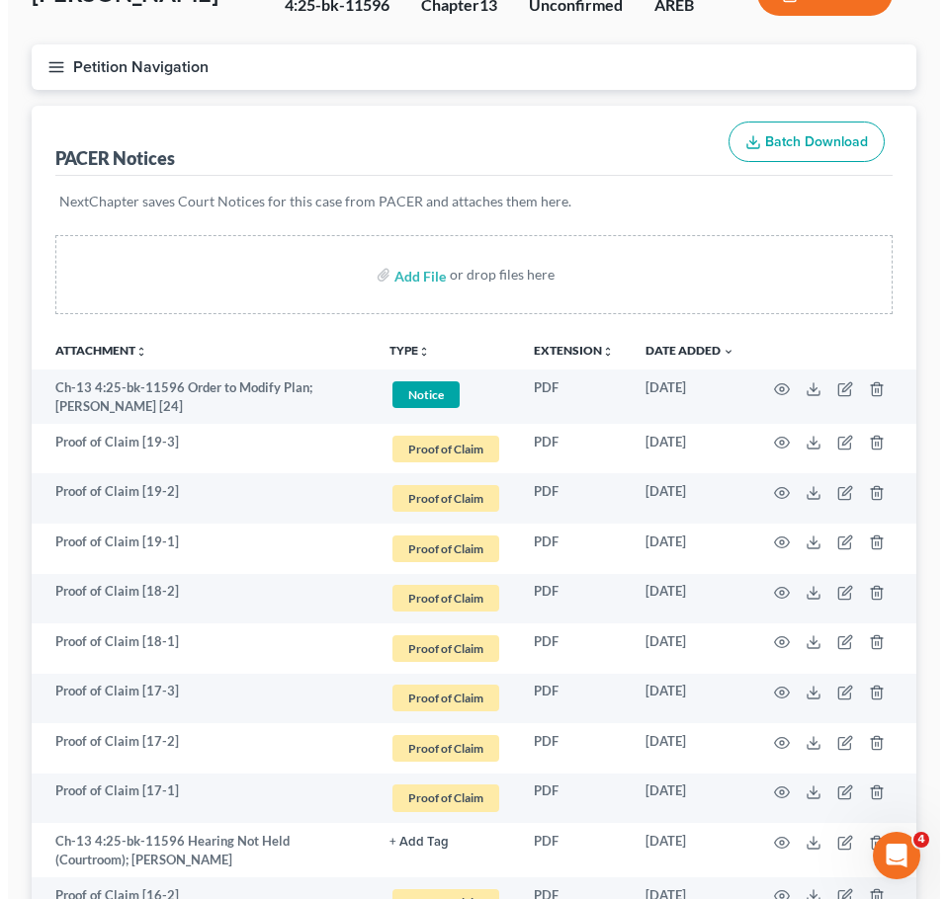
scroll to position [0, 0]
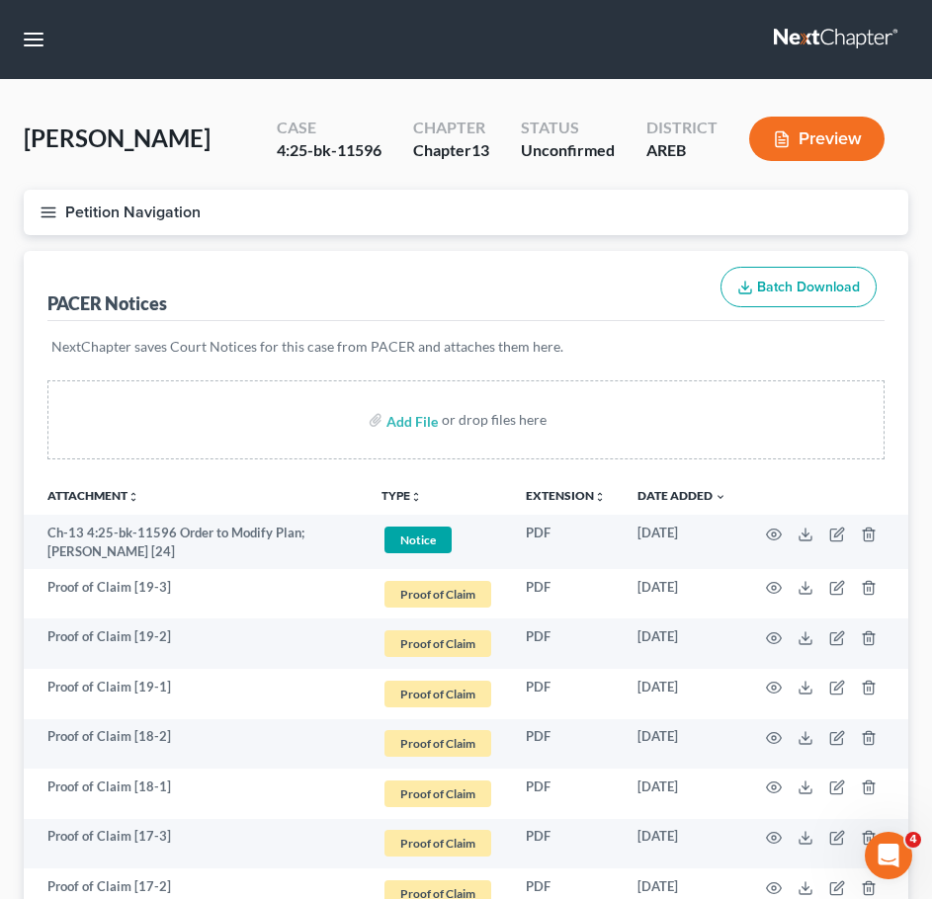
click at [30, 215] on button "Petition Navigation" at bounding box center [466, 212] width 884 height 45
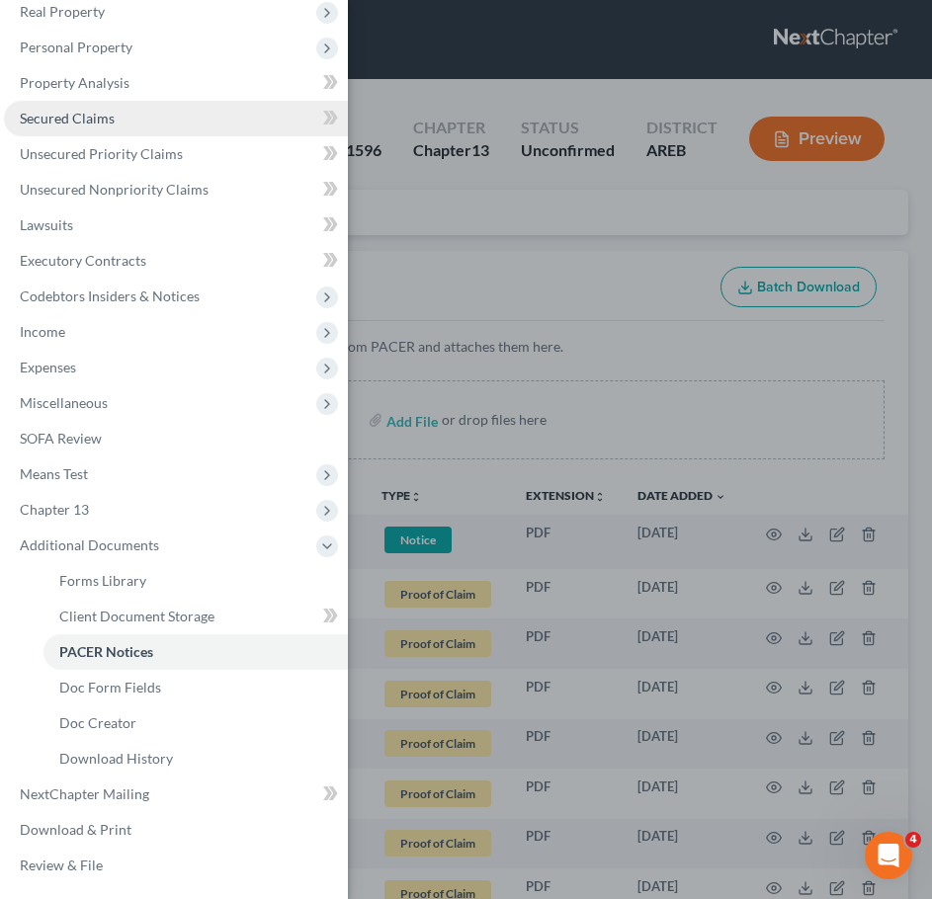
click at [86, 123] on span "Secured Claims" at bounding box center [67, 118] width 95 height 17
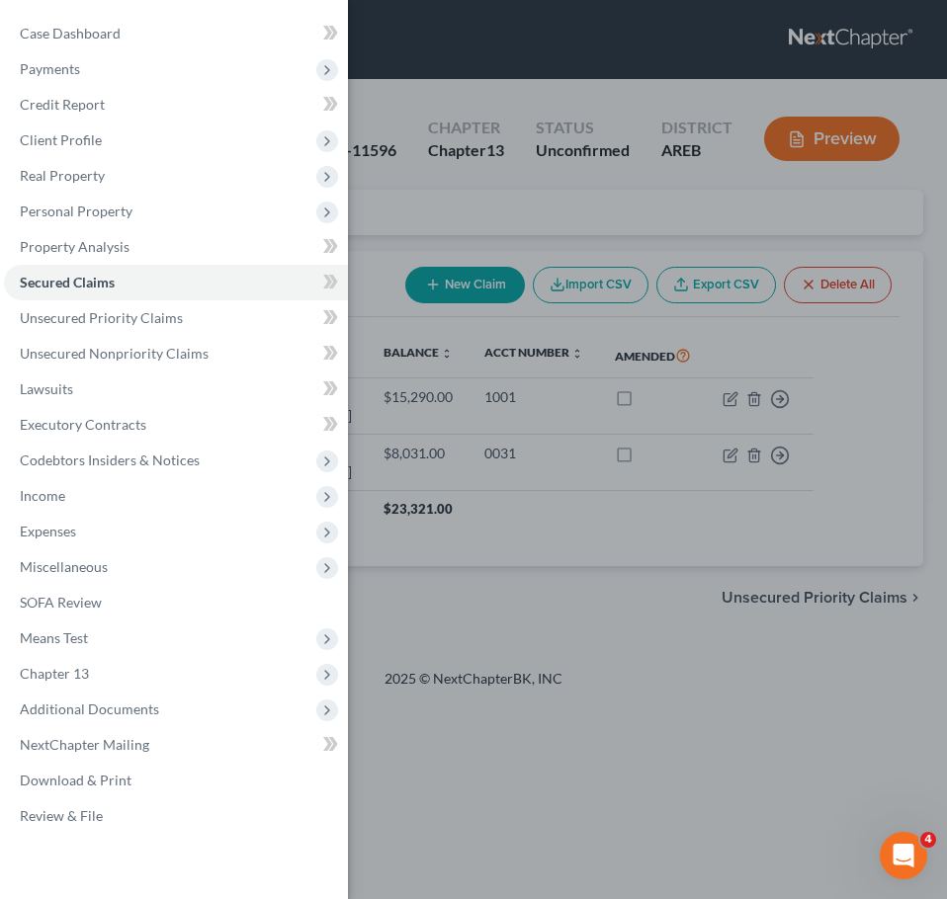
click at [641, 547] on div "Case Dashboard Payments Invoices Payments Payments Credit Report Client Profile" at bounding box center [473, 449] width 947 height 899
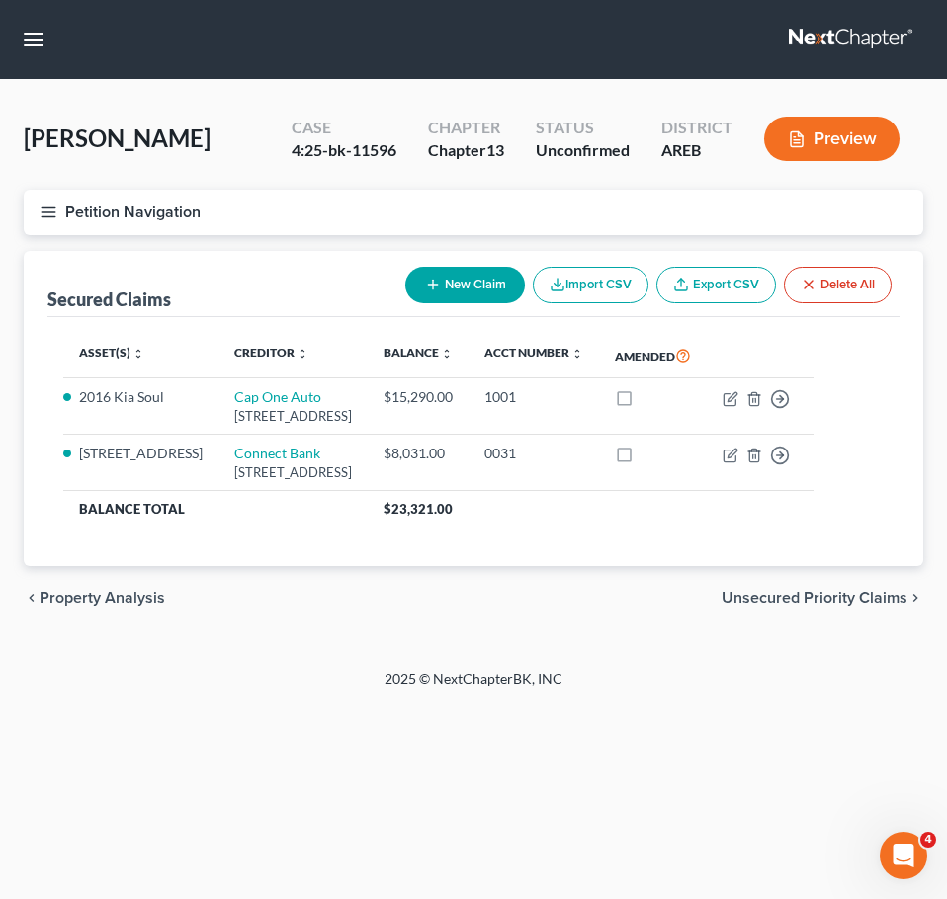
click at [782, 600] on span "Unsecured Priority Claims" at bounding box center [814, 598] width 186 height 16
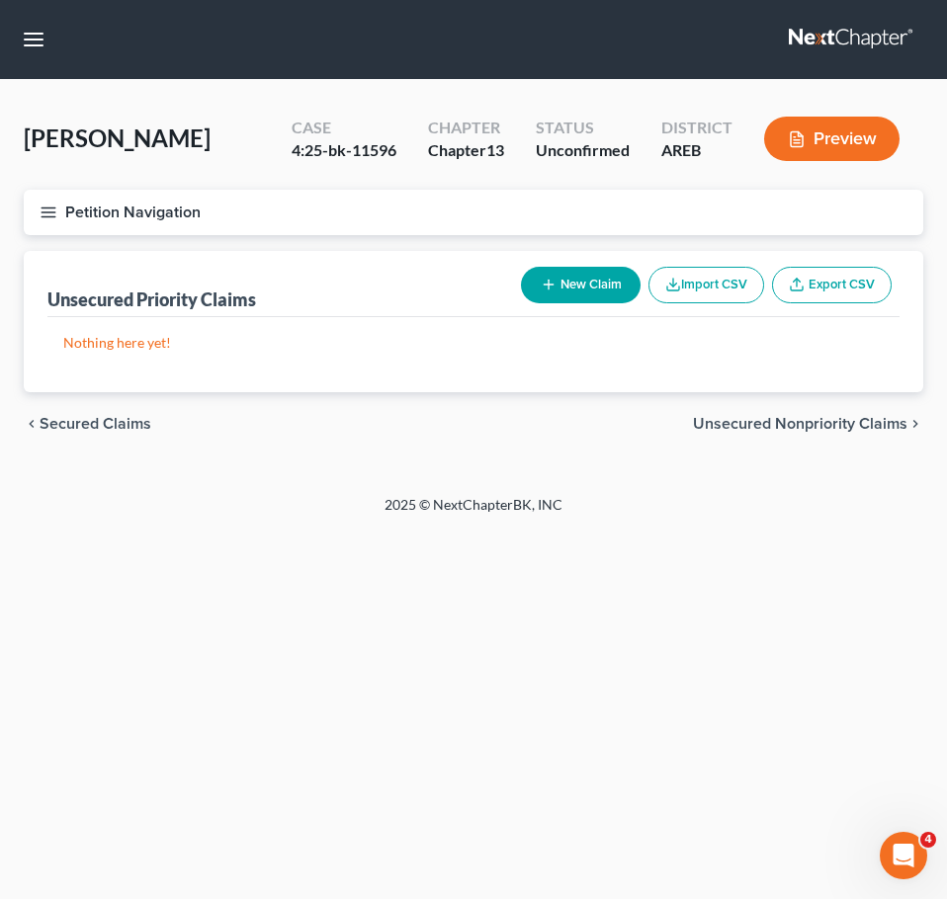
click at [816, 432] on span "Unsecured Nonpriority Claims" at bounding box center [800, 424] width 214 height 16
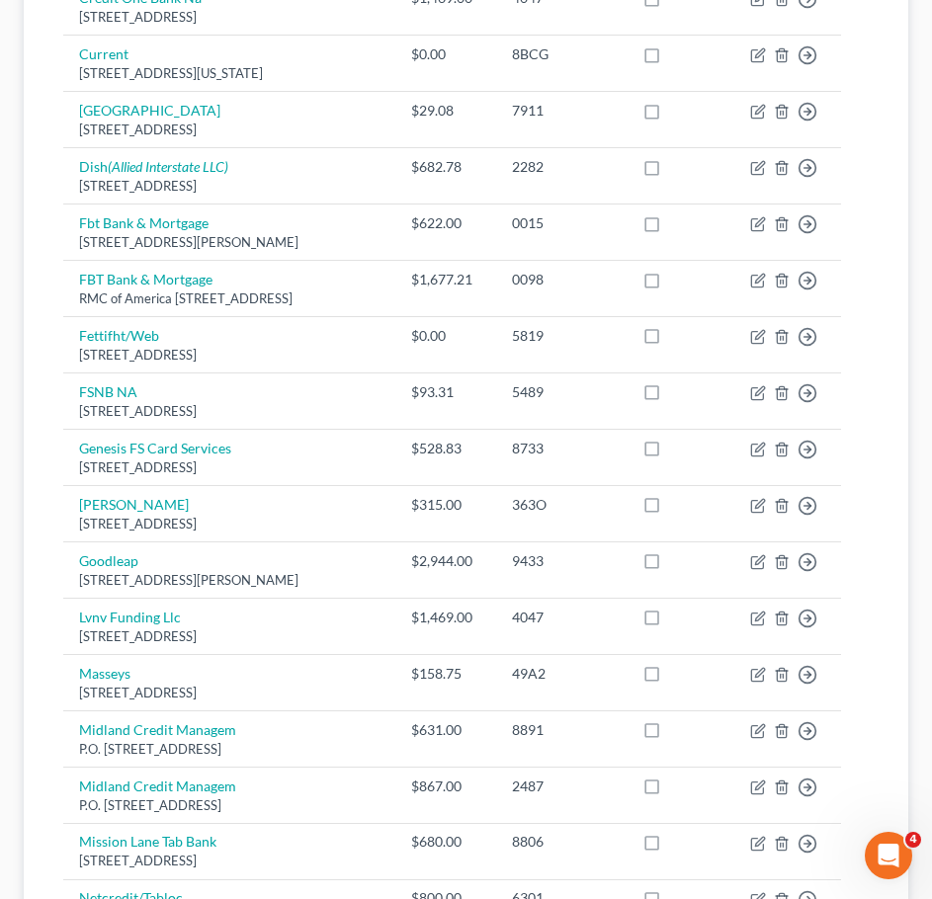
scroll to position [794, 0]
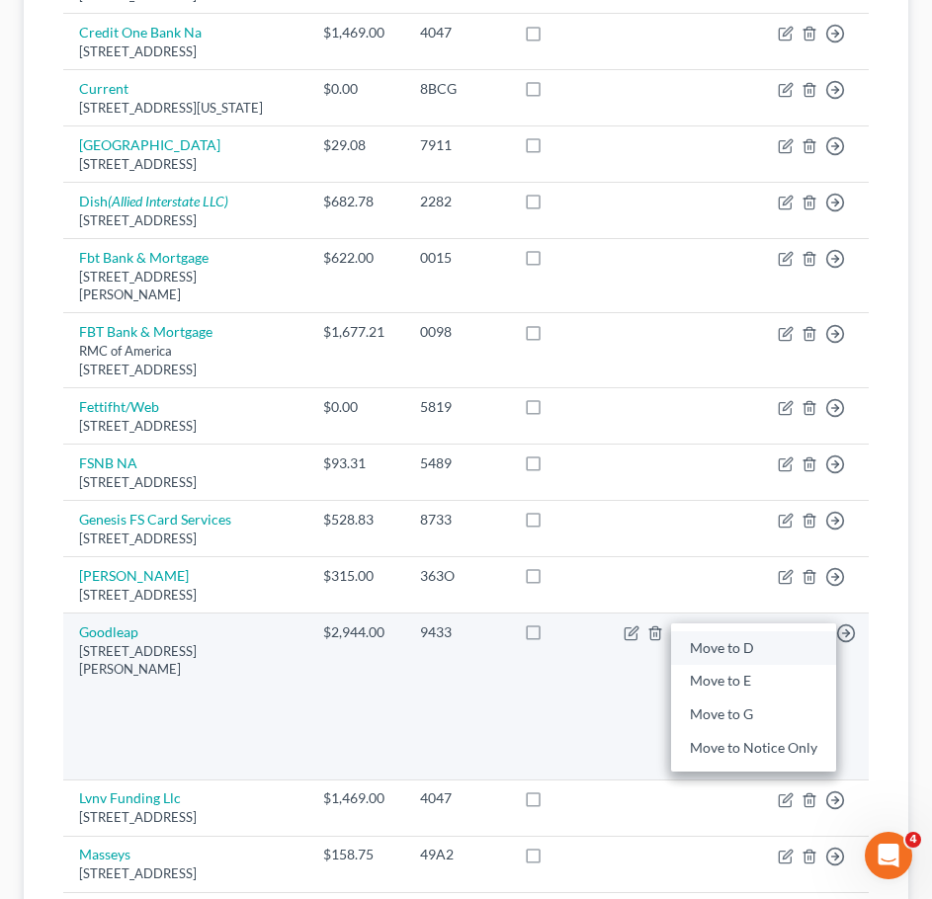
click at [746, 665] on link "Move to D" at bounding box center [753, 648] width 165 height 34
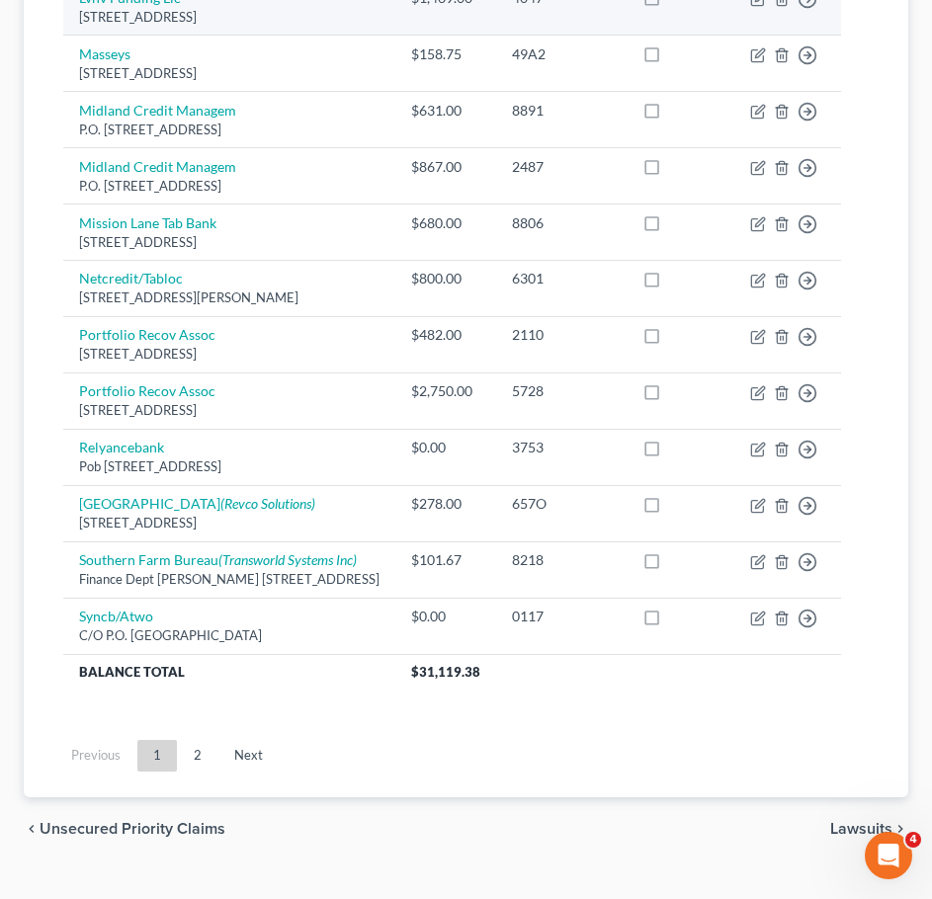
scroll to position [1359, 0]
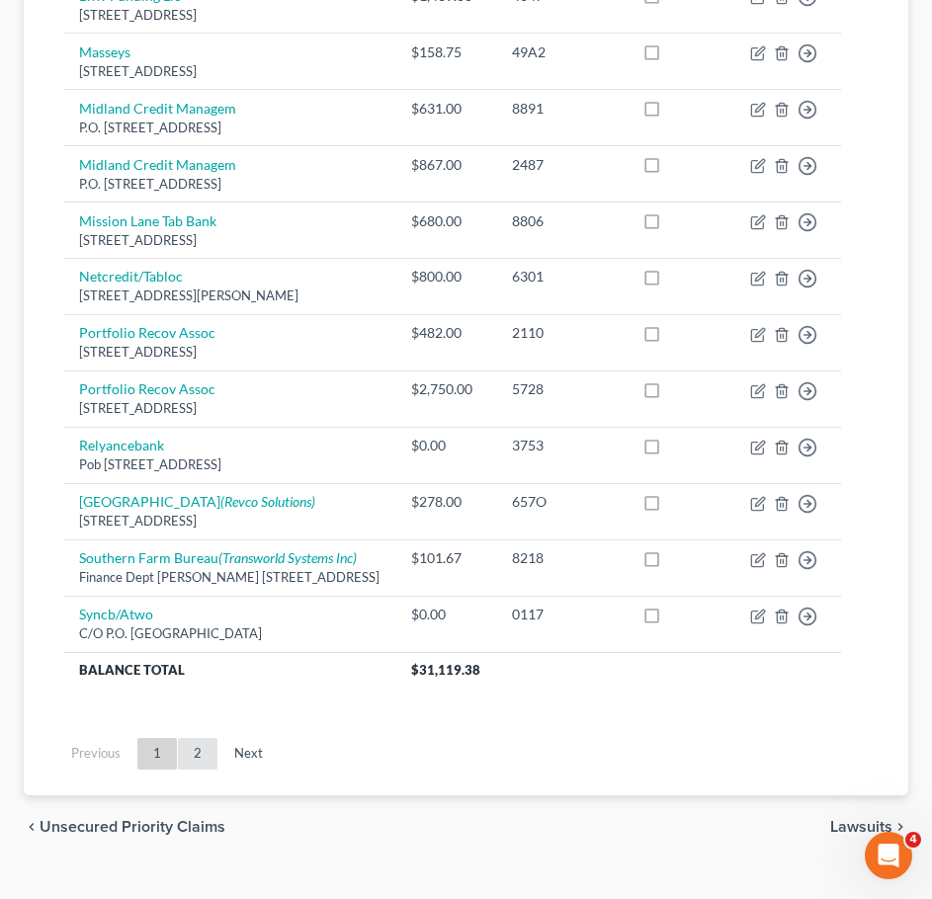
click at [192, 770] on link "2" at bounding box center [198, 754] width 40 height 32
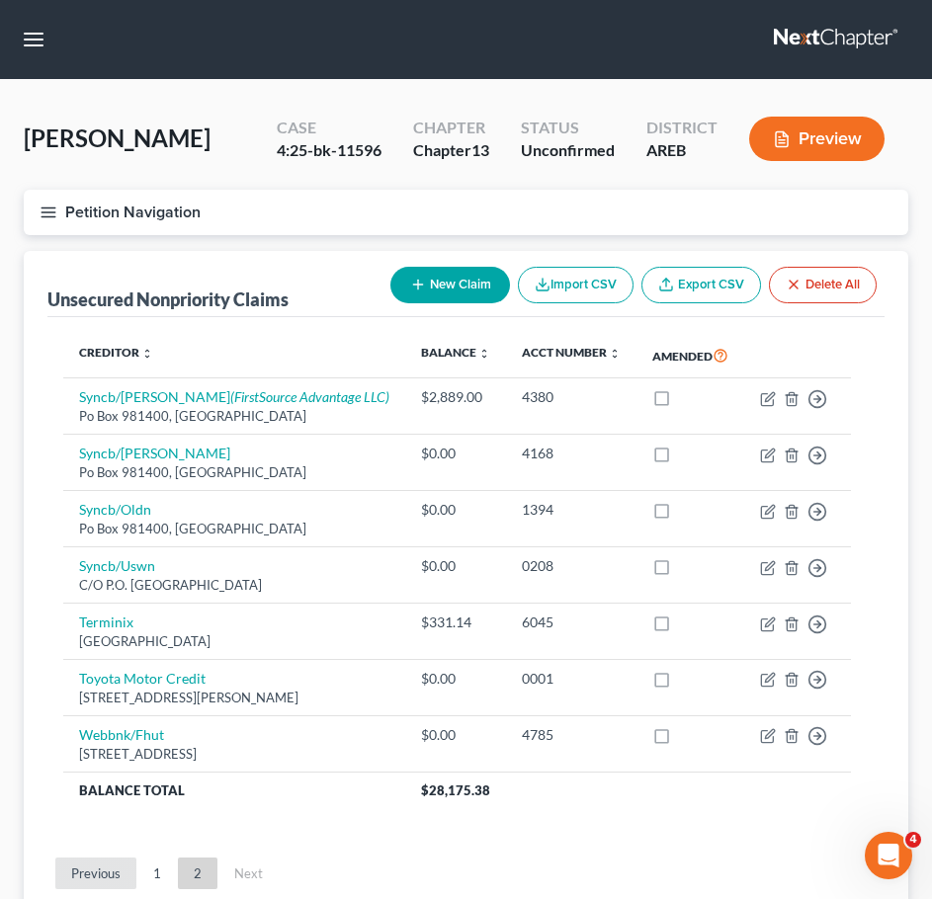
click at [102, 874] on link "Previous" at bounding box center [95, 874] width 81 height 32
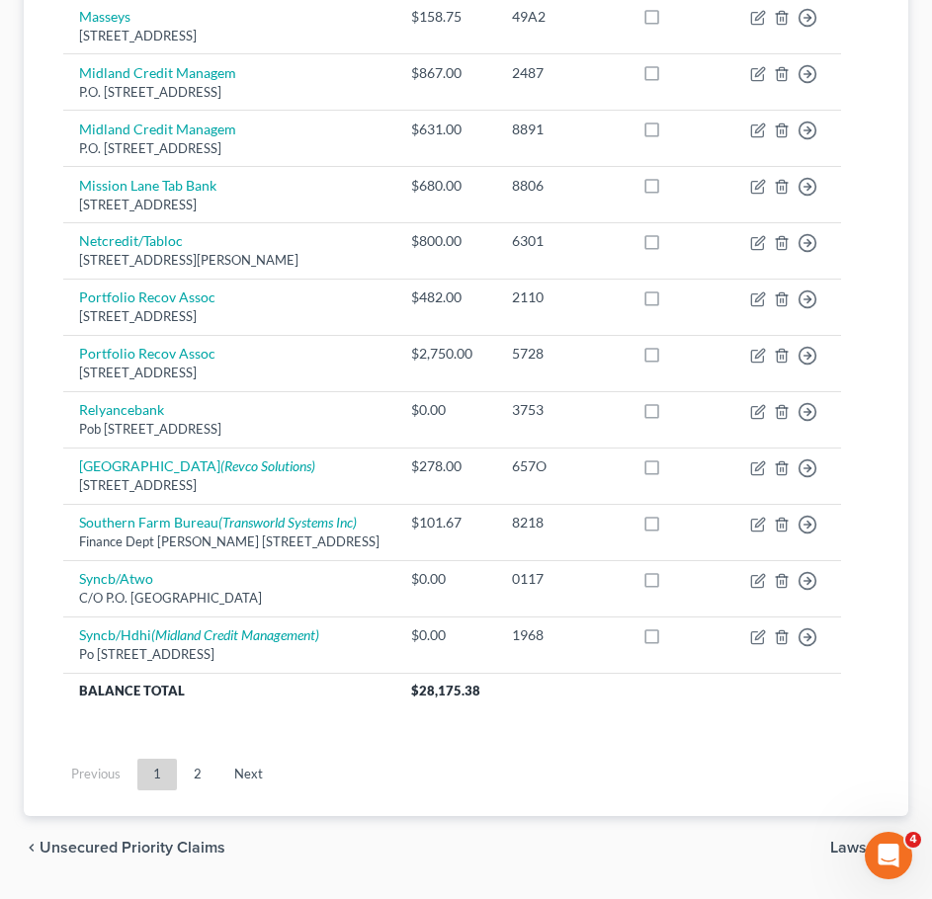
scroll to position [1521, 0]
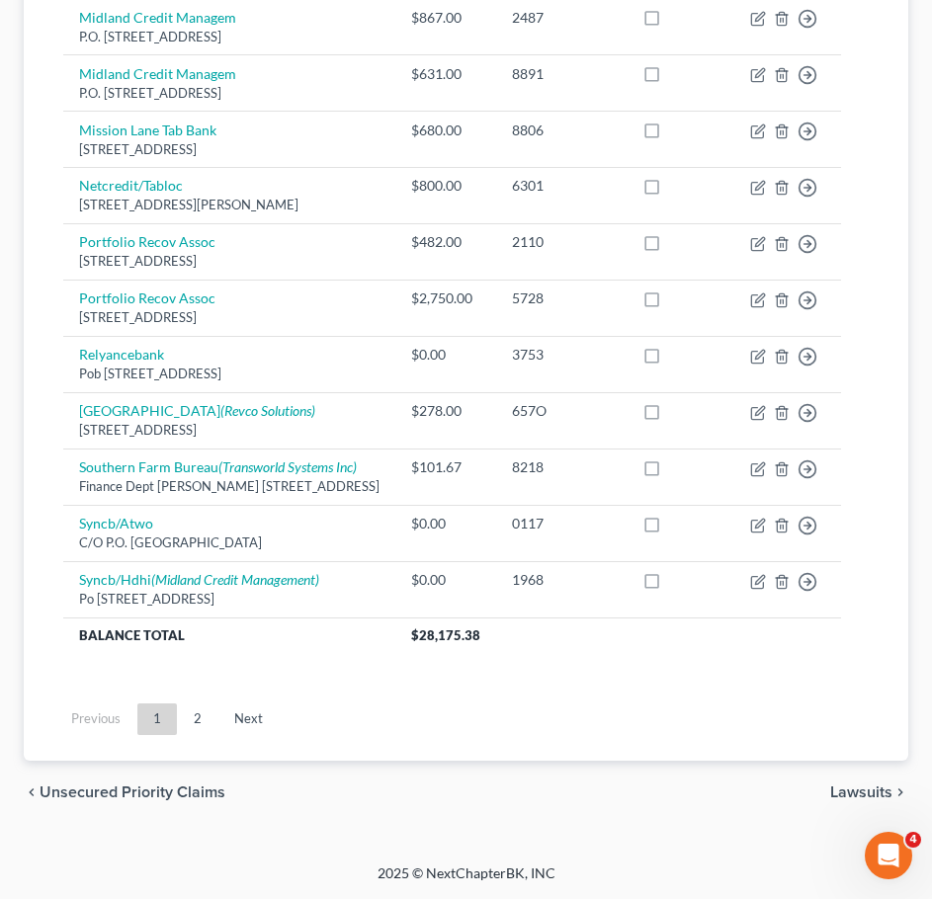
click at [107, 718] on li "Previous" at bounding box center [95, 720] width 81 height 32
click at [78, 803] on div "chevron_left Unsecured Priority Claims Lawsuits chevron_right" at bounding box center [466, 792] width 884 height 63
click at [69, 789] on span "Unsecured Priority Claims" at bounding box center [133, 793] width 186 height 16
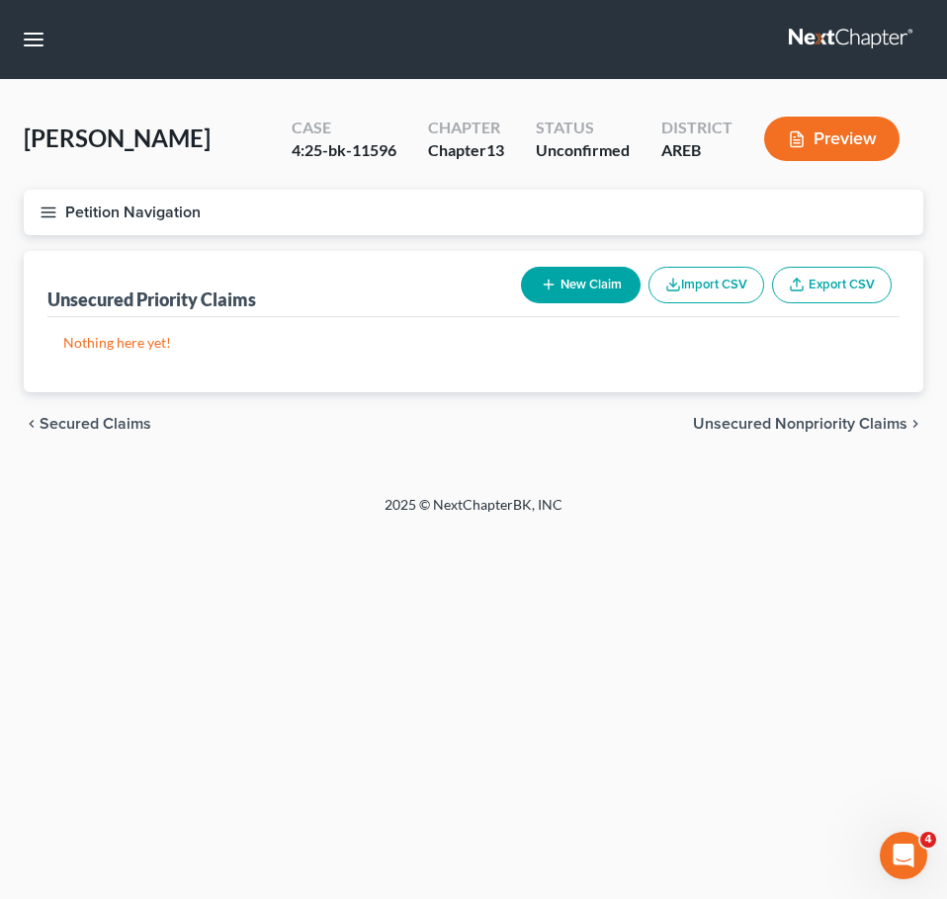
click at [595, 278] on button "New Claim" at bounding box center [581, 285] width 120 height 37
select select "0"
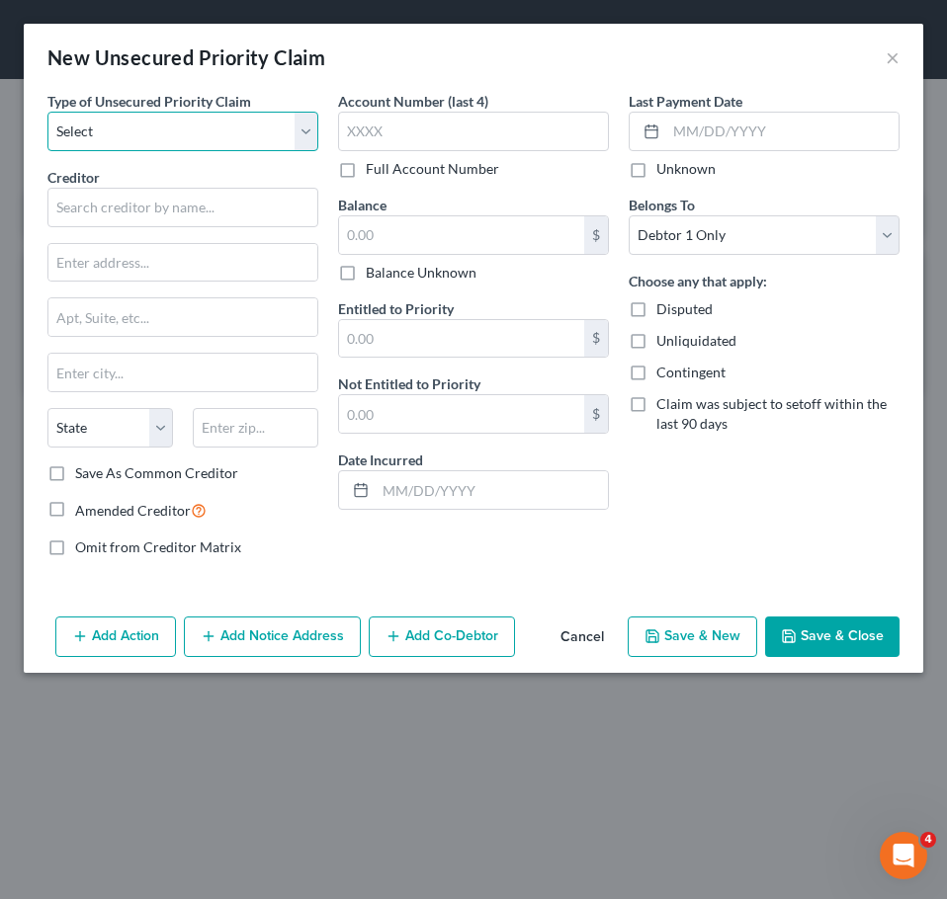
click at [208, 124] on select "Select Taxes & Other Government Units Domestic Support Obligations Extensions o…" at bounding box center [182, 132] width 271 height 40
select select "0"
click at [47, 112] on select "Select Taxes & Other Government Units Domestic Support Obligations Extensions o…" at bounding box center [182, 132] width 271 height 40
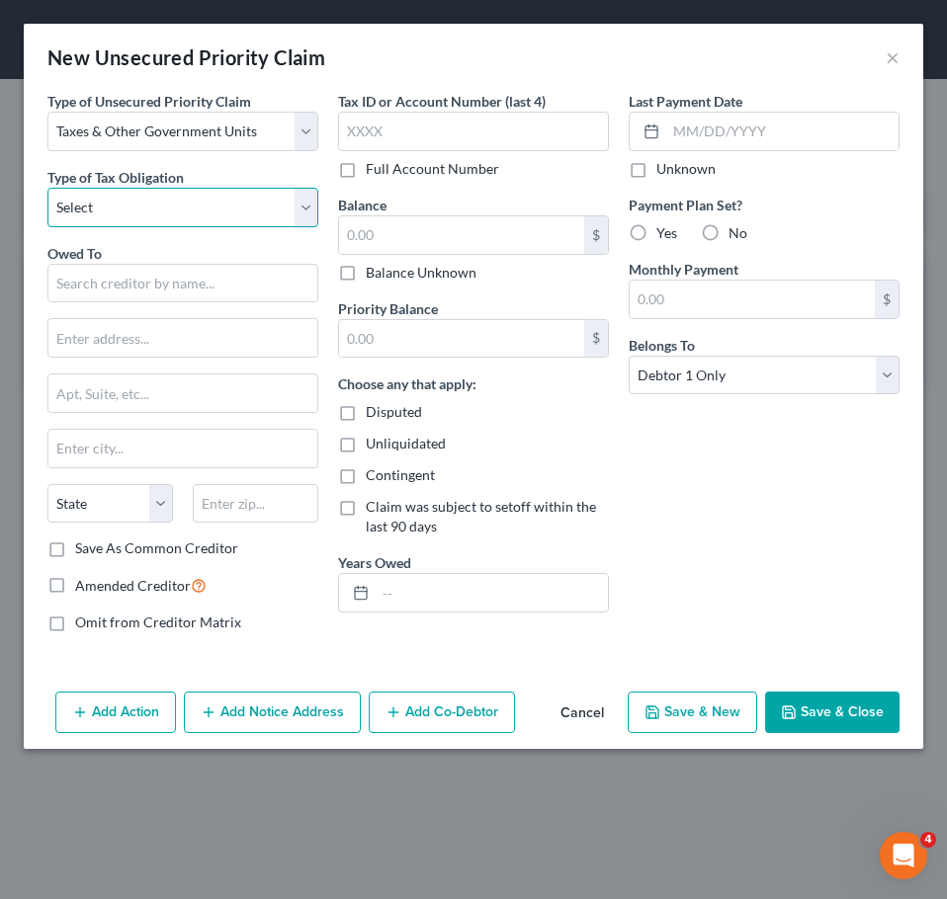
click at [158, 205] on select "Select Federal City State Franchise Tax Board Other" at bounding box center [182, 208] width 271 height 40
select select "2"
click at [47, 188] on select "Select Federal City State Franchise Tax Board Other" at bounding box center [182, 208] width 271 height 40
click at [143, 280] on input "text" at bounding box center [182, 284] width 271 height 40
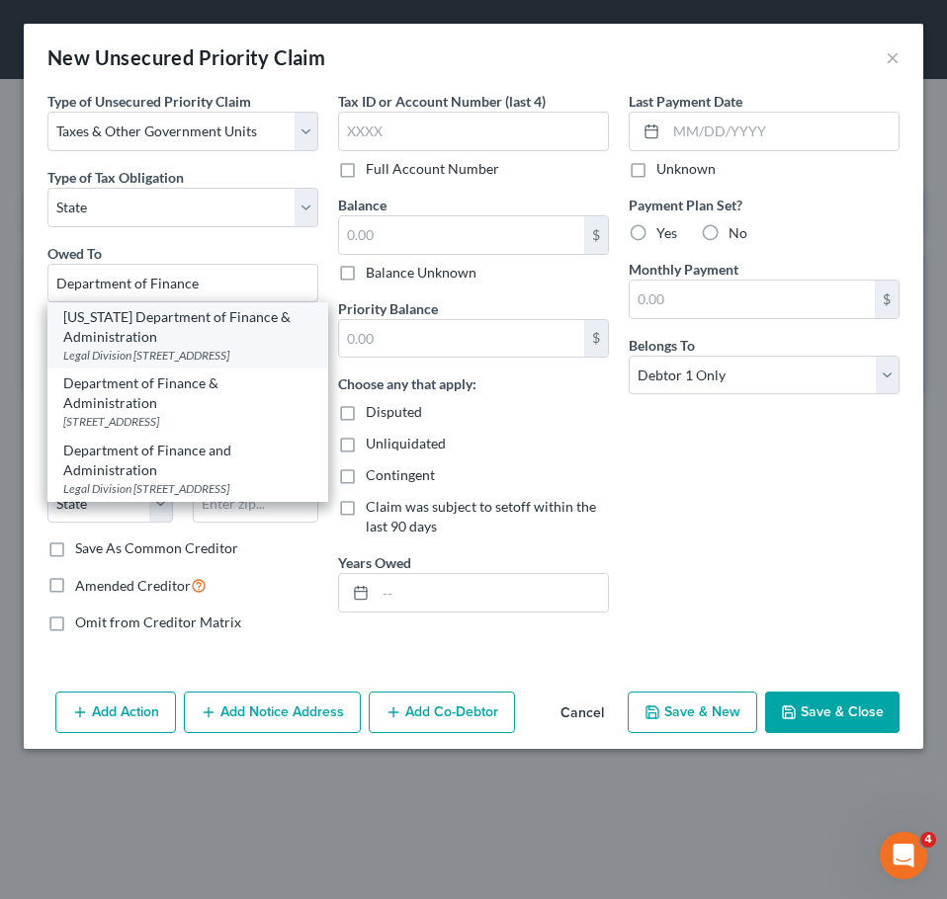
click at [152, 344] on div "[US_STATE] Department of Finance & Administration" at bounding box center [187, 327] width 249 height 40
type input "[US_STATE] Department of Finance & Administration"
type input "Legal Division"
type input "PO Box 1272"
type input "Little Rock"
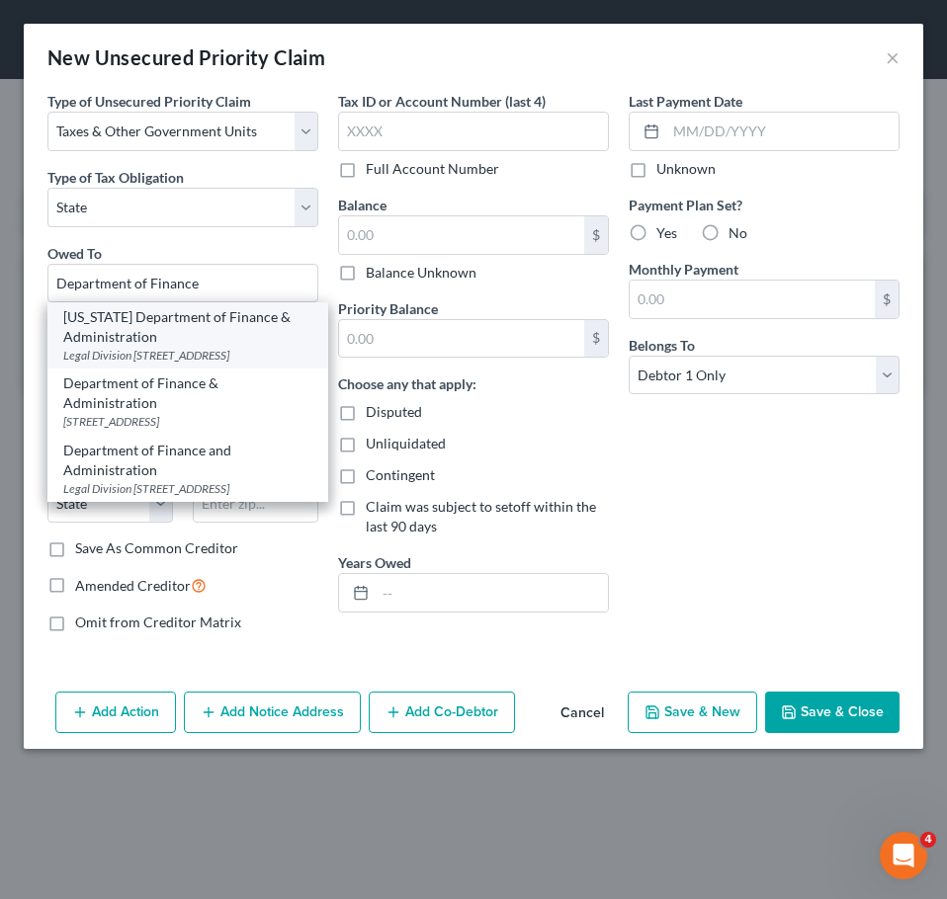
select select "2"
type input "72203"
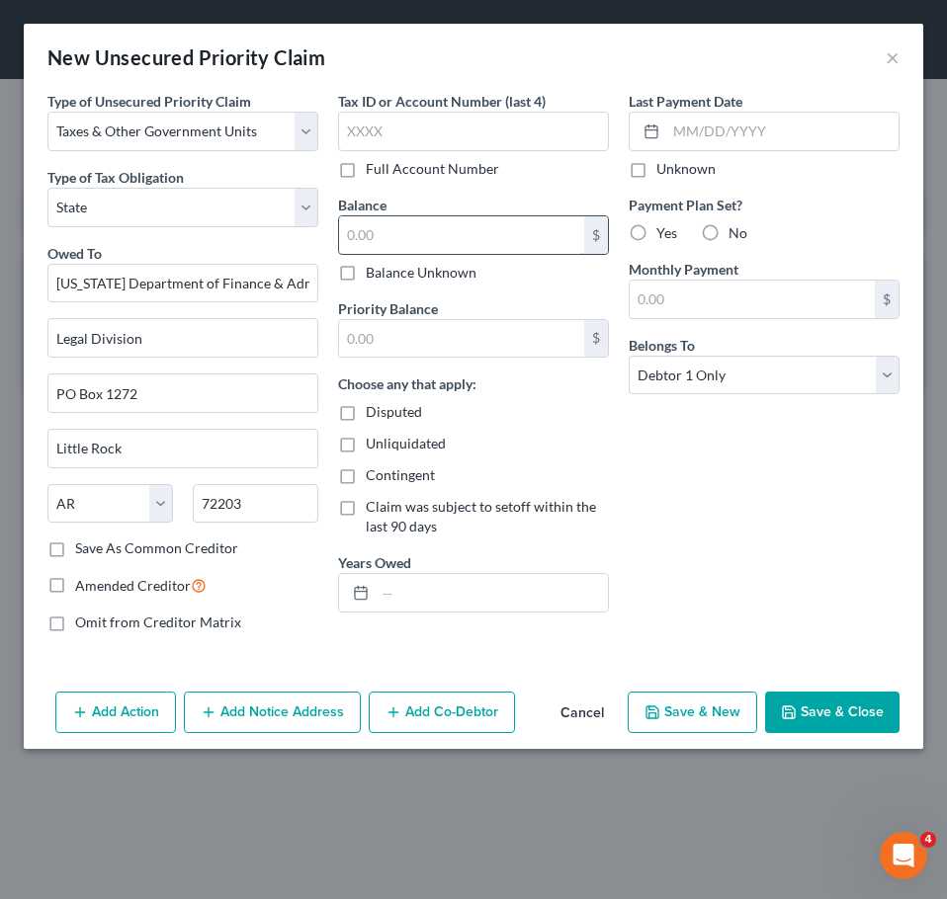
click at [395, 236] on input "text" at bounding box center [461, 235] width 245 height 38
type input "225.72"
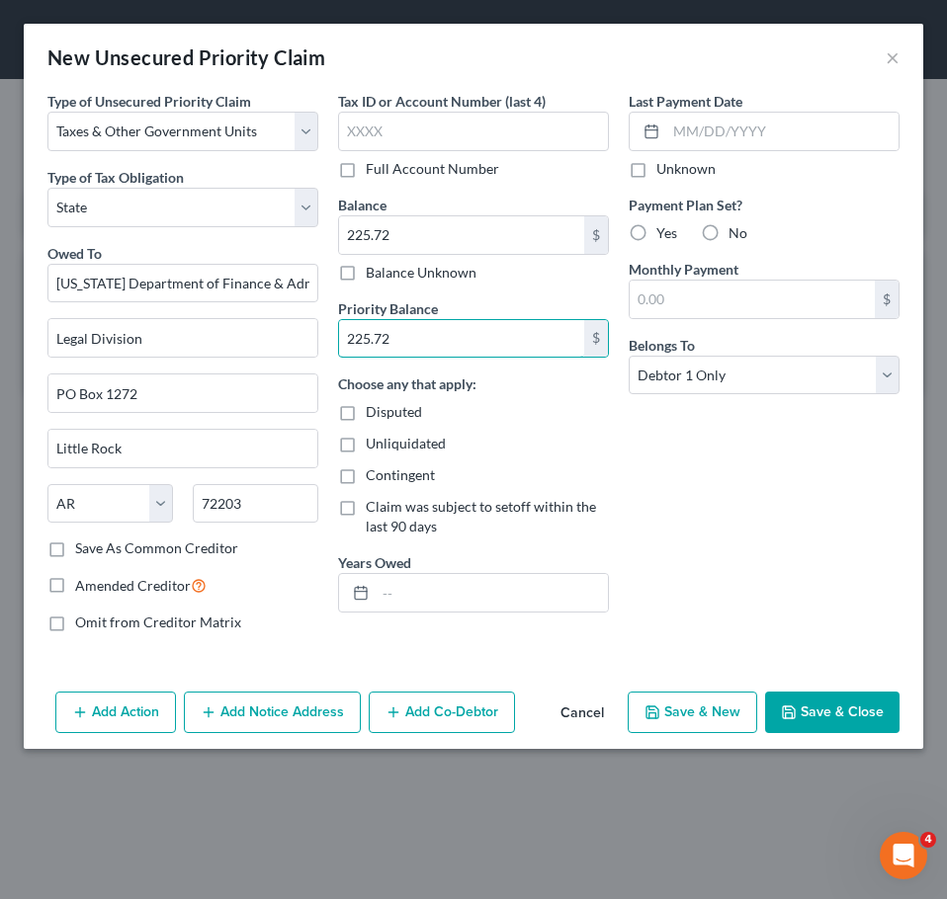
type input "225.72"
click at [832, 714] on button "Save & Close" at bounding box center [832, 712] width 134 height 41
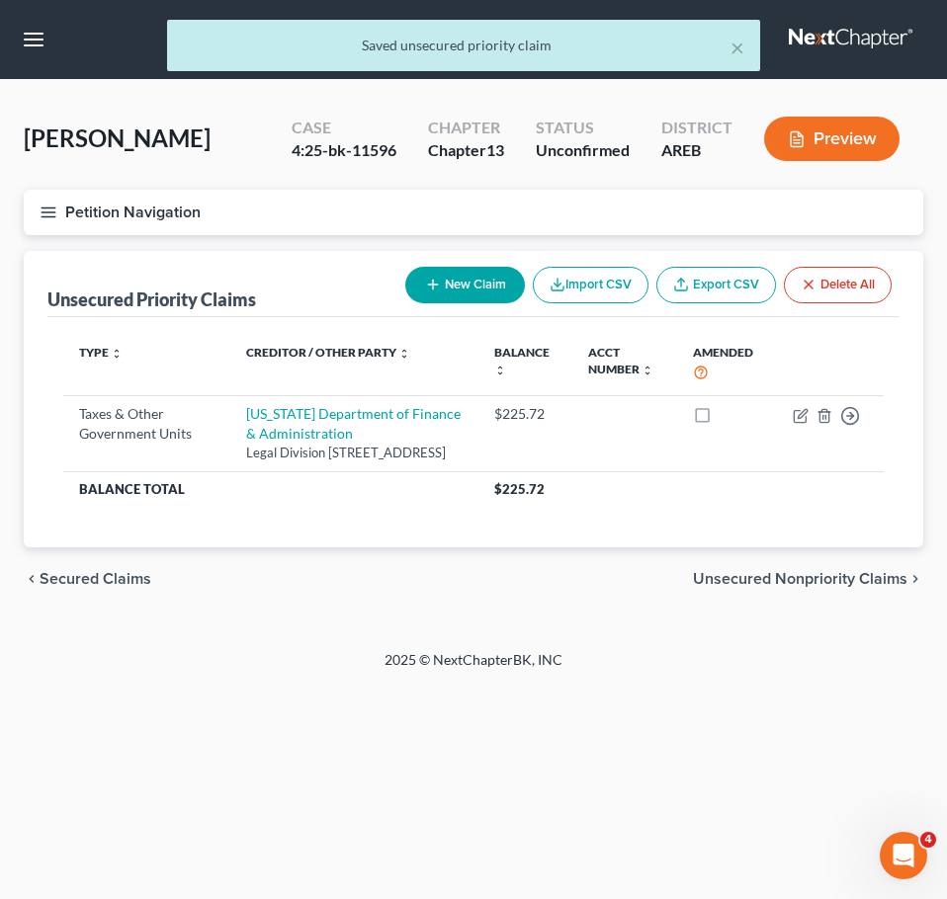
click at [119, 587] on span "Secured Claims" at bounding box center [96, 579] width 112 height 16
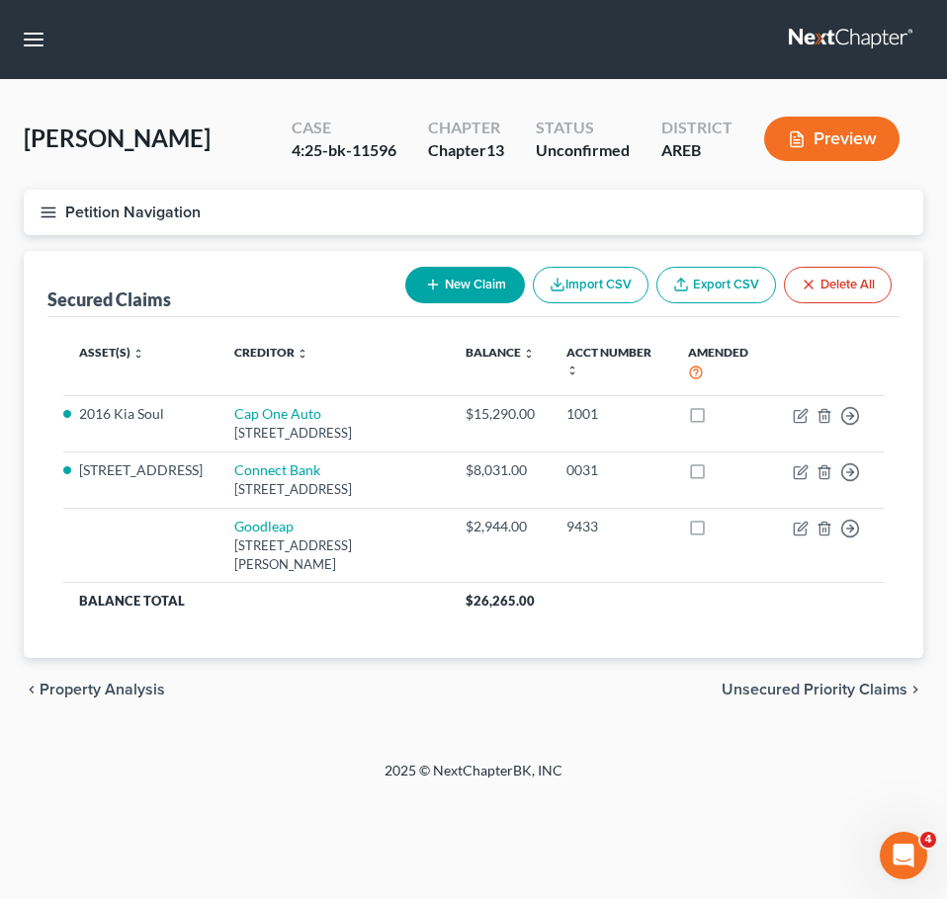
click at [475, 296] on button "New Claim" at bounding box center [465, 285] width 120 height 37
select select "0"
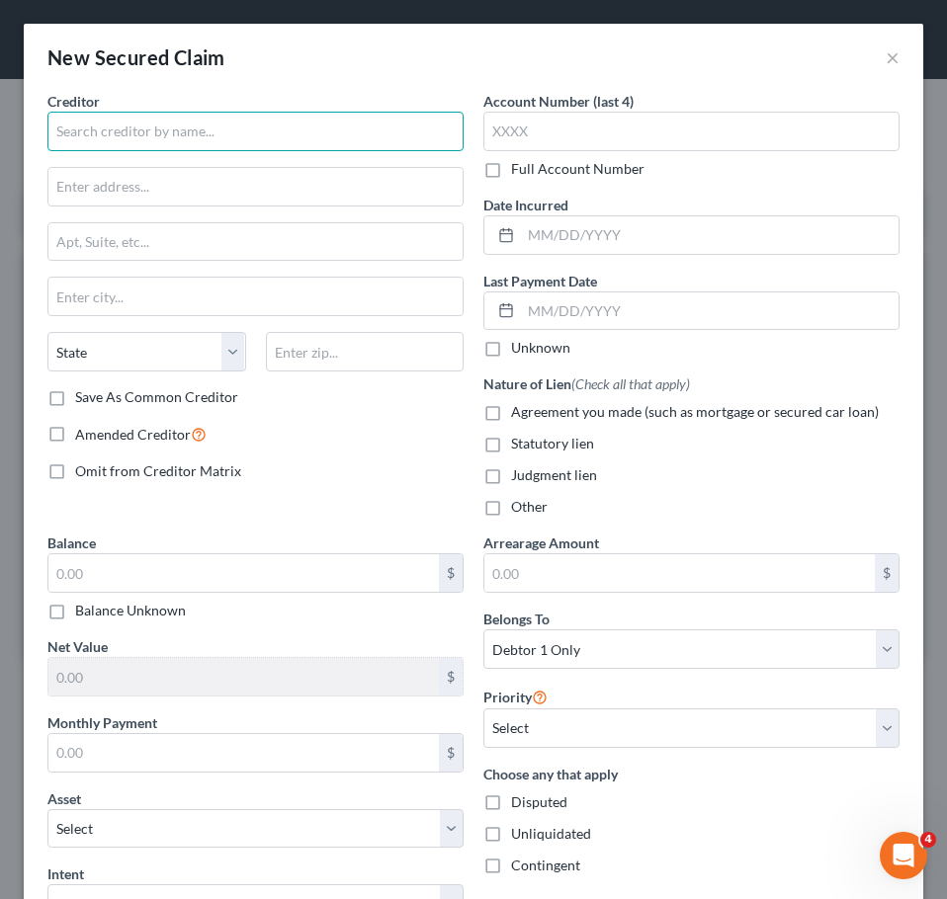
click at [280, 142] on input "text" at bounding box center [255, 132] width 416 height 40
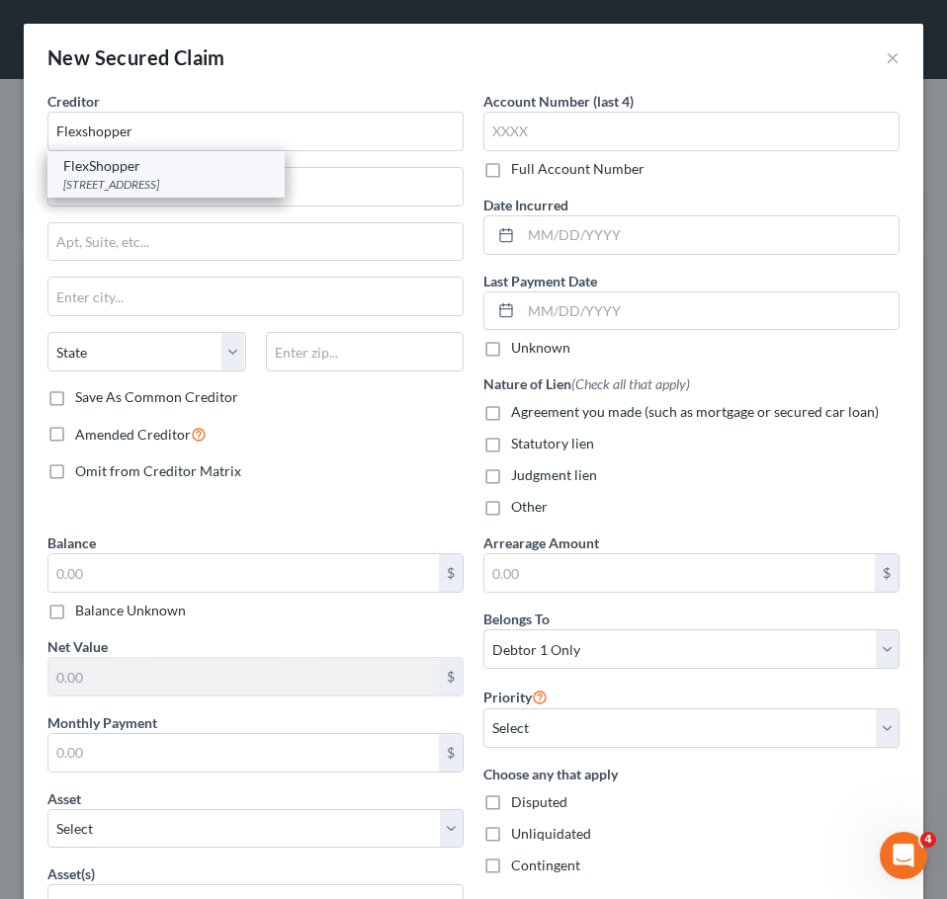
click at [235, 188] on div "2700 N Military Trl #200, Boca Raton, FL 33431" at bounding box center [166, 184] width 206 height 17
type input "FlexShopper"
type input "2700 N Military Trl"
type input "#200"
type input "Boca Raton"
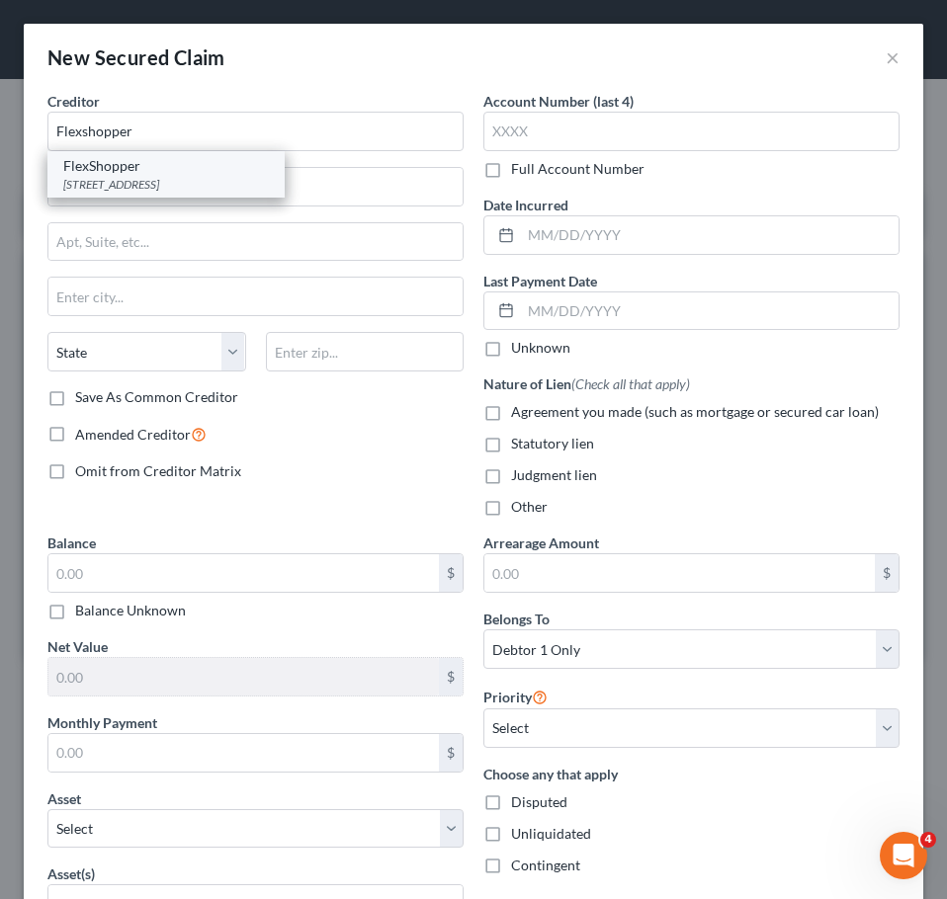
select select "9"
type input "33431"
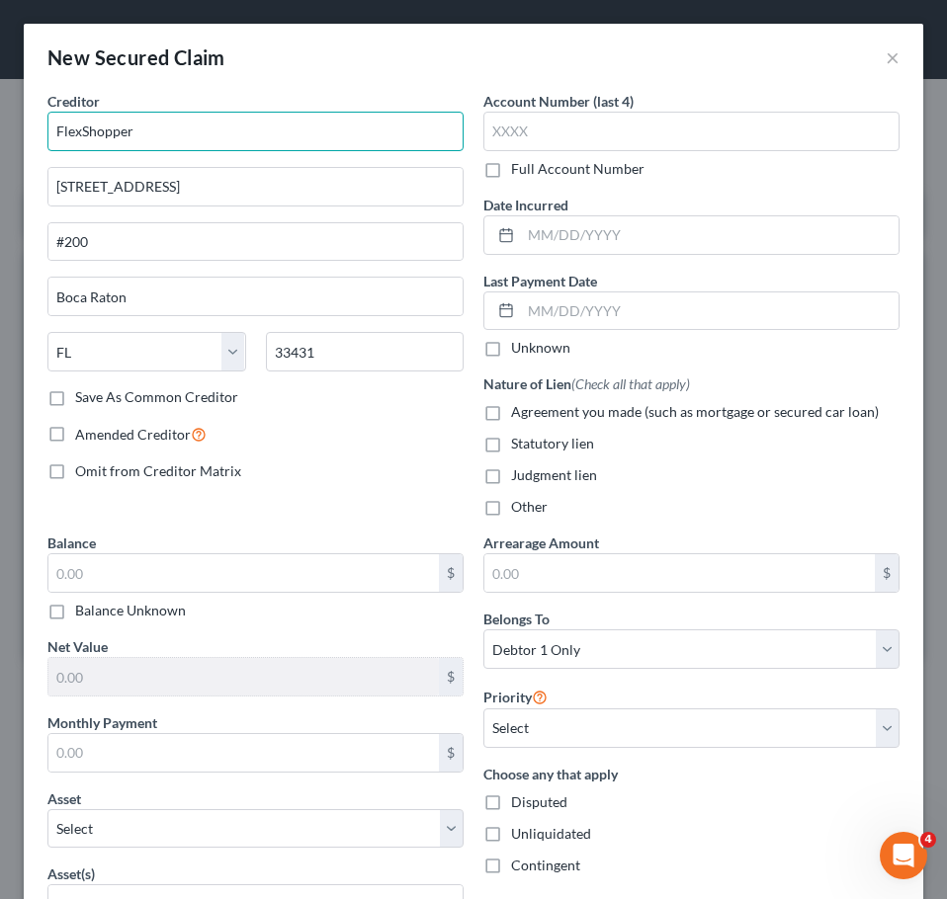
click at [300, 142] on input "FlexShopper" at bounding box center [255, 132] width 416 height 40
type input "FlexShopper LLC"
type input "0"
type input "901 Yamato Road"
type input "s"
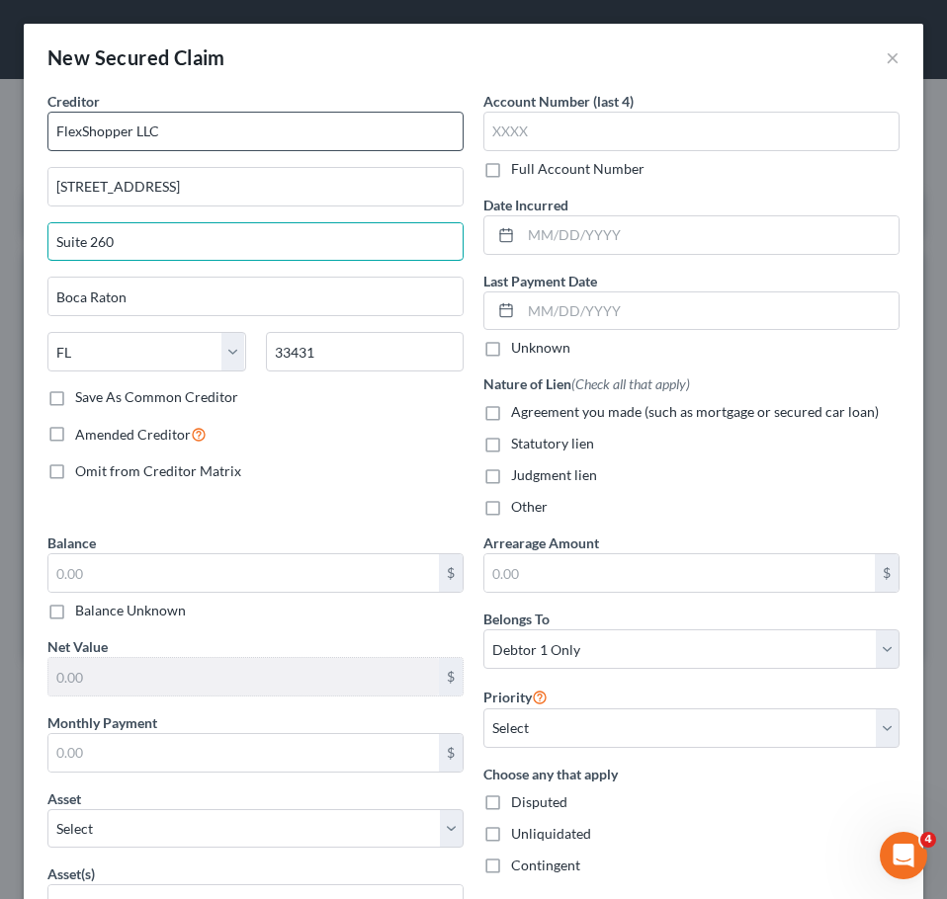
type input "Suite 260"
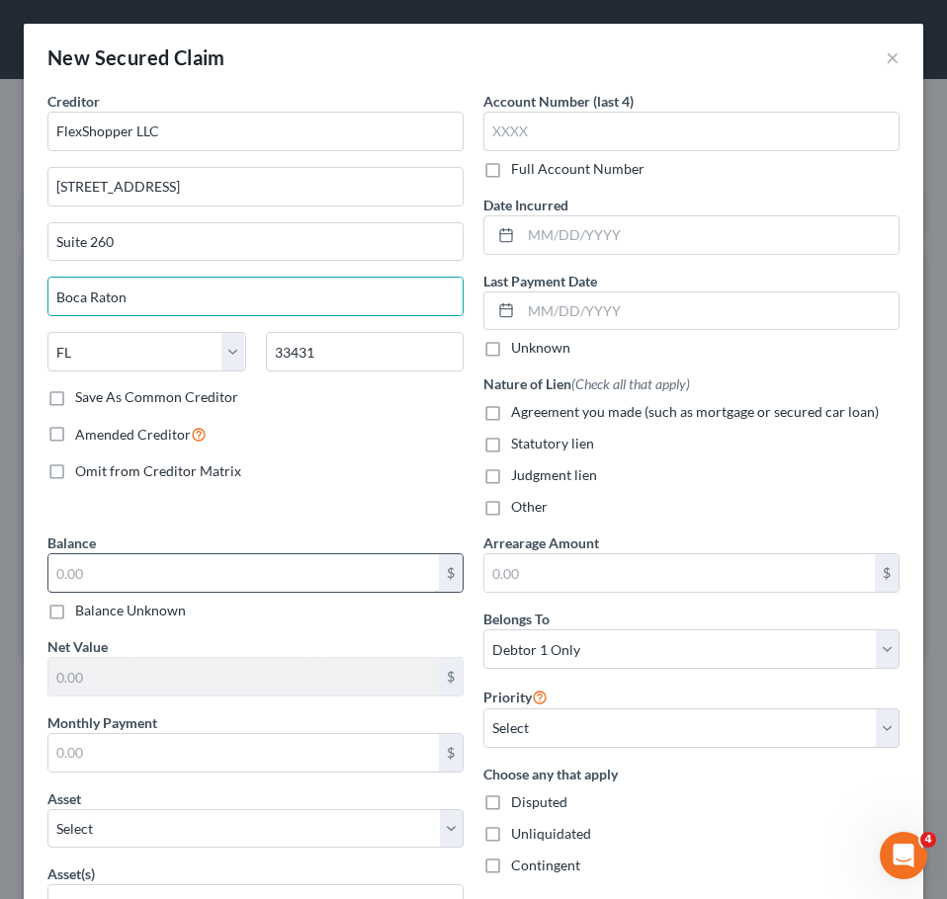
click at [306, 573] on input "text" at bounding box center [243, 573] width 390 height 38
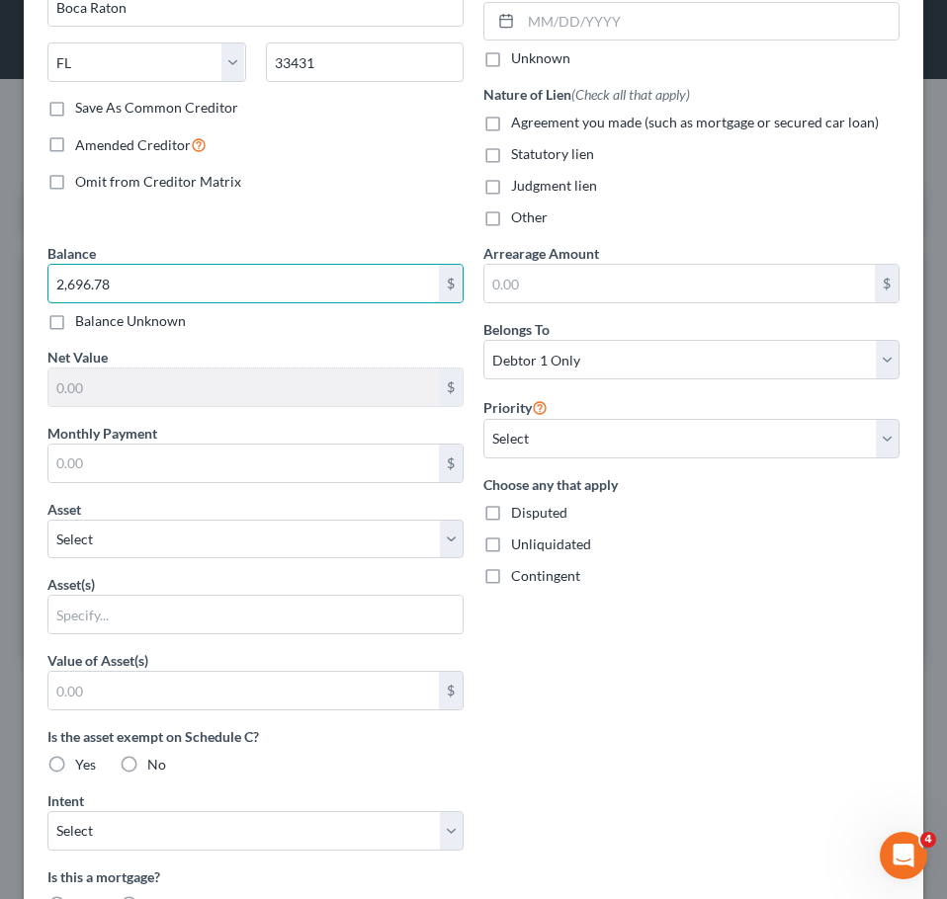
scroll to position [290, 0]
type input "2,696.78"
click at [425, 539] on select "Select Other Multiple Assets 2024 tax return filed; $1700 fed refund; owed stat…" at bounding box center [255, 539] width 416 height 40
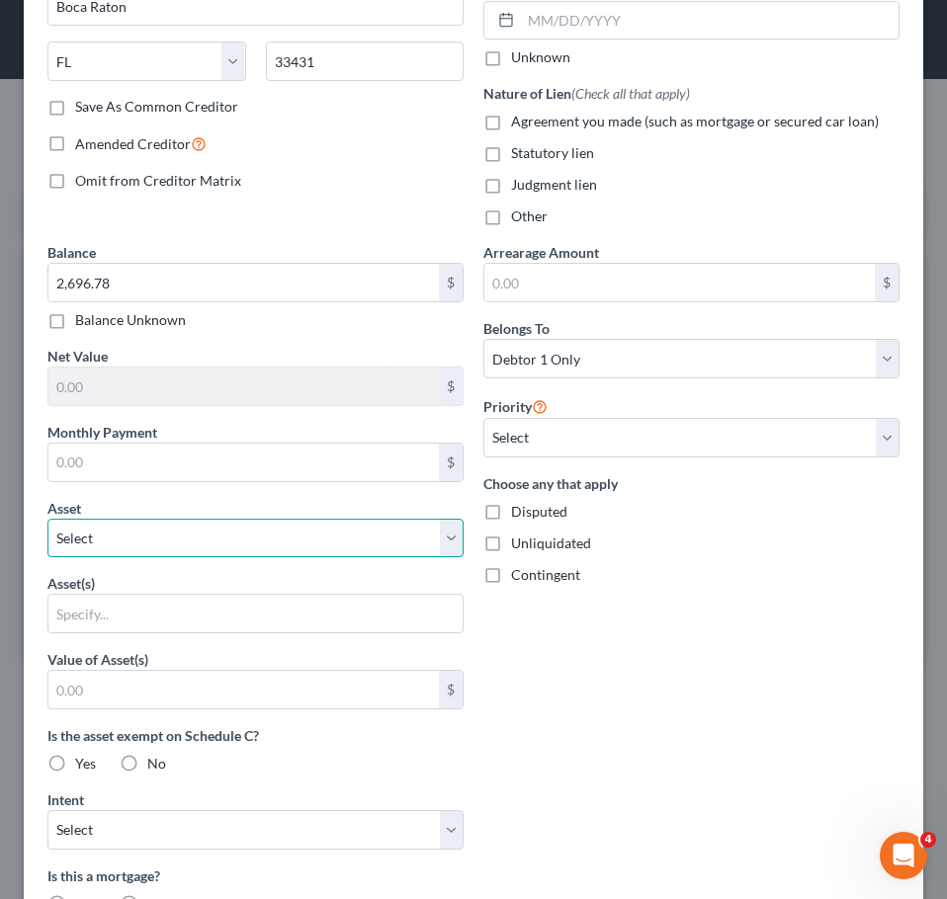
select select "5"
click at [47, 519] on select "Select Other Multiple Assets 2024 tax return filed; $1700 fed refund; owed stat…" at bounding box center [255, 539] width 416 height 40
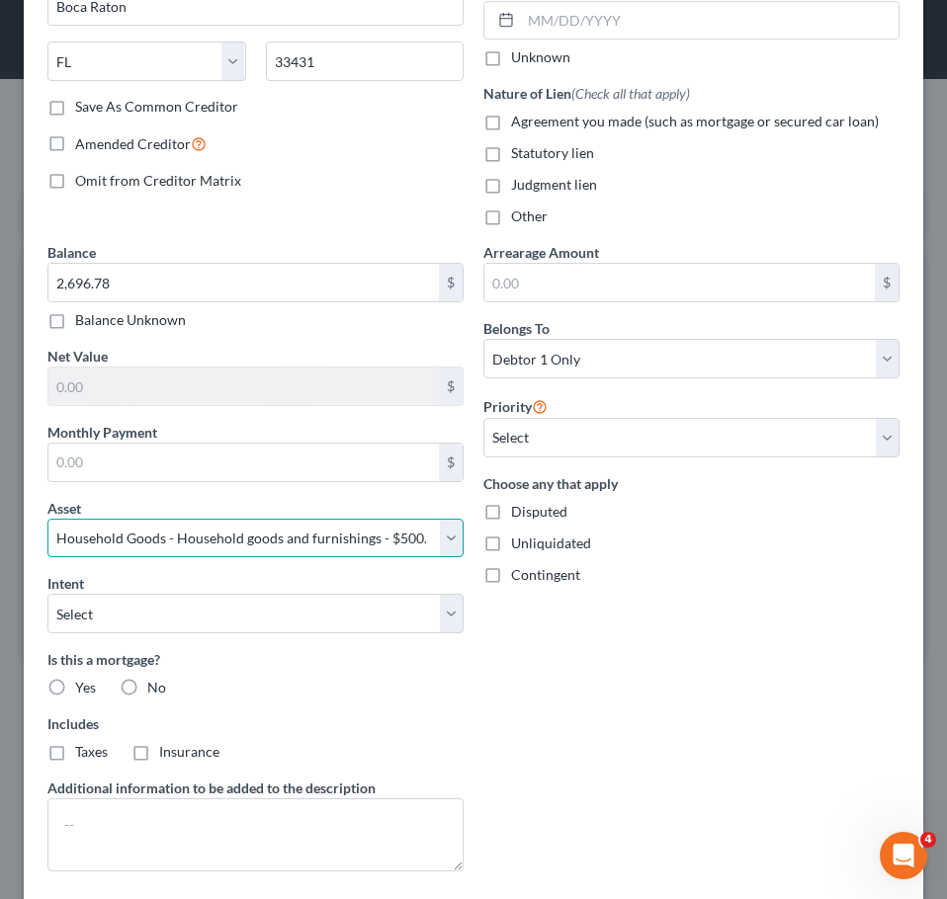
scroll to position [403, 0]
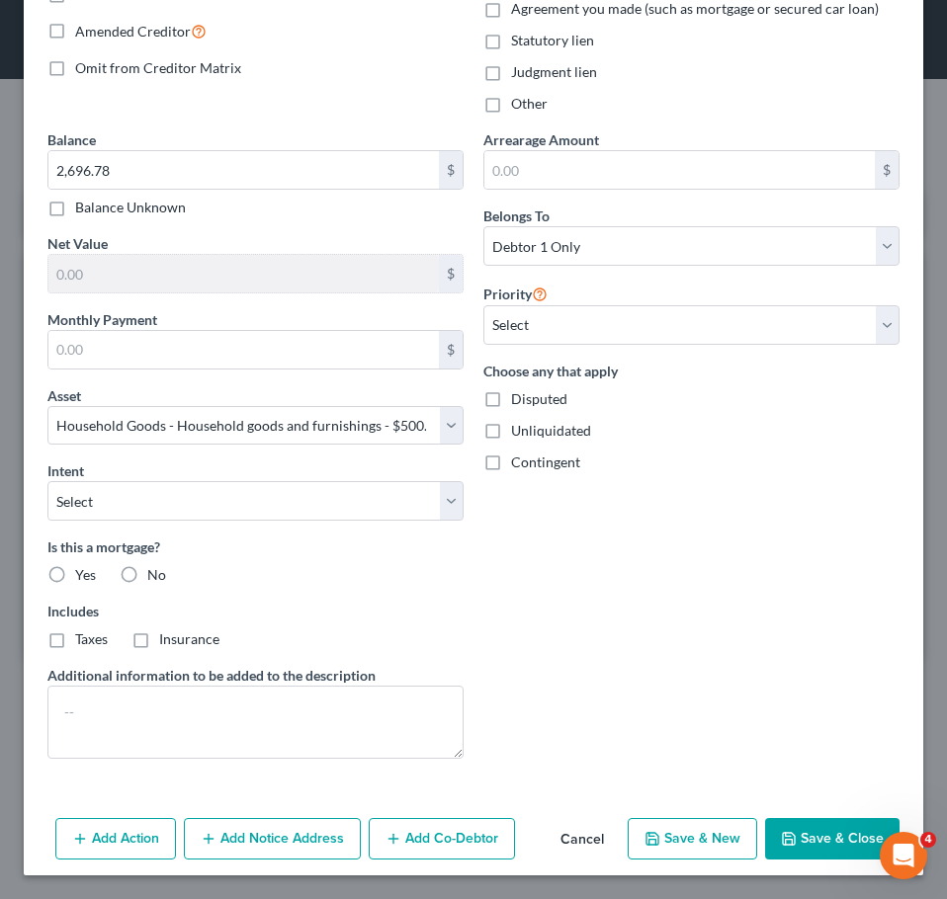
click at [147, 577] on label "No" at bounding box center [156, 575] width 19 height 20
click at [155, 577] on input "No" at bounding box center [161, 571] width 13 height 13
radio input "true"
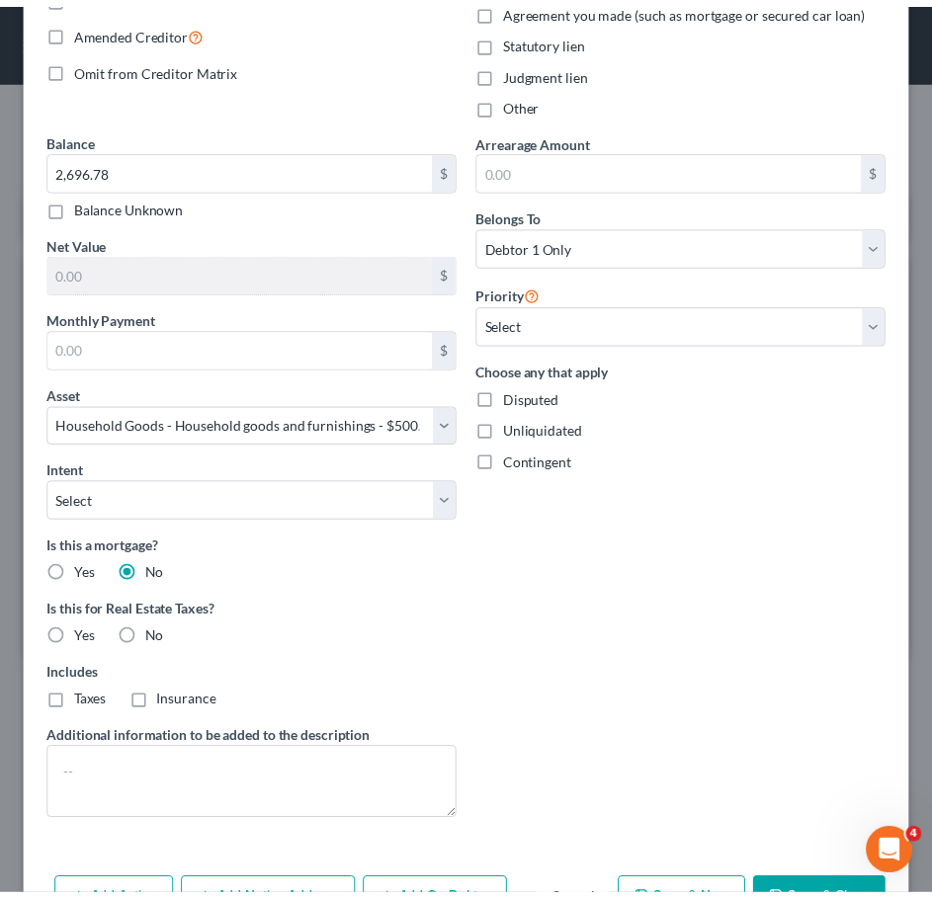
scroll to position [467, 0]
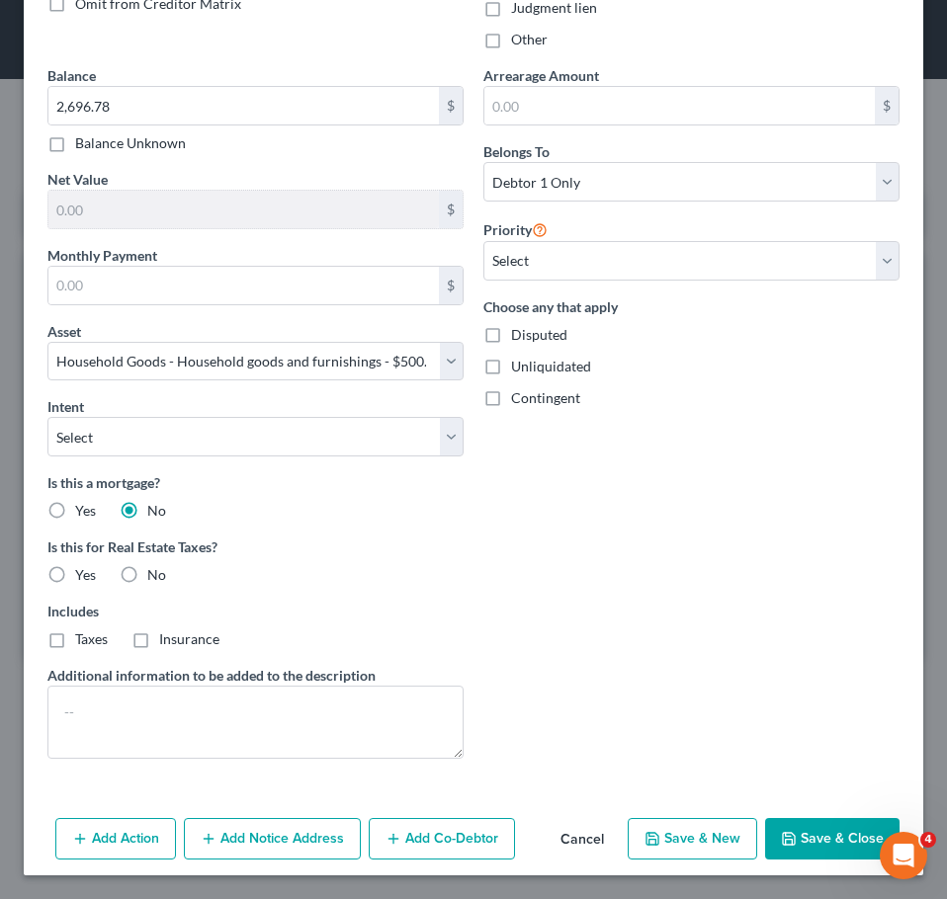
click at [791, 837] on button "Save & Close" at bounding box center [832, 838] width 134 height 41
select select
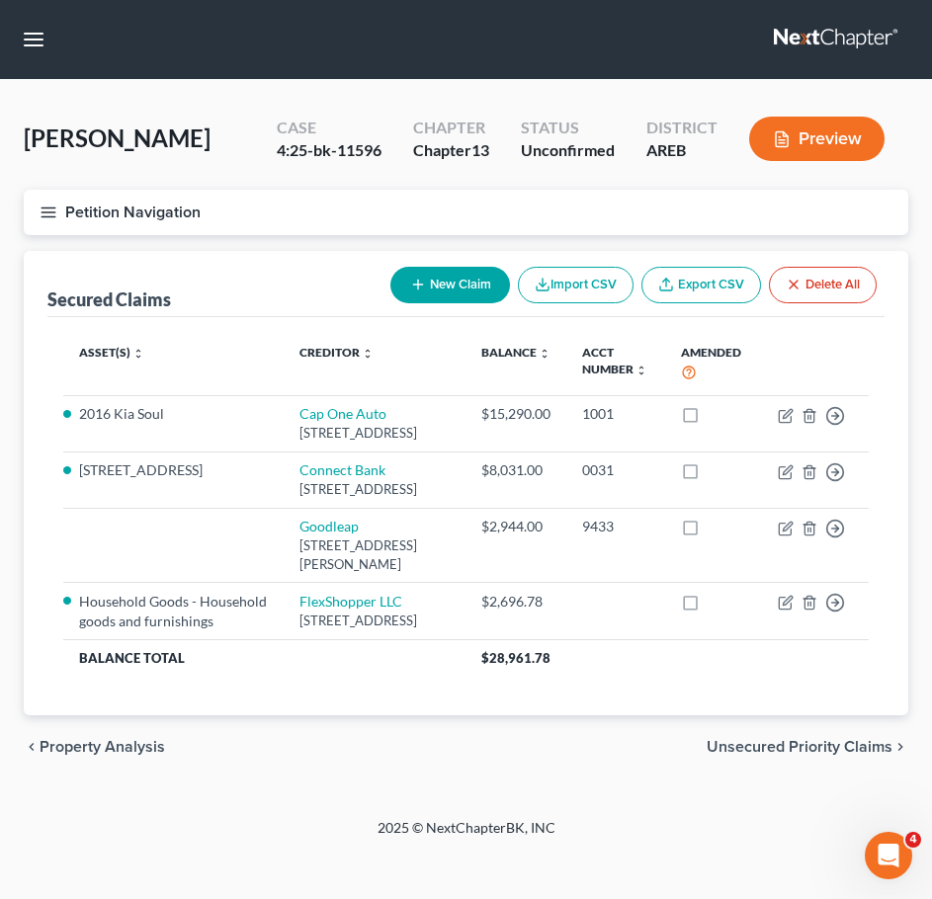
click at [41, 217] on icon "button" at bounding box center [49, 213] width 18 height 18
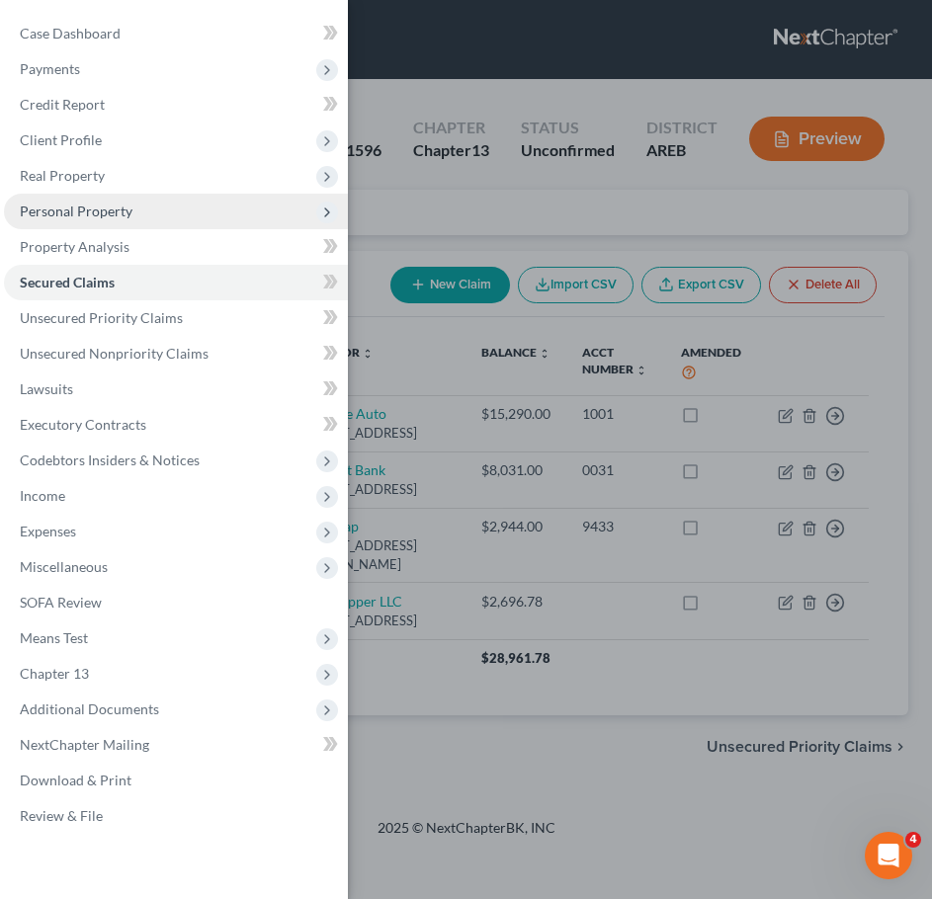
click at [124, 206] on span "Personal Property" at bounding box center [76, 211] width 113 height 17
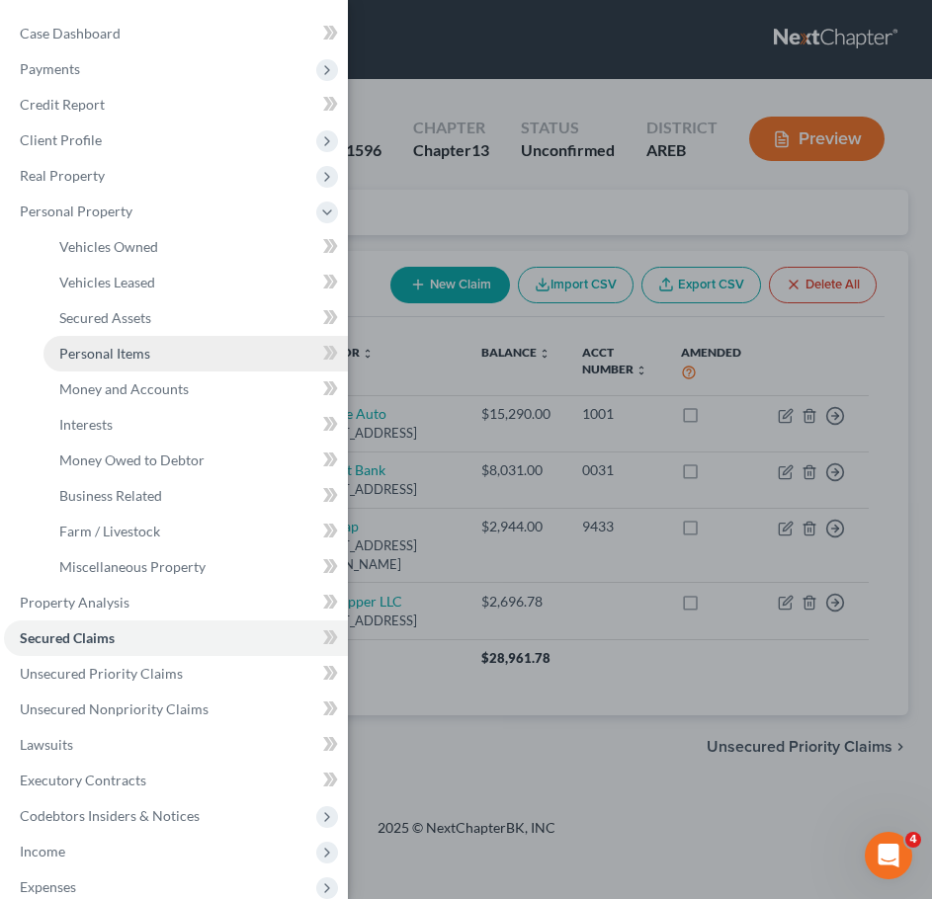
click at [158, 355] on link "Personal Items" at bounding box center [195, 354] width 304 height 36
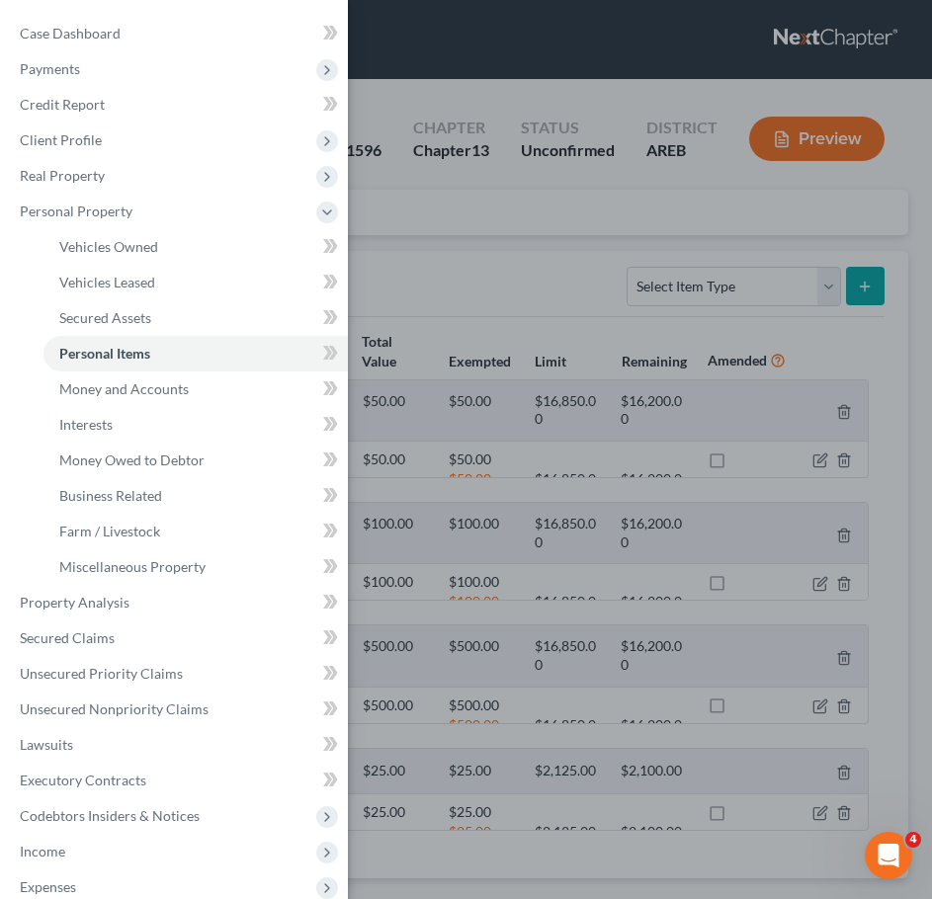
click at [743, 756] on div "Case Dashboard Payments Invoices Payments Payments Credit Report Client Profile" at bounding box center [466, 449] width 932 height 899
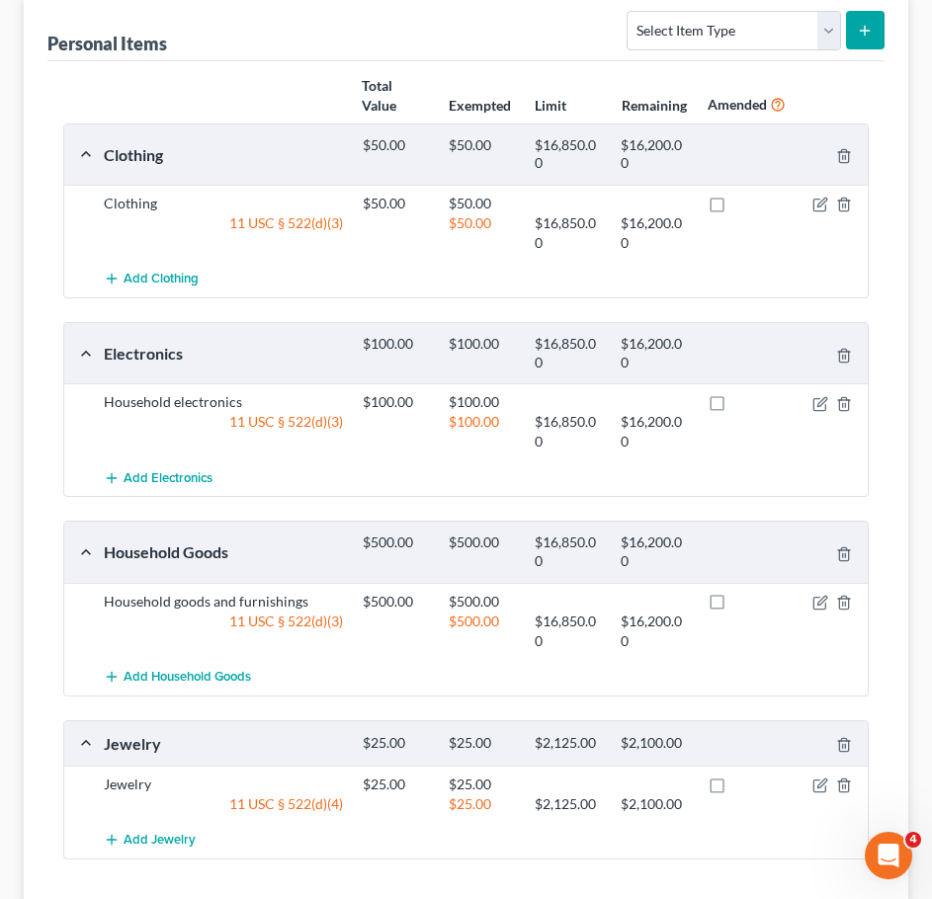
scroll to position [258, 0]
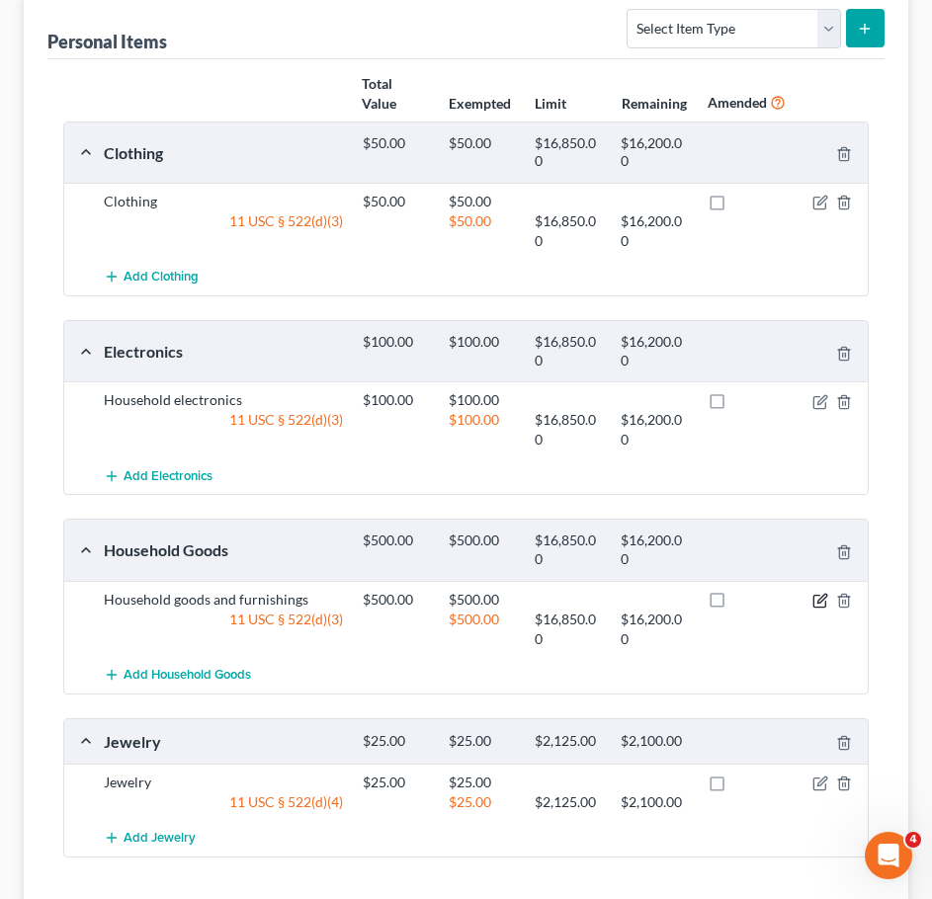
click at [820, 595] on icon "button" at bounding box center [820, 601] width 16 height 16
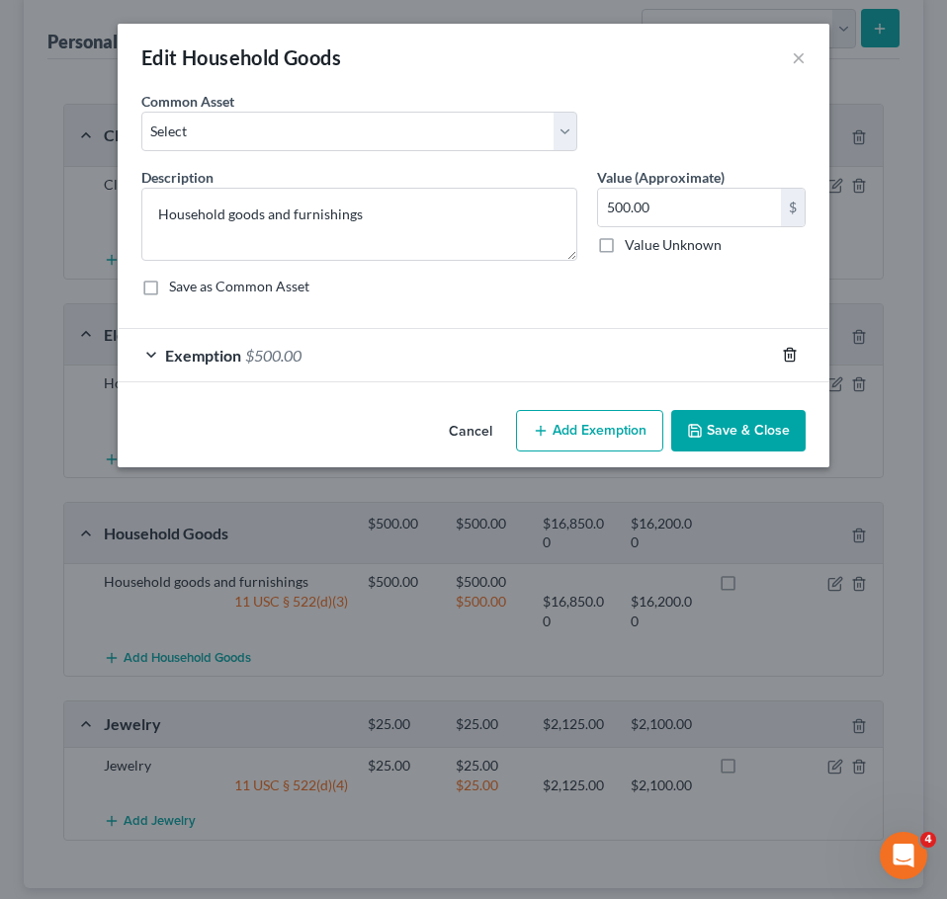
click at [793, 360] on icon "button" at bounding box center [789, 355] width 9 height 13
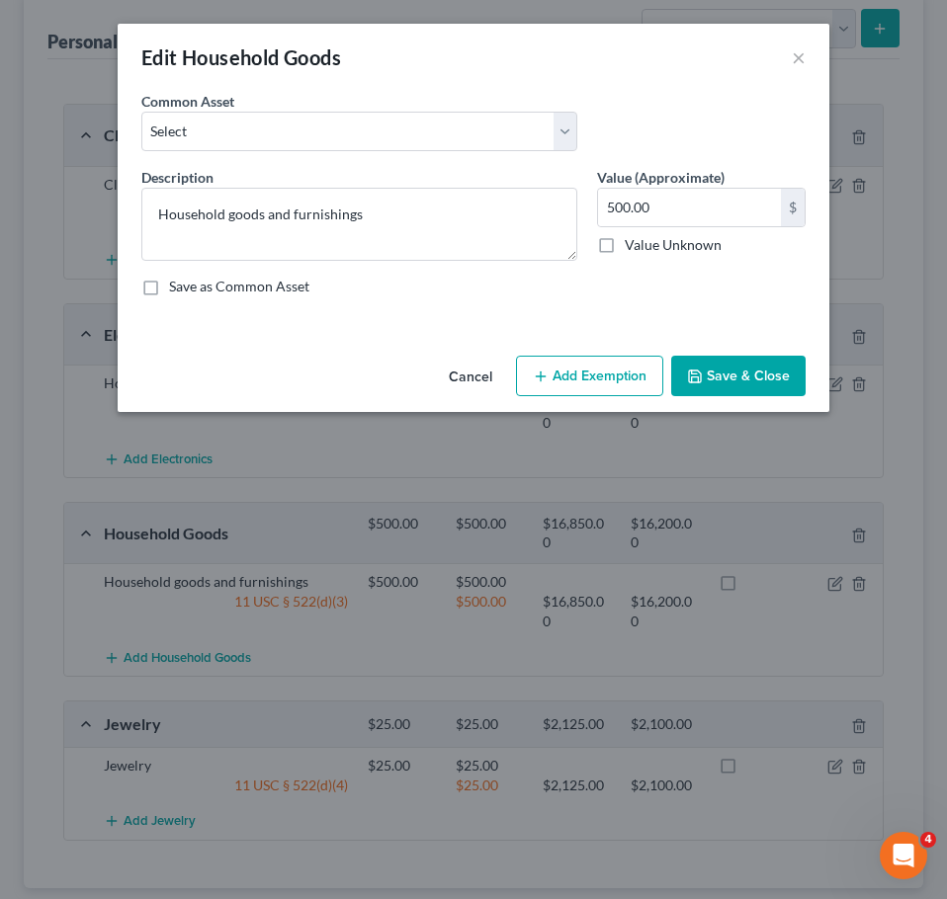
click at [785, 377] on button "Save & Close" at bounding box center [738, 376] width 134 height 41
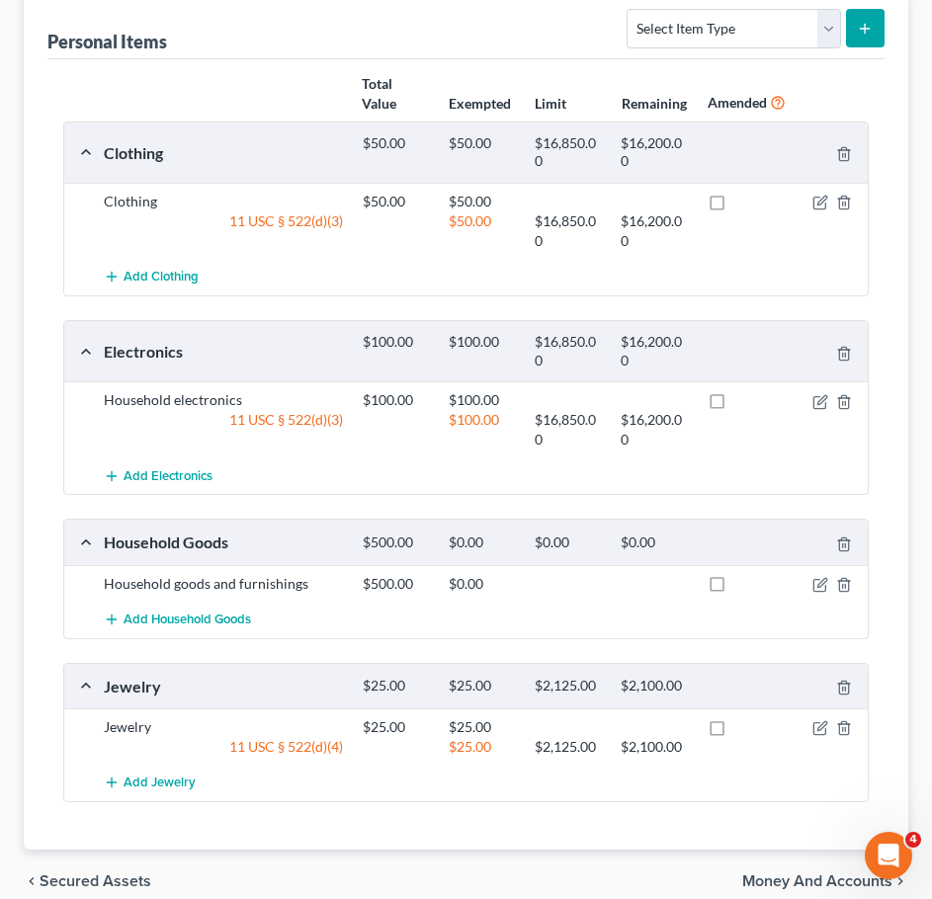
scroll to position [0, 0]
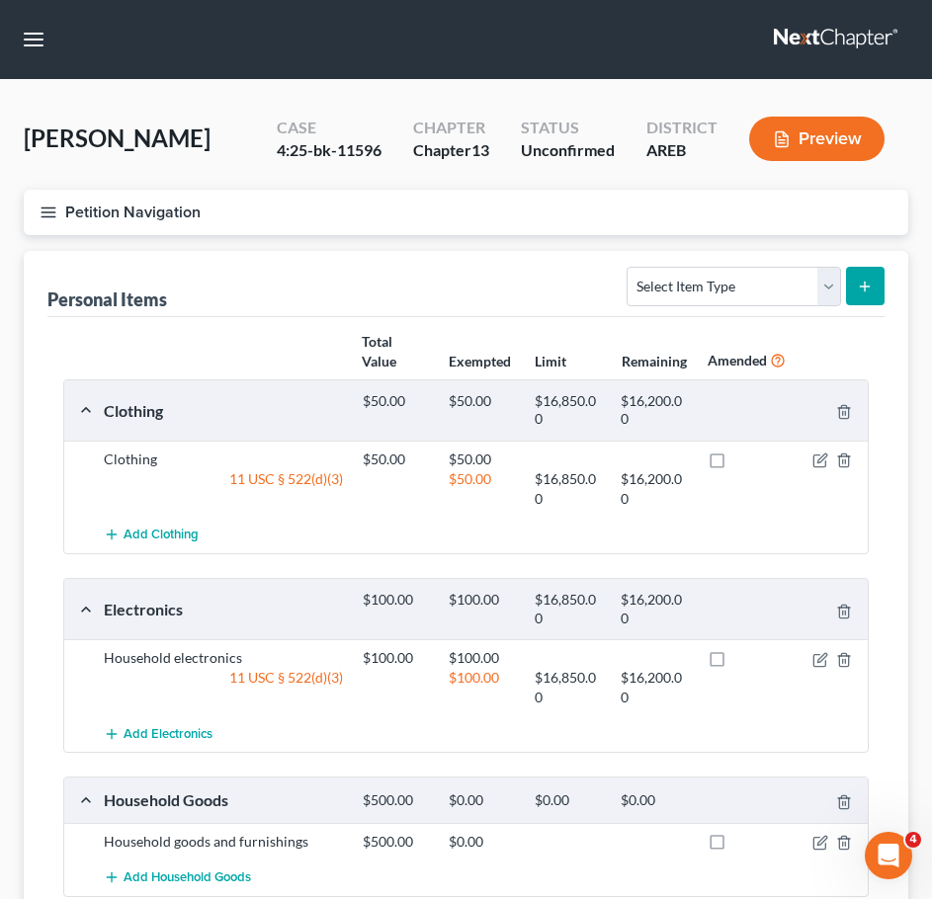
click at [58, 203] on button "Petition Navigation" at bounding box center [466, 212] width 884 height 45
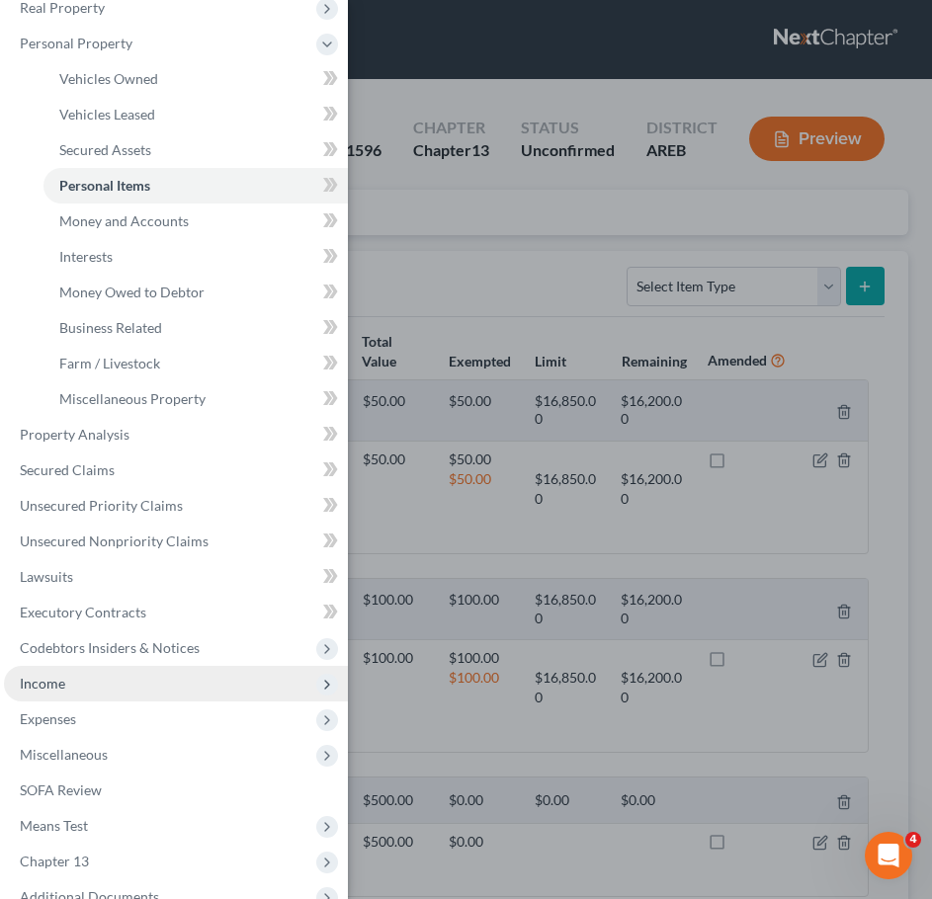
click at [90, 686] on span "Income" at bounding box center [176, 684] width 344 height 36
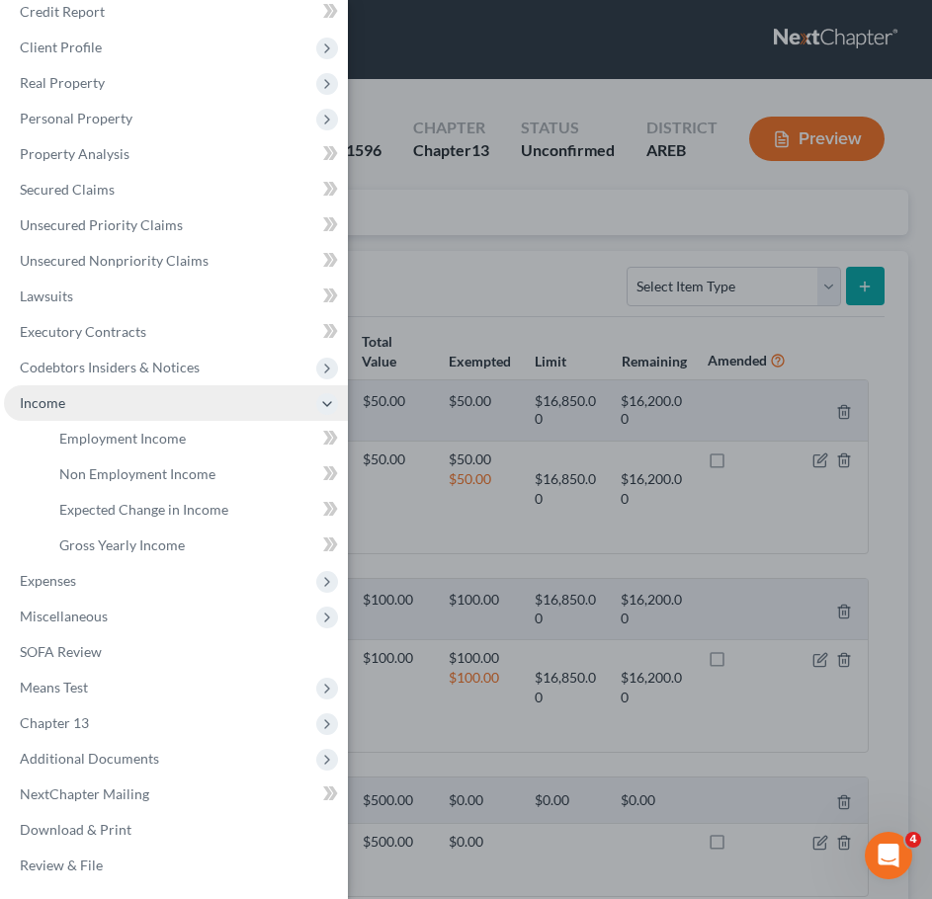
scroll to position [93, 0]
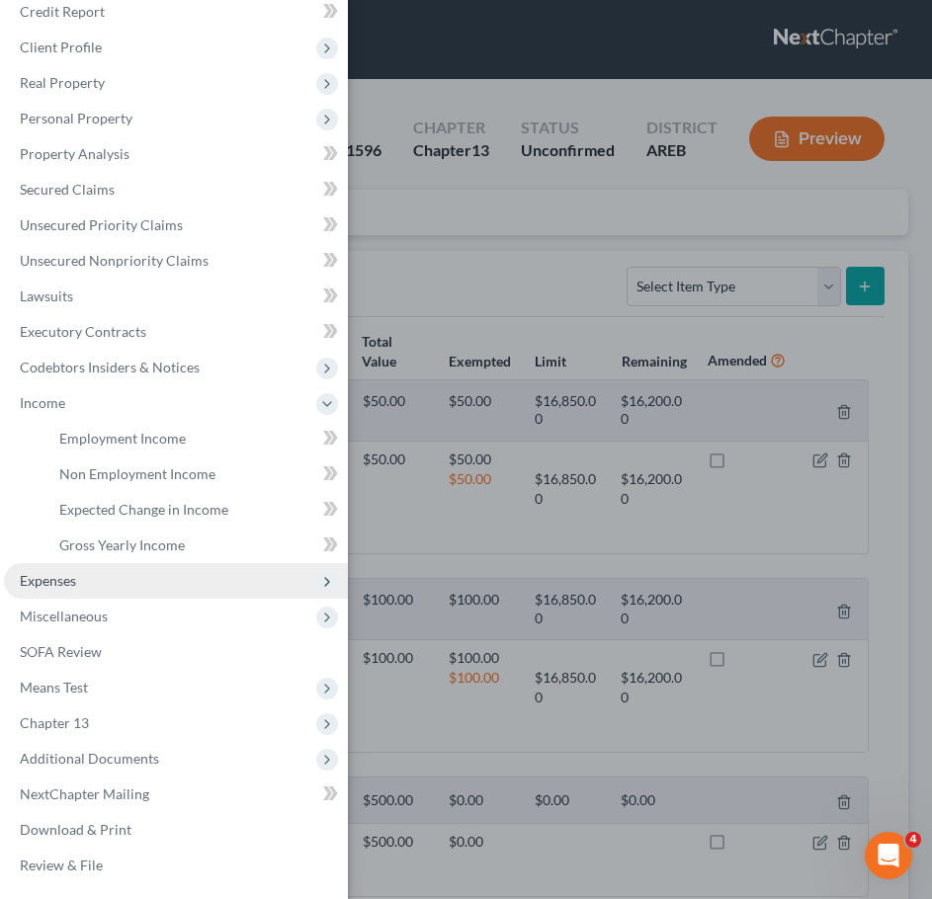
click at [97, 575] on span "Expenses" at bounding box center [176, 581] width 344 height 36
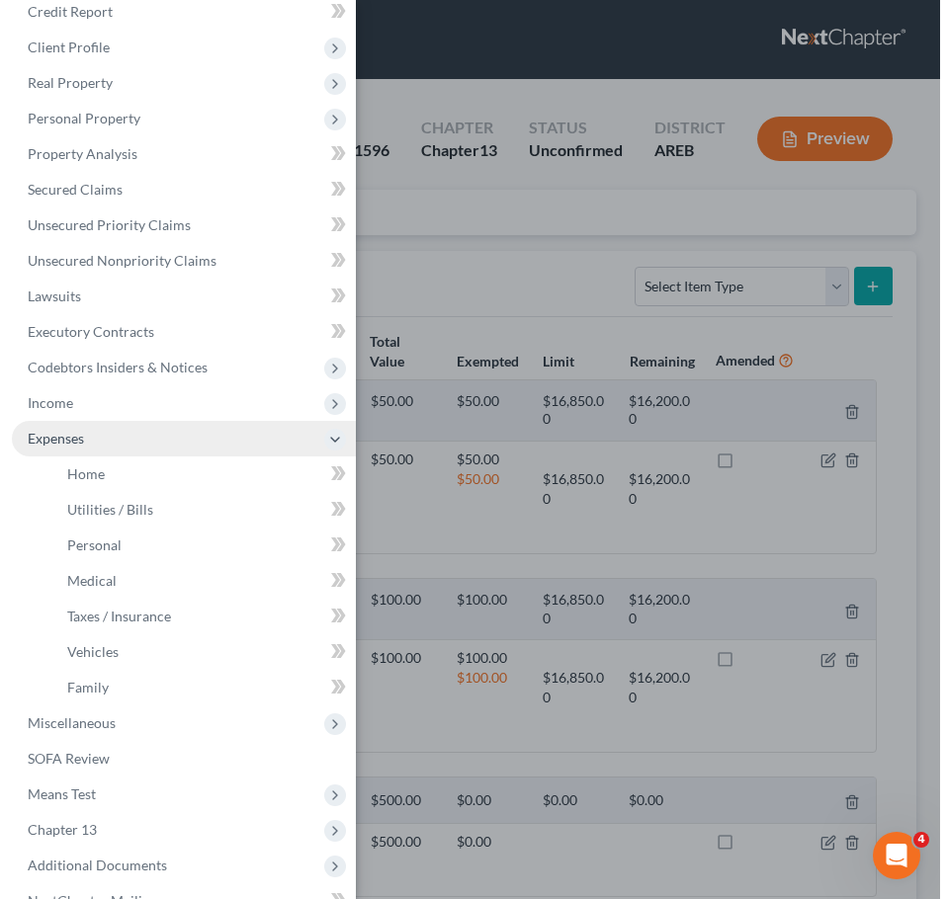
scroll to position [168, 0]
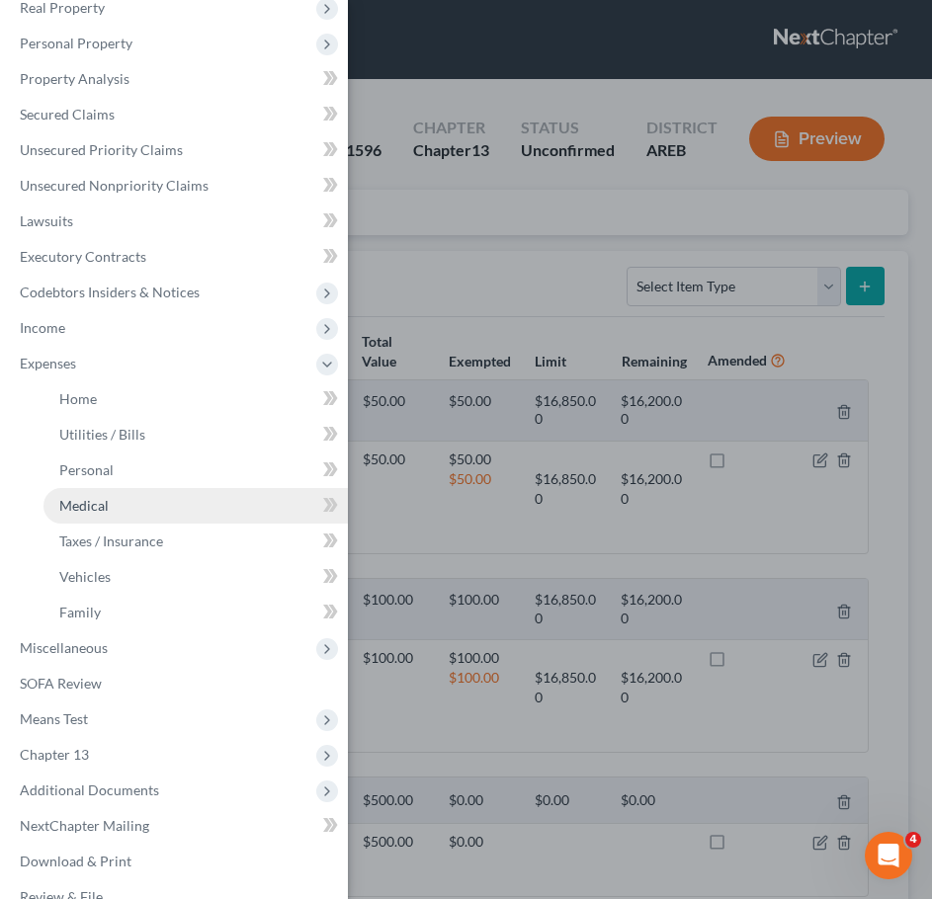
click at [121, 510] on link "Medical" at bounding box center [195, 506] width 304 height 36
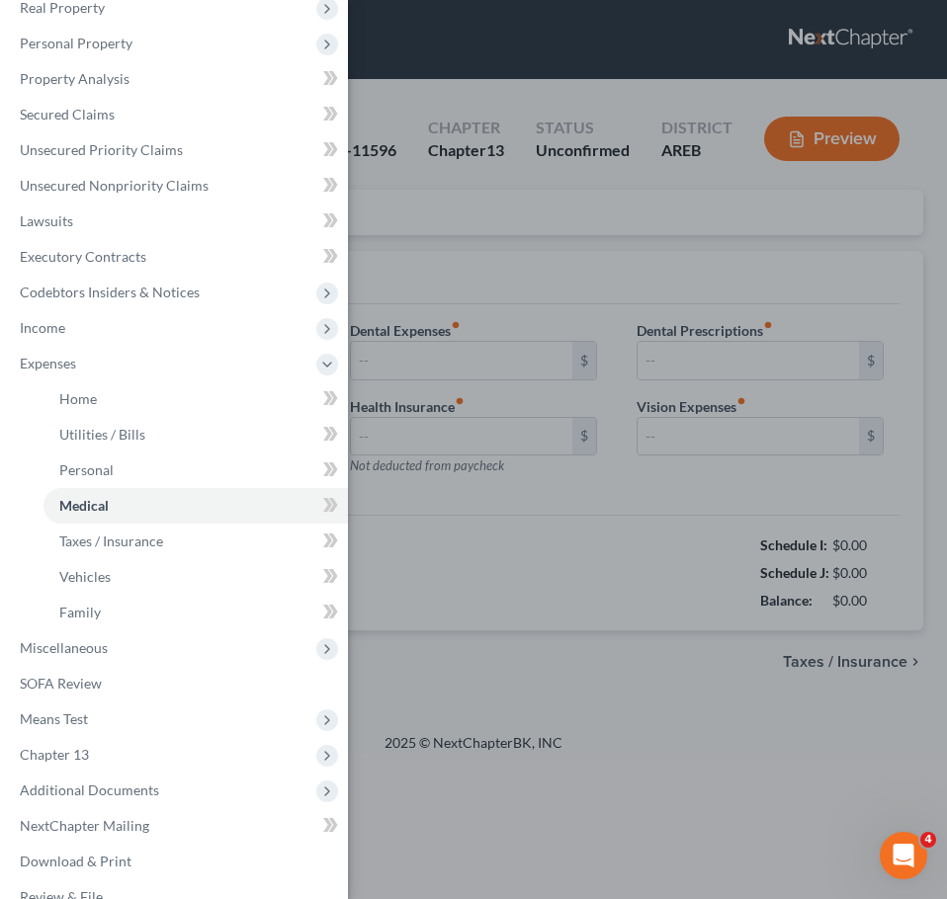
type input "50.00"
type input "0.00"
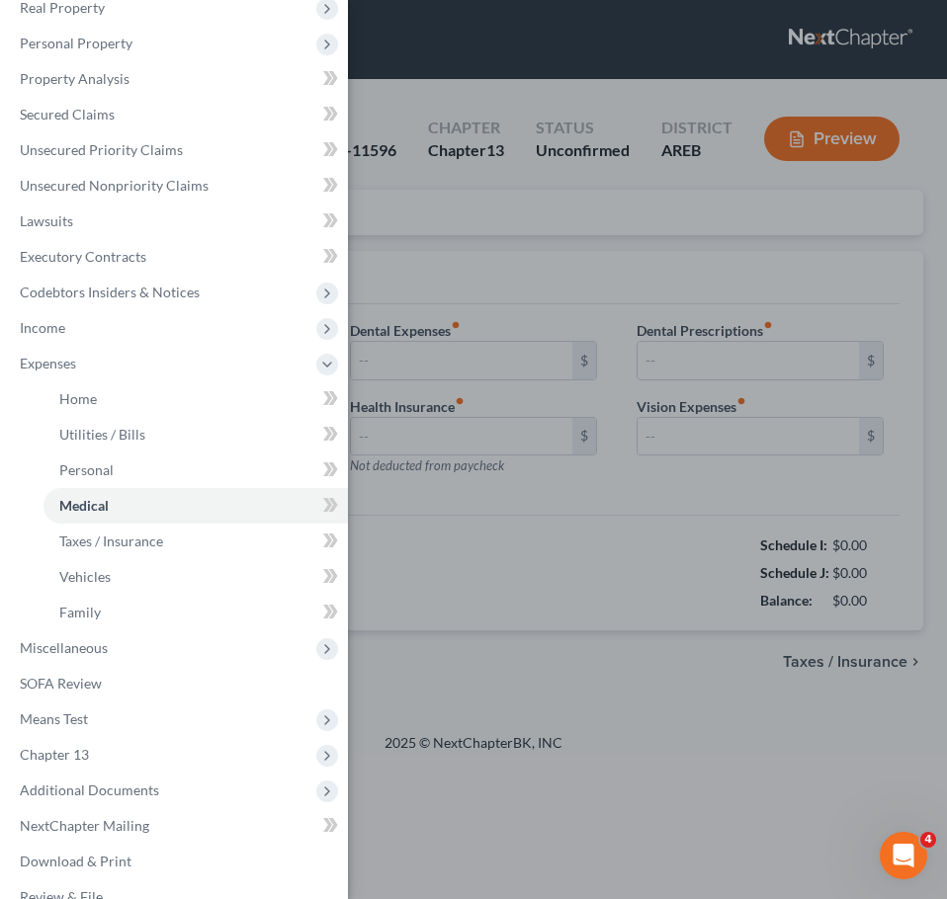
type input "0.00"
click at [547, 295] on div "Case Dashboard Payments Invoices Payments Payments Credit Report Client Profile" at bounding box center [473, 449] width 947 height 899
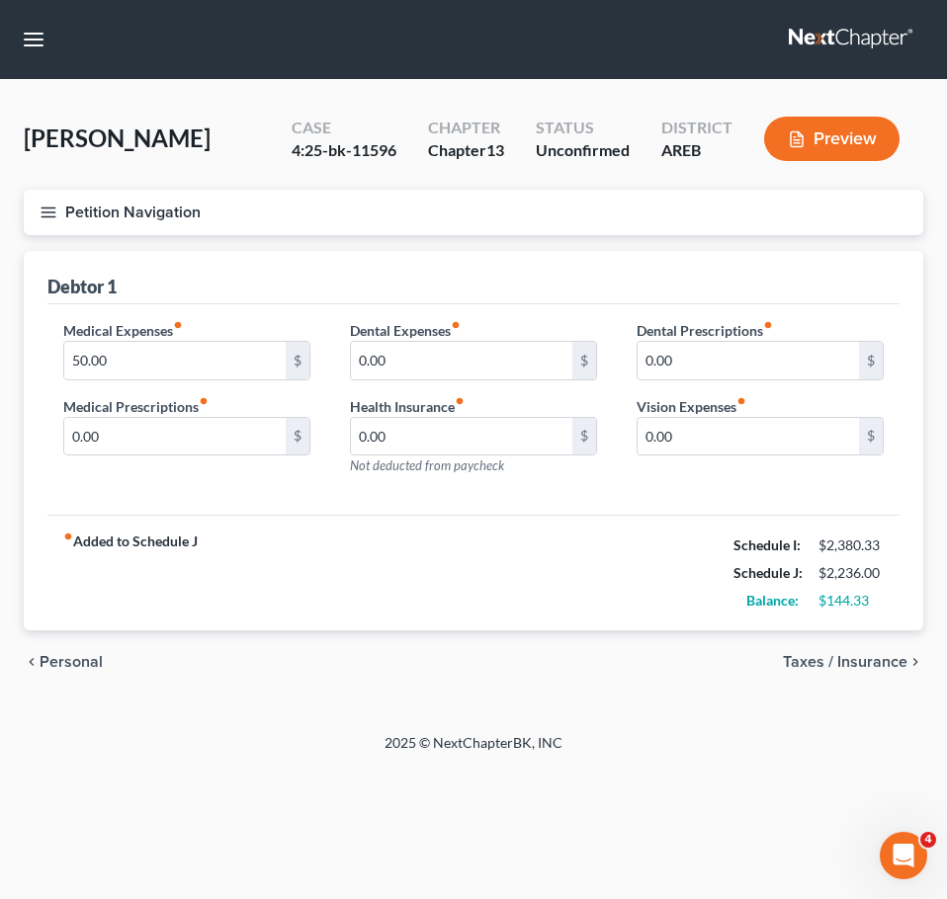
click at [42, 665] on span "Personal" at bounding box center [71, 662] width 63 height 16
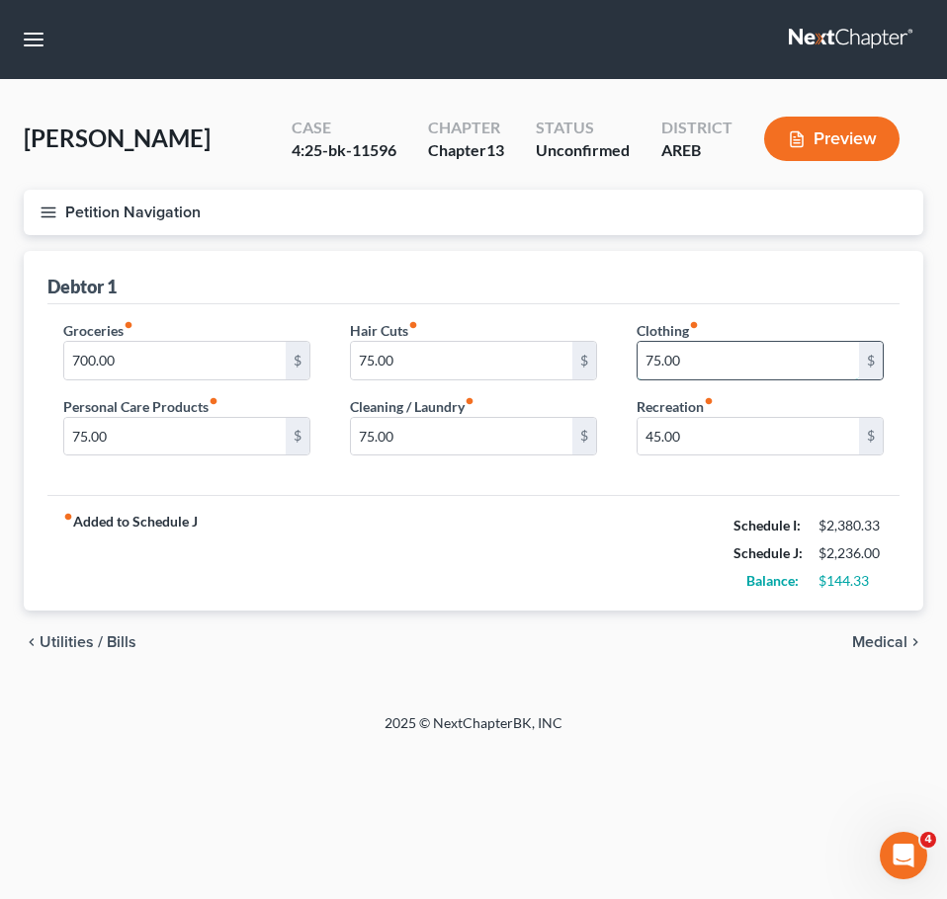
click at [693, 369] on input "75.00" at bounding box center [747, 361] width 221 height 38
click at [678, 362] on input "60" at bounding box center [747, 361] width 221 height 38
type input "4"
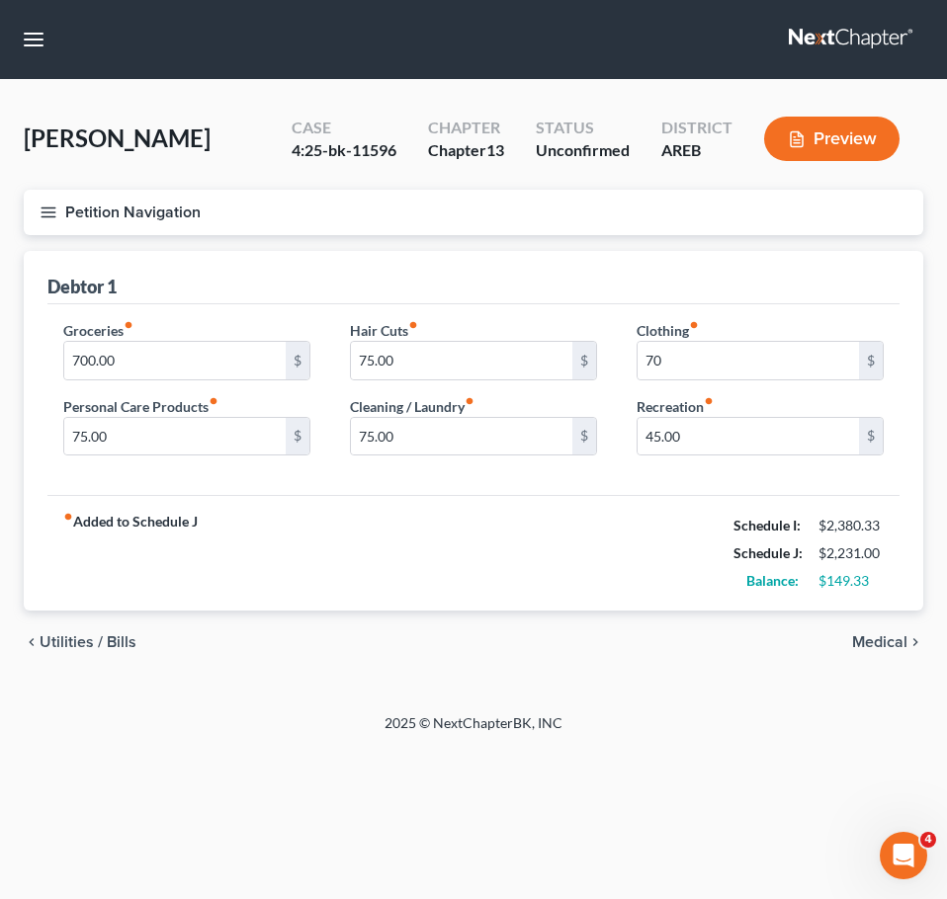
click at [643, 548] on div "fiber_manual_record Added to Schedule J Schedule I: $2,380.33 Schedule J: $2,23…" at bounding box center [473, 553] width 852 height 116
click at [42, 218] on icon "button" at bounding box center [49, 213] width 18 height 18
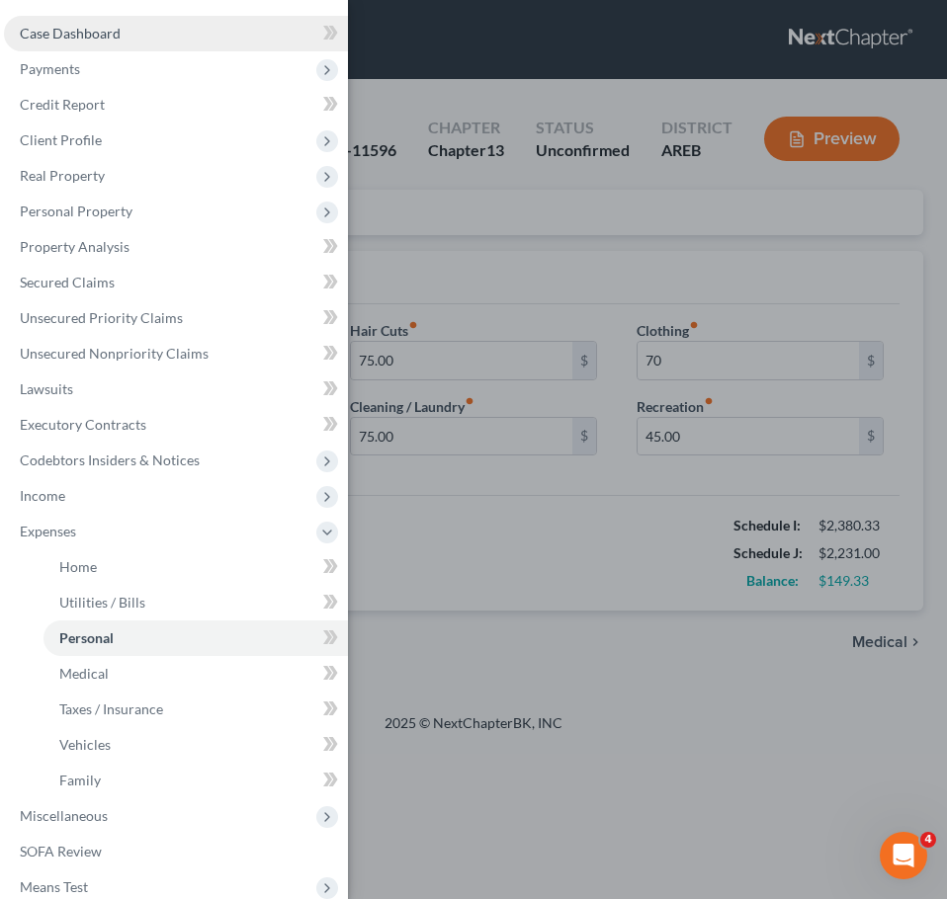
click at [91, 29] on span "Case Dashboard" at bounding box center [70, 33] width 101 height 17
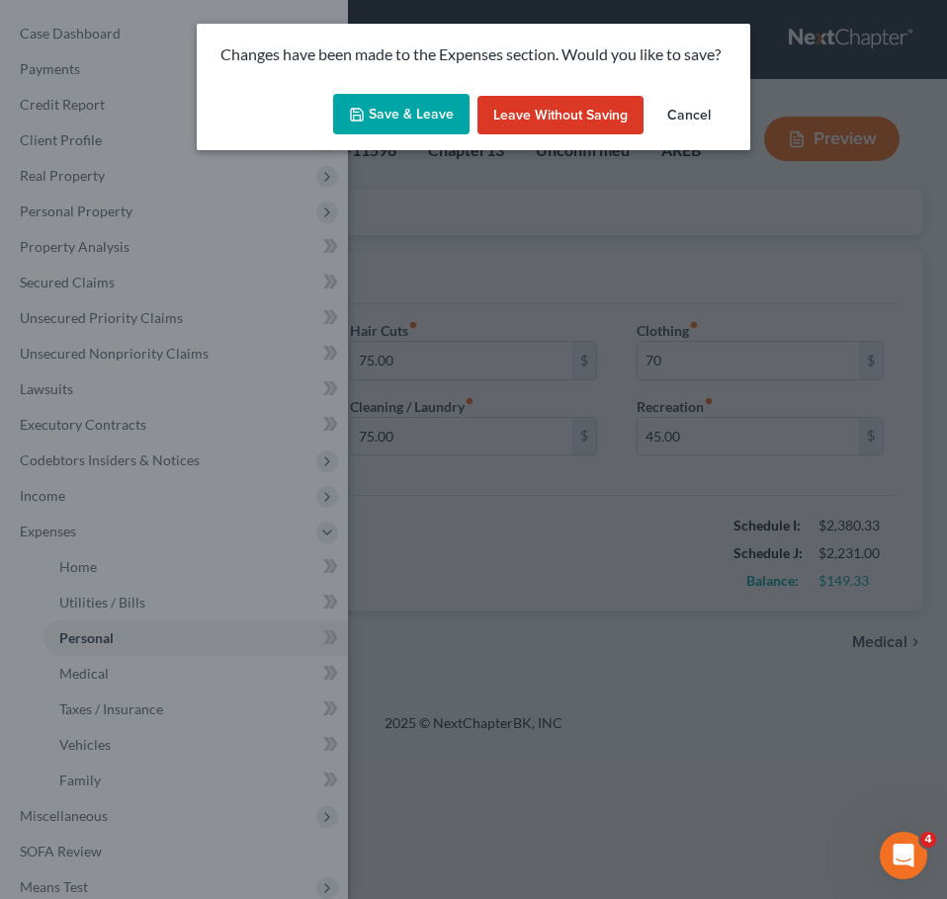
click at [408, 111] on button "Save & Leave" at bounding box center [401, 114] width 136 height 41
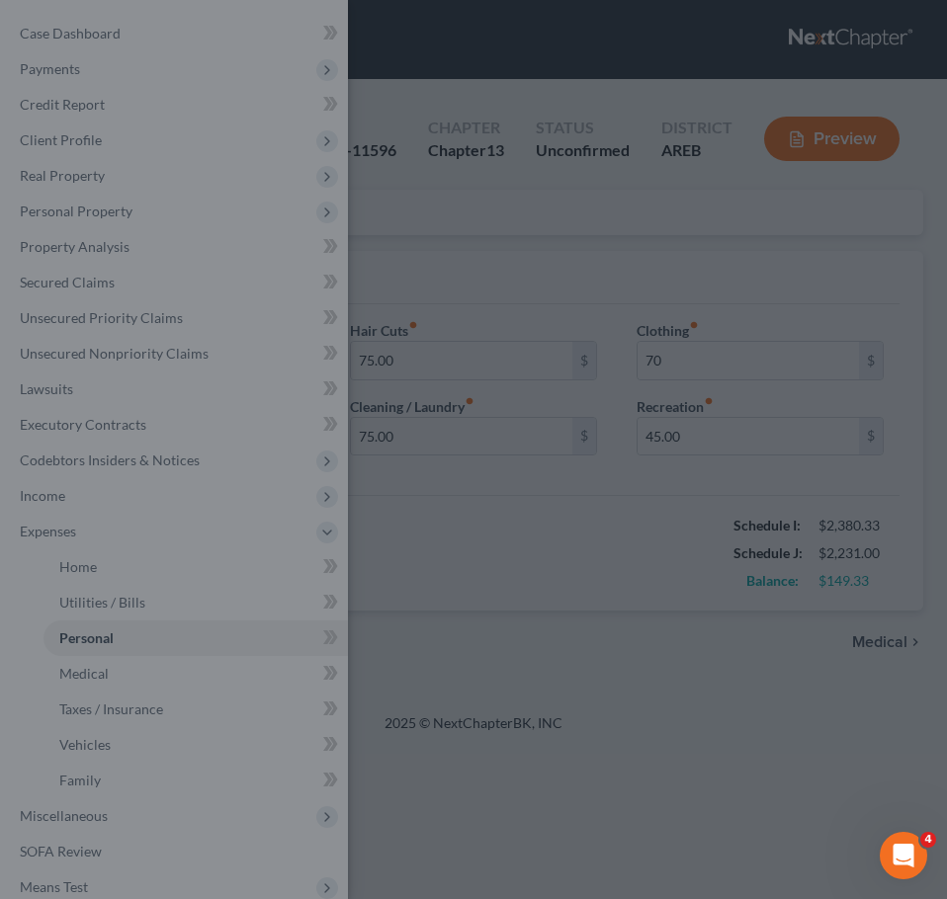
type input "70.00"
select select "1"
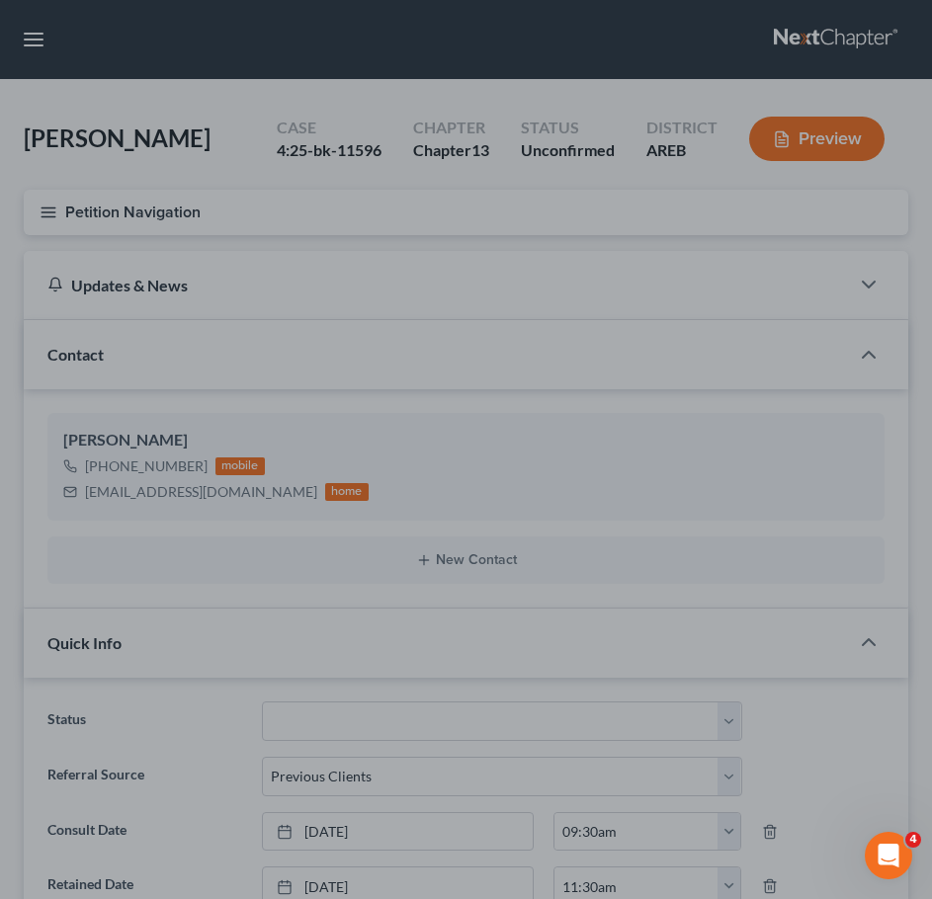
click at [448, 270] on div at bounding box center [466, 449] width 932 height 899
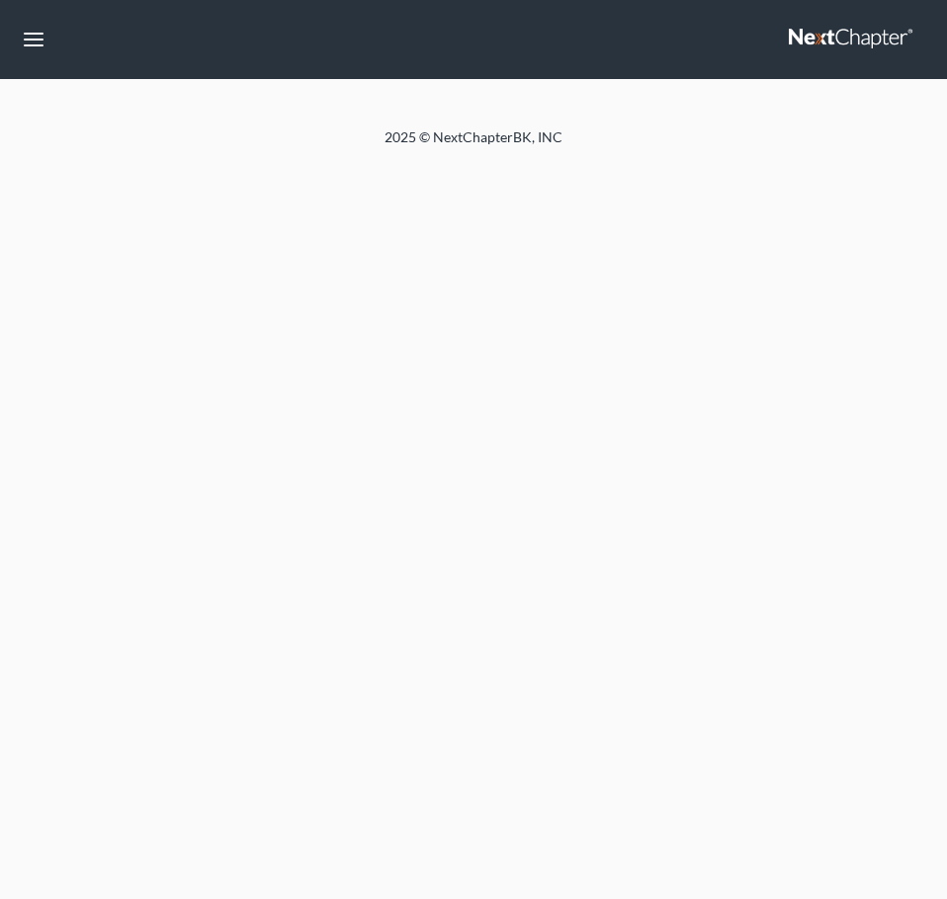
select select "1"
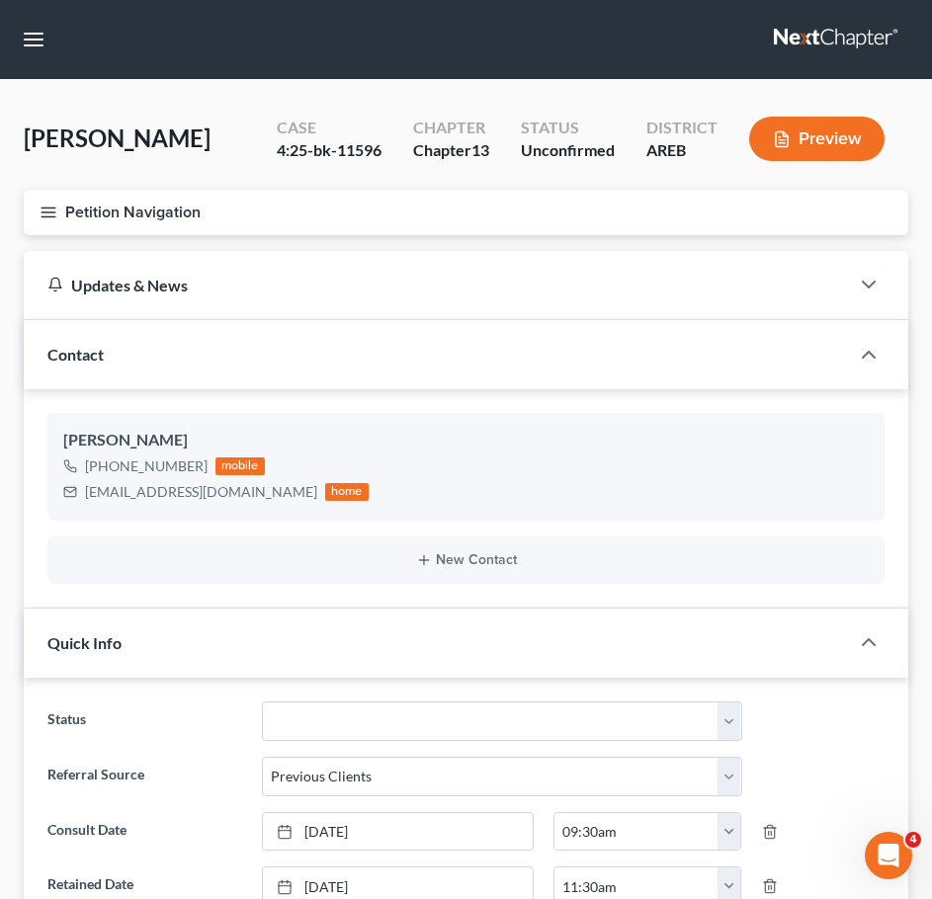
click at [48, 209] on icon "button" at bounding box center [49, 213] width 18 height 18
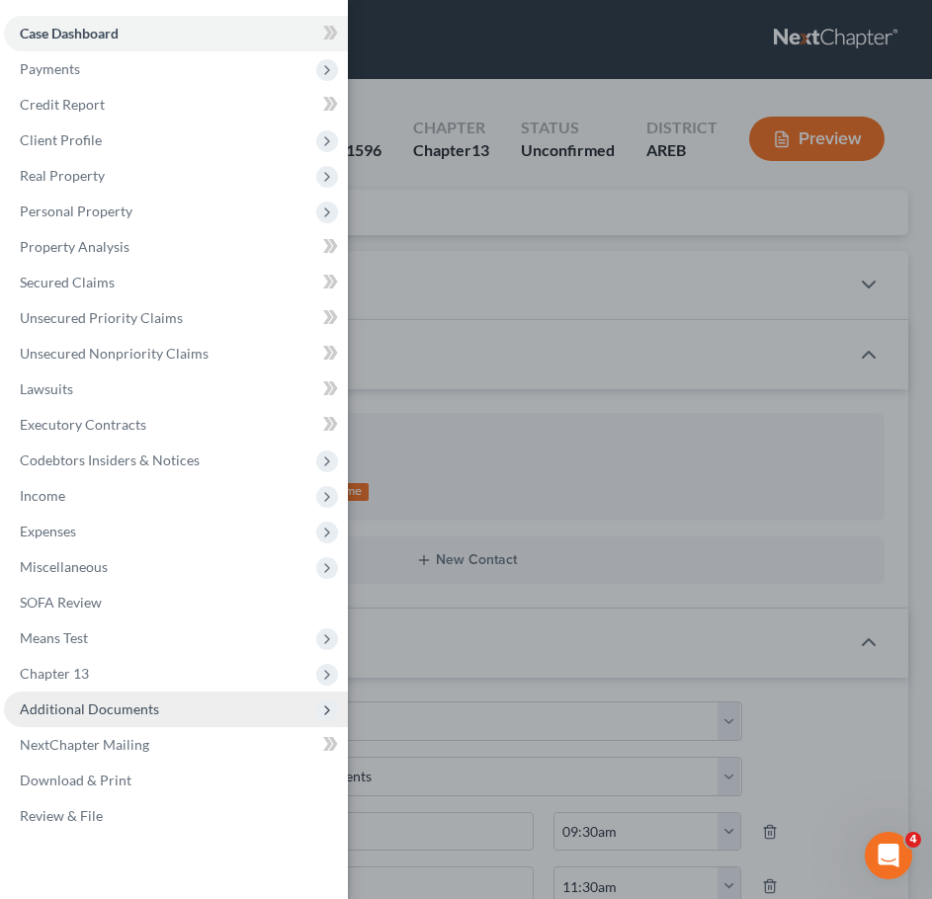
click at [149, 702] on span "Additional Documents" at bounding box center [89, 709] width 139 height 17
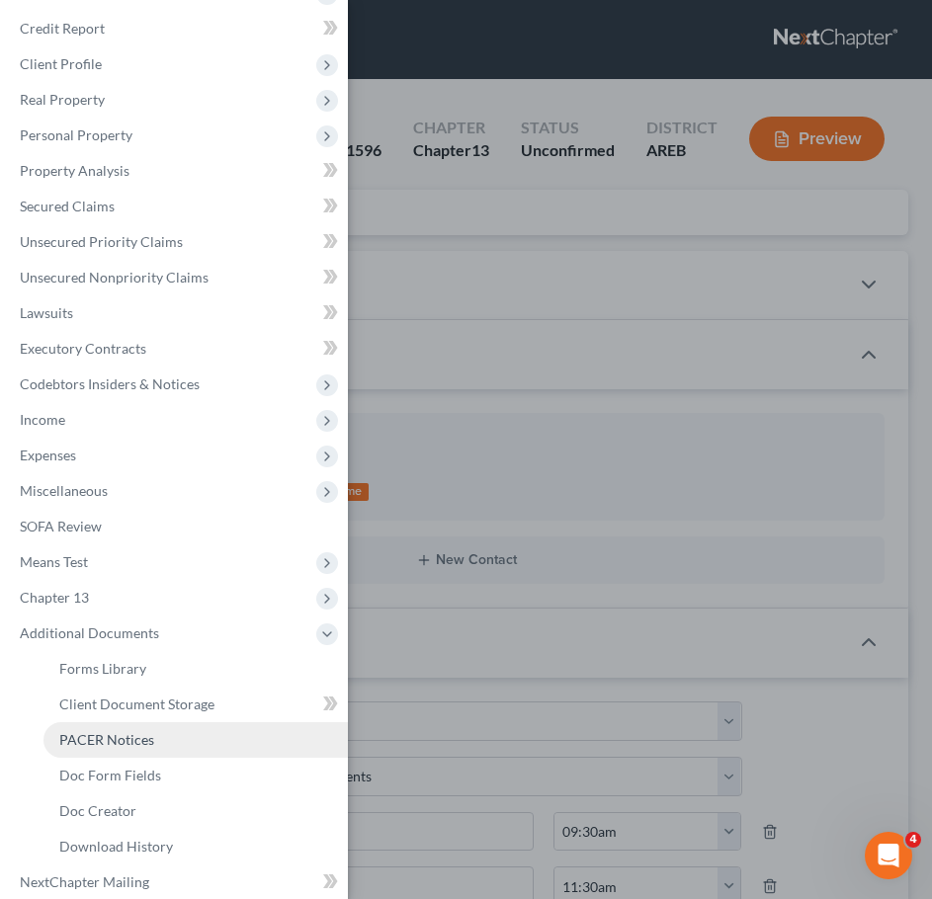
click at [91, 735] on span "PACER Notices" at bounding box center [106, 739] width 95 height 17
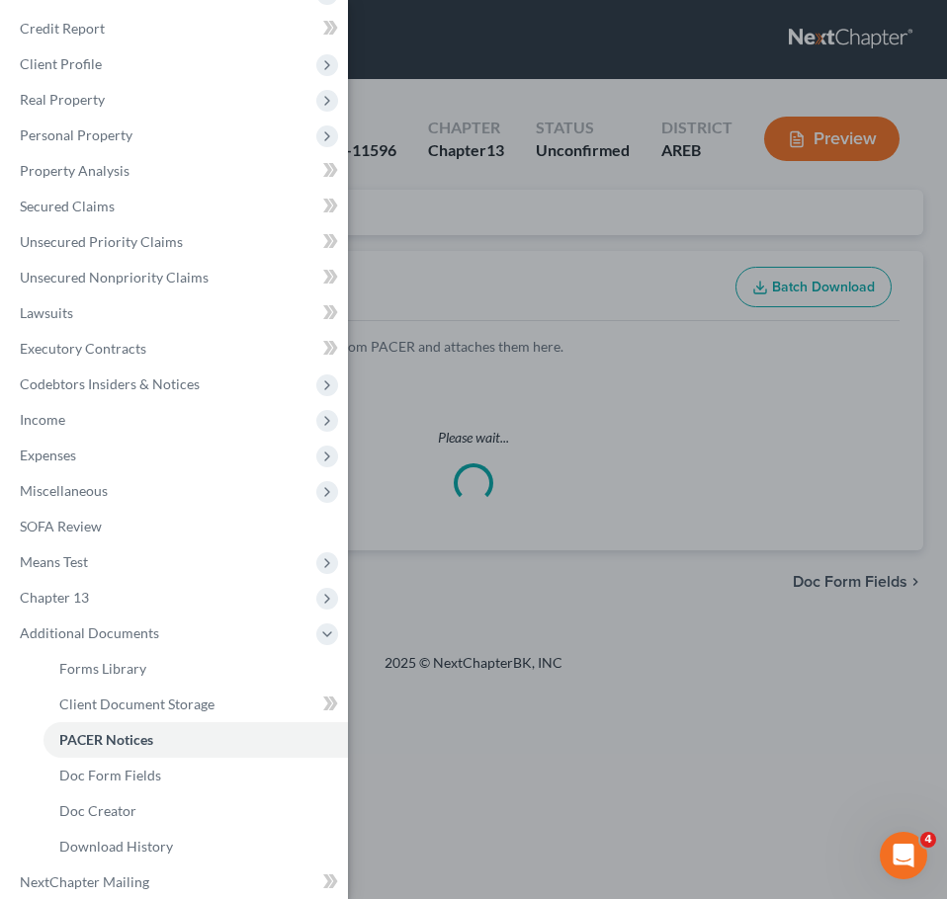
click at [600, 314] on div "Case Dashboard Payments Invoices Payments Payments Credit Report Client Profile" at bounding box center [473, 449] width 947 height 899
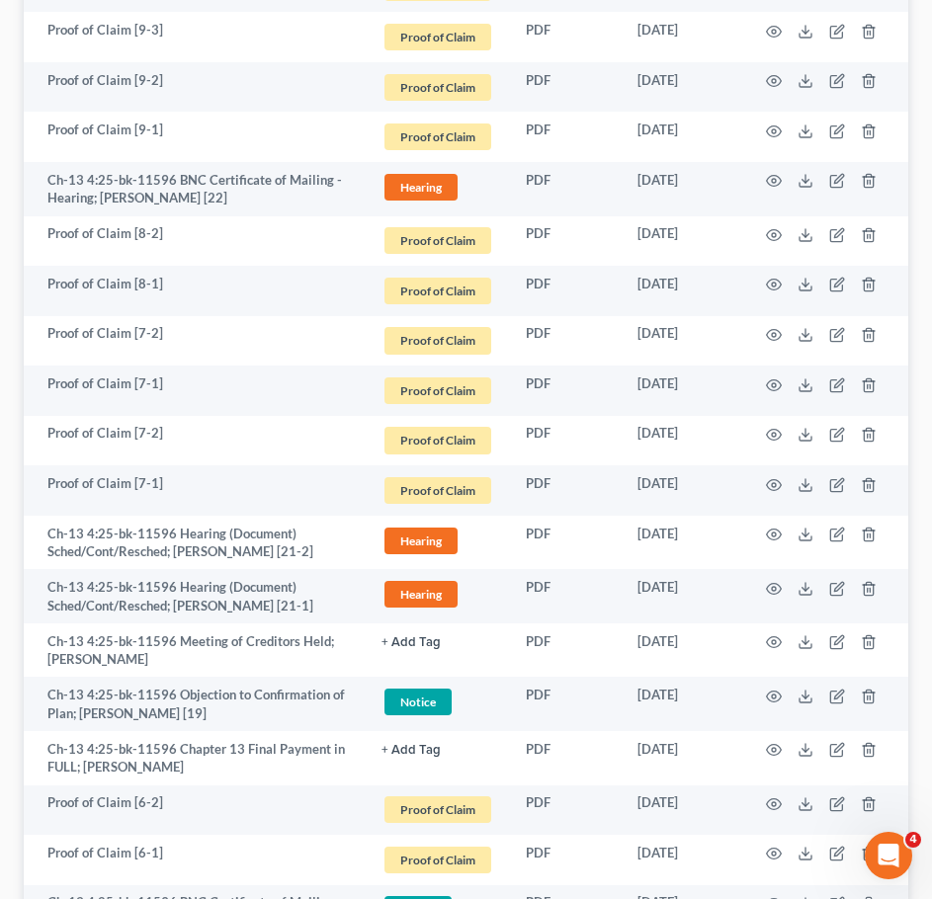
scroll to position [2160, 0]
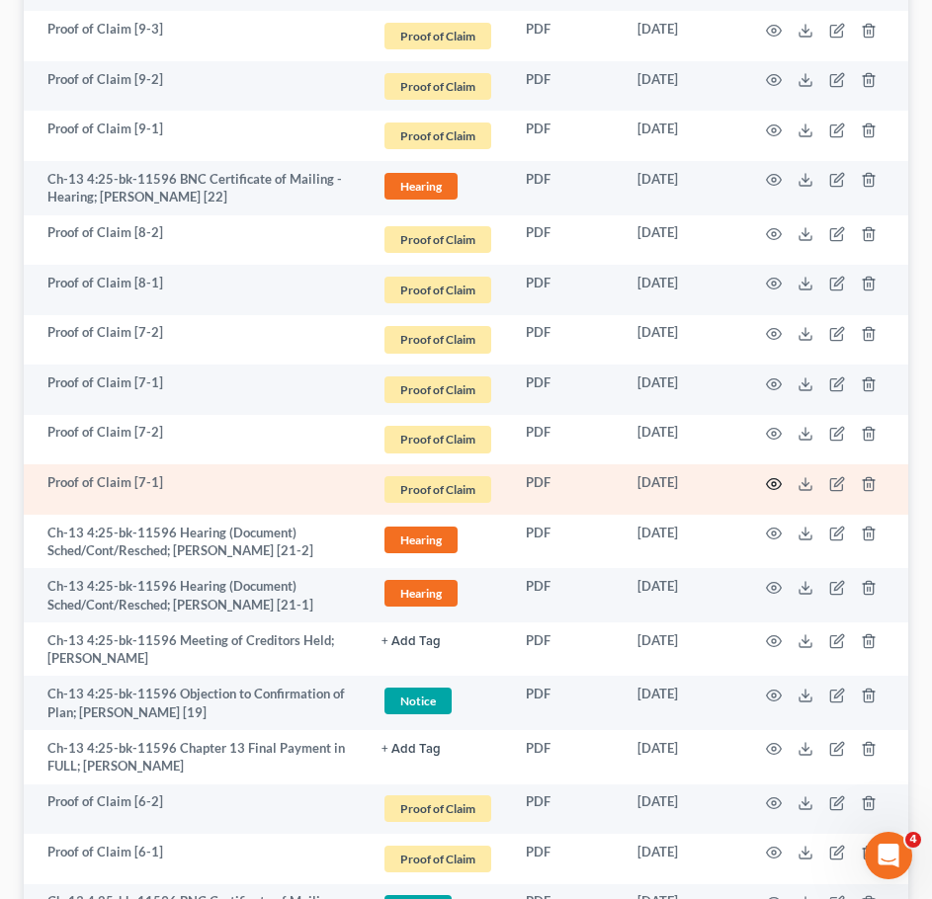
click at [774, 488] on icon "button" at bounding box center [774, 484] width 16 height 16
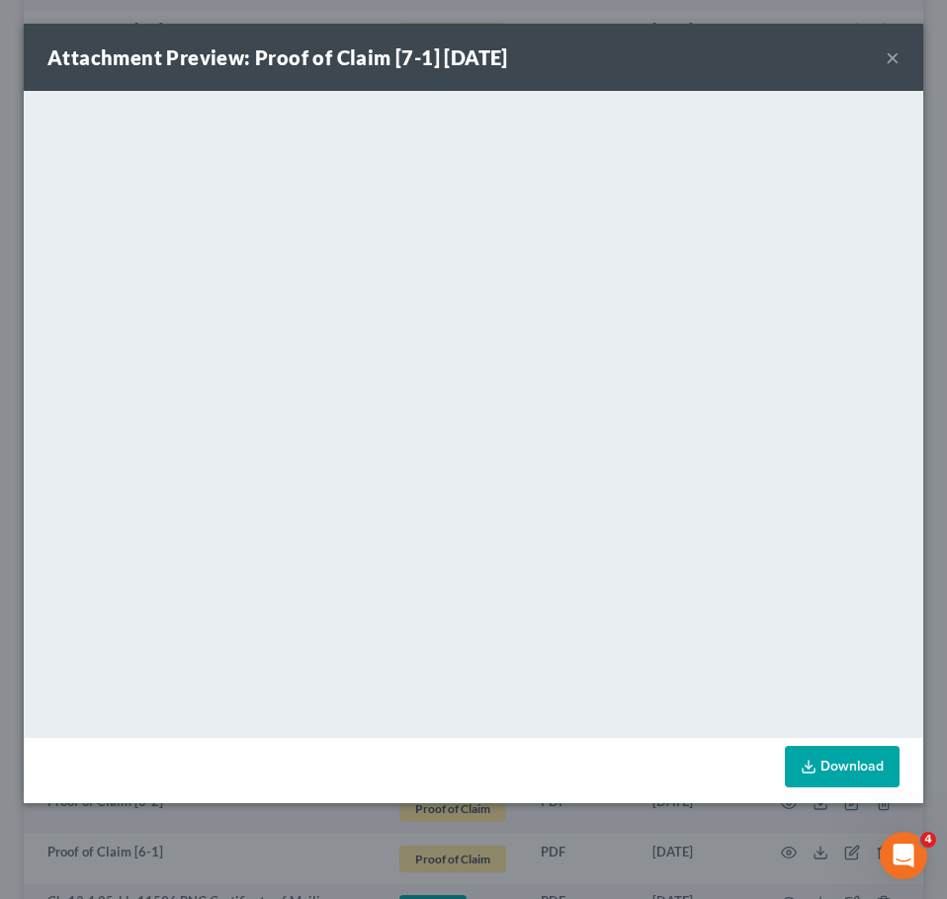
click at [892, 53] on button "×" at bounding box center [892, 57] width 14 height 24
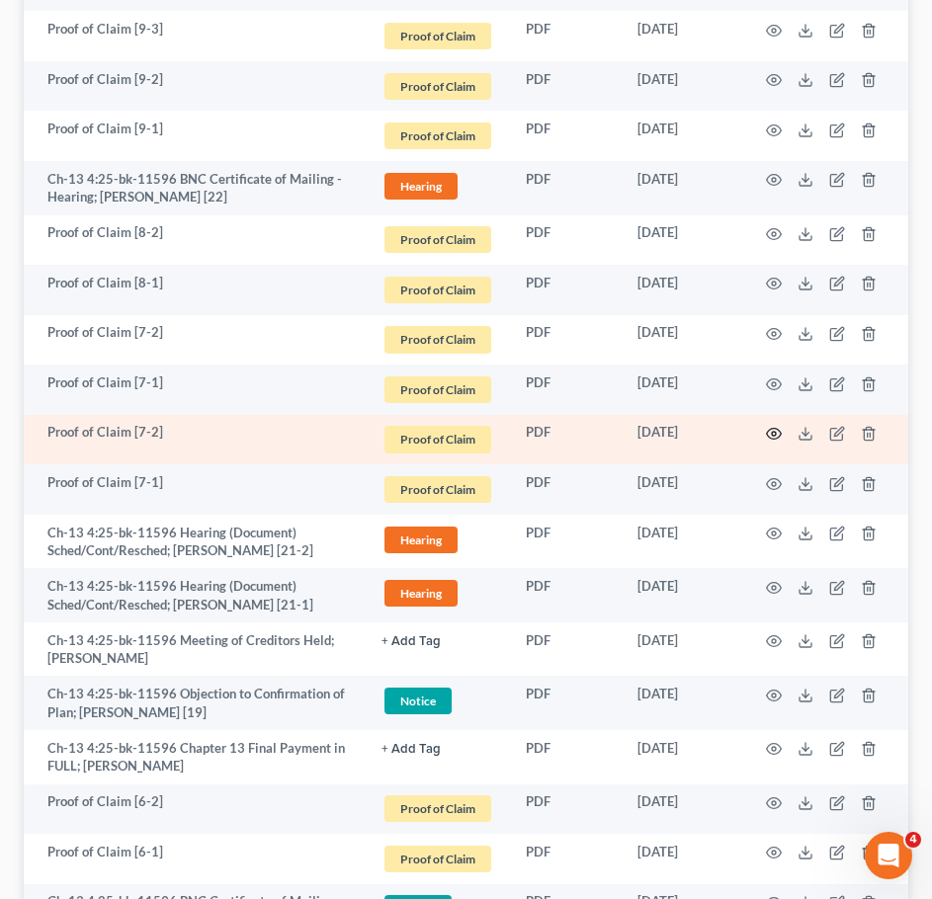
click at [781, 438] on icon "button" at bounding box center [774, 434] width 16 height 16
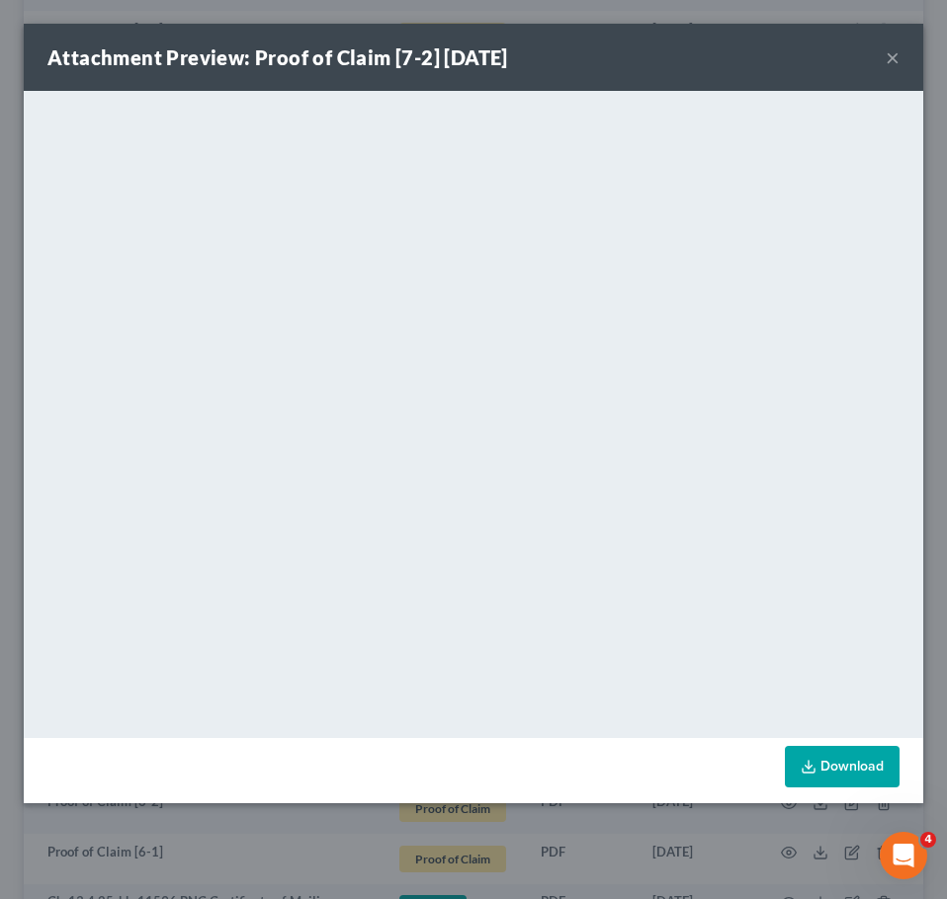
click at [896, 57] on button "×" at bounding box center [892, 57] width 14 height 24
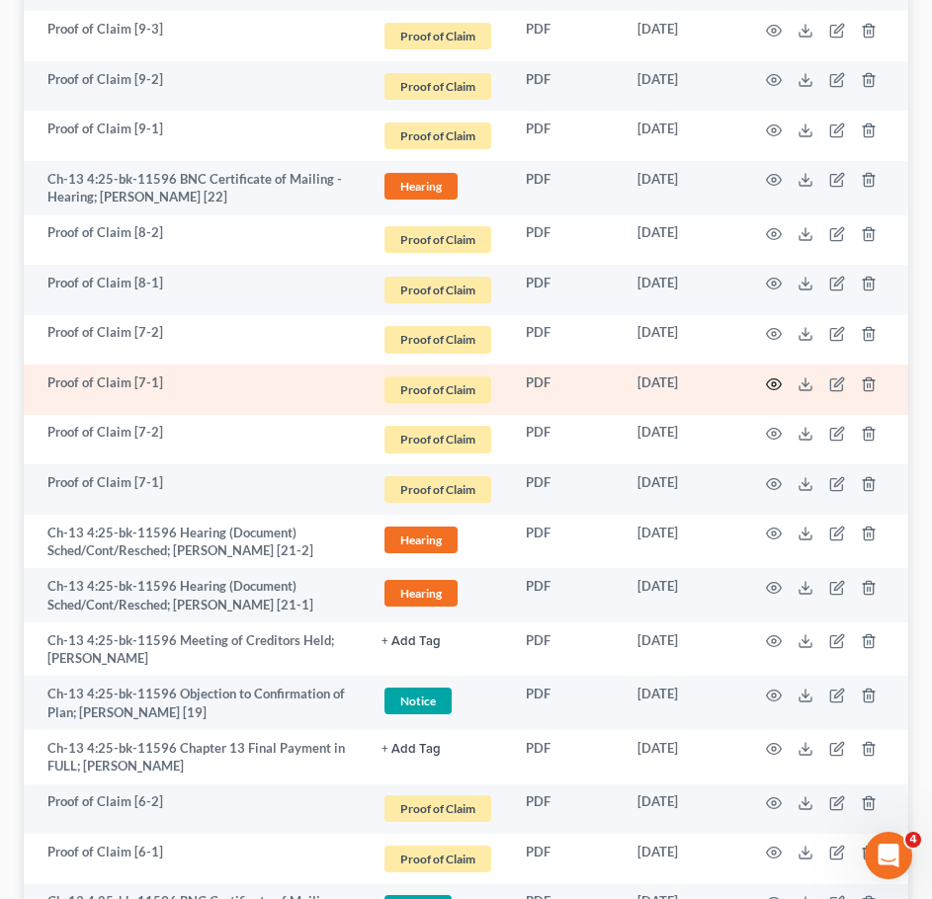
click at [780, 377] on icon "button" at bounding box center [774, 384] width 16 height 16
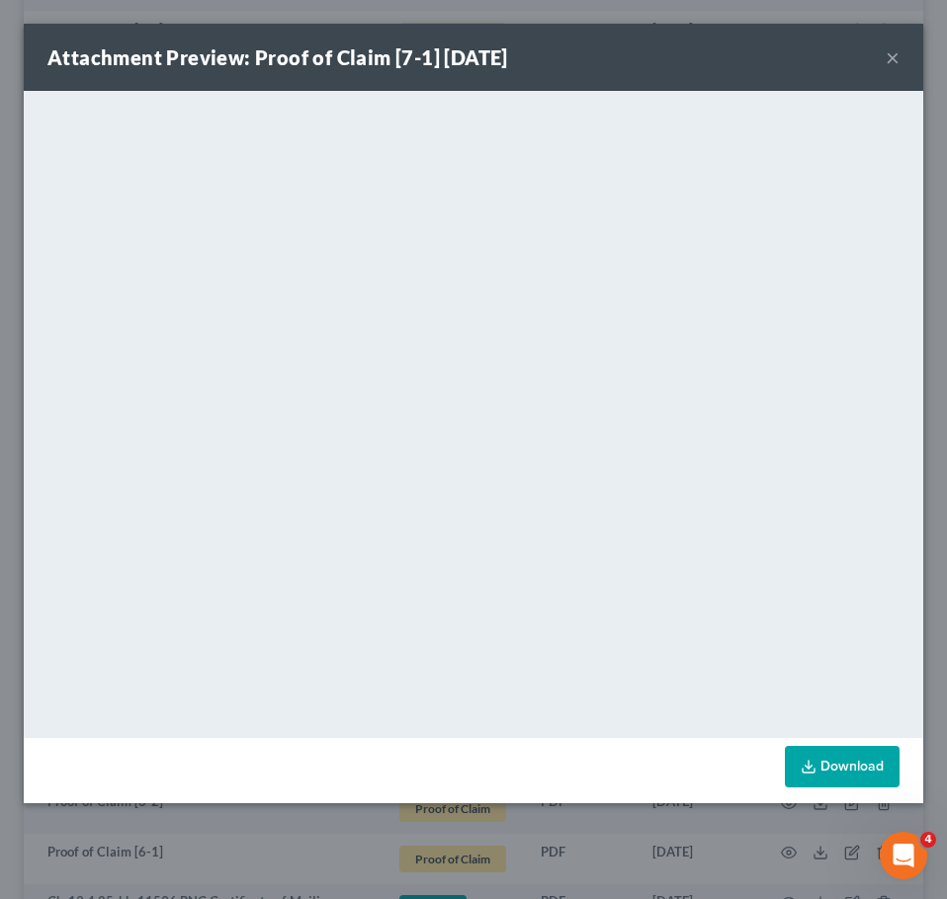
click at [894, 52] on button "×" at bounding box center [892, 57] width 14 height 24
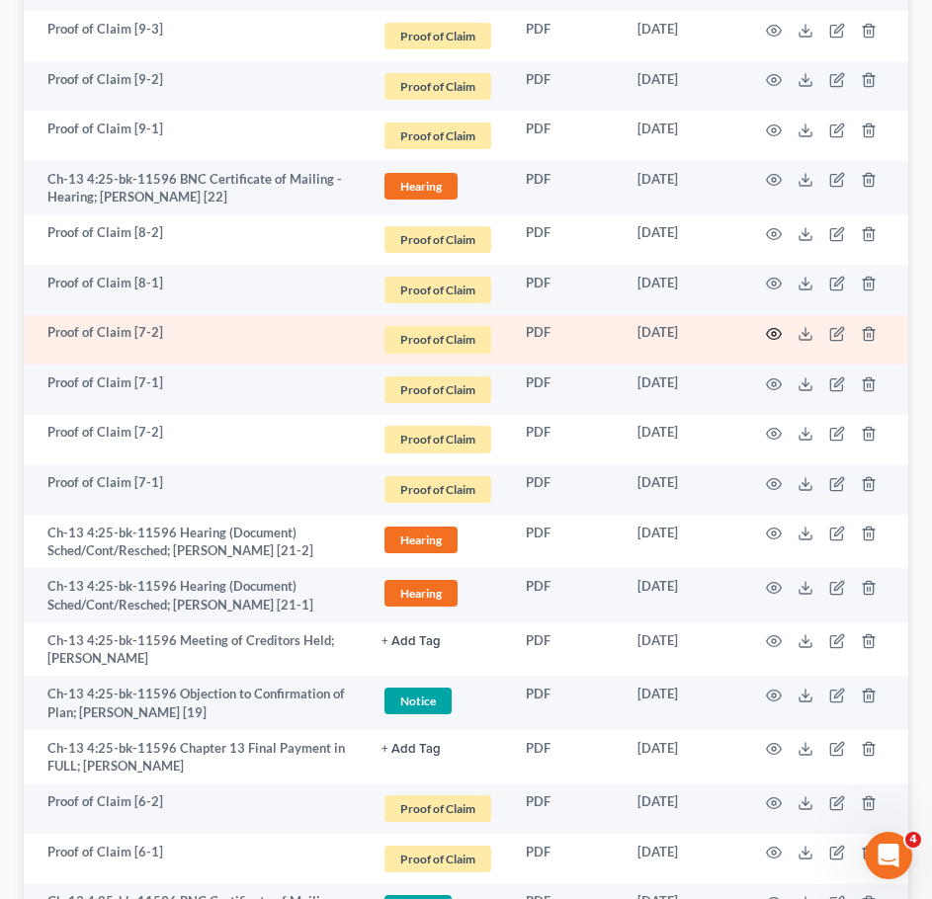
click at [777, 339] on icon "button" at bounding box center [774, 334] width 15 height 11
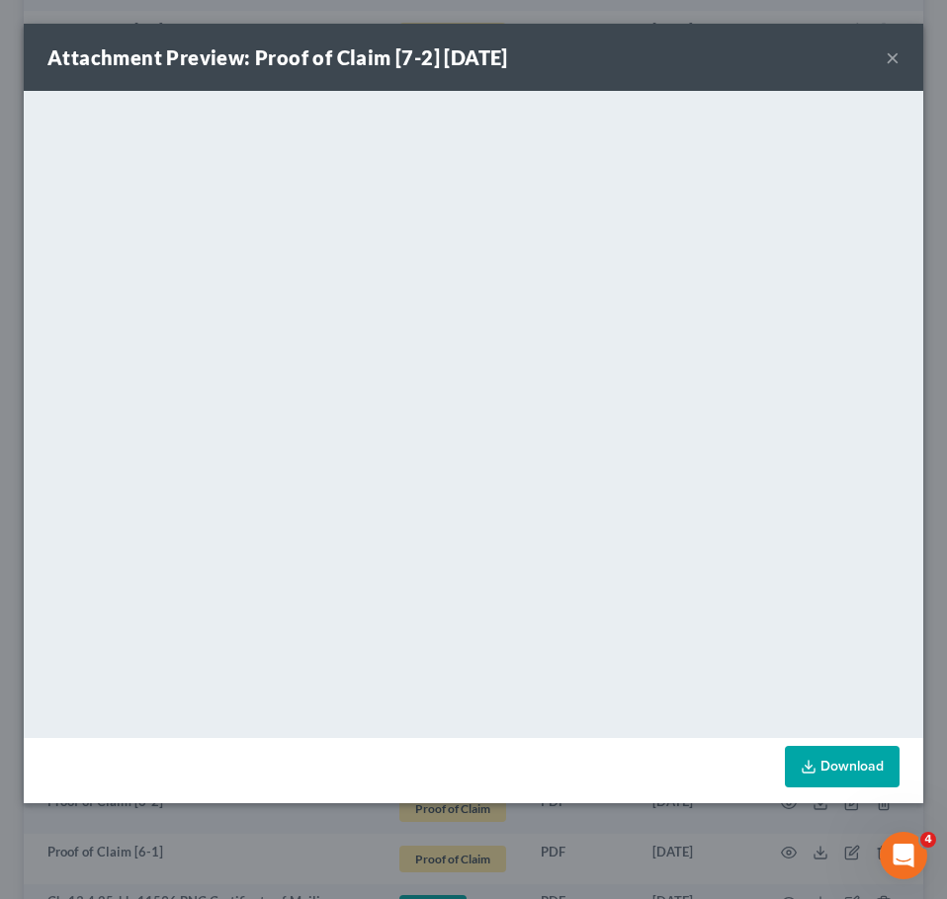
click at [884, 59] on div "Attachment Preview: Proof of Claim [7-2] [DATE] ×" at bounding box center [473, 57] width 899 height 67
click at [895, 58] on button "×" at bounding box center [892, 57] width 14 height 24
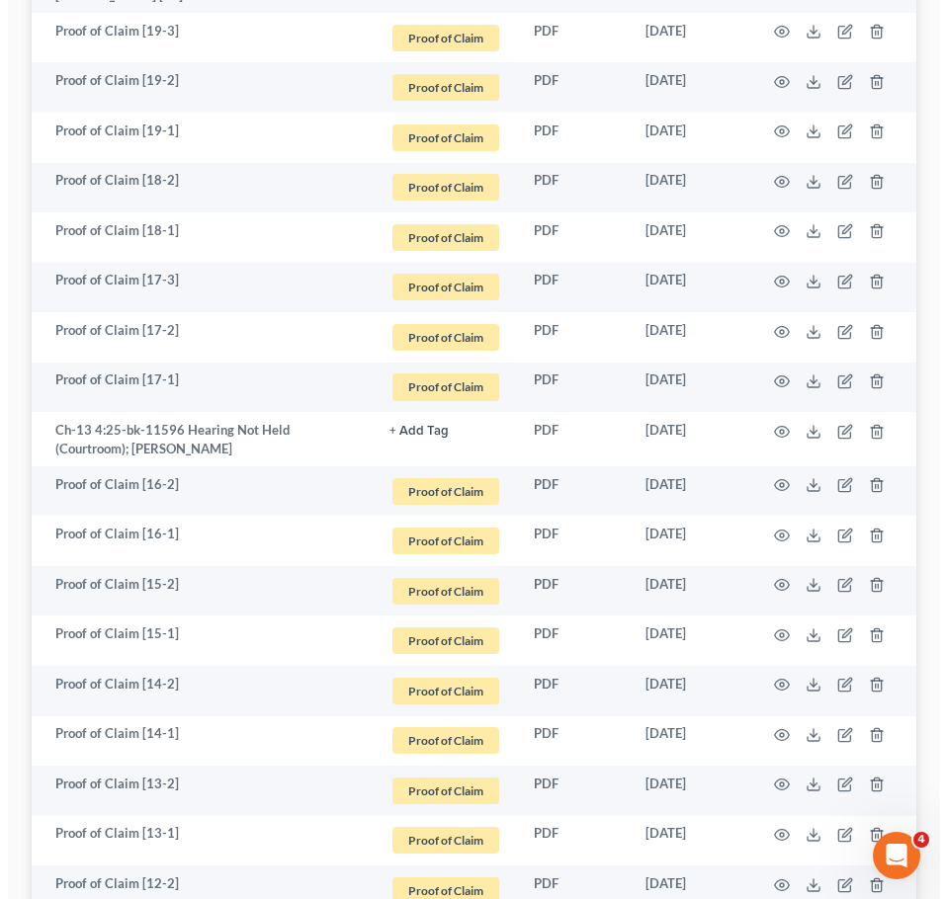
scroll to position [0, 0]
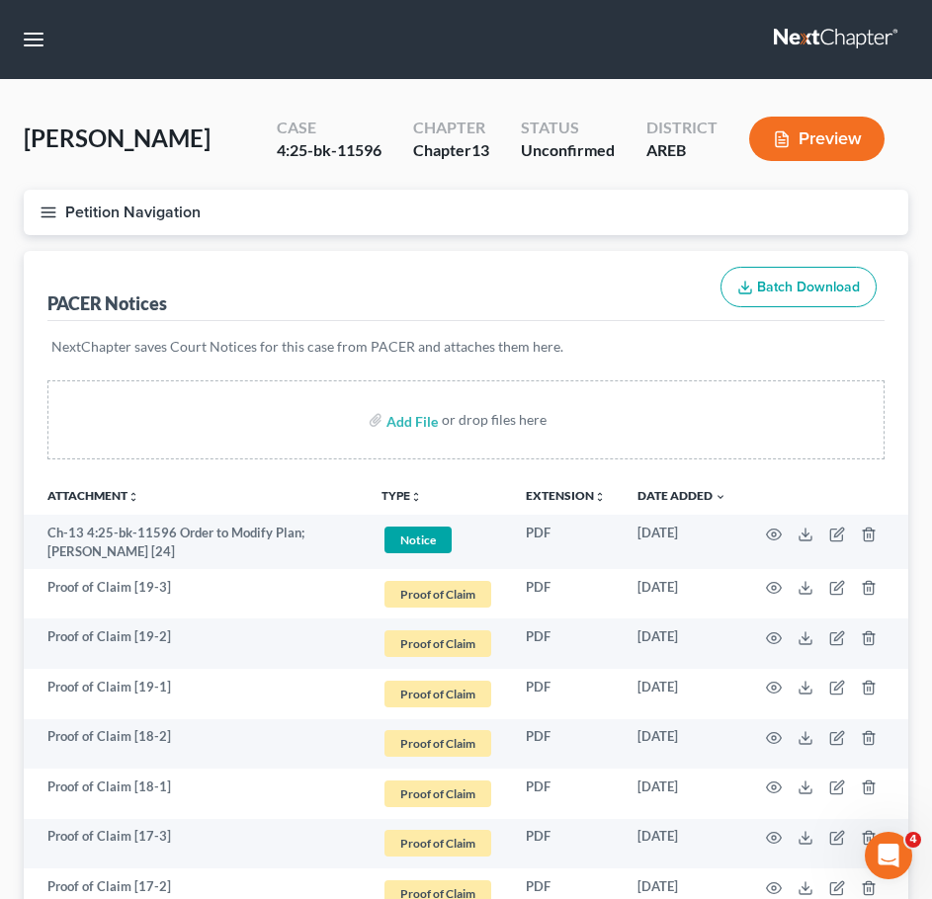
click at [48, 214] on icon "button" at bounding box center [49, 213] width 18 height 18
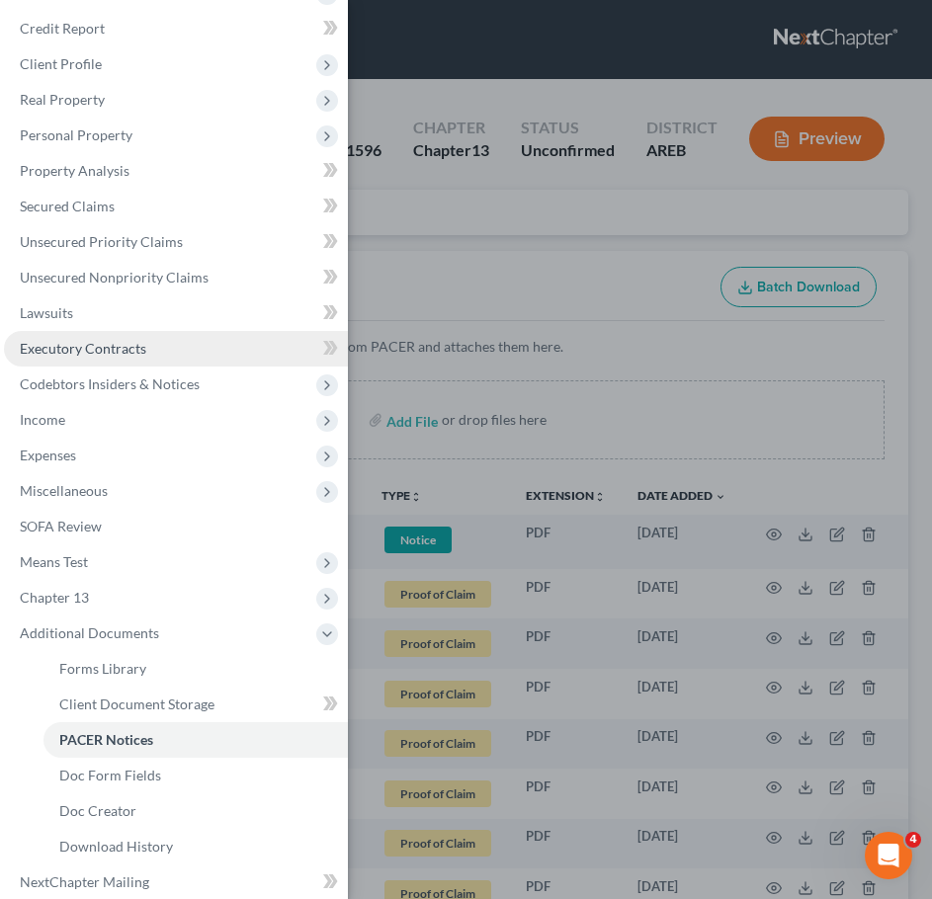
click at [112, 339] on link "Executory Contracts" at bounding box center [176, 349] width 344 height 36
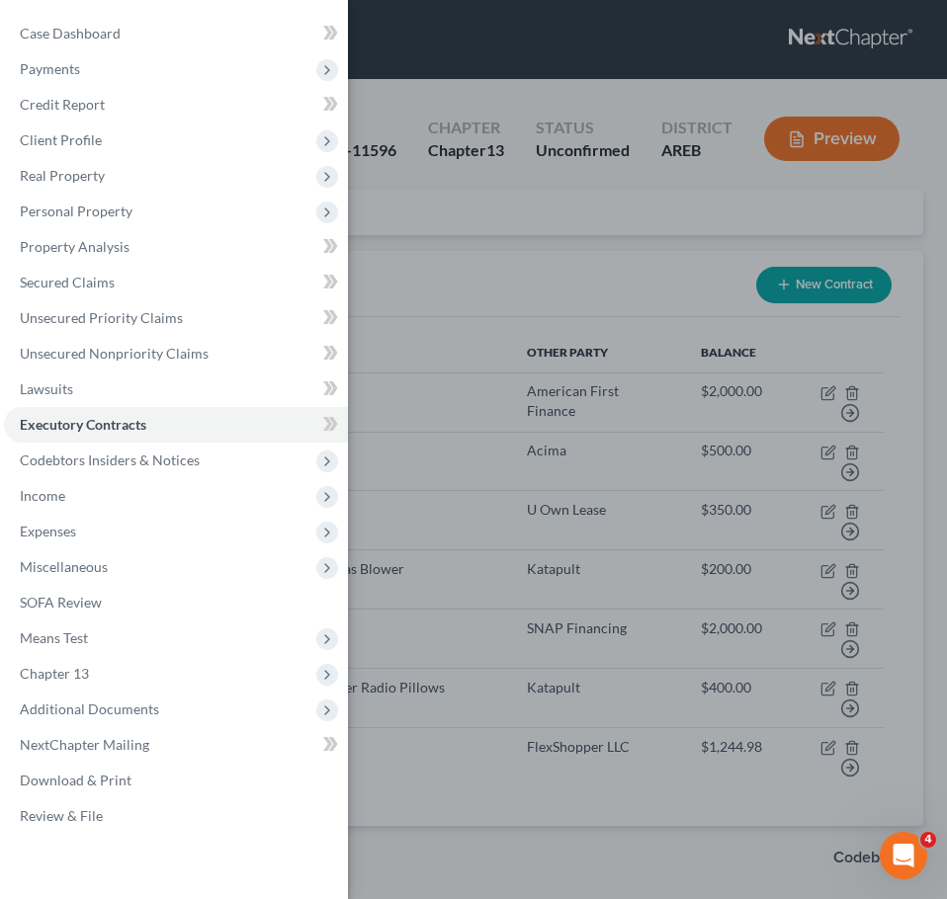
click at [557, 284] on div "Case Dashboard Payments Invoices Payments Payments Credit Report Client Profile" at bounding box center [473, 449] width 947 height 899
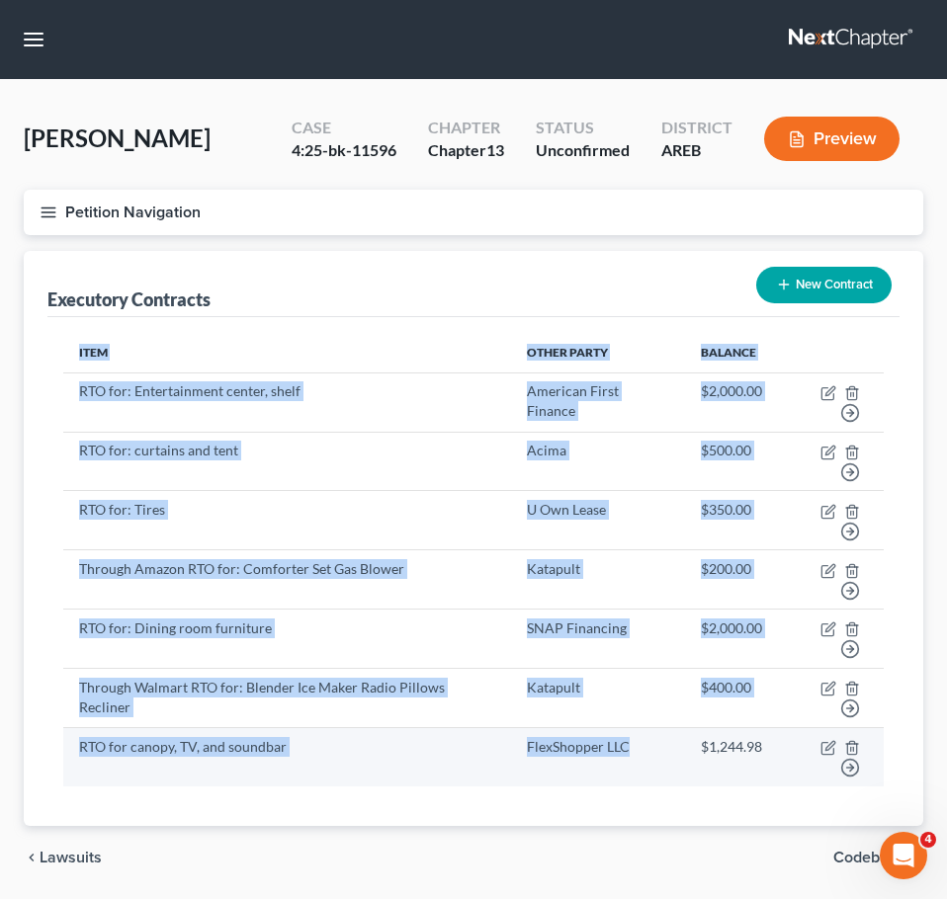
drag, startPoint x: 641, startPoint y: 653, endPoint x: 648, endPoint y: 623, distance: 30.4
click at [648, 623] on div "Item Other Party Balance RTO for: Entertainment center, shelf American First Fi…" at bounding box center [473, 571] width 852 height 509
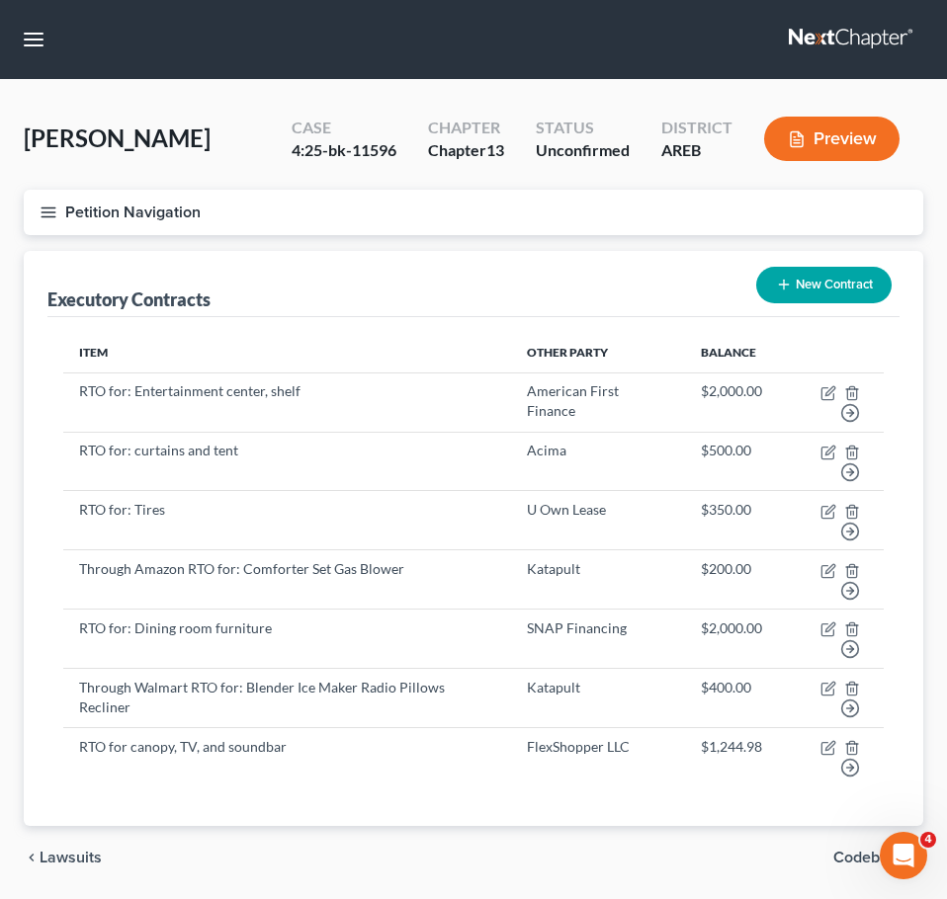
click at [704, 826] on div "chevron_left Lawsuits Codebtors chevron_right" at bounding box center [473, 857] width 899 height 63
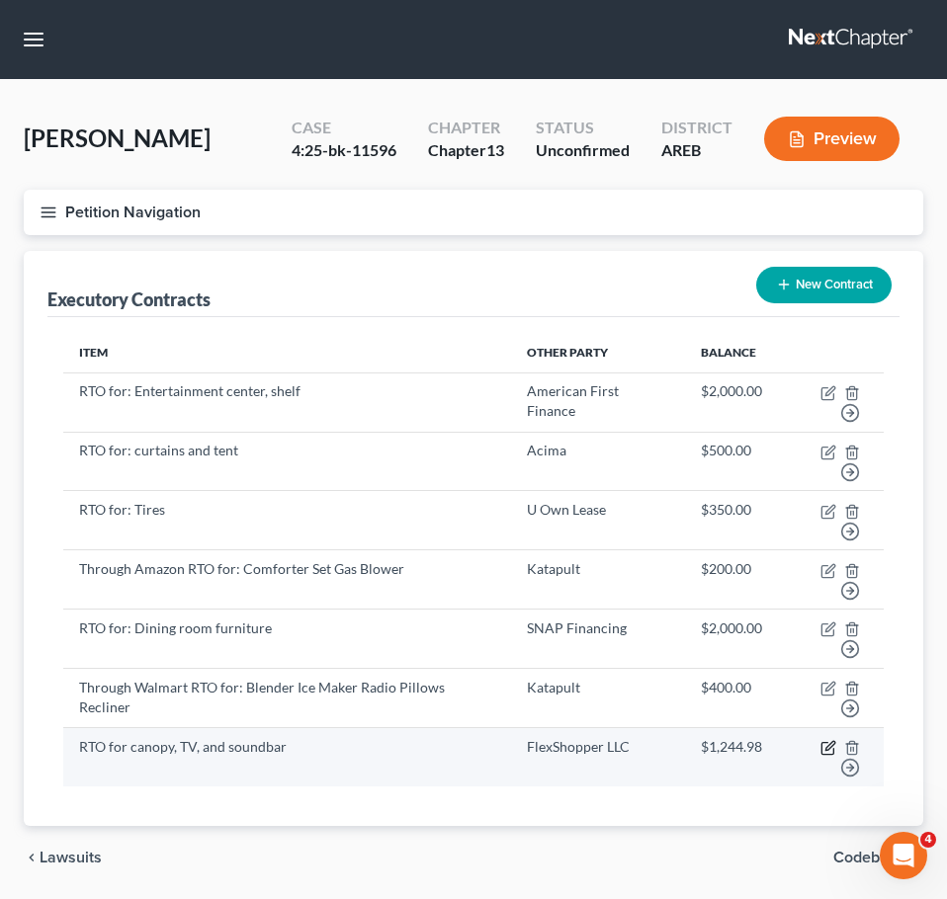
click at [820, 740] on icon "button" at bounding box center [828, 748] width 16 height 16
select select "9"
select select "0"
select select "2"
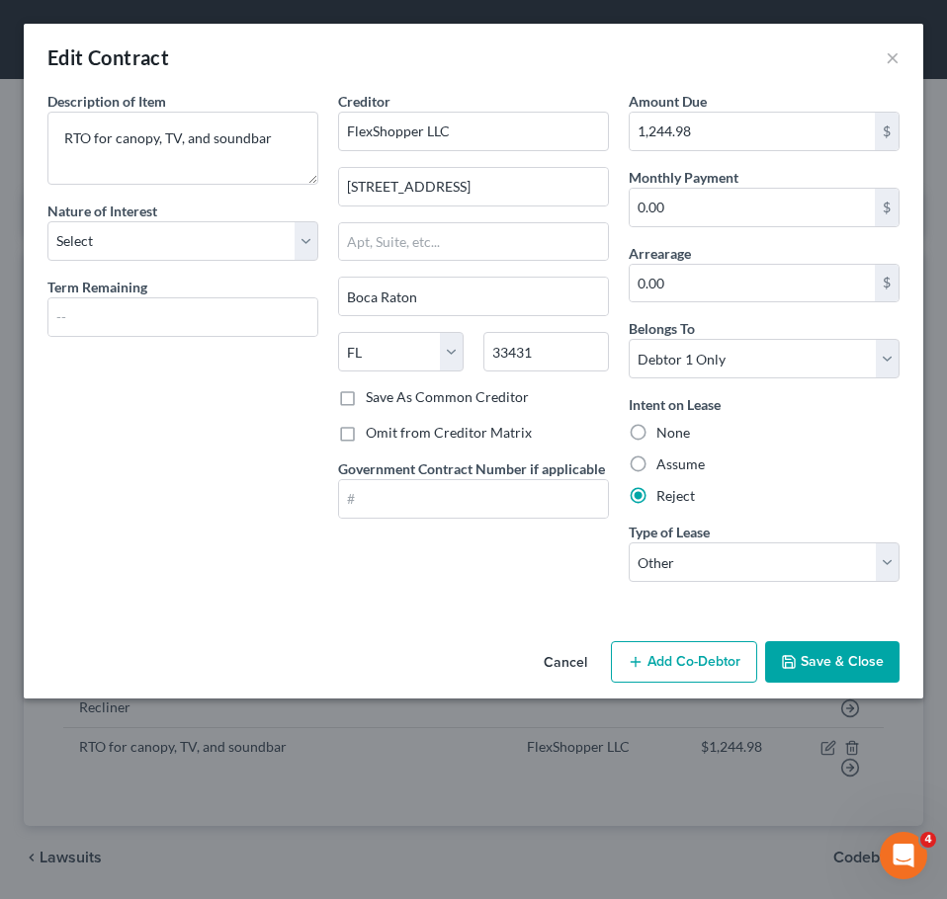
click at [232, 220] on div "Nature of Interest Select Purchaser Agent Lessor Lessee" at bounding box center [182, 231] width 271 height 60
click at [213, 240] on select "Select Purchaser Agent Lessor Lessee" at bounding box center [182, 241] width 271 height 40
click at [236, 516] on div "Description of non-residential real property * Description of Item * RTO for ca…" at bounding box center [183, 344] width 290 height 507
click at [575, 661] on button "Cancel" at bounding box center [565, 663] width 75 height 40
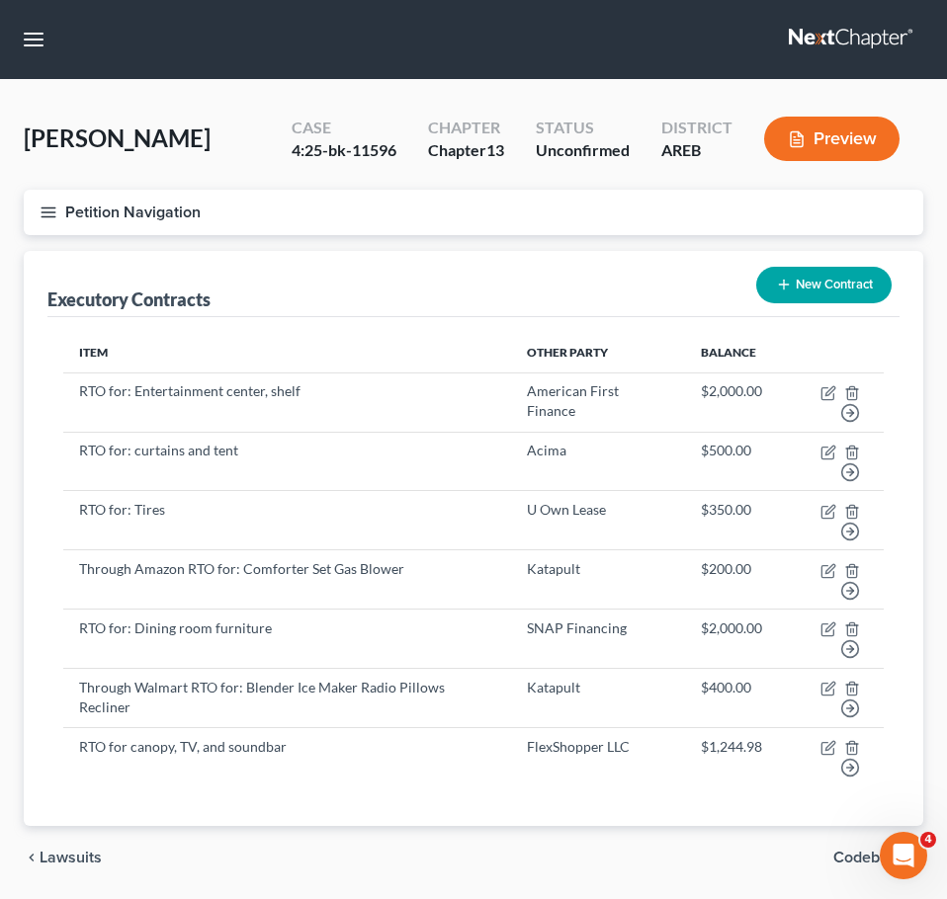
click at [42, 207] on line "button" at bounding box center [48, 207] width 14 height 0
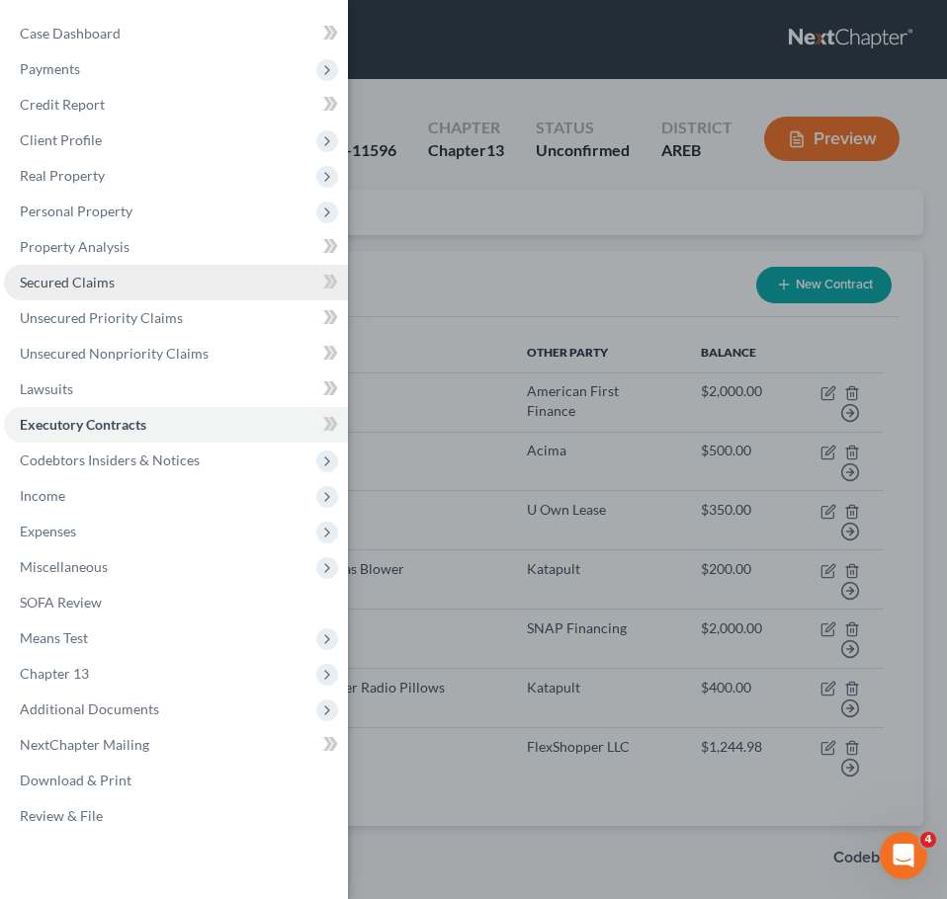
click at [133, 278] on link "Secured Claims" at bounding box center [176, 283] width 344 height 36
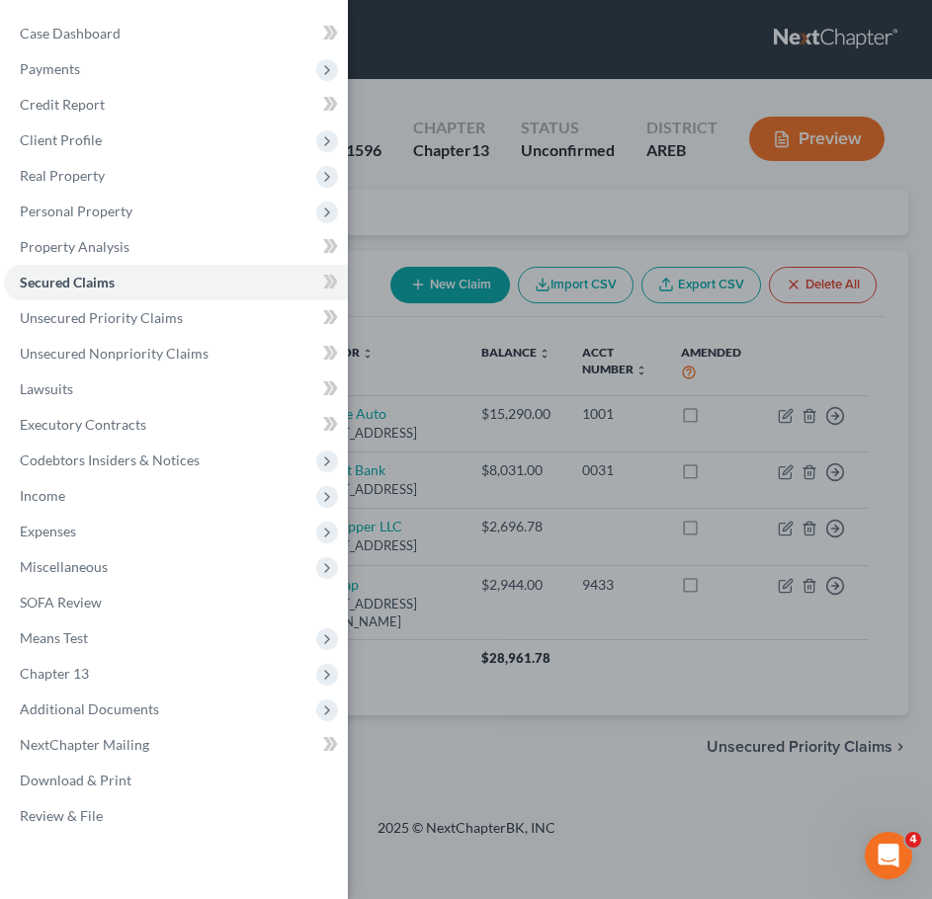
click at [706, 726] on div "Case Dashboard Payments Invoices Payments Payments Credit Report Client Profile" at bounding box center [466, 449] width 932 height 899
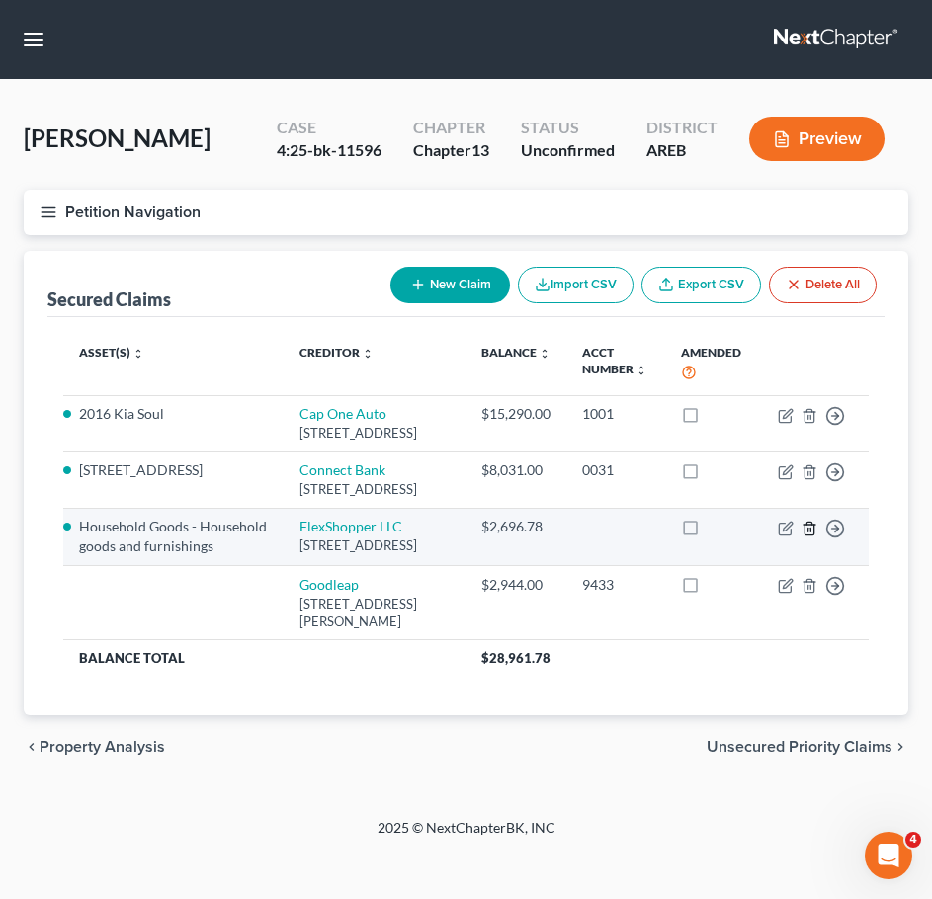
click at [808, 537] on icon "button" at bounding box center [809, 529] width 16 height 16
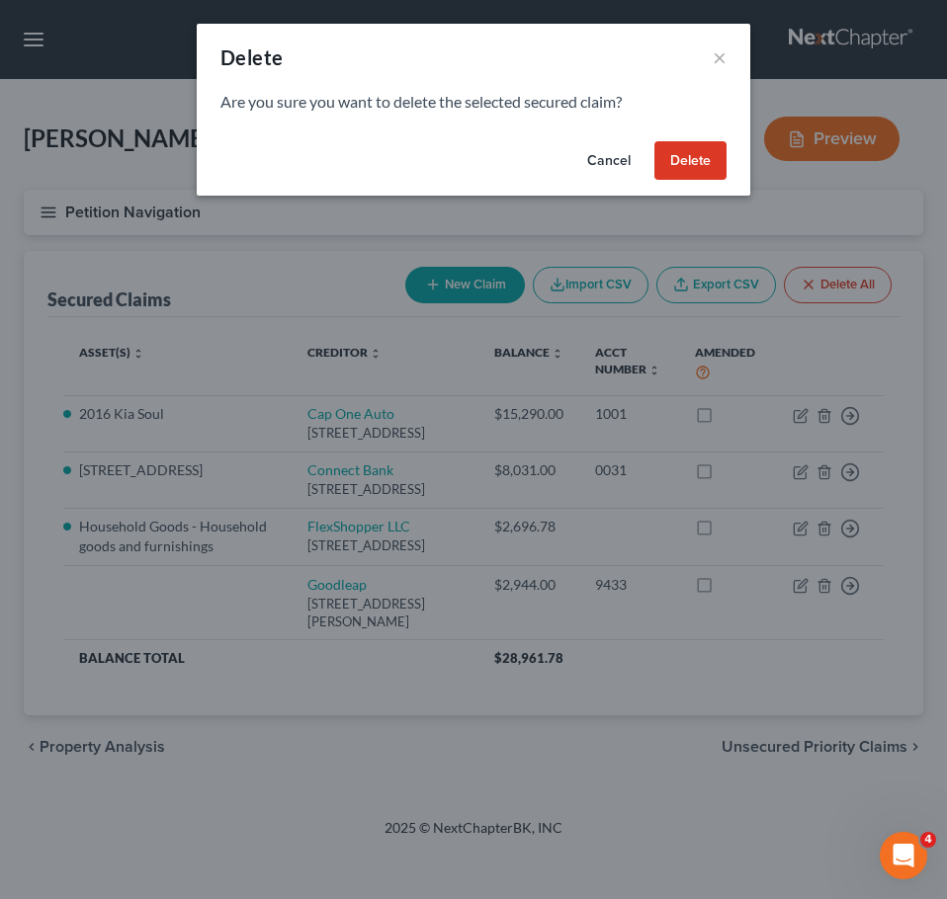
click at [687, 176] on button "Delete" at bounding box center [690, 161] width 72 height 40
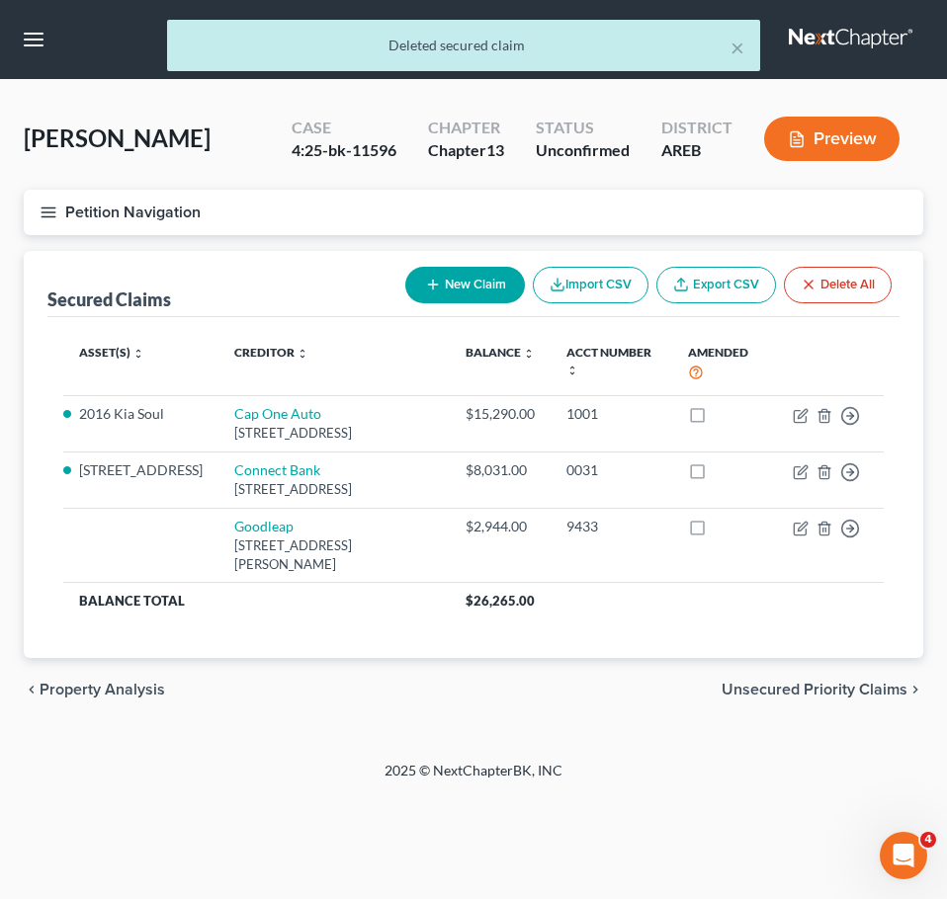
click at [844, 698] on span "Unsecured Priority Claims" at bounding box center [814, 690] width 186 height 16
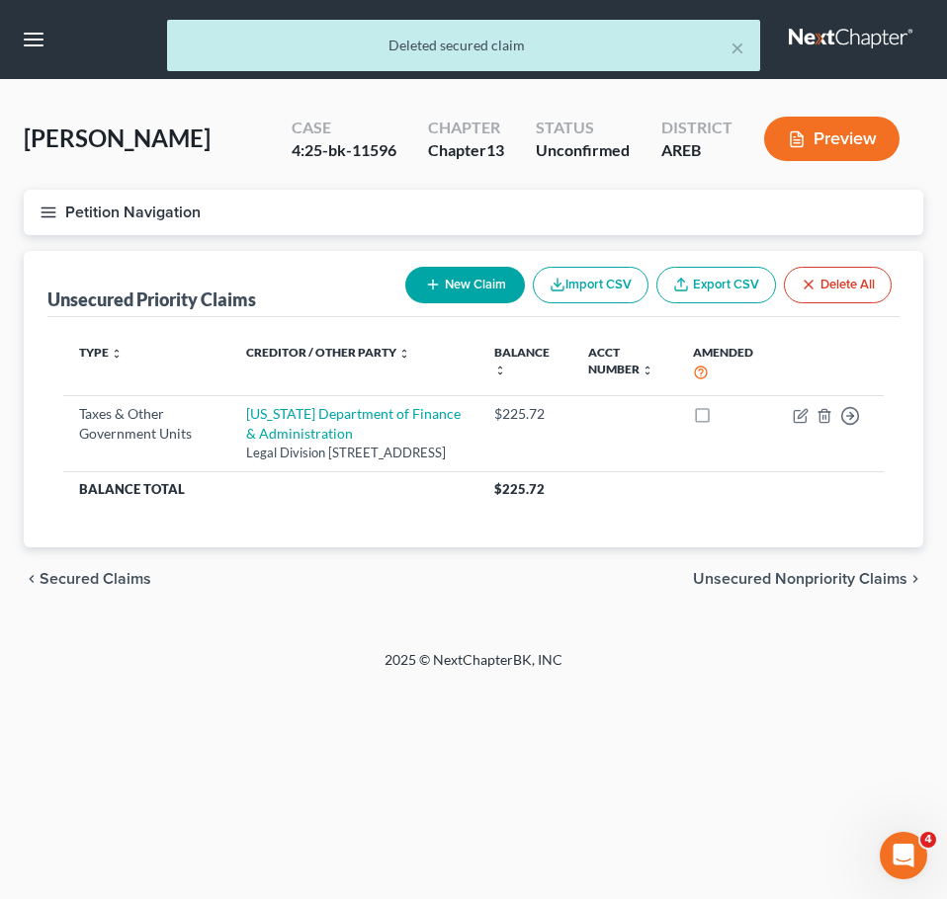
click at [829, 587] on span "Unsecured Nonpriority Claims" at bounding box center [800, 579] width 214 height 16
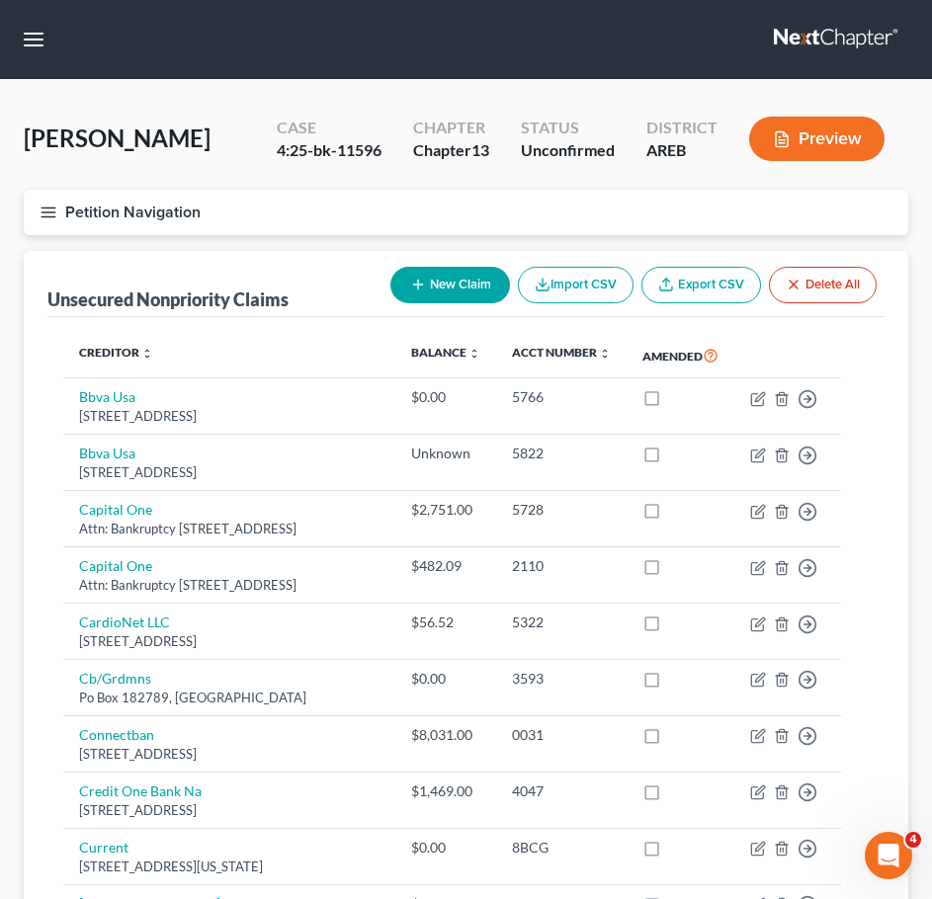
click at [55, 218] on icon "button" at bounding box center [49, 213] width 18 height 18
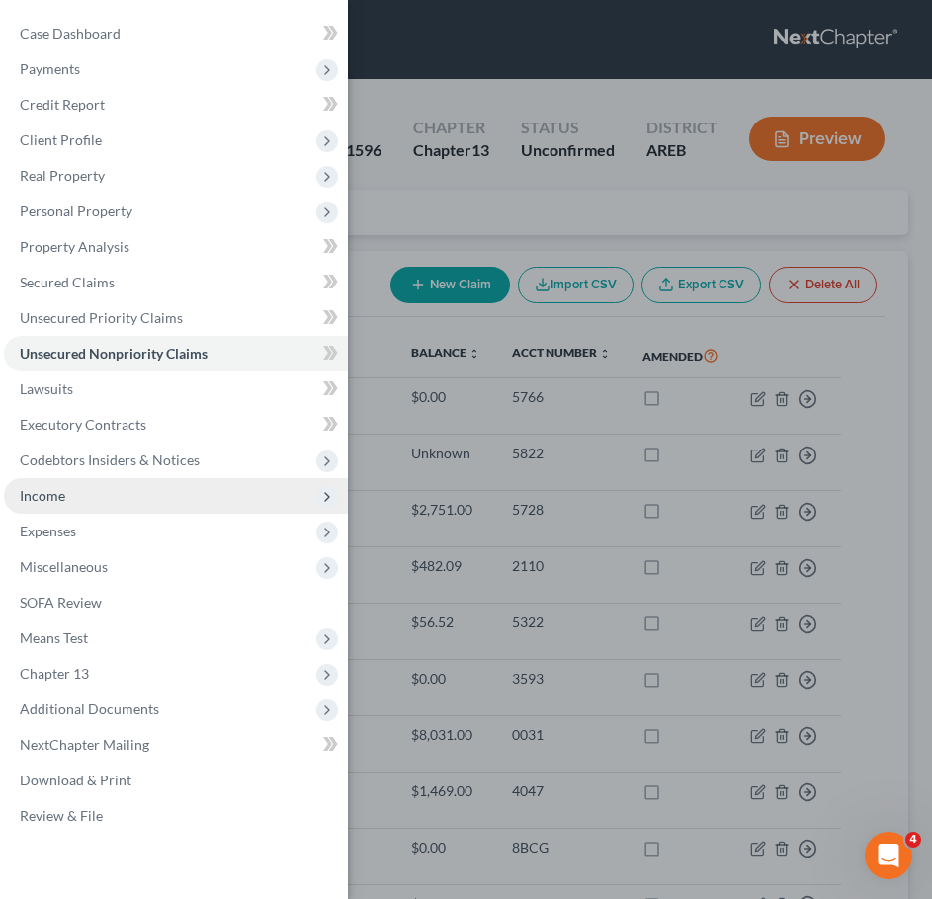
click at [92, 508] on span "Income" at bounding box center [176, 496] width 344 height 36
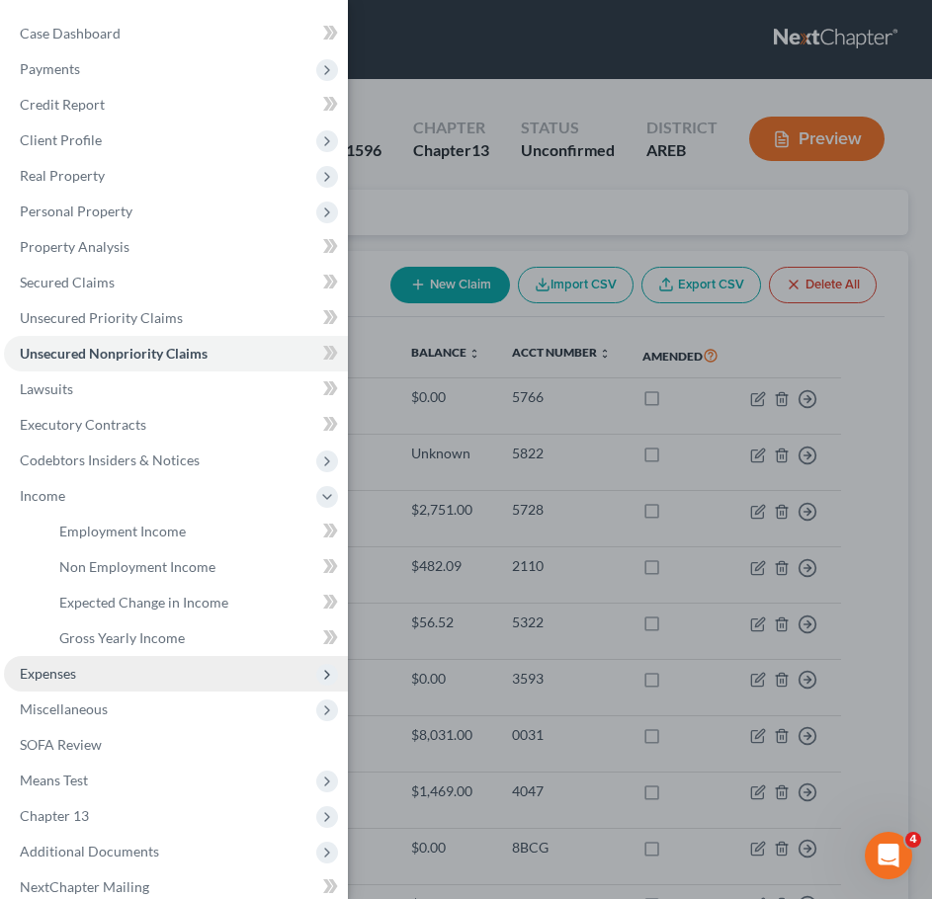
click at [67, 683] on span "Expenses" at bounding box center [176, 674] width 344 height 36
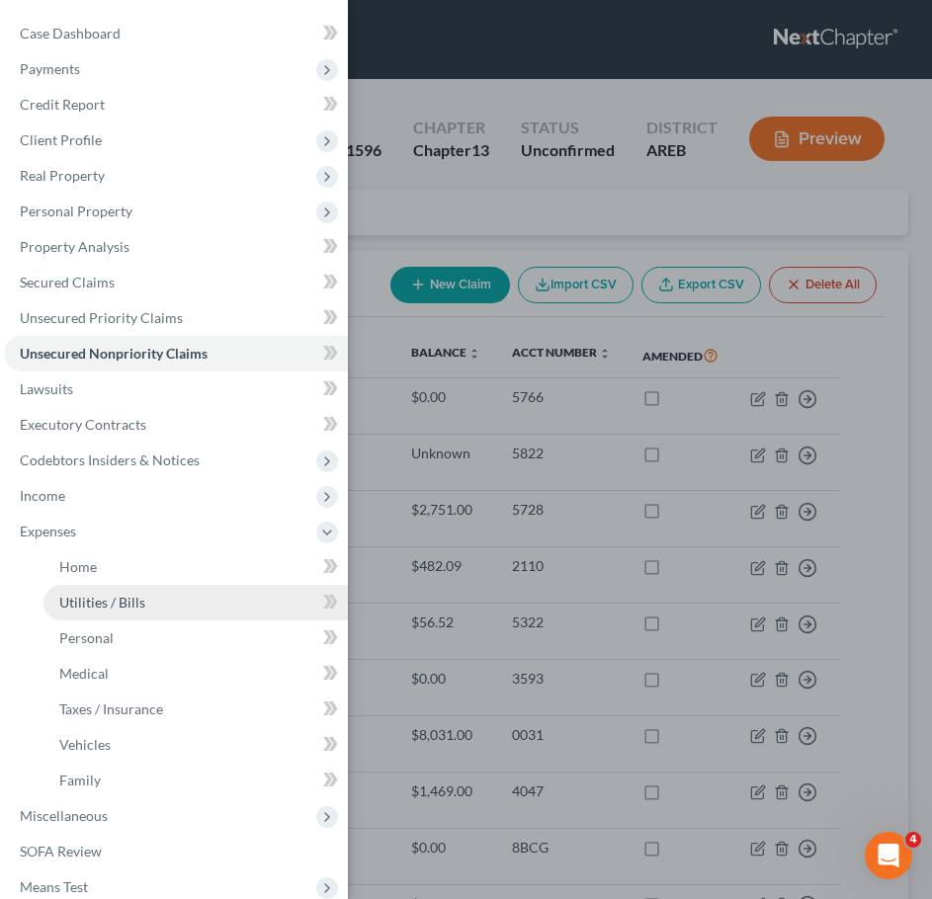
click at [99, 612] on link "Utilities / Bills" at bounding box center [195, 603] width 304 height 36
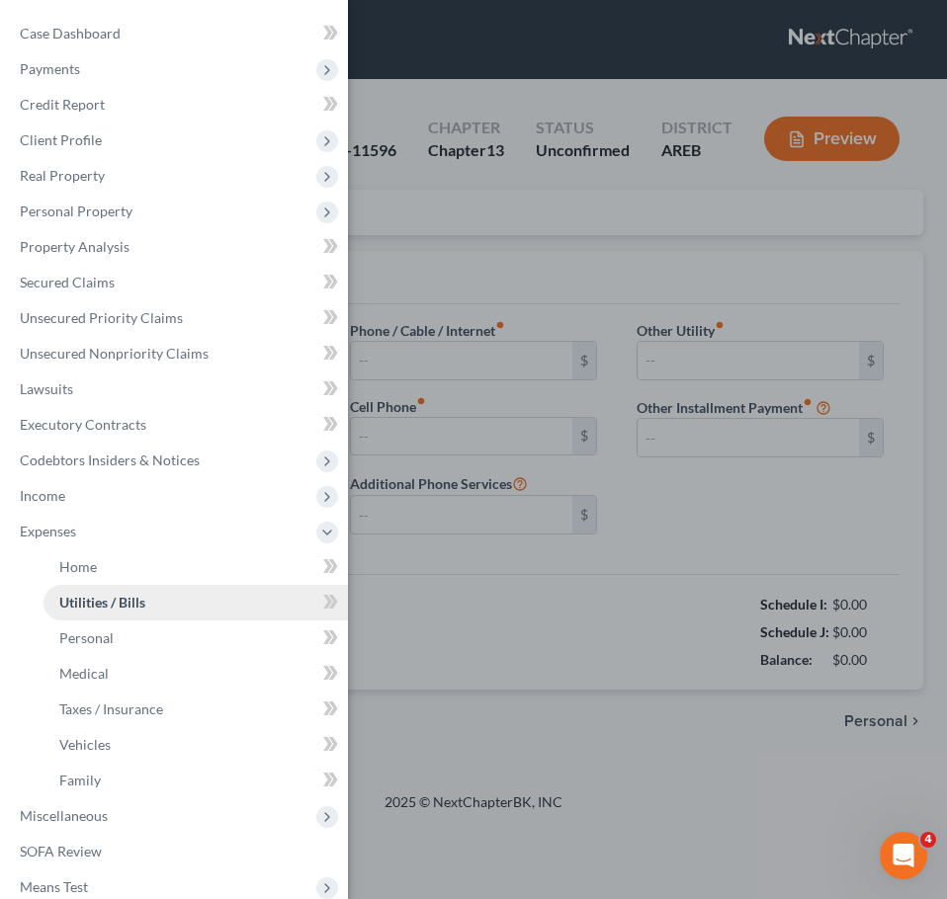
type input "250.00"
type input "0.00"
type input "60.00"
type input "40.00"
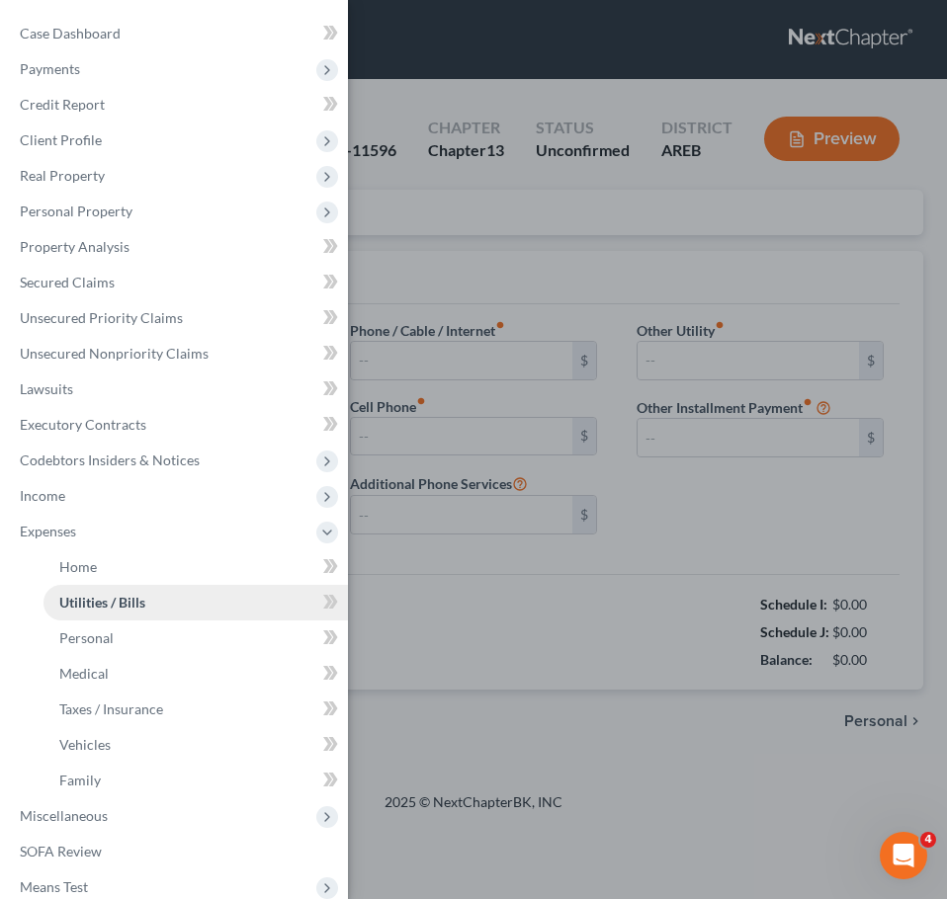
type input "0.00"
type input "61.00"
type input "Goodleap"
click at [659, 720] on div "Case Dashboard Payments Invoices Payments Payments Credit Report Client Profile" at bounding box center [473, 449] width 947 height 899
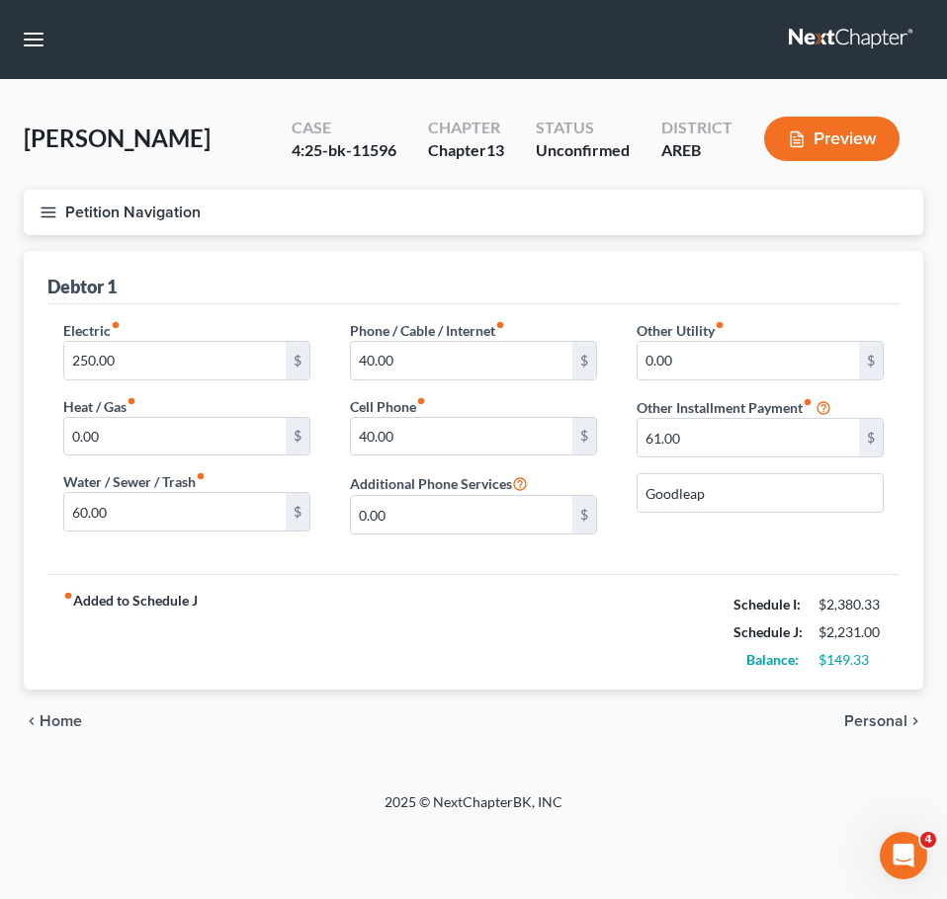
click at [46, 218] on icon "button" at bounding box center [49, 213] width 18 height 18
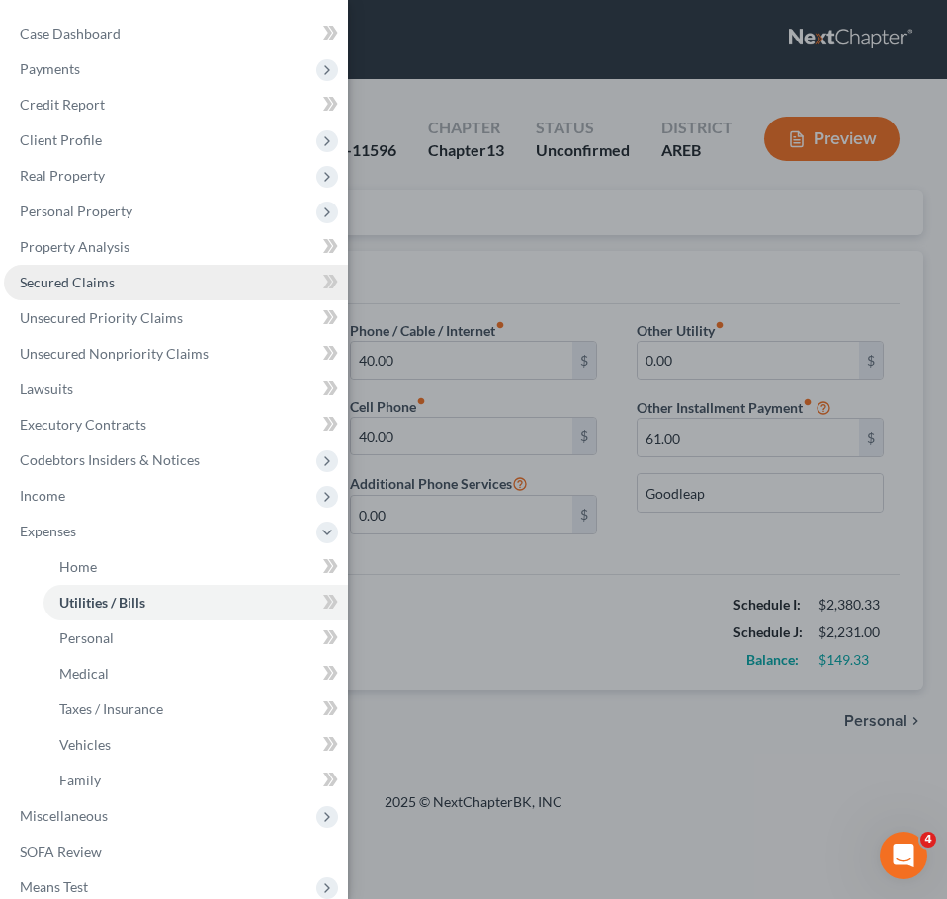
click at [94, 279] on span "Secured Claims" at bounding box center [67, 282] width 95 height 17
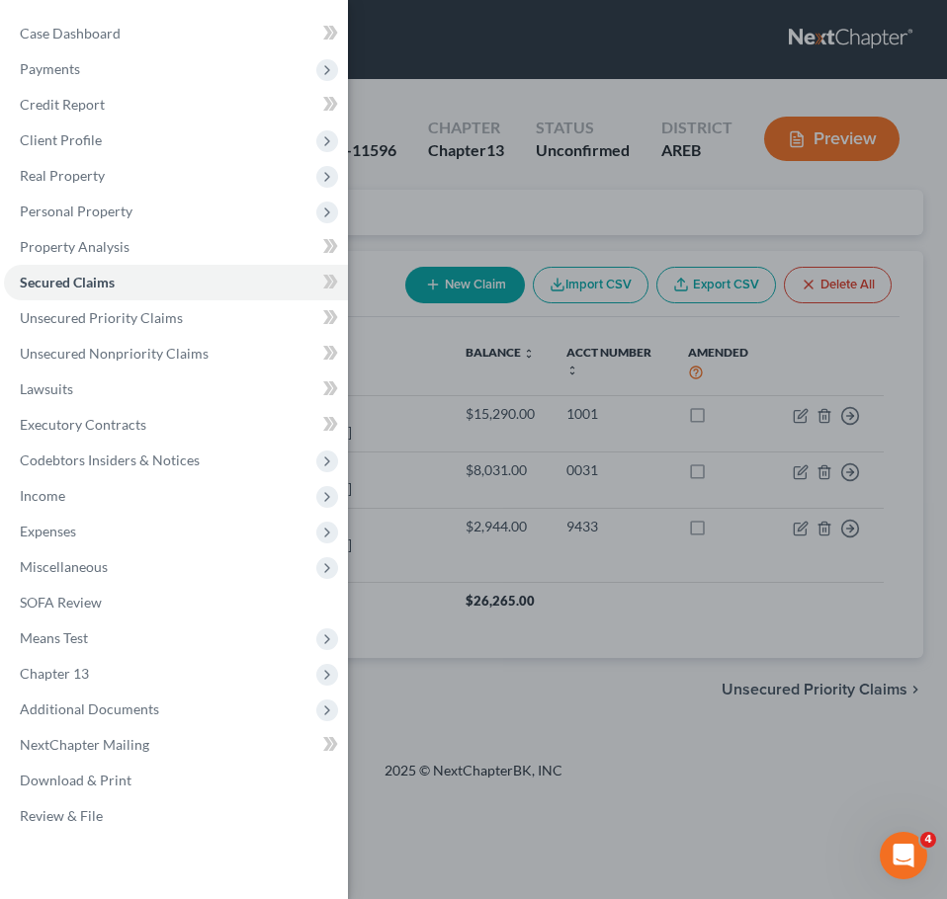
click at [718, 767] on div "Case Dashboard Payments Invoices Payments Payments Credit Report Client Profile" at bounding box center [473, 449] width 947 height 899
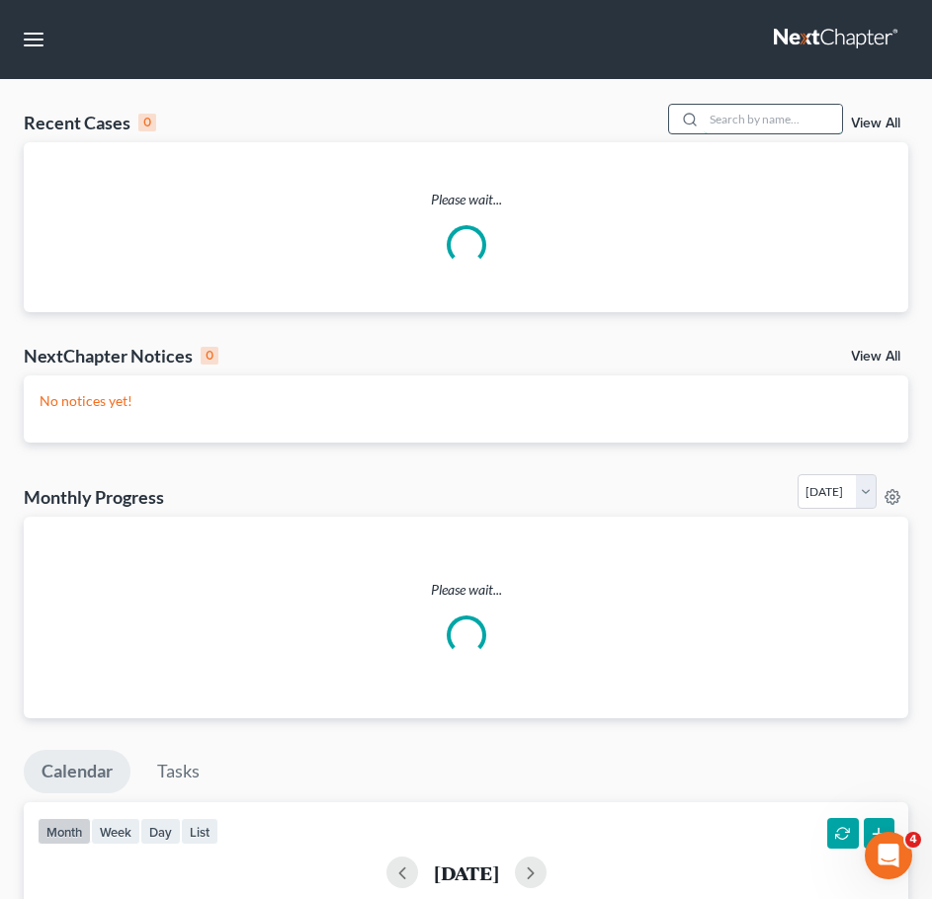
click at [808, 120] on input "search" at bounding box center [773, 119] width 138 height 29
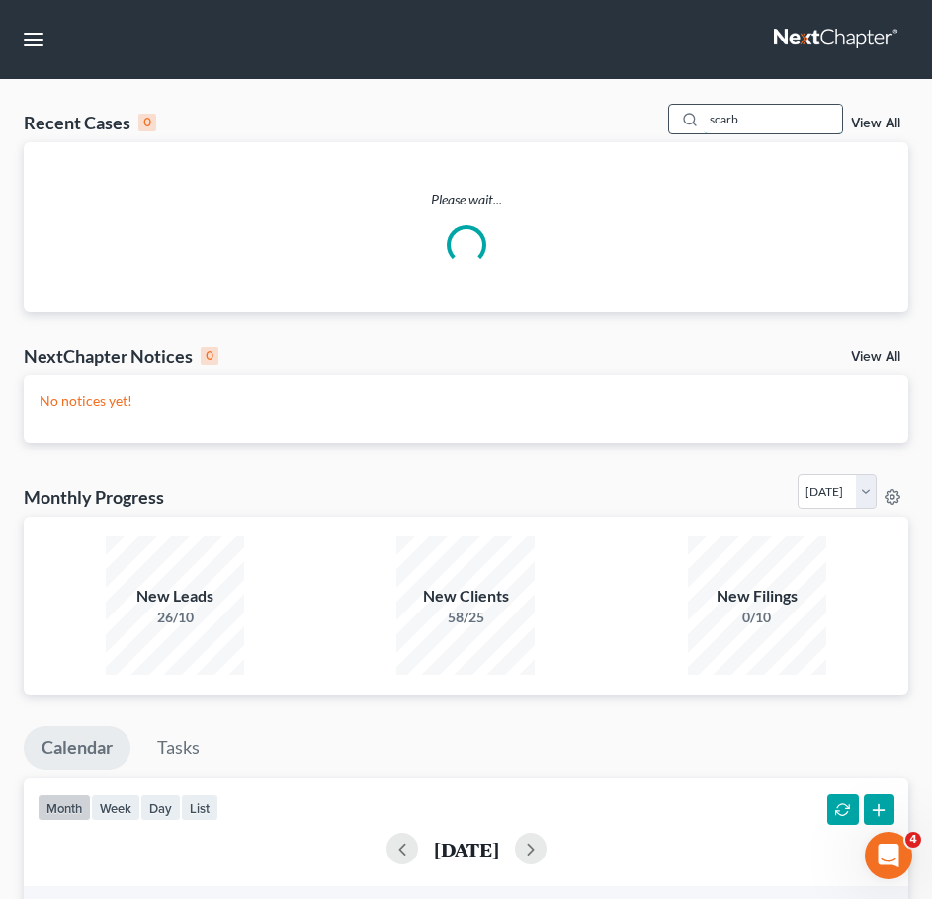
type input "scarb"
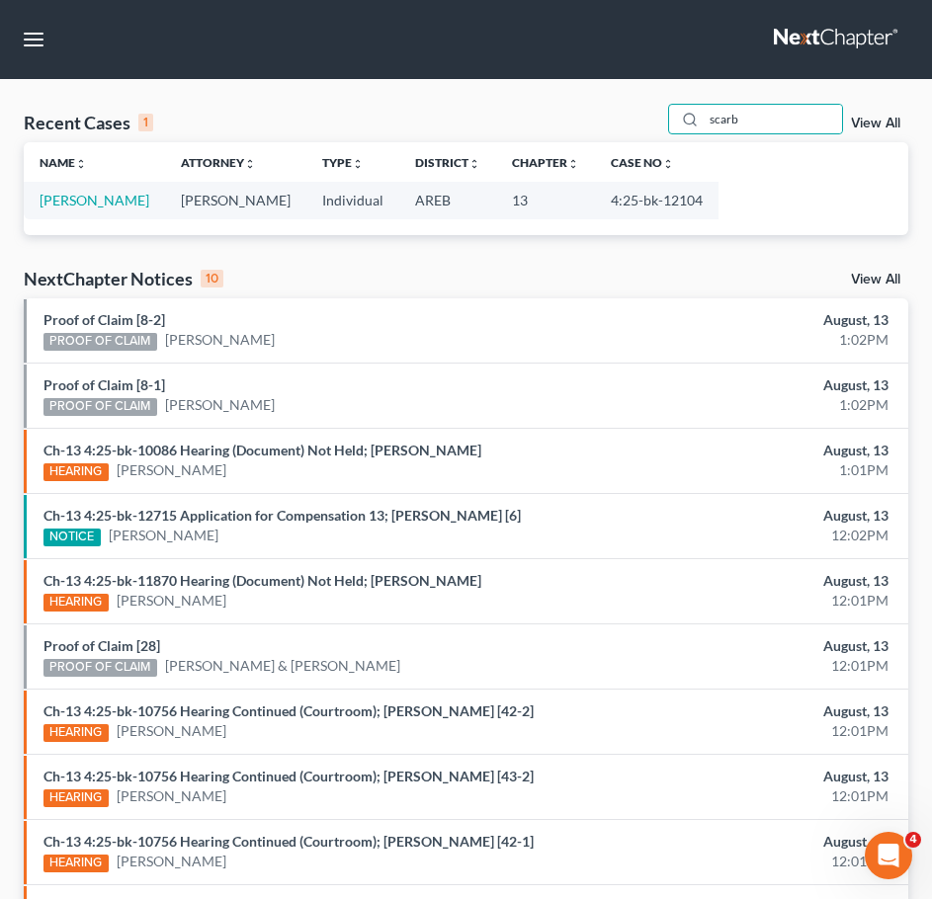
click at [78, 211] on td "[PERSON_NAME]" at bounding box center [94, 200] width 141 height 37
click at [58, 204] on link "[PERSON_NAME]" at bounding box center [95, 200] width 110 height 17
select select "3"
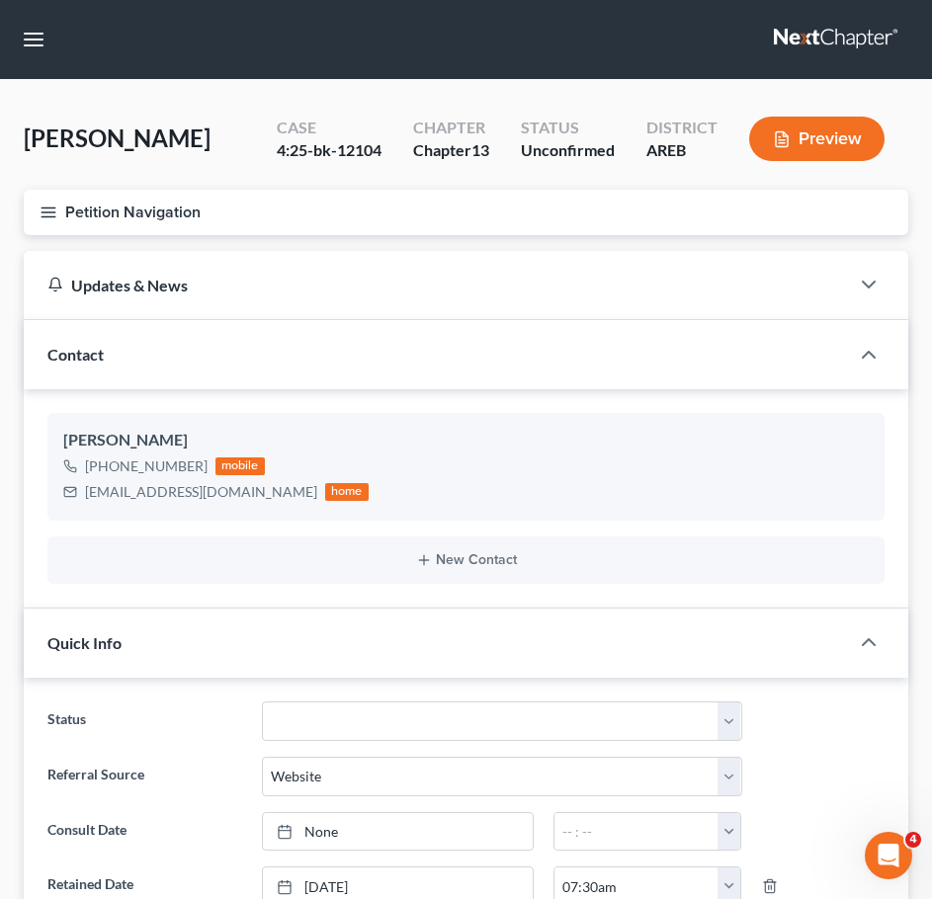
click at [57, 217] on button "Petition Navigation" at bounding box center [466, 212] width 884 height 45
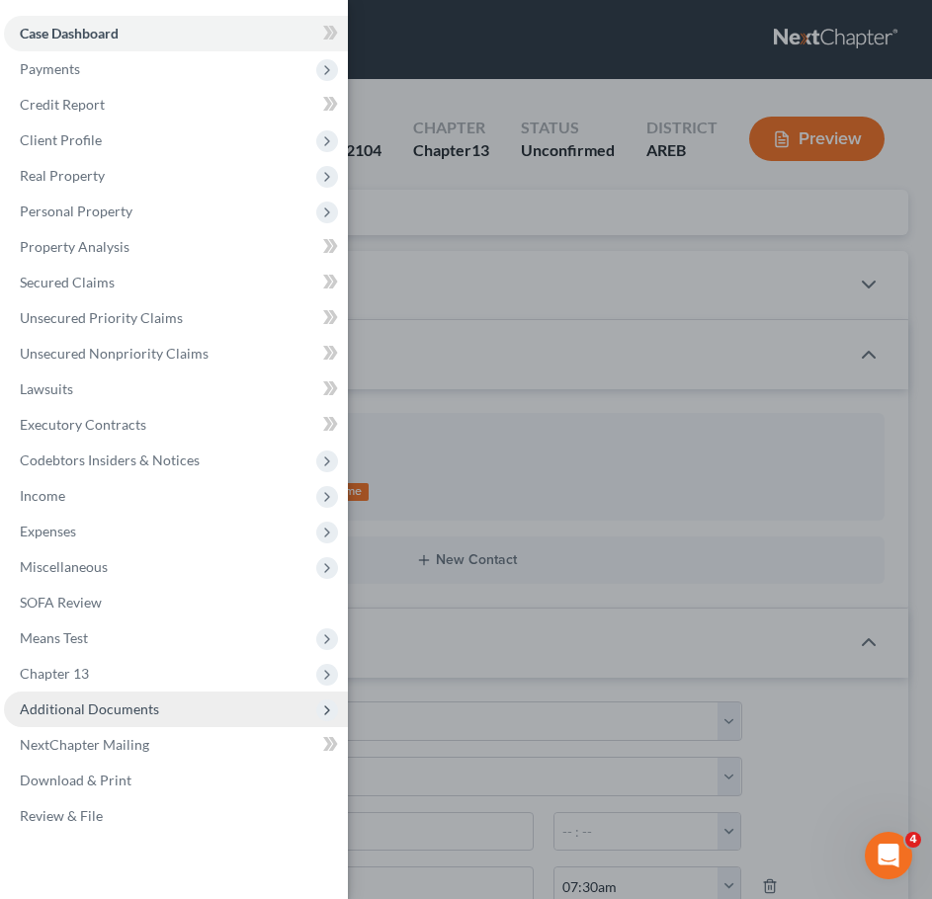
click at [92, 718] on span "Additional Documents" at bounding box center [176, 710] width 344 height 36
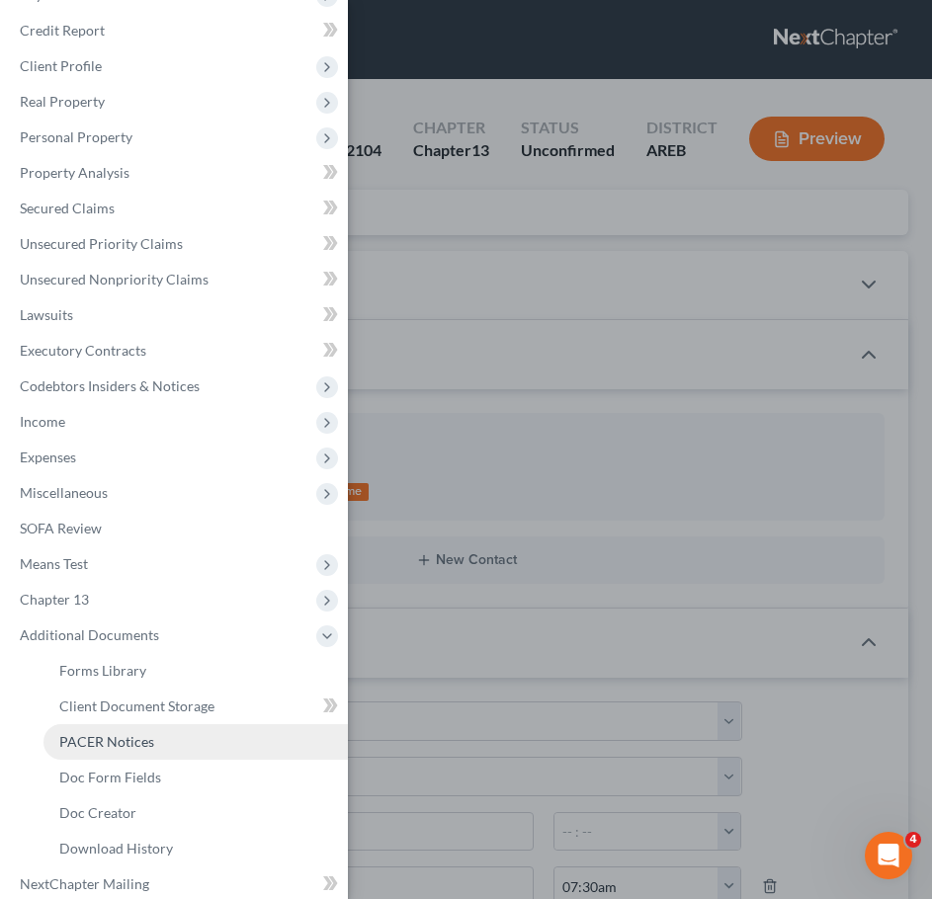
scroll to position [75, 0]
click at [63, 736] on span "PACER Notices" at bounding box center [106, 740] width 95 height 17
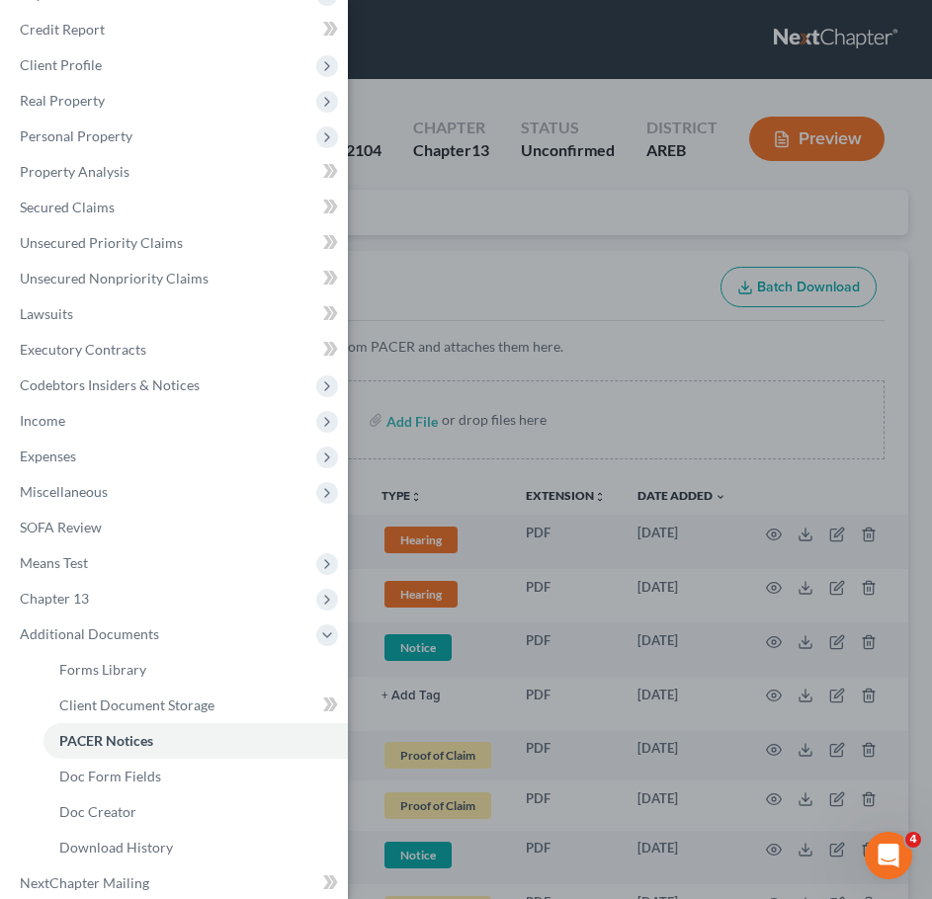
click at [543, 234] on div "Case Dashboard Payments Invoices Payments Payments Credit Report Client Profile" at bounding box center [466, 449] width 932 height 899
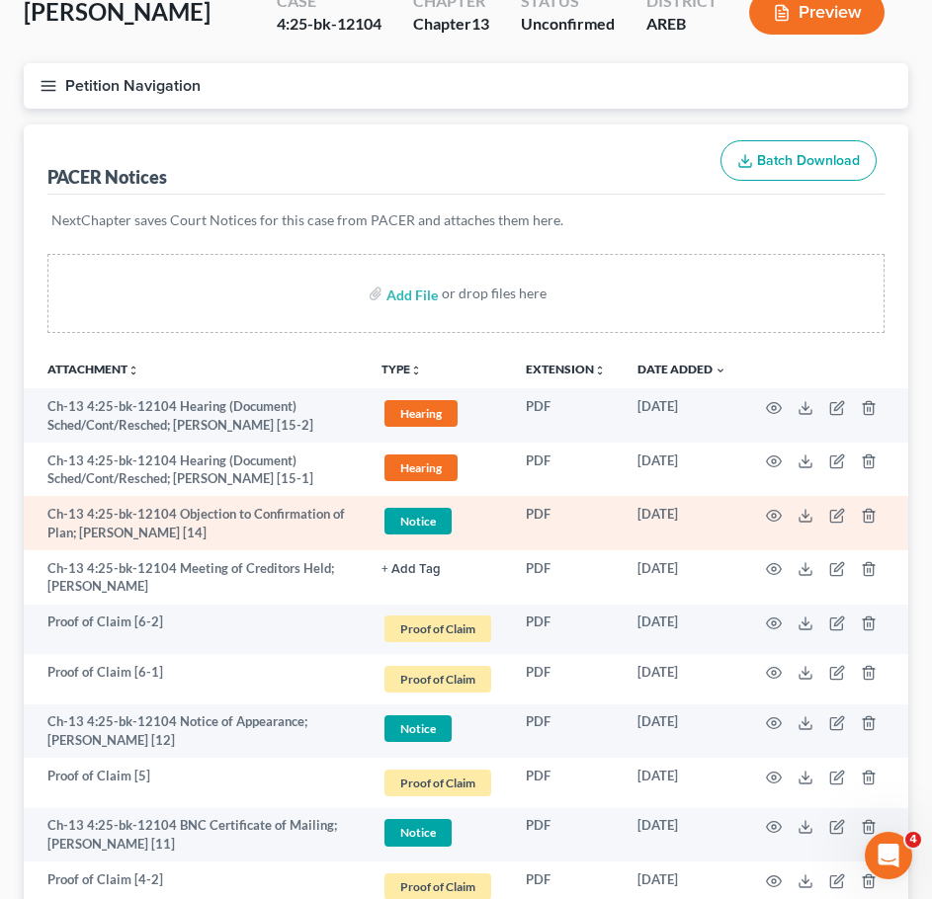
scroll to position [127, 0]
click at [768, 513] on icon "button" at bounding box center [774, 514] width 15 height 11
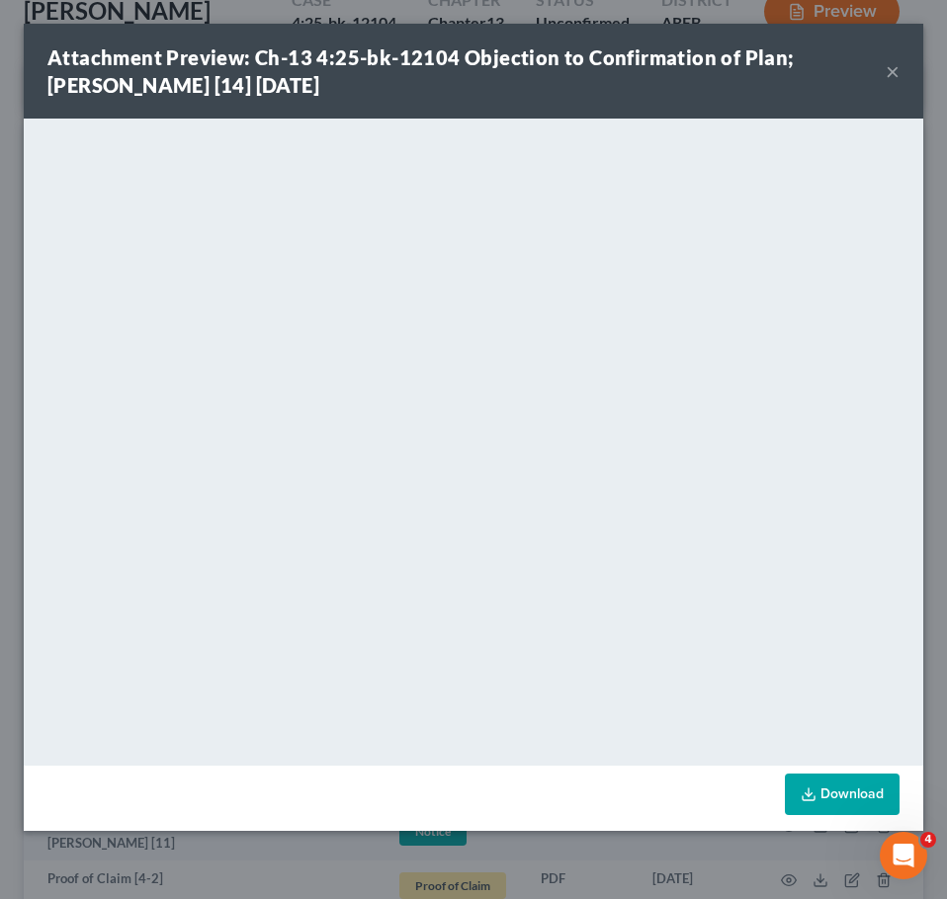
click at [893, 71] on button "×" at bounding box center [892, 71] width 14 height 24
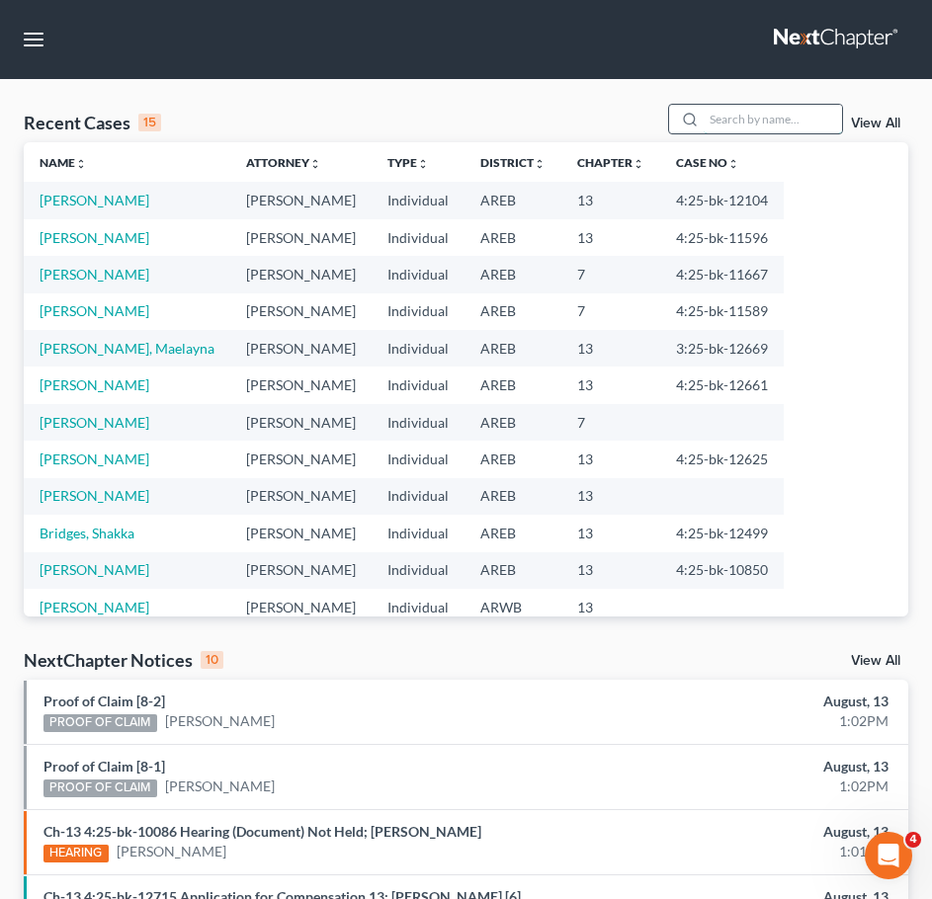
click at [785, 105] on input "search" at bounding box center [773, 119] width 138 height 29
type input "[PERSON_NAME]"
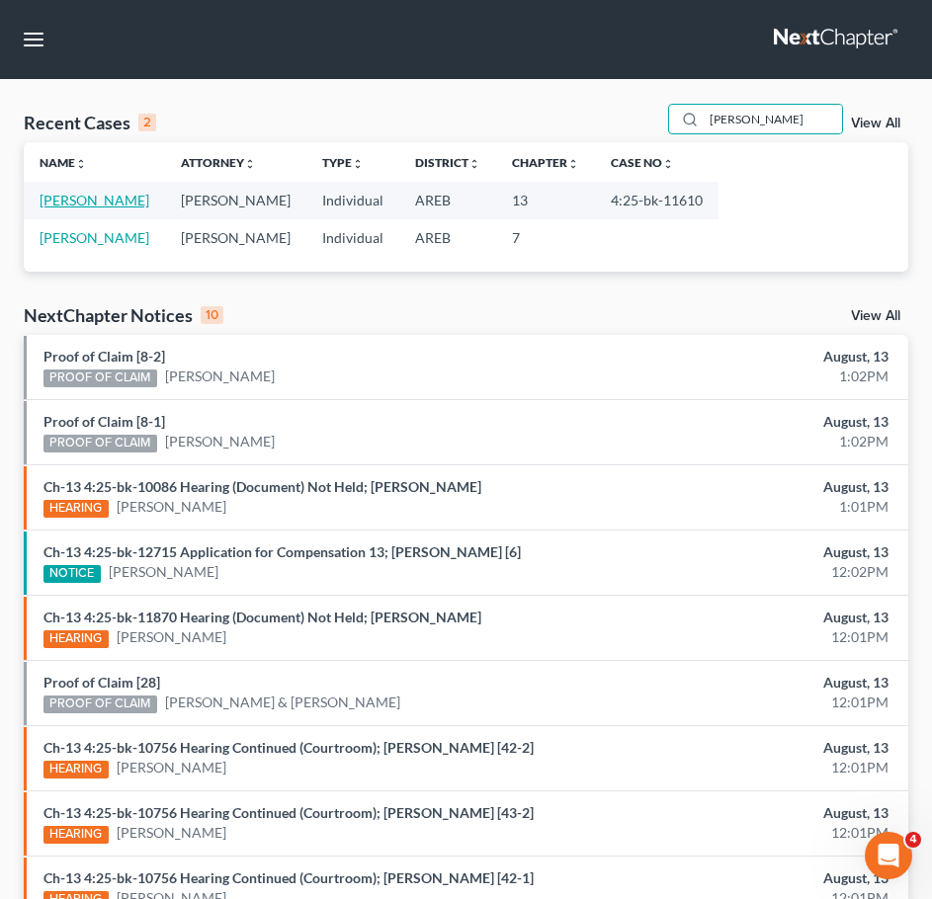
click at [79, 200] on link "[PERSON_NAME]" at bounding box center [95, 200] width 110 height 17
select select "1"
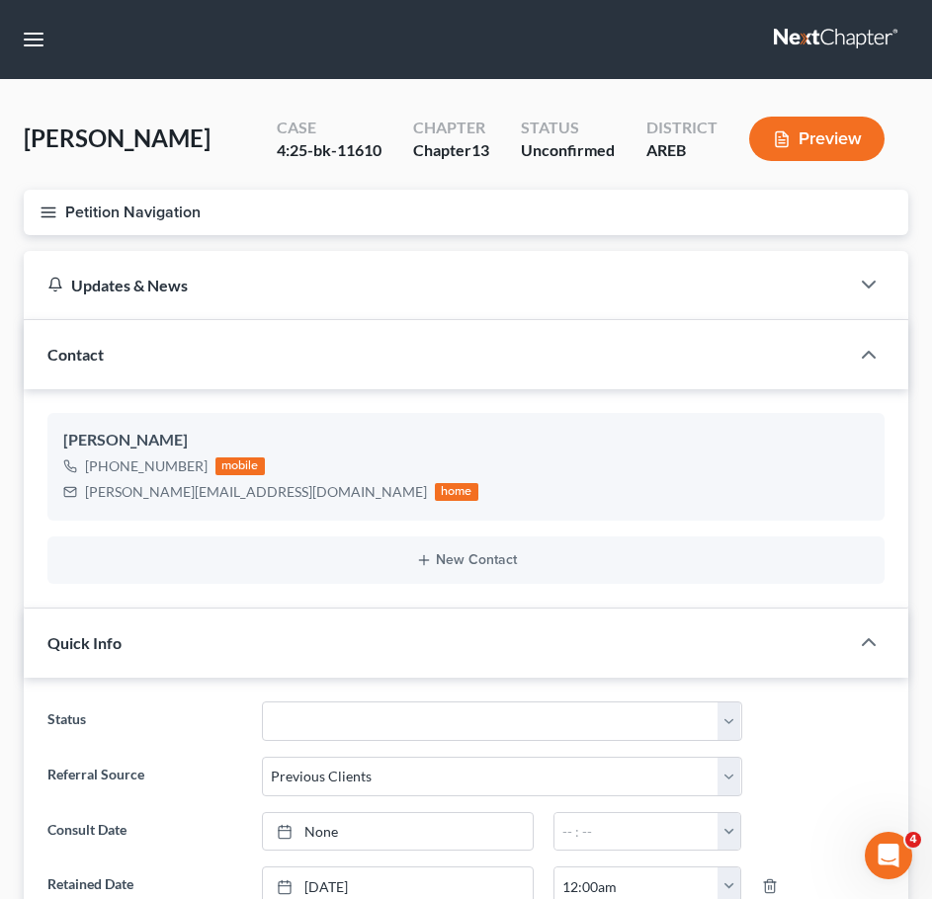
click at [41, 204] on icon "button" at bounding box center [49, 213] width 18 height 18
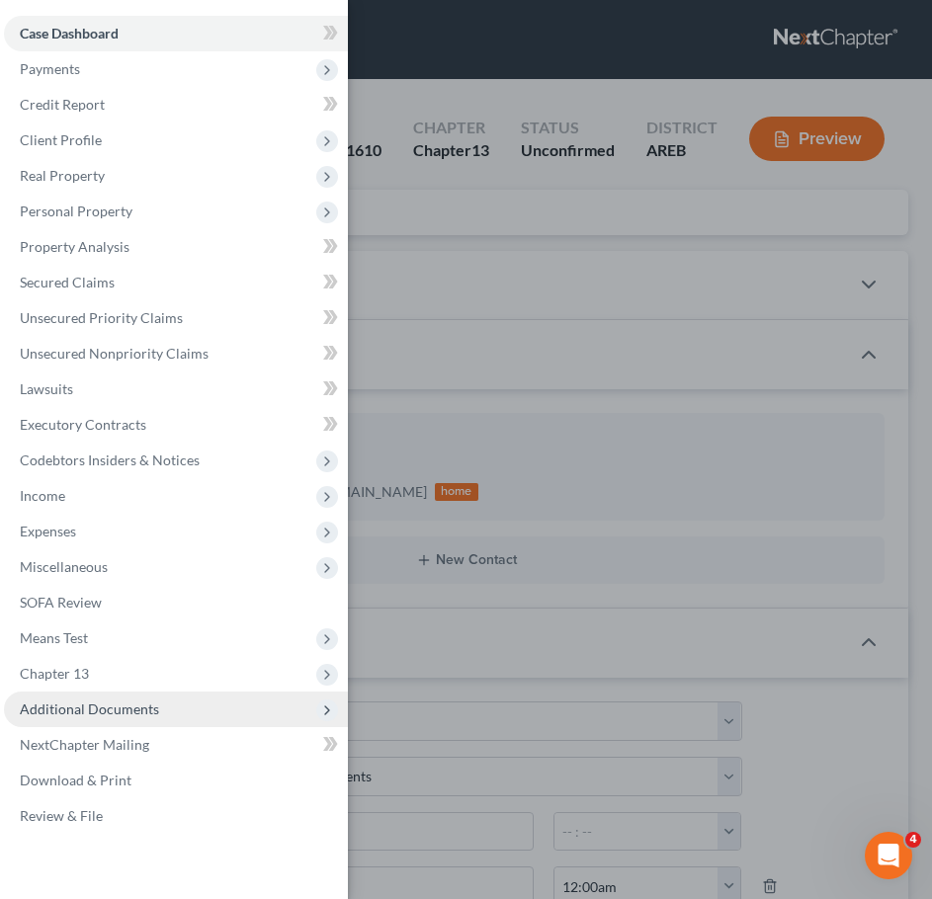
click at [197, 704] on span "Additional Documents" at bounding box center [176, 710] width 344 height 36
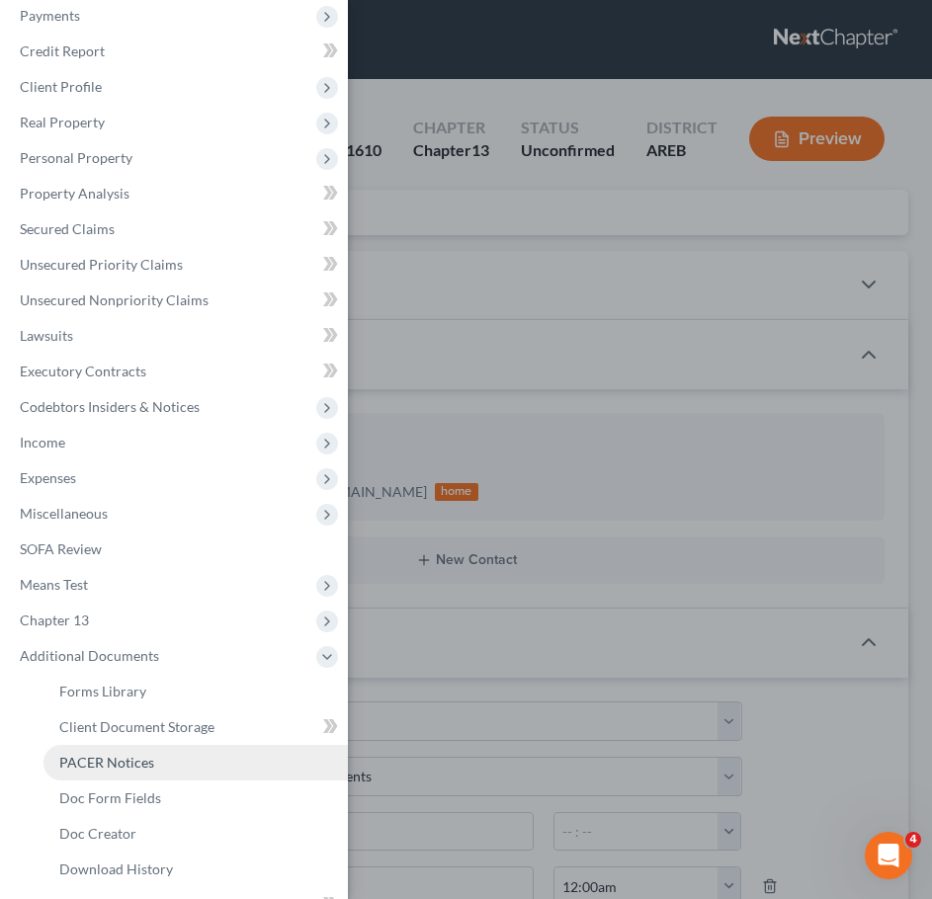
click at [96, 759] on span "PACER Notices" at bounding box center [106, 762] width 95 height 17
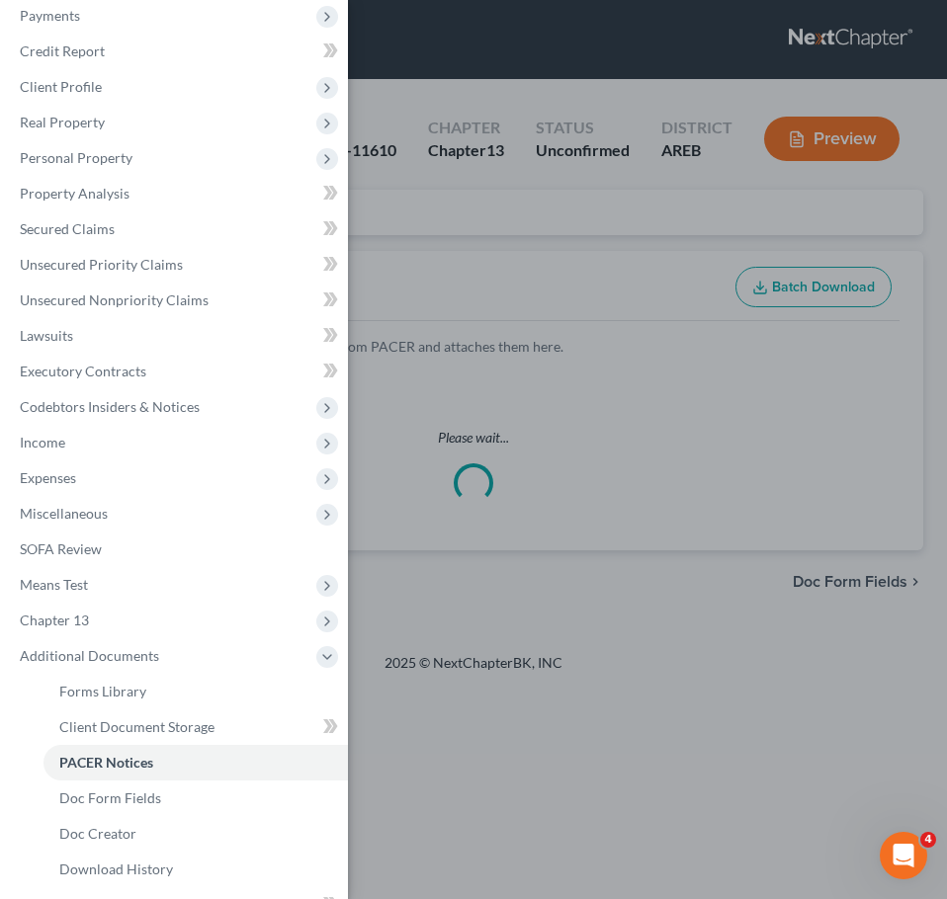
click at [577, 255] on div "Case Dashboard Payments Invoices Payments Payments Credit Report Client Profile" at bounding box center [473, 449] width 947 height 899
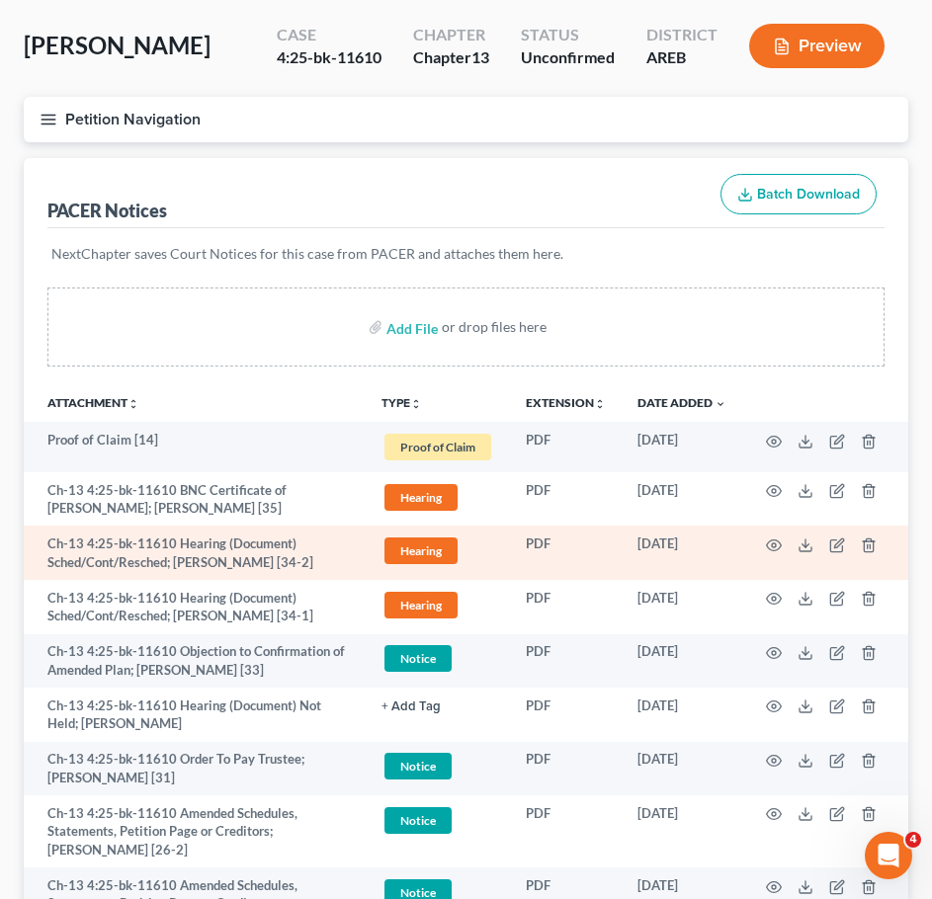
scroll to position [94, 0]
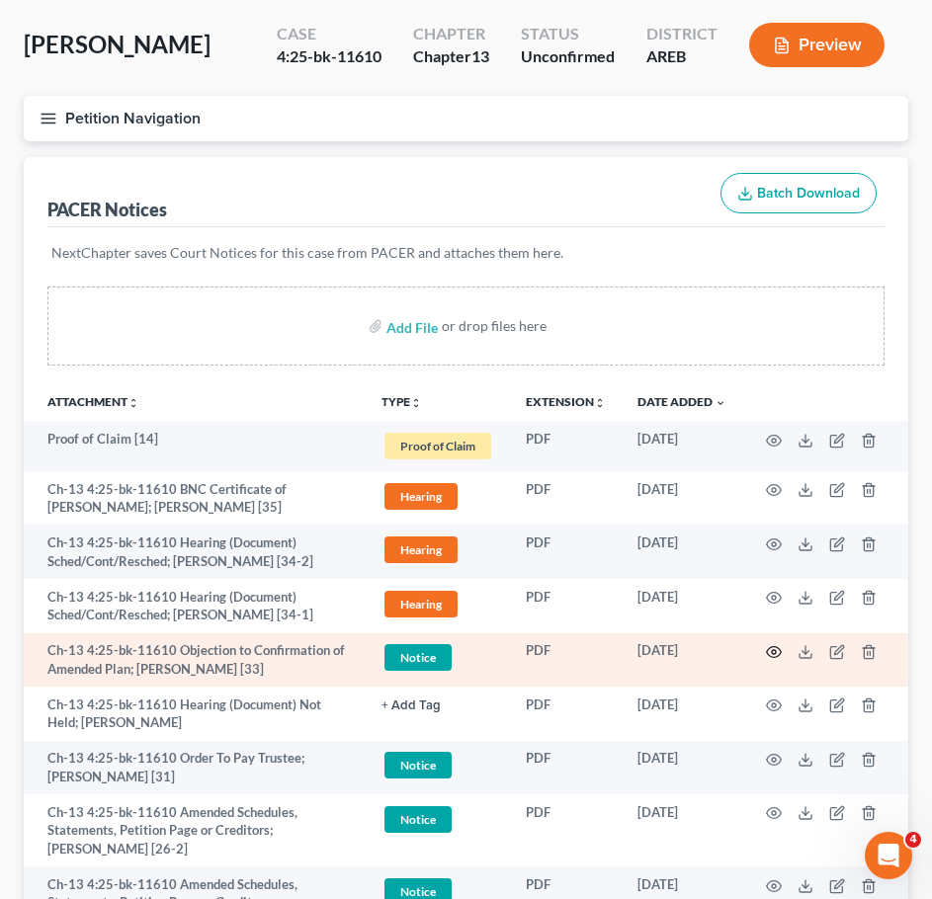
click at [776, 657] on icon "button" at bounding box center [774, 652] width 15 height 11
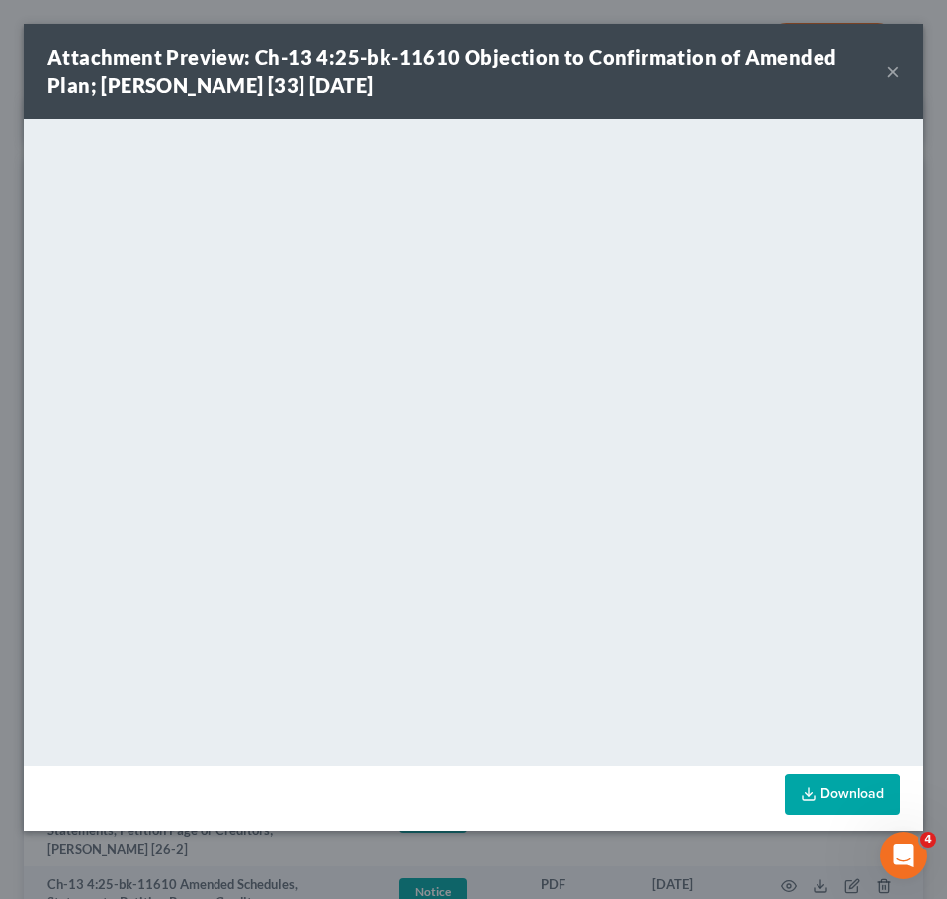
click at [888, 67] on button "×" at bounding box center [892, 71] width 14 height 24
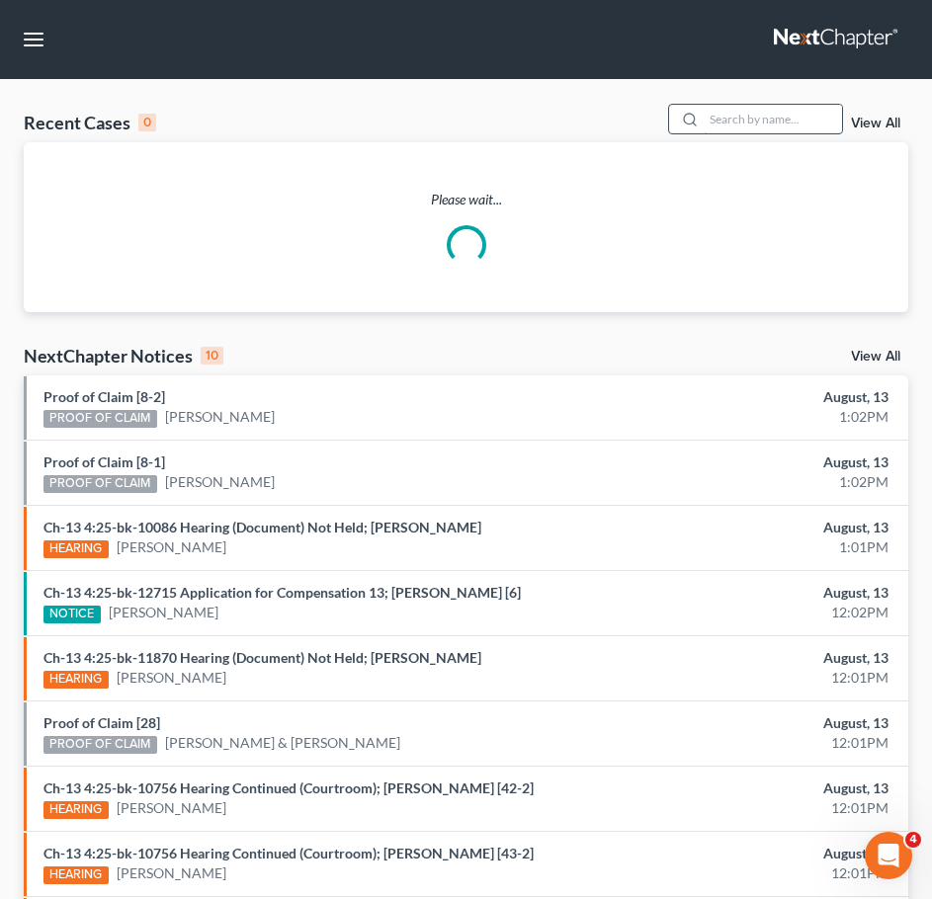
click at [772, 112] on input "search" at bounding box center [773, 119] width 138 height 29
type input "[PERSON_NAME]"
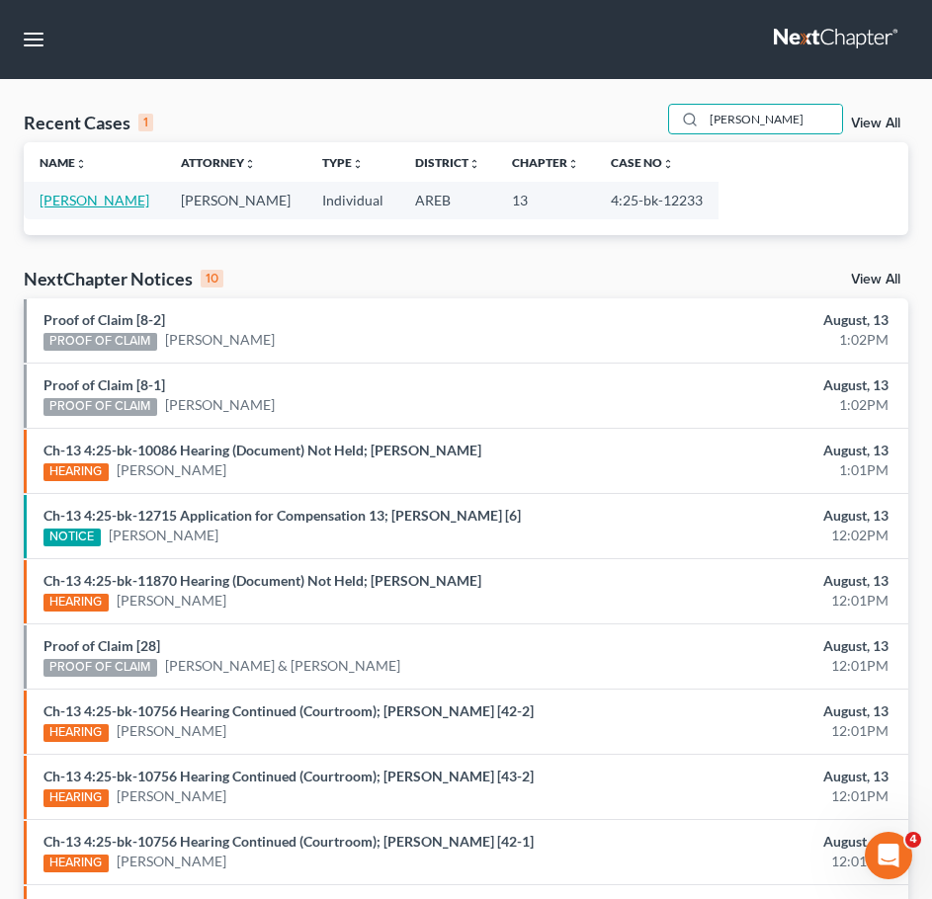
click at [118, 194] on link "[PERSON_NAME]" at bounding box center [95, 200] width 110 height 17
select select "2"
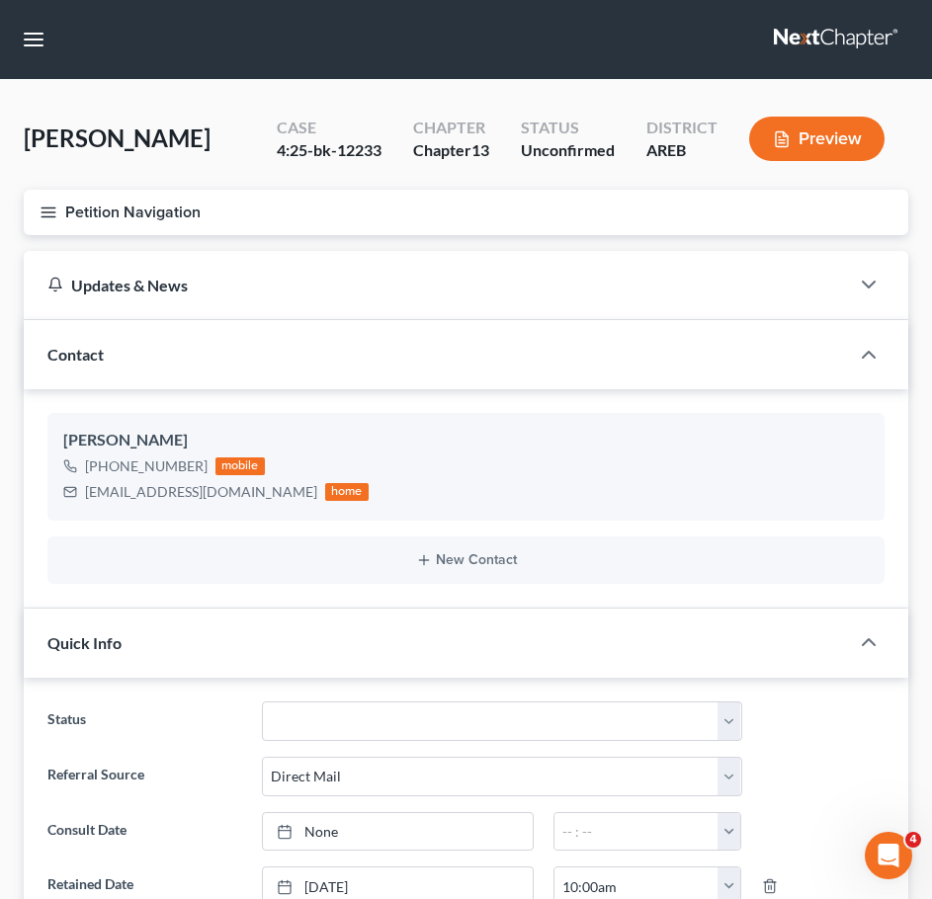
click at [59, 210] on button "Petition Navigation" at bounding box center [466, 212] width 884 height 45
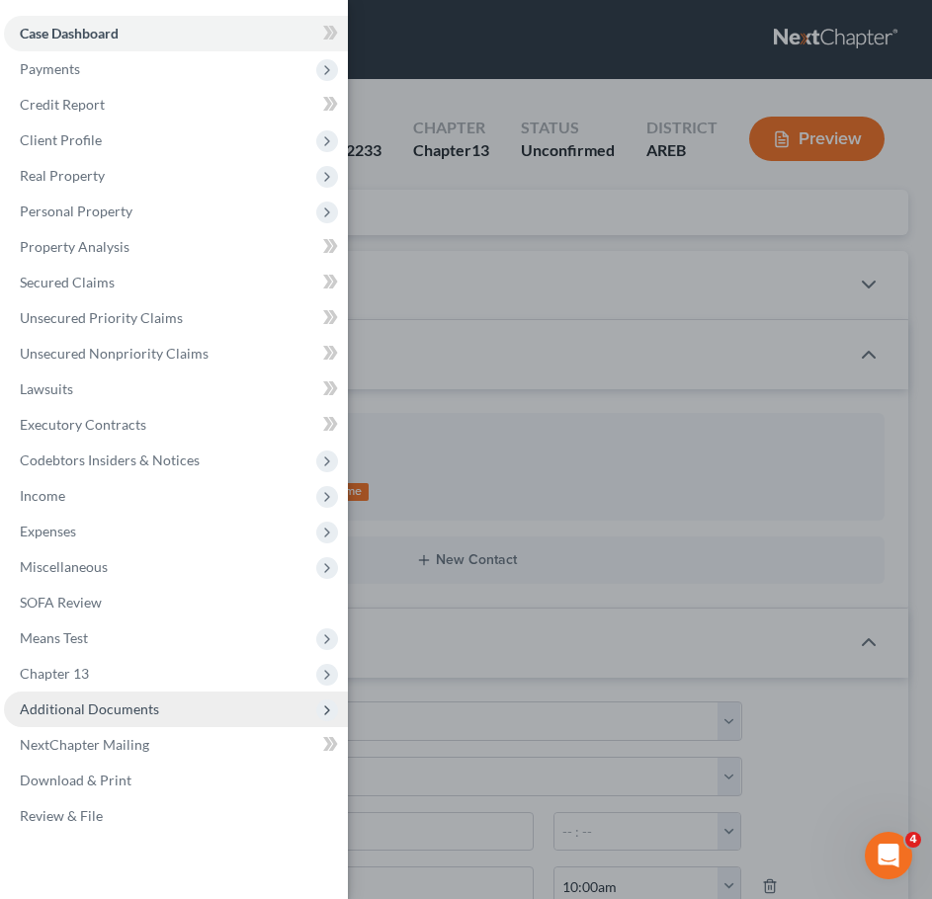
click at [138, 710] on span "Additional Documents" at bounding box center [89, 709] width 139 height 17
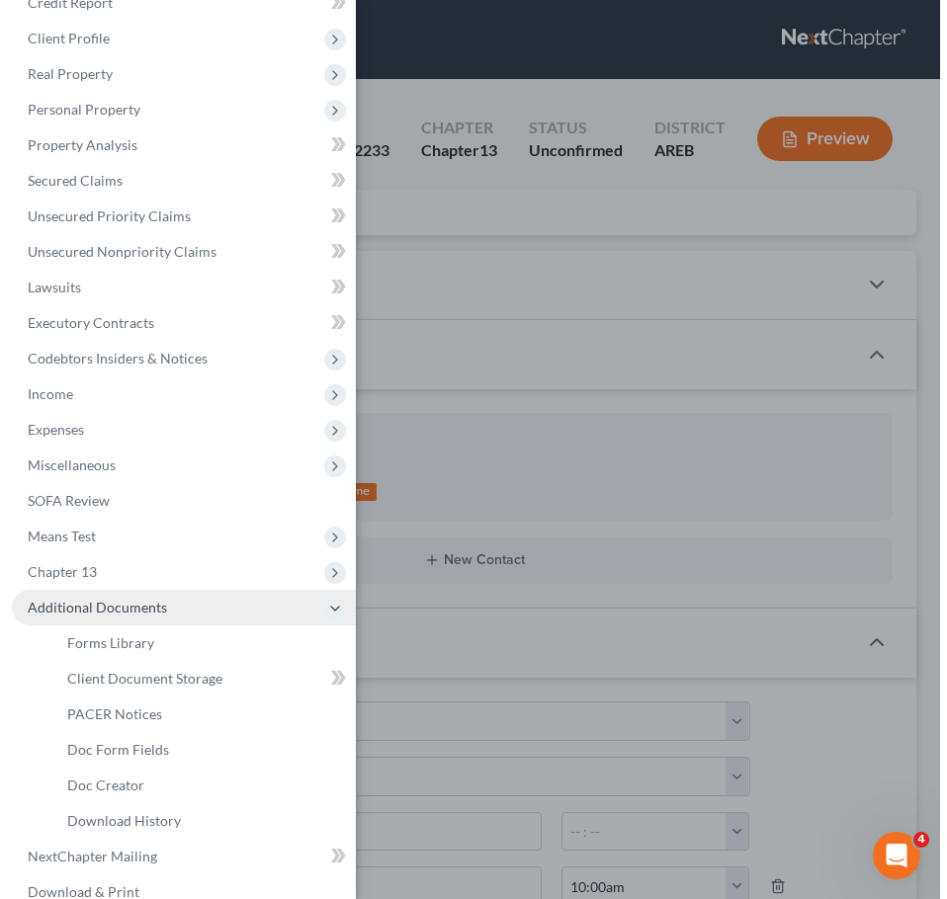
scroll to position [103, 0]
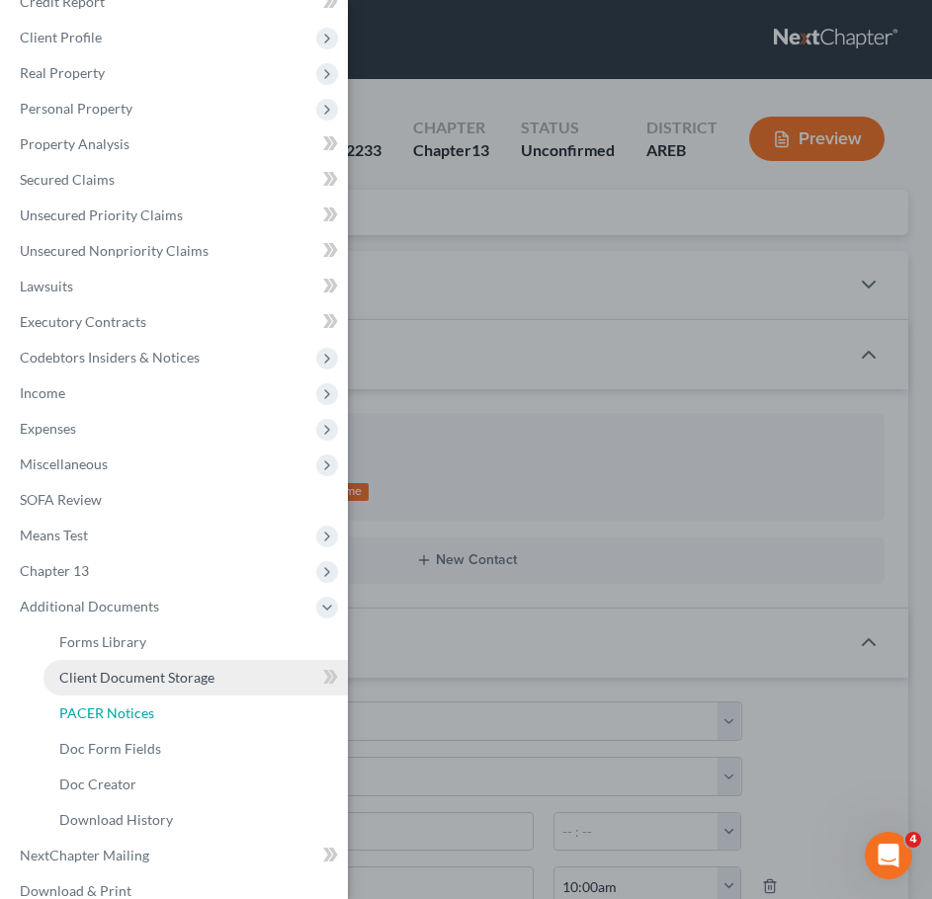
click at [116, 707] on span "PACER Notices" at bounding box center [106, 712] width 95 height 17
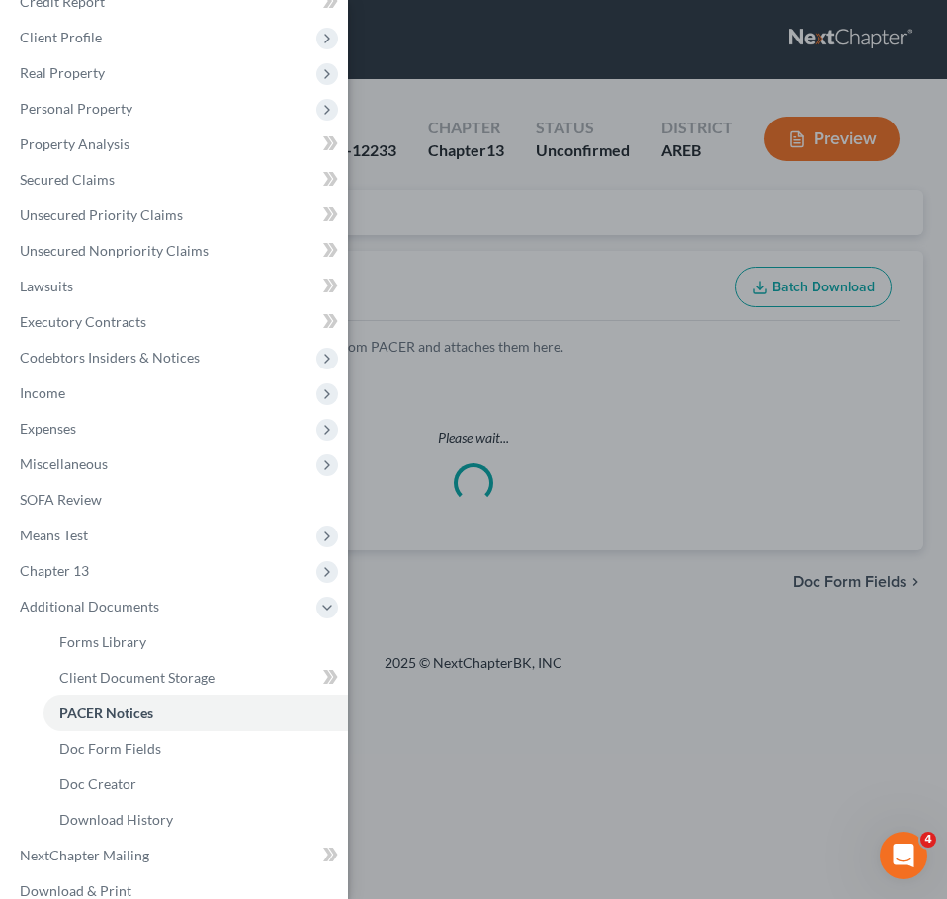
click at [491, 244] on div "Case Dashboard Payments Invoices Payments Payments Credit Report Client Profile" at bounding box center [473, 449] width 947 height 899
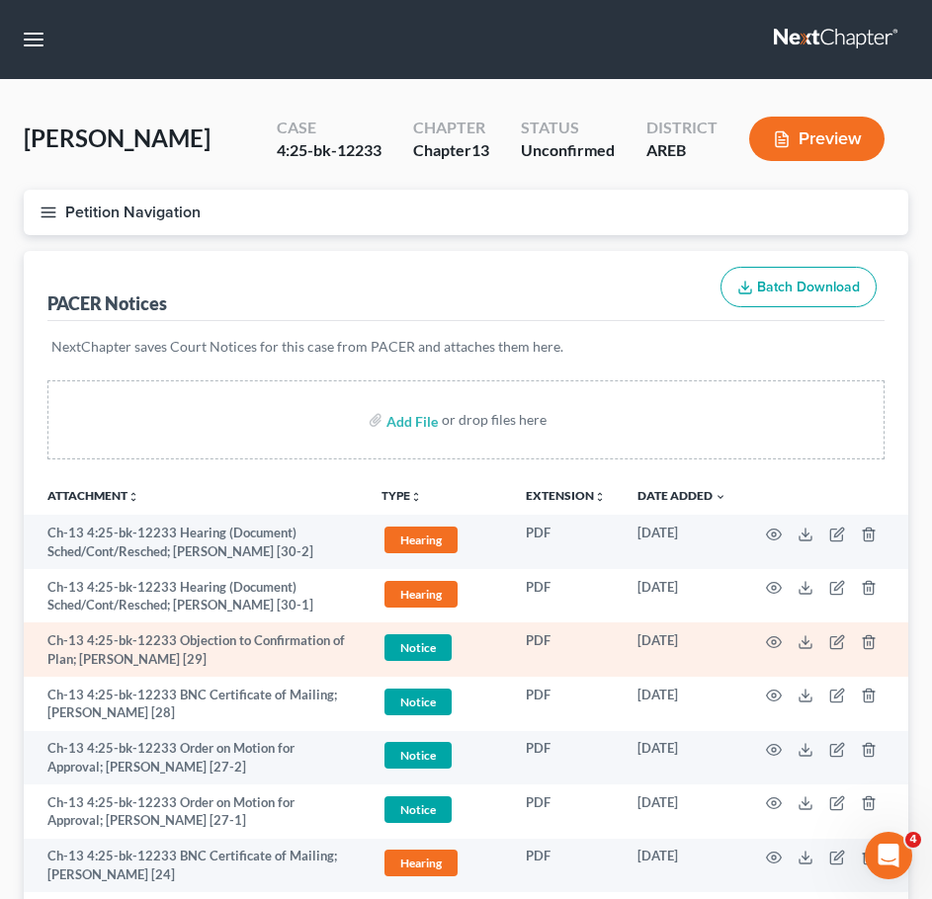
click at [770, 650] on td at bounding box center [825, 649] width 166 height 54
click at [767, 642] on icon "button" at bounding box center [774, 641] width 15 height 11
